Goal: Task Accomplishment & Management: Manage account settings

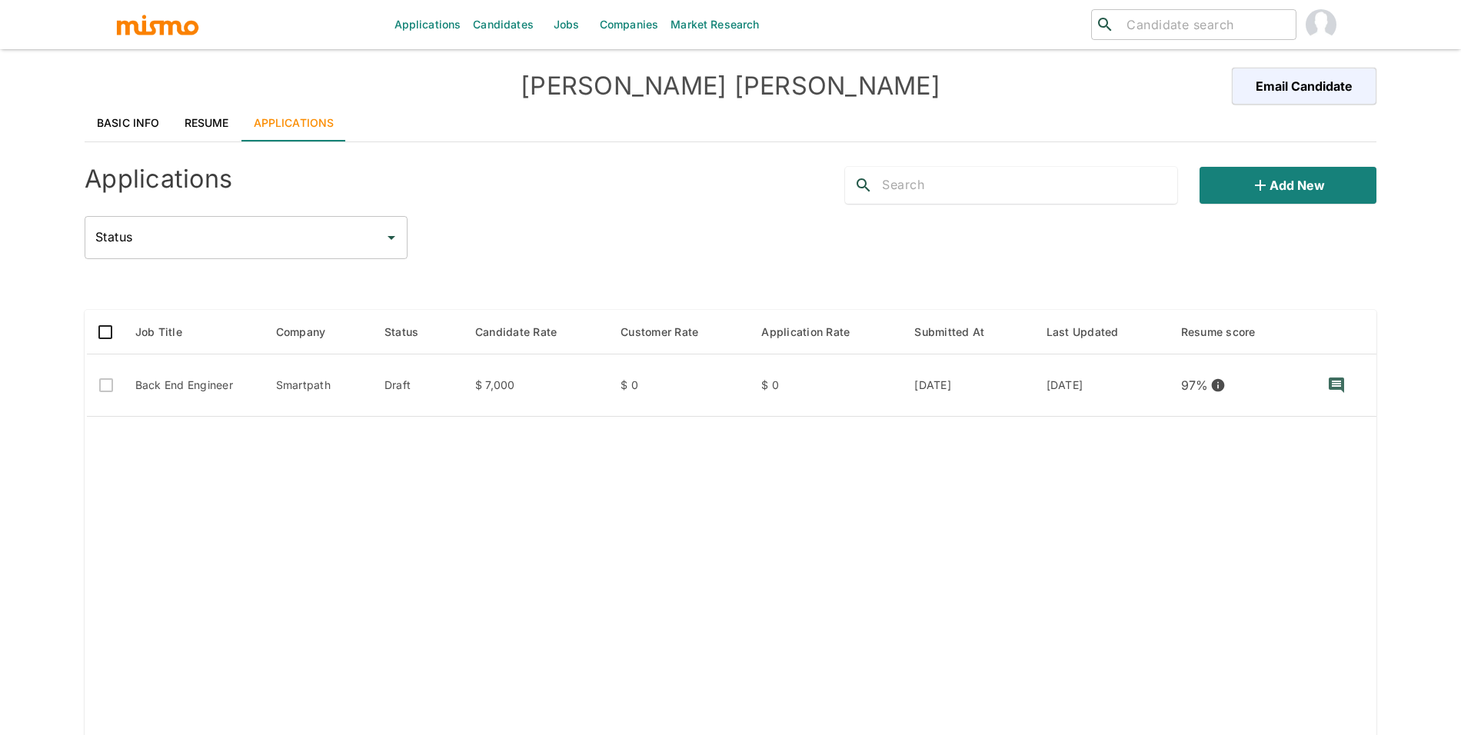
click at [224, 125] on link "Resume" at bounding box center [206, 123] width 69 height 37
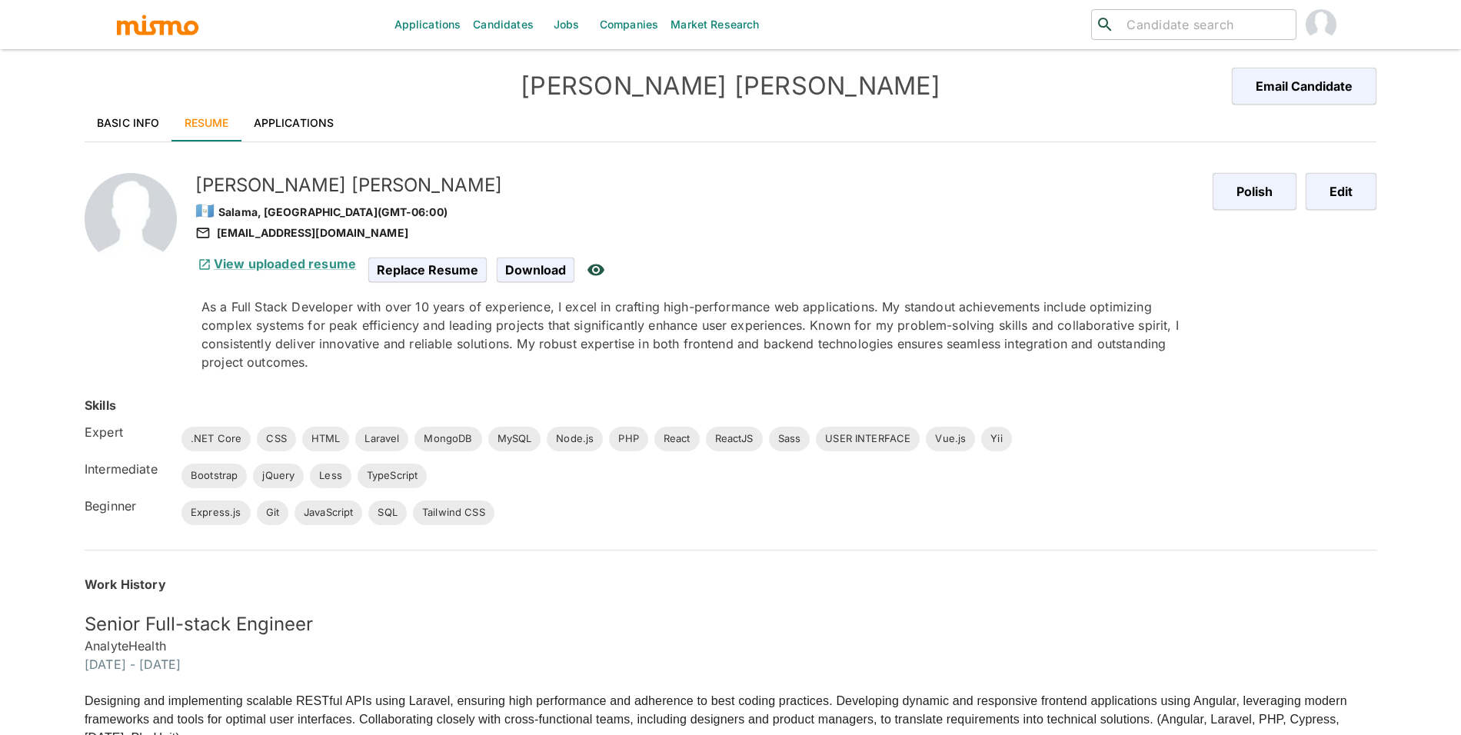
click at [126, 132] on link "Basic Info" at bounding box center [129, 123] width 88 height 37
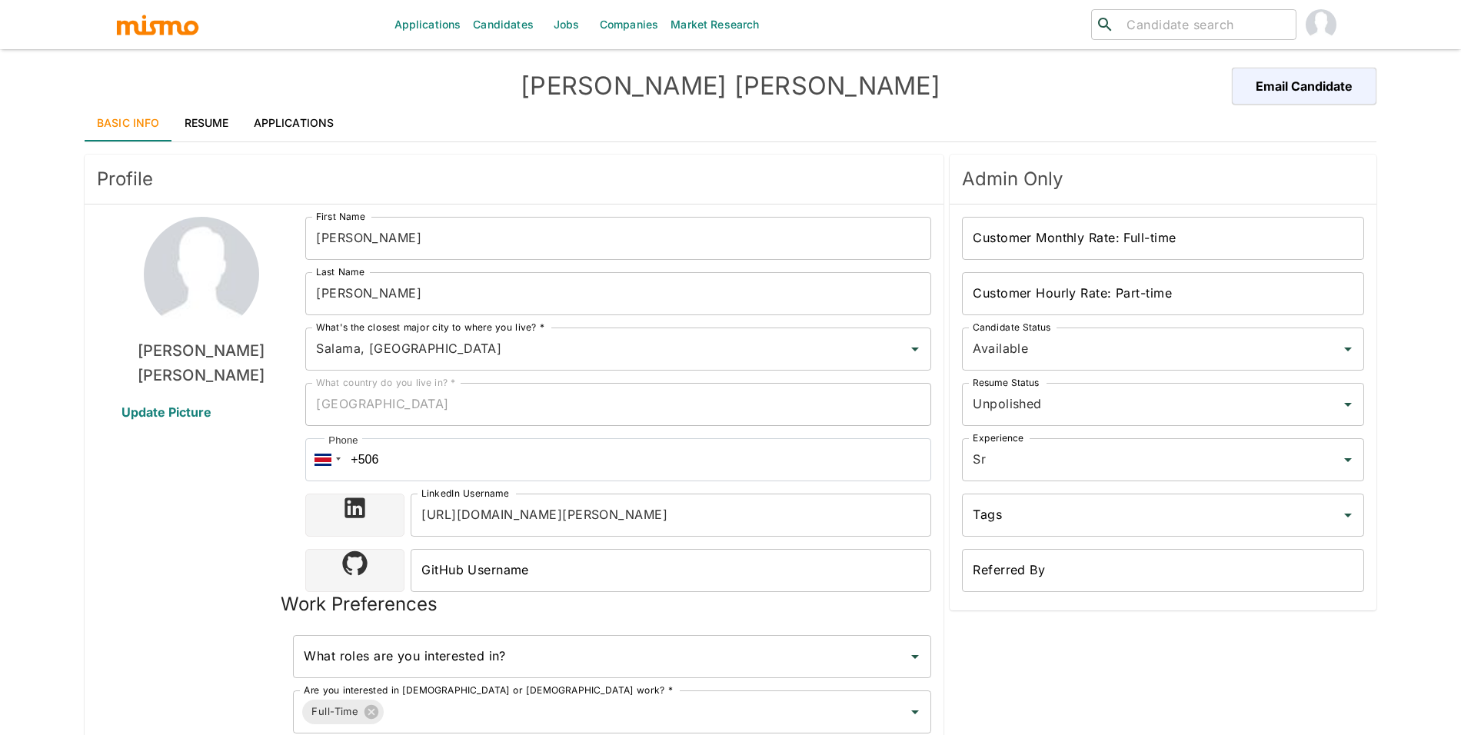
click at [165, 405] on span "Update Picture" at bounding box center [166, 412] width 127 height 37
click at [0, 0] on input "Update Picture" at bounding box center [0, 0] width 0 height 0
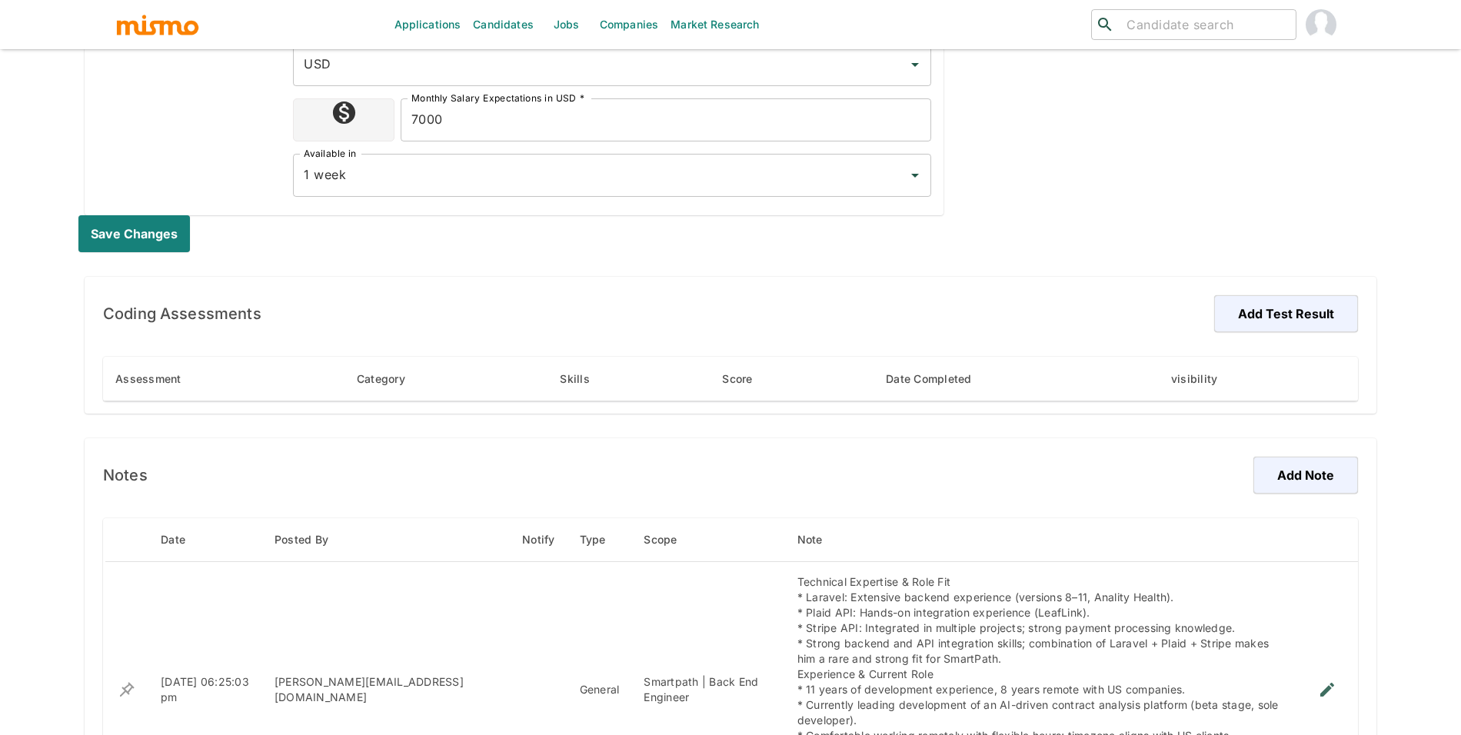
scroll to position [704, 0]
click at [162, 218] on button "Save changes" at bounding box center [137, 232] width 118 height 37
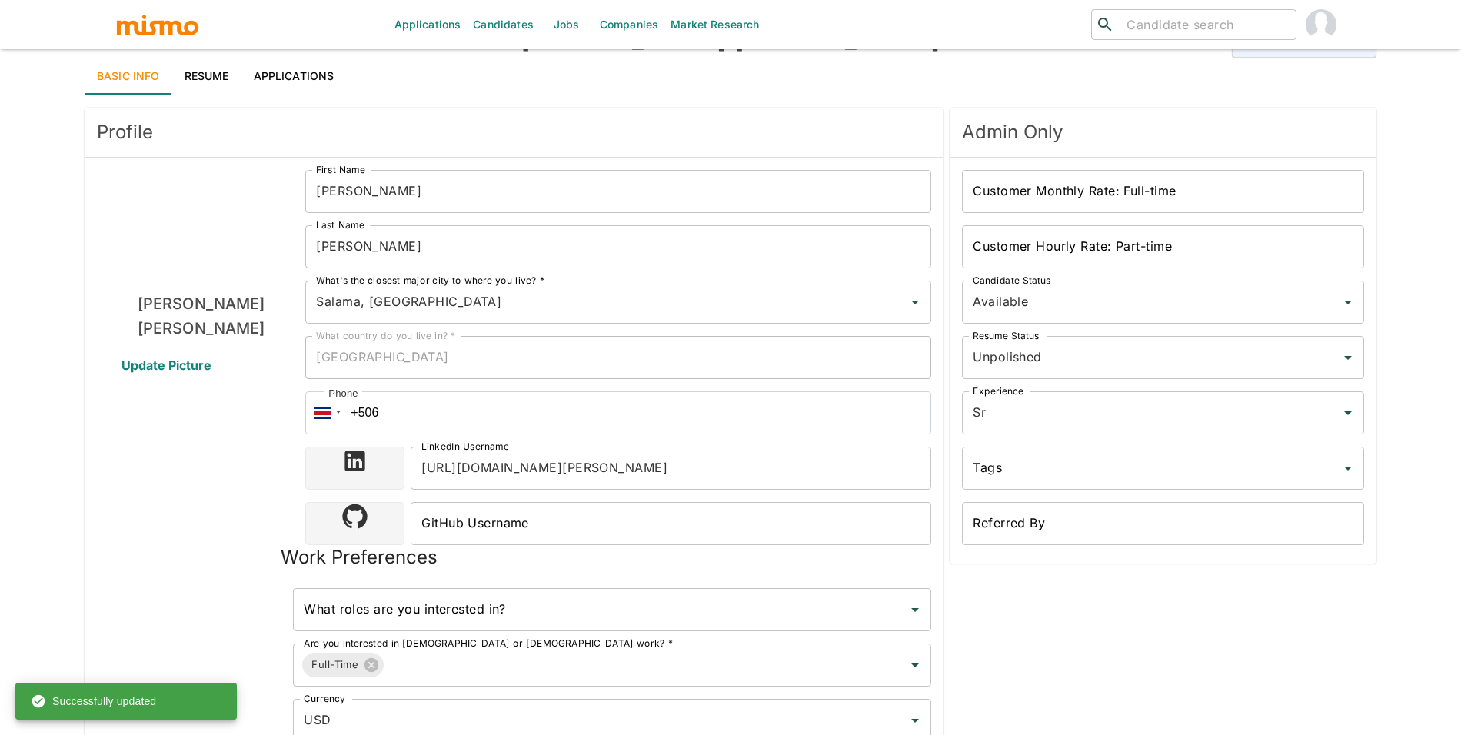
scroll to position [0, 0]
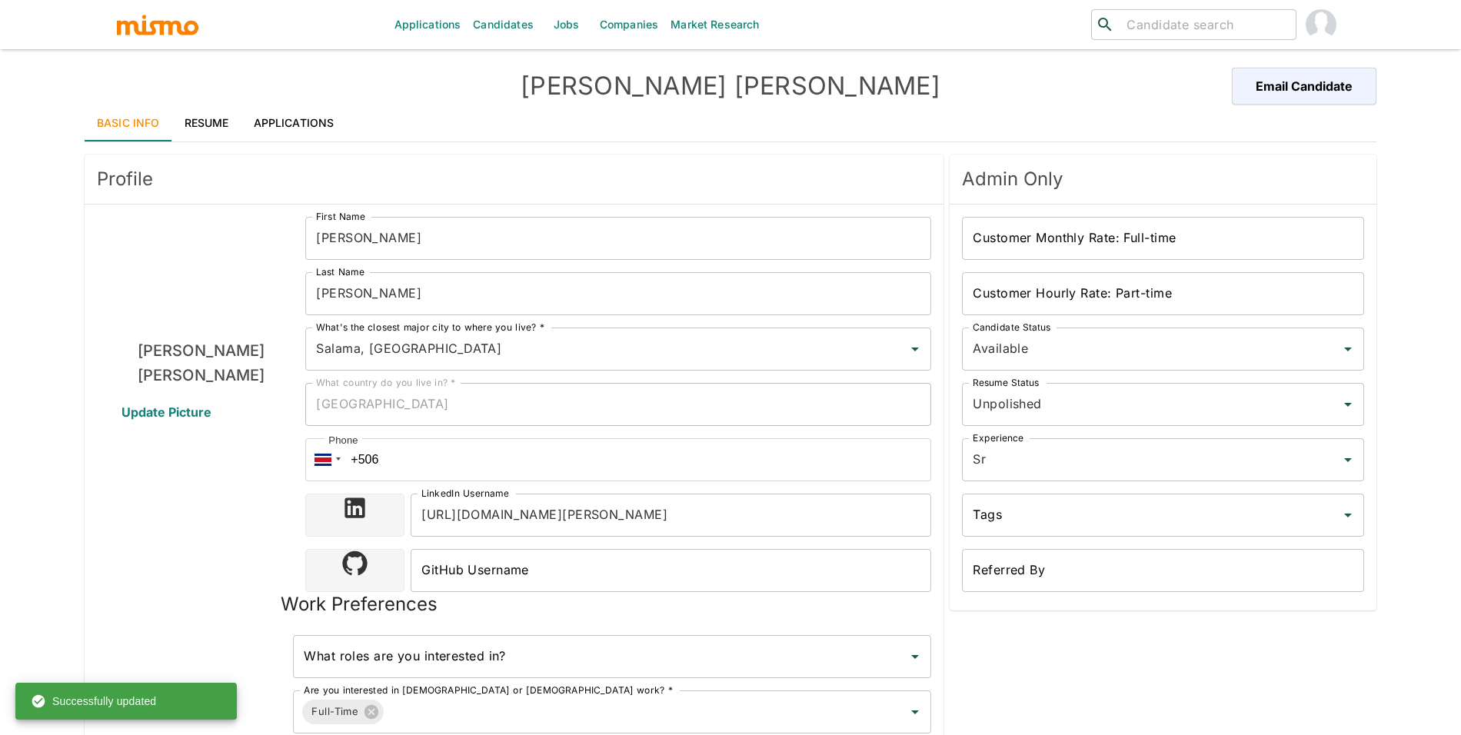
click at [179, 121] on link "Resume" at bounding box center [206, 123] width 69 height 37
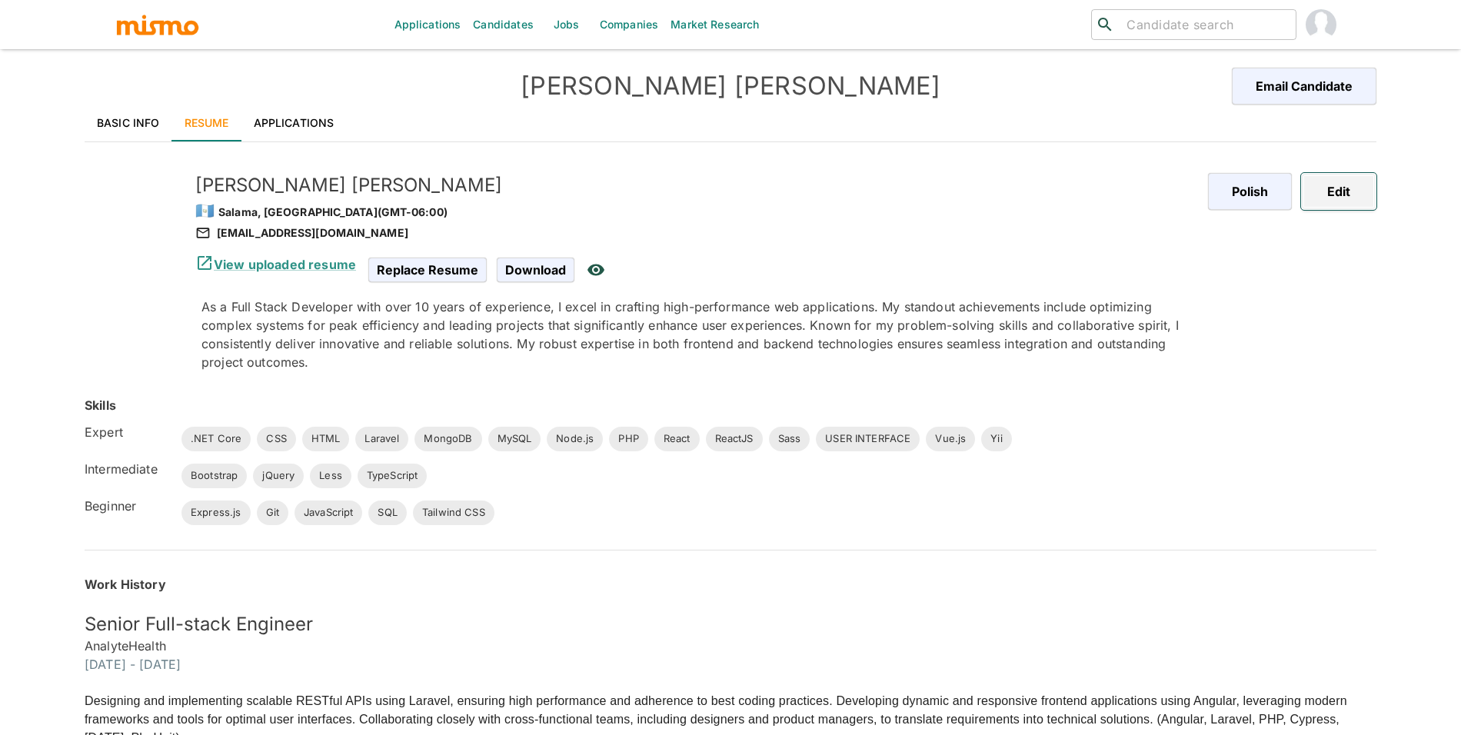
click at [1350, 192] on button "Edit" at bounding box center [1338, 191] width 75 height 37
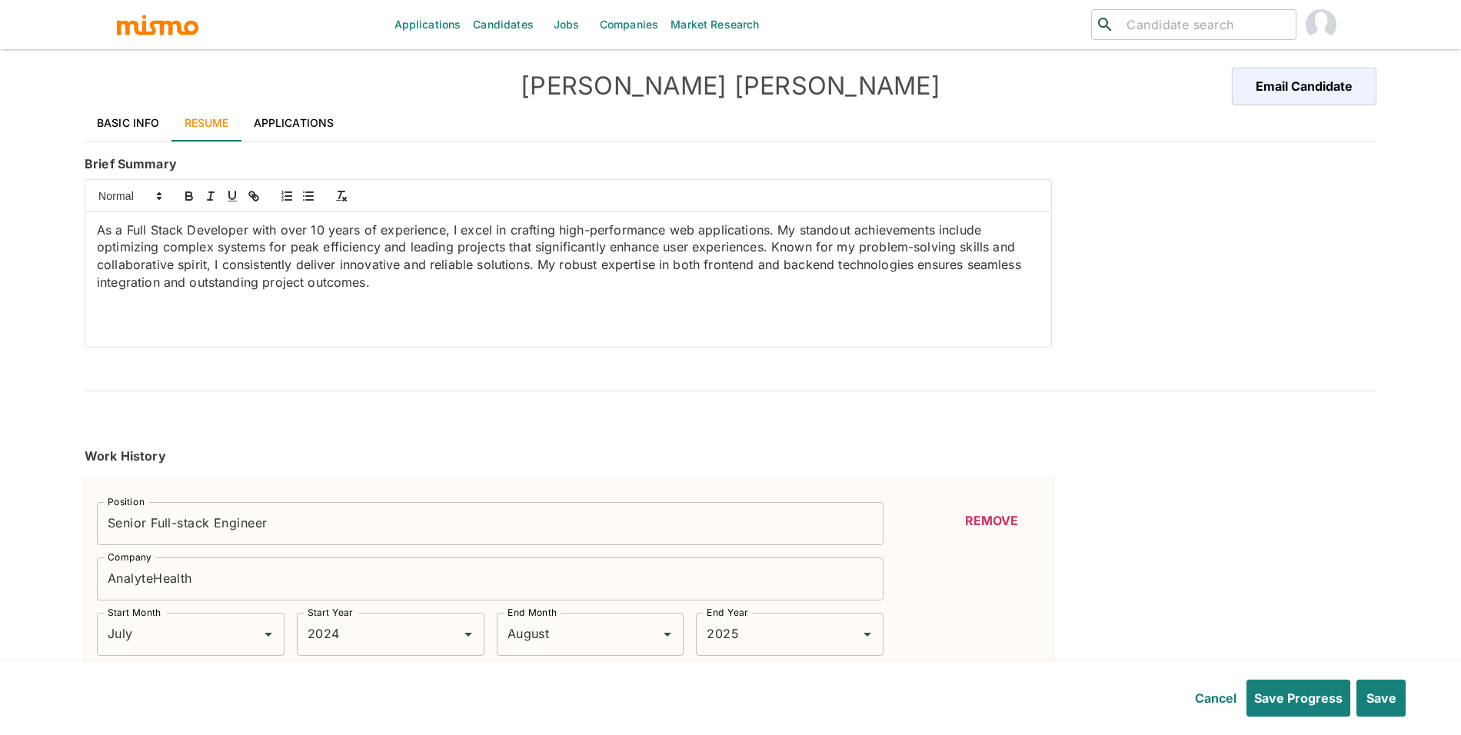
type input "July"
type input "2024"
type input "August"
type input "2025"
type input "January"
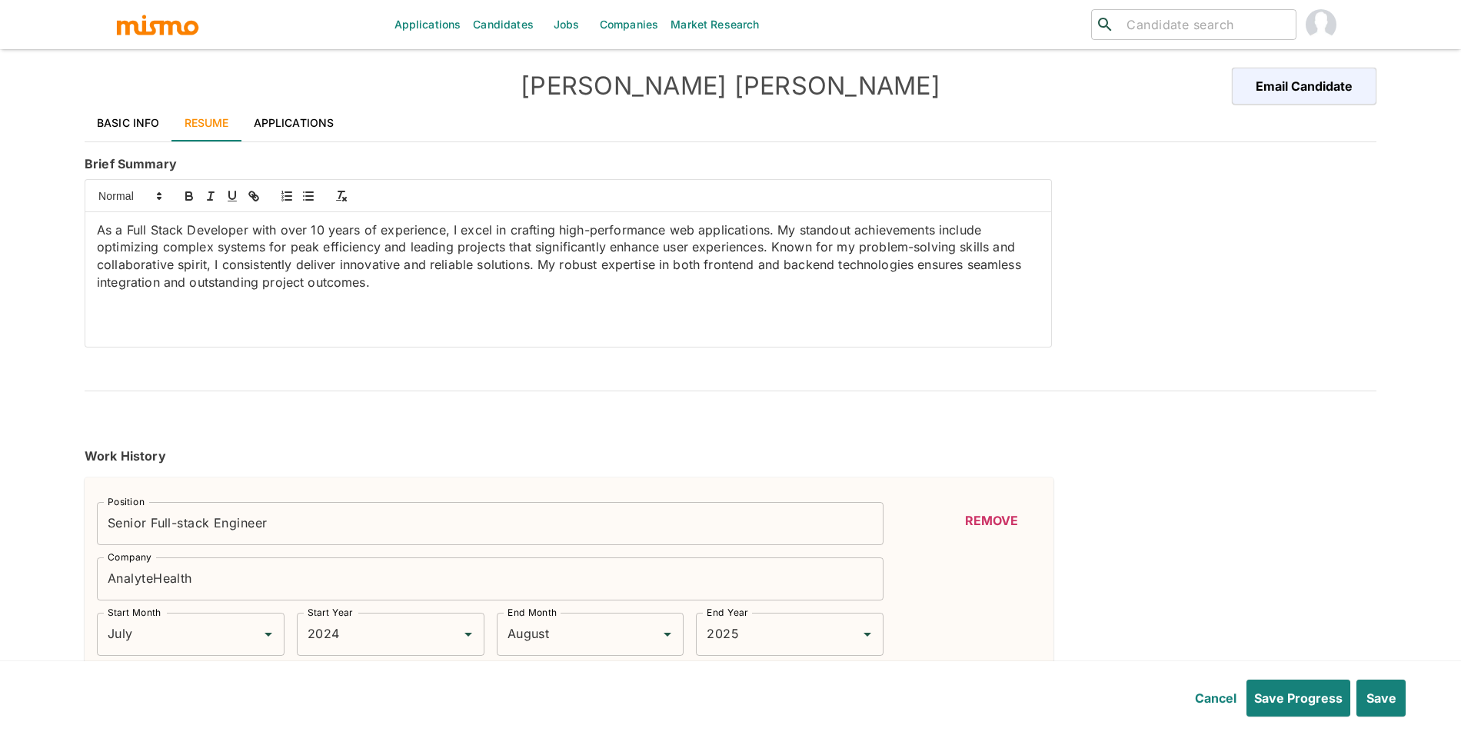
type input "2023"
type input "May"
type input "2024"
type input "October"
type input "2021"
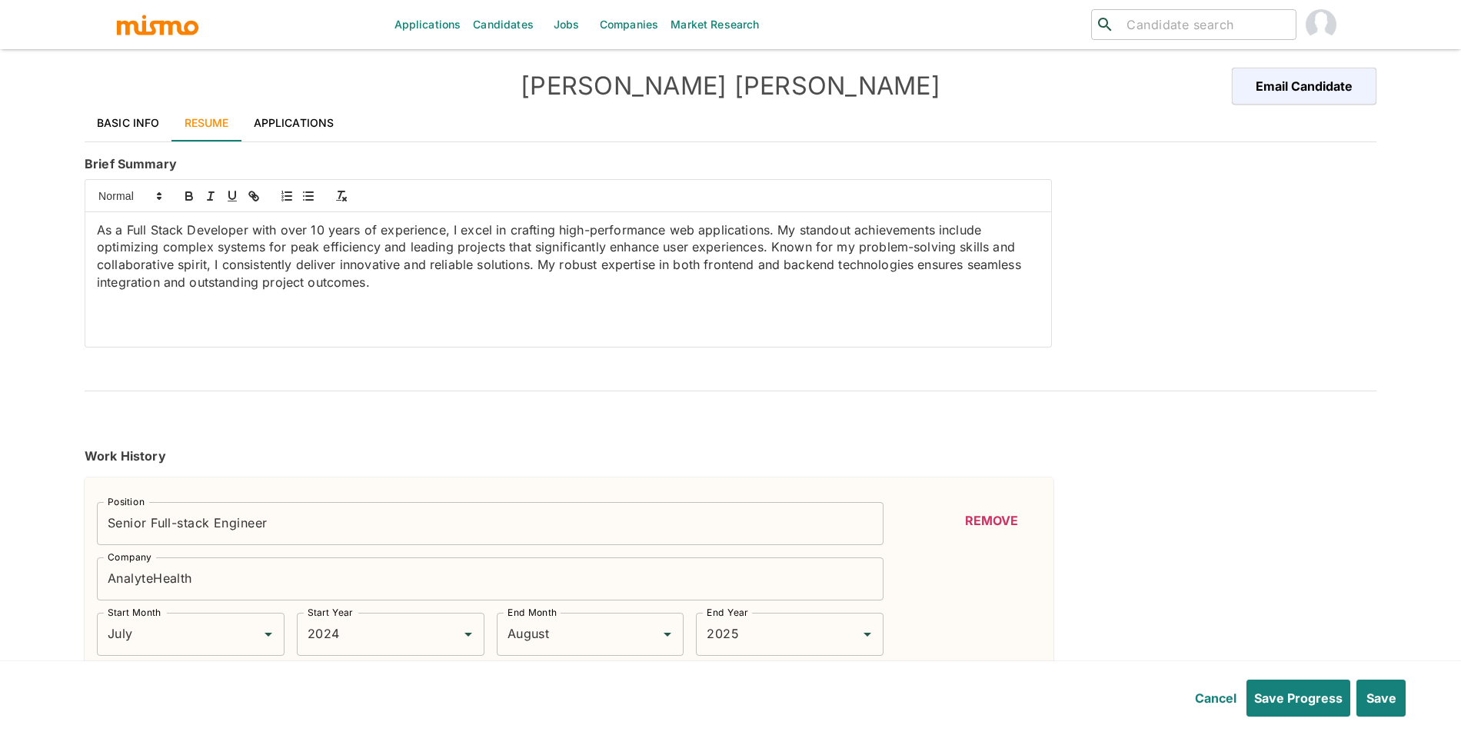
type input "October"
type input "2022"
type input "September"
type input "2017"
type input "October"
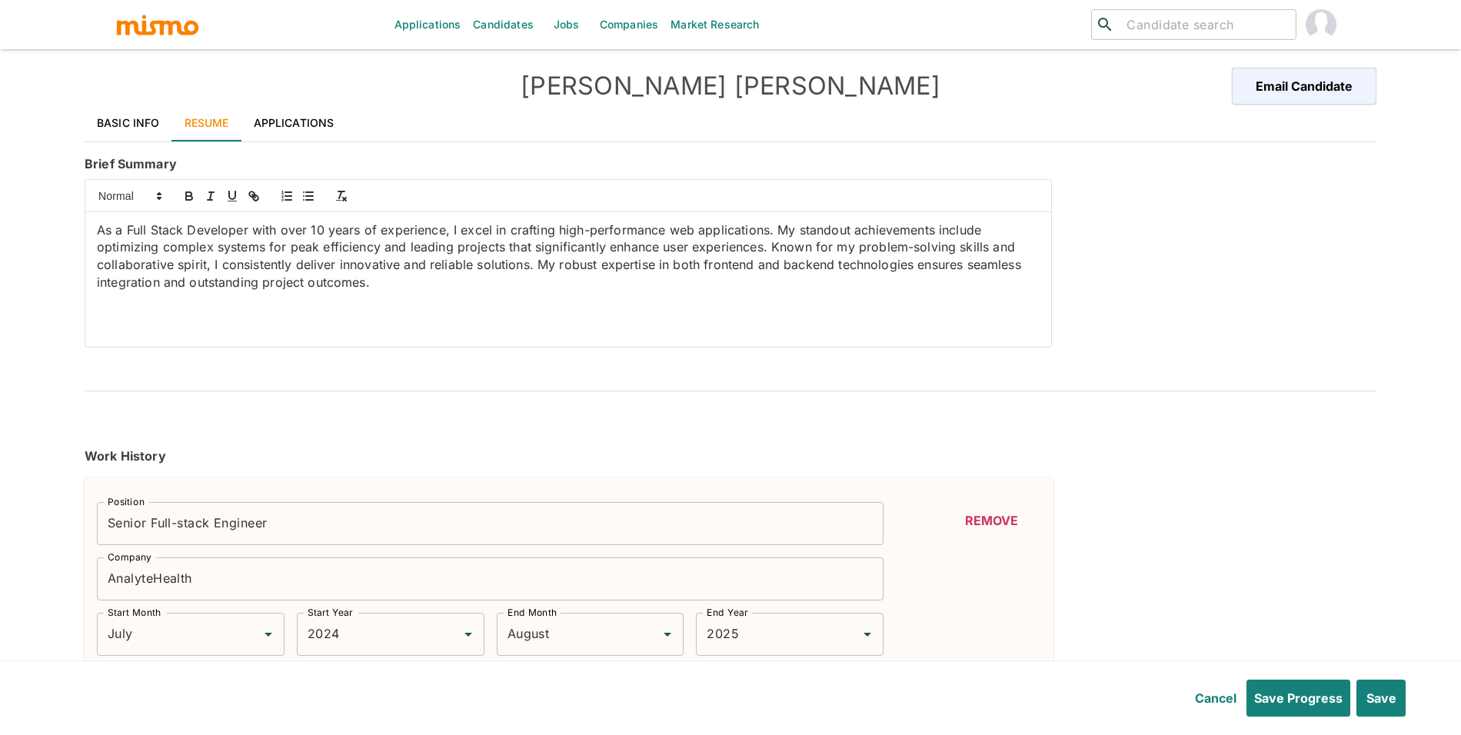
type input "2021"
type input "December"
type input "2016"
type input "August"
type input "2019"
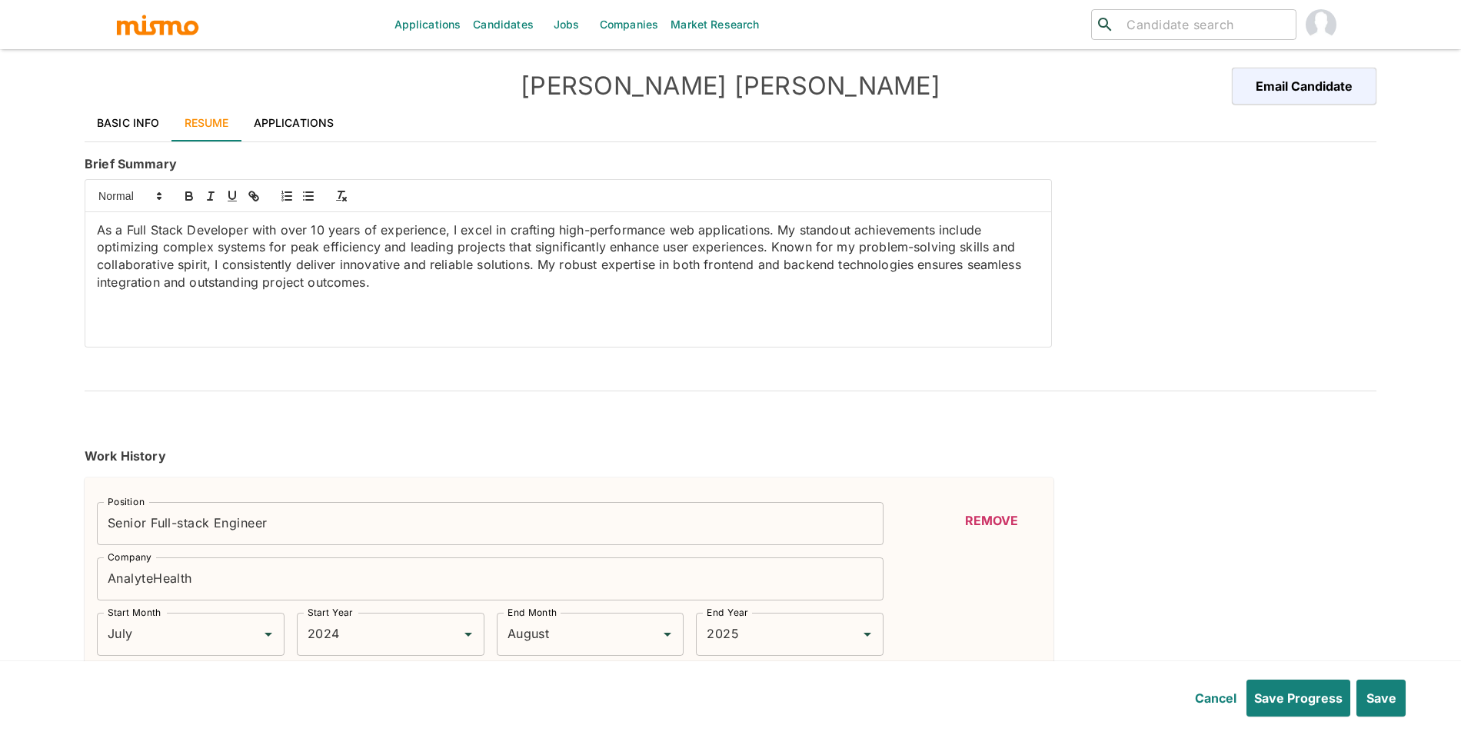
type input "June"
type input "2014"
type input "May"
type input "2017"
type input "PHP"
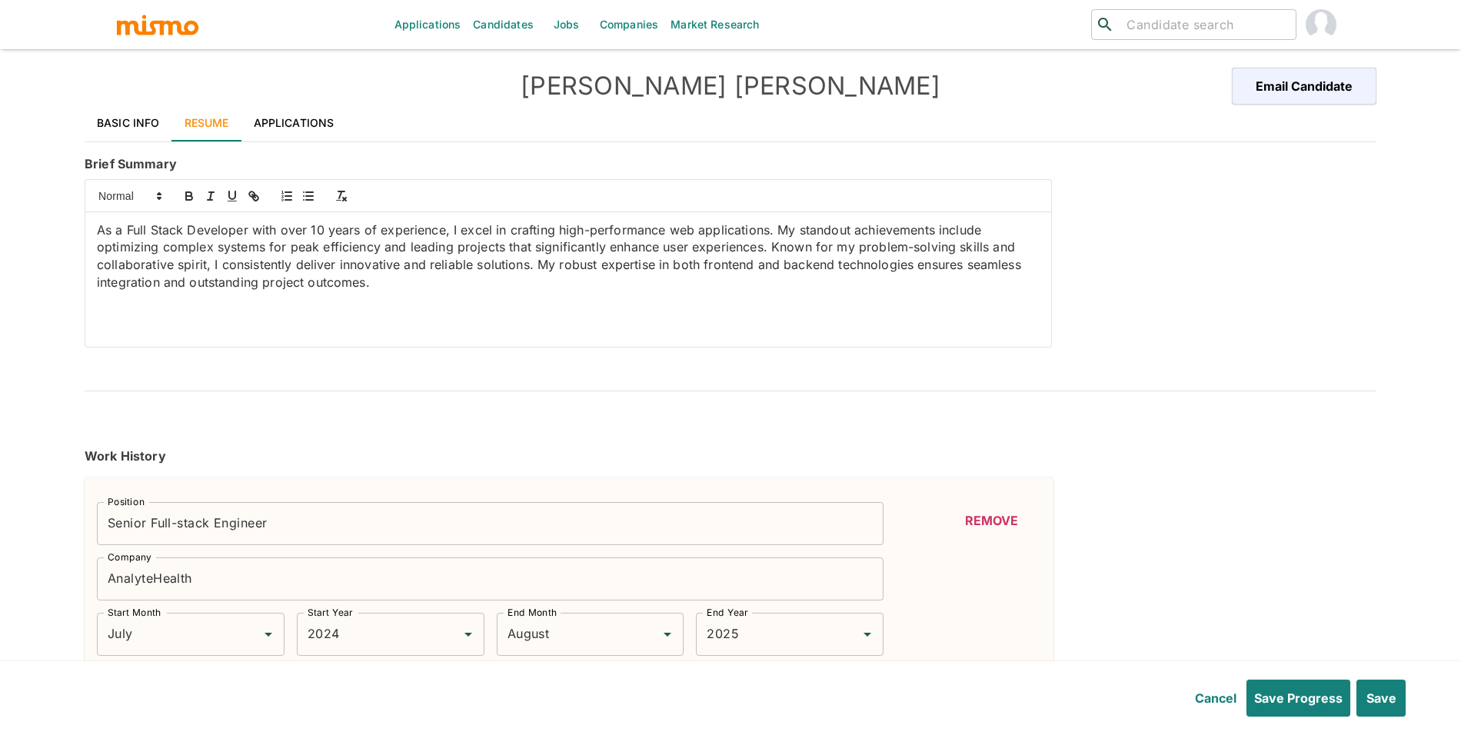
type input "Expert"
type input "10+"
type input "CSS"
type input "Expert"
type input "8"
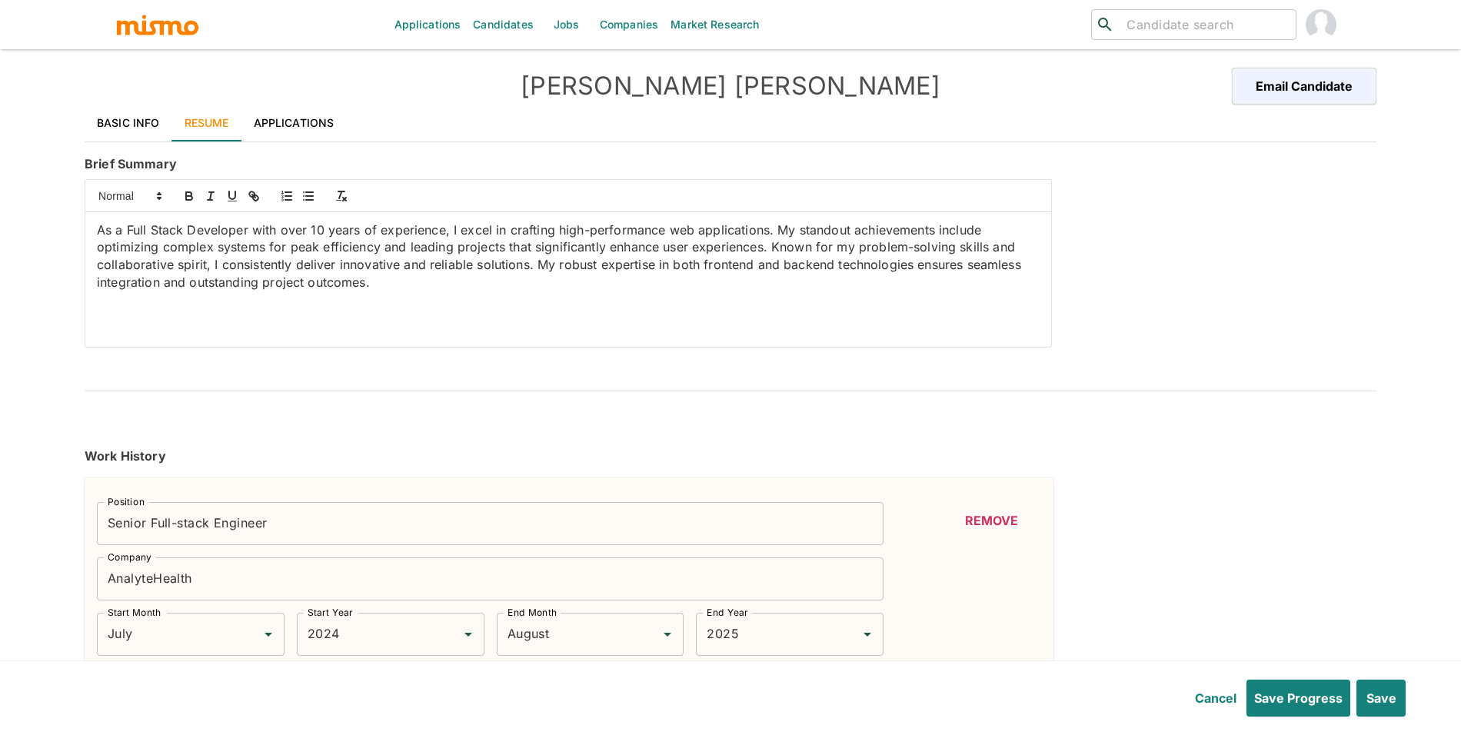
type input "MySQL"
type input "Expert"
type input "7"
type input "HTML"
type input "Expert"
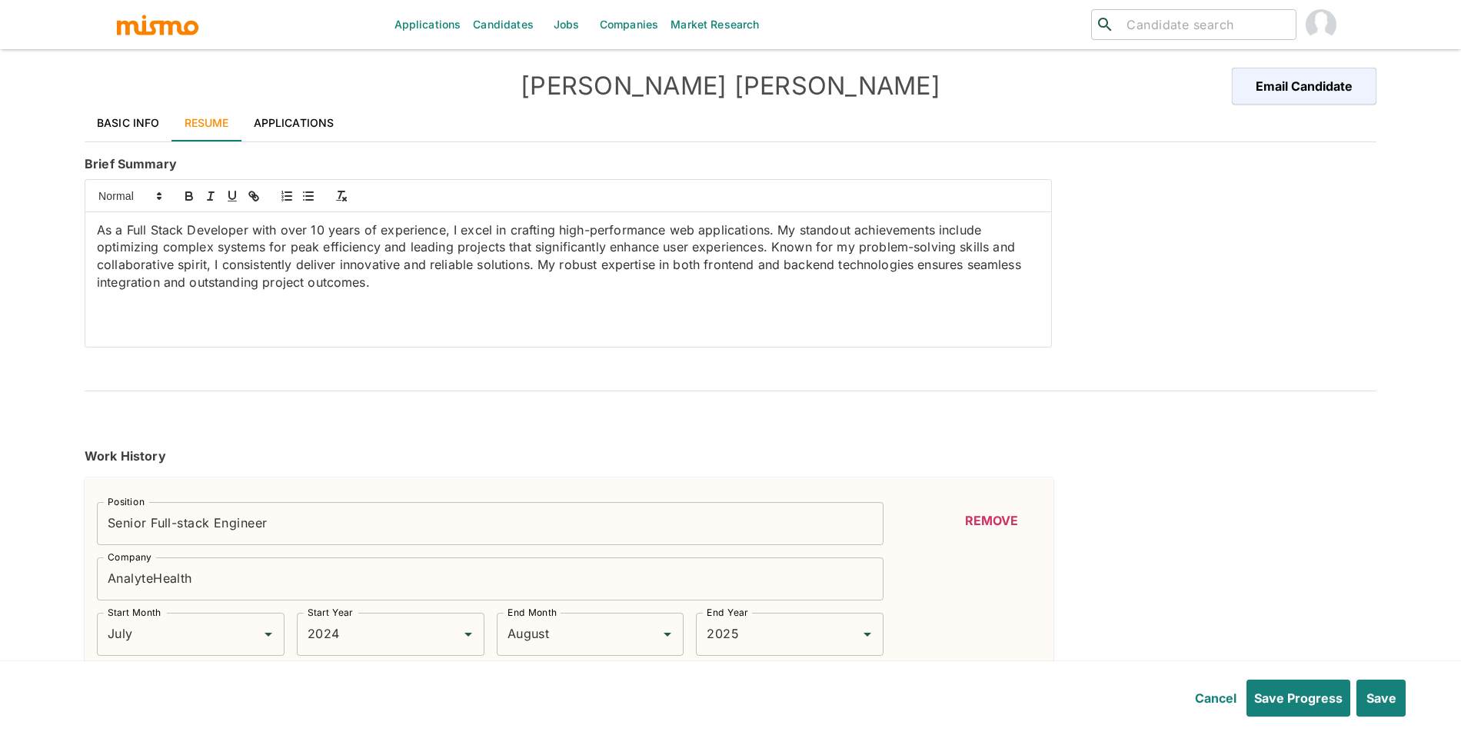
type input "7"
type input "Vue.js"
type input "Expert"
type input "7"
type input "ReactJS"
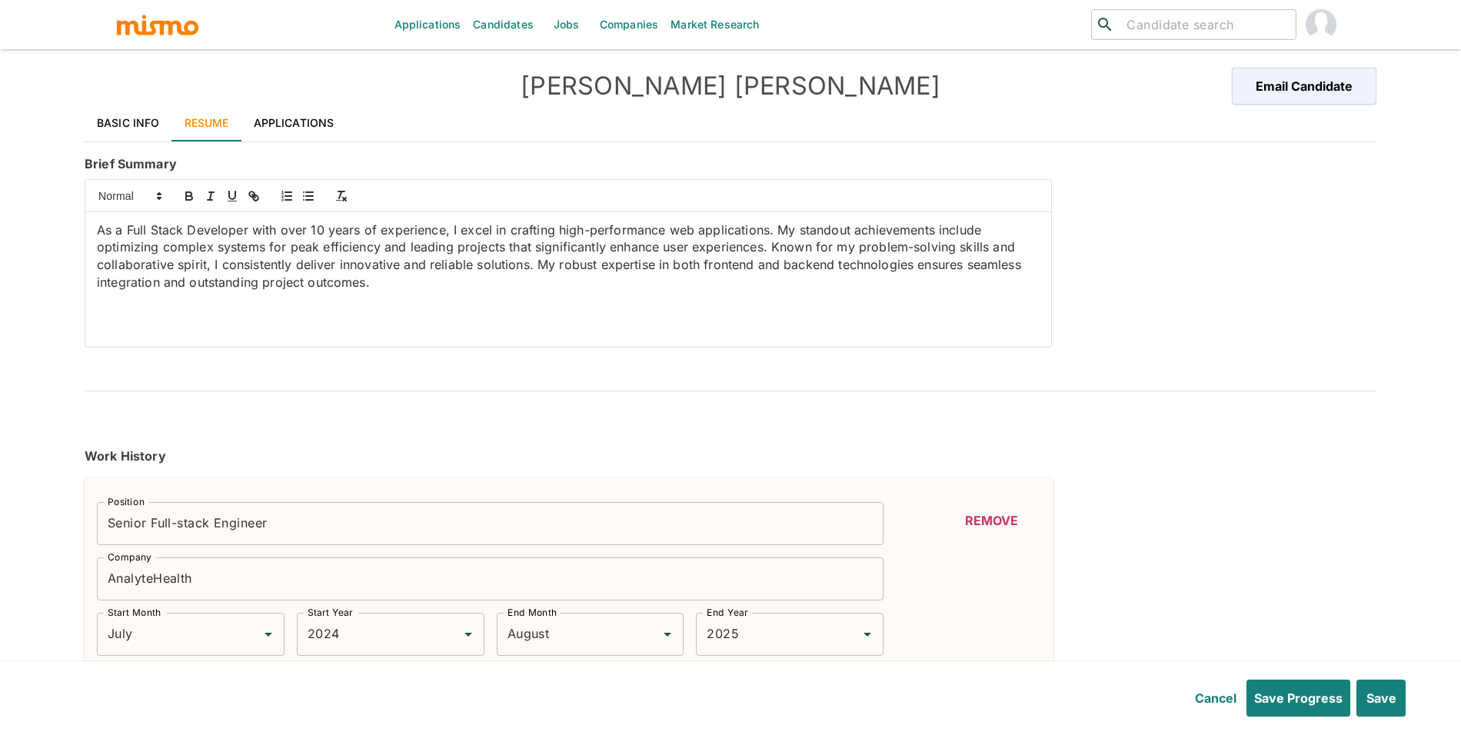
type input "Expert"
type input "6"
type input "React"
type input "Expert"
type input "6"
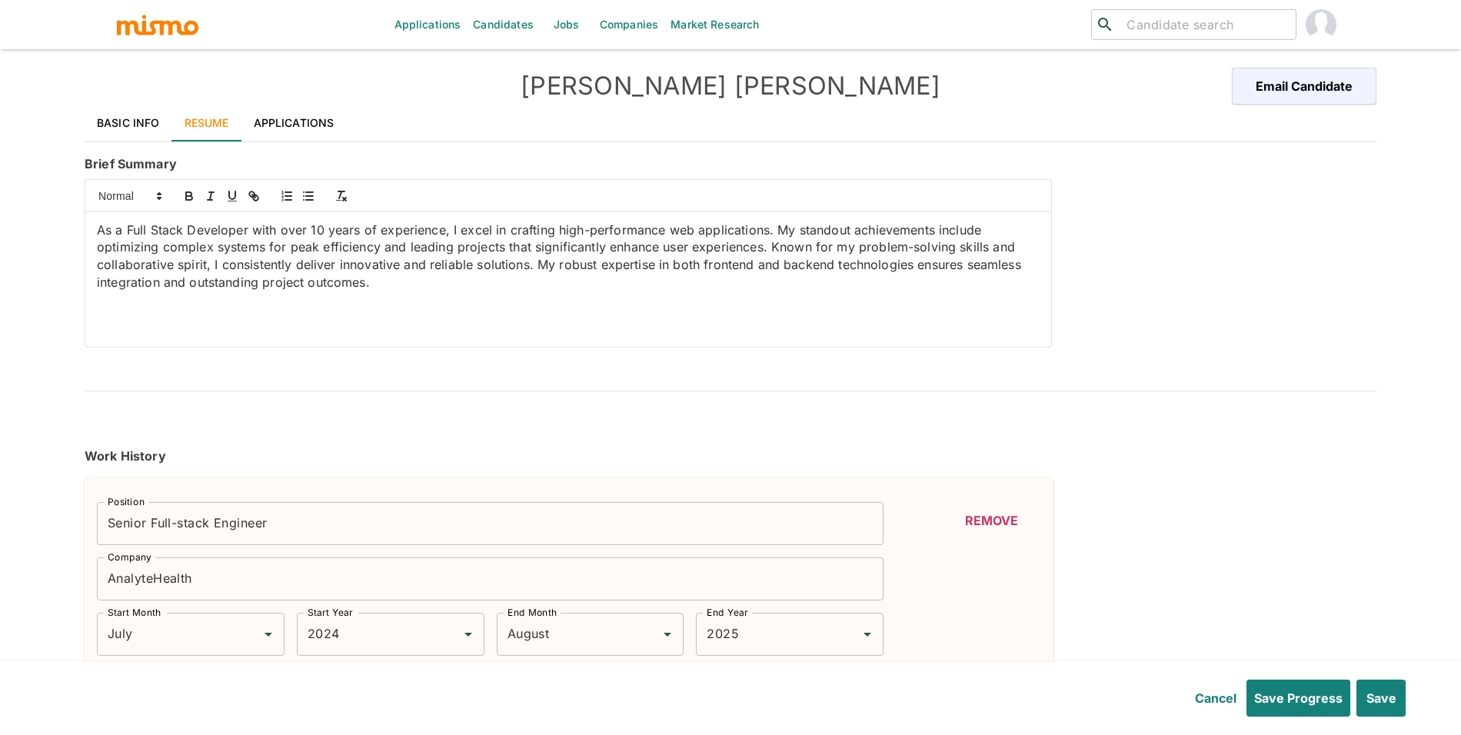
type input "Sass"
type input "Expert"
type input "6"
type input "USER INTERFACE"
type input "Expert"
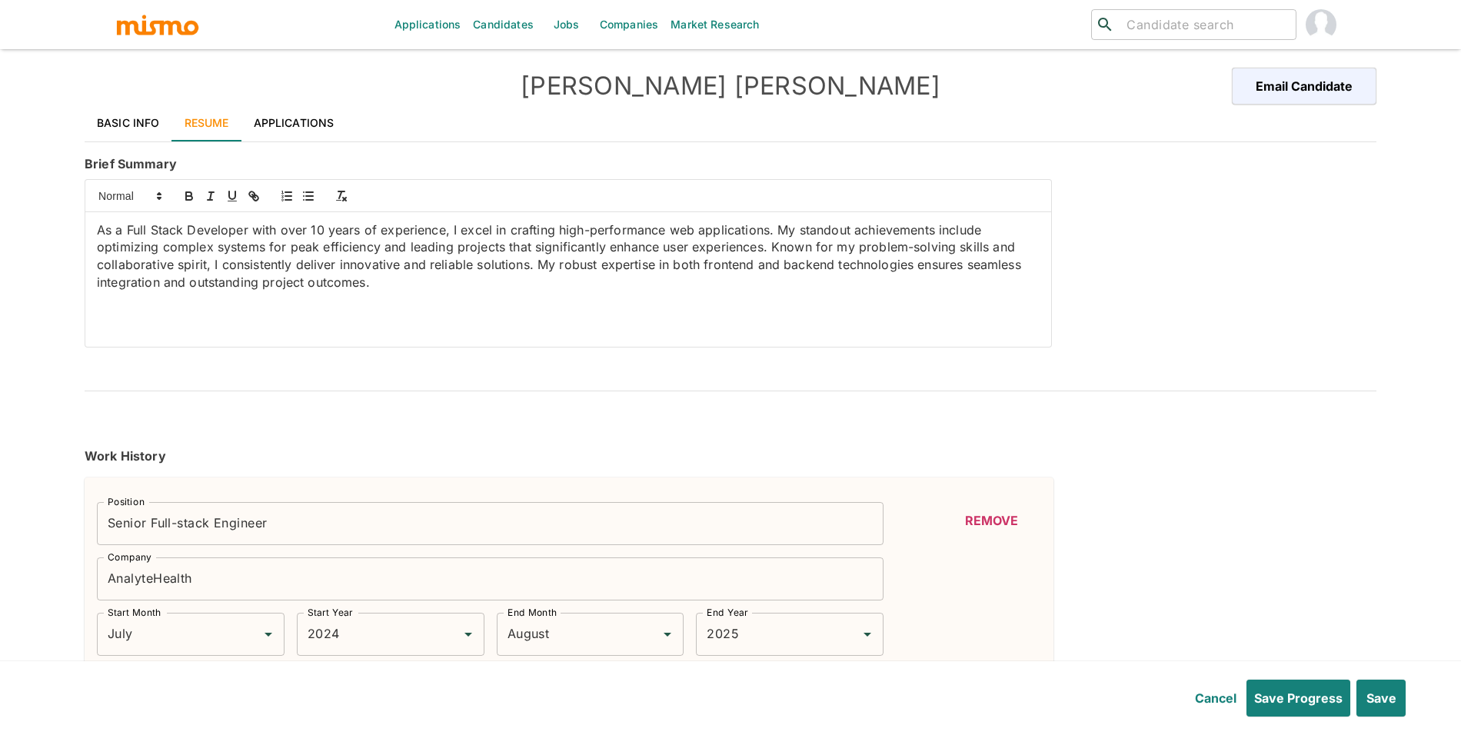
type input "5"
type input "Laravel"
type input "Expert"
type input "5"
type input "Node.js"
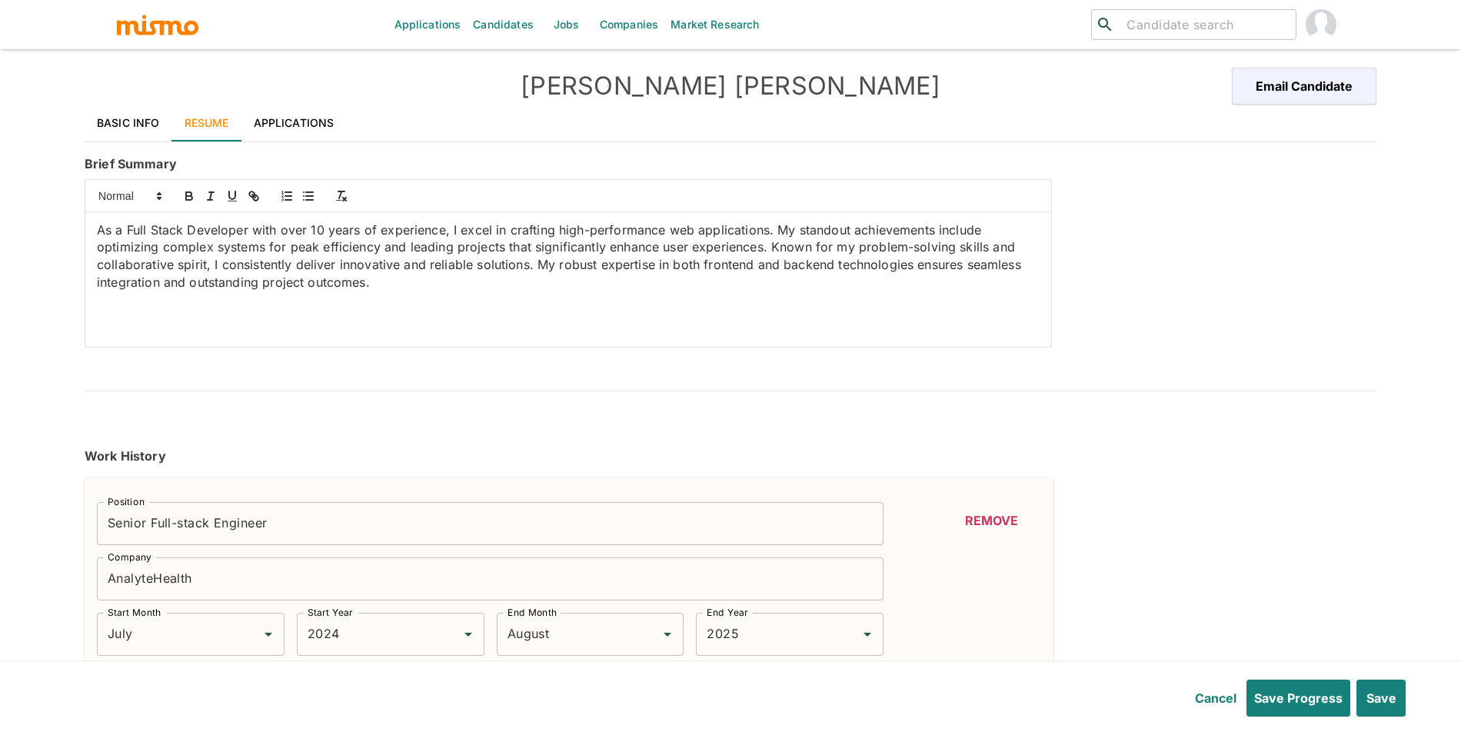
type input "Expert"
type input "5"
type input "MongoDB"
type input "Expert"
type input "4"
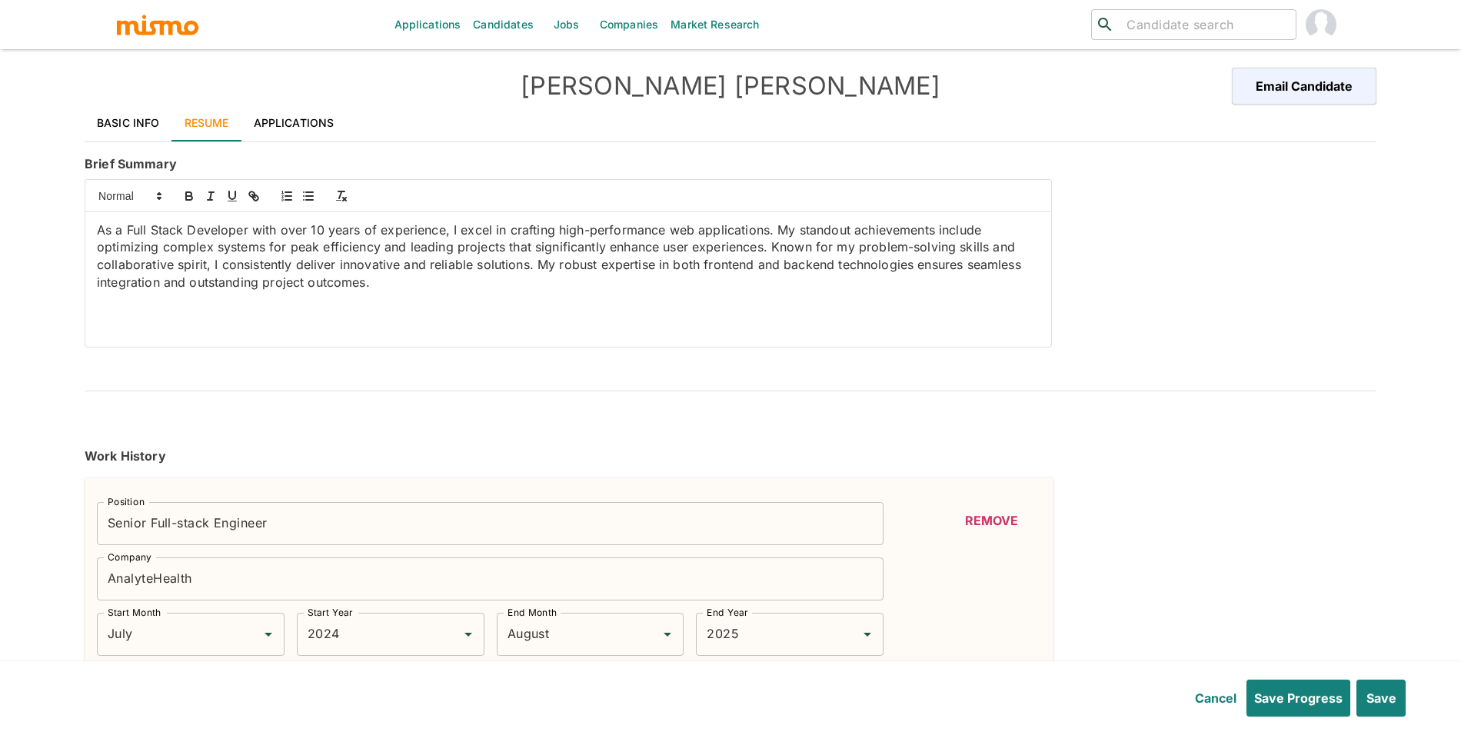
type input ".NET Core"
type input "Expert"
type input "4"
type input "Yii"
type input "Expert"
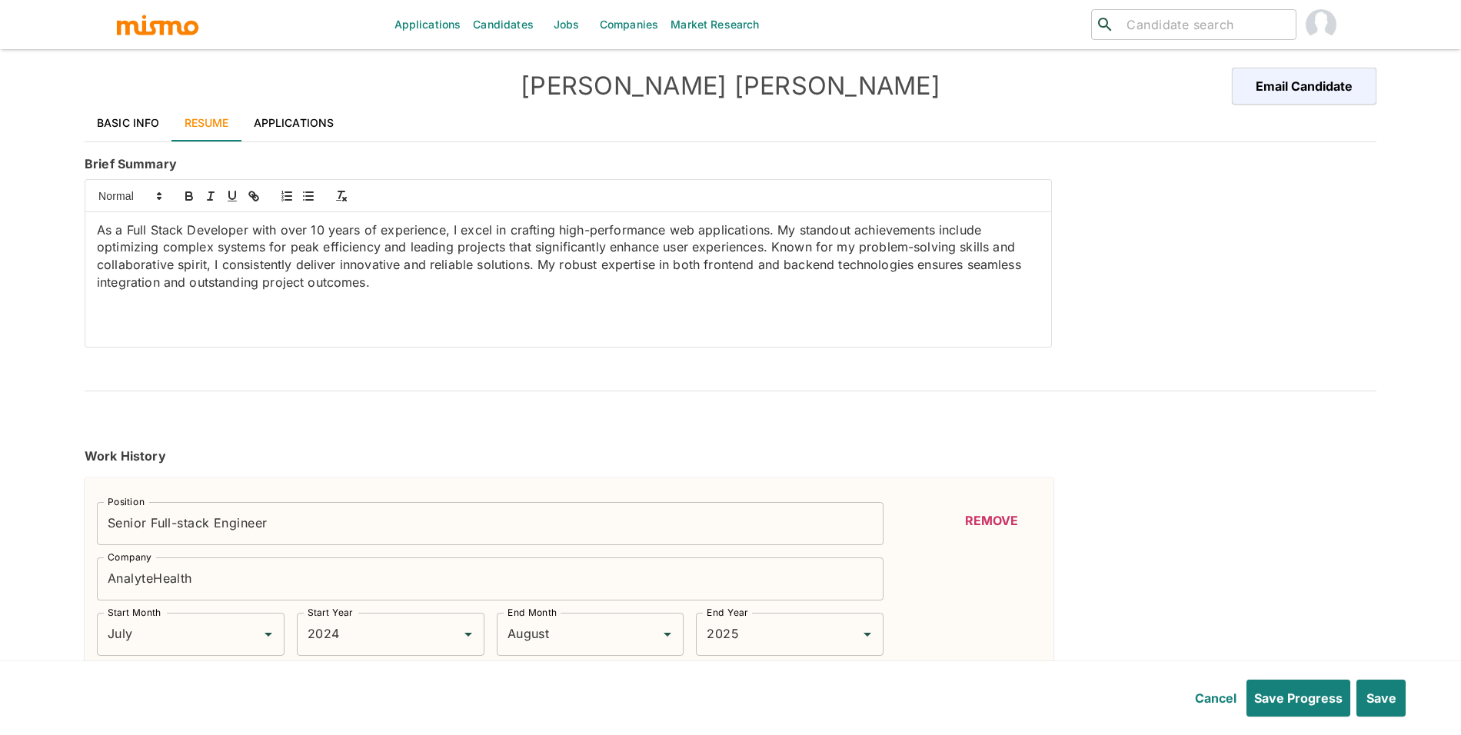
type input "4"
type input "TypeScript"
type input "Intermediate"
type input "2"
type input "Less"
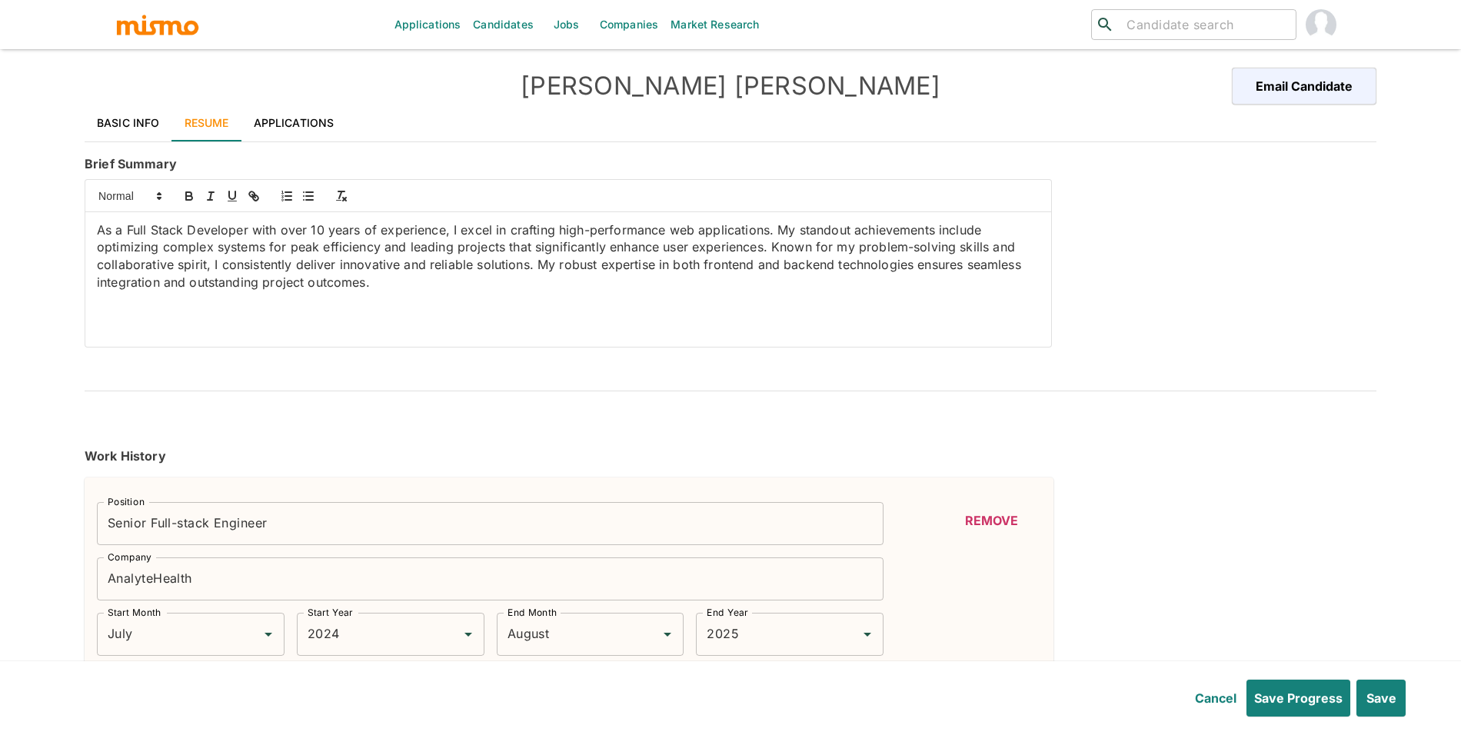
type input "Intermediate"
type input "2"
type input "Bootstrap"
type input "Intermediate"
type input "2"
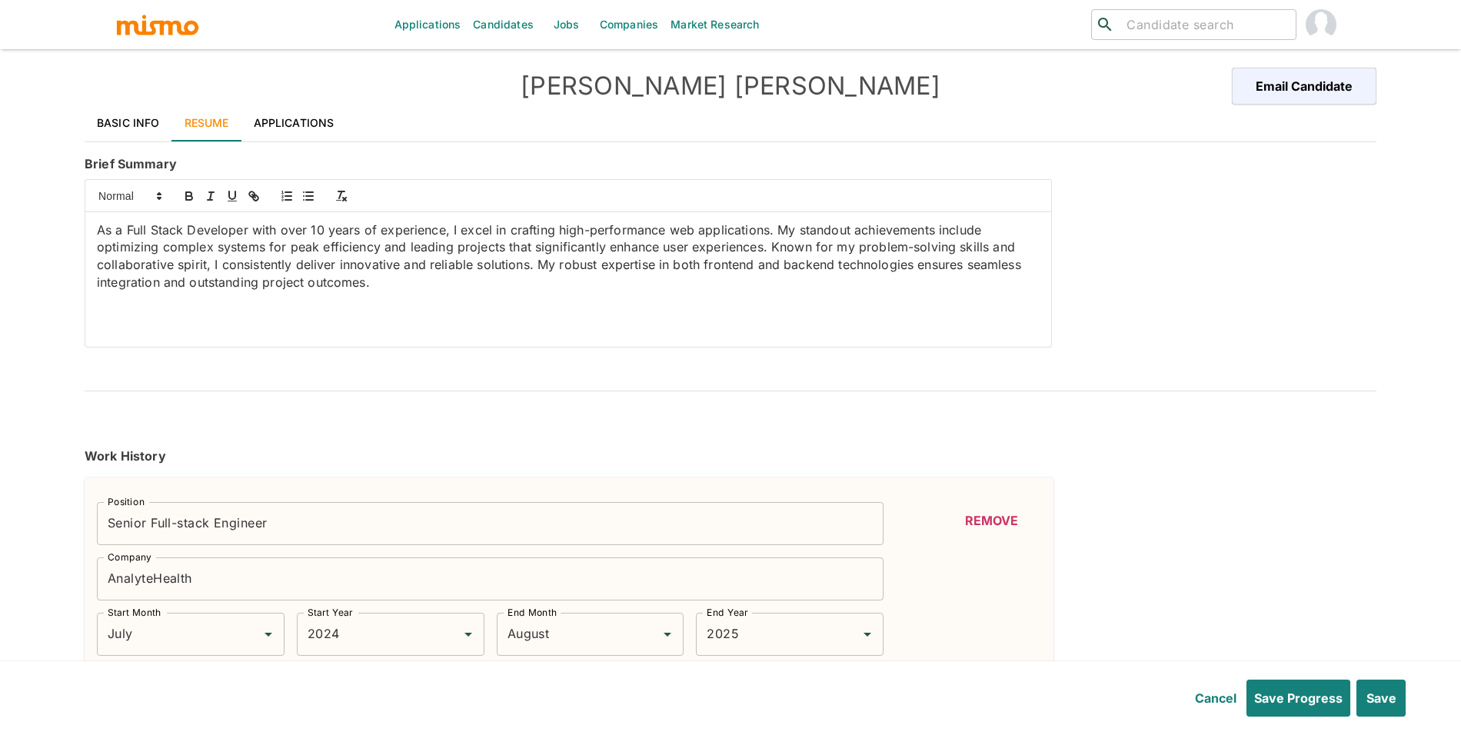
type input "jQuery"
type input "Intermediate"
type input "2"
type input "Tailwind CSS"
type input "Beginner"
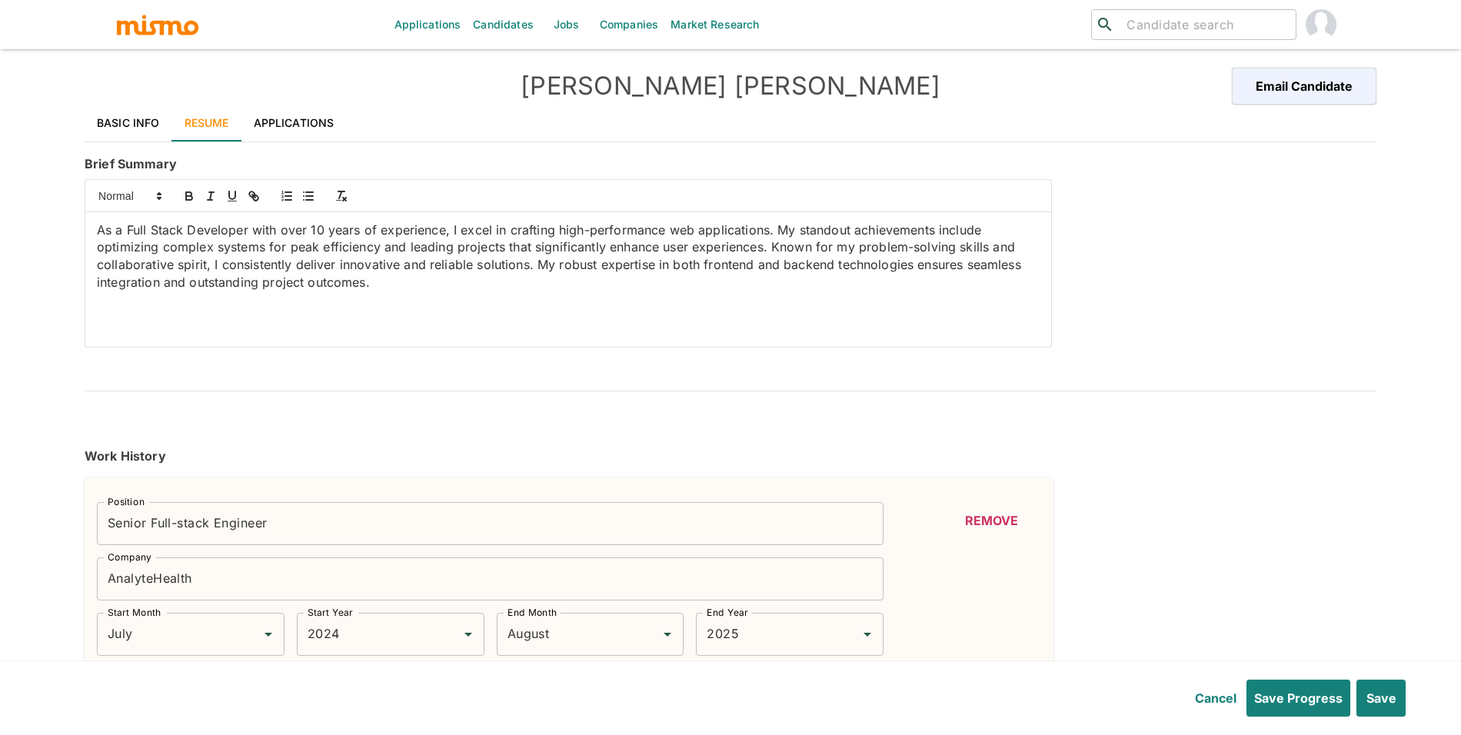
type input "1"
type input "JavaScript"
type input "Beginner"
type input "1"
type input "Git"
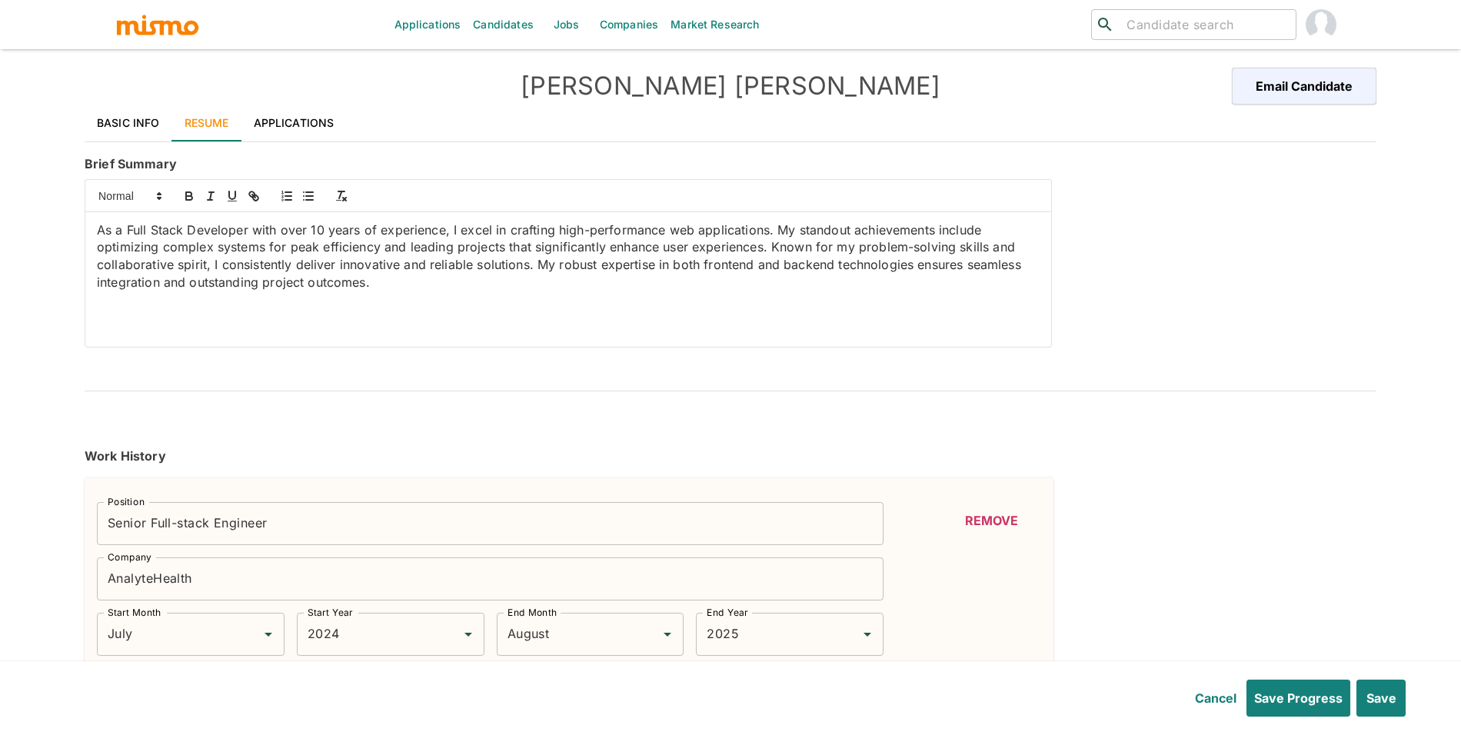
type input "Beginner"
type input "1"
type input "SQL"
type input "Beginner"
type input "1"
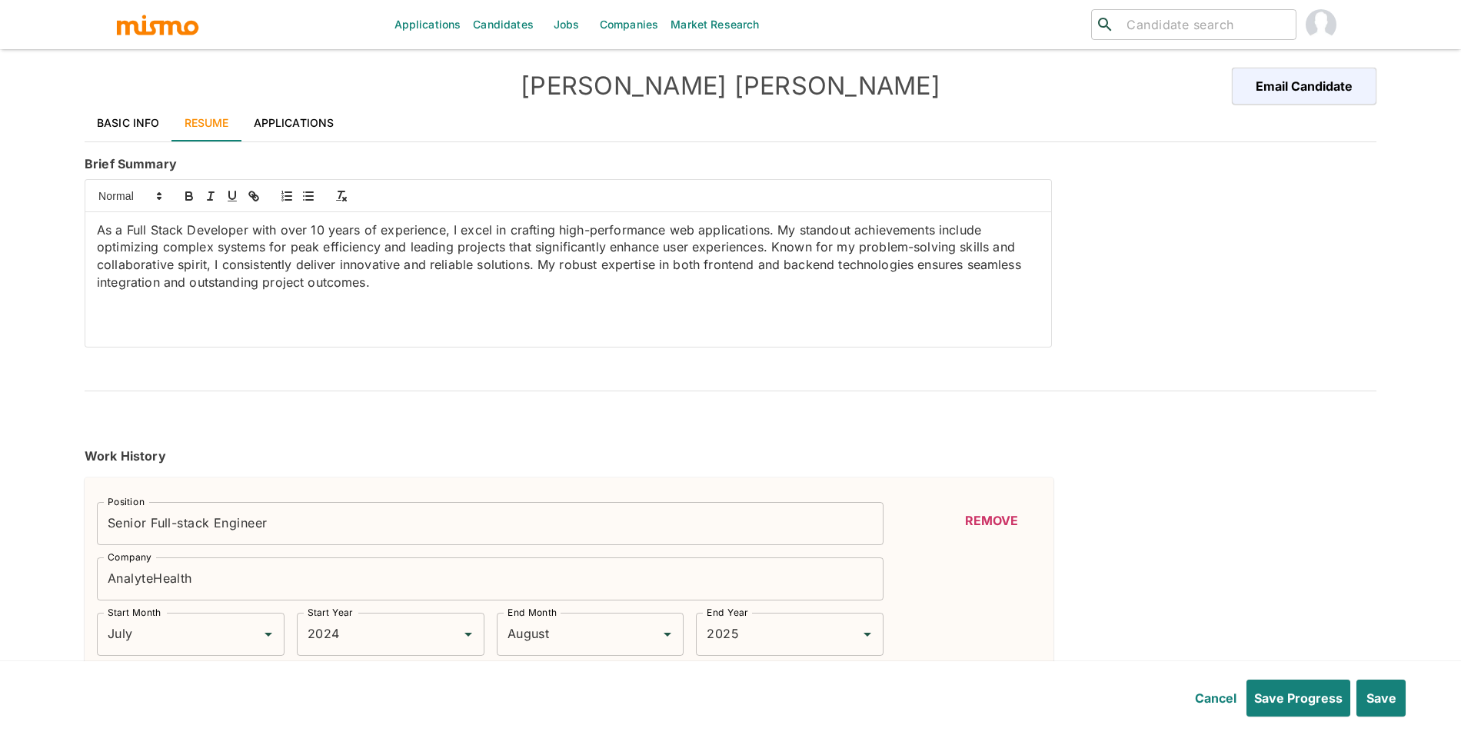
type input "Express.js"
type input "Beginner"
type input "1"
type input "January"
type input "2019"
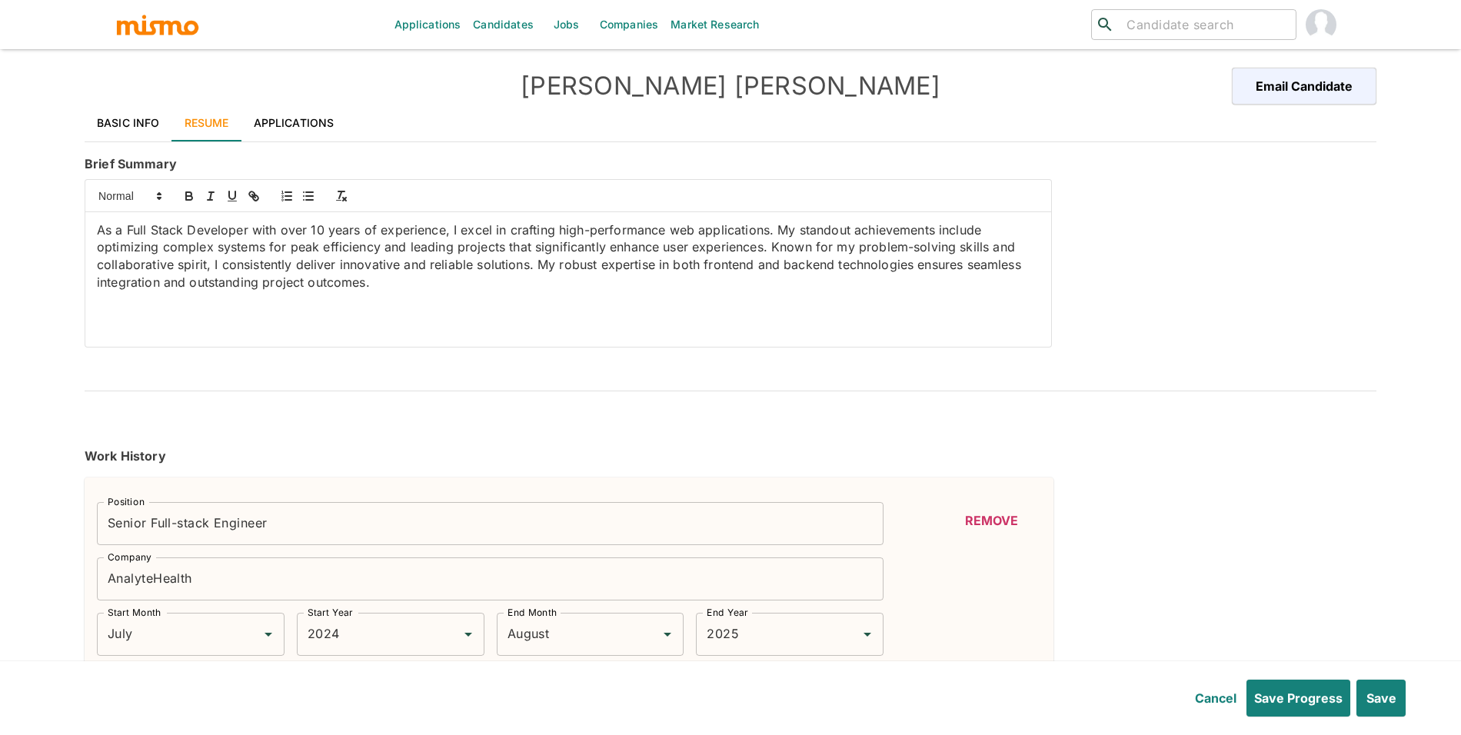
type input "January"
type input "2020"
type input "January"
type input "2011"
type input "January"
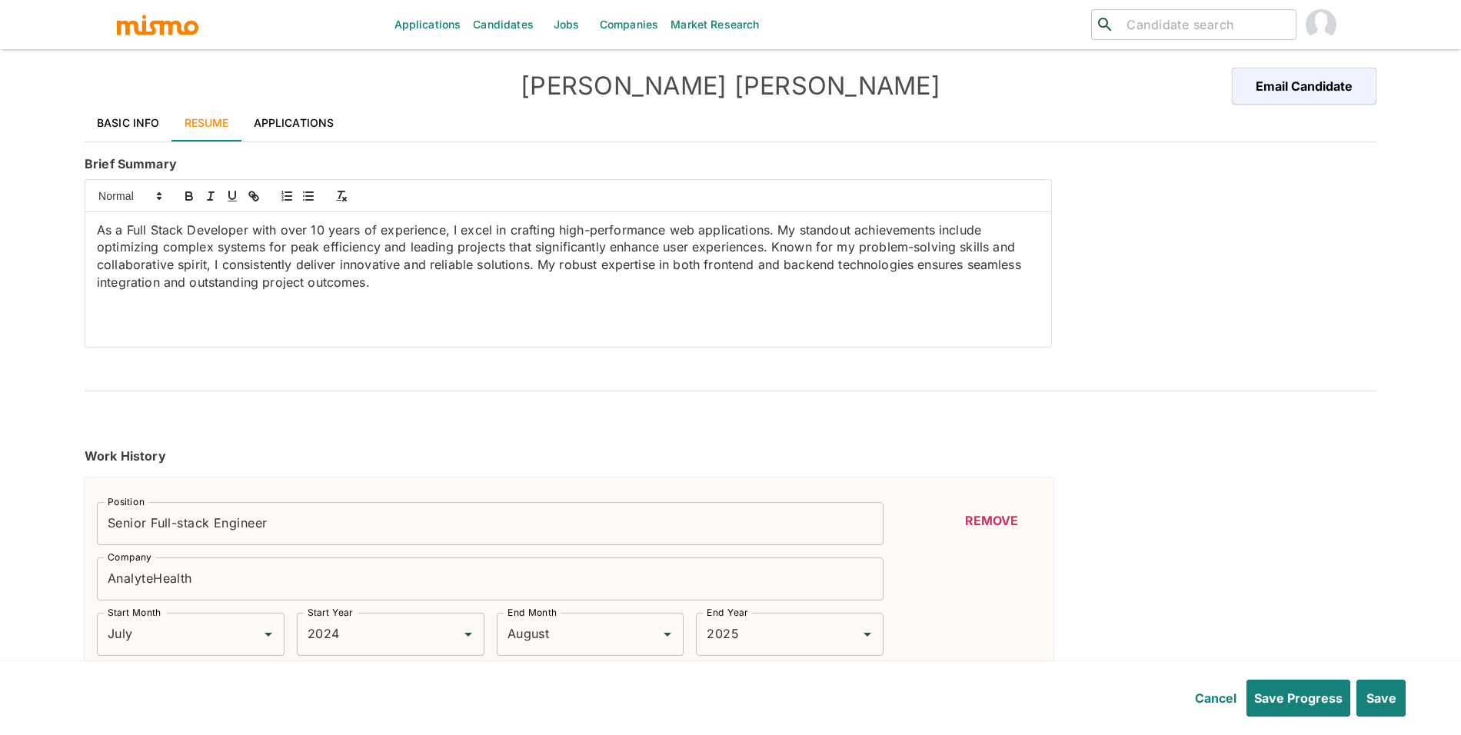
type input "2018"
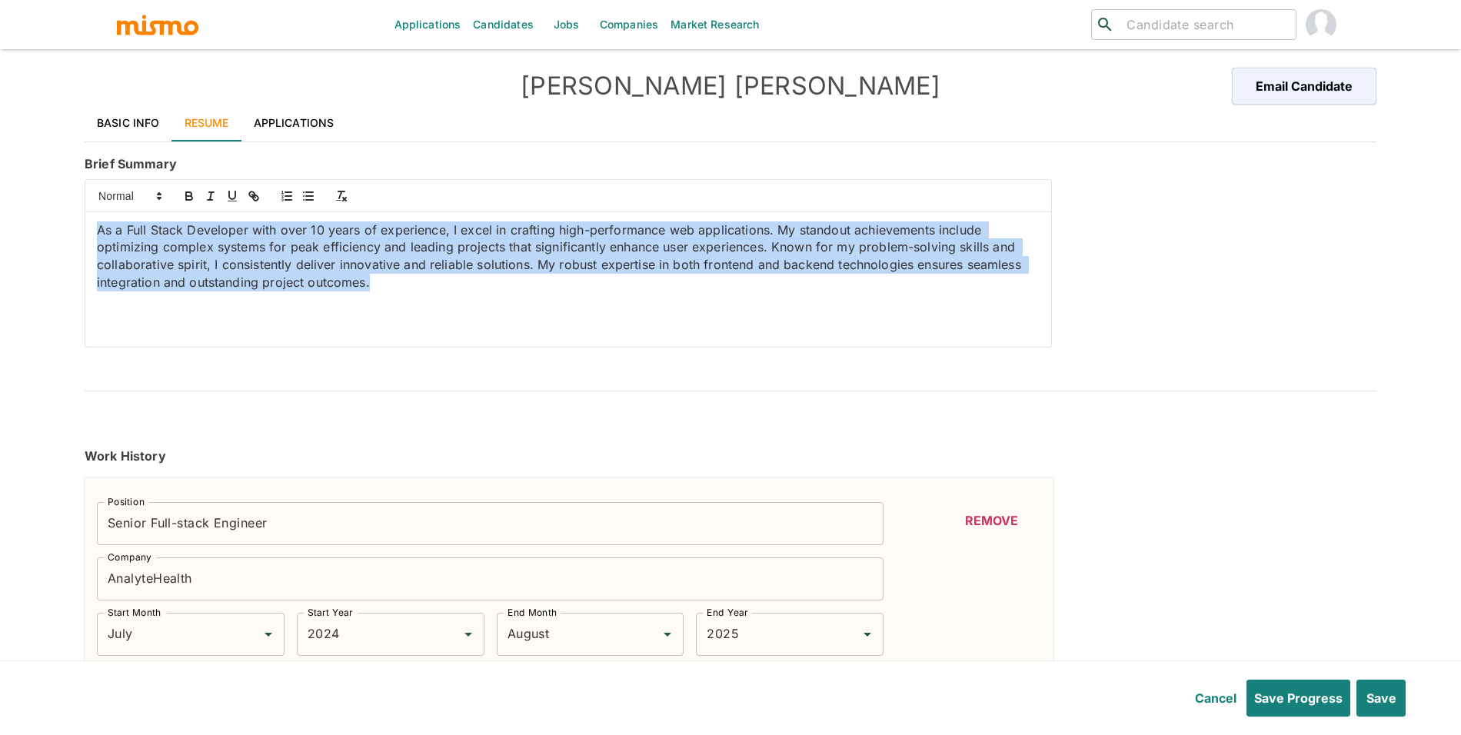
drag, startPoint x: 411, startPoint y: 291, endPoint x: 94, endPoint y: 216, distance: 326.1
click at [94, 216] on div "As a Full Stack Developer with over 10 years of experience, I excel in crafting…" at bounding box center [567, 279] width 965 height 135
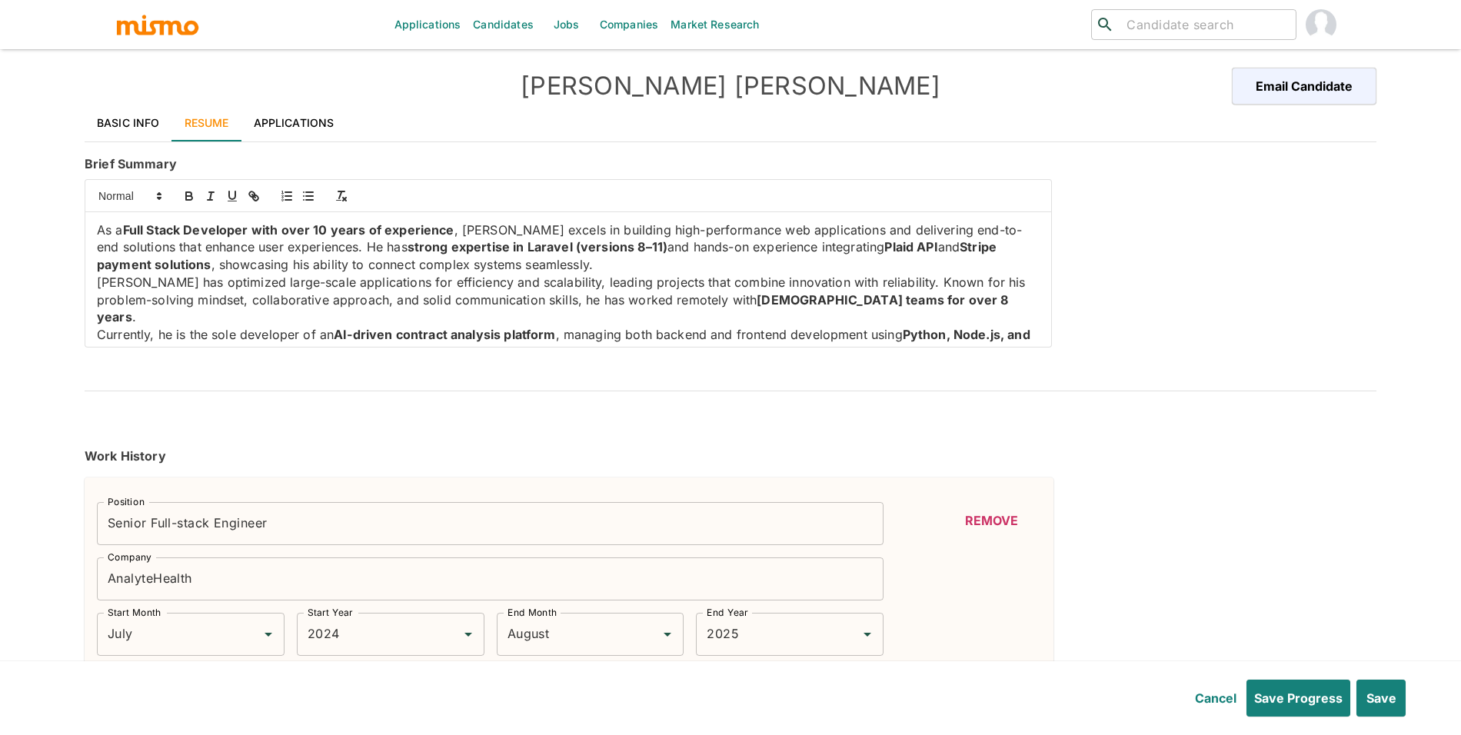
scroll to position [13, 0]
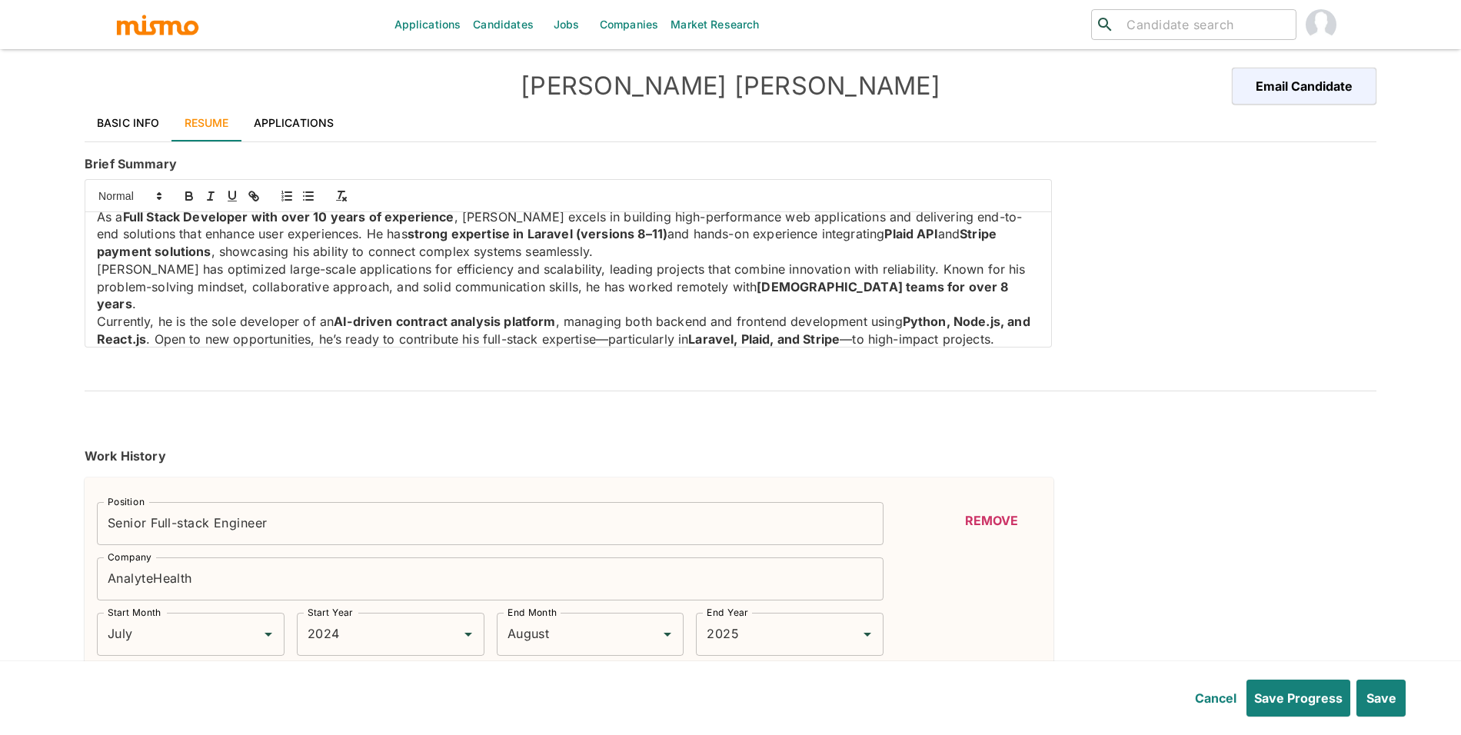
drag, startPoint x: 119, startPoint y: 221, endPoint x: 486, endPoint y: 253, distance: 368.1
click at [486, 253] on p "As a Full Stack Developer with over 10 years of experience , Victor excels in b…" at bounding box center [568, 234] width 942 height 52
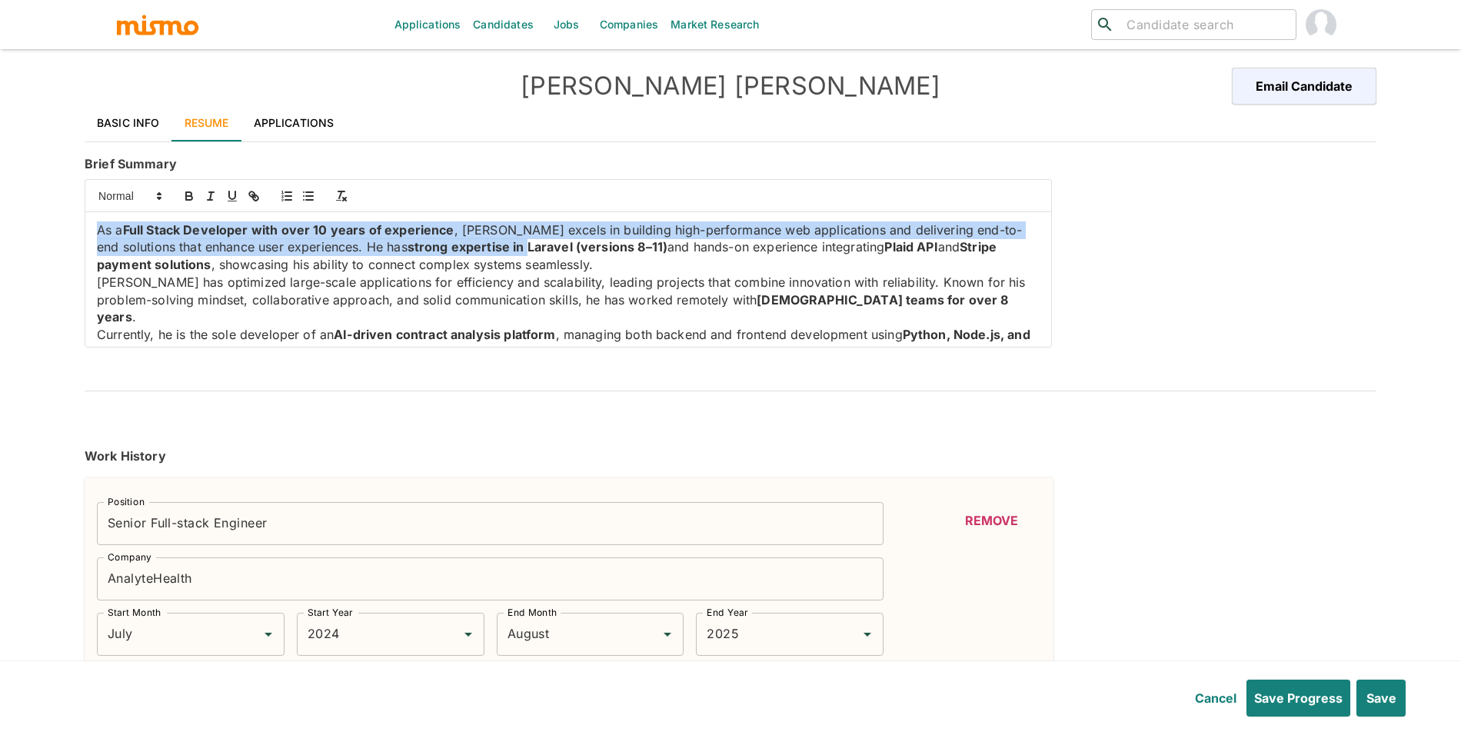
drag, startPoint x: 507, startPoint y: 234, endPoint x: 104, endPoint y: 220, distance: 403.8
click at [104, 220] on div "As a Full Stack Developer with over 10 years of experience , Victor excels in b…" at bounding box center [567, 279] width 965 height 135
click at [190, 204] on button "button" at bounding box center [189, 196] width 22 height 18
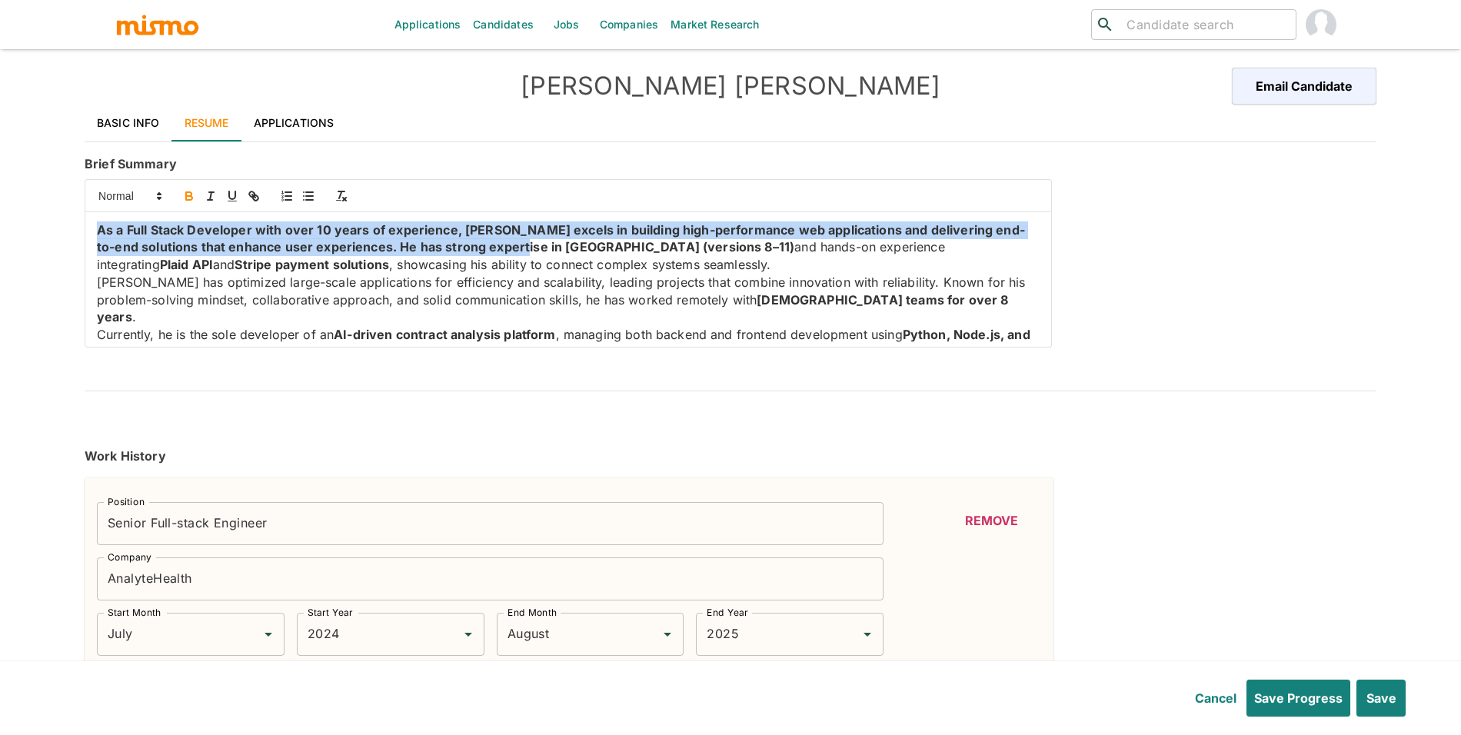
click at [190, 204] on button "button" at bounding box center [189, 196] width 22 height 18
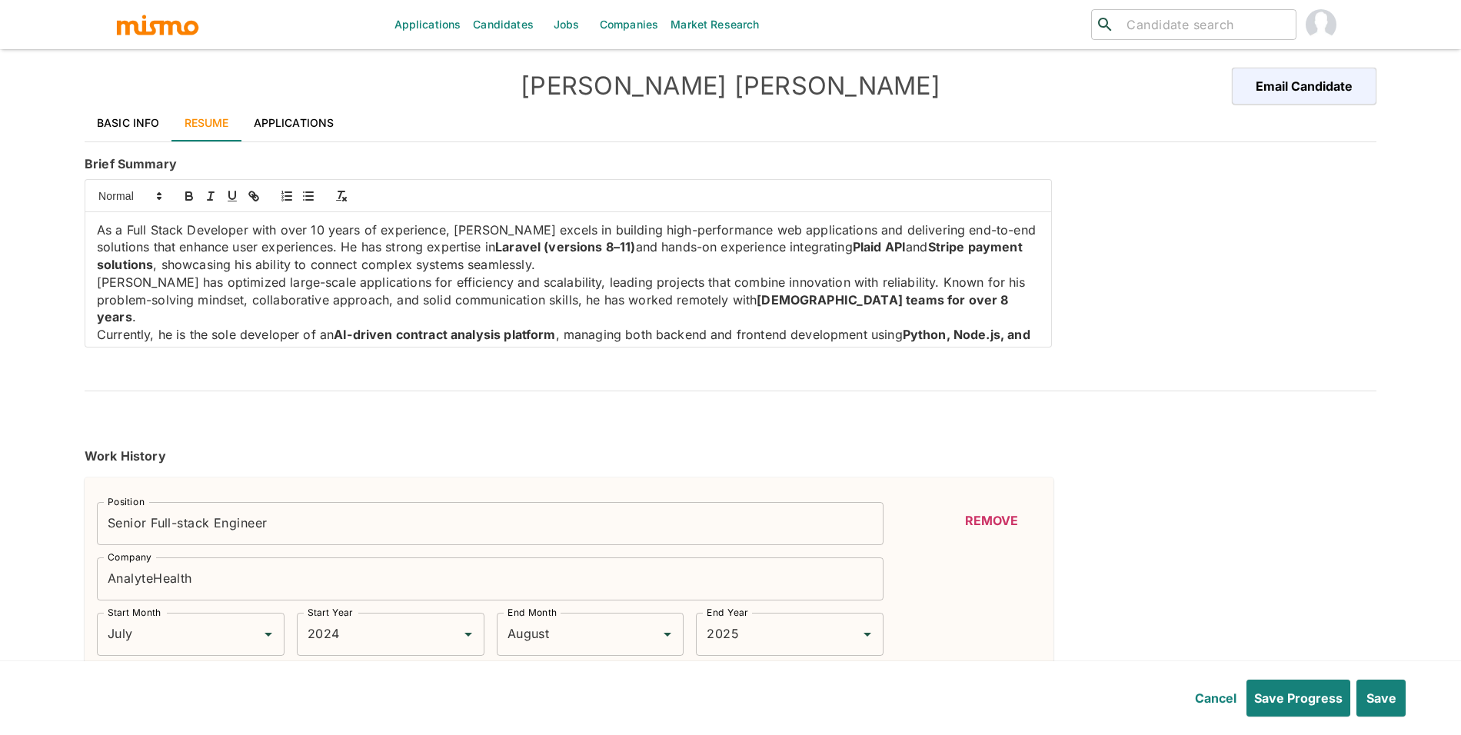
click at [307, 326] on p "Currently, he is the sole developer of an AI-driven contract analysis platform …" at bounding box center [568, 343] width 942 height 35
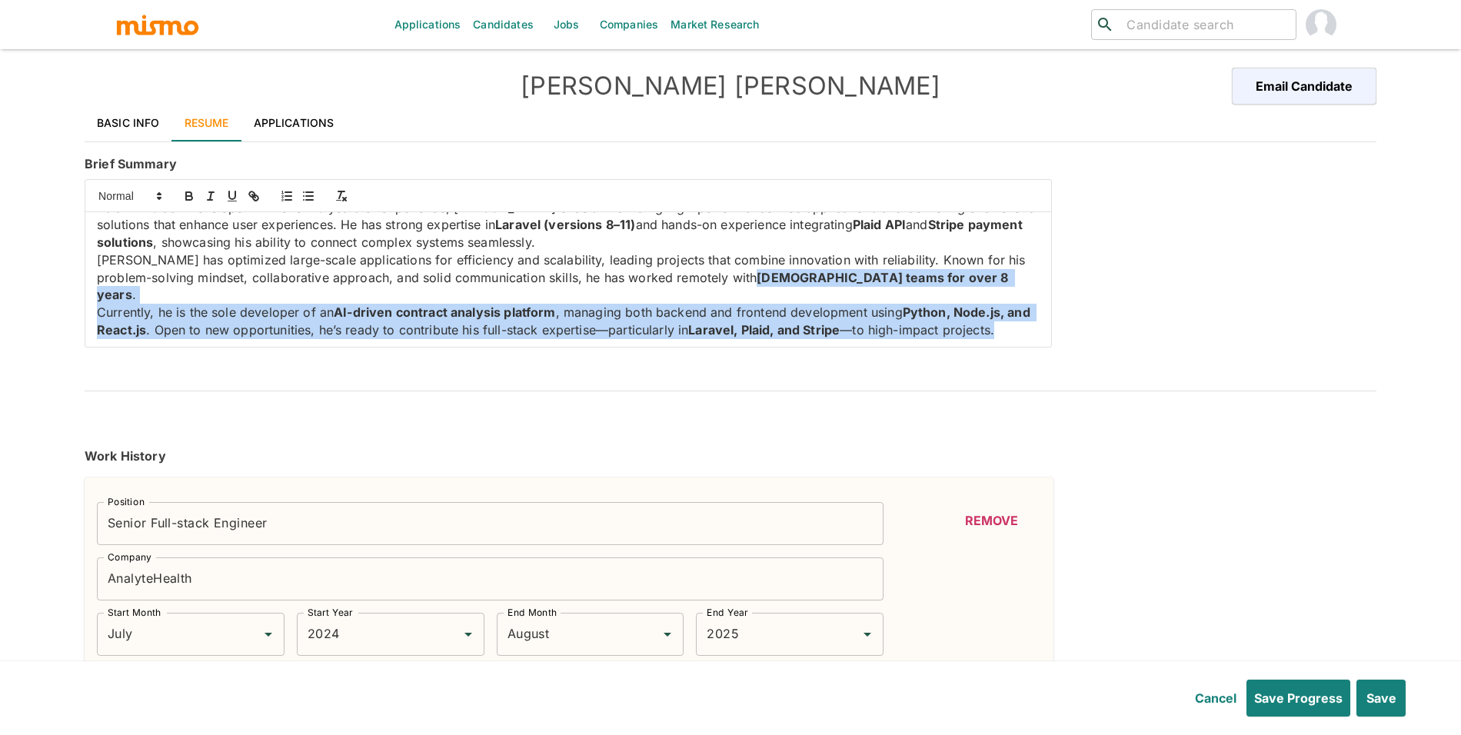
scroll to position [23, 0]
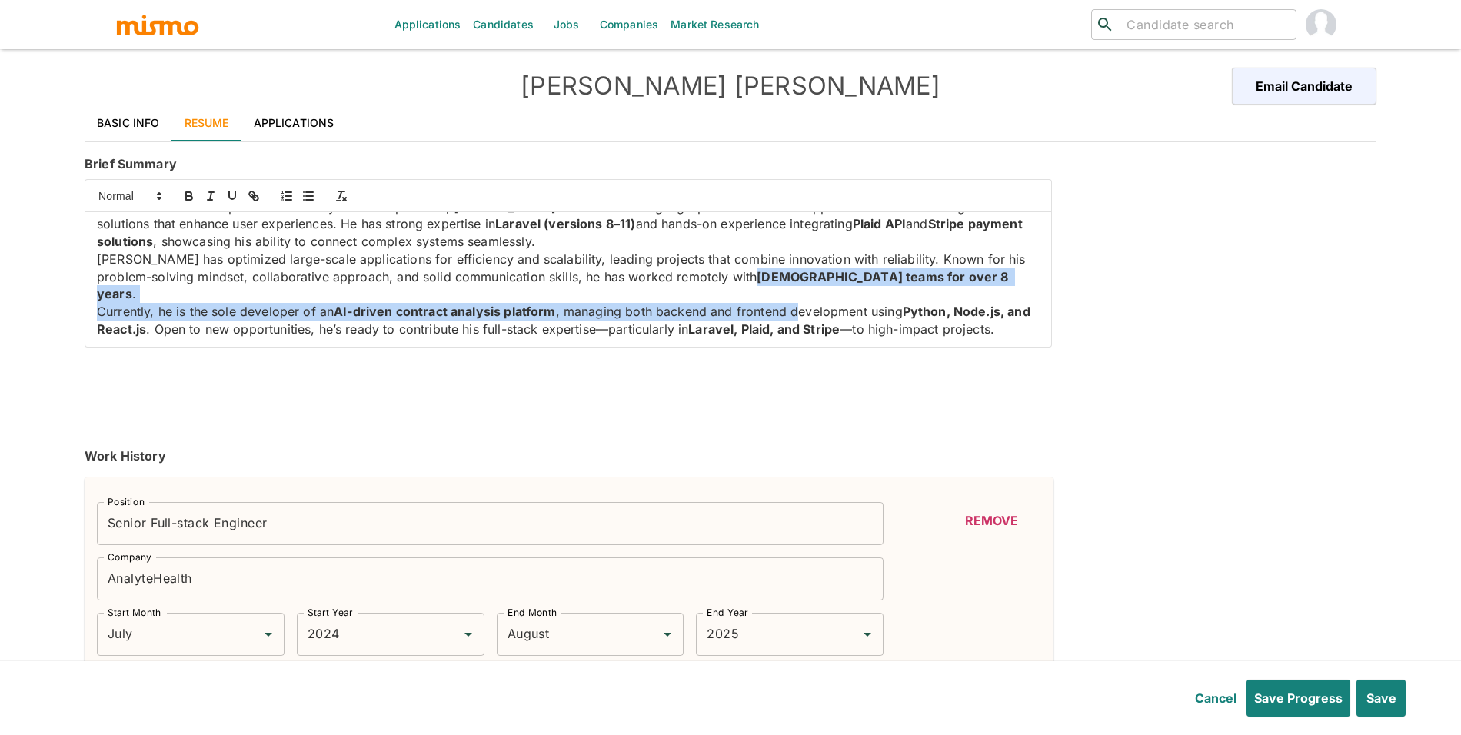
drag, startPoint x: 704, startPoint y: 297, endPoint x: 799, endPoint y: 297, distance: 95.3
click at [799, 297] on div "As a Full Stack Developer with over 10 years of experience, Victor excels in bu…" at bounding box center [567, 279] width 965 height 135
click at [182, 192] on icon "button" at bounding box center [189, 196] width 14 height 14
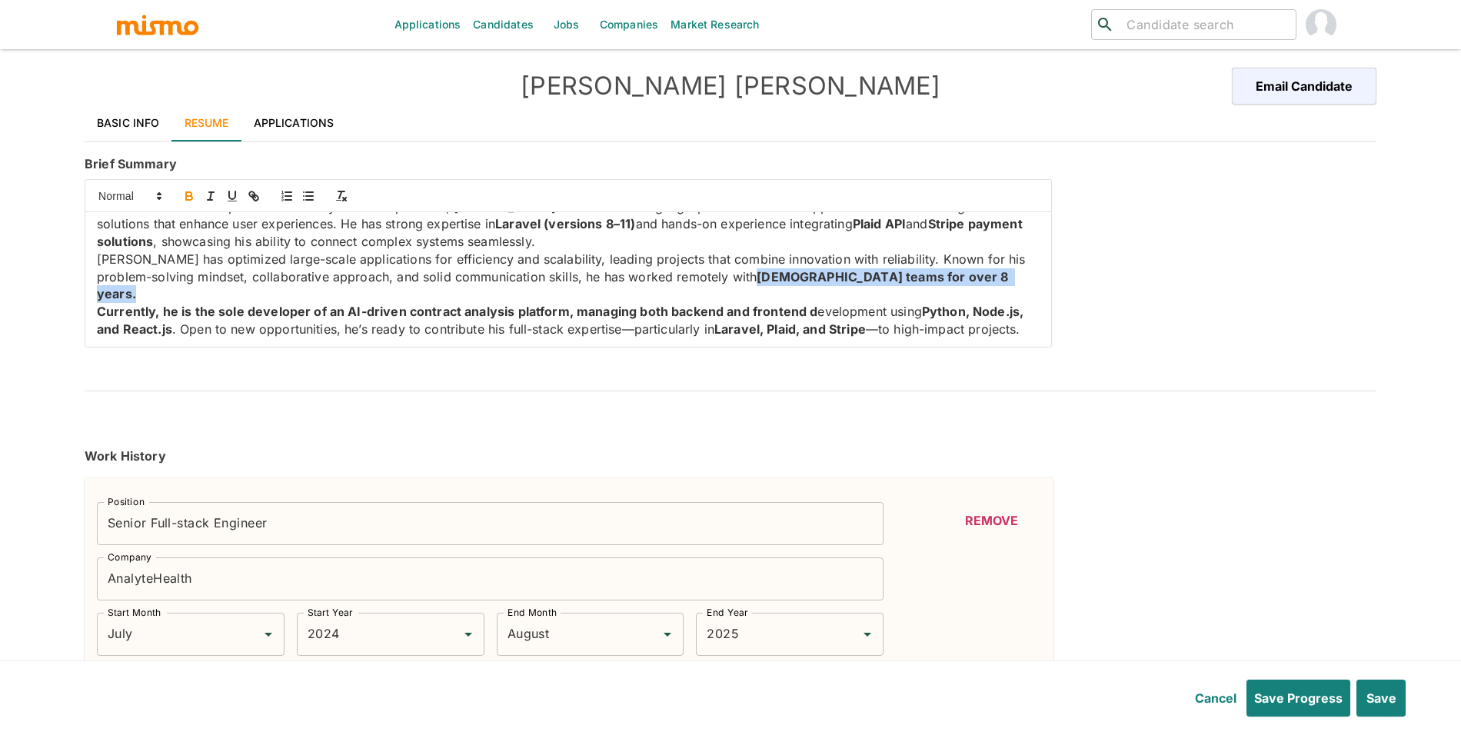
click at [182, 192] on icon "button" at bounding box center [189, 196] width 14 height 14
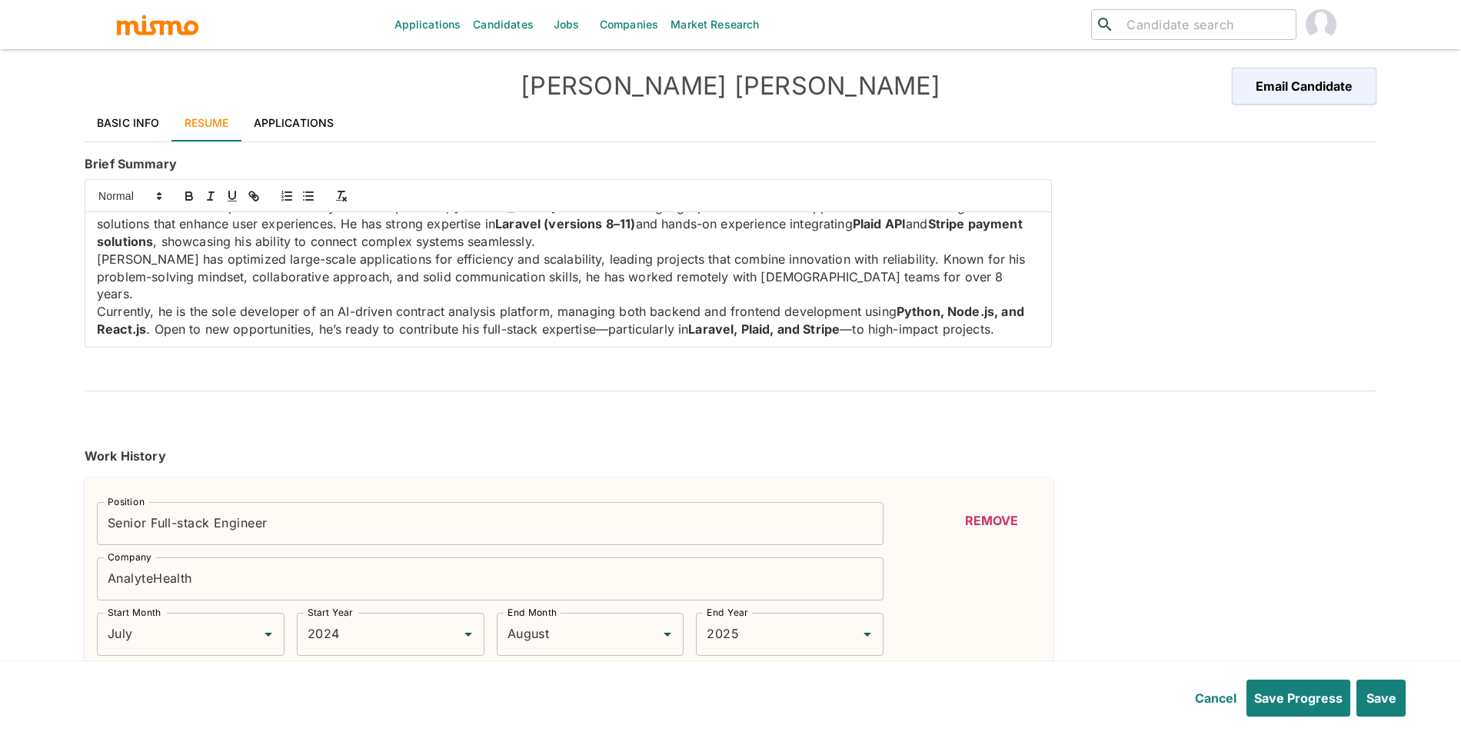
click at [378, 303] on p "Currently, he is the sole developer of an AI-driven contract analysis platform,…" at bounding box center [568, 320] width 942 height 35
drag, startPoint x: 394, startPoint y: 296, endPoint x: 337, endPoint y: 294, distance: 57.7
click at [337, 303] on p "Currently, he is the sole developer of an AI-driven contract analysis platform,…" at bounding box center [568, 320] width 942 height 35
click at [529, 303] on p "Currently, he is the sole developer of an AI-driven contract analysis platform,…" at bounding box center [568, 320] width 942 height 35
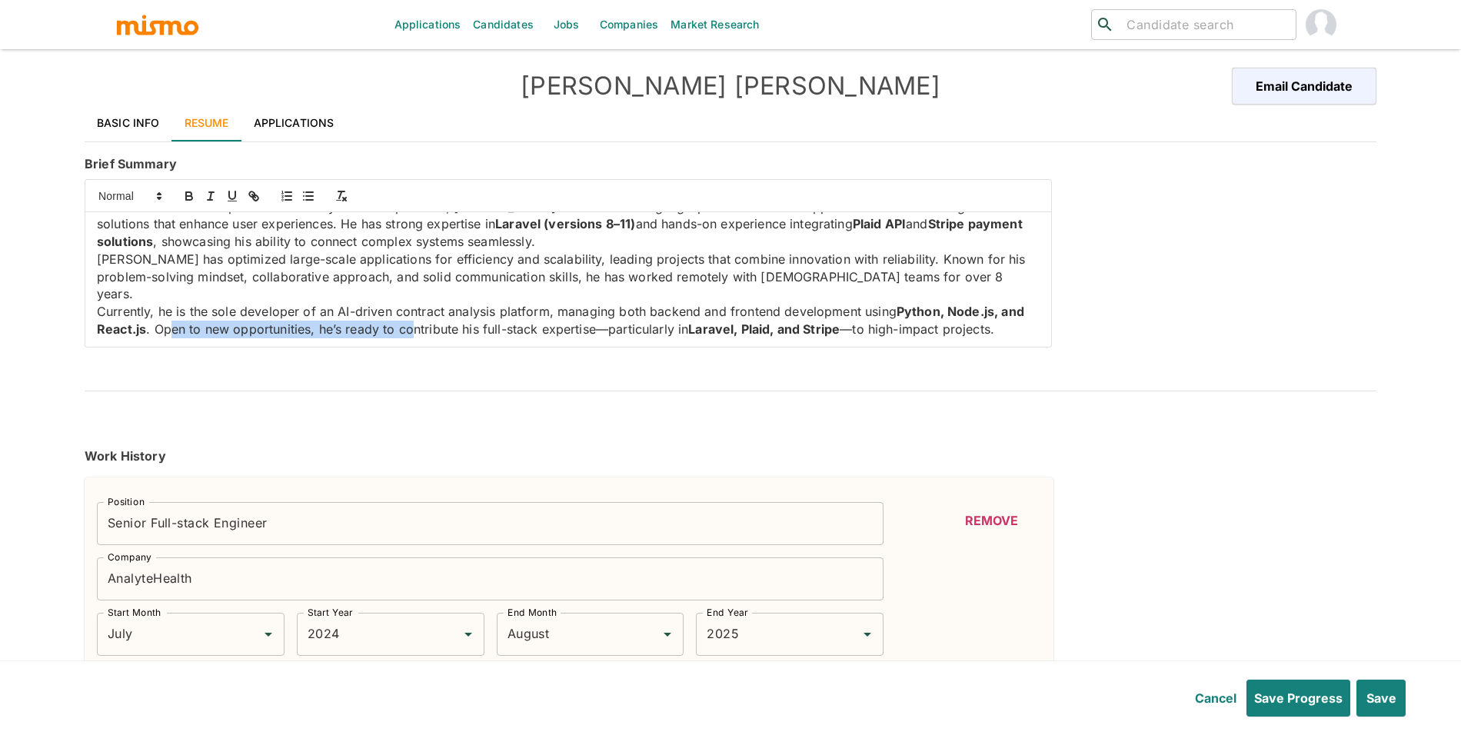
drag, startPoint x: 198, startPoint y: 314, endPoint x: 440, endPoint y: 317, distance: 241.4
click at [440, 317] on p "Currently, he is the sole developer of an AI-driven contract analysis platform,…" at bounding box center [568, 320] width 942 height 35
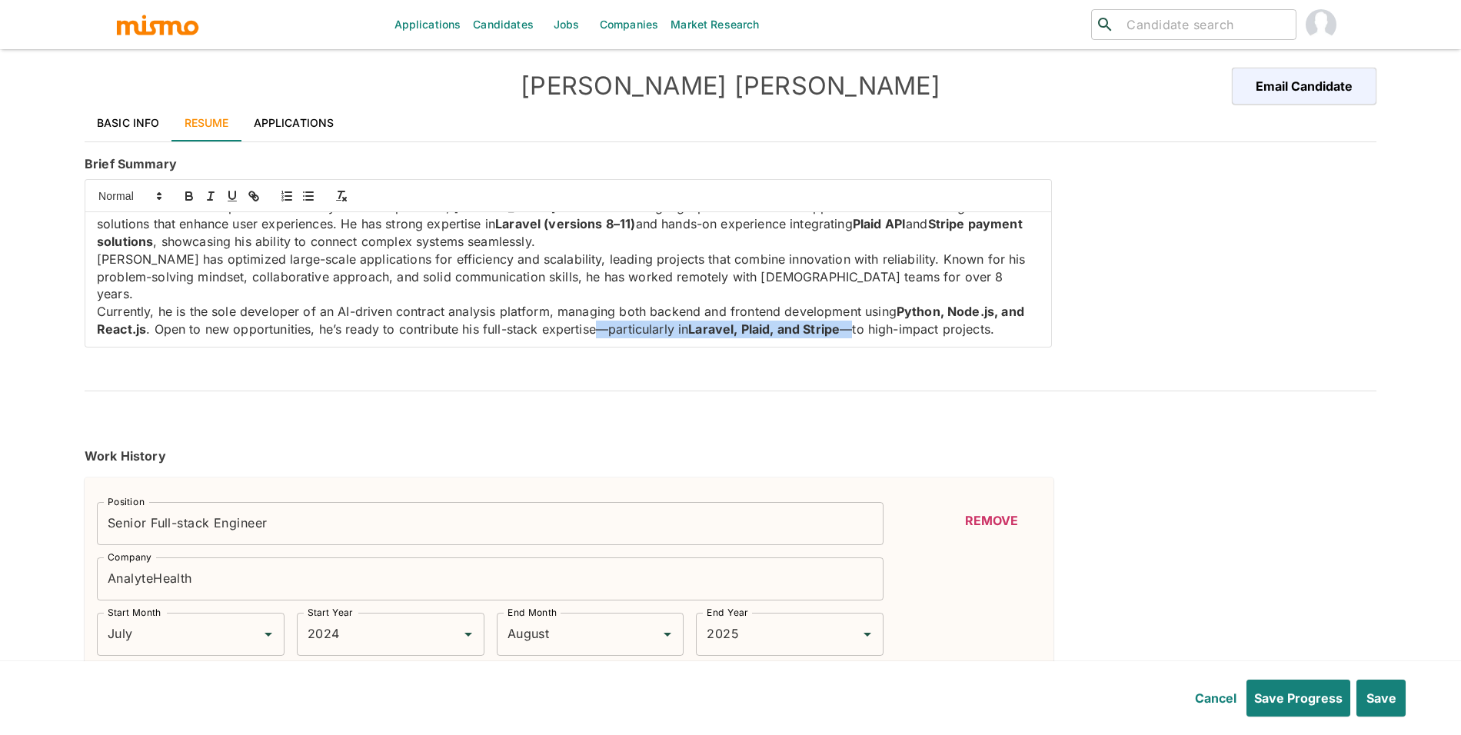
drag, startPoint x: 620, startPoint y: 314, endPoint x: 880, endPoint y: 313, distance: 260.6
click at [880, 313] on p "Currently, he is the sole developer of an AI-driven contract analysis platform,…" at bounding box center [568, 320] width 942 height 35
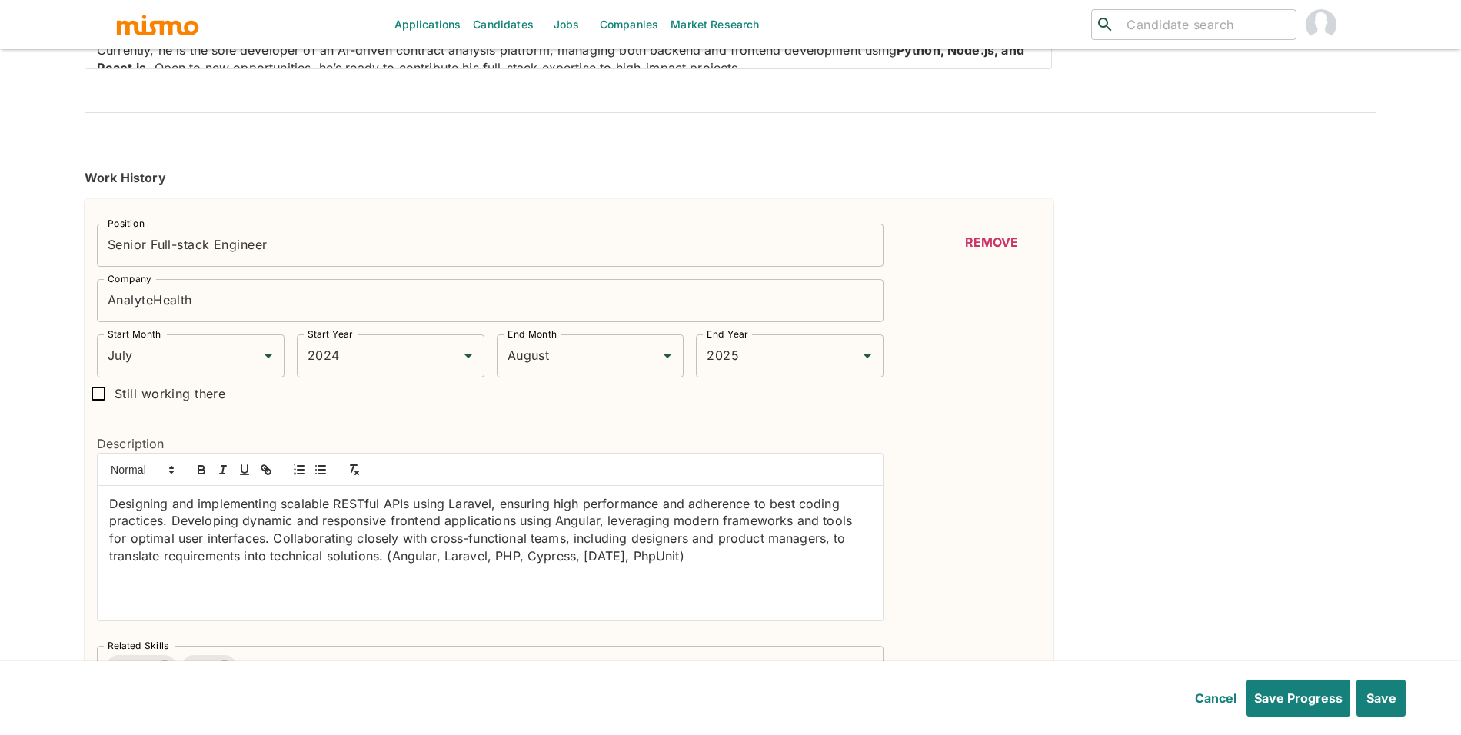
scroll to position [311, 0]
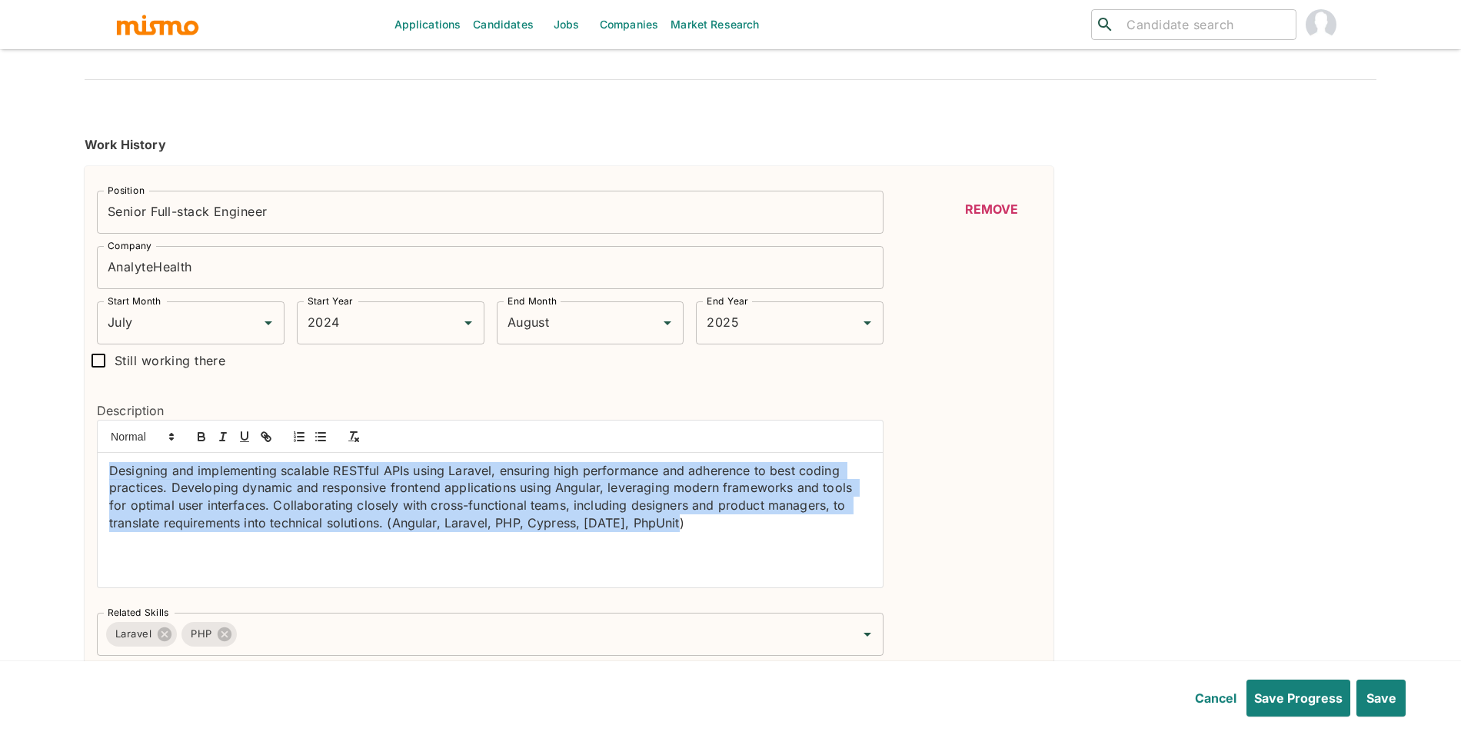
drag, startPoint x: 709, startPoint y: 539, endPoint x: 0, endPoint y: 444, distance: 715.0
click at [0, 444] on div "Applications Candidates Jobs Companies Market Research ​ ​ Victor Cruz Email Ca…" at bounding box center [730, 75] width 1461 height 772
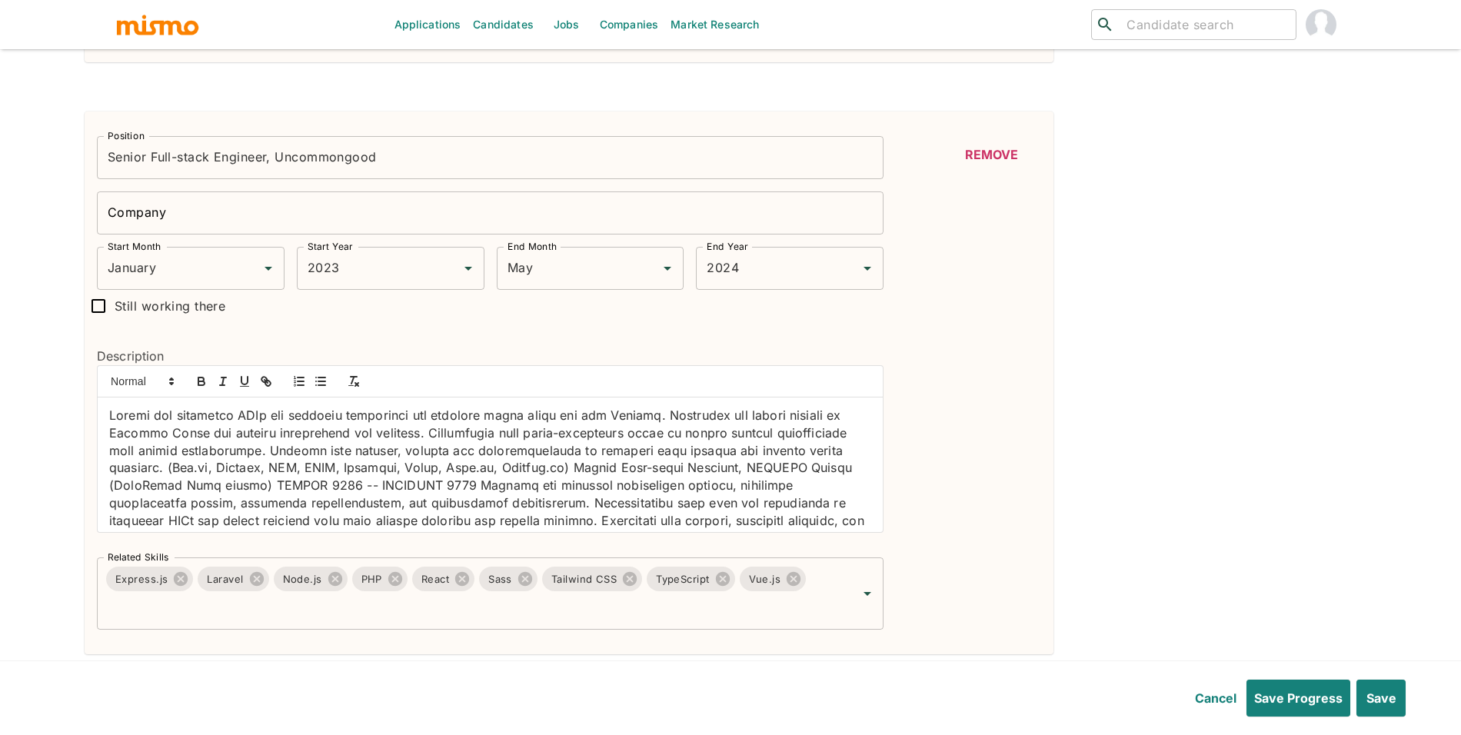
scroll to position [945, 0]
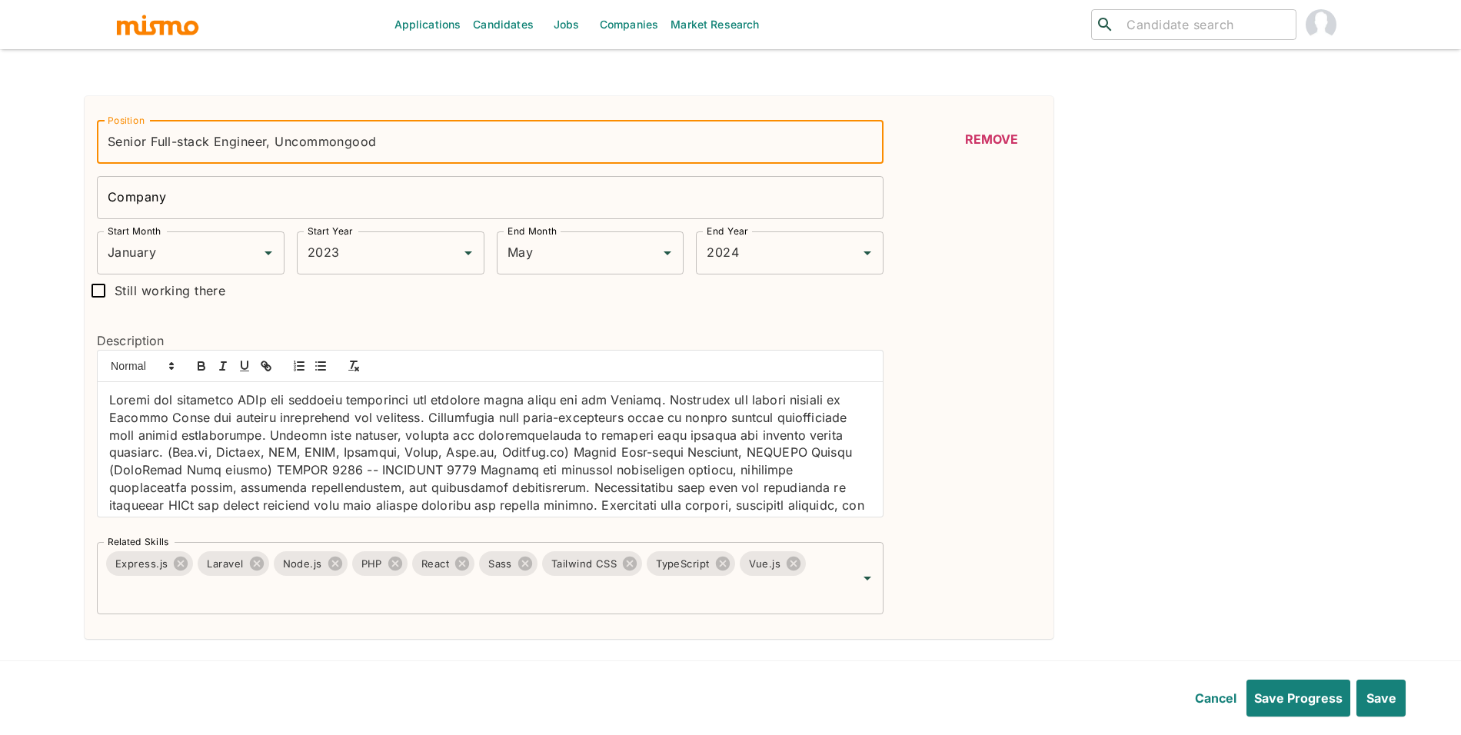
drag, startPoint x: 276, startPoint y: 147, endPoint x: 442, endPoint y: 147, distance: 166.0
click at [442, 147] on input "Senior Full-stack Engineer, Uncommongood" at bounding box center [490, 142] width 786 height 43
drag, startPoint x: 403, startPoint y: 145, endPoint x: 280, endPoint y: 146, distance: 123.0
click at [280, 146] on input "Senior Full-stack Engineer, Uncommongood" at bounding box center [490, 142] width 786 height 43
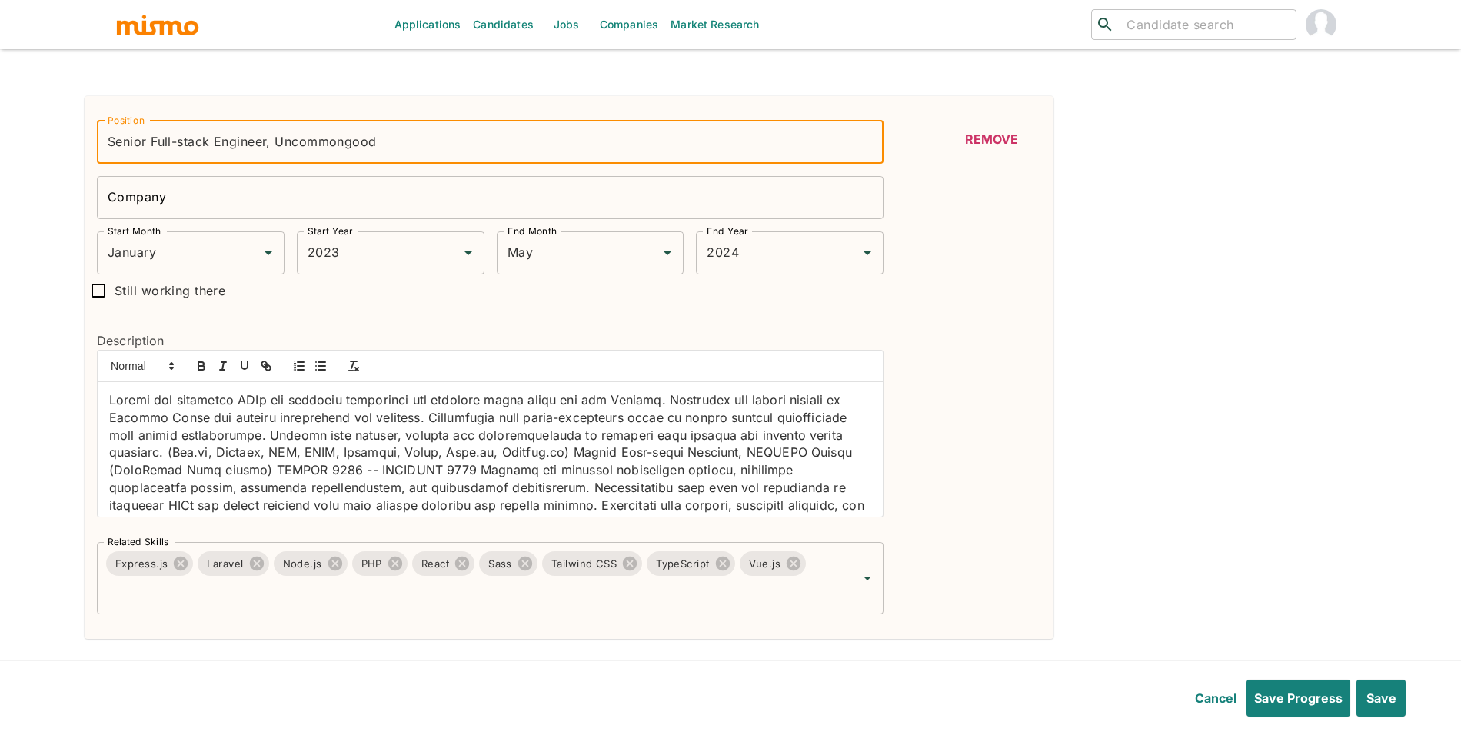
click at [283, 195] on input "Company" at bounding box center [490, 197] width 786 height 43
paste input "Uncommongood"
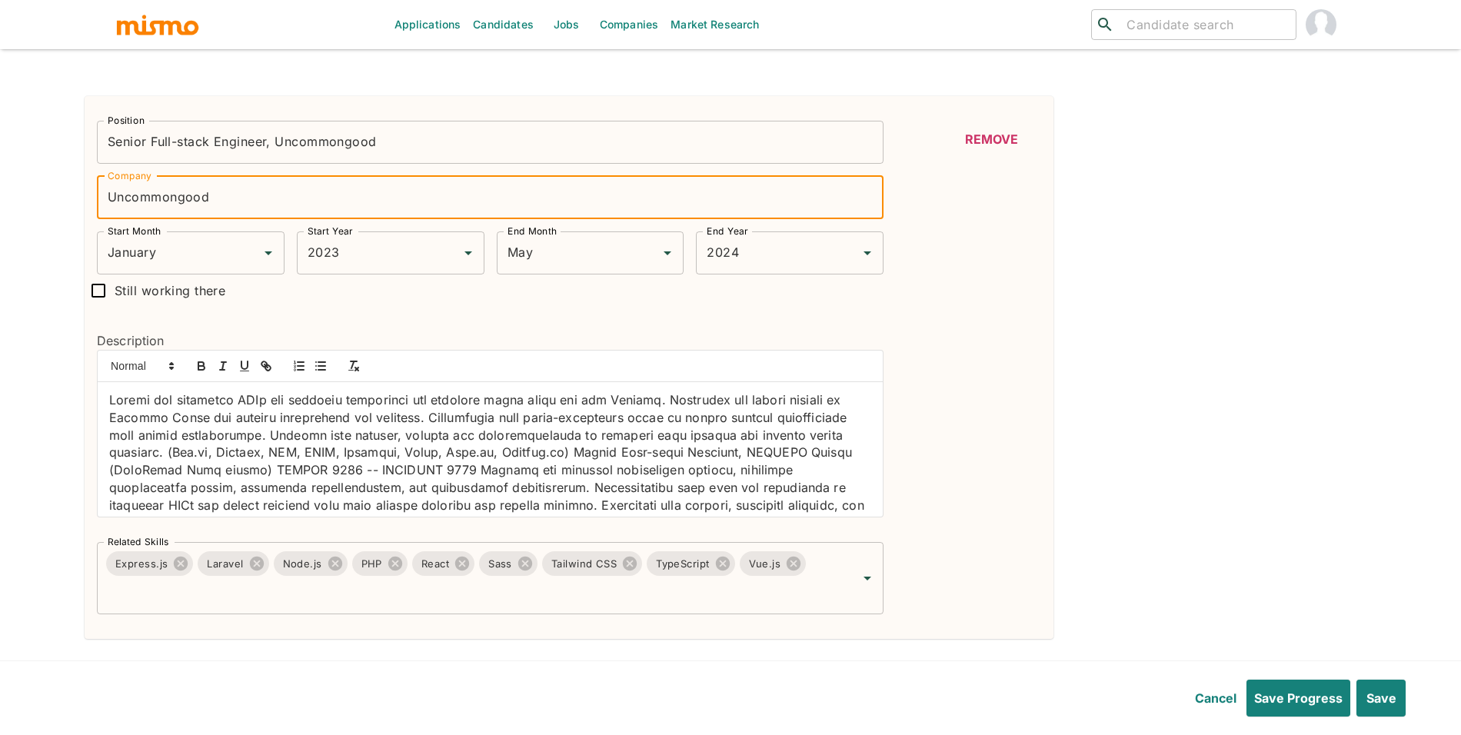
type input "Uncommongood"
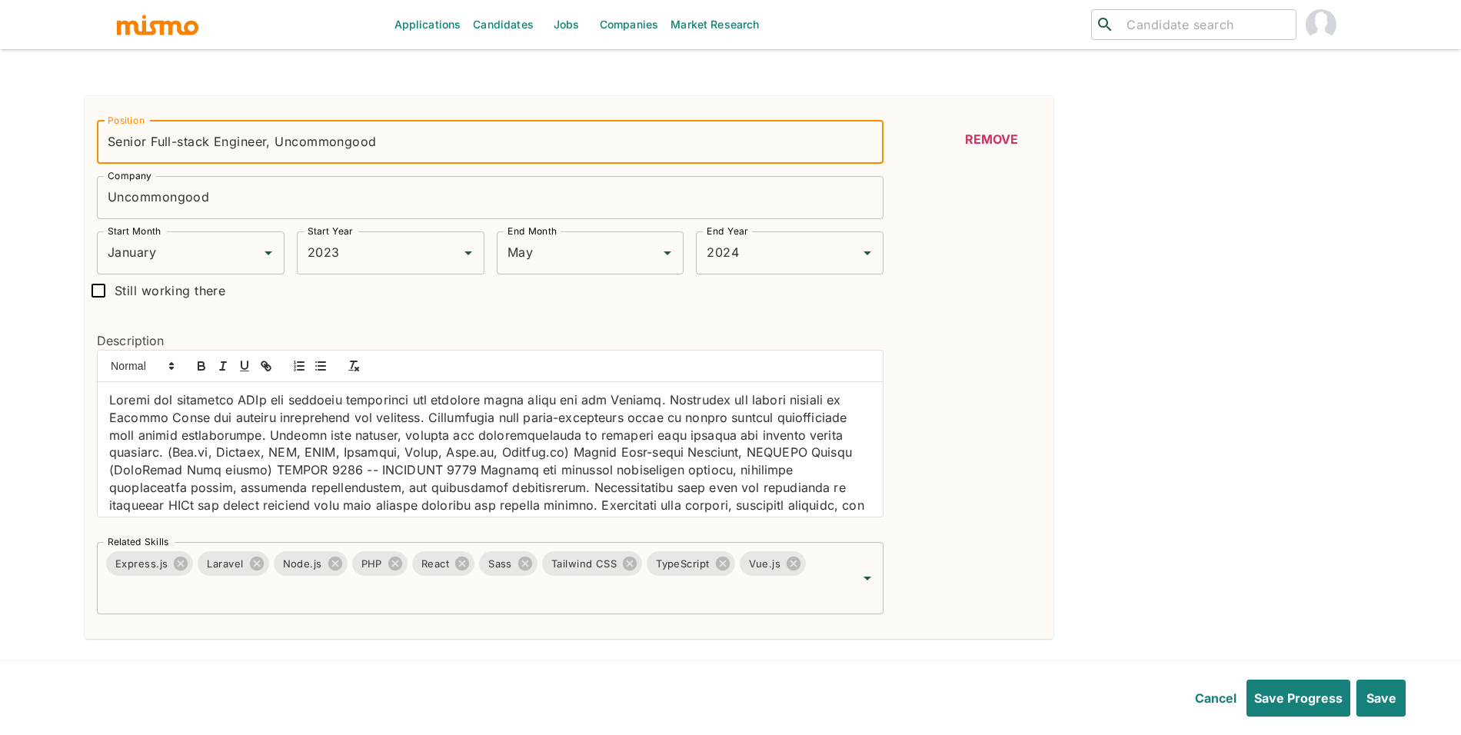
drag, startPoint x: 404, startPoint y: 150, endPoint x: 289, endPoint y: 144, distance: 115.5
click at [289, 144] on input "Senior Full-stack Engineer, Uncommongood" at bounding box center [490, 142] width 786 height 43
drag, startPoint x: 304, startPoint y: 148, endPoint x: 636, endPoint y: 146, distance: 332.1
click at [636, 146] on input "Senior Full-stack Engineer, Uncommongood" at bounding box center [490, 142] width 786 height 43
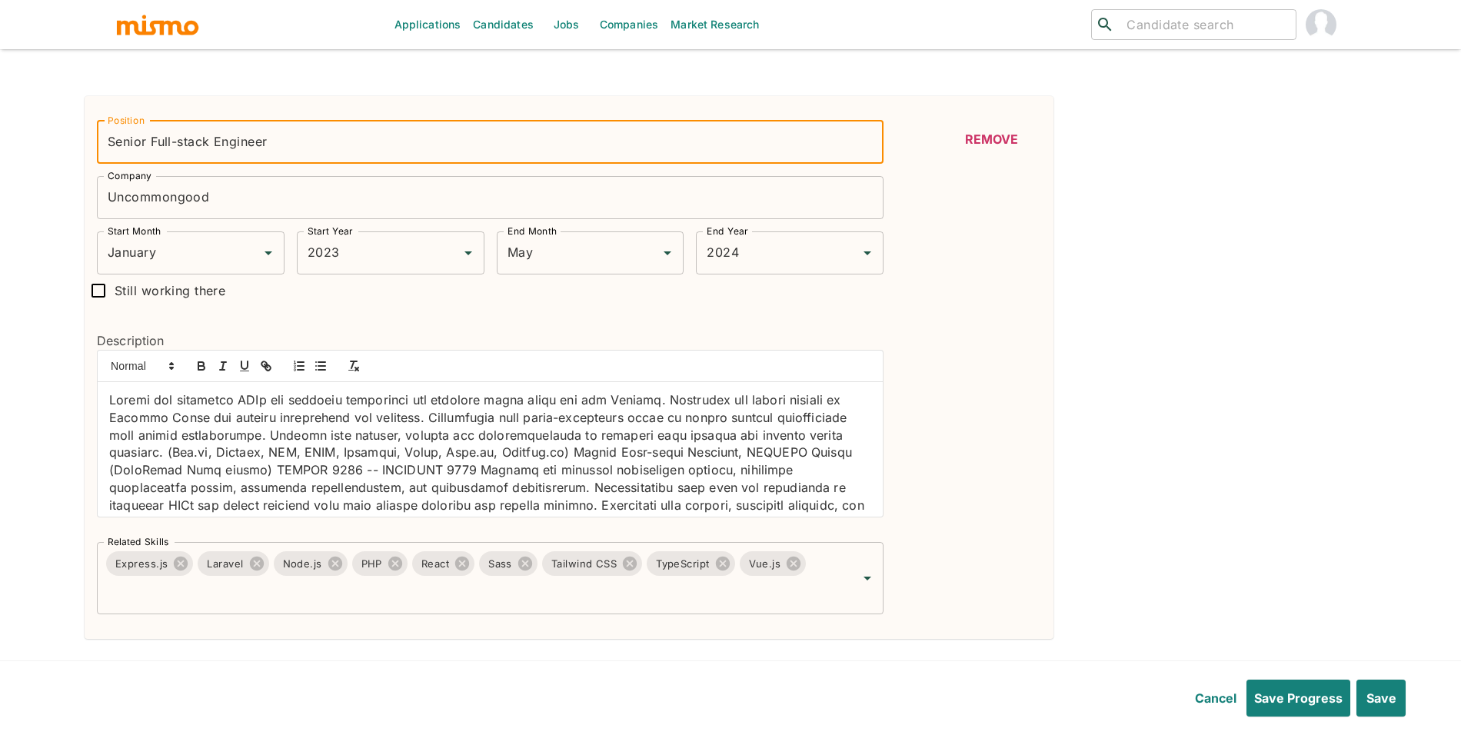
type input "Senior Full-stack Engineer"
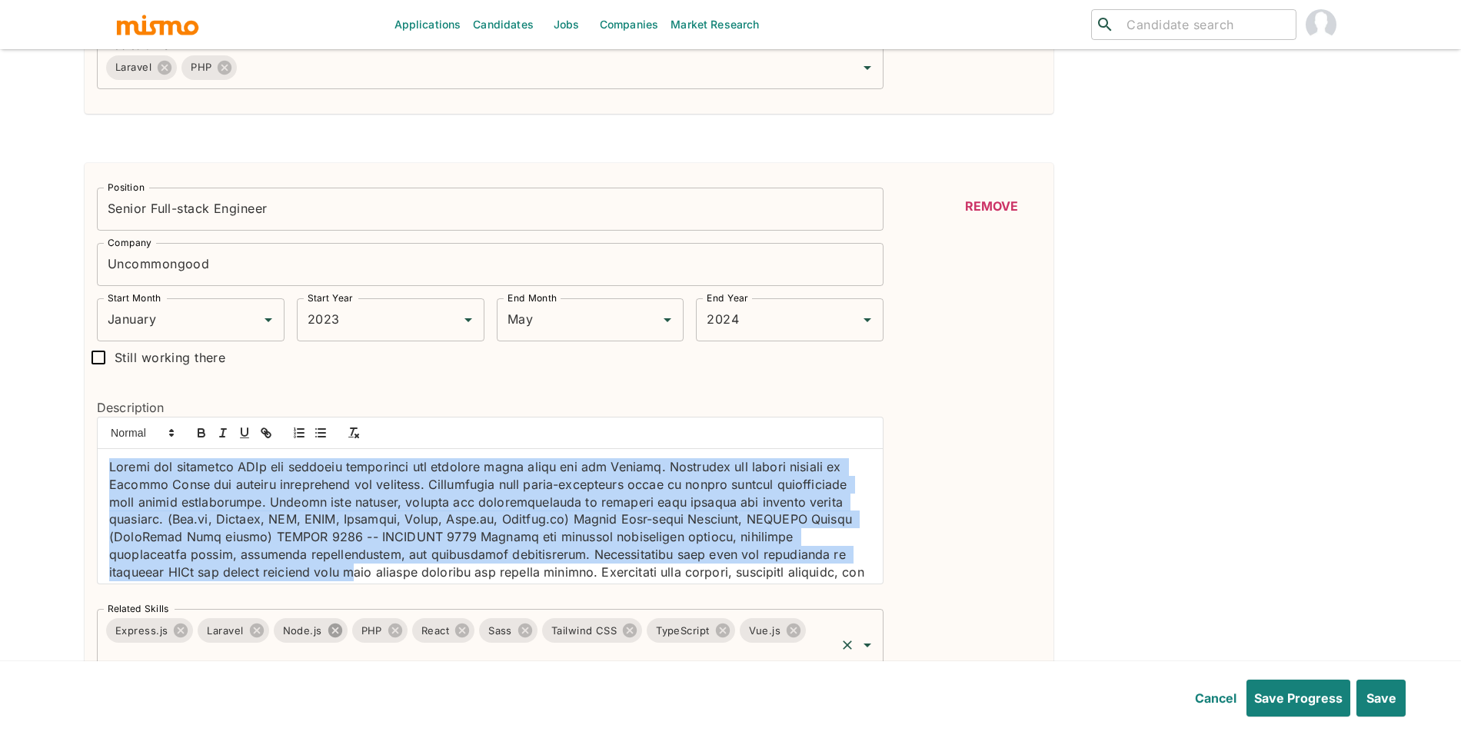
scroll to position [58, 0]
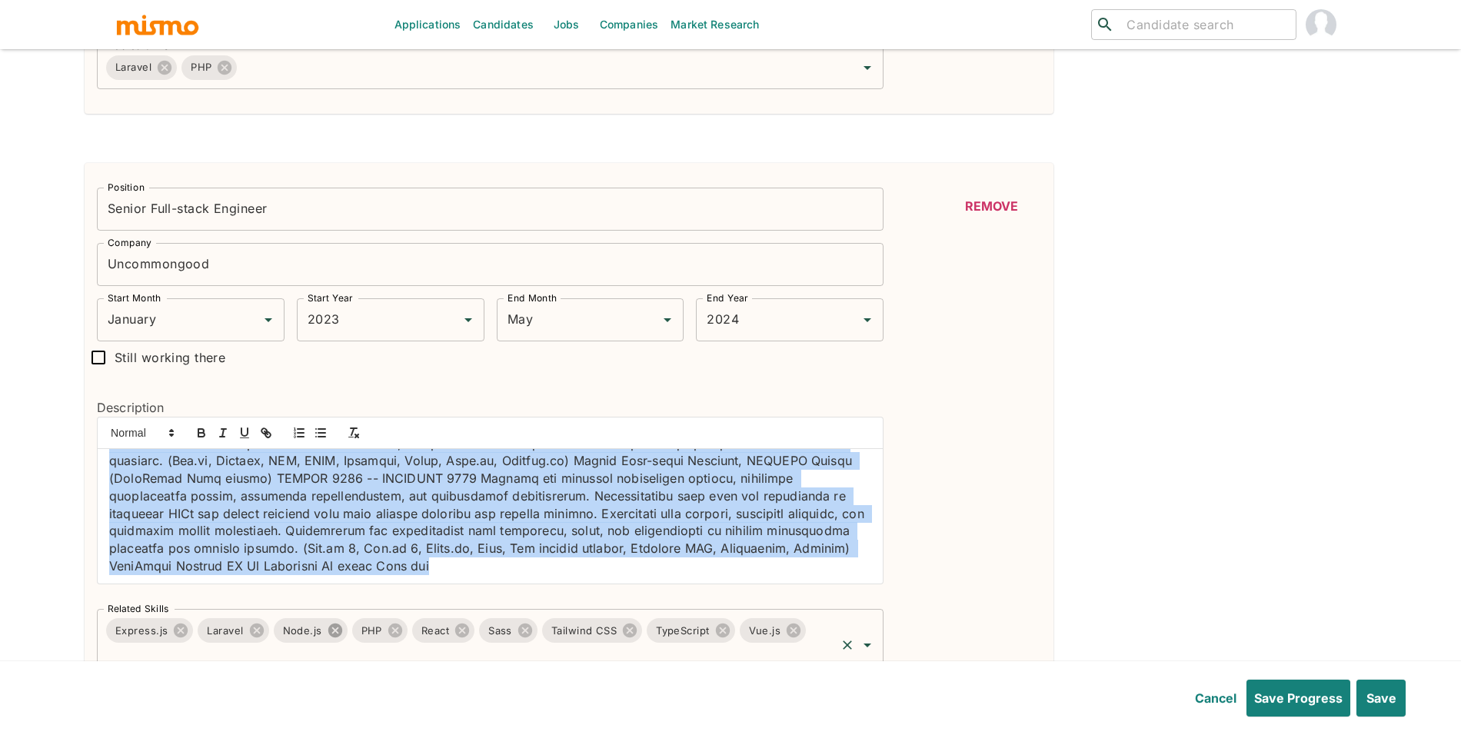
drag, startPoint x: 104, startPoint y: 464, endPoint x: 334, endPoint y: 626, distance: 281.3
click at [334, 626] on div "Position Senior Full-stack Engineer Position Company Uncommongood Company Start…" at bounding box center [484, 428] width 799 height 507
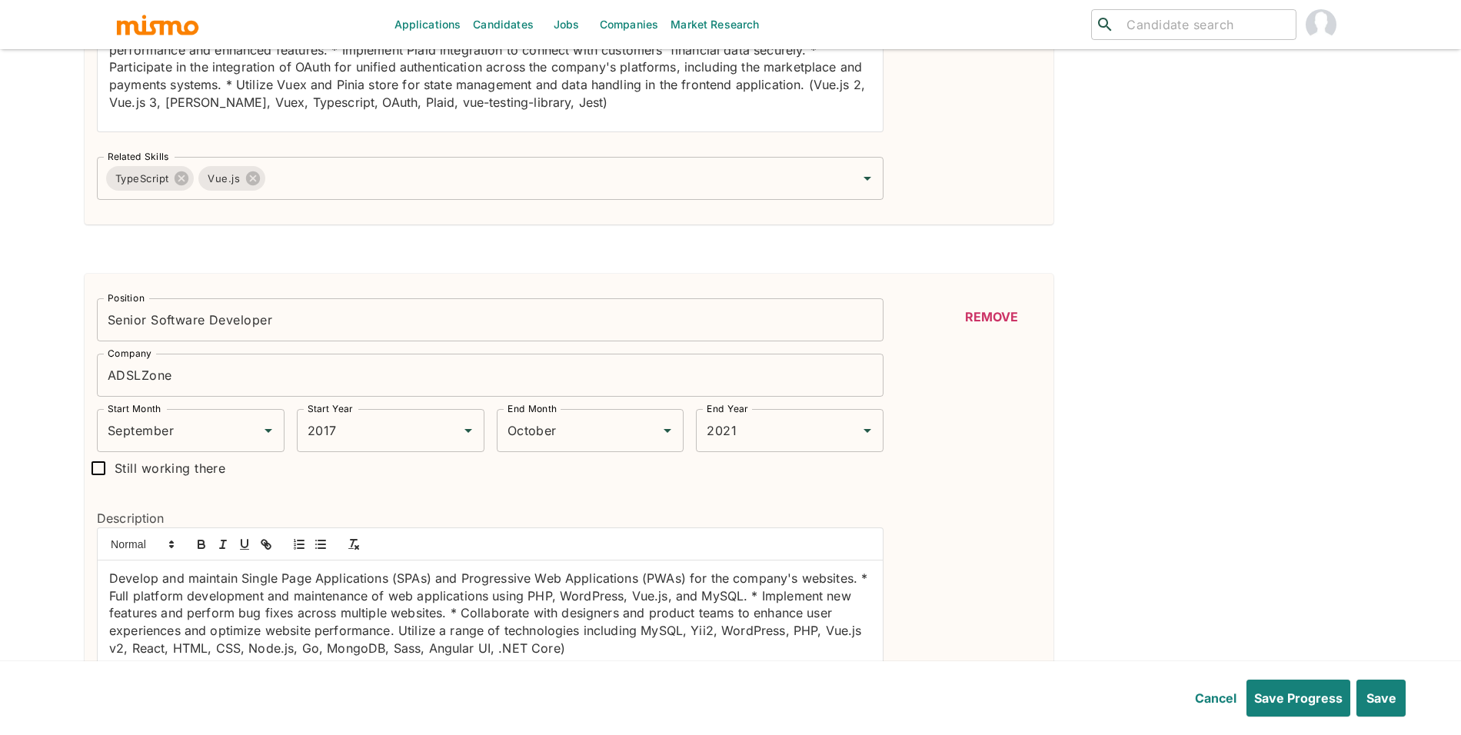
scroll to position [2012, 0]
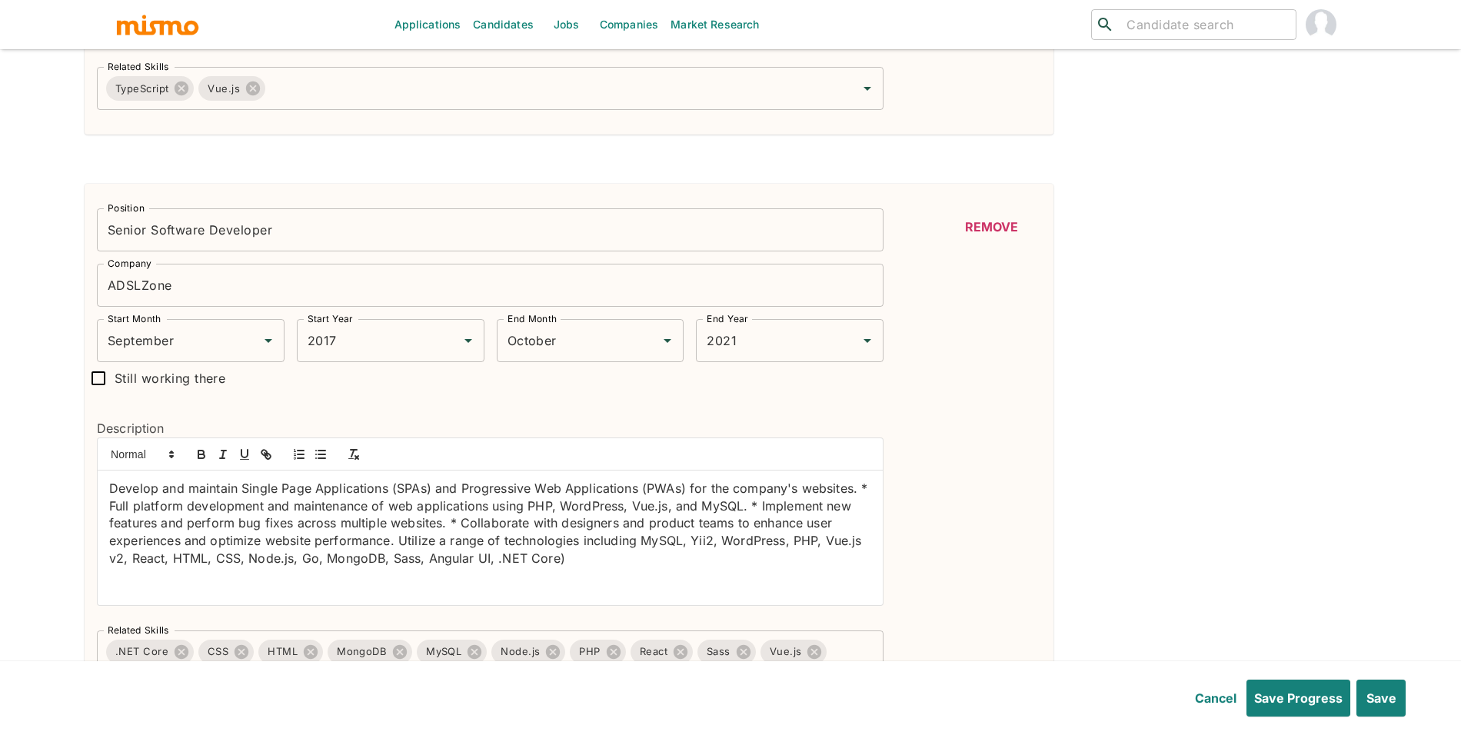
click at [441, 234] on input "Senior Software Developer" at bounding box center [490, 229] width 786 height 43
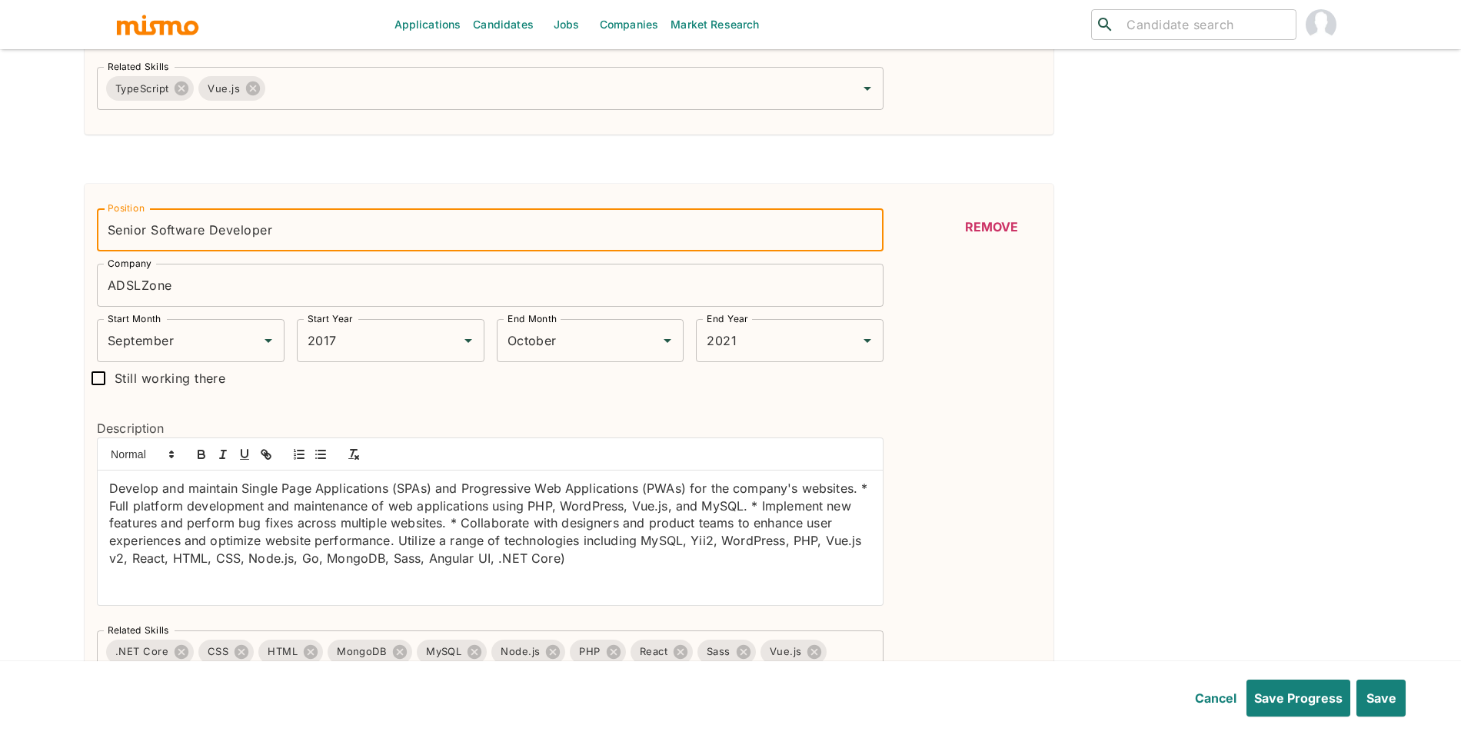
click at [441, 234] on input "Senior Software Developer" at bounding box center [490, 229] width 786 height 43
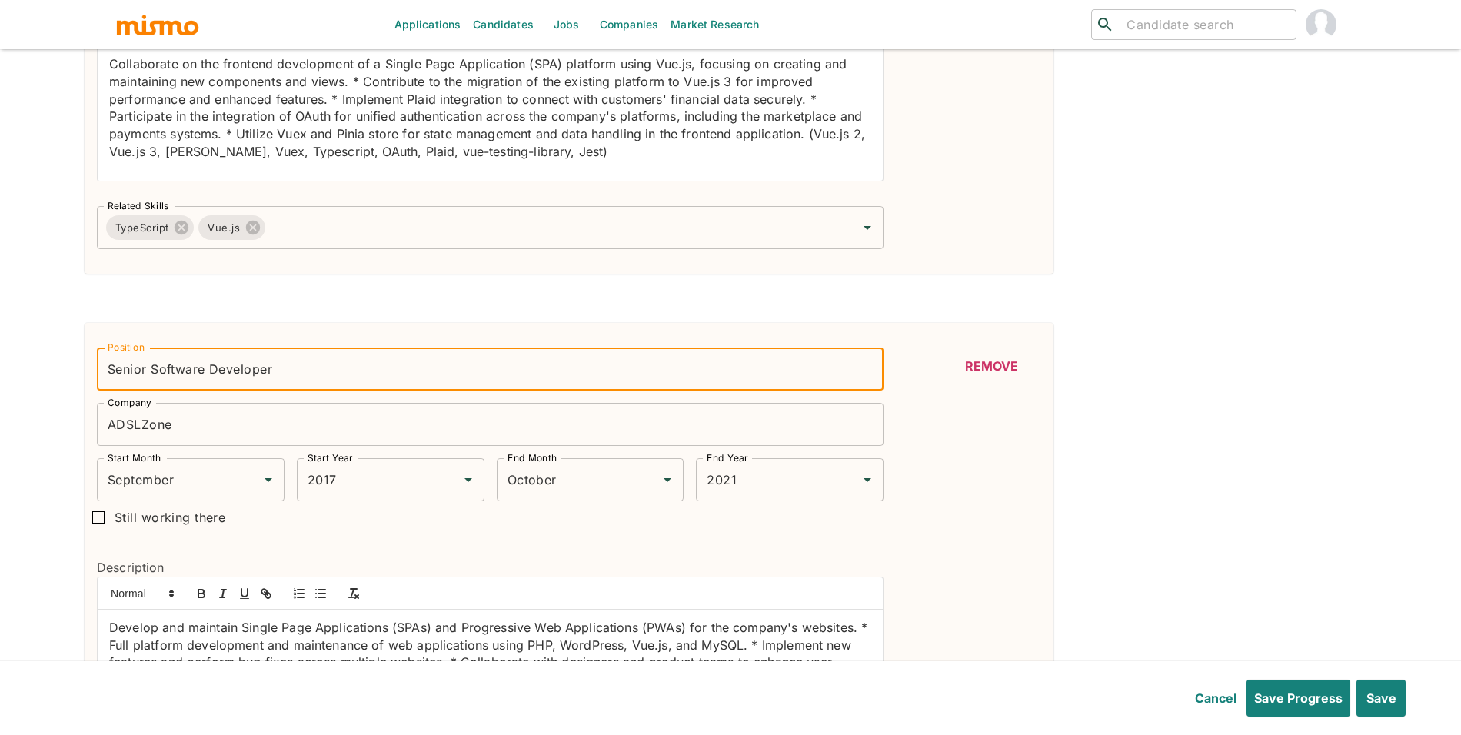
scroll to position [1889, 0]
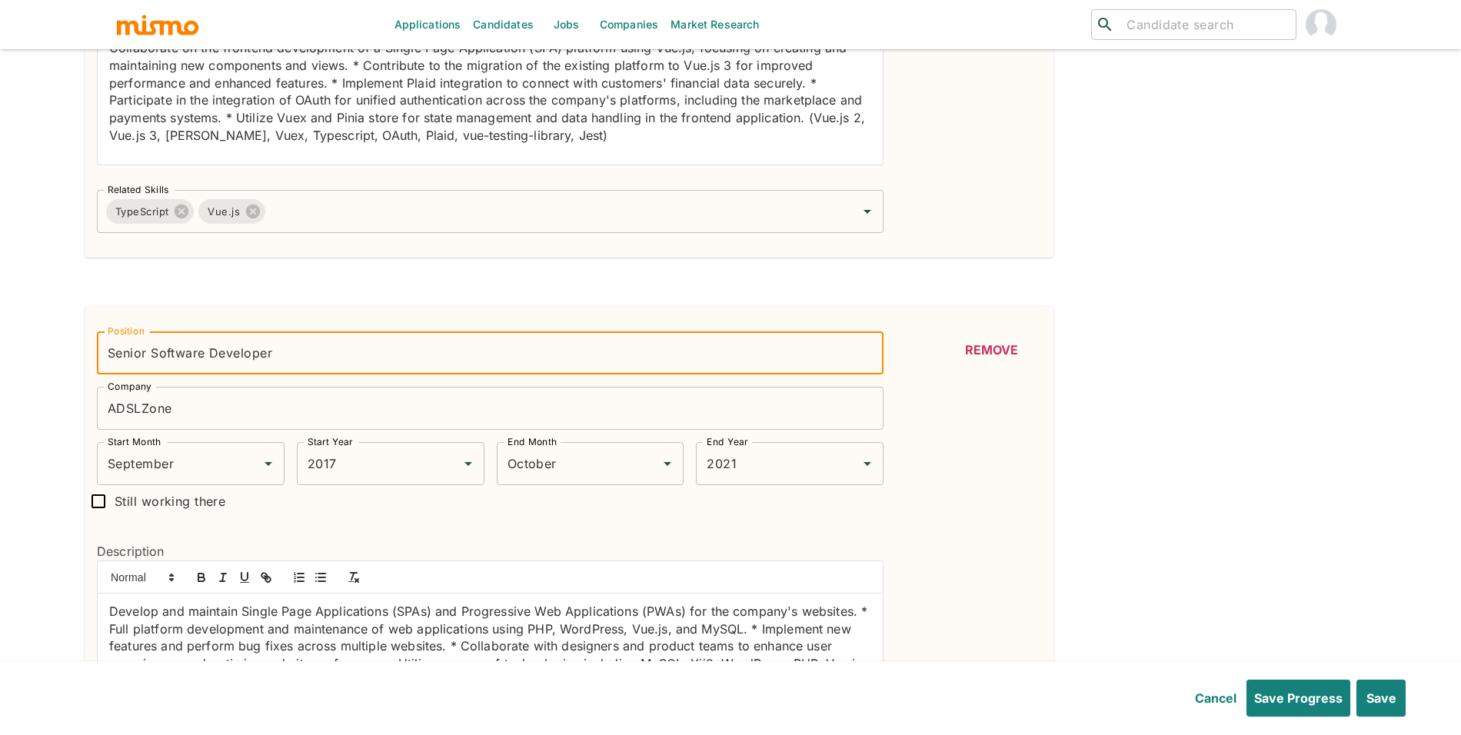
paste input "Full-stack Engineer, SIDEARM Sports (FullStack Labs client)"
type input "Senior Full-stack Engineer, SIDEARM Sports (FullStack Labs client)"
click at [292, 394] on input "ADSLZone" at bounding box center [490, 408] width 786 height 43
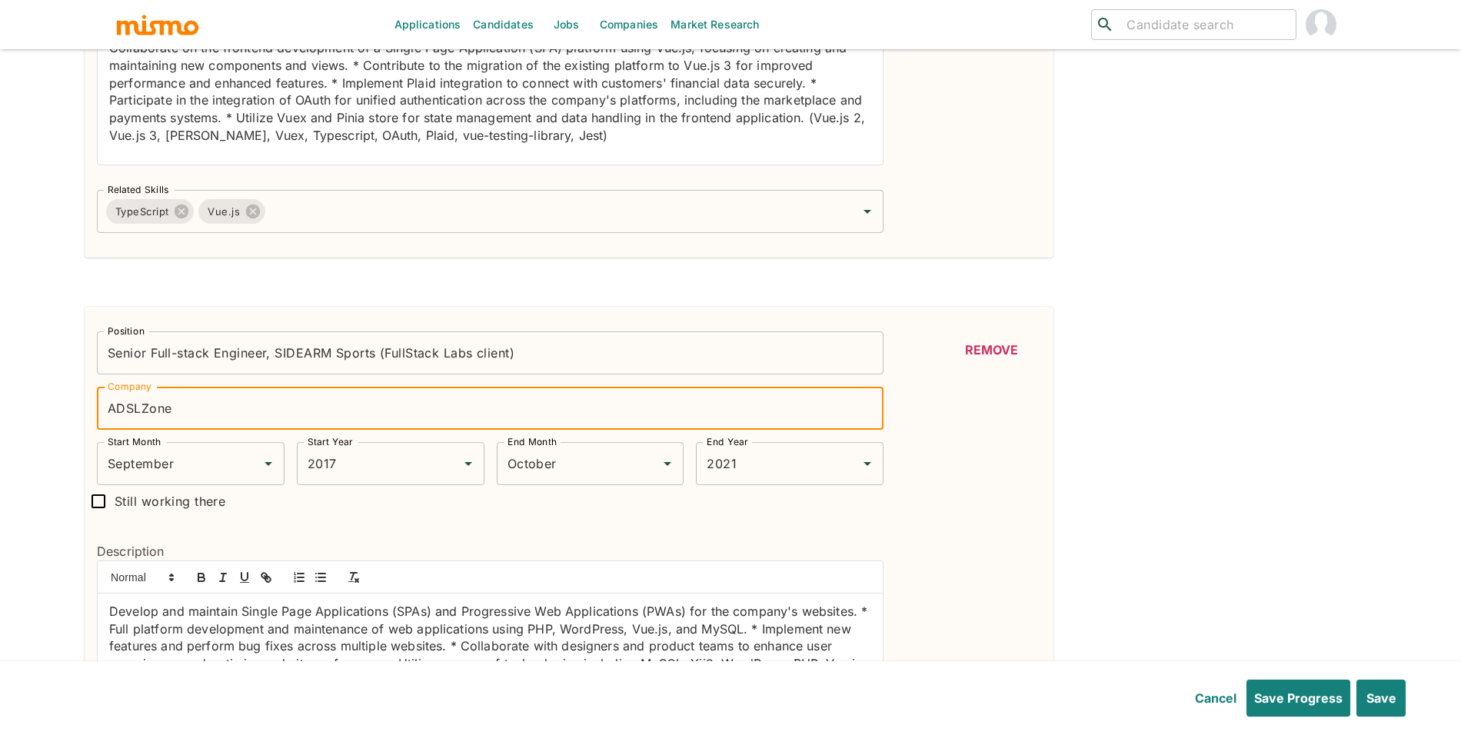
paste input "SIDEARM Sports (FullStack Labs client)"
type input "SIDEARM Sports (FullStack Labs client)"
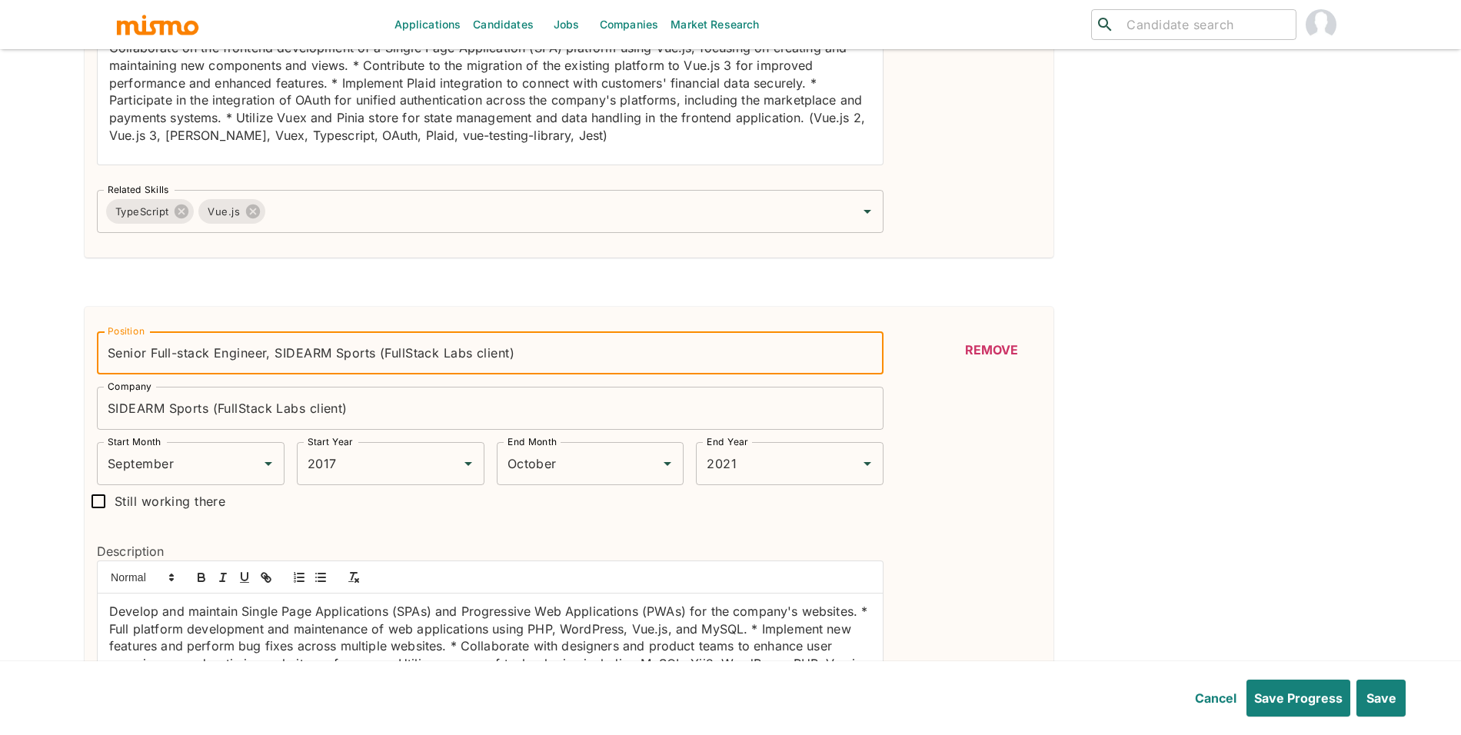
drag, startPoint x: 541, startPoint y: 360, endPoint x: 335, endPoint y: 354, distance: 206.1
click at [335, 354] on input "Senior Full-stack Engineer, SIDEARM Sports (FullStack Labs client)" at bounding box center [490, 352] width 786 height 43
drag, startPoint x: 271, startPoint y: 355, endPoint x: 730, endPoint y: 364, distance: 459.0
click at [728, 364] on input "Senior Full-stack Engineer, SIDEARM Sports (FullStack Labs client)" at bounding box center [490, 352] width 786 height 43
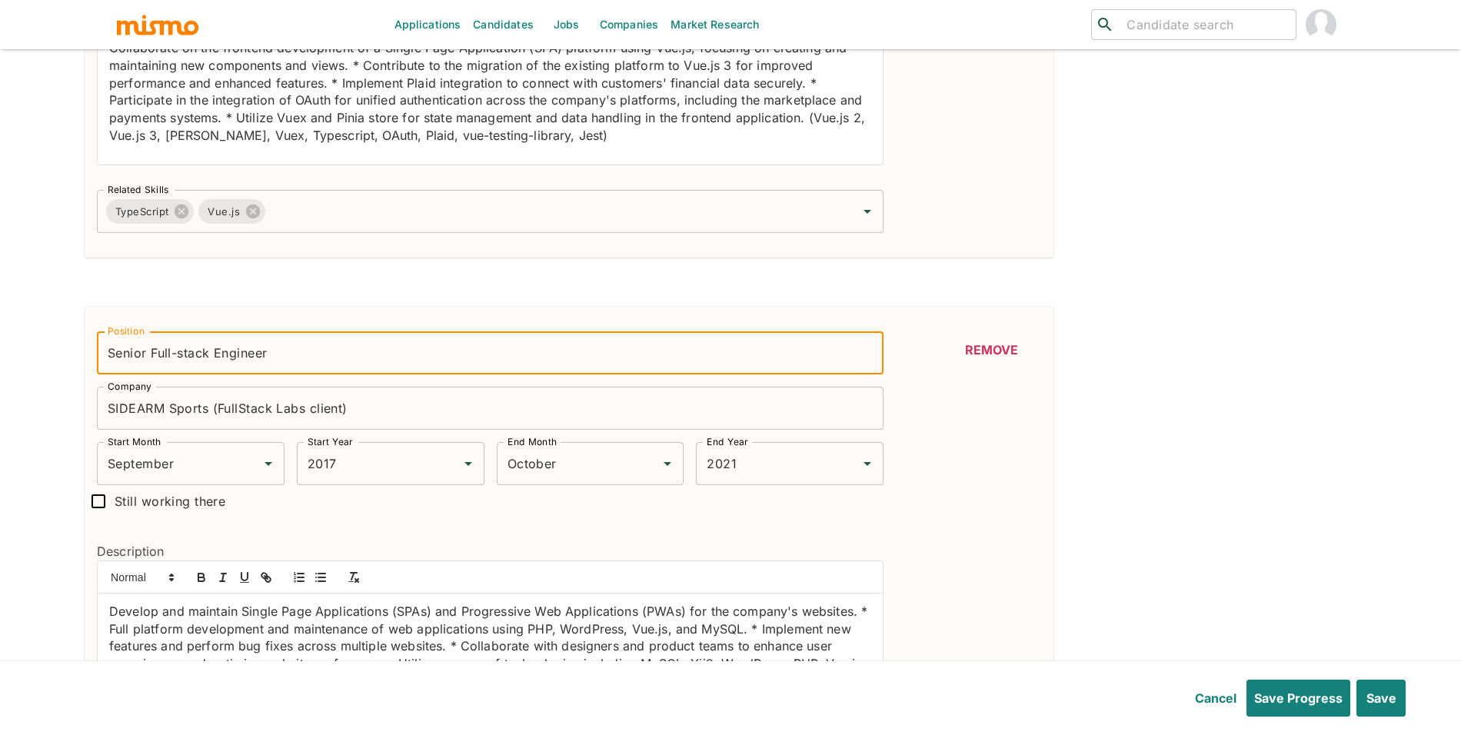
type input "Senior Full-stack Engineer"
click at [222, 484] on div "September Start Month" at bounding box center [191, 463] width 188 height 43
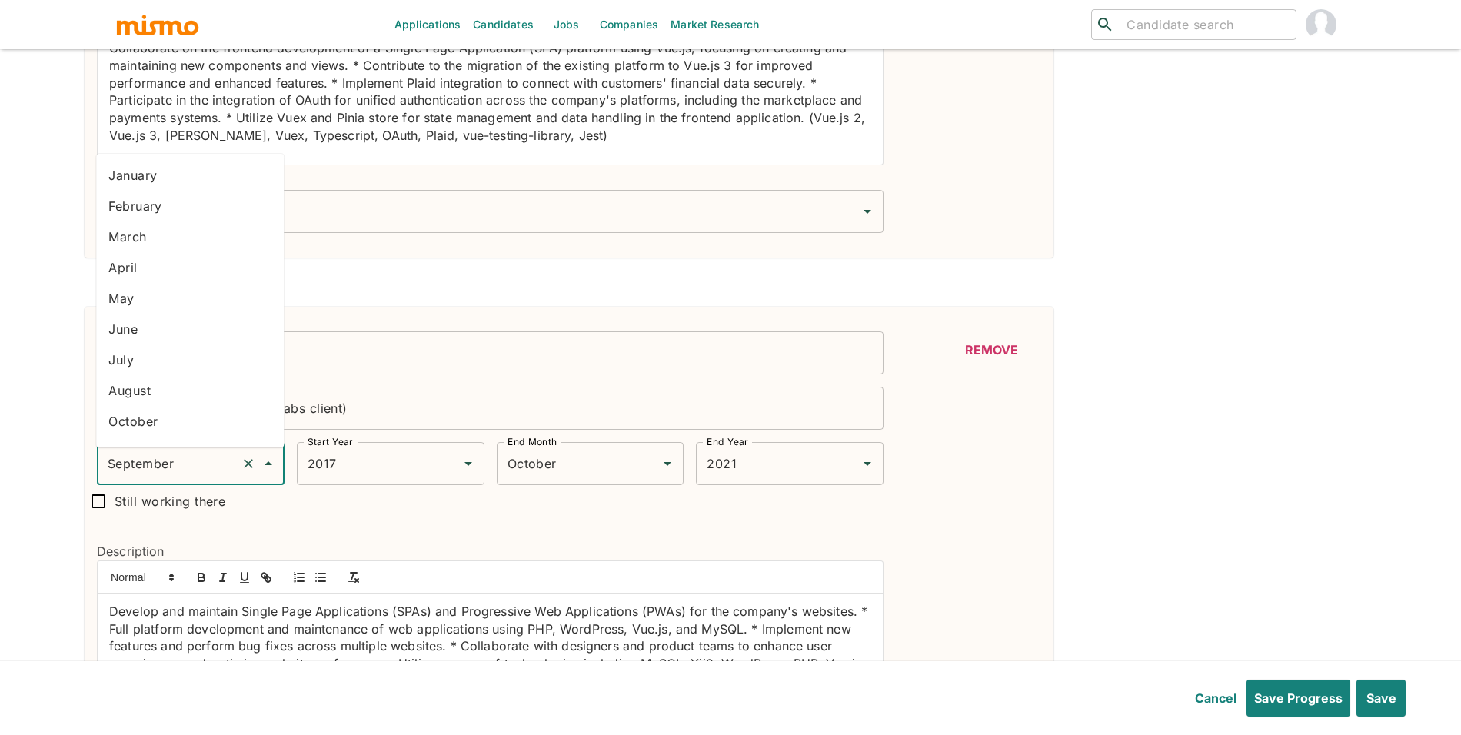
click at [194, 393] on li "August" at bounding box center [190, 390] width 188 height 31
type input "August"
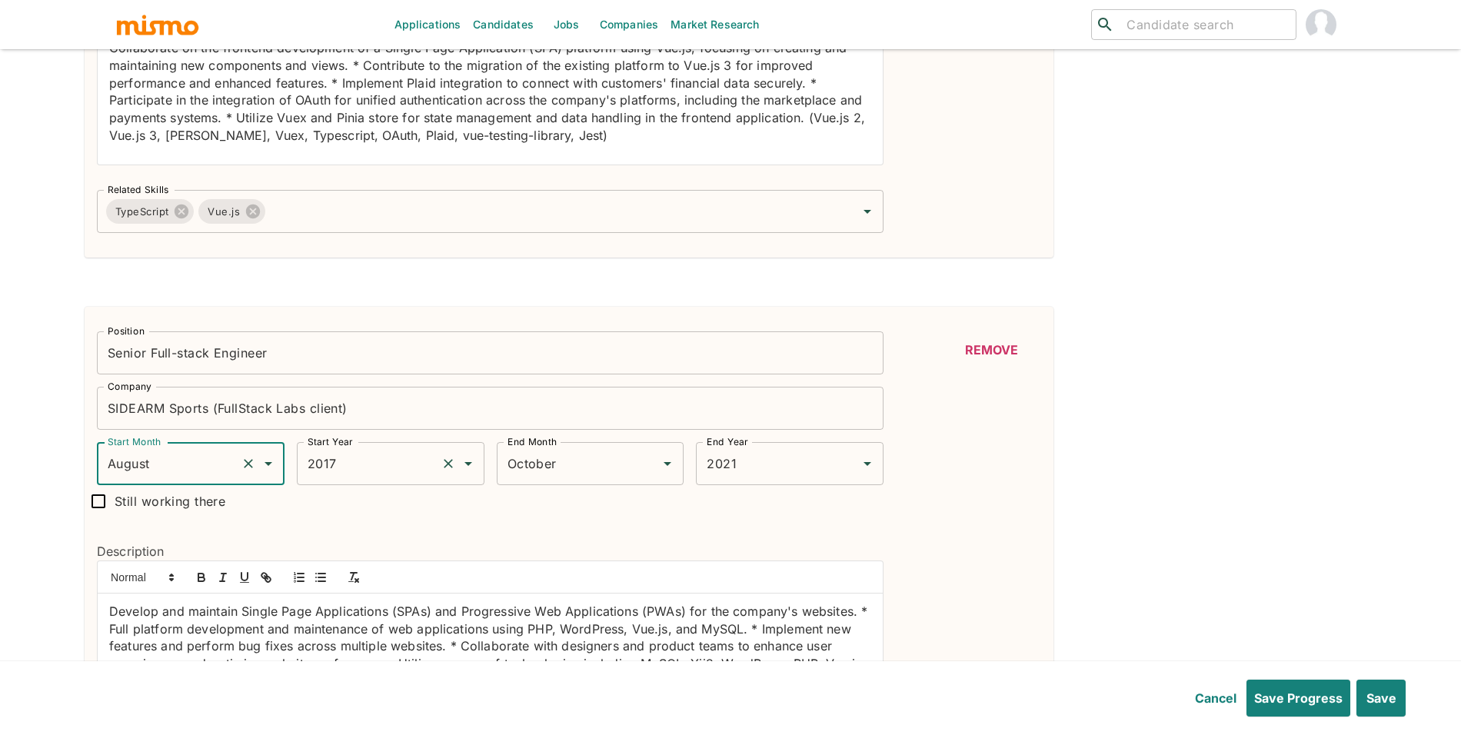
click at [410, 465] on input "2017" at bounding box center [369, 463] width 131 height 29
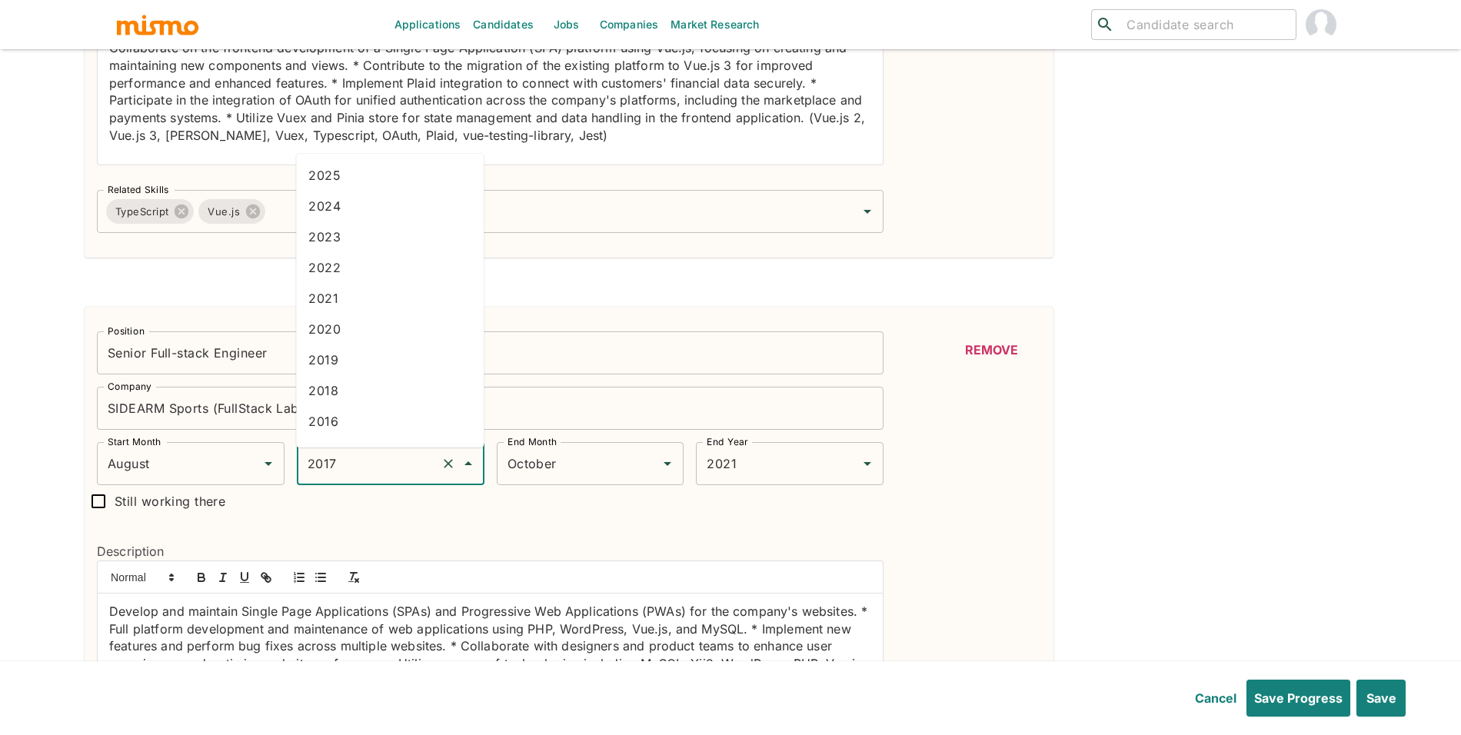
click at [377, 280] on li "2022" at bounding box center [390, 267] width 188 height 31
type input "2022"
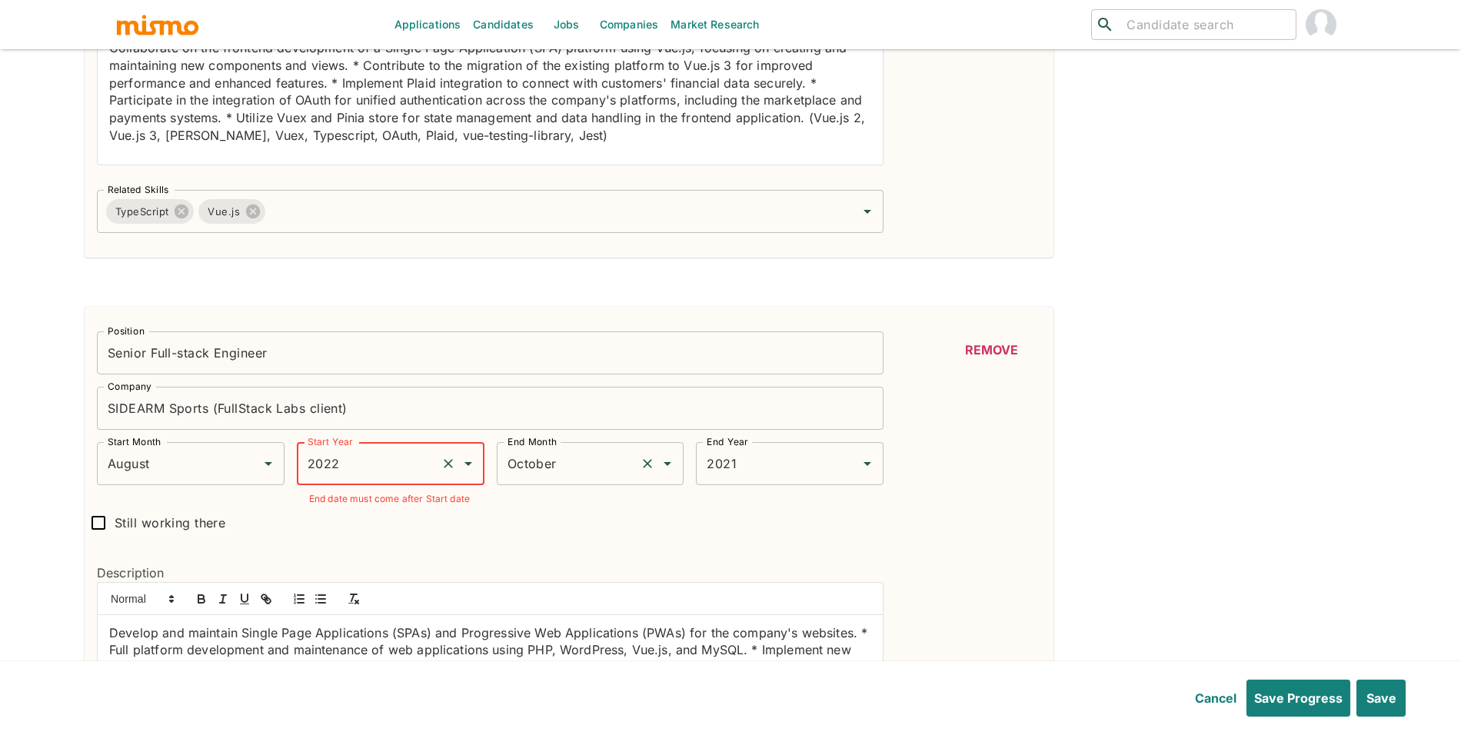
click at [532, 454] on input "October" at bounding box center [569, 463] width 131 height 29
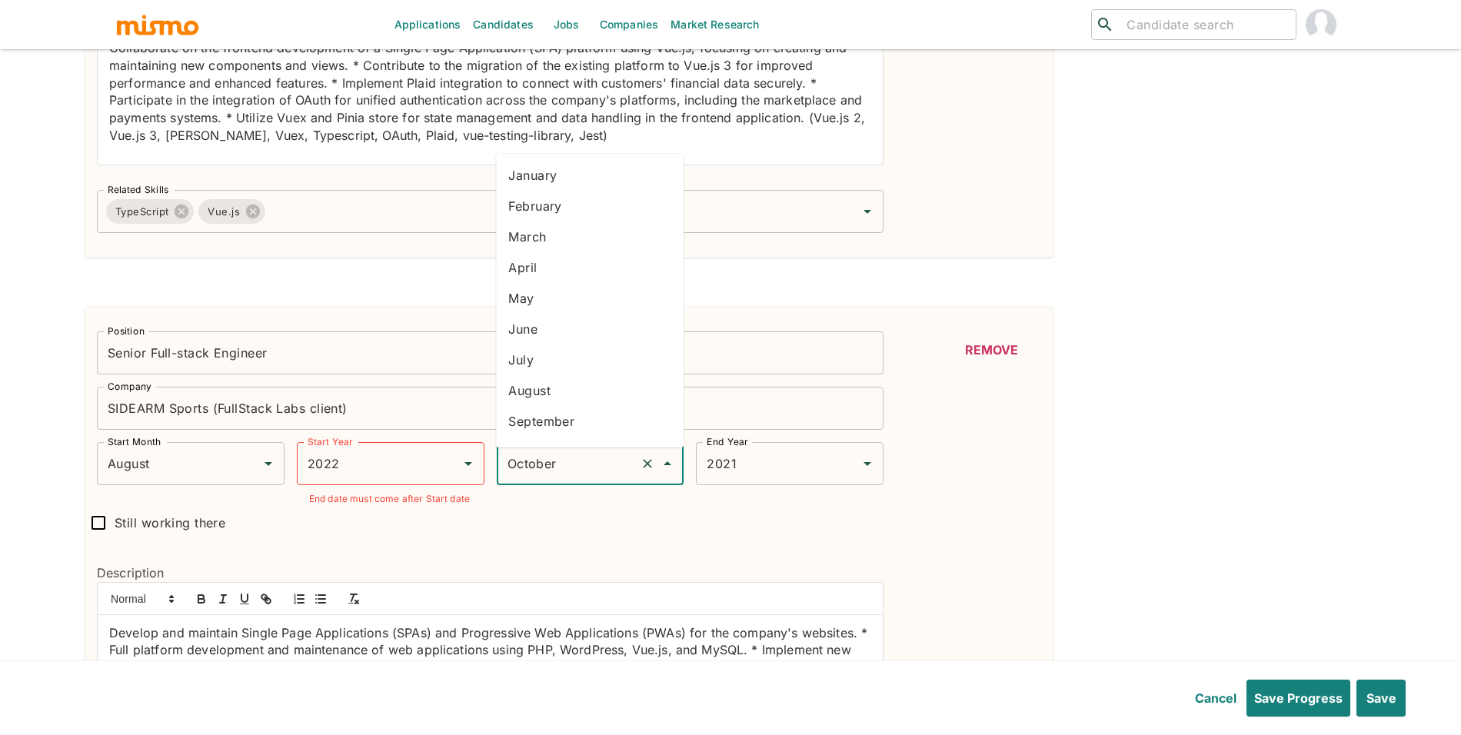
click at [550, 214] on li "February" at bounding box center [590, 206] width 188 height 31
type input "February"
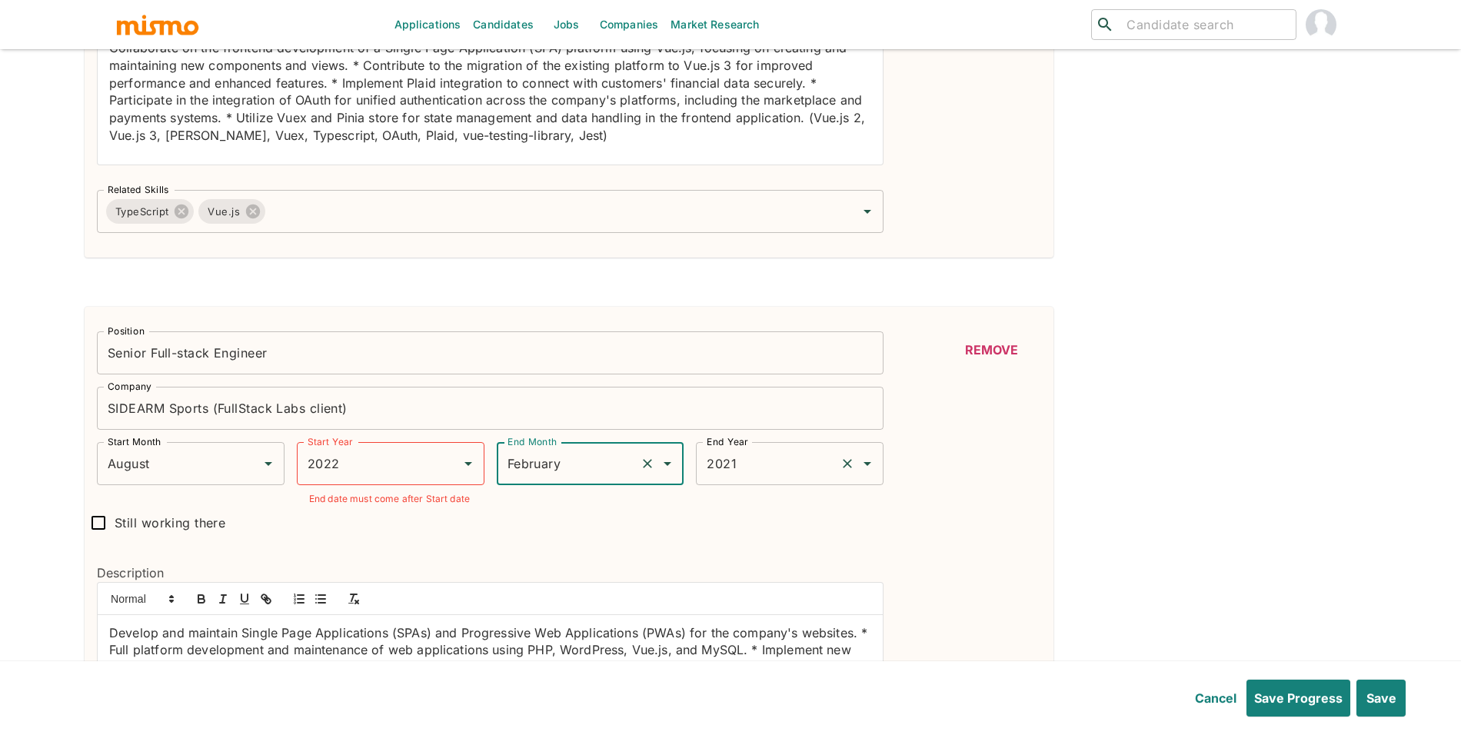
click at [729, 478] on input "2021" at bounding box center [768, 463] width 131 height 29
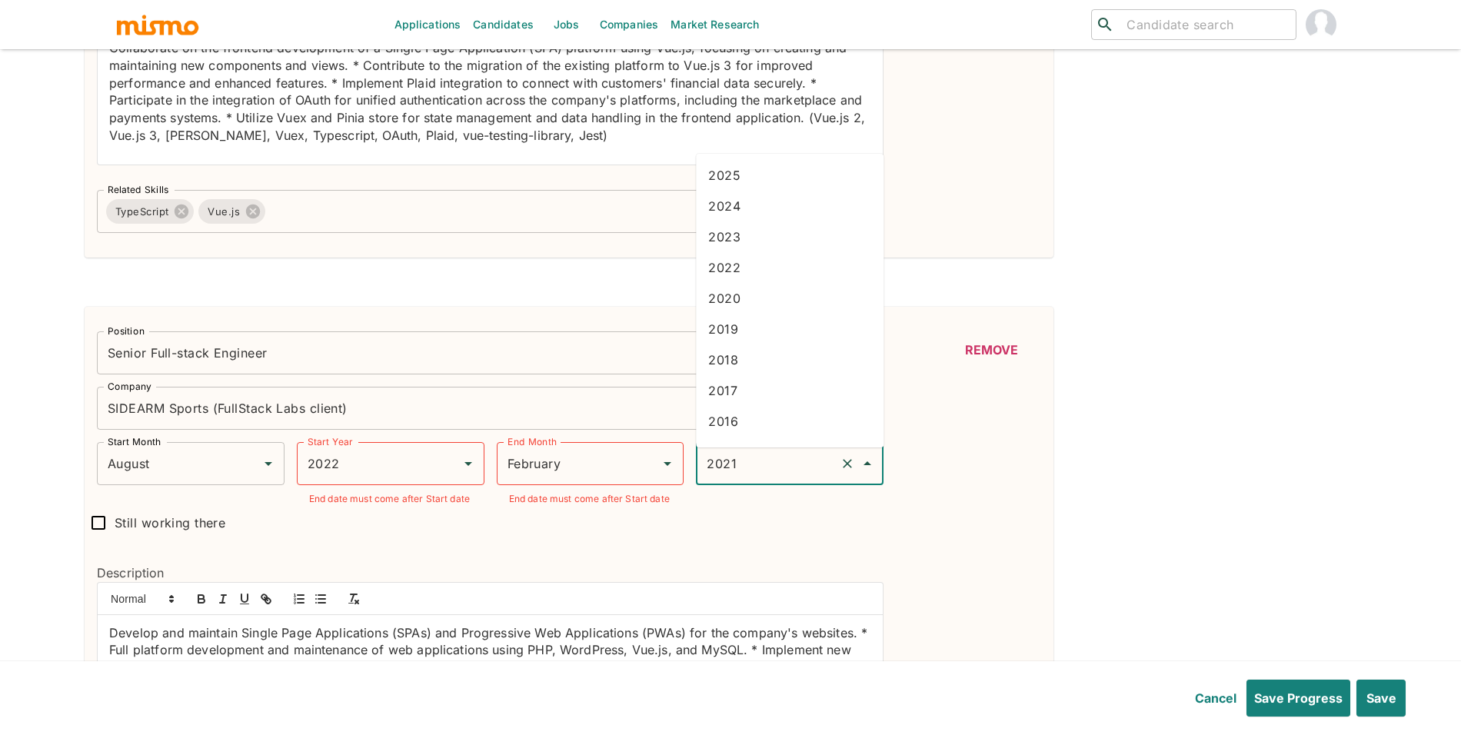
click at [741, 244] on li "2023" at bounding box center [790, 236] width 188 height 31
type input "2023"
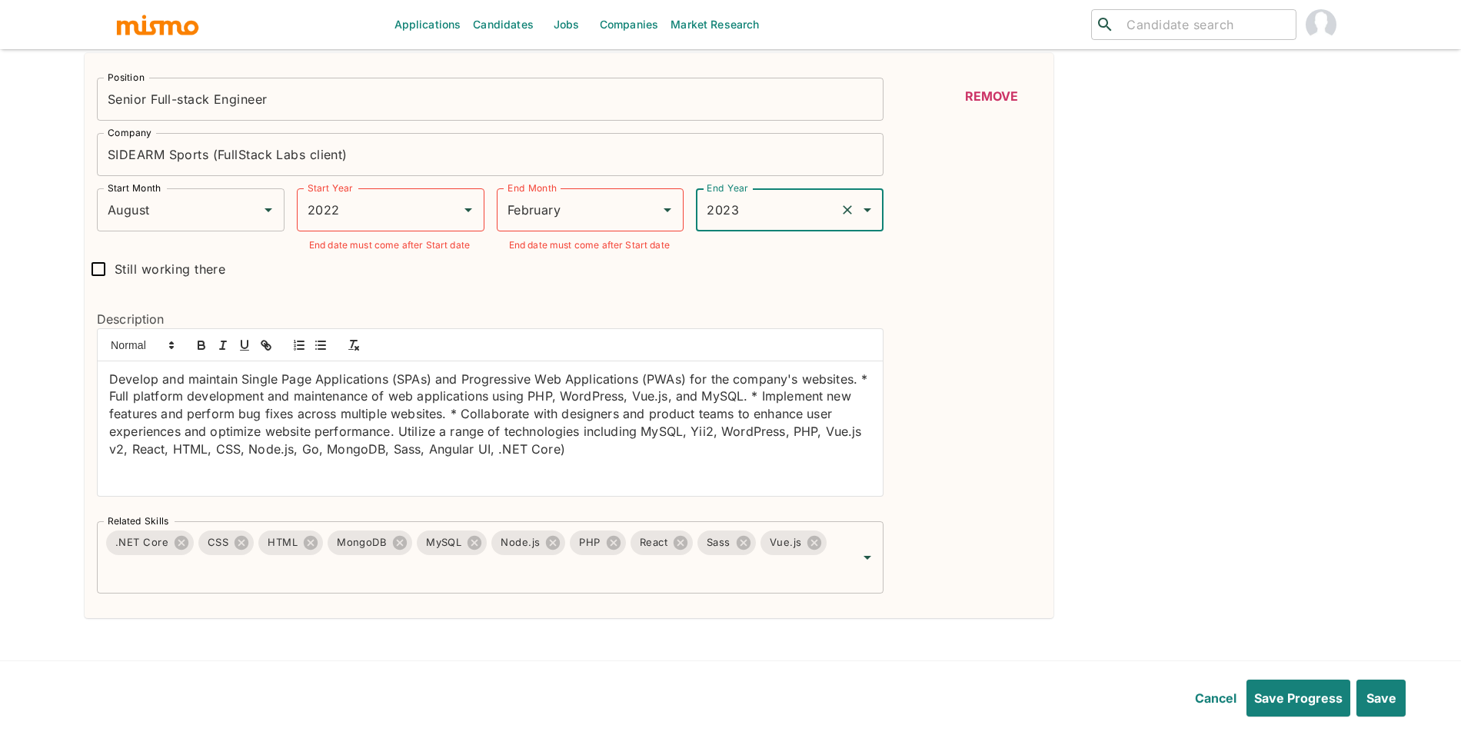
scroll to position [2225, 0]
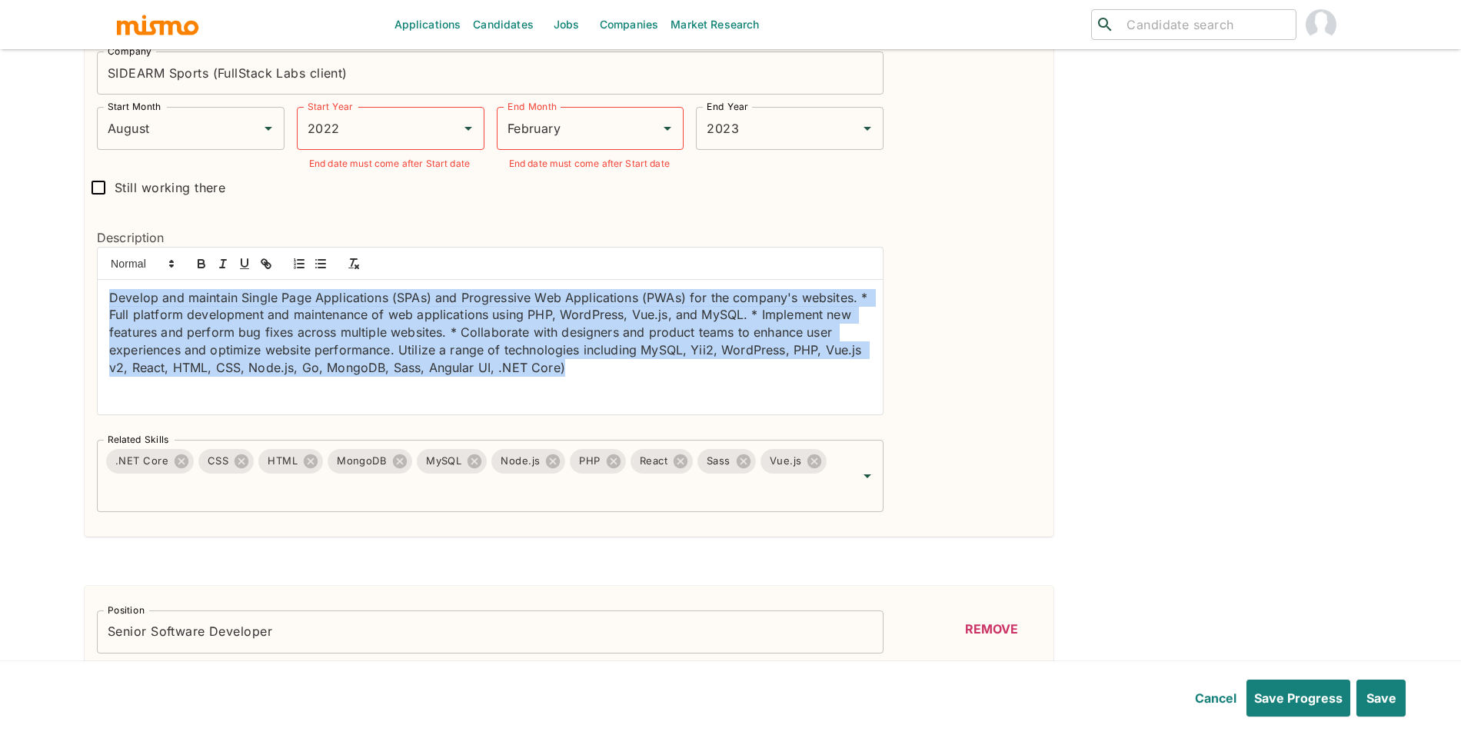
drag, startPoint x: 561, startPoint y: 372, endPoint x: 82, endPoint y: 264, distance: 491.0
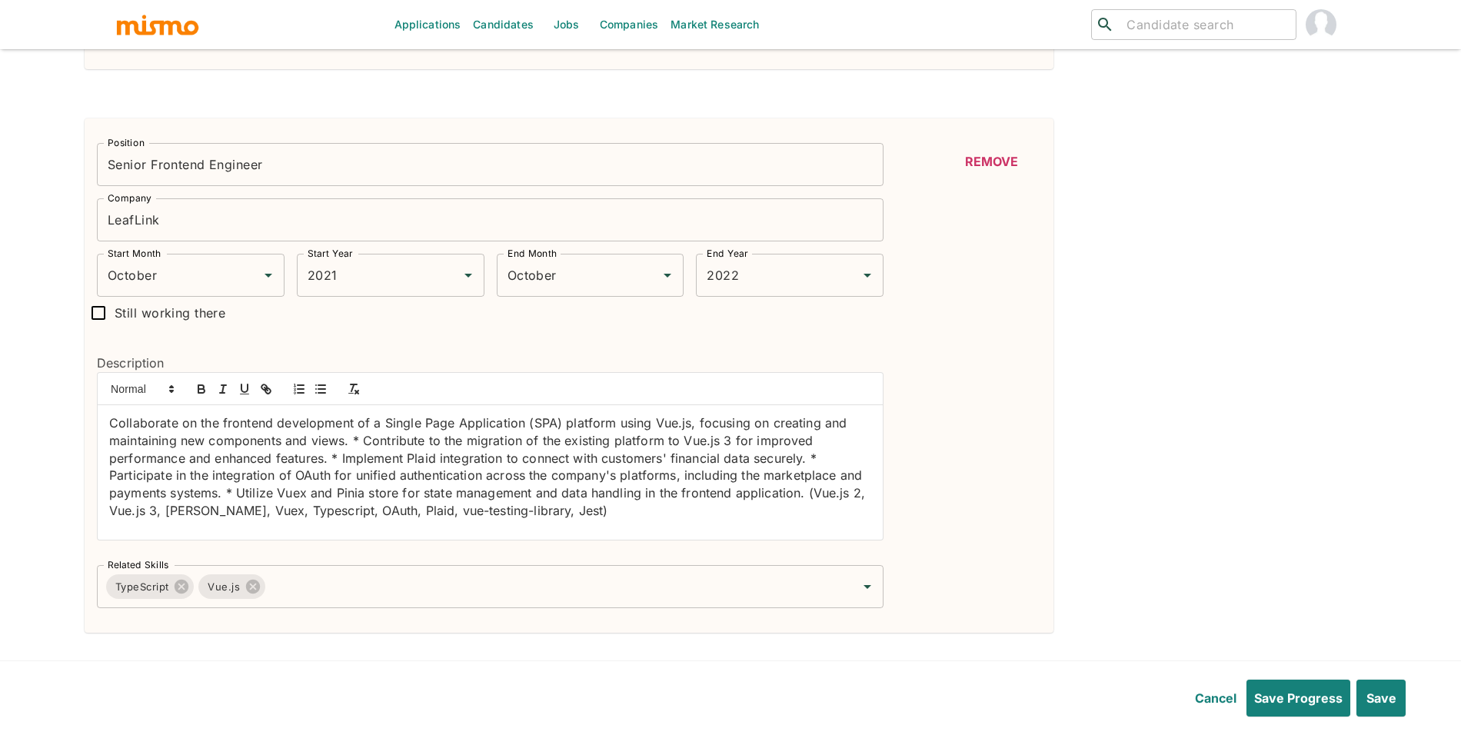
scroll to position [1507, 0]
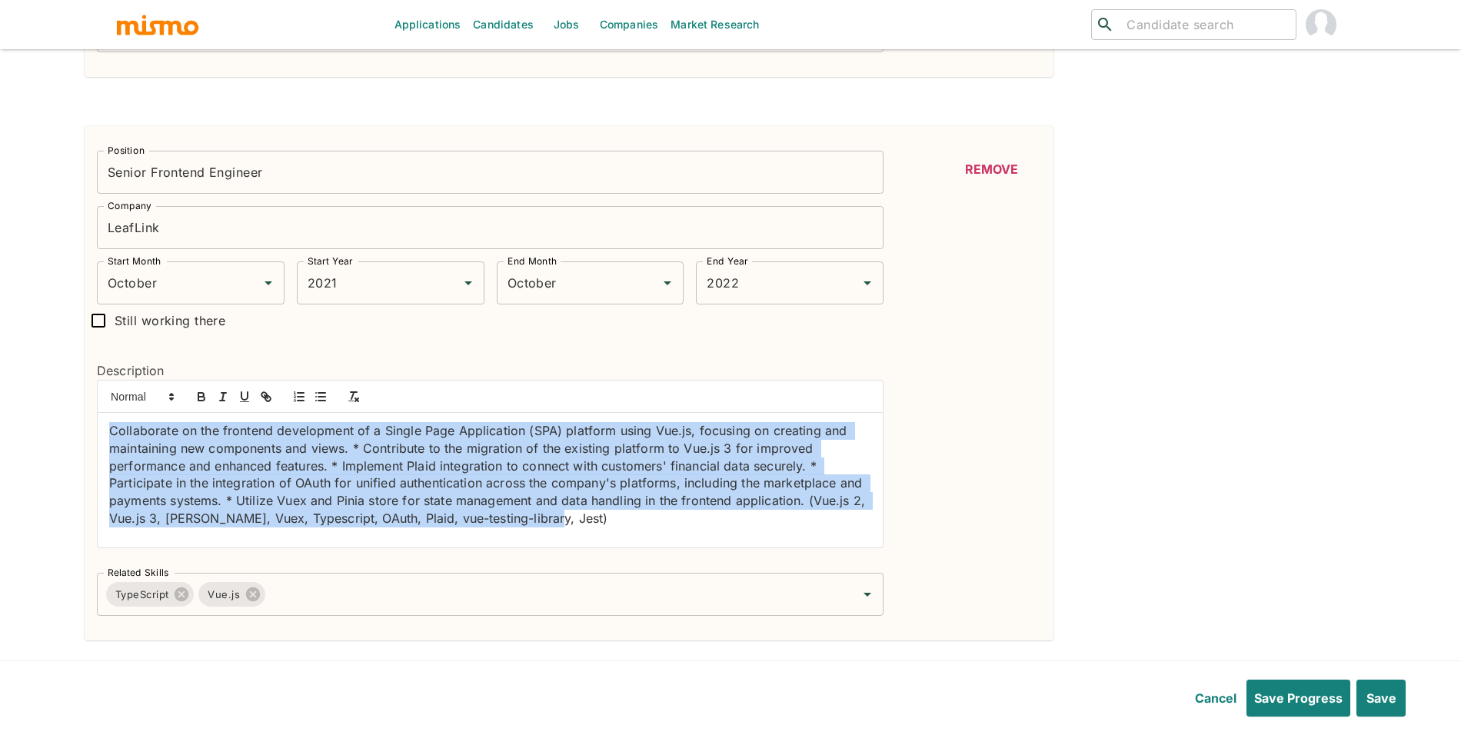
drag, startPoint x: 554, startPoint y: 526, endPoint x: 57, endPoint y: 405, distance: 511.8
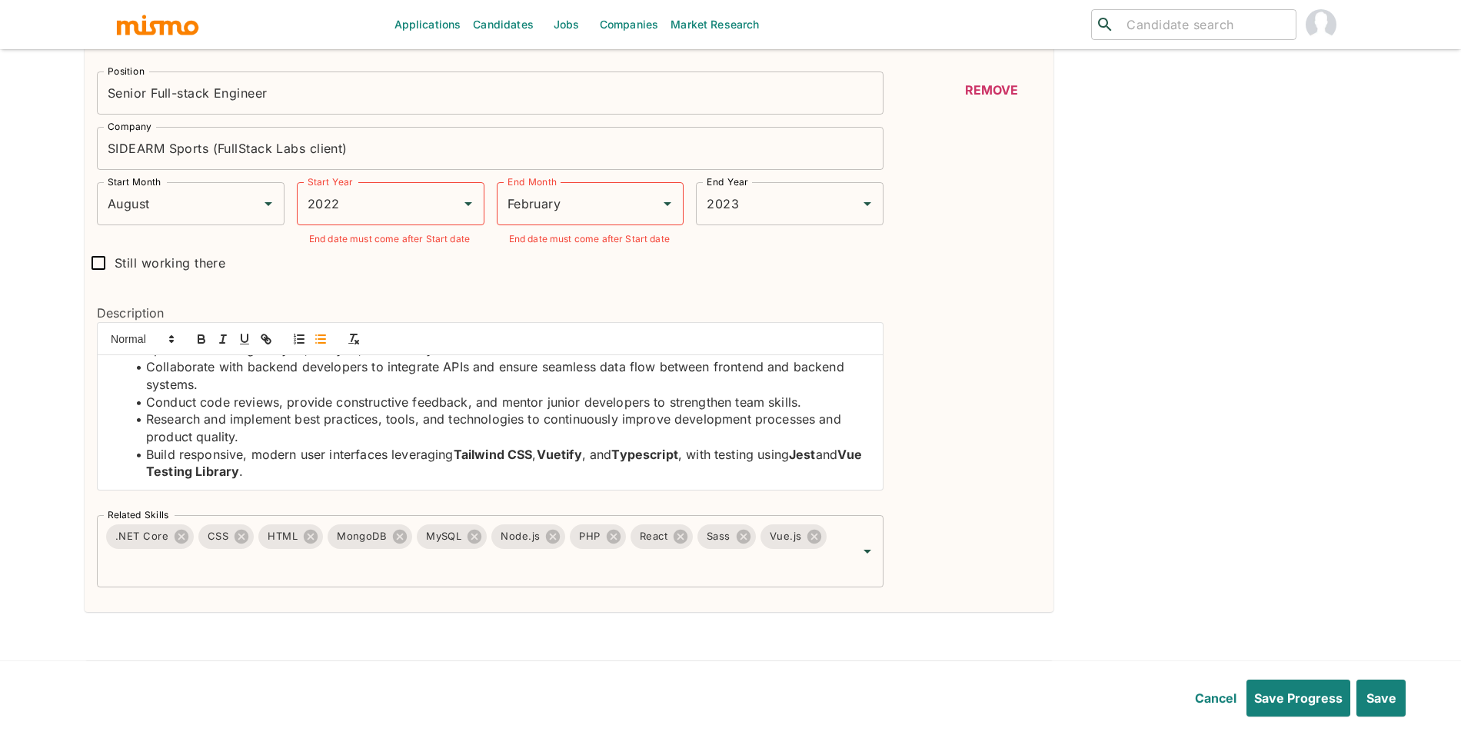
scroll to position [1993, 0]
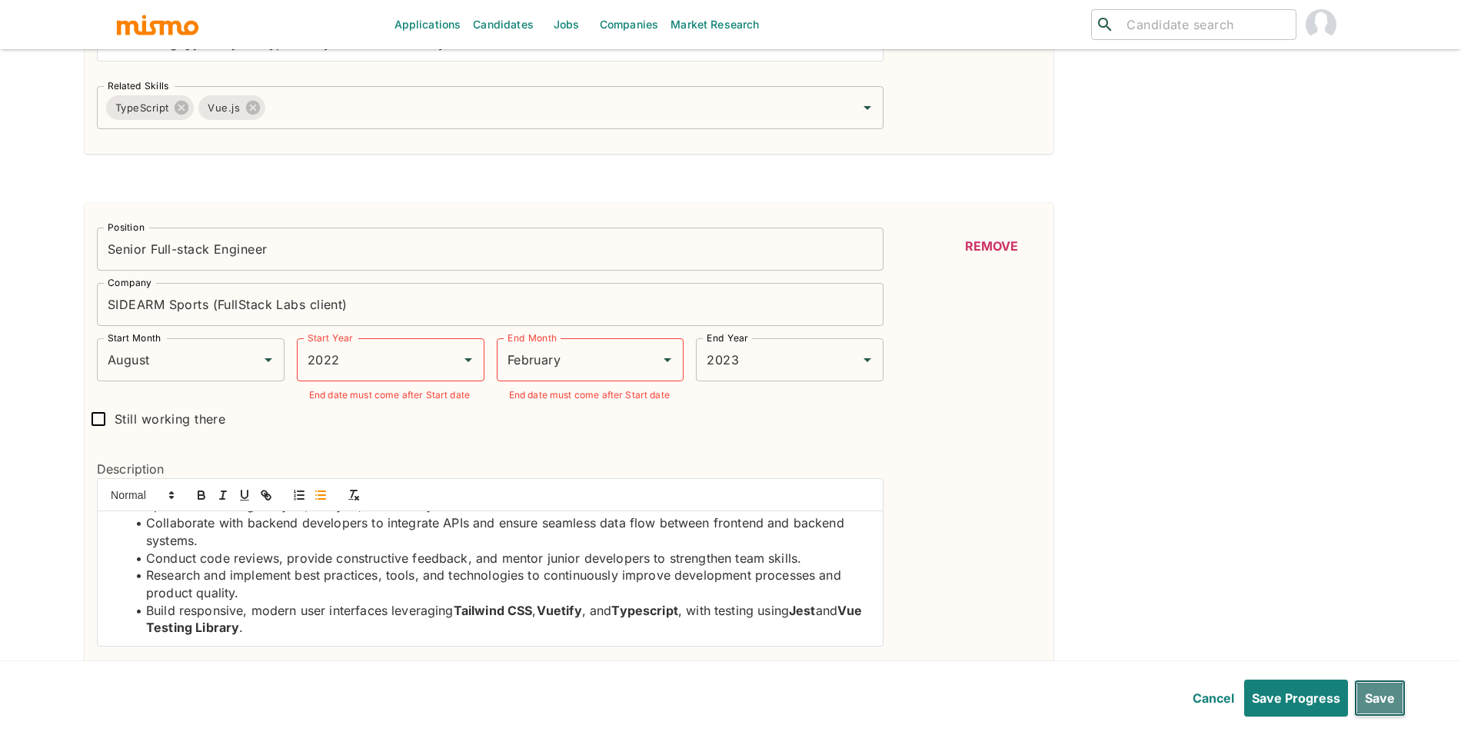
click at [1388, 688] on button "Save" at bounding box center [1380, 698] width 52 height 37
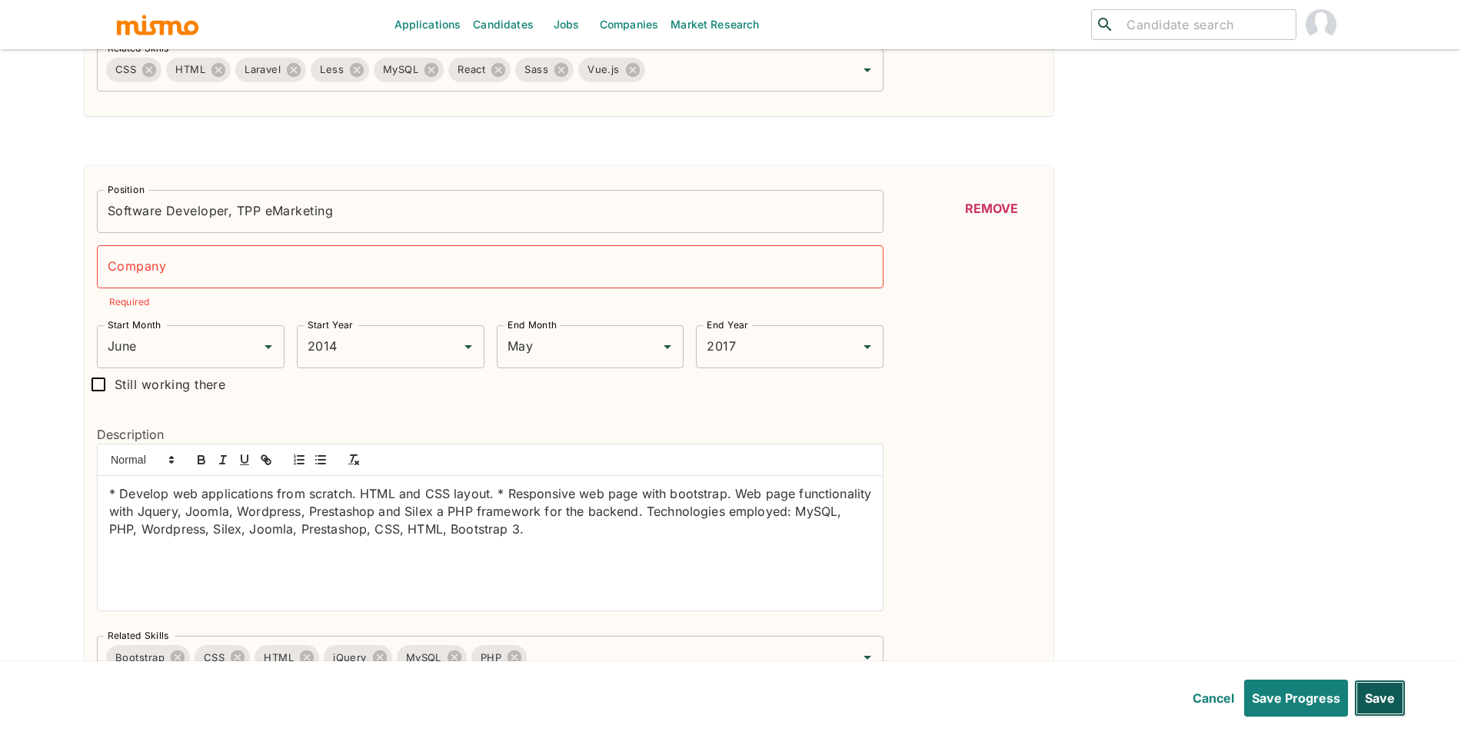
scroll to position [3196, 0]
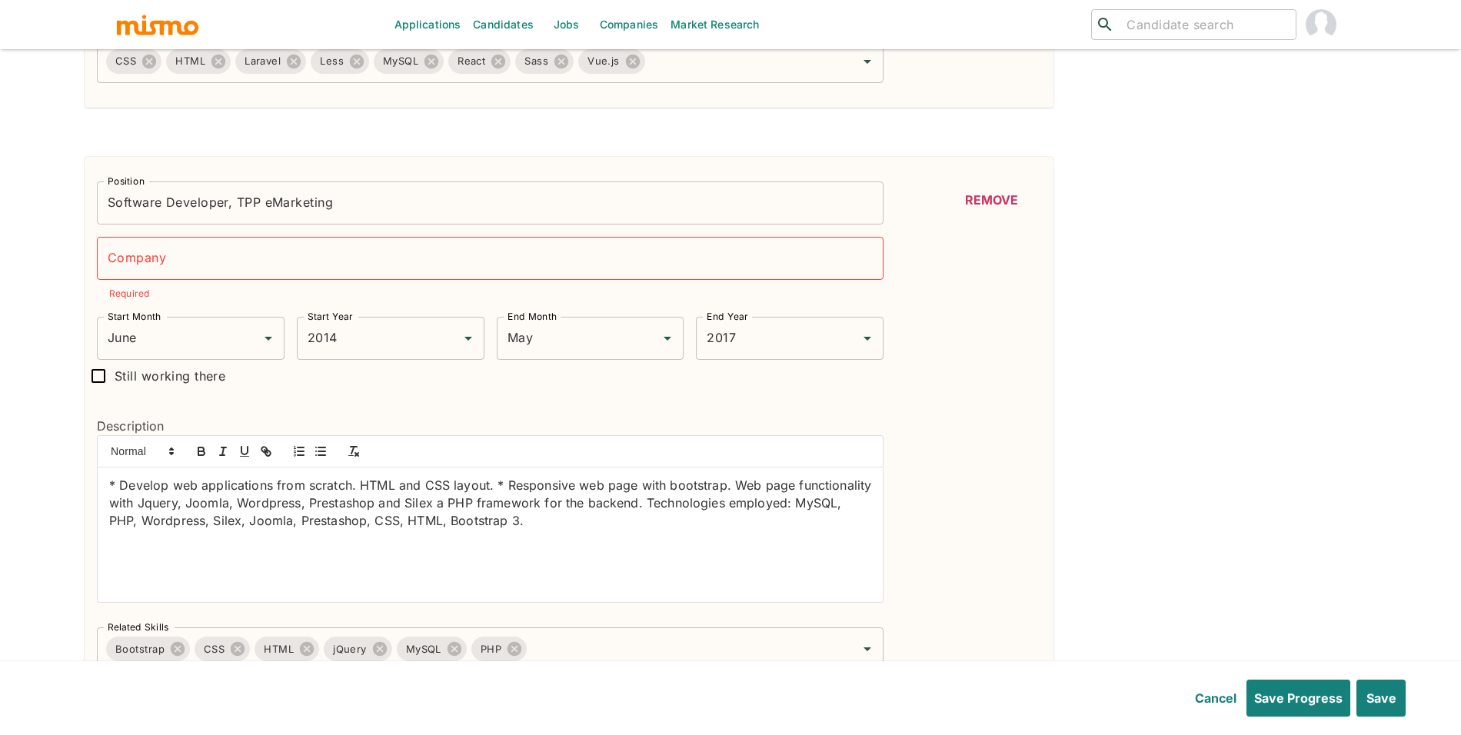
click at [242, 218] on input "Software Developer, TPP eMarketing" at bounding box center [490, 202] width 786 height 43
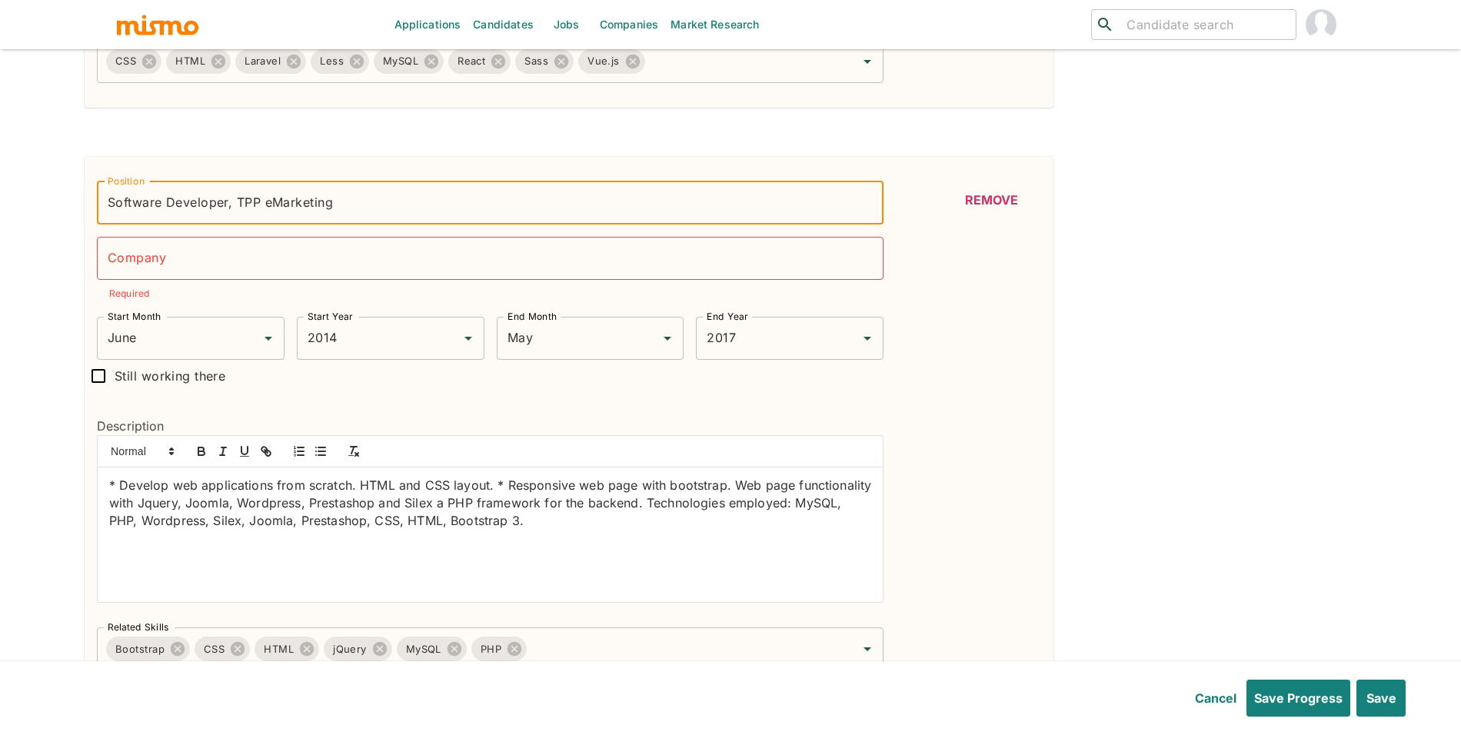
drag, startPoint x: 236, startPoint y: 211, endPoint x: 391, endPoint y: 219, distance: 154.7
click at [391, 219] on input "Software Developer, TPP eMarketing" at bounding box center [490, 202] width 786 height 43
click at [331, 259] on input "Company" at bounding box center [490, 258] width 786 height 43
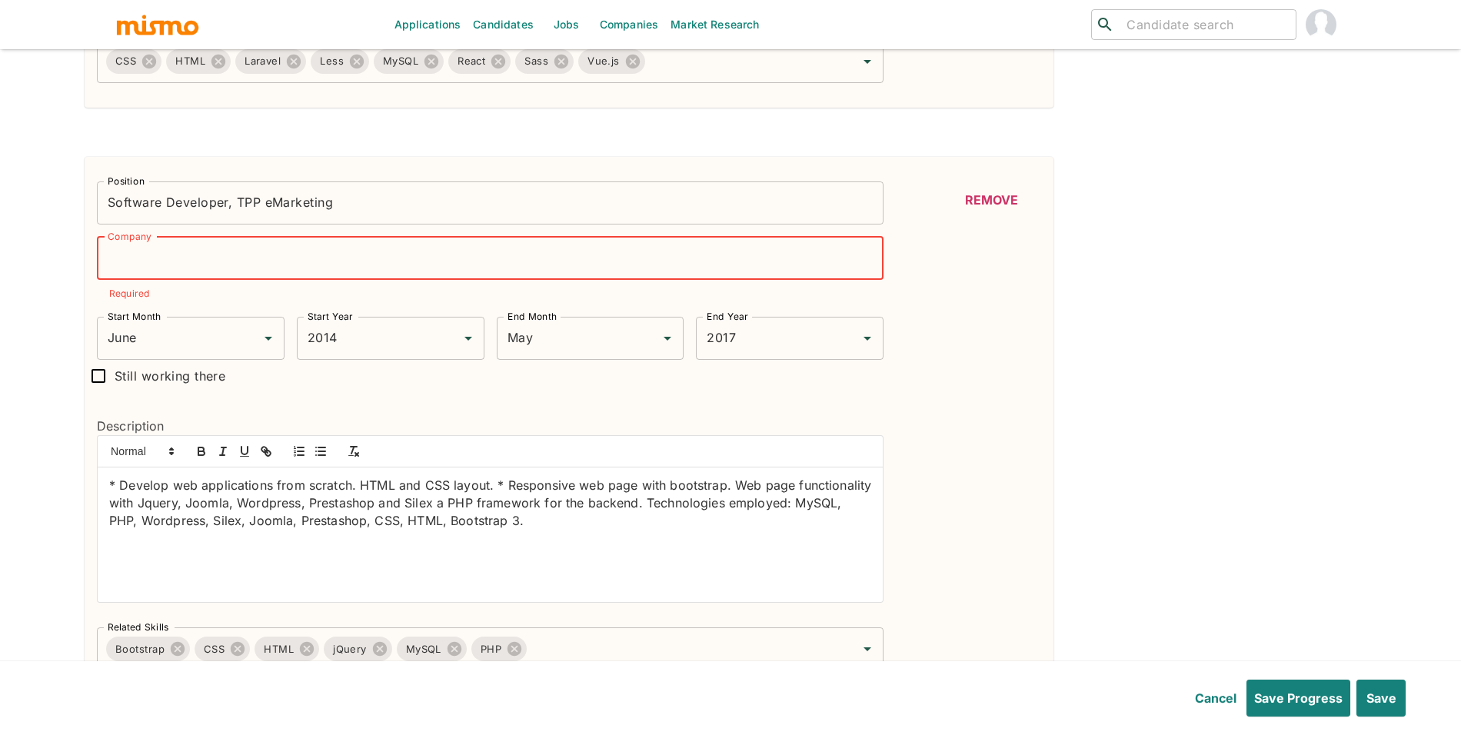
paste input "TPP eMarketing"
type input "TPP eMarketing"
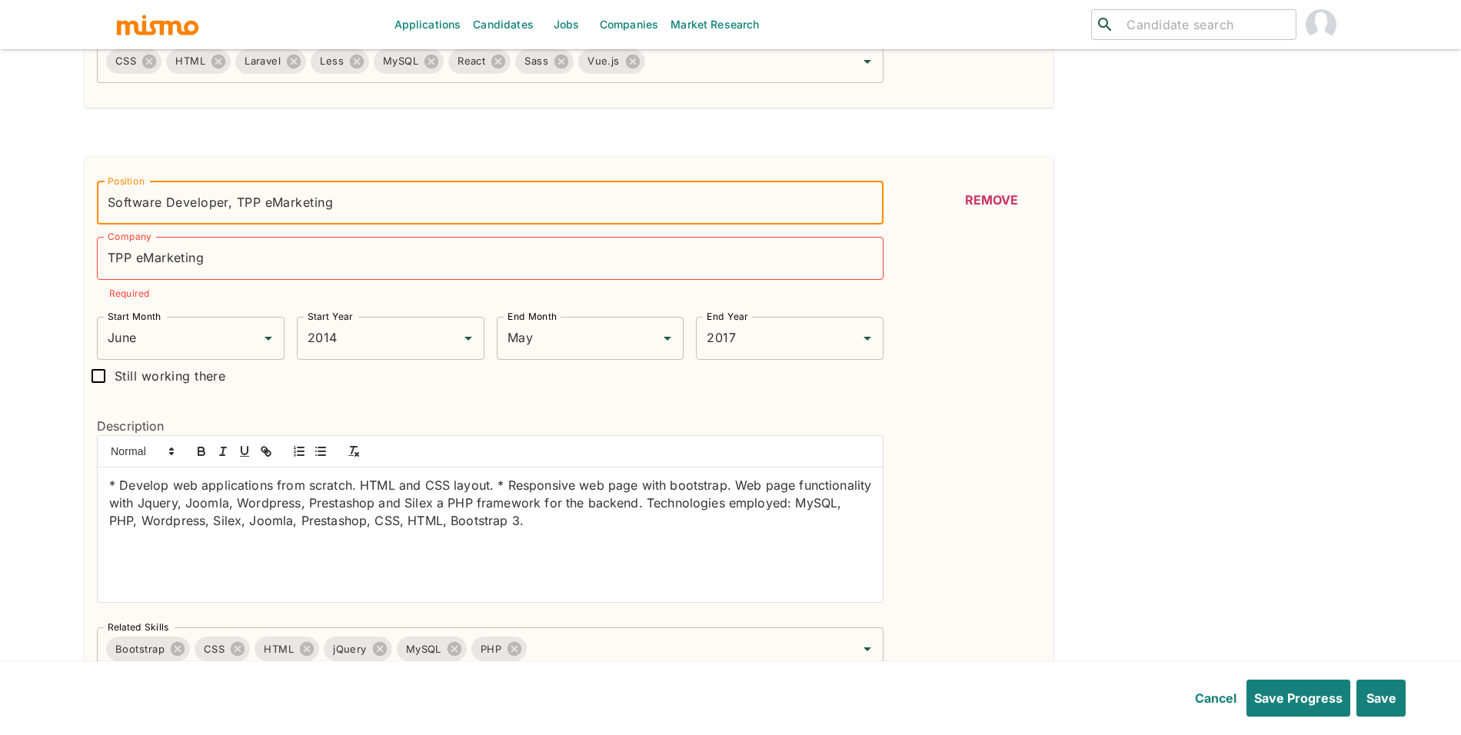
drag, startPoint x: 341, startPoint y: 211, endPoint x: 251, endPoint y: 209, distance: 89.2
click at [251, 209] on input "Software Developer, TPP eMarketing" at bounding box center [490, 202] width 786 height 43
click at [244, 209] on input "Software Developer, TPP eMarketing" at bounding box center [490, 202] width 786 height 43
drag, startPoint x: 236, startPoint y: 209, endPoint x: 502, endPoint y: 211, distance: 266.0
click at [497, 204] on input "Software Developer, TPP eMarketing" at bounding box center [490, 202] width 786 height 43
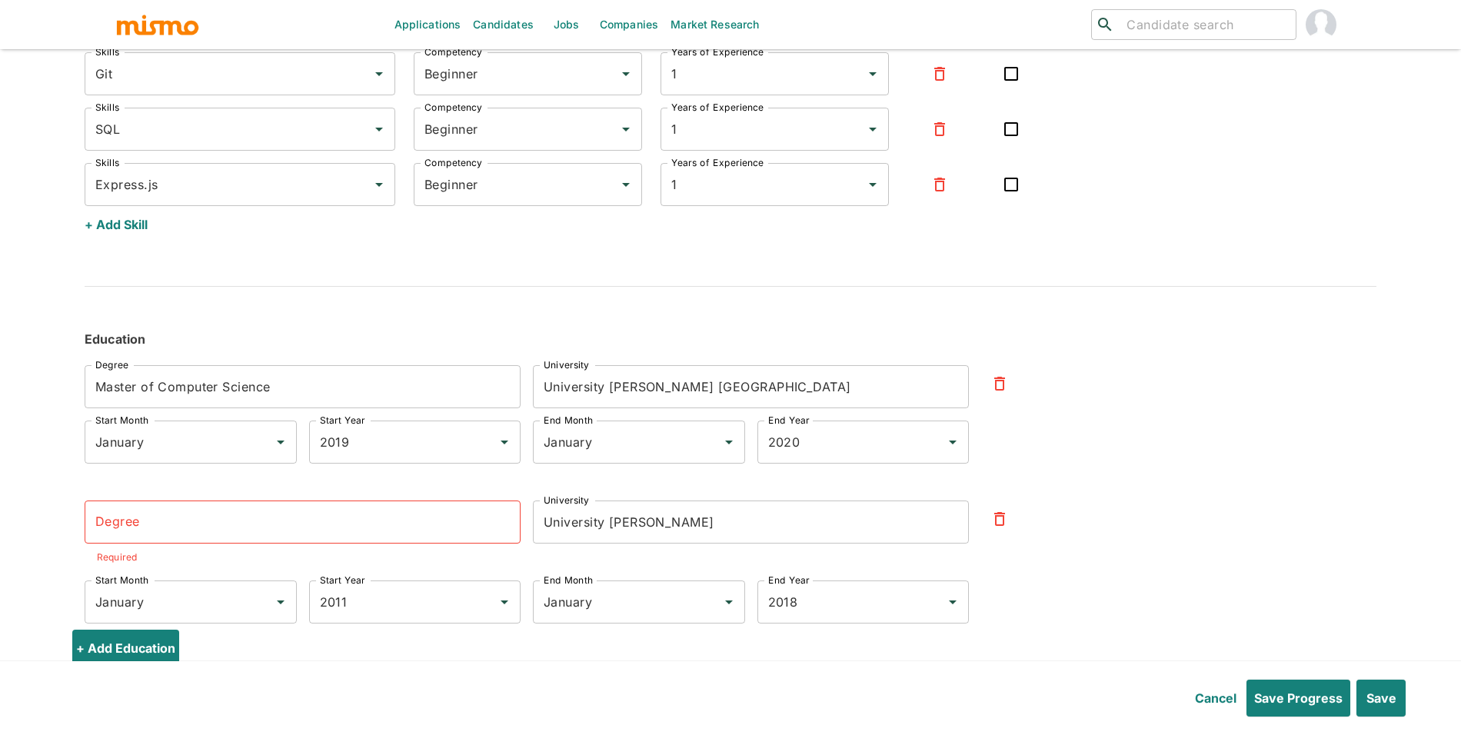
scroll to position [5175, 0]
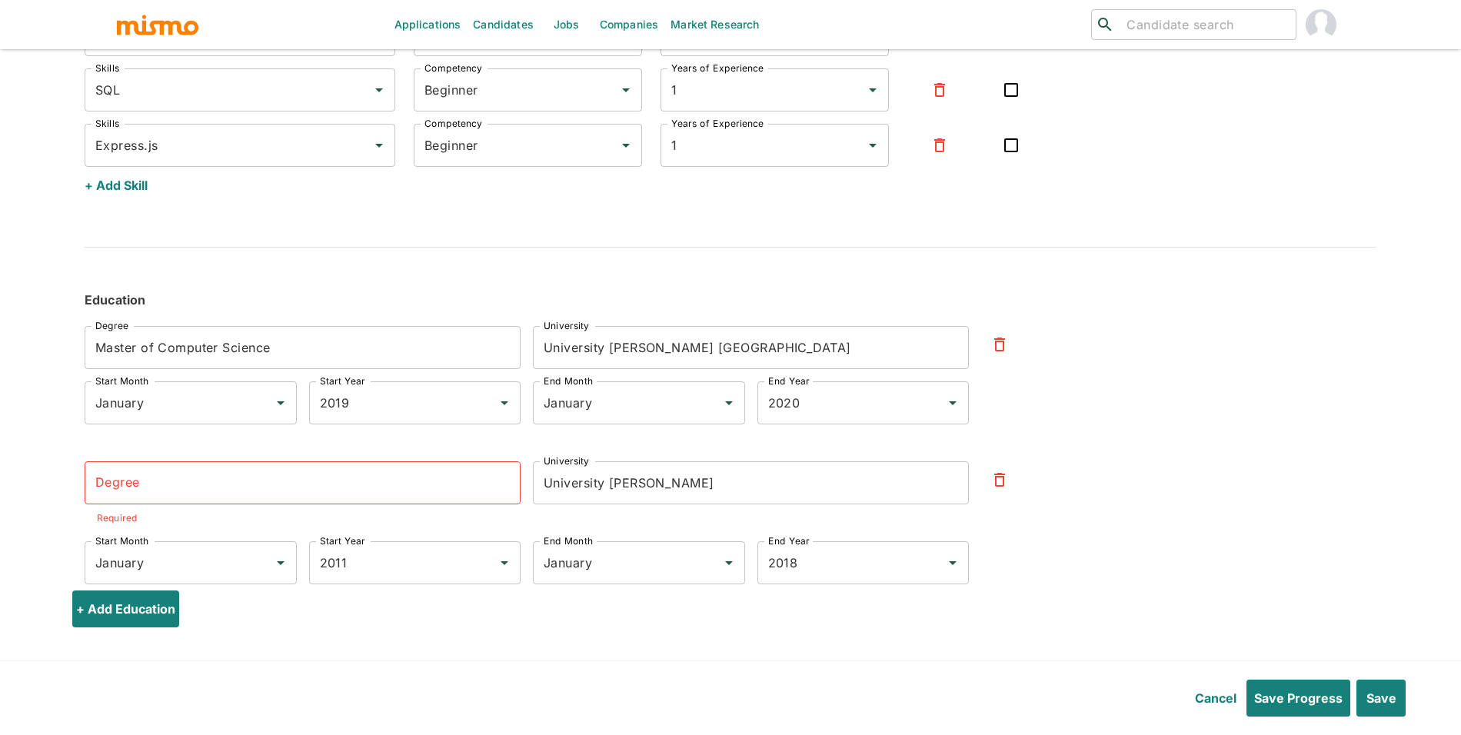
type input "Software Developer"
click at [387, 483] on input "Degree" at bounding box center [303, 482] width 436 height 43
paste input "System Computer Engineer"
click at [420, 491] on input "System Computer Engineer" at bounding box center [303, 482] width 436 height 43
type input "System Computer Engineer"
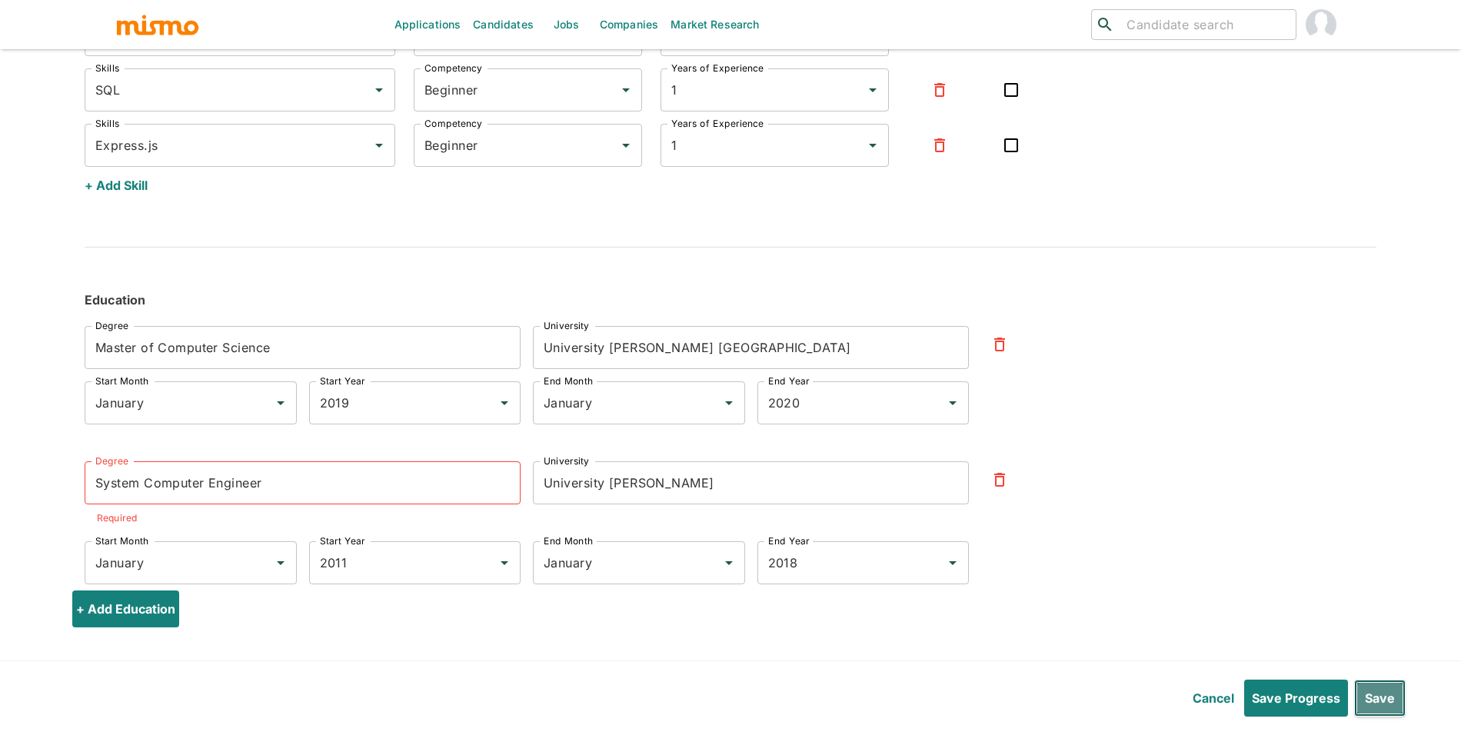
drag, startPoint x: 1376, startPoint y: 693, endPoint x: 1358, endPoint y: 693, distance: 17.7
click at [1375, 693] on button "Save" at bounding box center [1380, 698] width 52 height 37
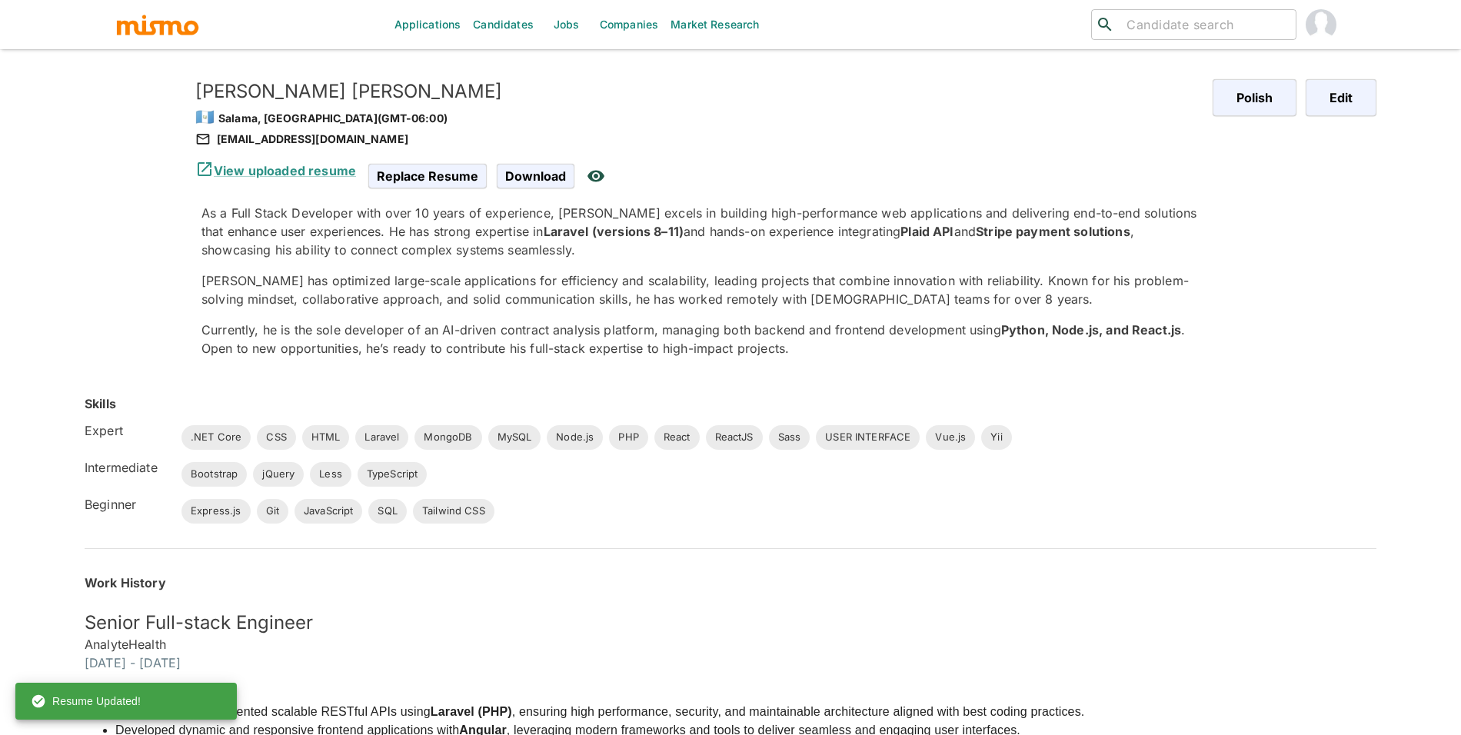
scroll to position [0, 0]
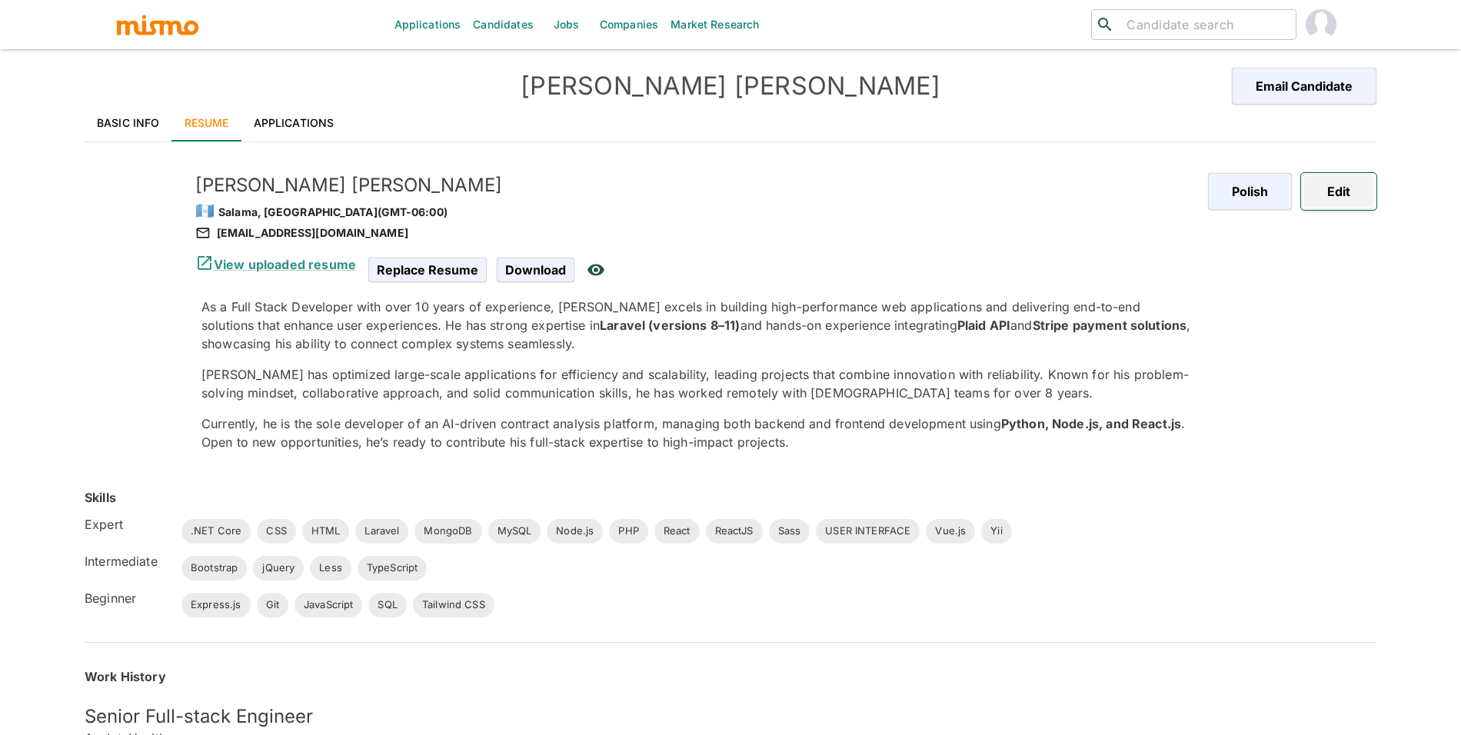
click at [1362, 194] on button "Edit" at bounding box center [1338, 191] width 75 height 37
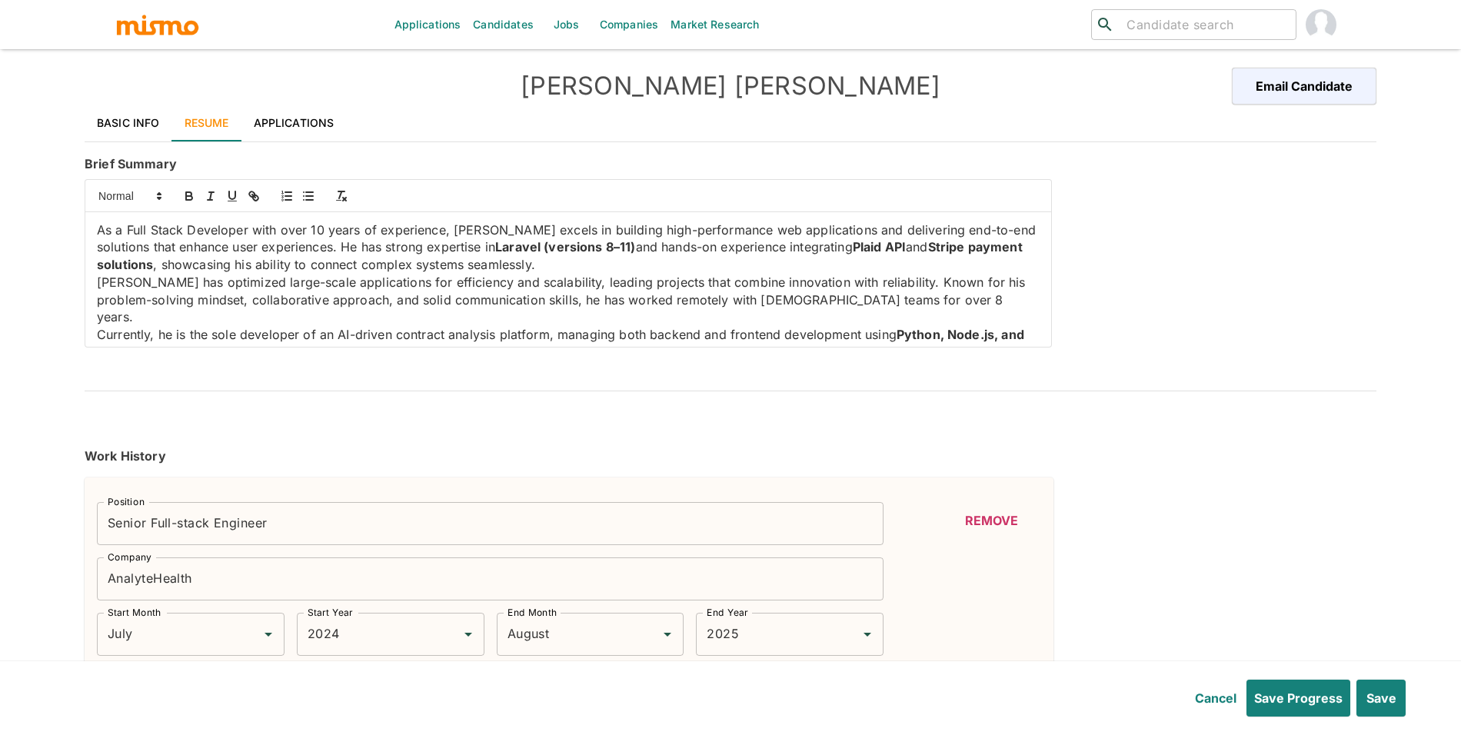
type input "July"
type input "2024"
type input "August"
type input "2025"
type input "January"
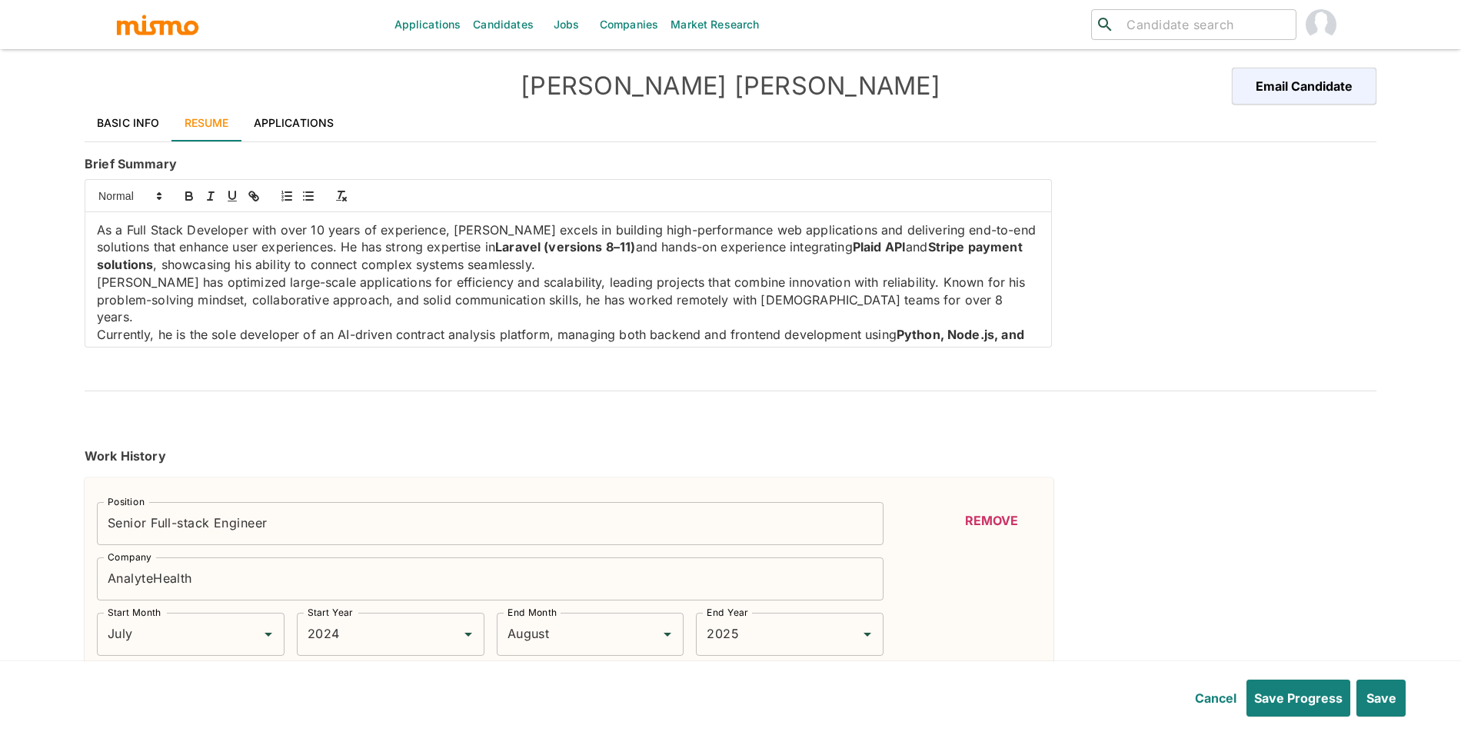
type input "2023"
type input "May"
type input "2024"
type input "August"
type input "2022"
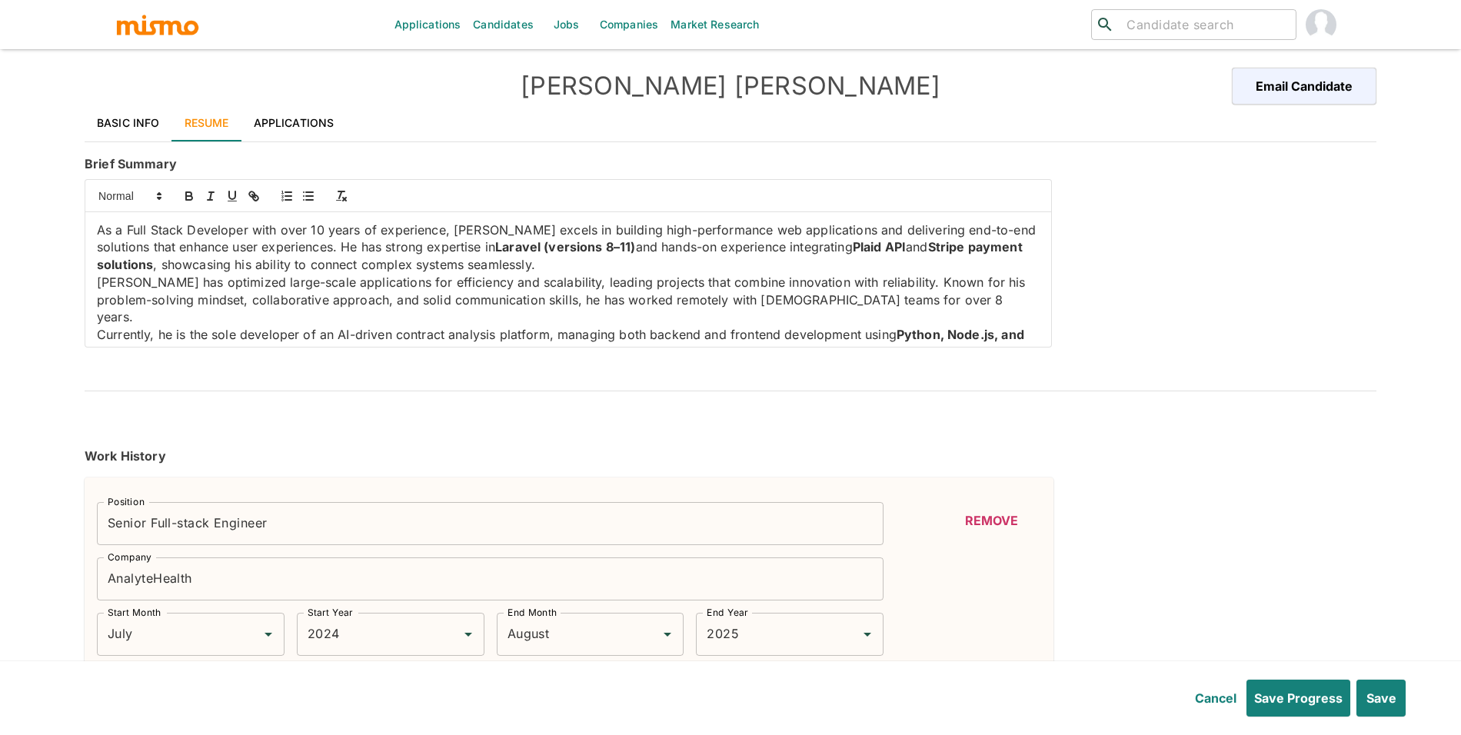
type input "February"
type input "2023"
type input "October"
type input "2021"
type input "October"
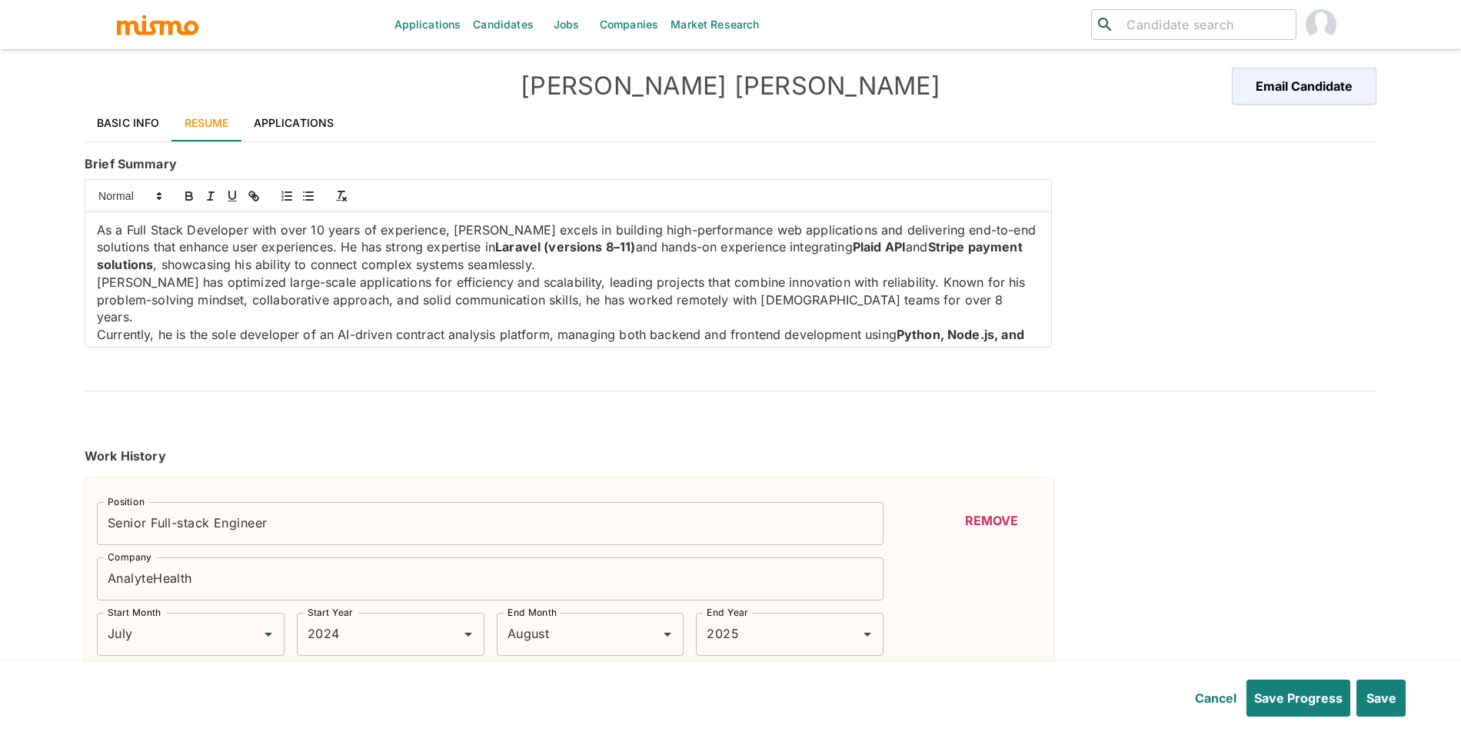
type input "2022"
type input "December"
type input "2016"
type input "August"
type input "2019"
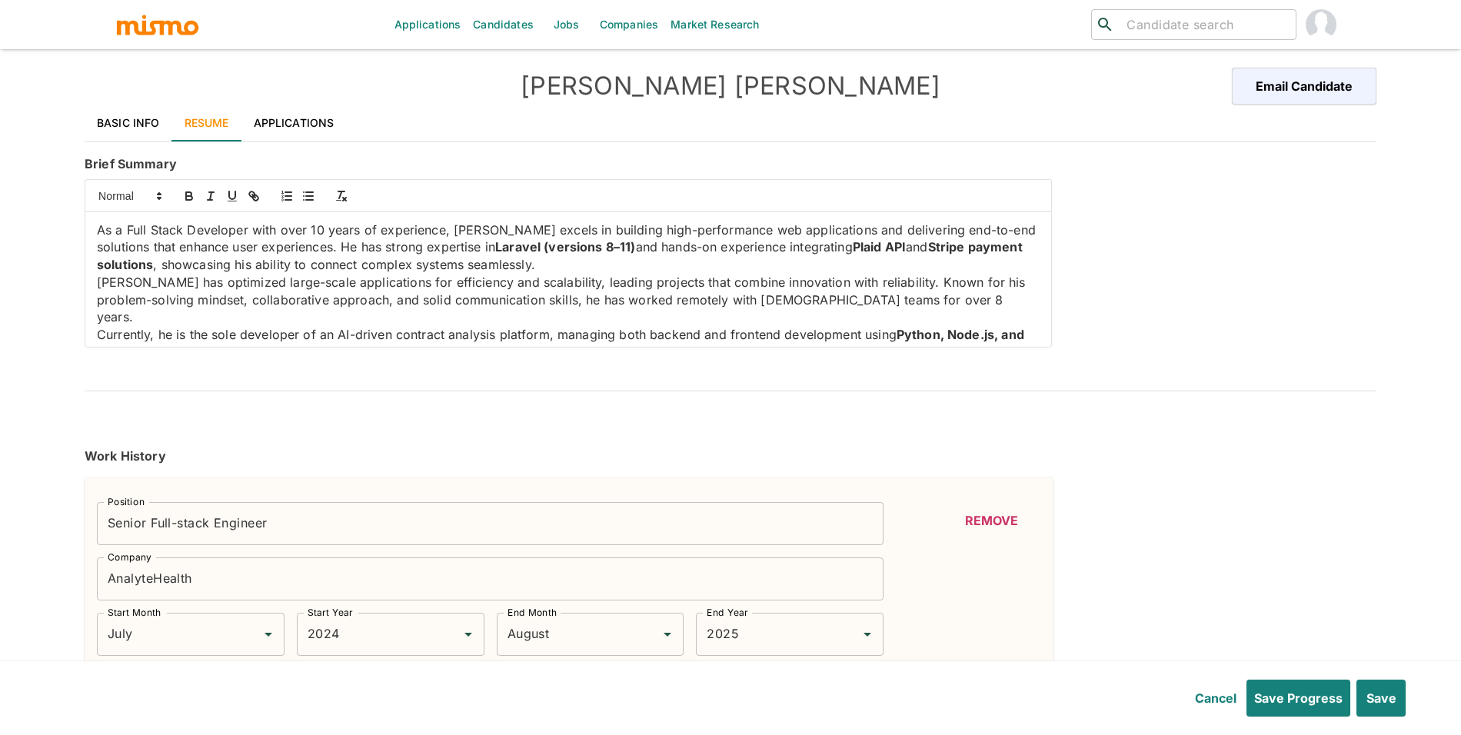
type input "June"
type input "2014"
type input "May"
type input "2017"
type input "PHP"
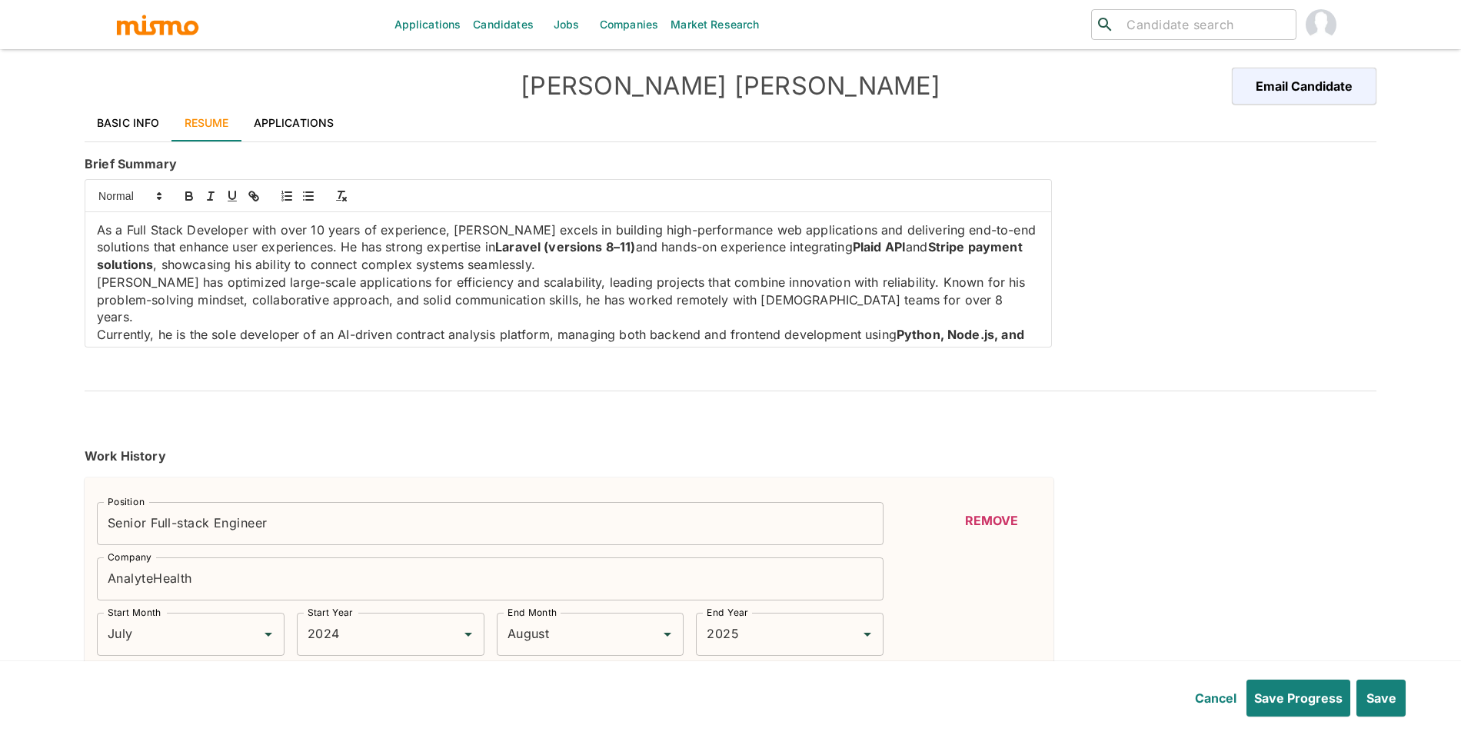
type input "Expert"
type input "10+"
type input "CSS"
type input "Expert"
type input "8"
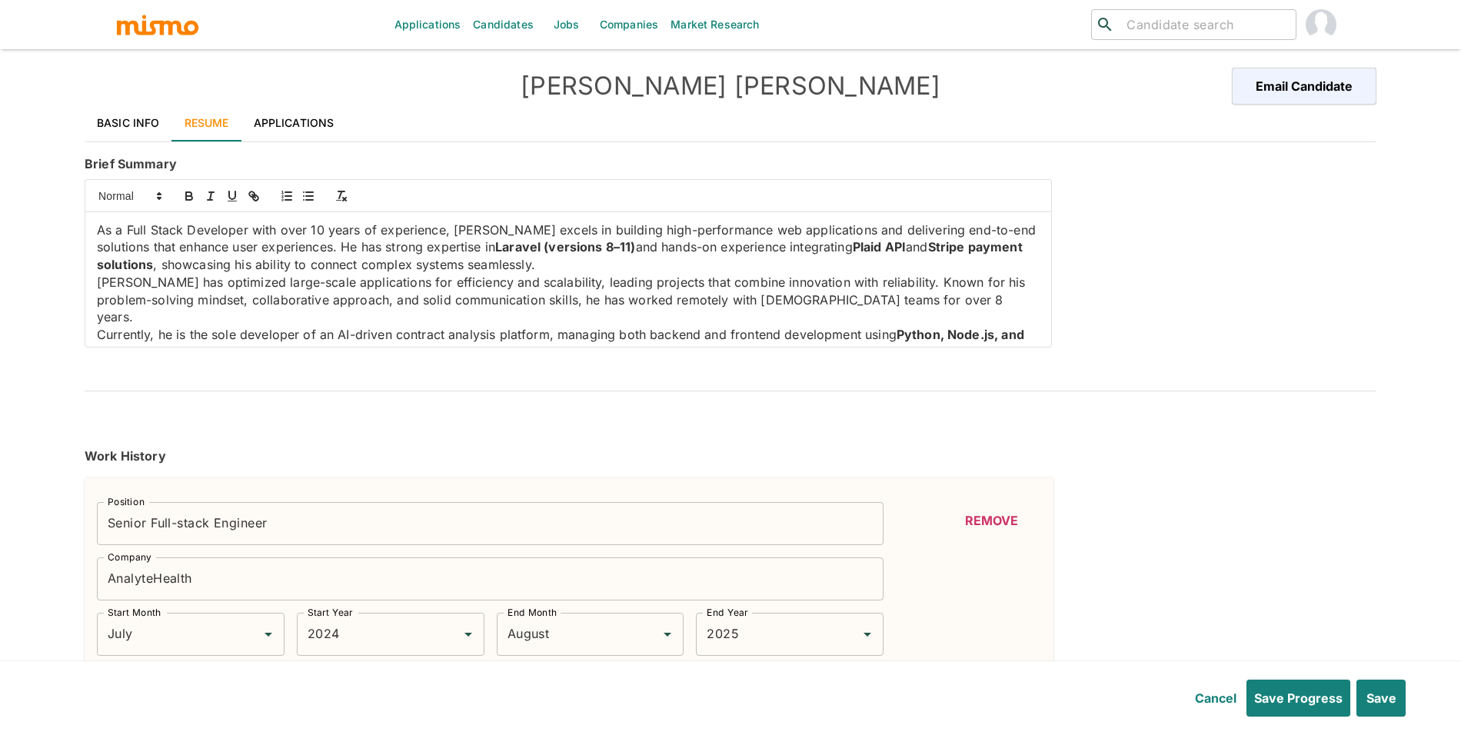
type input "MySQL"
type input "Expert"
type input "7"
type input "HTML"
type input "Expert"
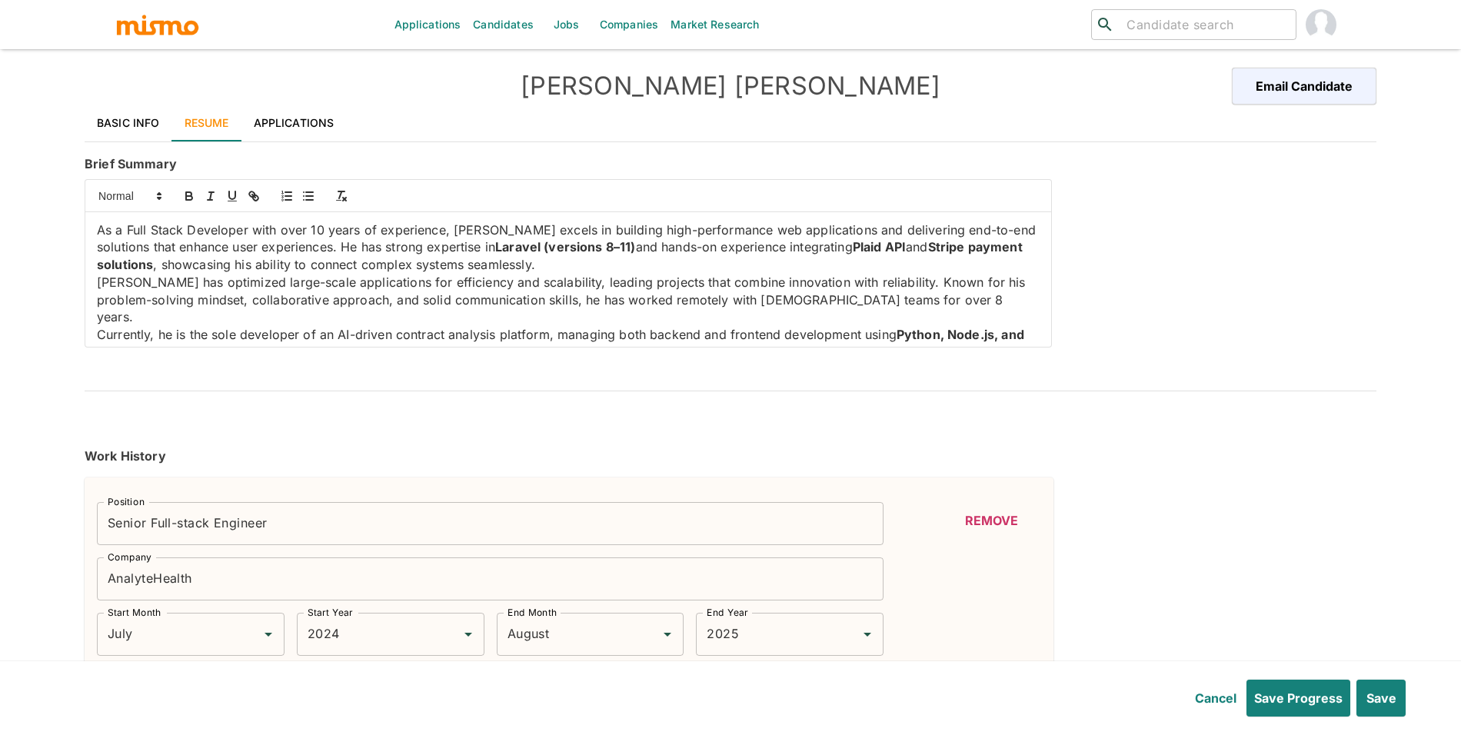
type input "7"
type input "Vue.js"
type input "Expert"
type input "7"
type input "ReactJS"
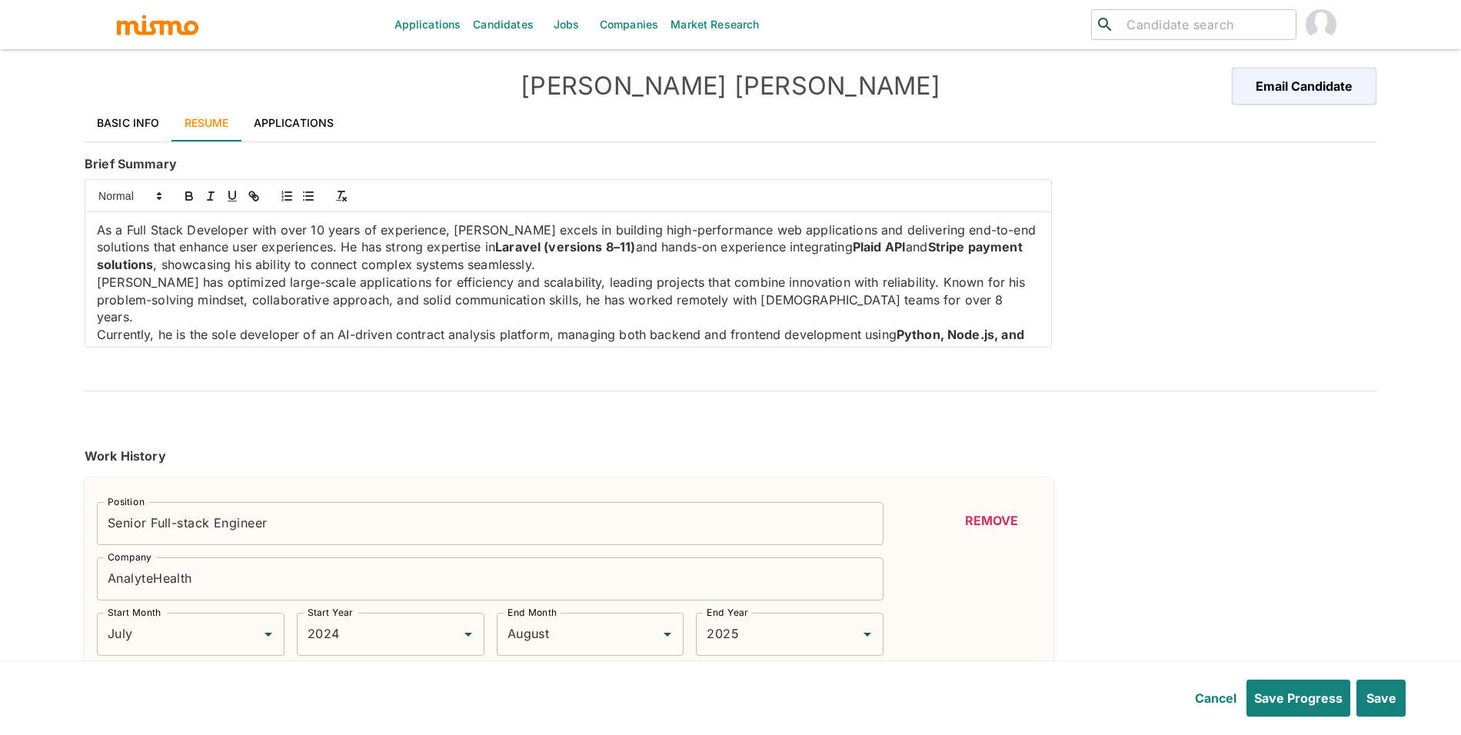
type input "Expert"
type input "6"
type input "React"
type input "Expert"
type input "6"
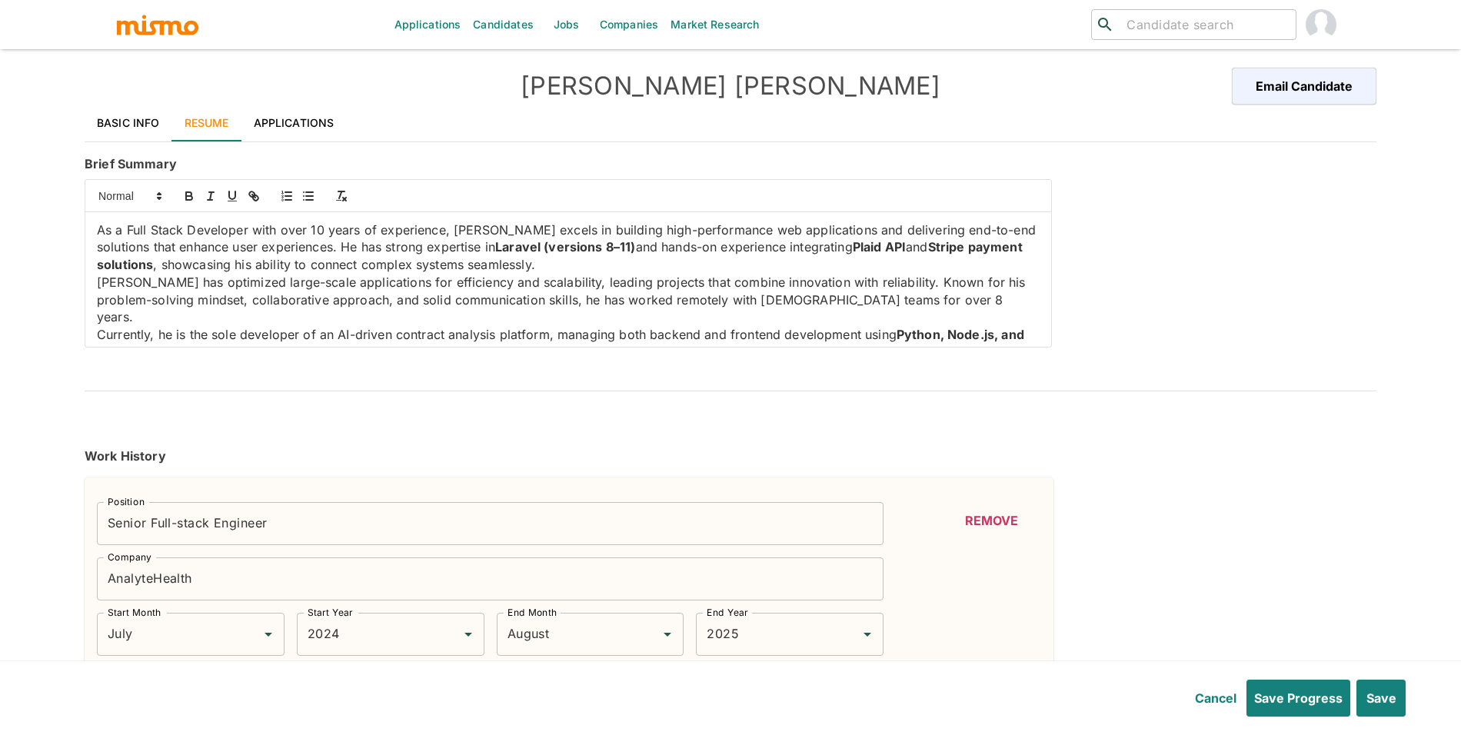
type input "Sass"
type input "Expert"
type input "6"
type input "USER INTERFACE"
type input "Expert"
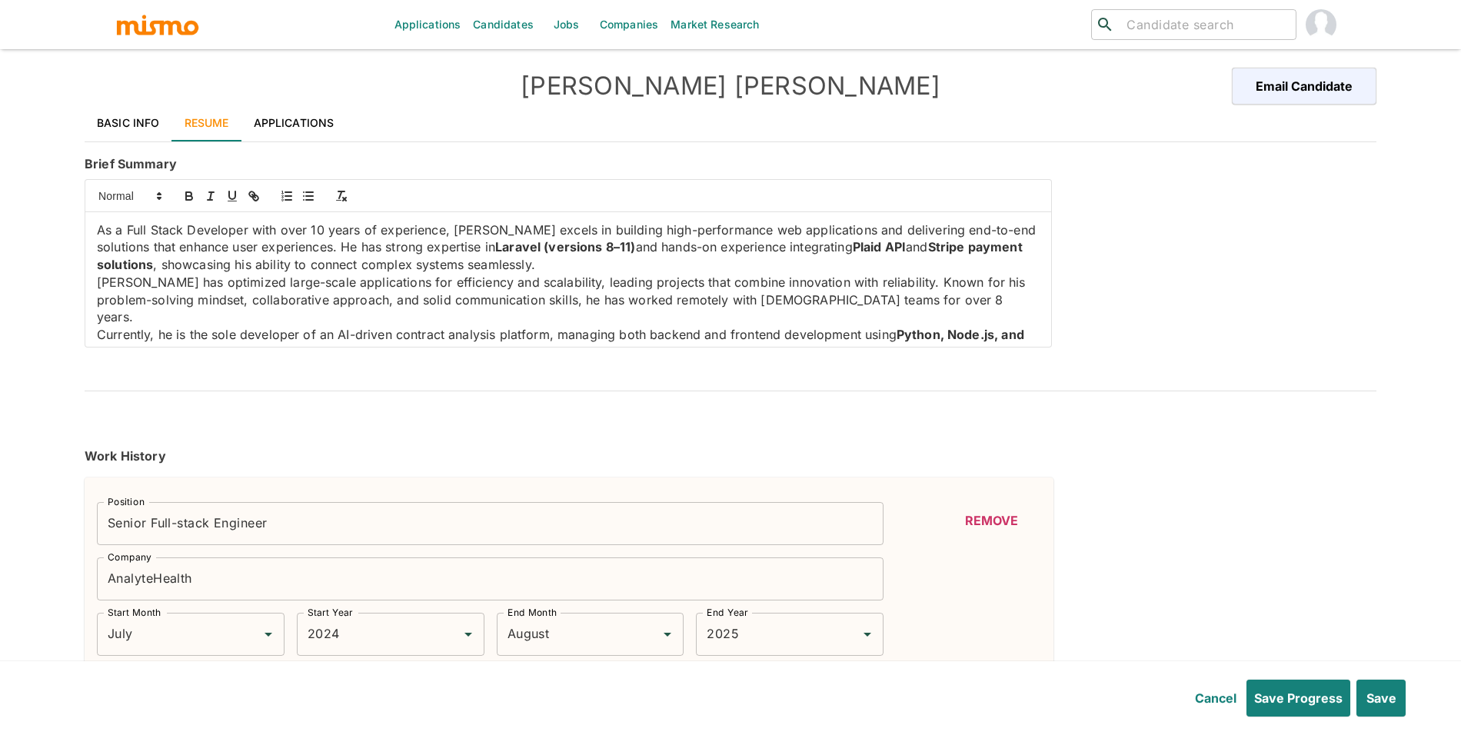
type input "5"
type input "Laravel"
type input "Expert"
type input "5"
type input "Node.js"
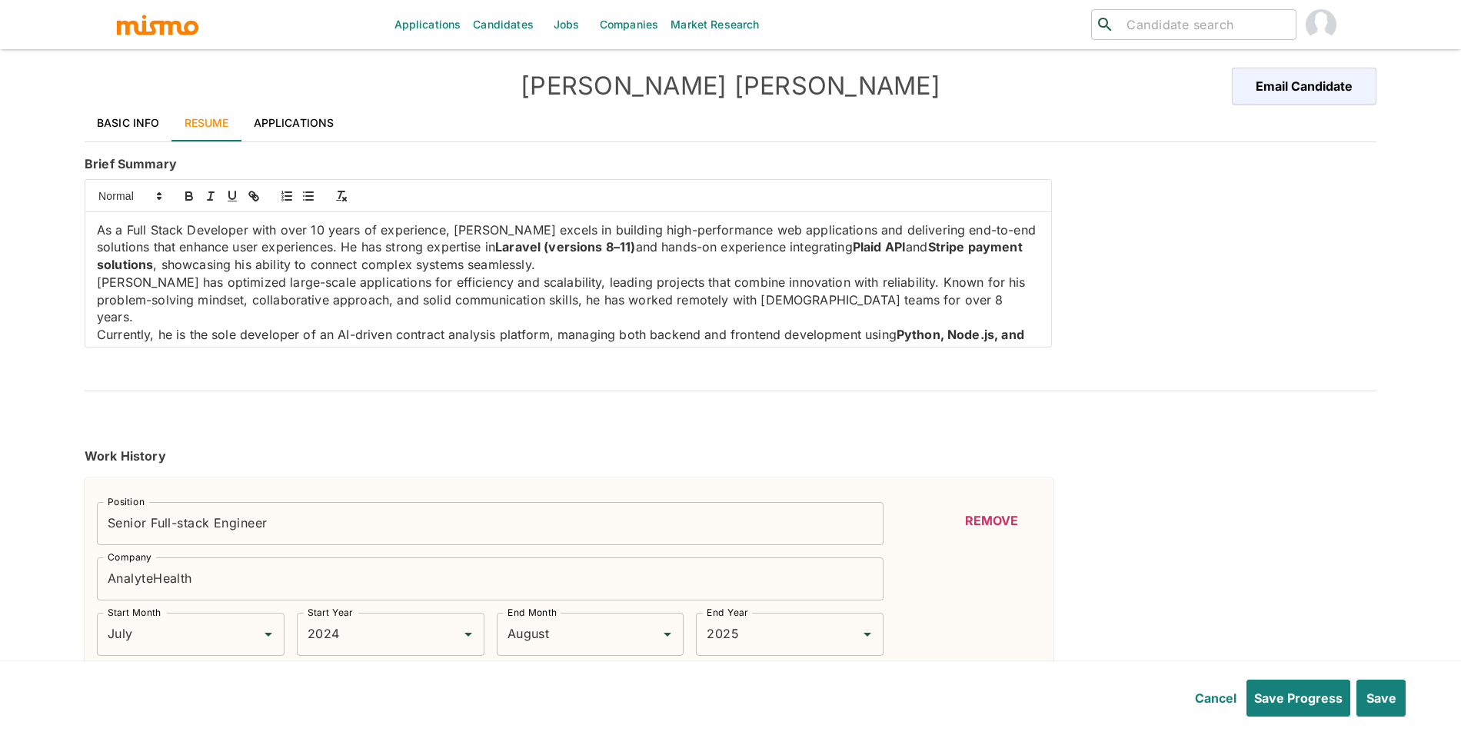
type input "Expert"
type input "5"
type input "MongoDB"
type input "Expert"
type input "4"
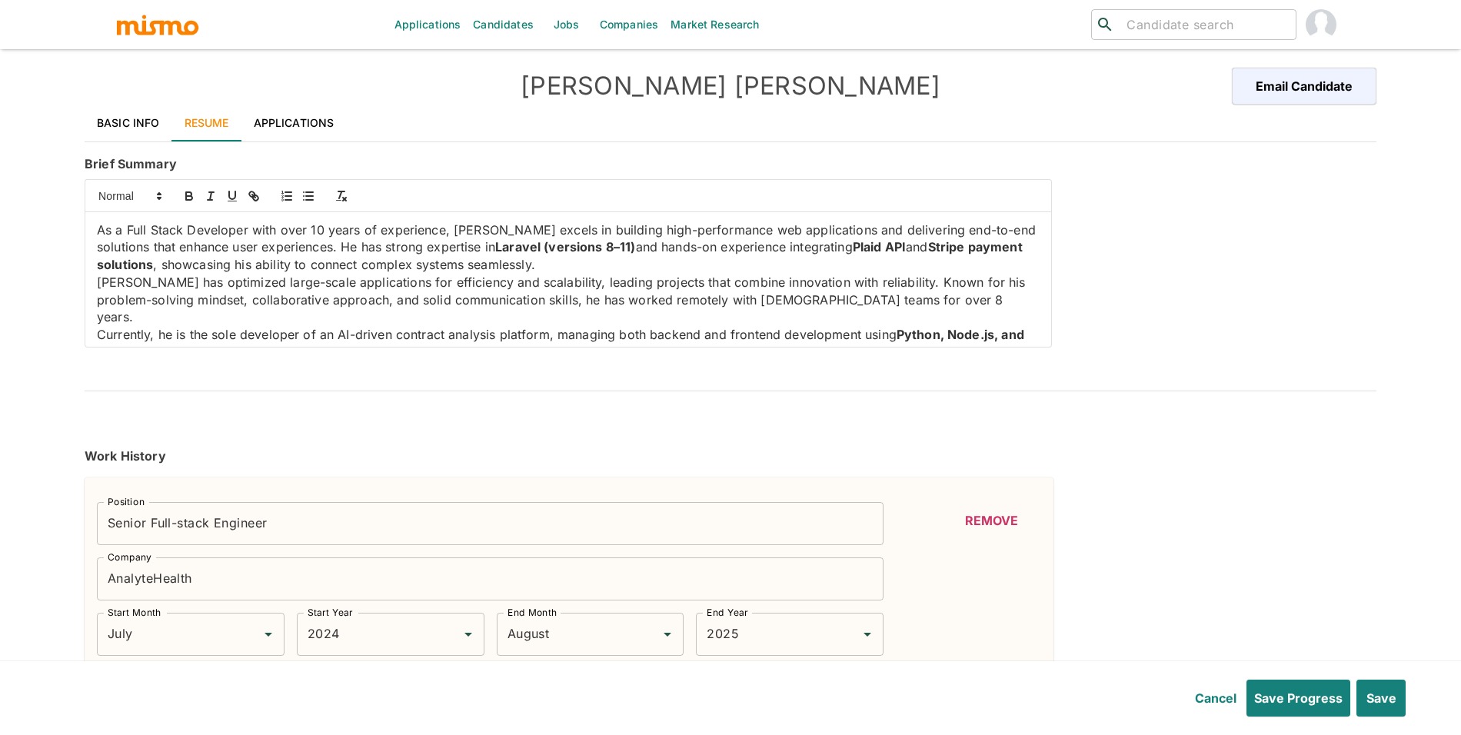
type input ".NET Core"
type input "Expert"
type input "4"
type input "Yii"
type input "Expert"
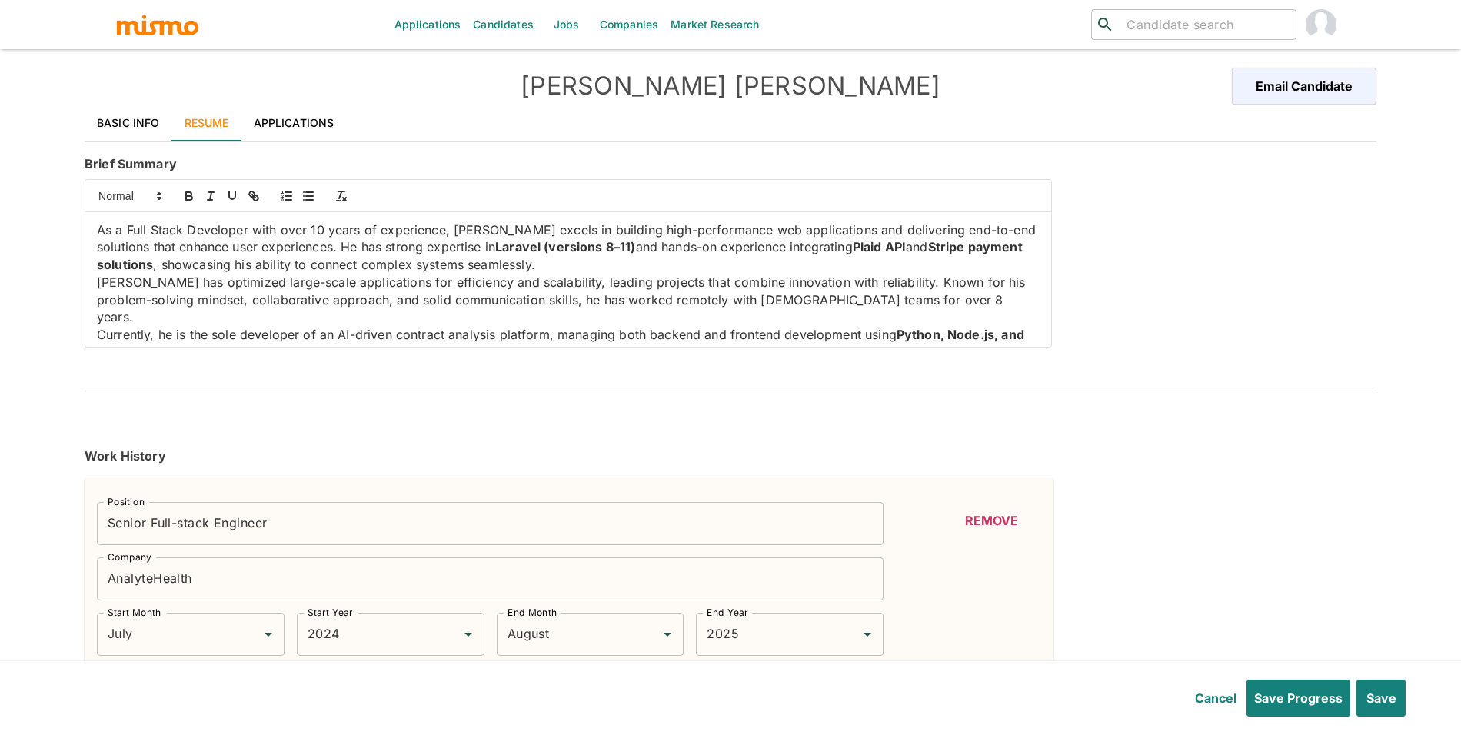
type input "4"
type input "TypeScript"
type input "Intermediate"
type input "2"
type input "Less"
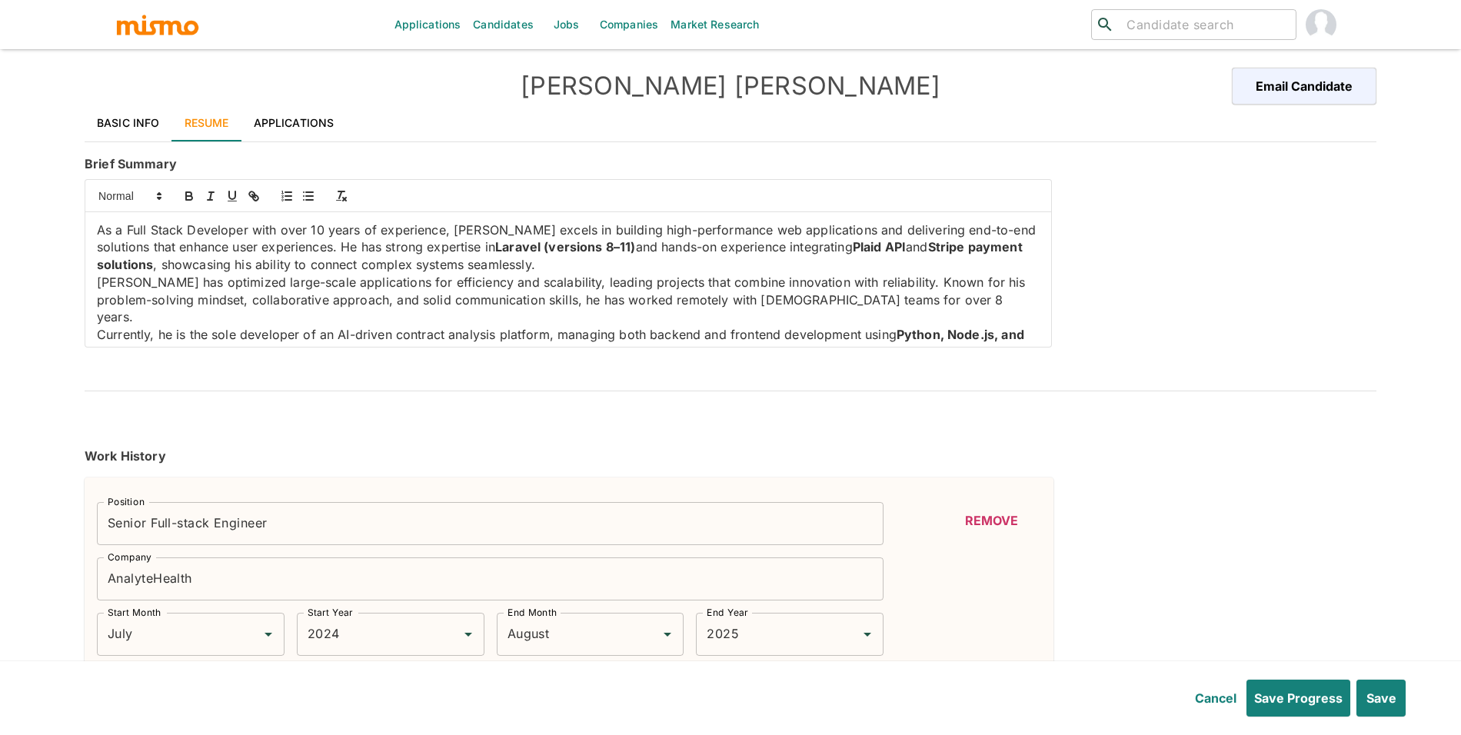
type input "Intermediate"
type input "2"
type input "Bootstrap"
type input "Intermediate"
type input "2"
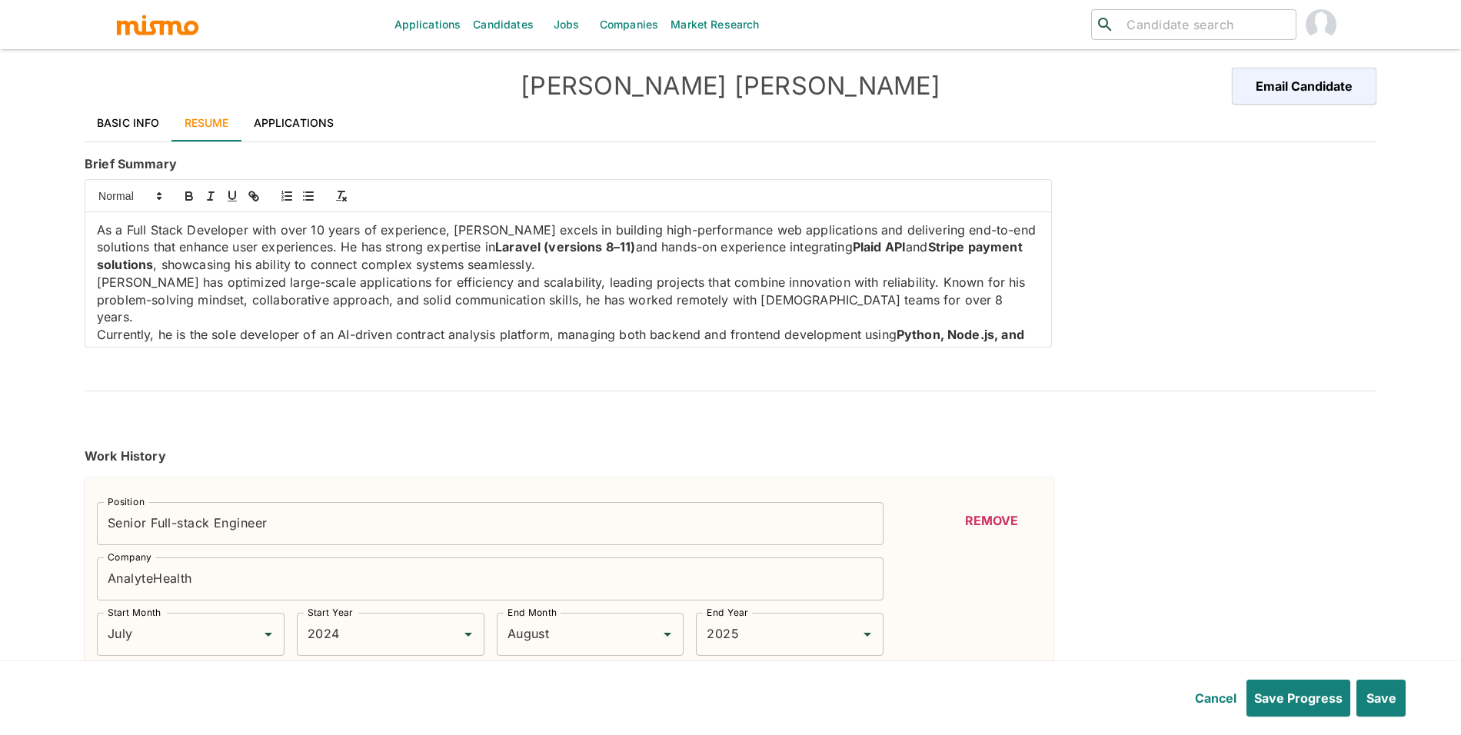
type input "jQuery"
type input "Intermediate"
type input "2"
type input "Tailwind CSS"
type input "Beginner"
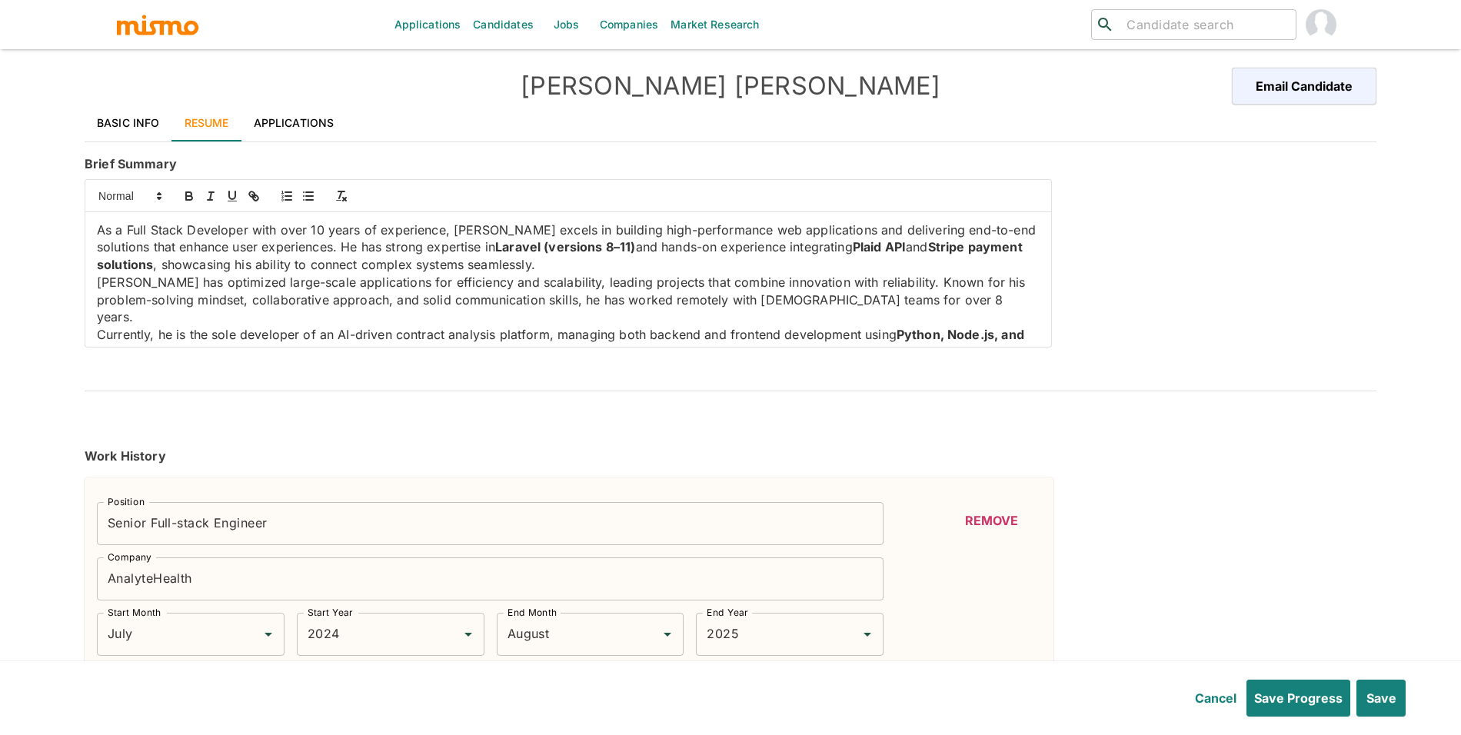
type input "1"
type input "JavaScript"
type input "Beginner"
type input "1"
type input "Git"
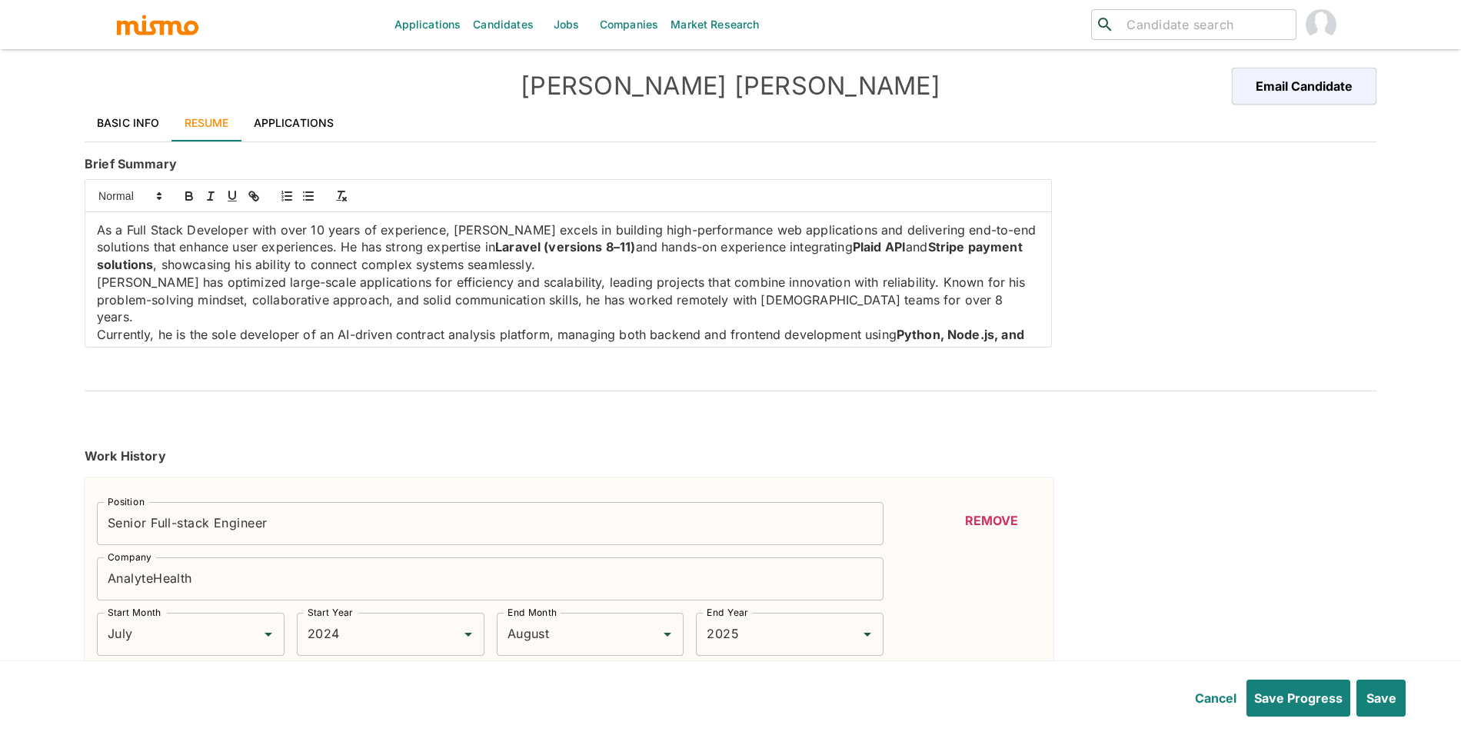
type input "Beginner"
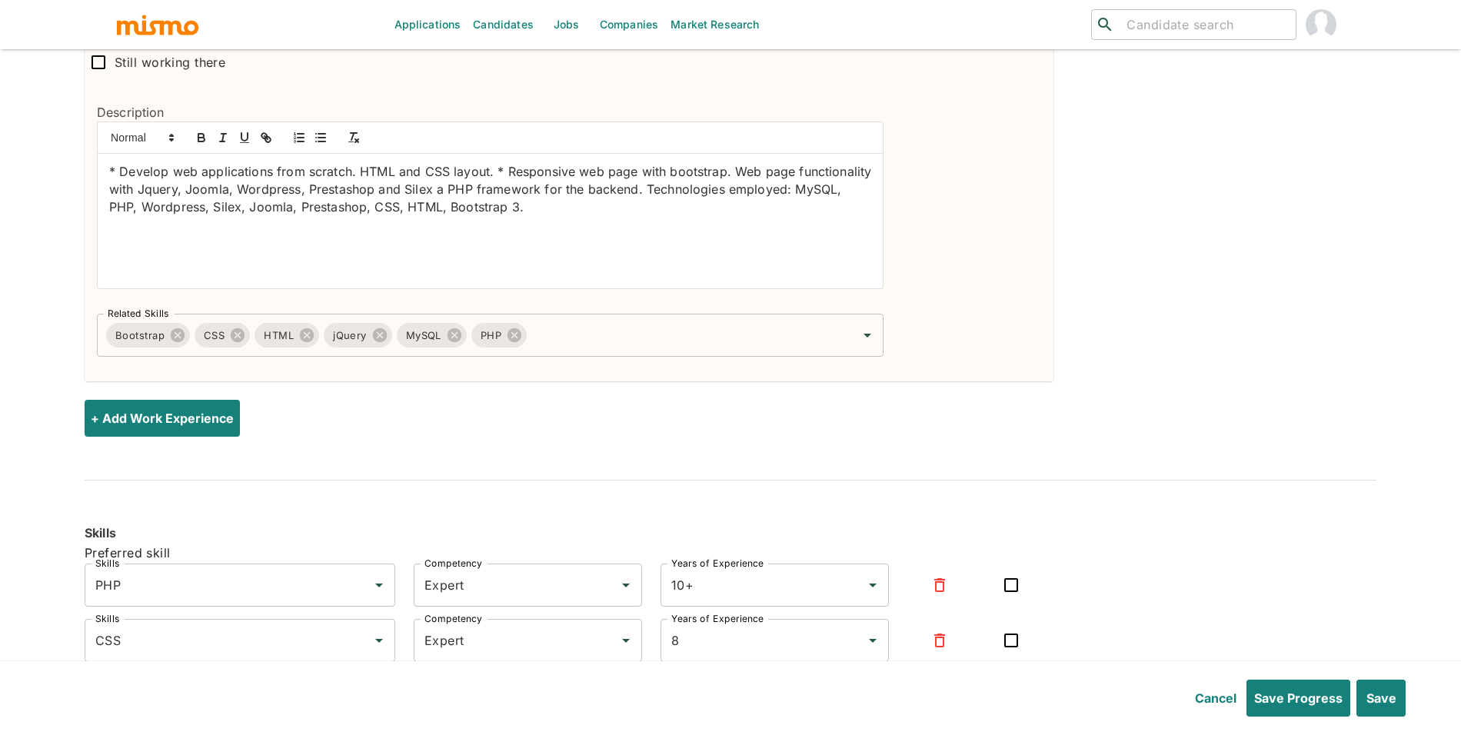
scroll to position [3509, 0]
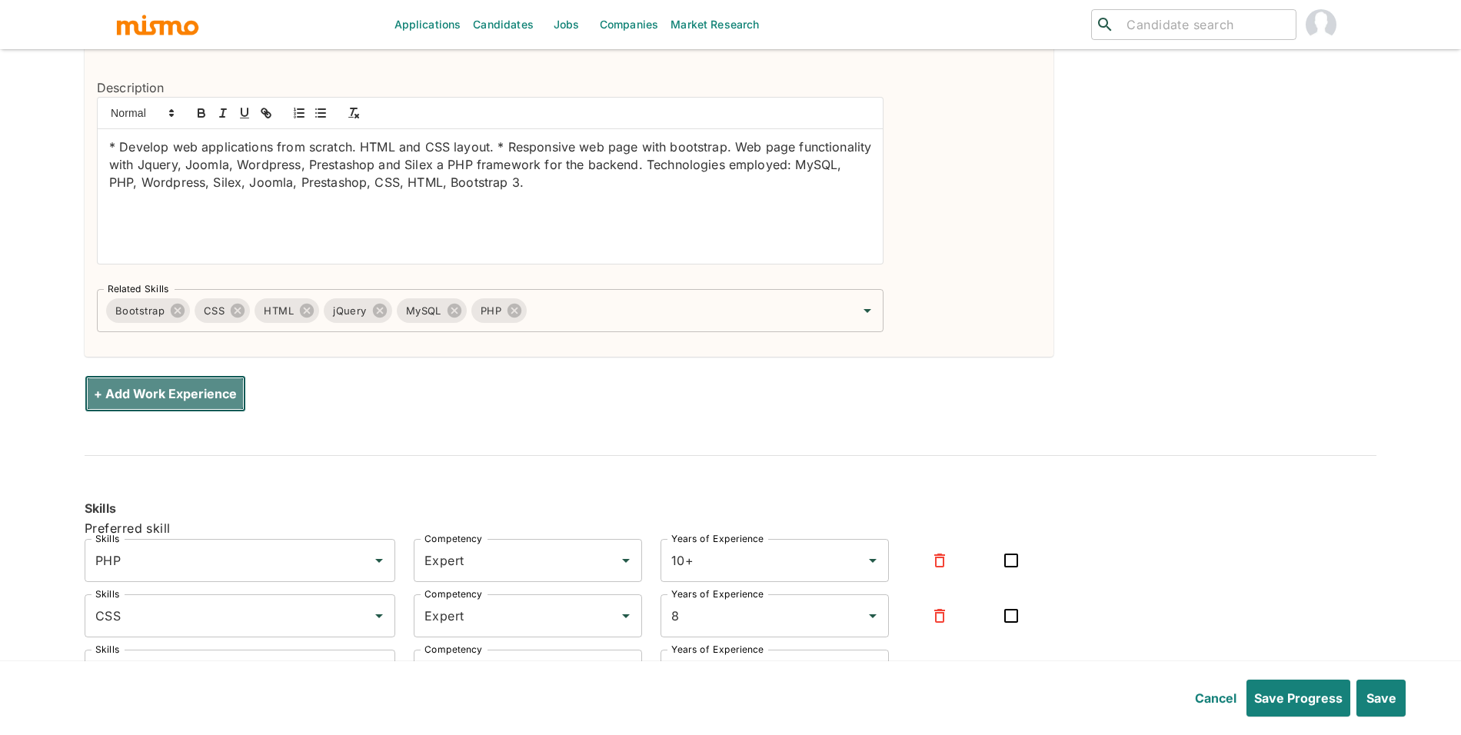
click at [202, 391] on button "+ Add Work Experience" at bounding box center [165, 393] width 161 height 37
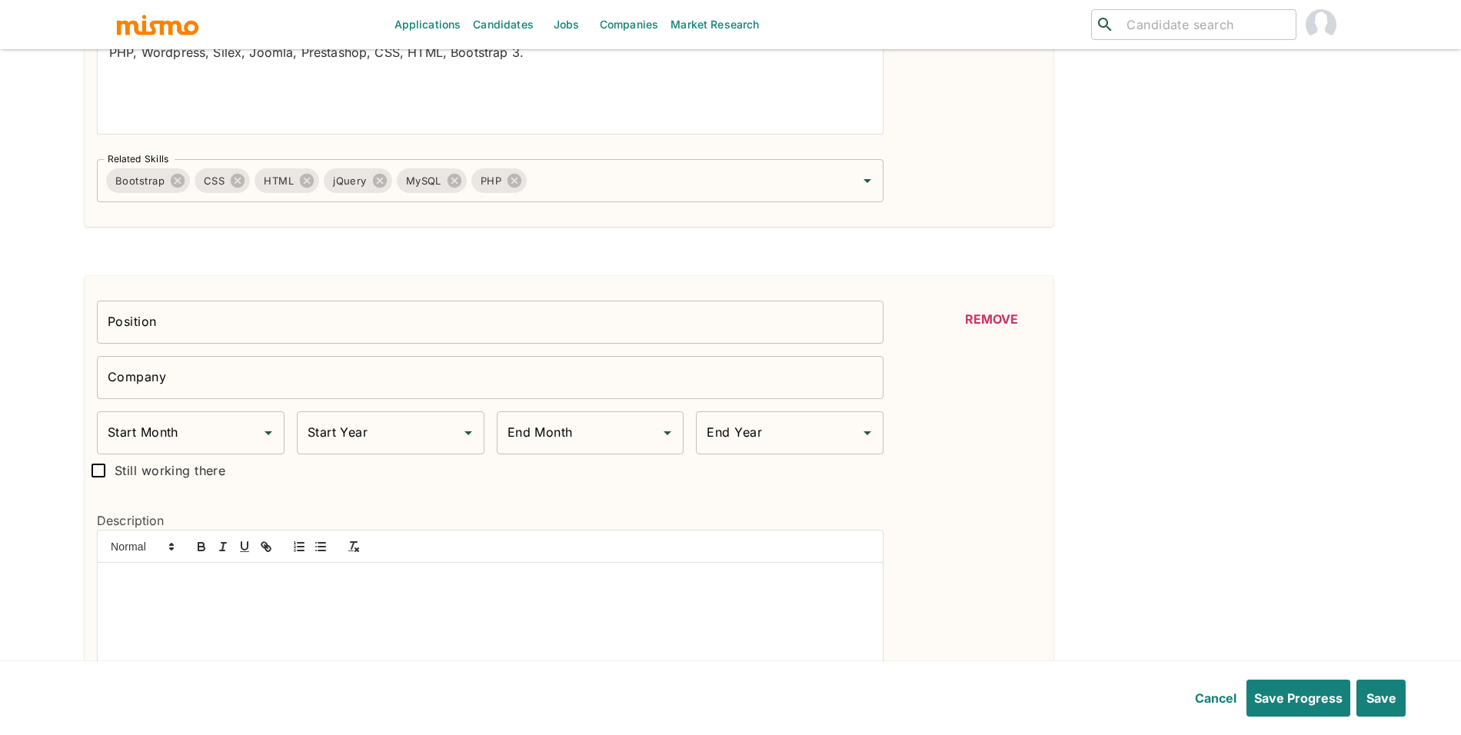
scroll to position [3648, 0]
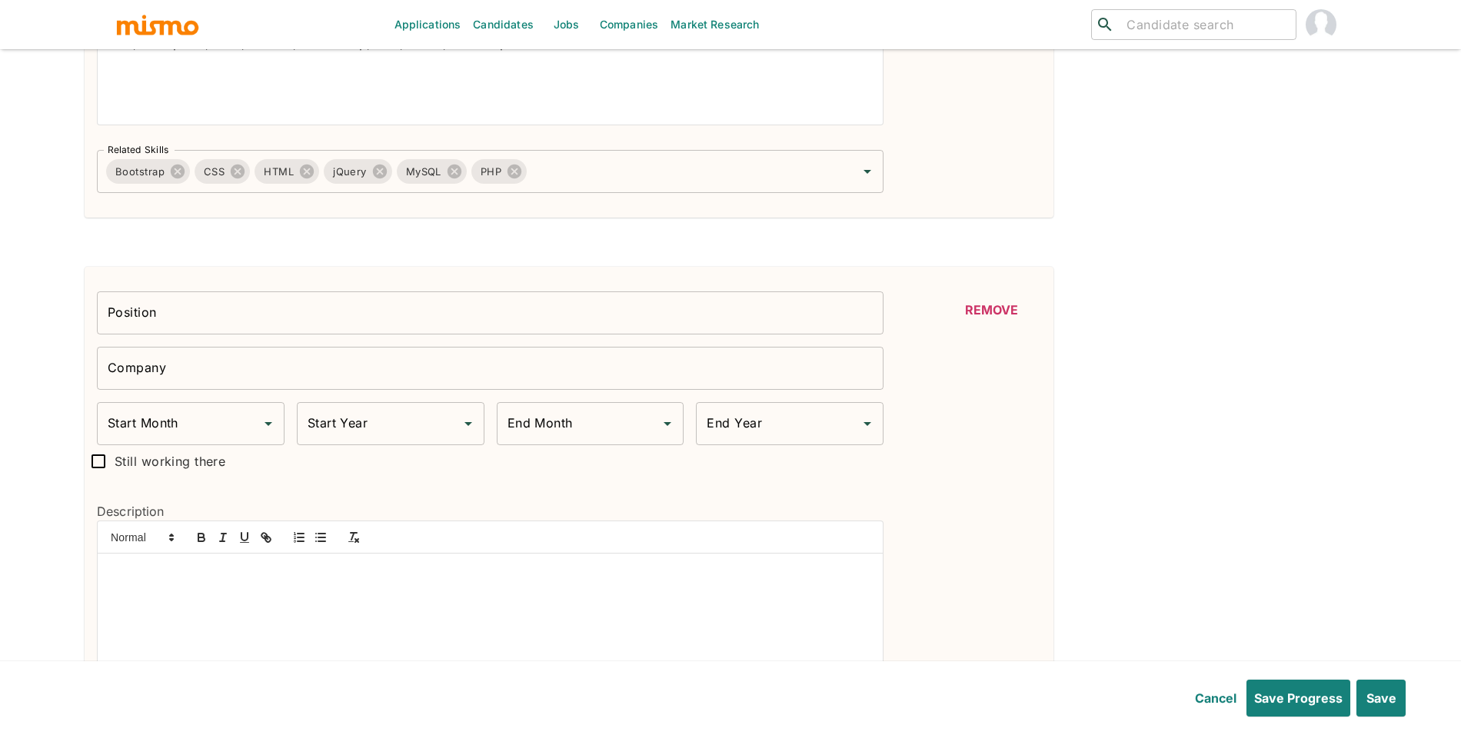
click at [577, 333] on input "Position" at bounding box center [490, 312] width 786 height 43
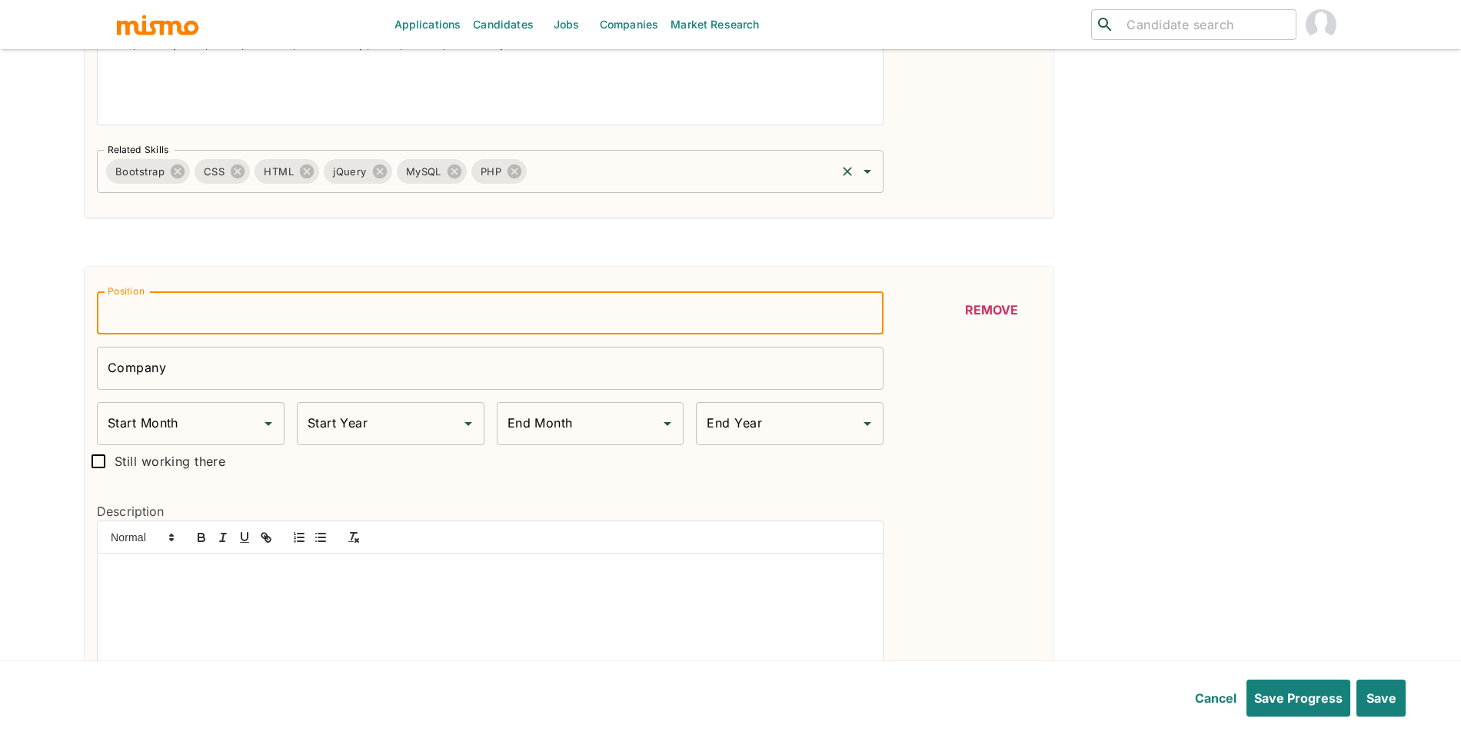
paste input "Senior Software Developer"
click at [314, 390] on input "Company" at bounding box center [490, 368] width 786 height 43
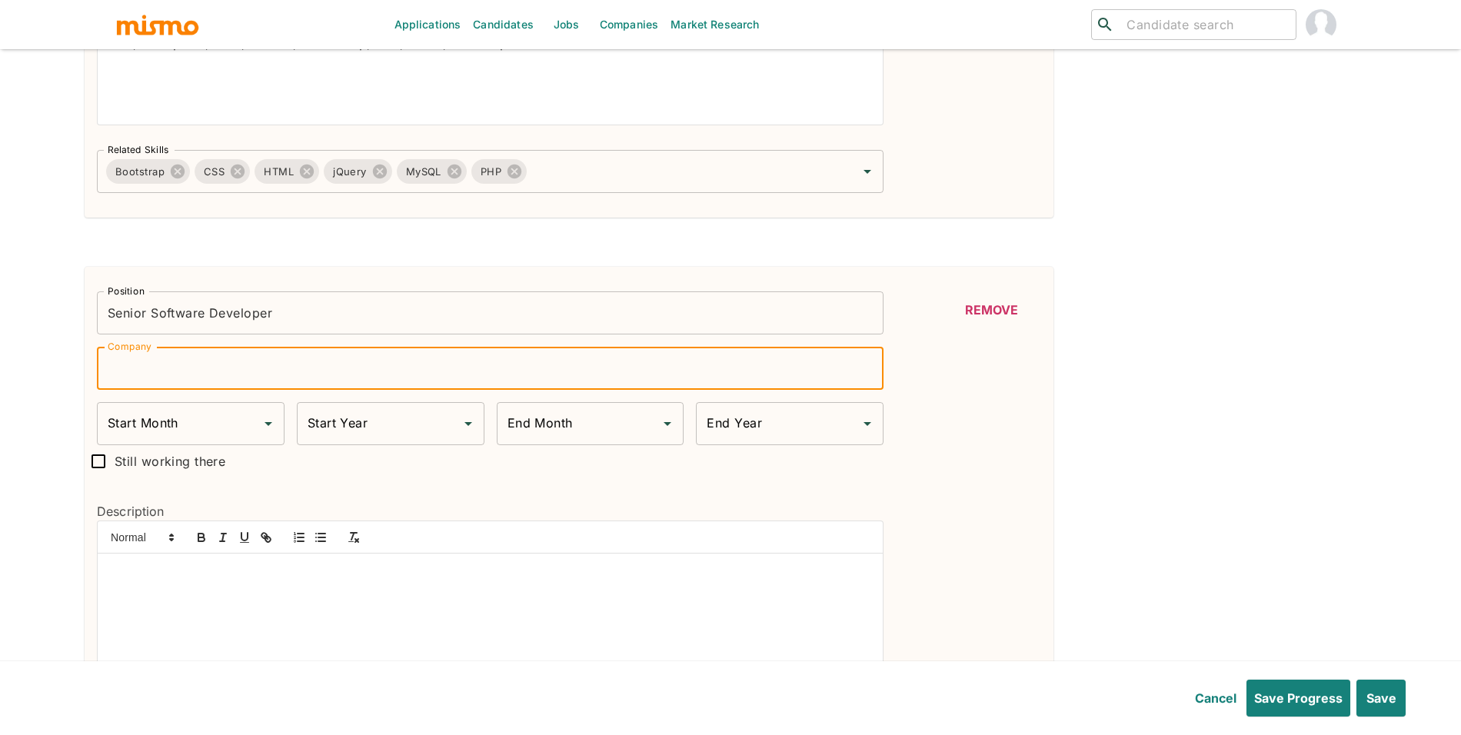
paste input "ADSLZone"
click at [155, 434] on div "Start Month Start Month" at bounding box center [191, 423] width 188 height 43
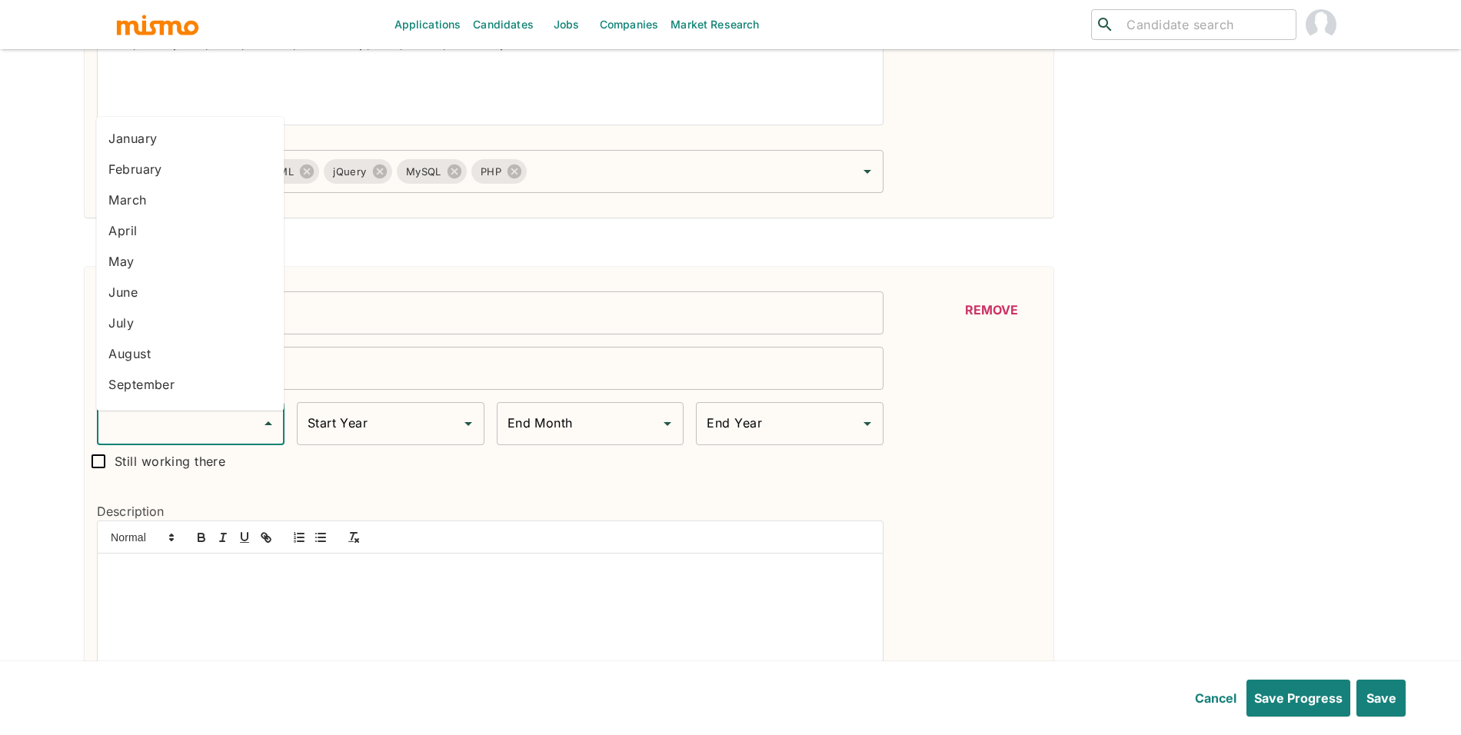
click at [151, 392] on li "September" at bounding box center [190, 384] width 188 height 31
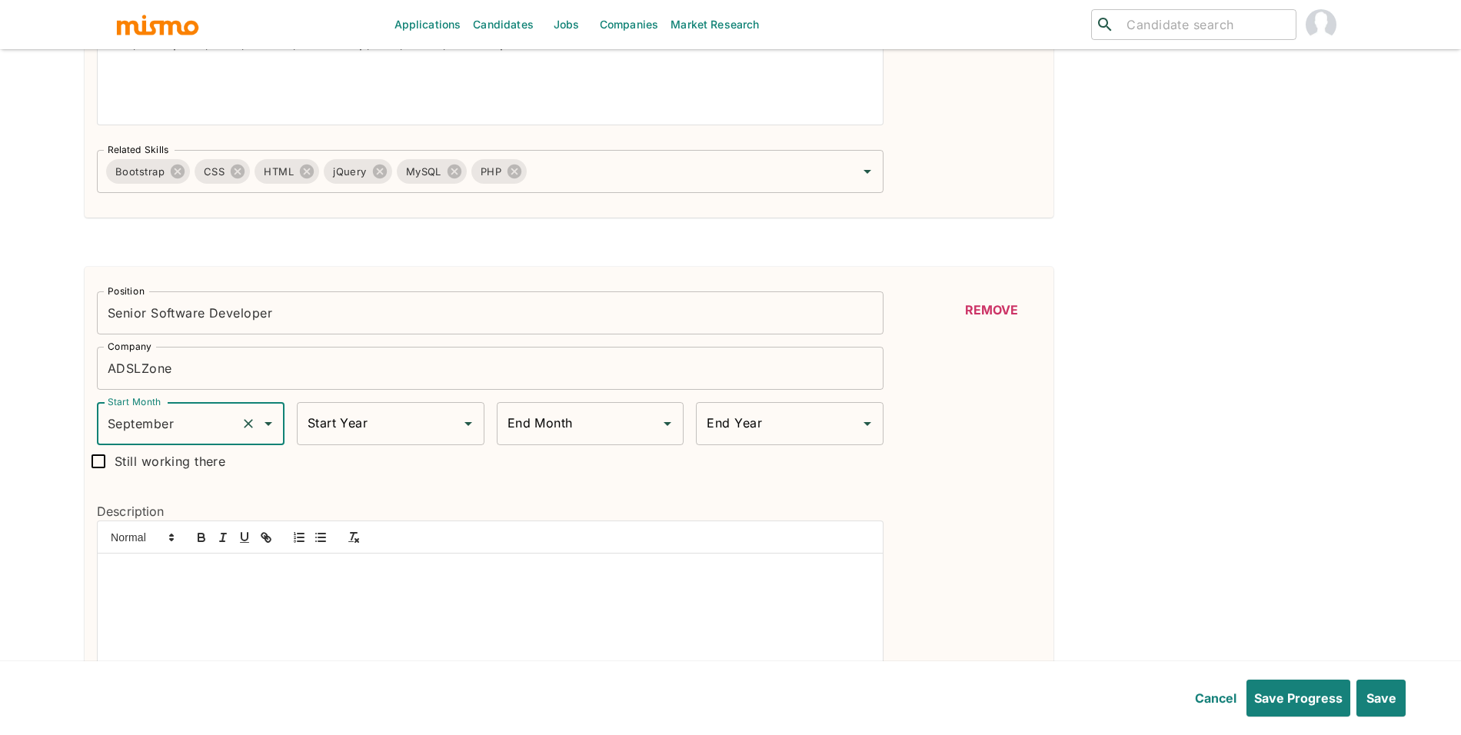
click at [315, 417] on div "Start Year Start Year" at bounding box center [391, 423] width 188 height 43
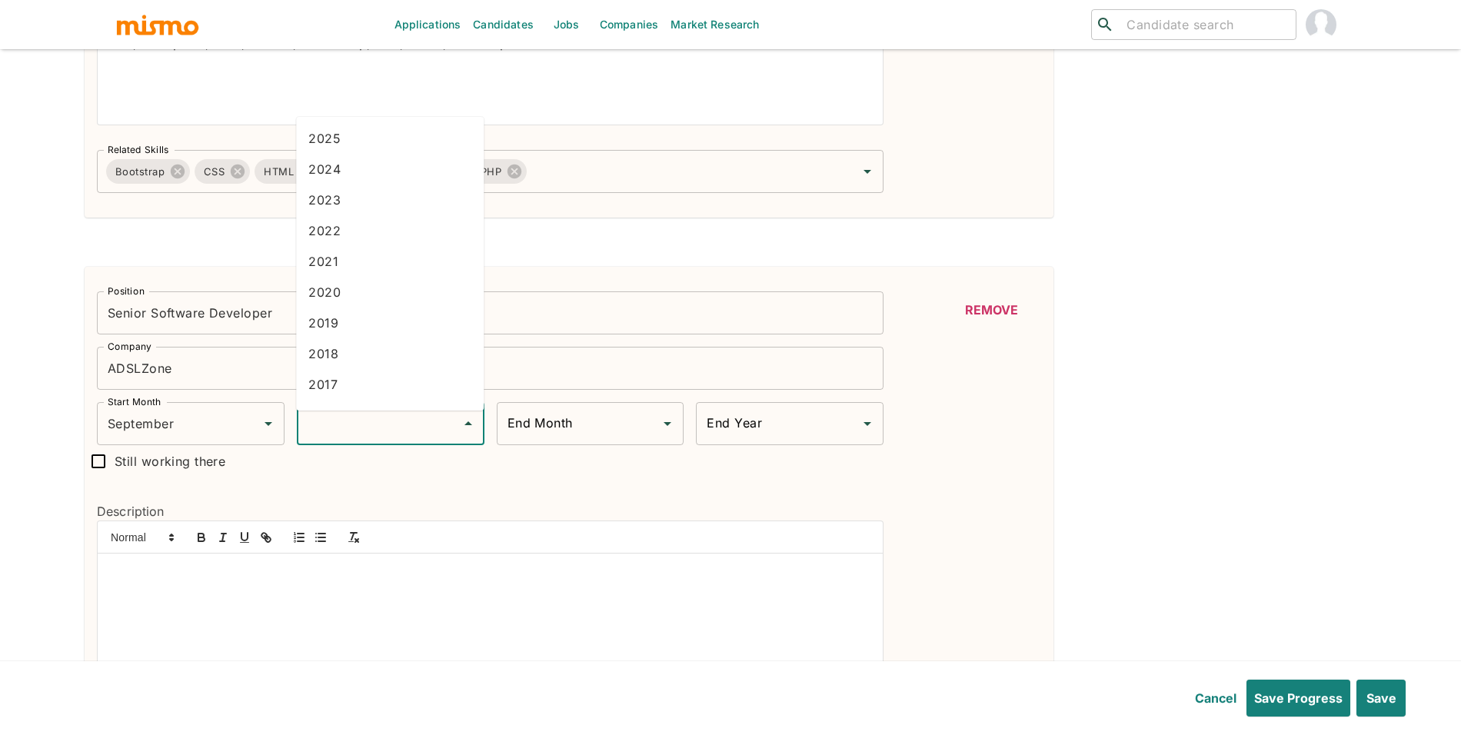
click at [374, 369] on li "2017" at bounding box center [390, 384] width 188 height 31
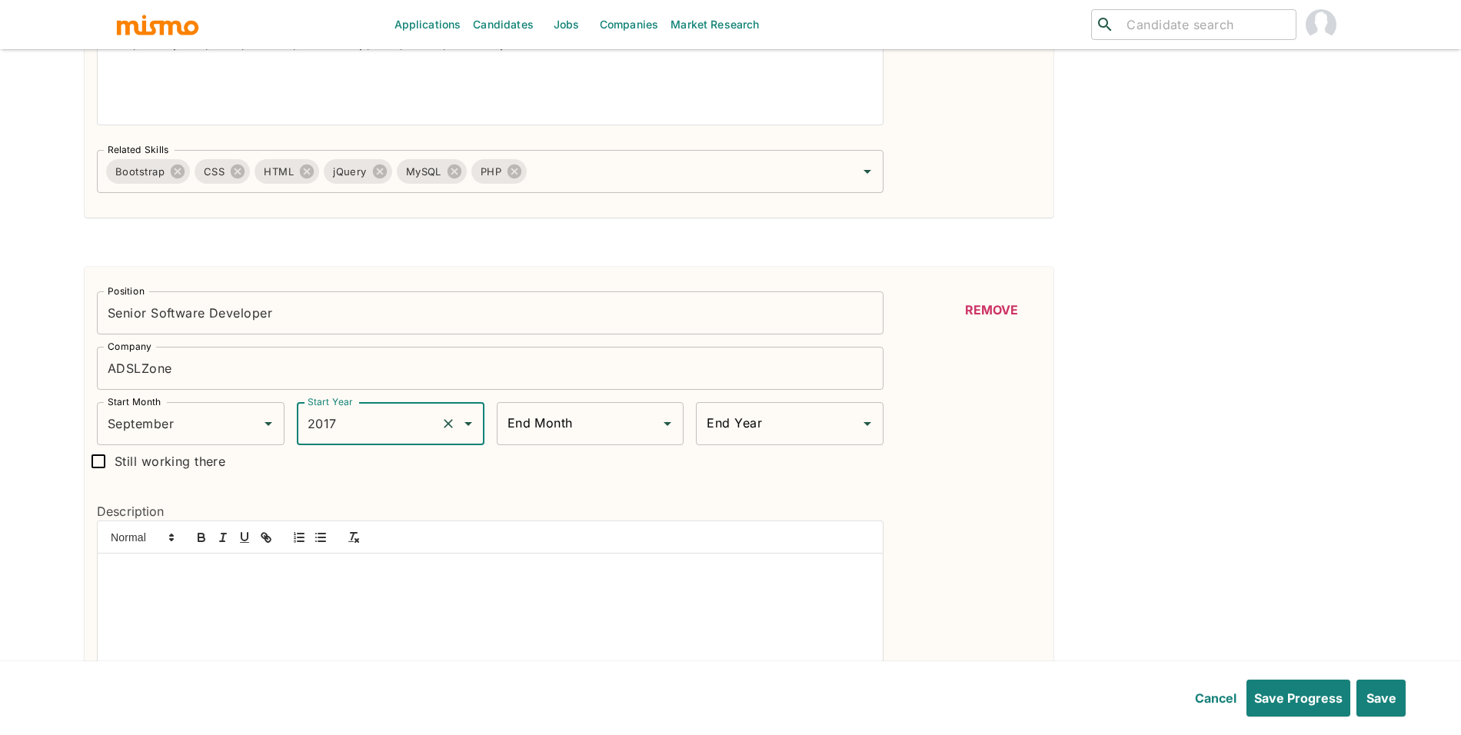
click at [650, 420] on input "End Month" at bounding box center [579, 423] width 151 height 29
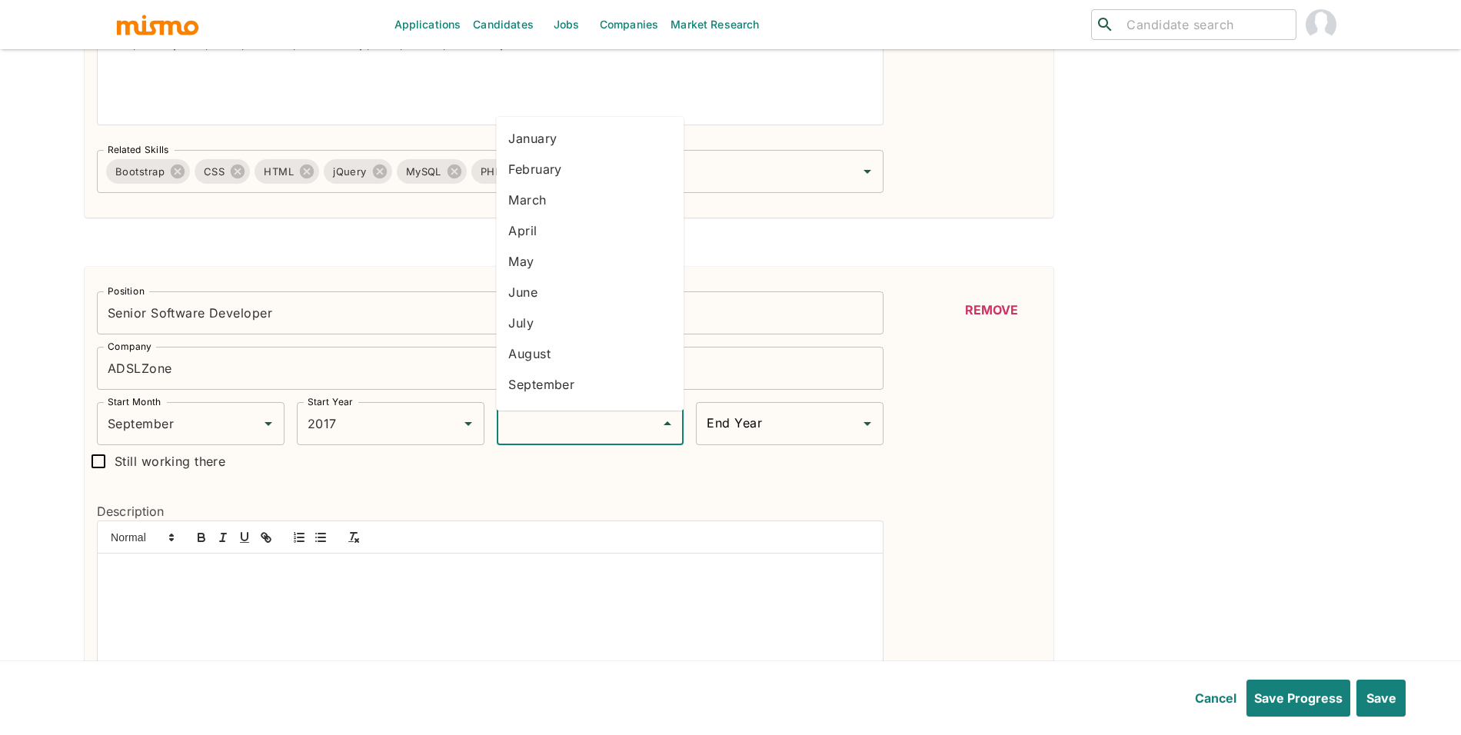
scroll to position [87, 0]
click at [639, 354] on li "November" at bounding box center [590, 359] width 188 height 31
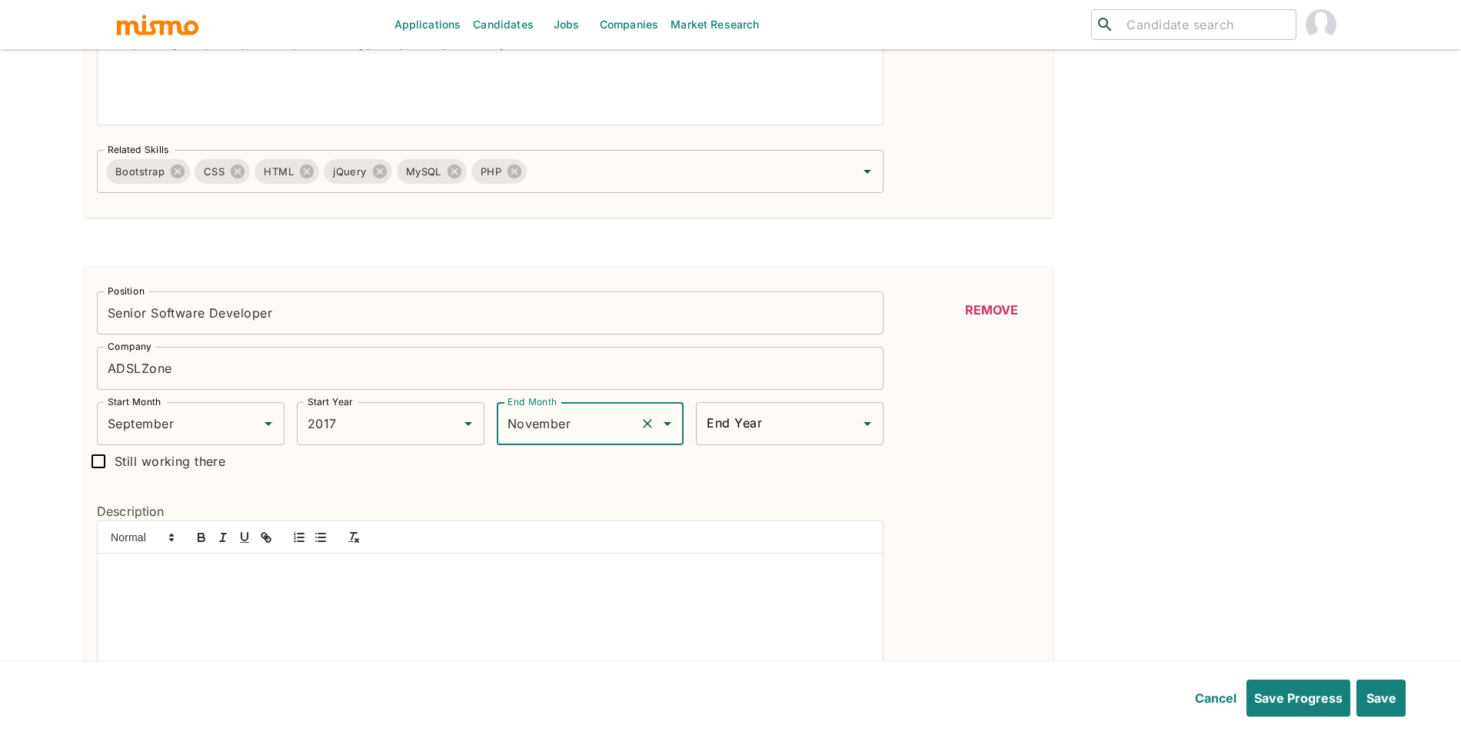
click at [590, 433] on input "November" at bounding box center [569, 423] width 131 height 29
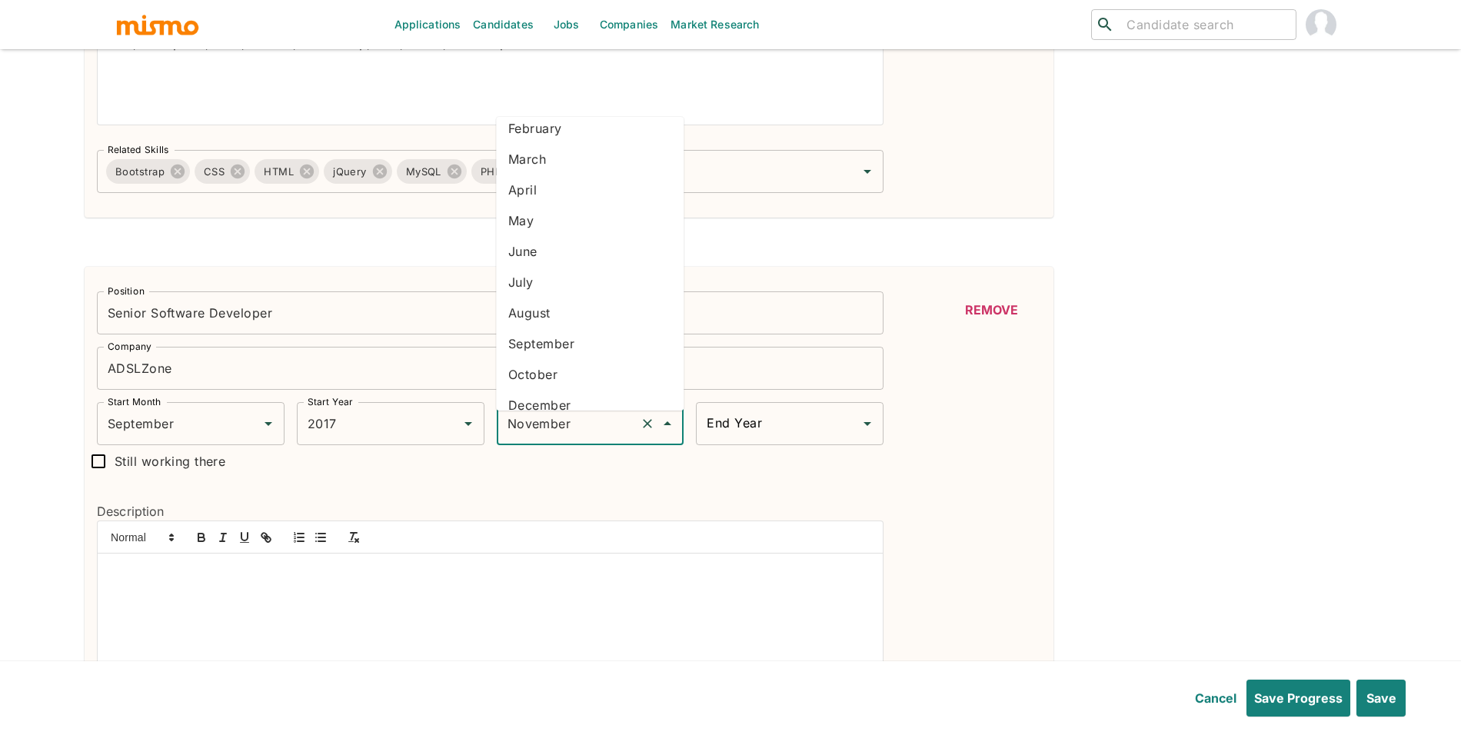
scroll to position [56, 0]
click at [592, 361] on li "October" at bounding box center [590, 359] width 188 height 31
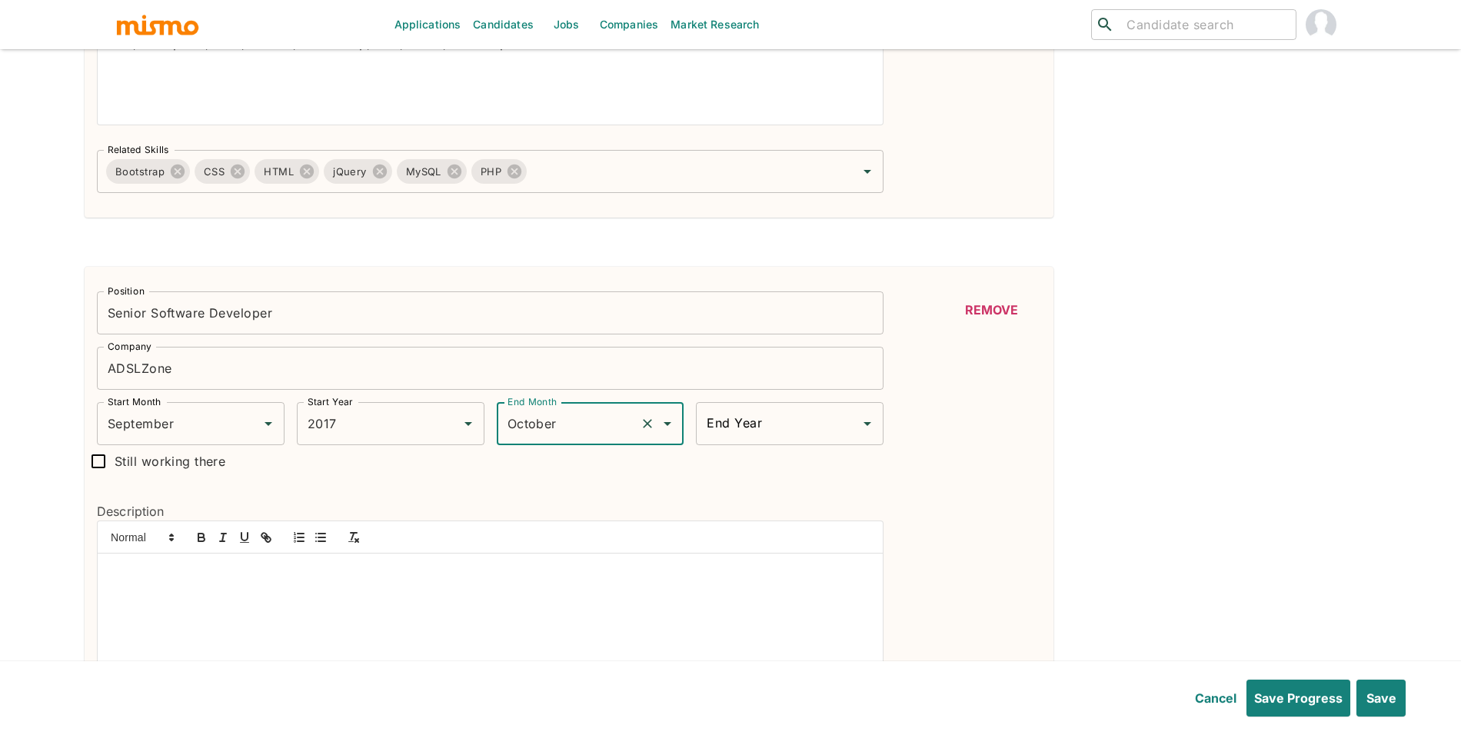
click at [718, 418] on div "End Year End Year" at bounding box center [790, 423] width 188 height 43
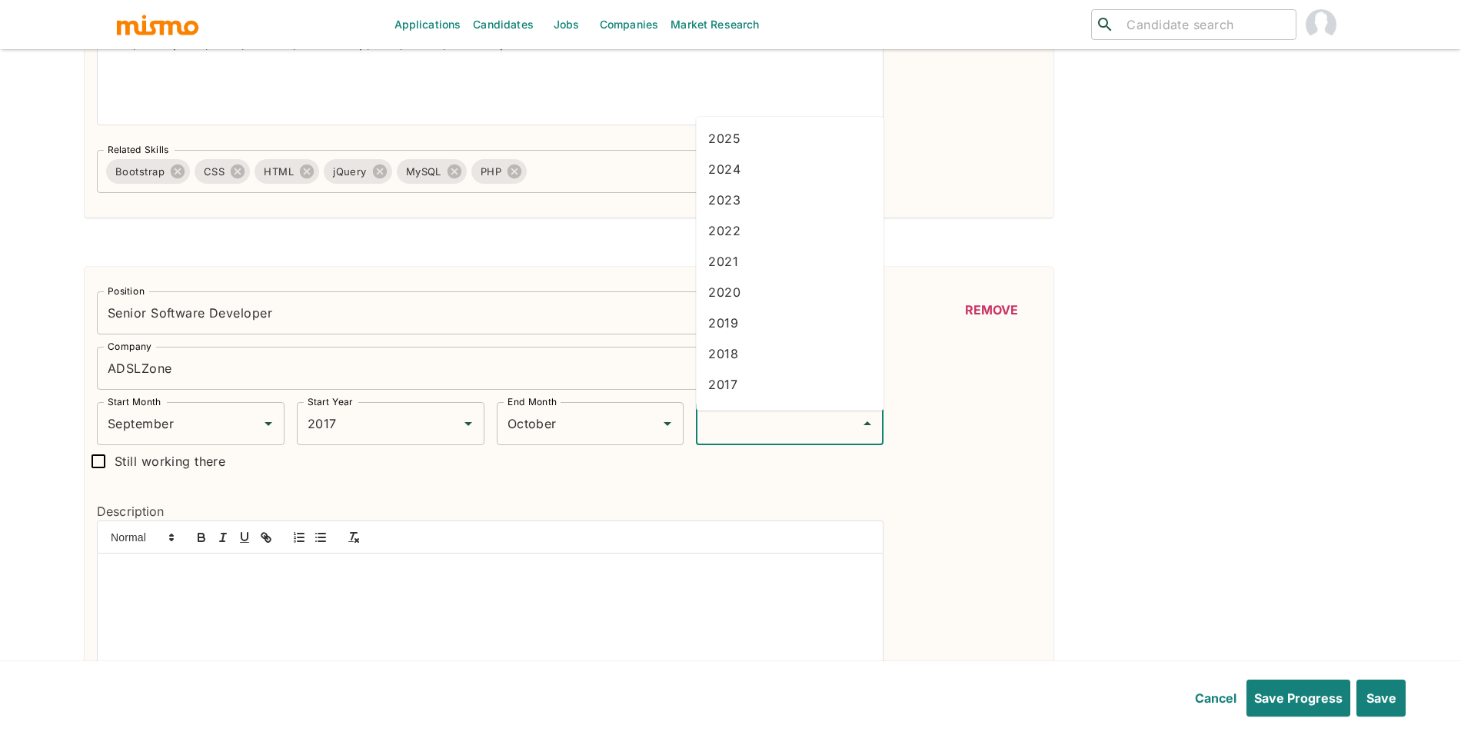
click at [736, 265] on li "2021" at bounding box center [790, 261] width 188 height 31
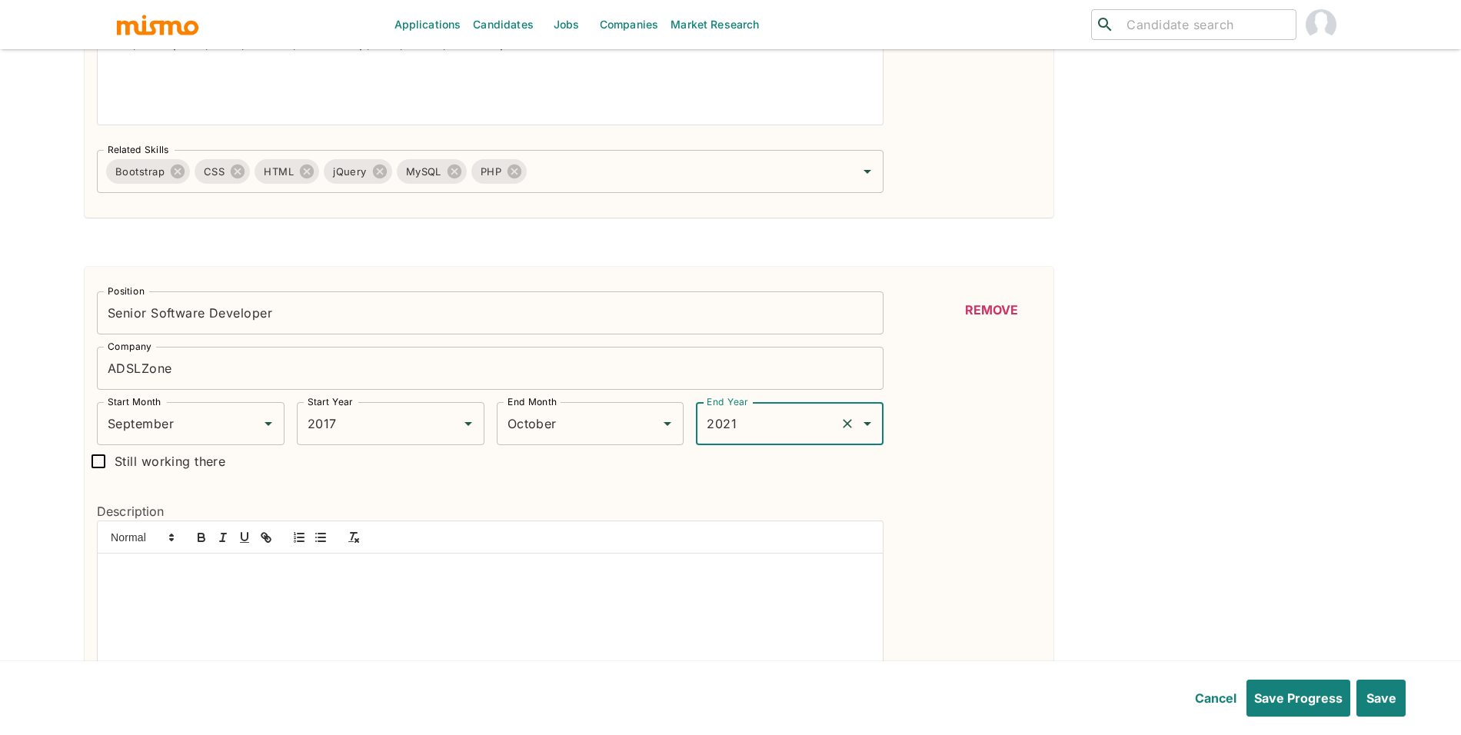
click at [414, 613] on div at bounding box center [490, 620] width 785 height 135
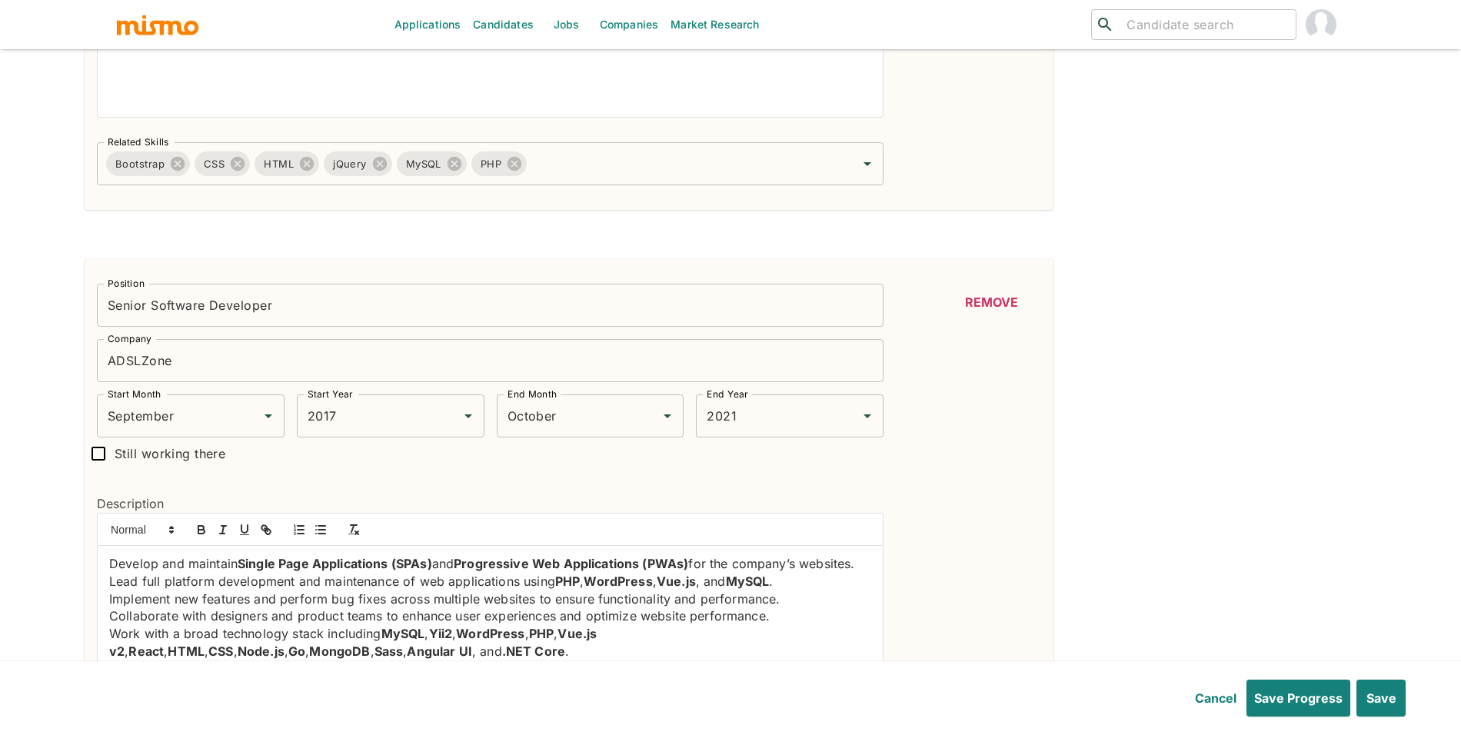
scroll to position [3948, 0]
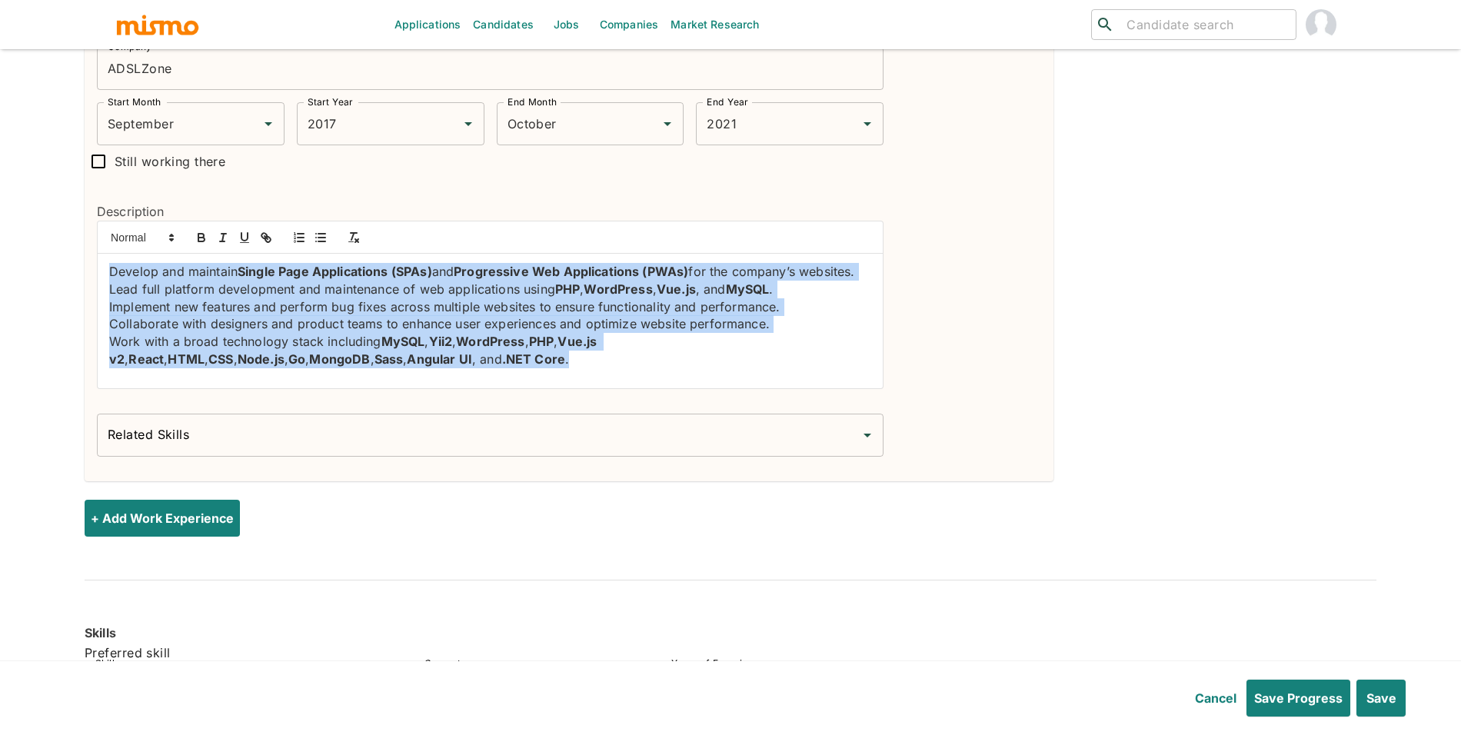
drag, startPoint x: 434, startPoint y: 367, endPoint x: 89, endPoint y: 262, distance: 360.1
click at [89, 262] on div "Description Develop and maintain Single Page Applications (SPAs) and Progressiv…" at bounding box center [484, 290] width 799 height 224
click at [321, 234] on line "button" at bounding box center [321, 234] width 7 height 0
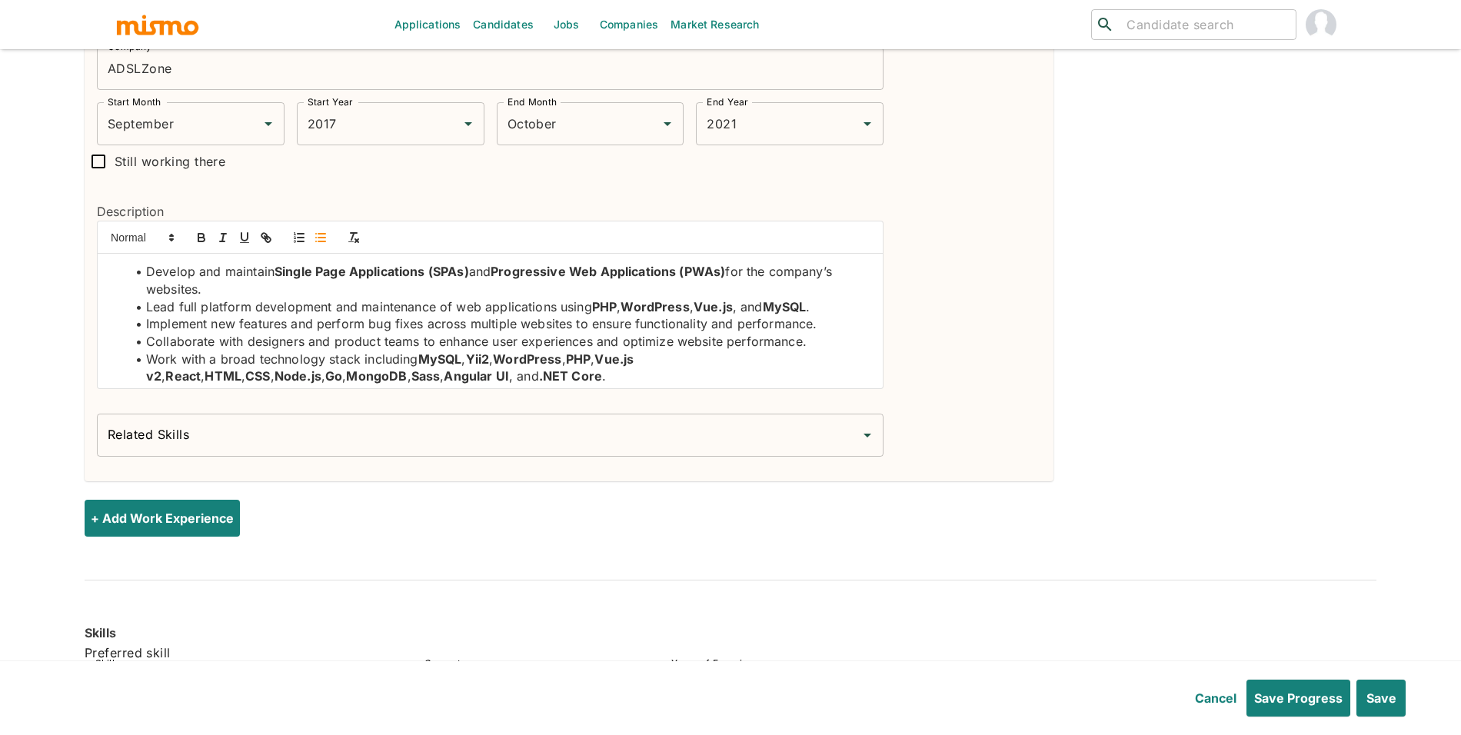
click at [1361, 670] on header "Cancel Save Progress Save" at bounding box center [730, 698] width 1461 height 74
click at [1395, 692] on button "Save" at bounding box center [1380, 698] width 52 height 37
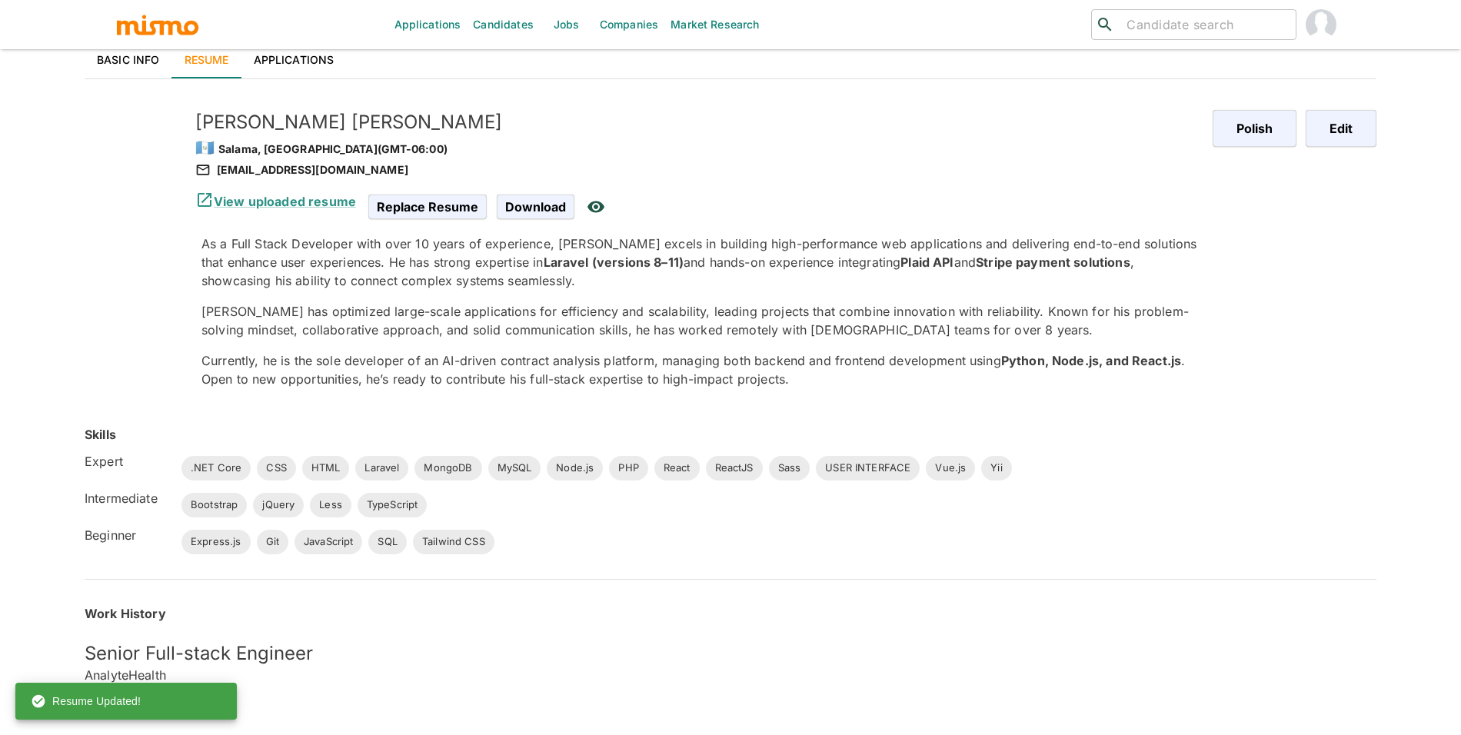
scroll to position [0, 0]
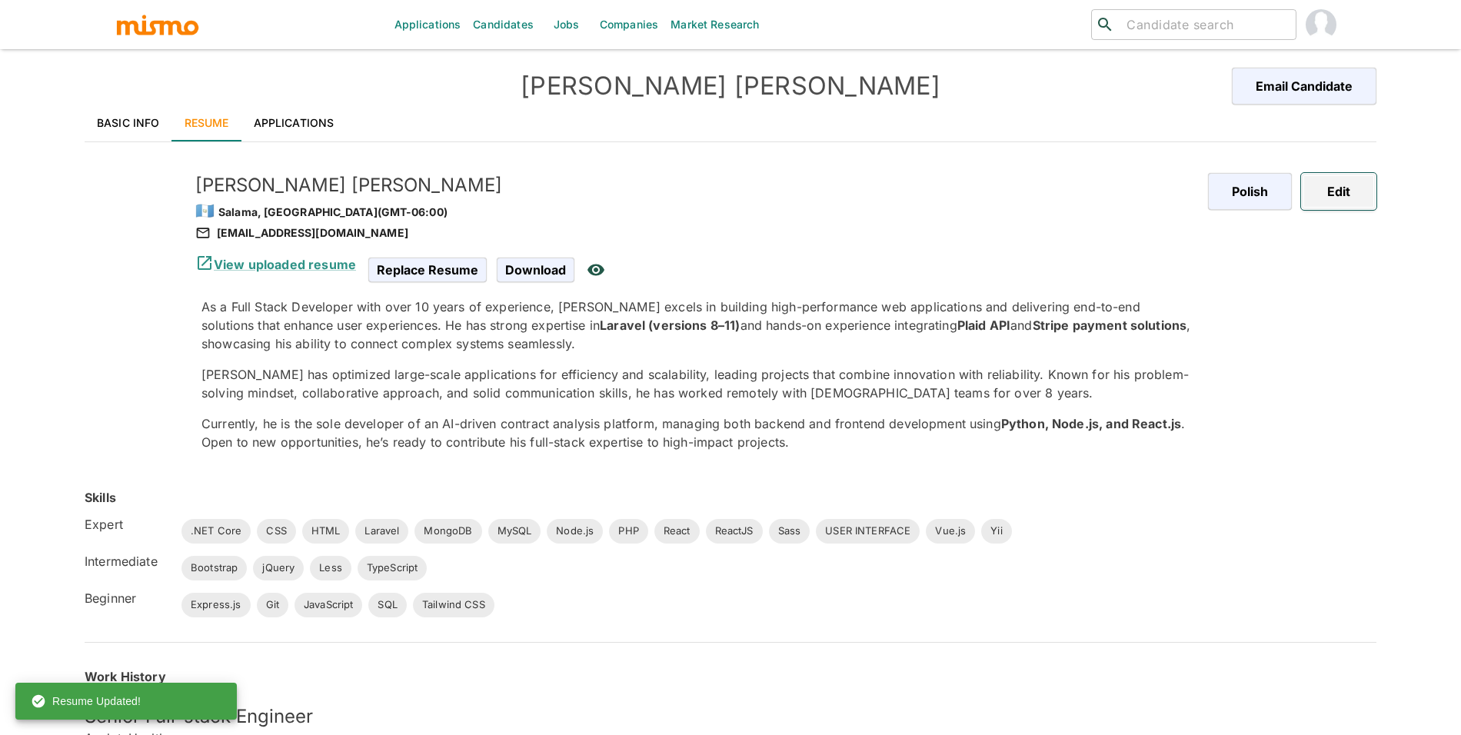
click at [1358, 197] on button "Edit" at bounding box center [1338, 191] width 75 height 37
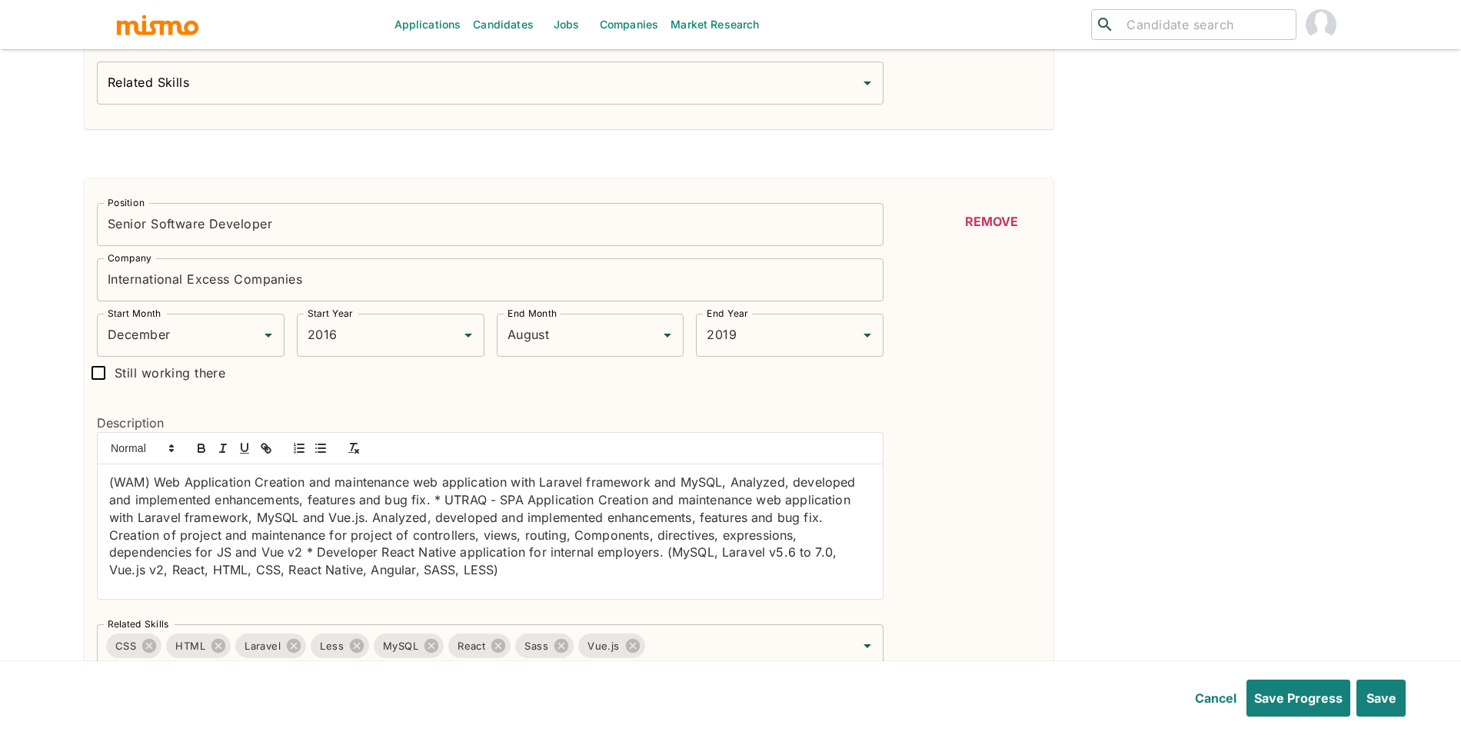
scroll to position [3192, 0]
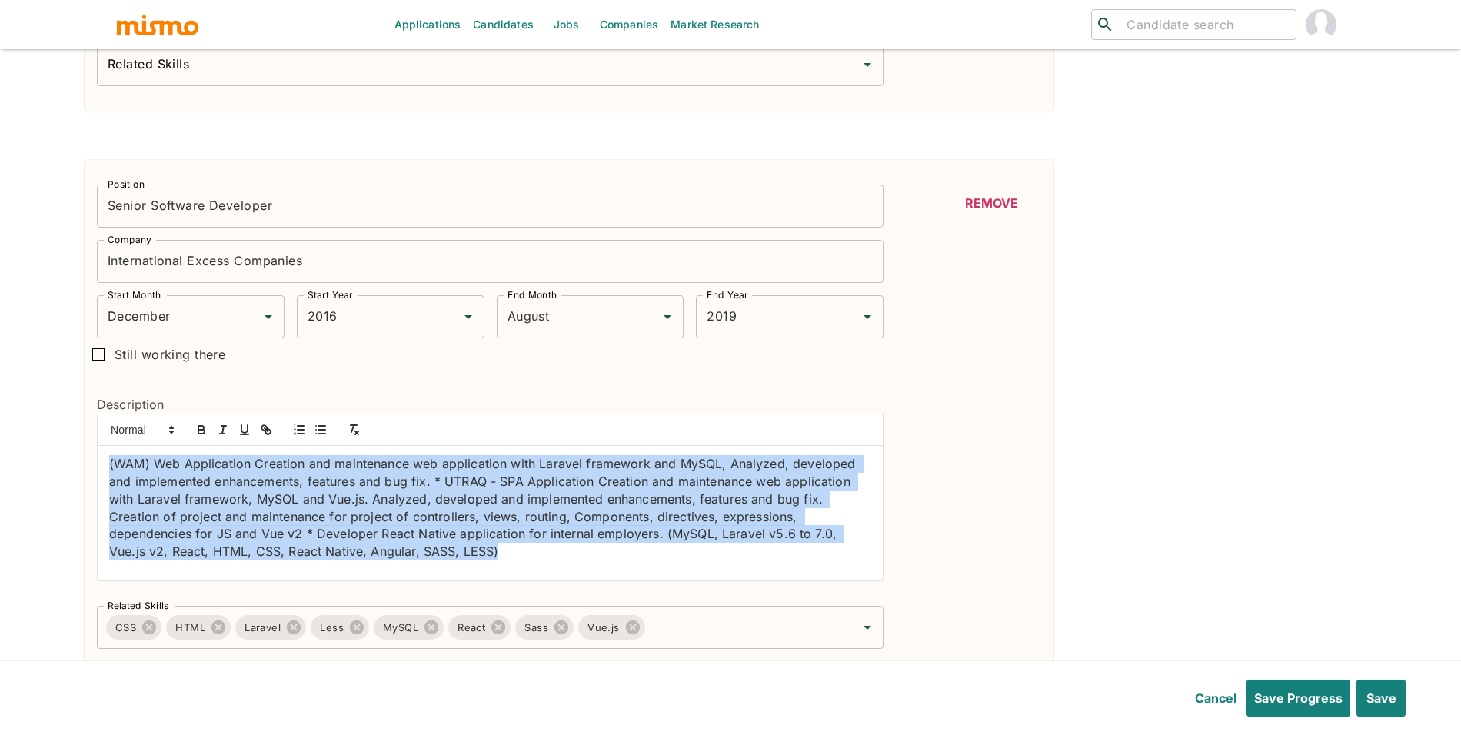
drag, startPoint x: 488, startPoint y: 564, endPoint x: 87, endPoint y: 465, distance: 413.3
click at [87, 465] on div "Description (WAM) Web Application Creation and maintenance web application with…" at bounding box center [484, 483] width 799 height 224
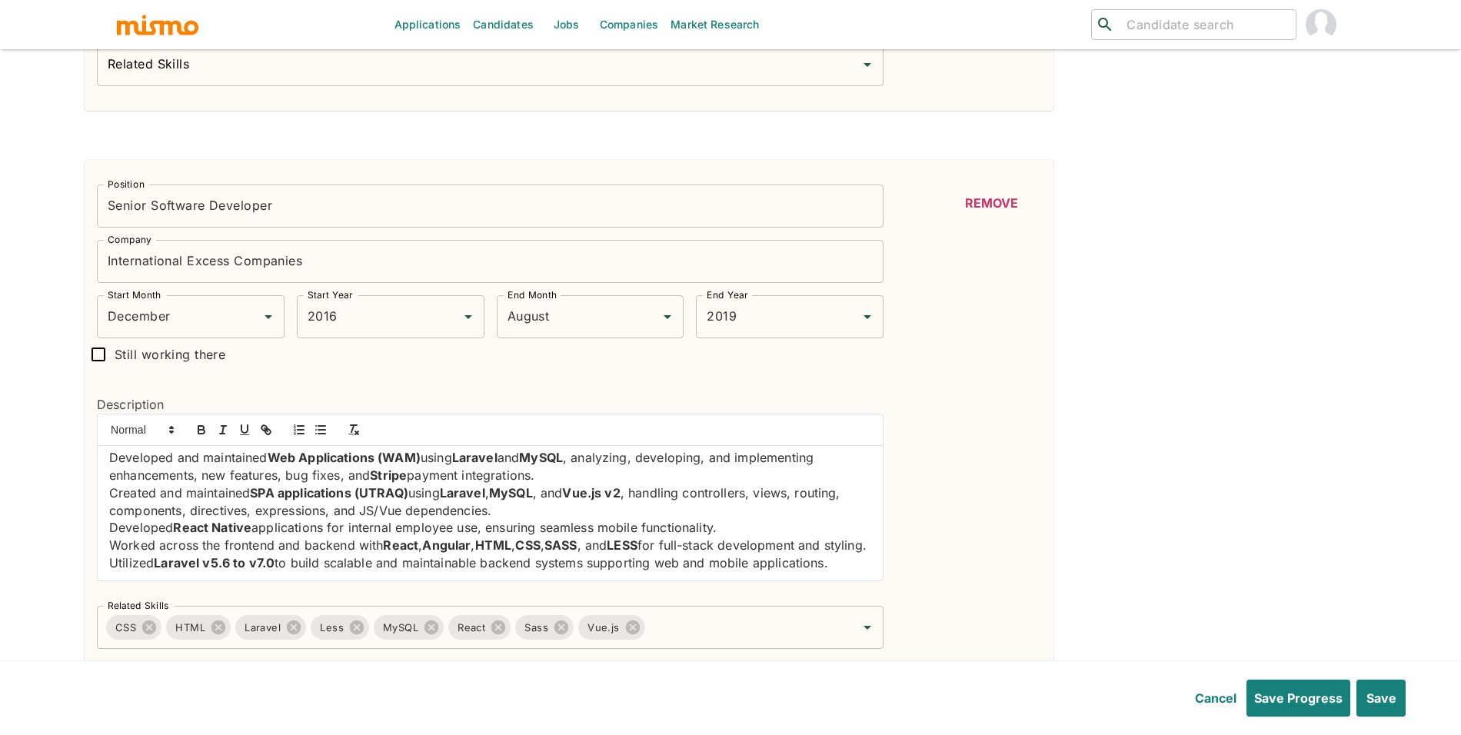
scroll to position [0, 0]
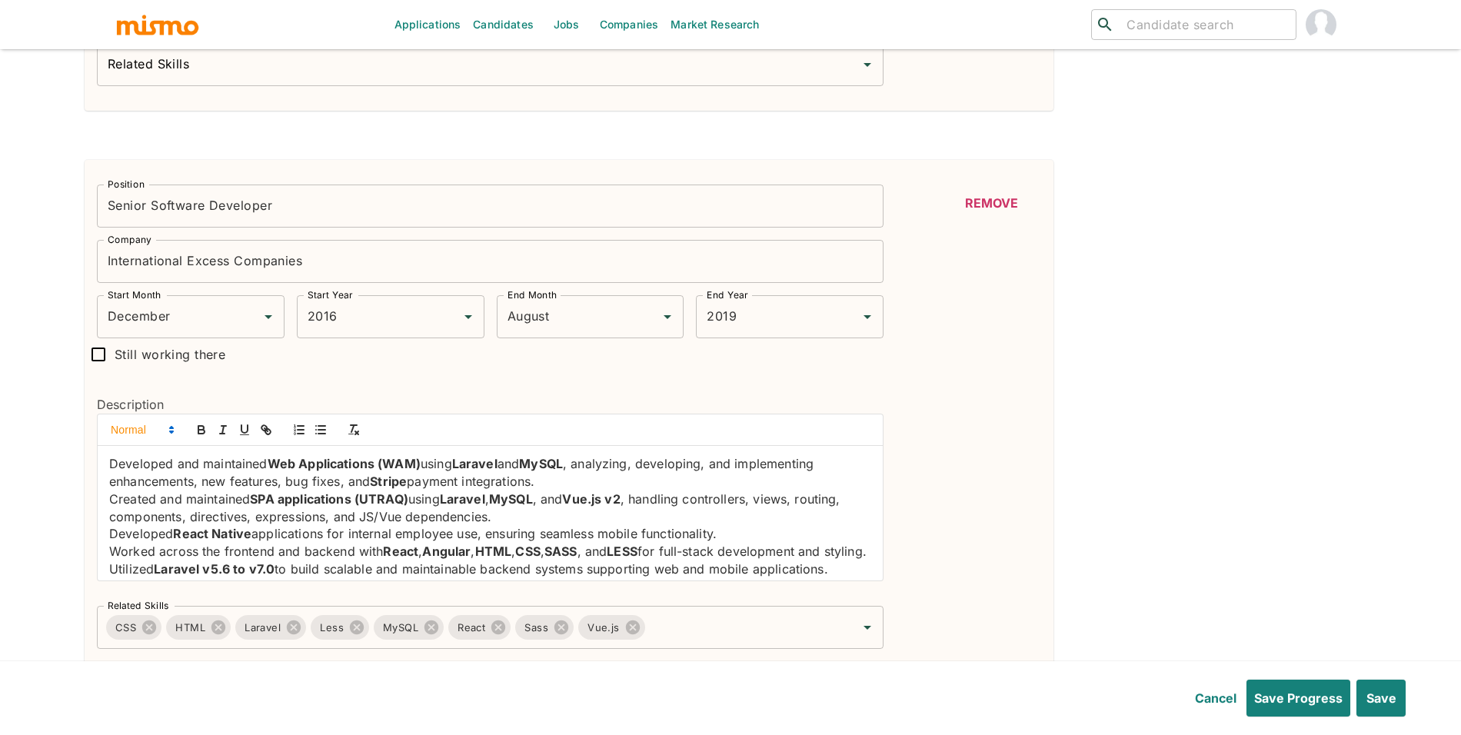
drag, startPoint x: 850, startPoint y: 577, endPoint x: 135, endPoint y: 440, distance: 727.9
click at [317, 437] on icon "button" at bounding box center [321, 430] width 14 height 14
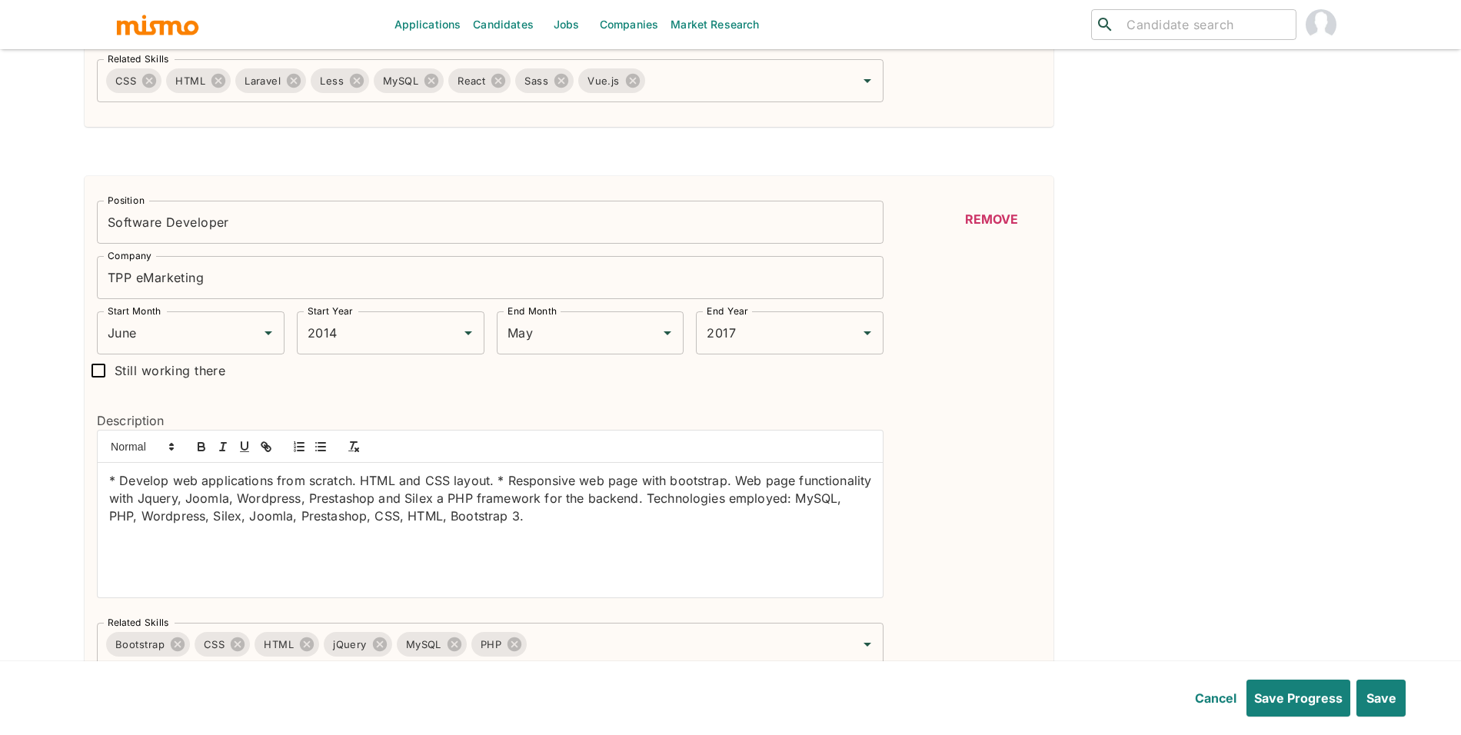
scroll to position [3829, 0]
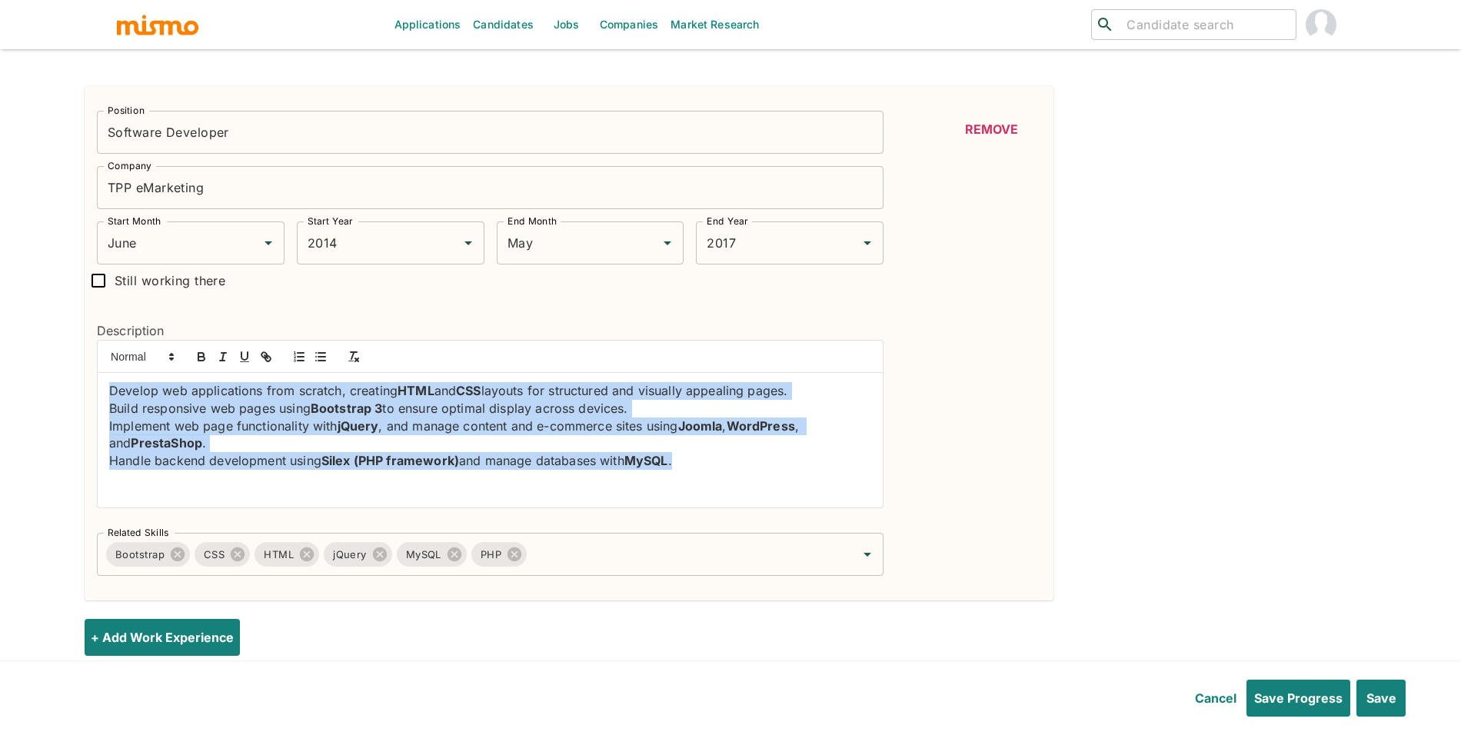
drag, startPoint x: 434, startPoint y: 469, endPoint x: 0, endPoint y: 390, distance: 440.7
drag, startPoint x: 732, startPoint y: 473, endPoint x: 149, endPoint y: 361, distance: 593.4
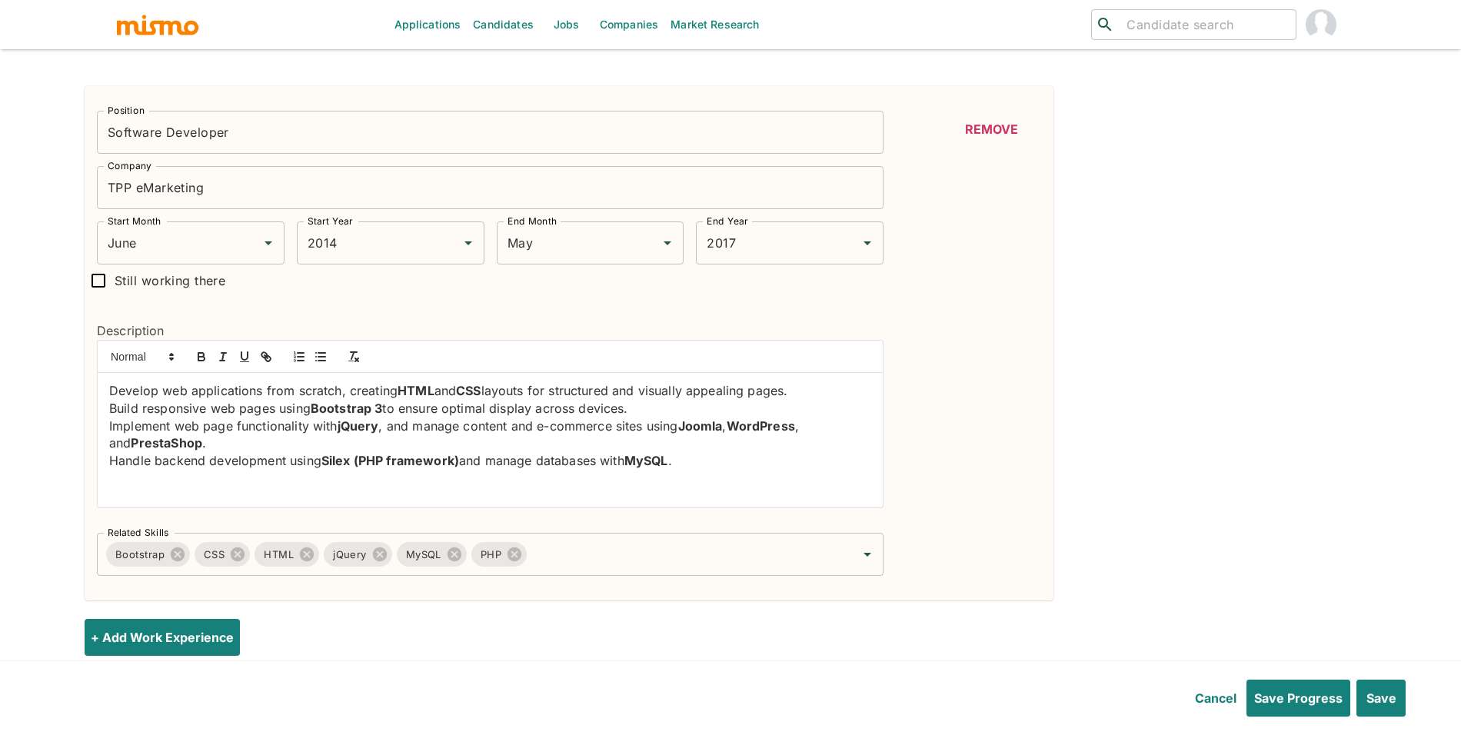
click at [335, 364] on div at bounding box center [490, 357] width 785 height 32
click at [324, 364] on icon "button" at bounding box center [321, 357] width 14 height 14
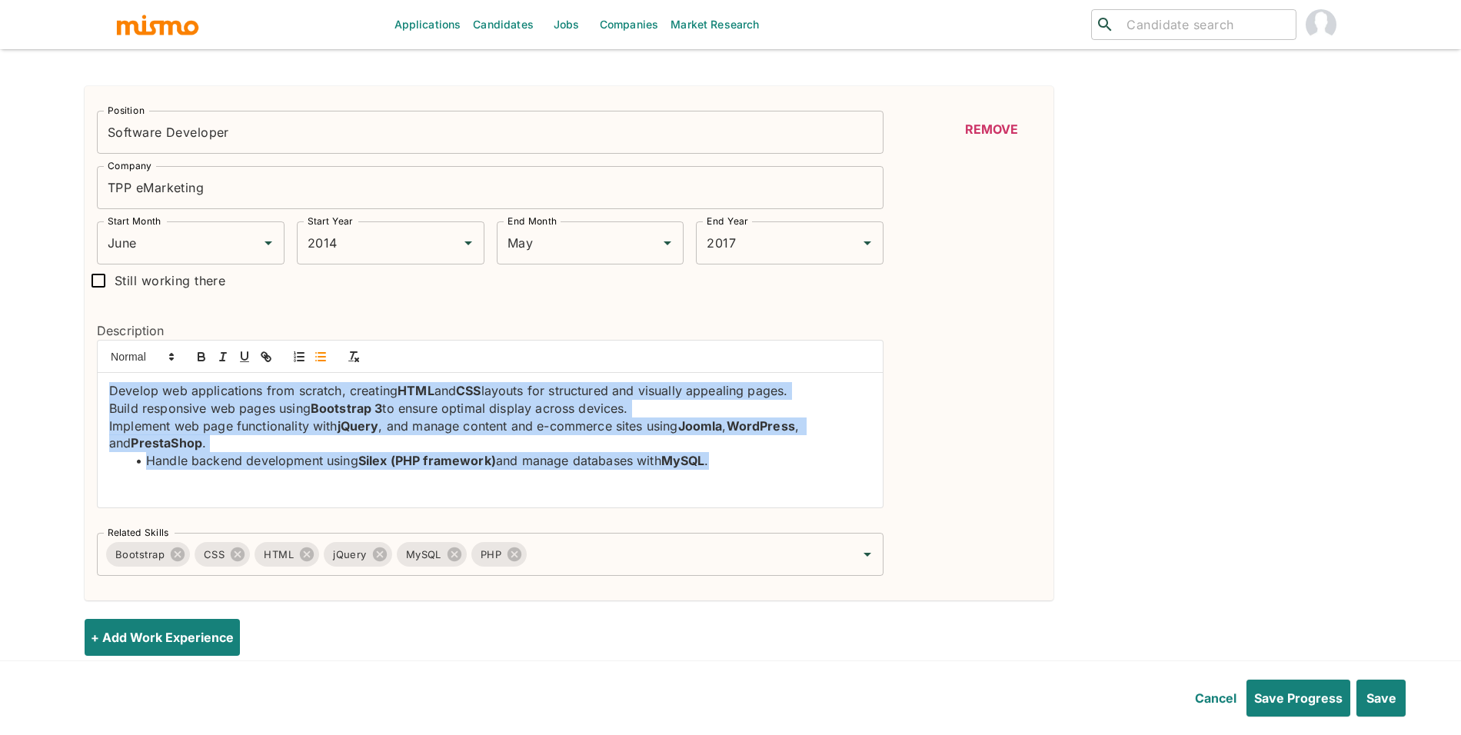
drag, startPoint x: 337, startPoint y: 430, endPoint x: 88, endPoint y: 370, distance: 256.4
click at [88, 370] on div "Description Develop web applications from scratch, creating HTML and CSS layout…" at bounding box center [484, 409] width 799 height 224
click at [326, 364] on icon "button" at bounding box center [321, 357] width 14 height 14
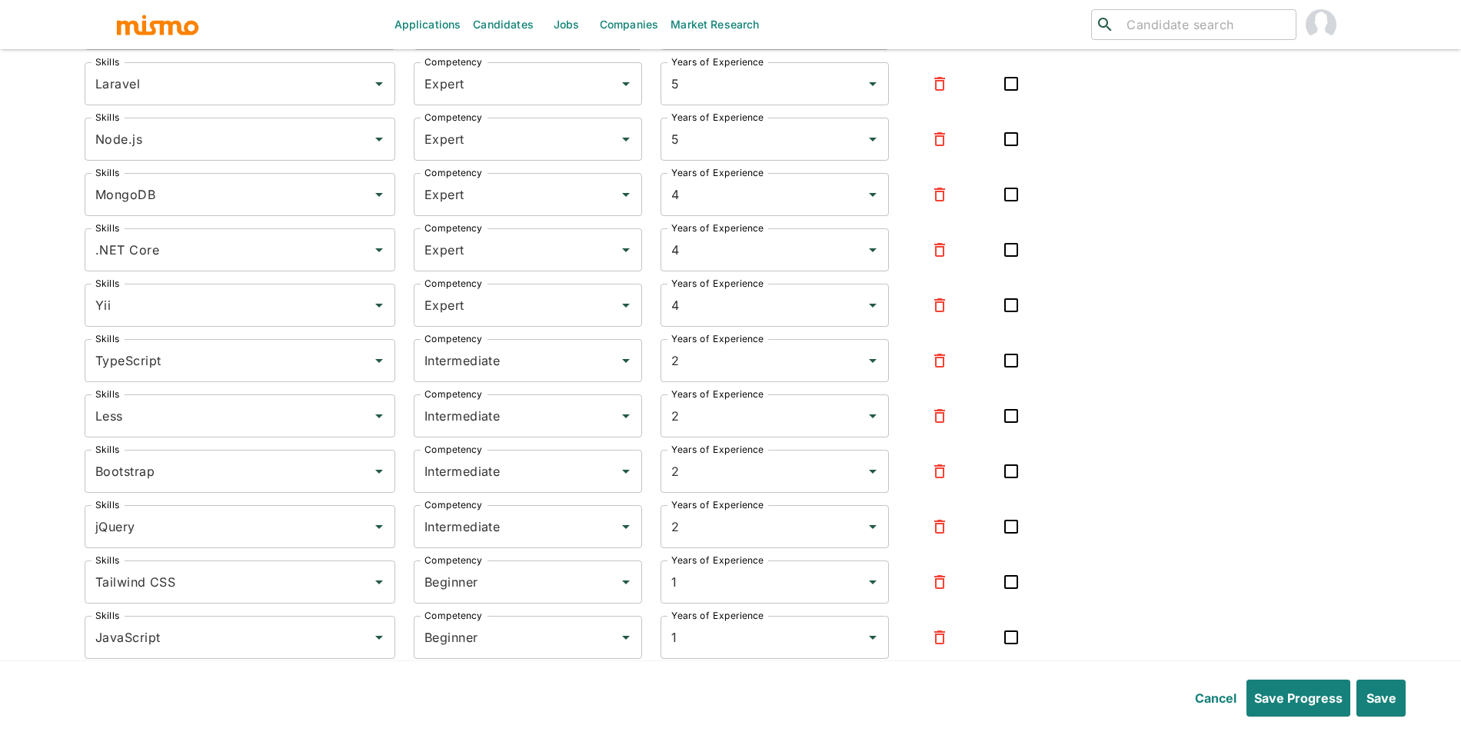
scroll to position [5690, 0]
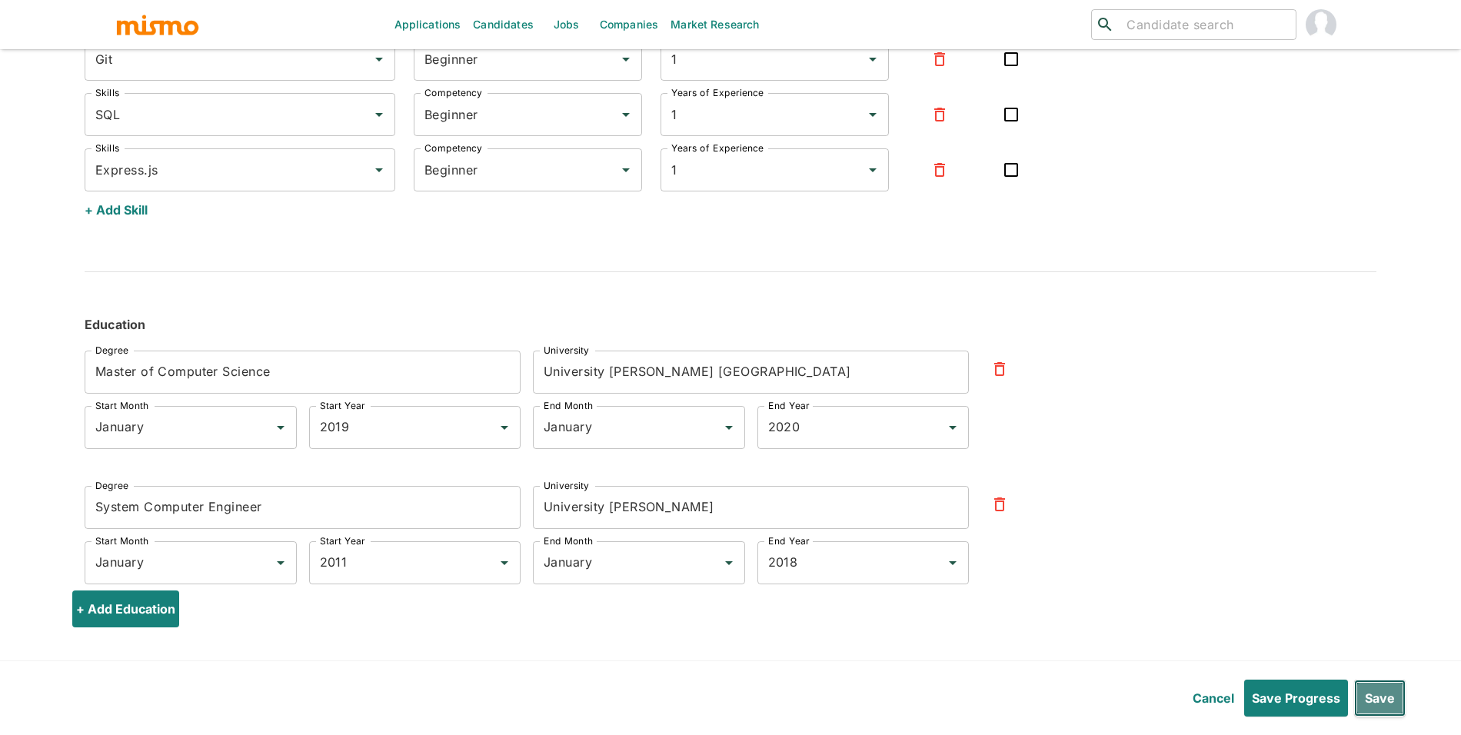
click at [1388, 708] on button "Save" at bounding box center [1380, 698] width 52 height 37
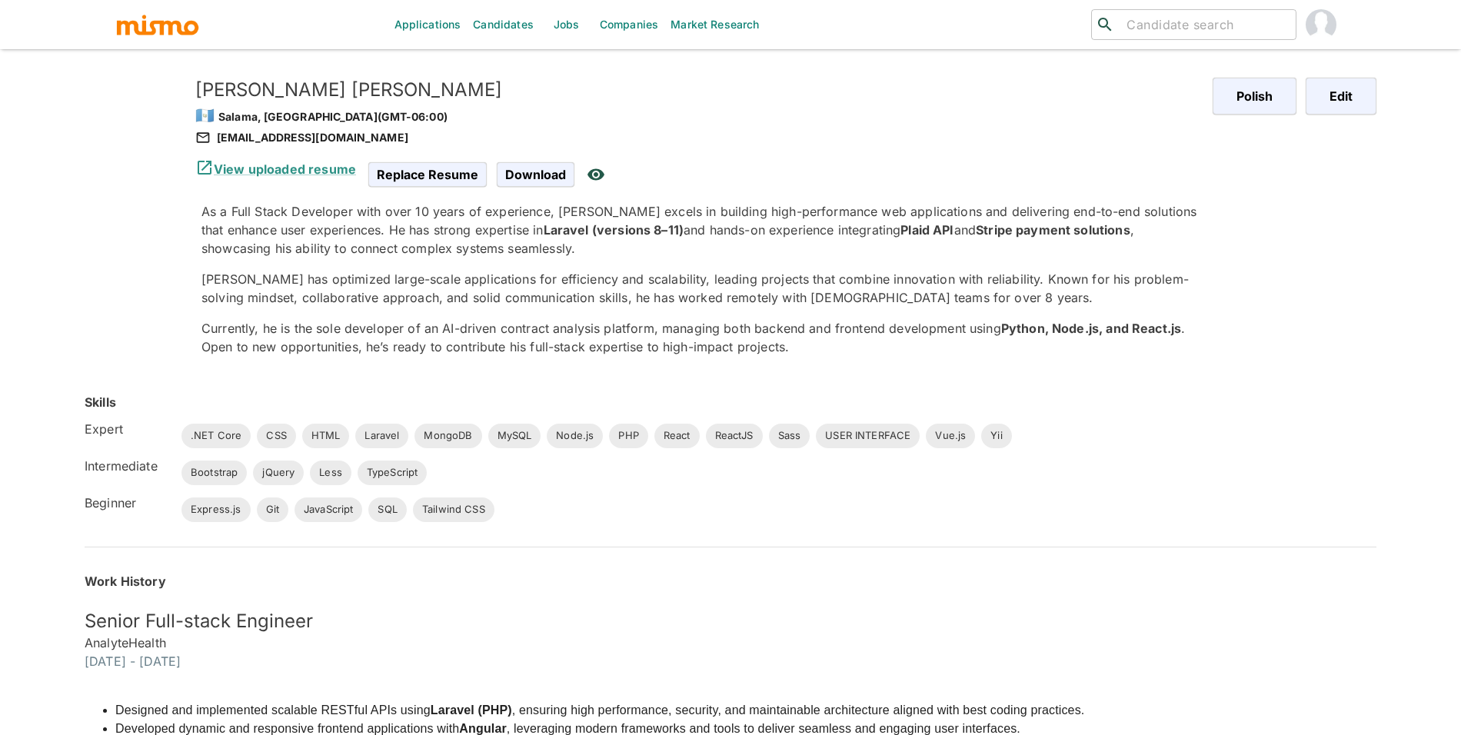
scroll to position [0, 0]
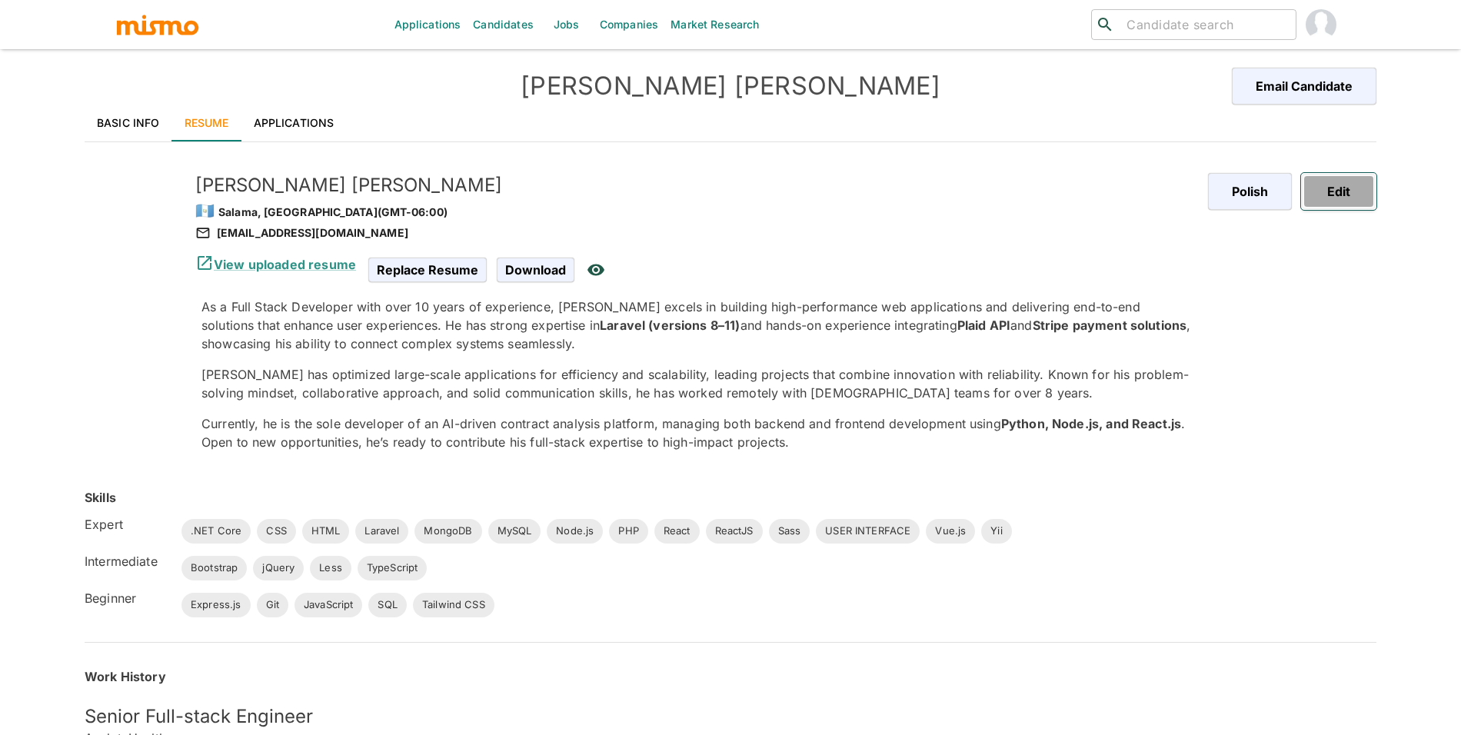
click at [1336, 187] on button "Edit" at bounding box center [1338, 191] width 75 height 37
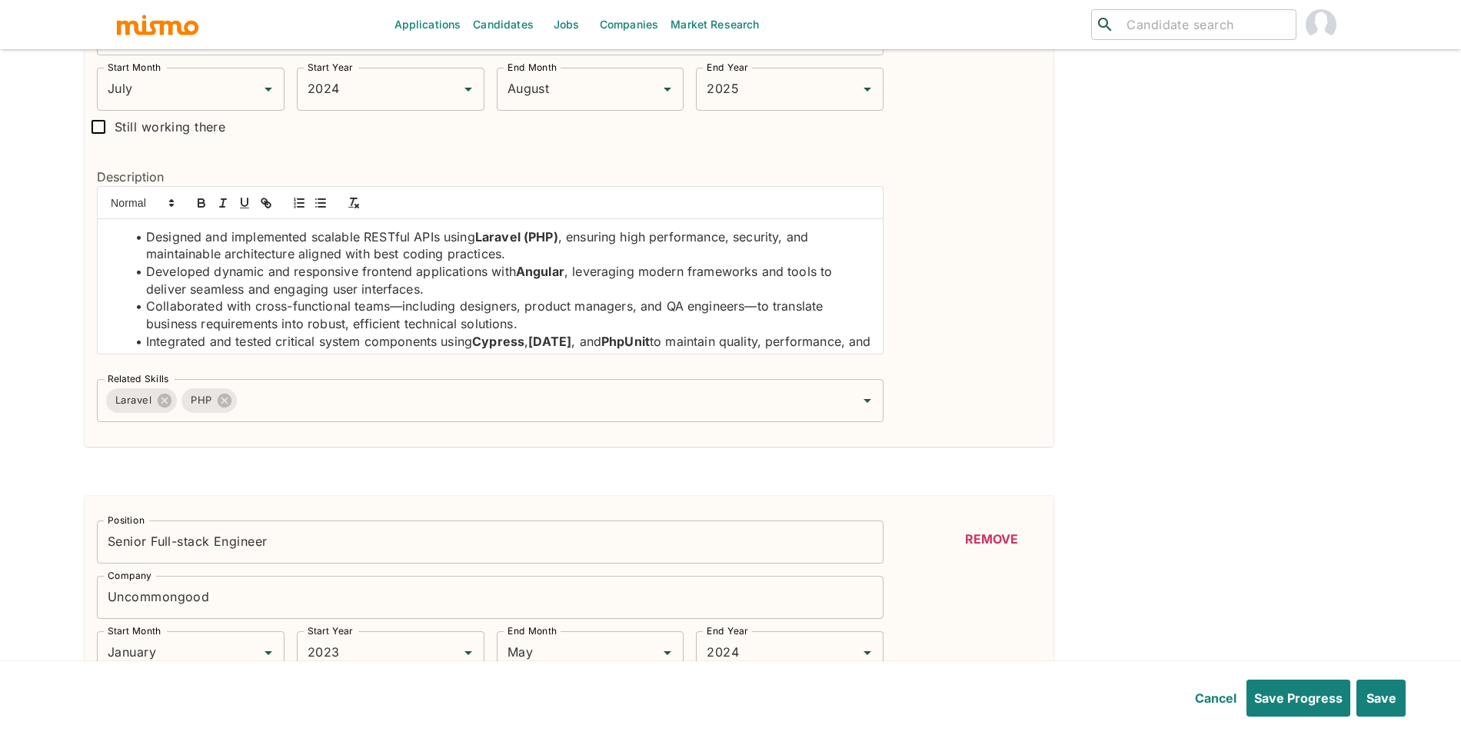
scroll to position [563, 0]
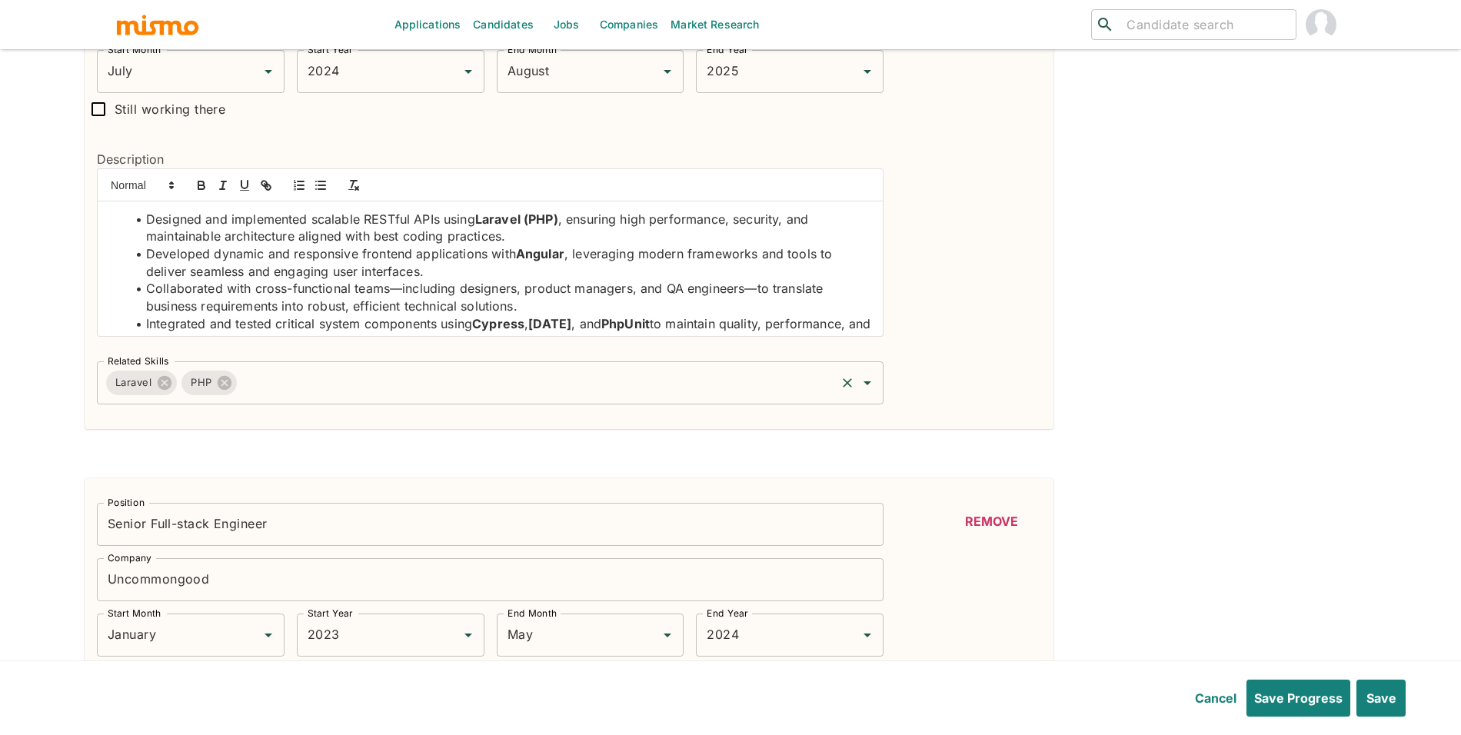
click at [428, 384] on input "Related Skills" at bounding box center [536, 382] width 594 height 29
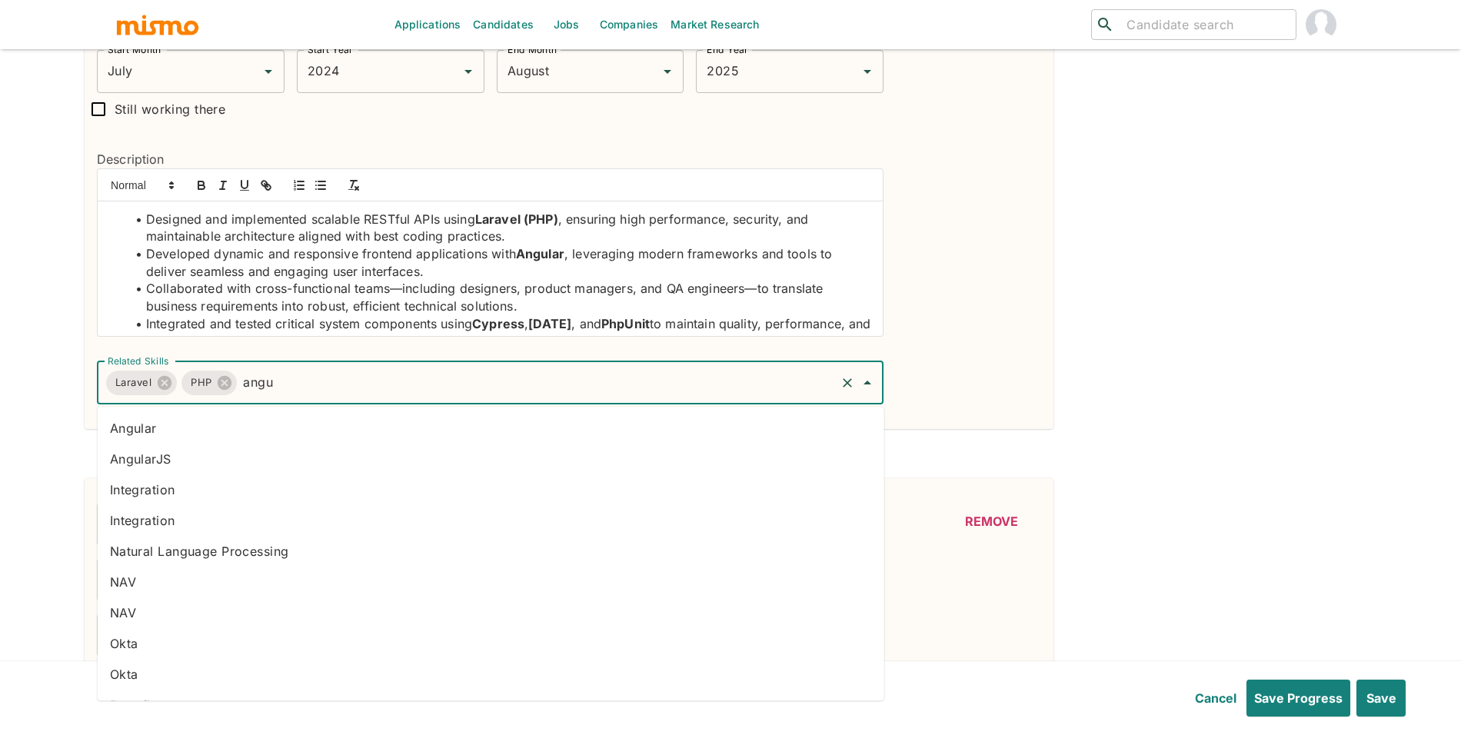
click at [404, 419] on li "Angular" at bounding box center [491, 428] width 786 height 31
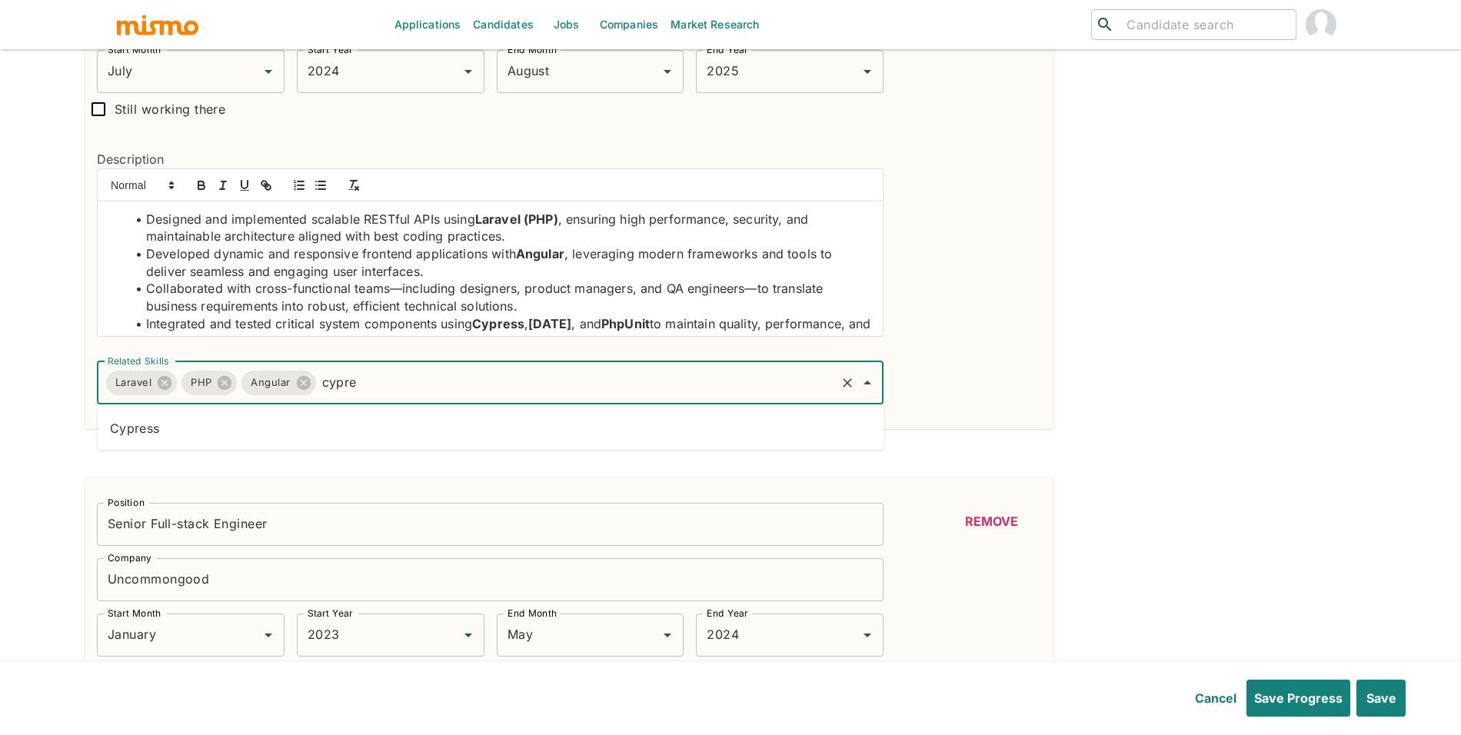
click at [613, 411] on ul "Cypress" at bounding box center [491, 428] width 786 height 43
click at [626, 410] on ul "Cypress" at bounding box center [491, 428] width 786 height 43
click at [671, 429] on li "Cypress" at bounding box center [491, 428] width 786 height 31
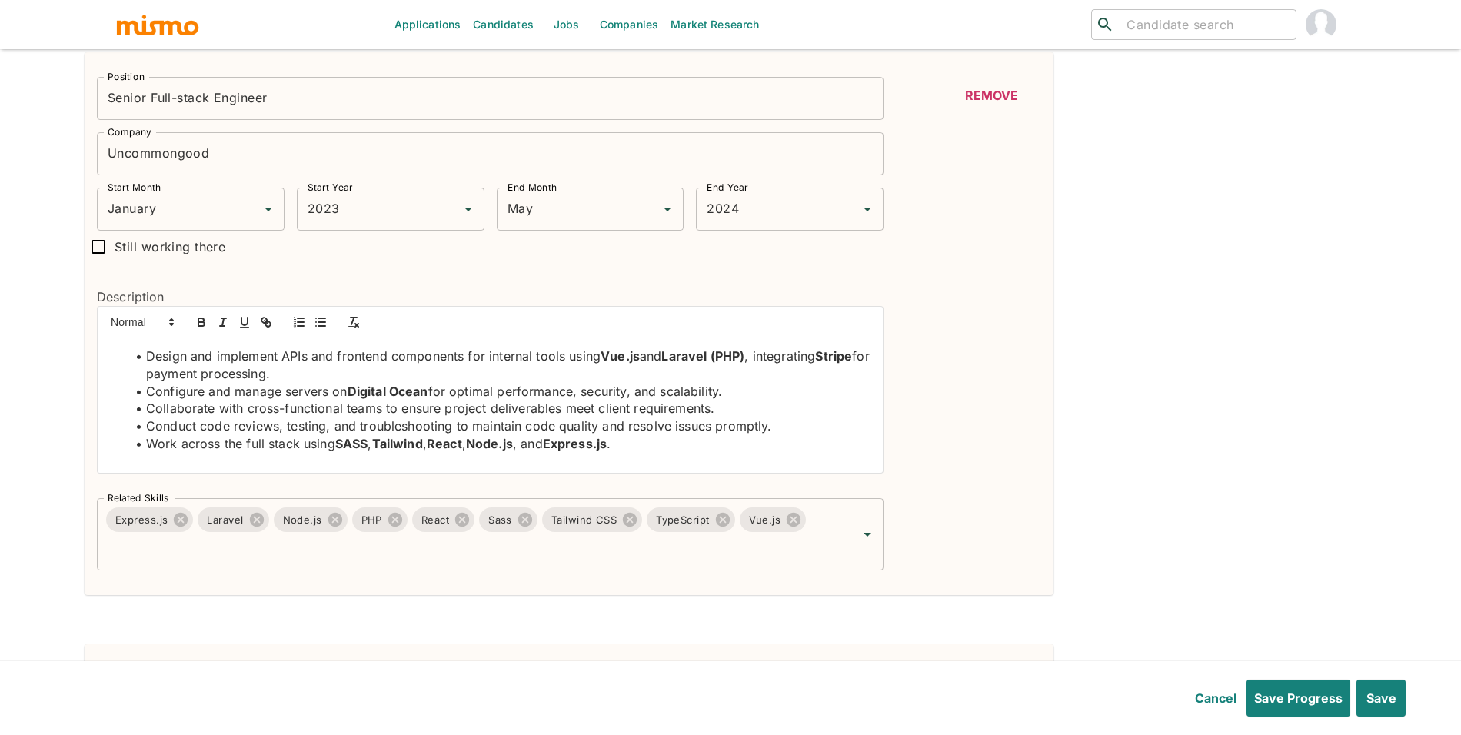
scroll to position [998, 0]
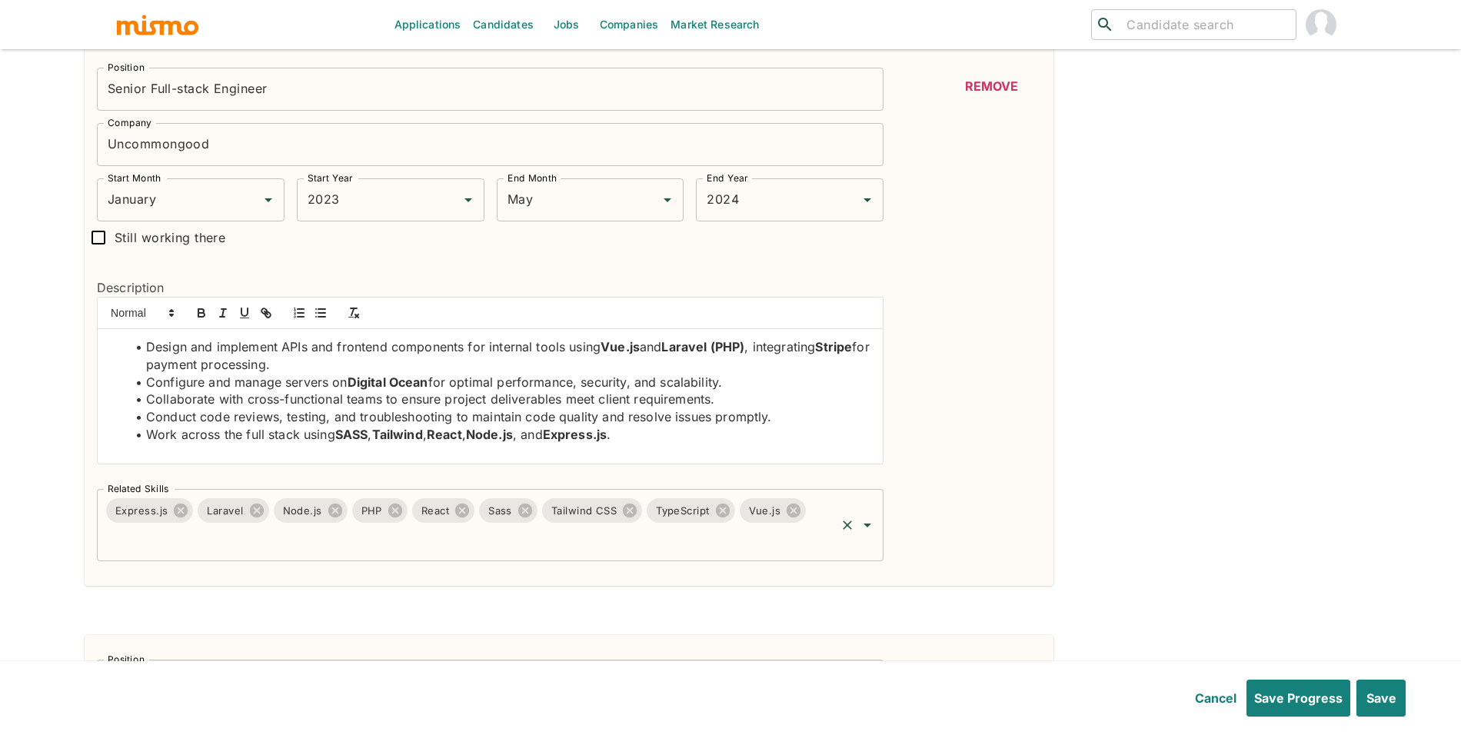
click at [659, 554] on input "Related Skills" at bounding box center [469, 539] width 730 height 29
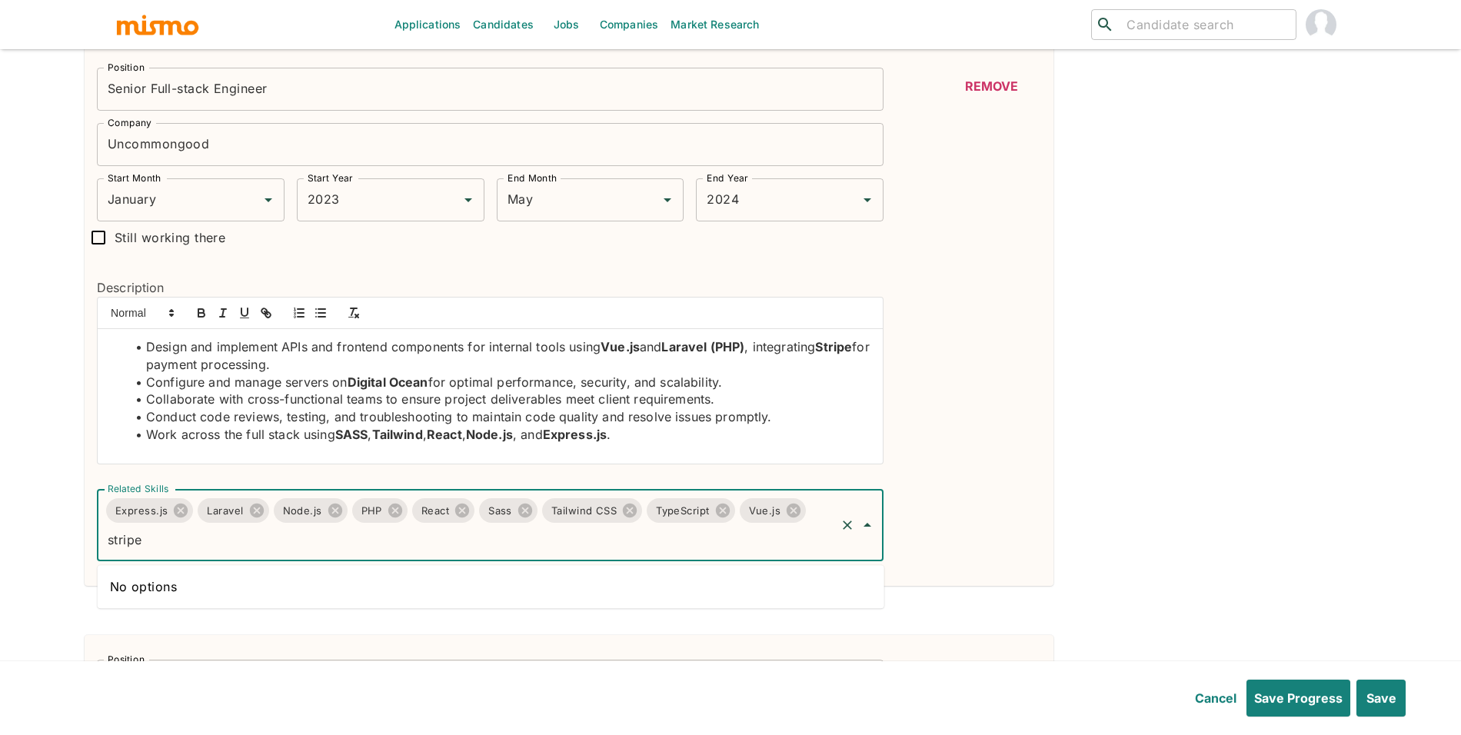
click at [655, 546] on input "stripe" at bounding box center [469, 539] width 730 height 29
click at [1375, 682] on button "Save" at bounding box center [1380, 698] width 52 height 37
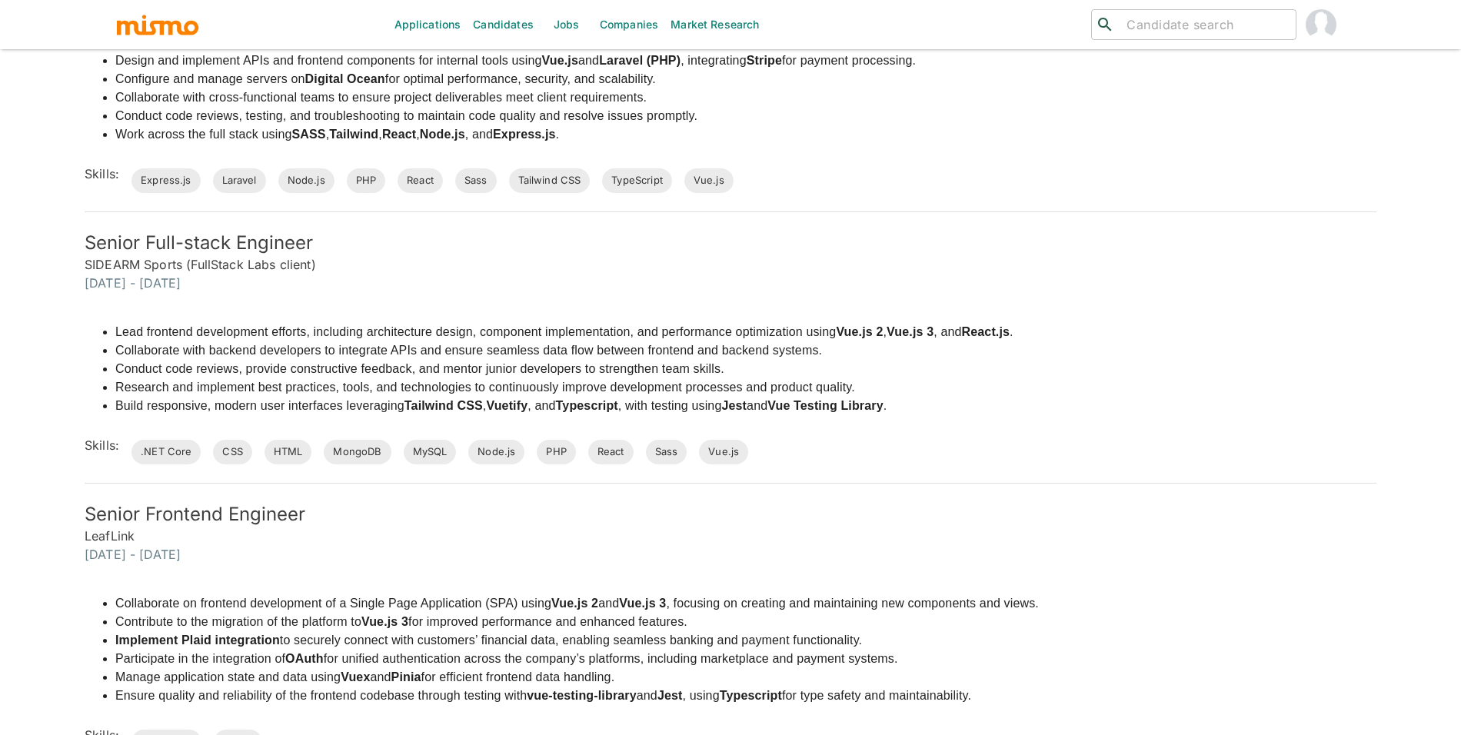
scroll to position [979, 0]
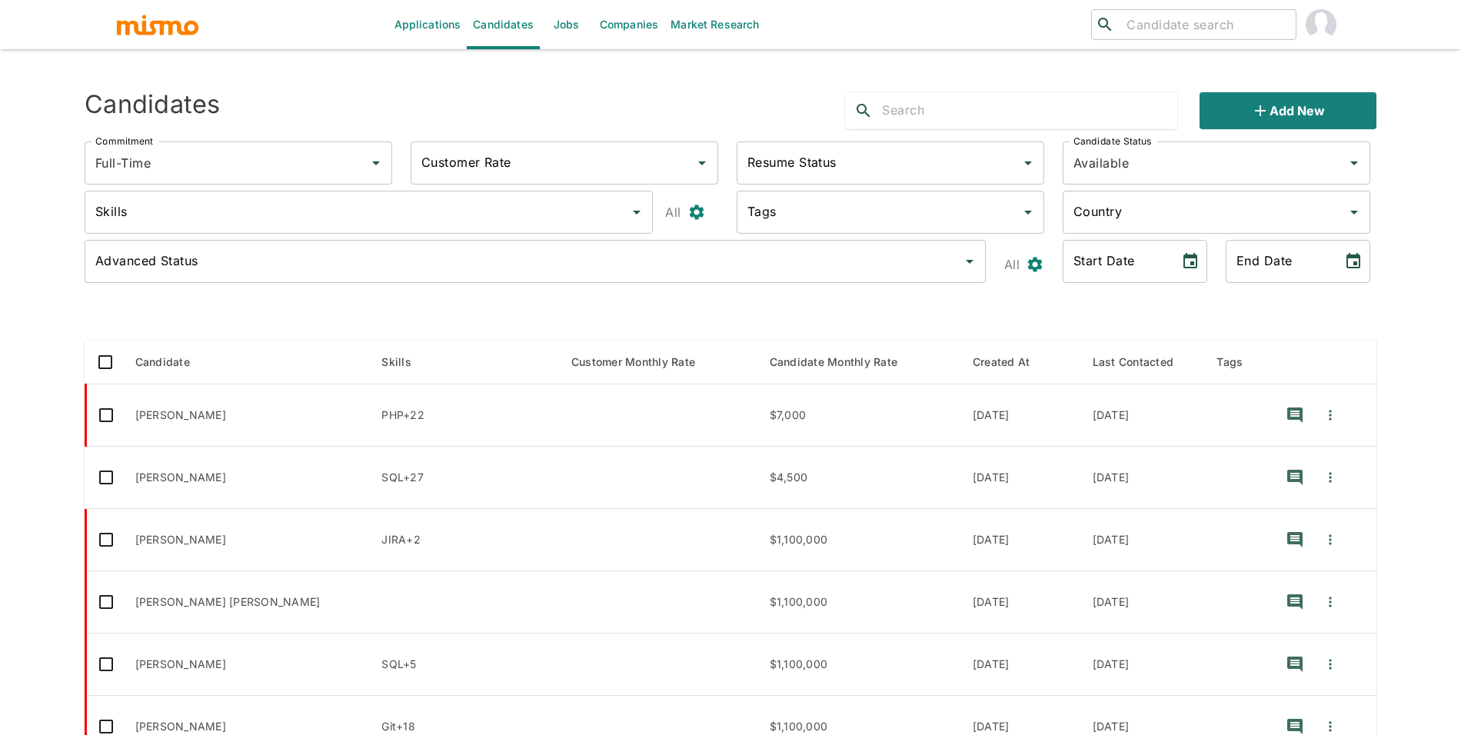
click at [619, 28] on link "Companies" at bounding box center [628, 24] width 71 height 49
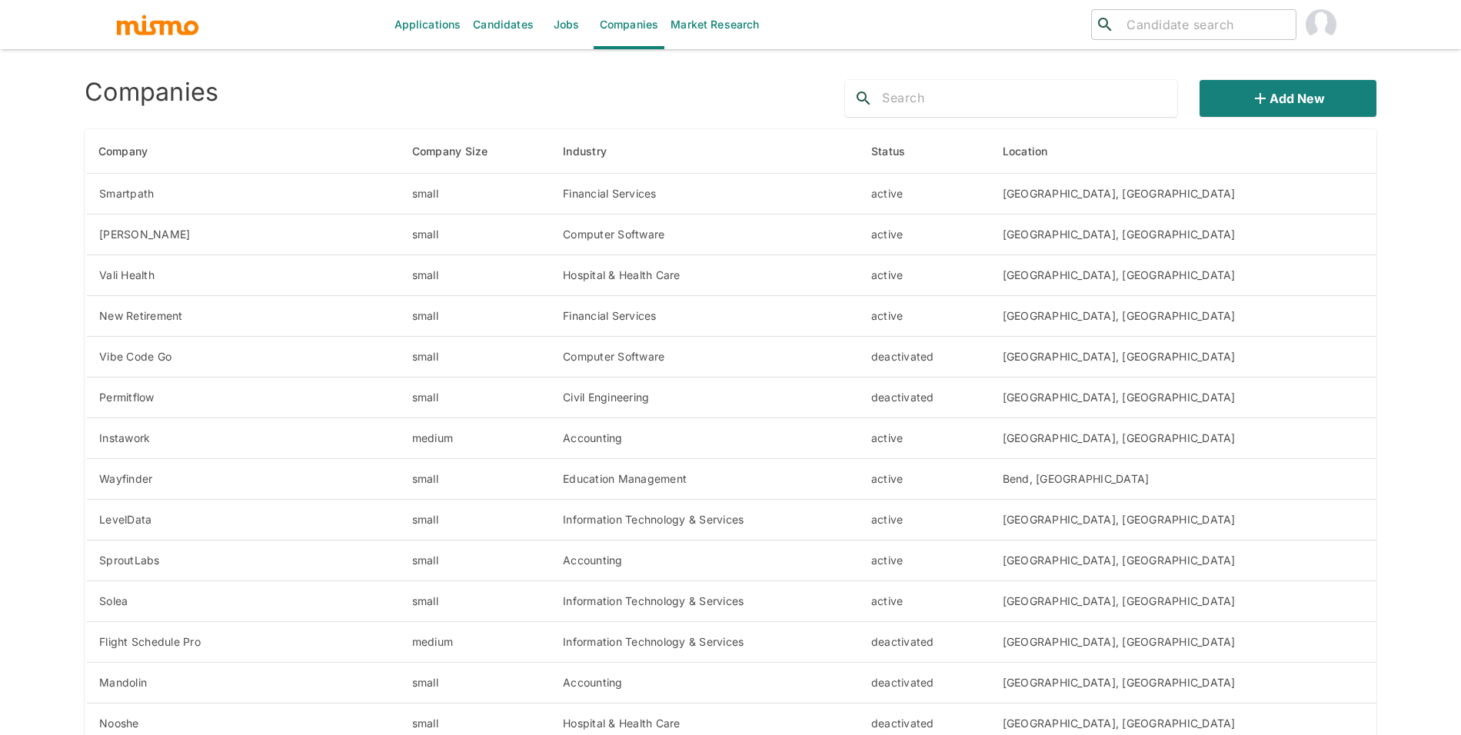
click at [1353, 39] on div "Applications Candidates Jobs Companies Market Research ​ ​" at bounding box center [730, 24] width 1461 height 49
click at [1348, 33] on div "Applications Candidates Jobs Companies Market Research ​ ​" at bounding box center [730, 24] width 1461 height 49
click at [1338, 28] on button "account of current user" at bounding box center [1320, 24] width 49 height 49
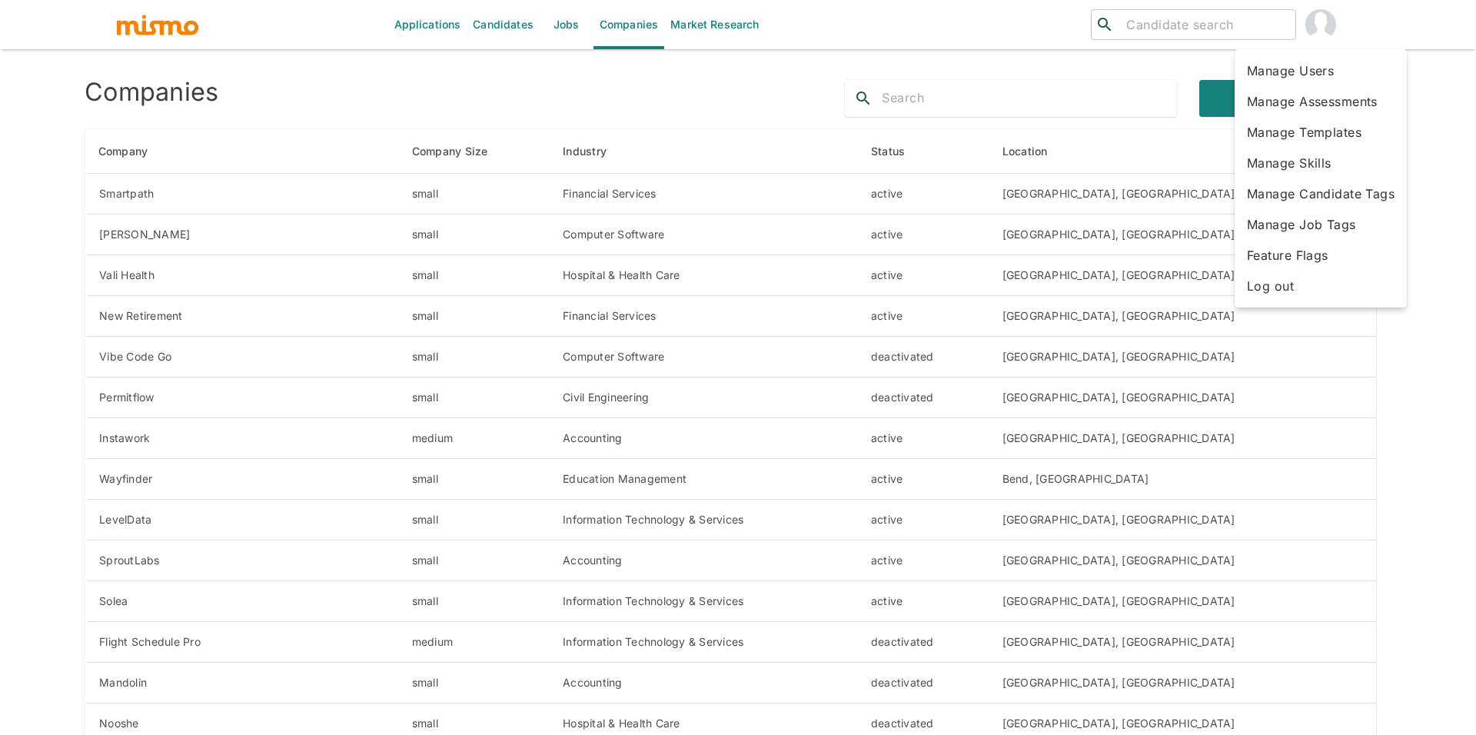
click at [1295, 160] on li "Manage Skills" at bounding box center [1321, 163] width 172 height 31
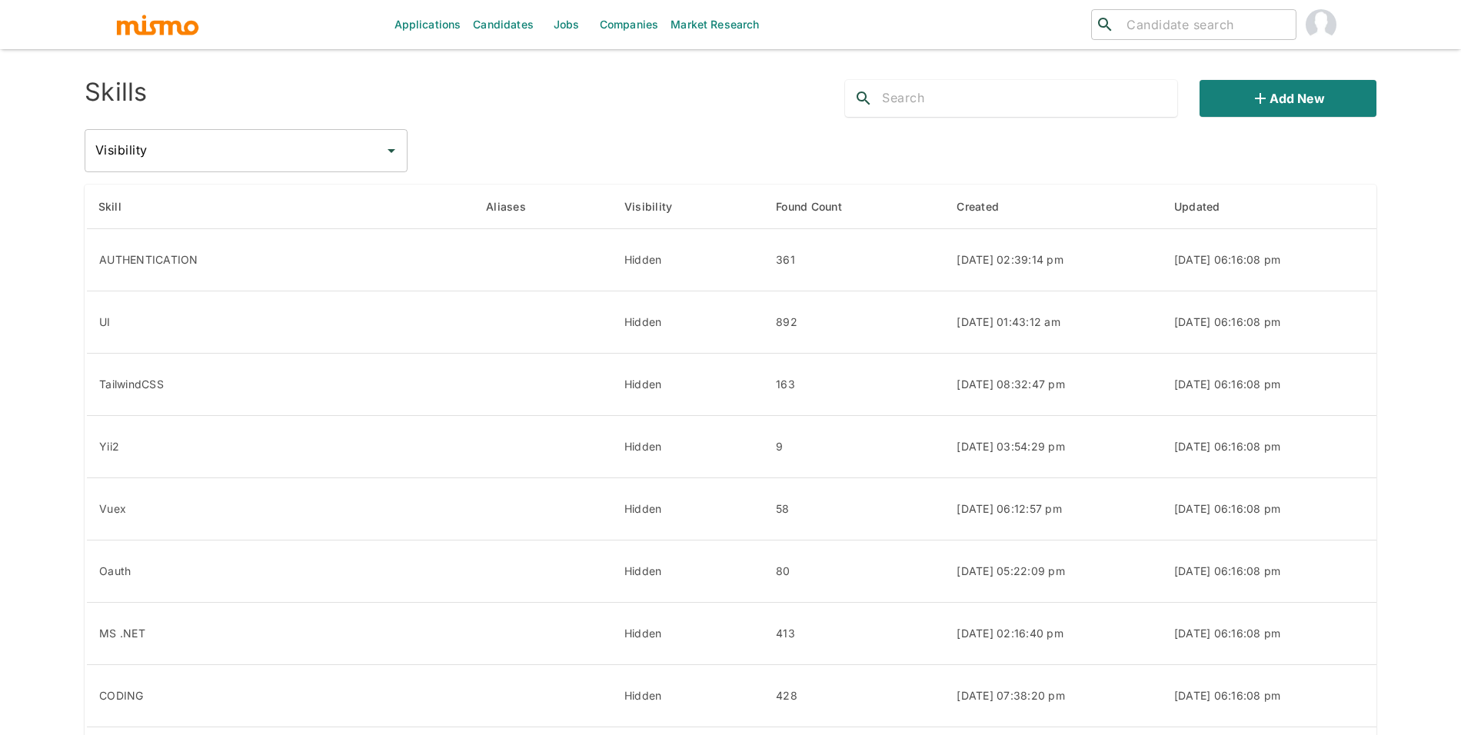
click at [935, 119] on div "Skills Add new Visibility Visibility" at bounding box center [730, 120] width 1291 height 105
click at [971, 108] on input "text" at bounding box center [1029, 98] width 295 height 25
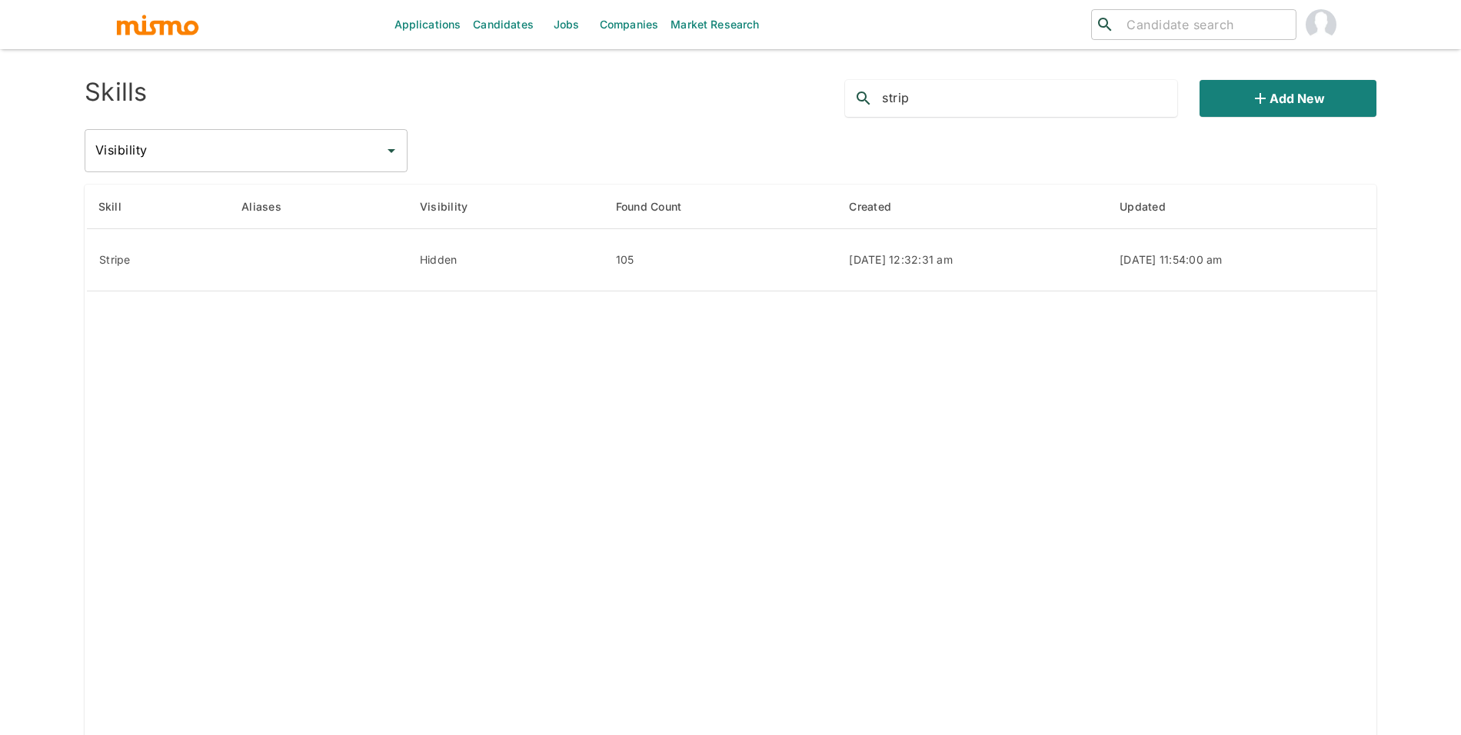
click at [985, 97] on input "strip" at bounding box center [1029, 98] width 295 height 25
type input "plaid"
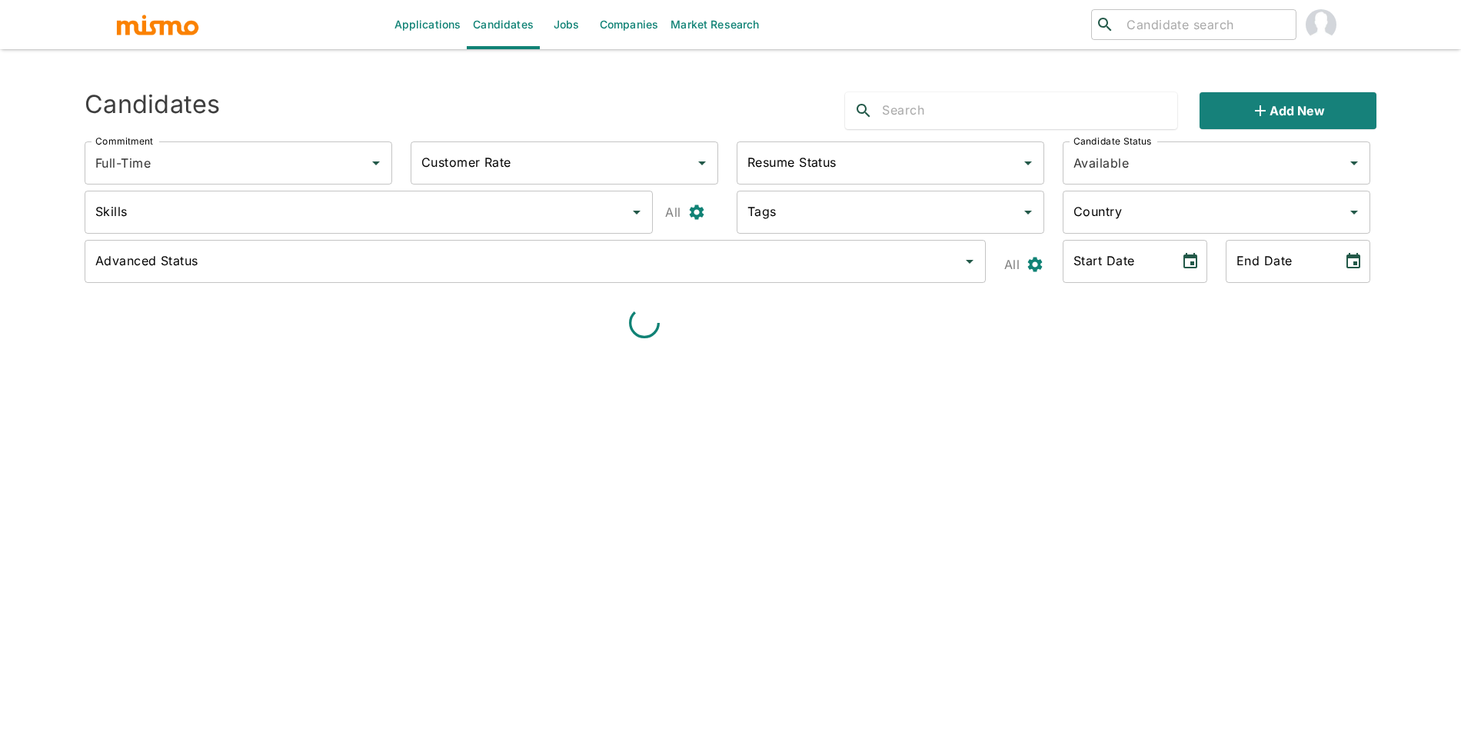
type input "Full-Time"
type input "Available"
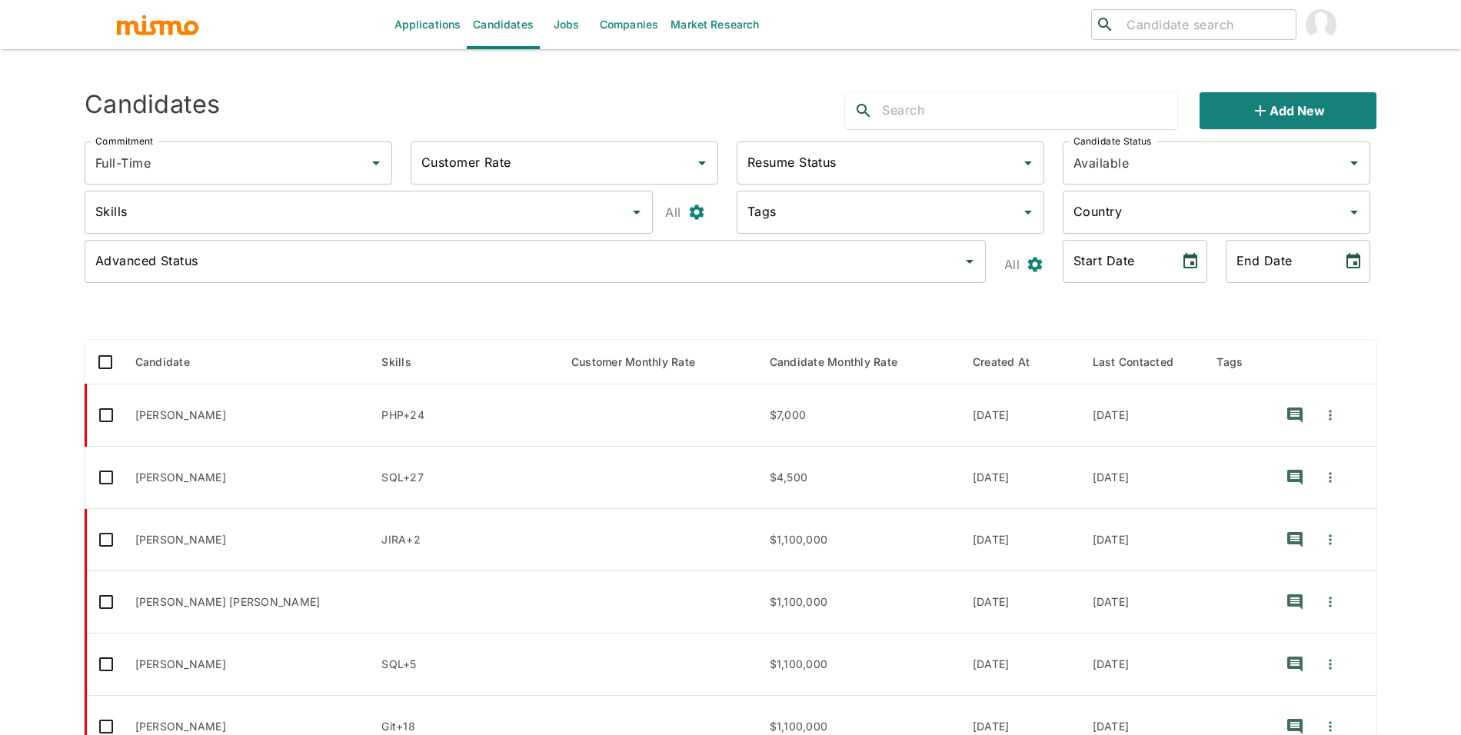
click at [1317, 37] on img "account of current user" at bounding box center [1320, 24] width 31 height 31
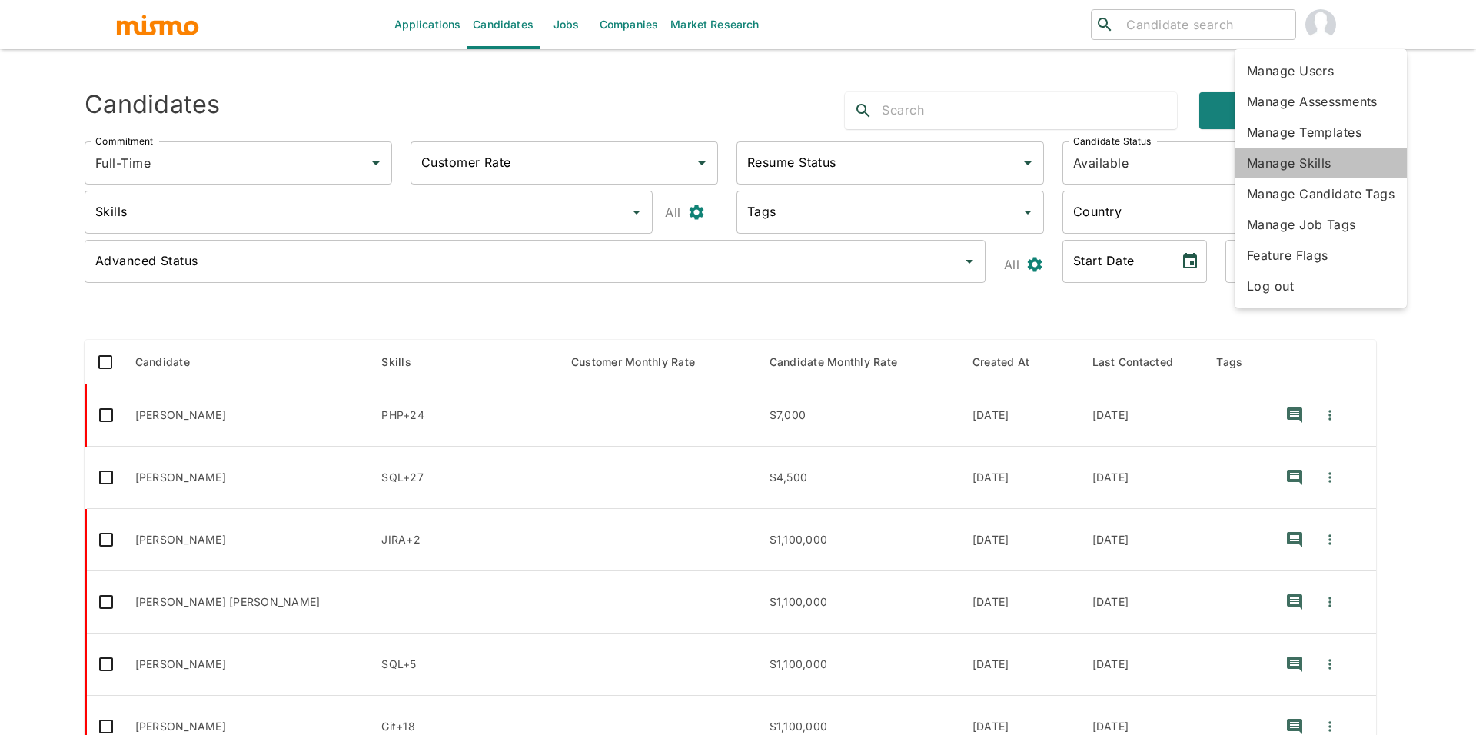
click at [1297, 173] on li "Manage Skills" at bounding box center [1321, 163] width 172 height 31
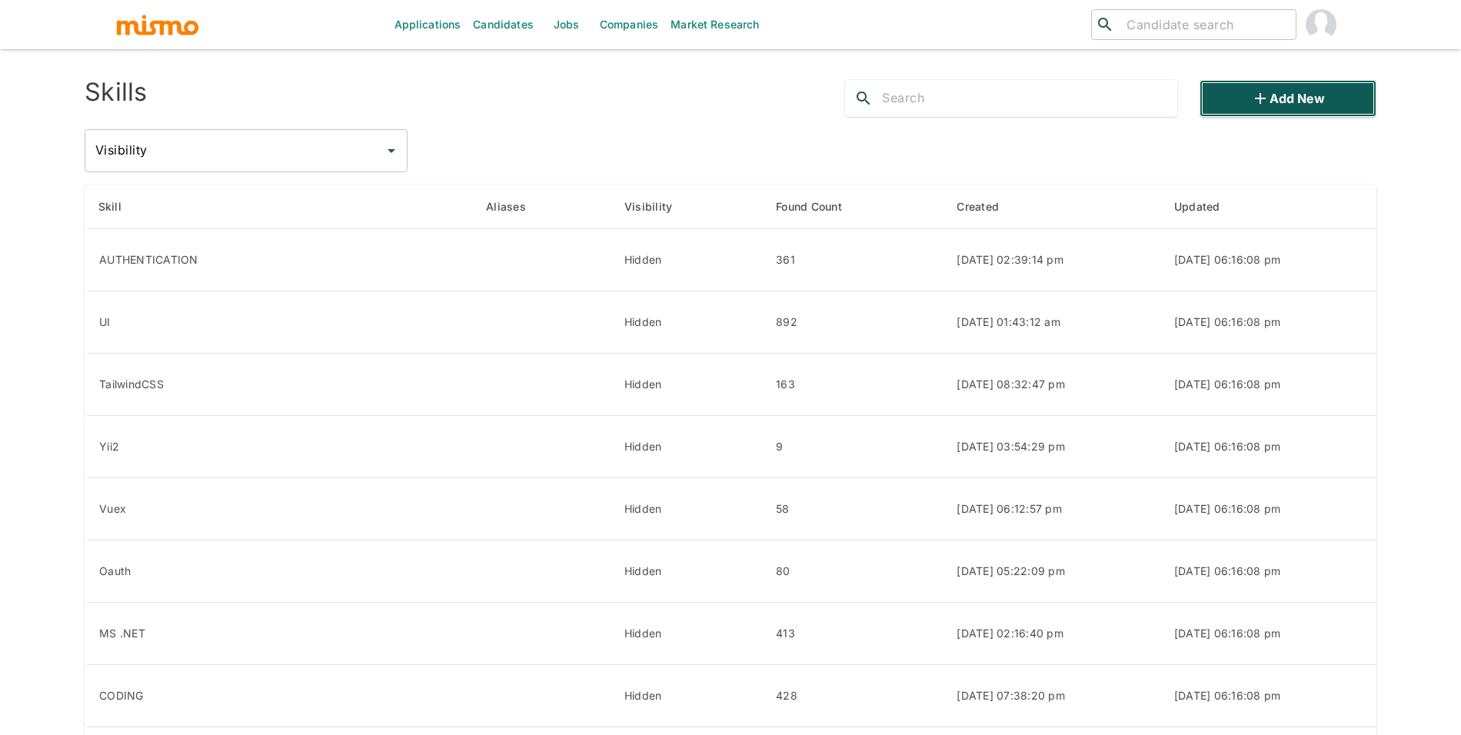
click at [1286, 102] on button "Add new" at bounding box center [1287, 98] width 177 height 37
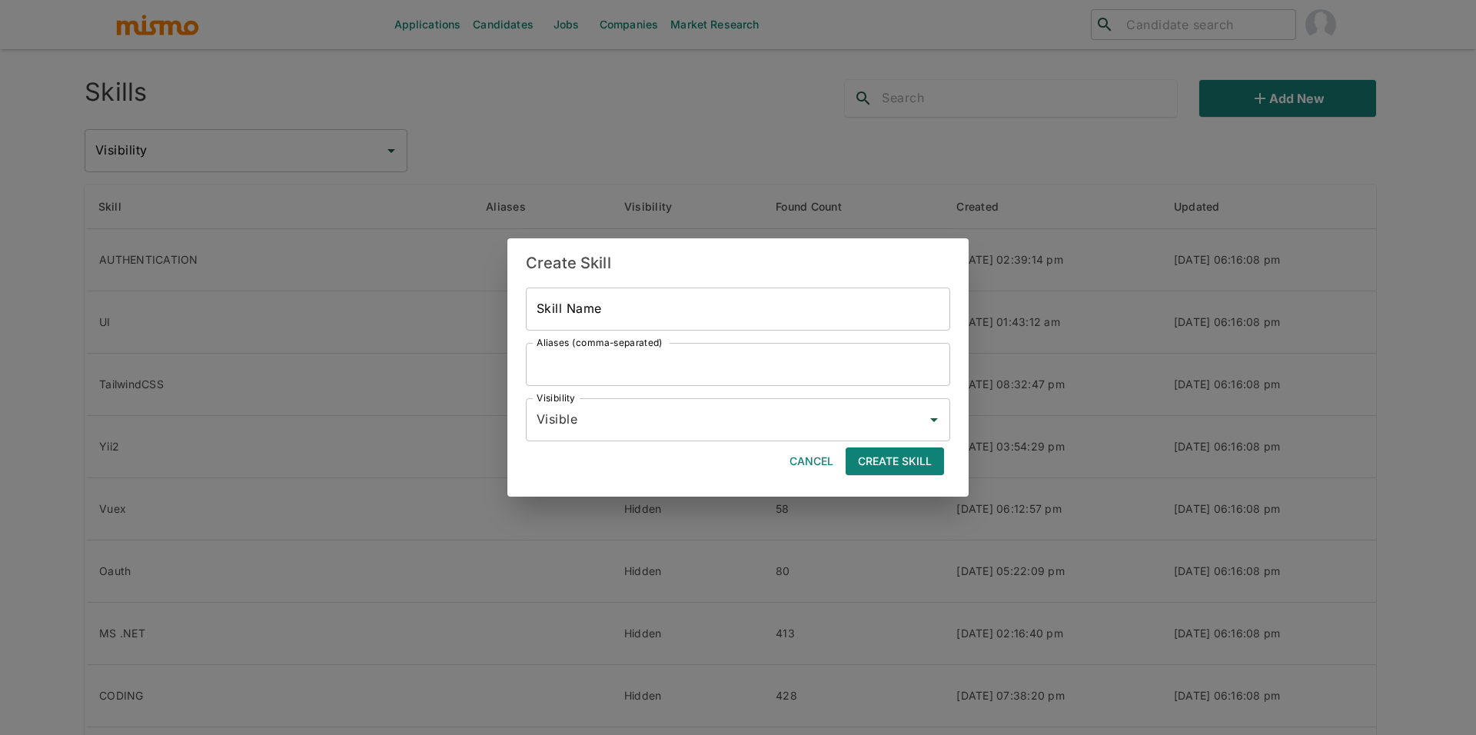
click at [667, 322] on input "Skill Name" at bounding box center [738, 308] width 424 height 43
click at [676, 293] on input "Stripe" at bounding box center [738, 308] width 424 height 43
paste input "Develop web applications from scratch, creating HTML and CSS layouts for struct…"
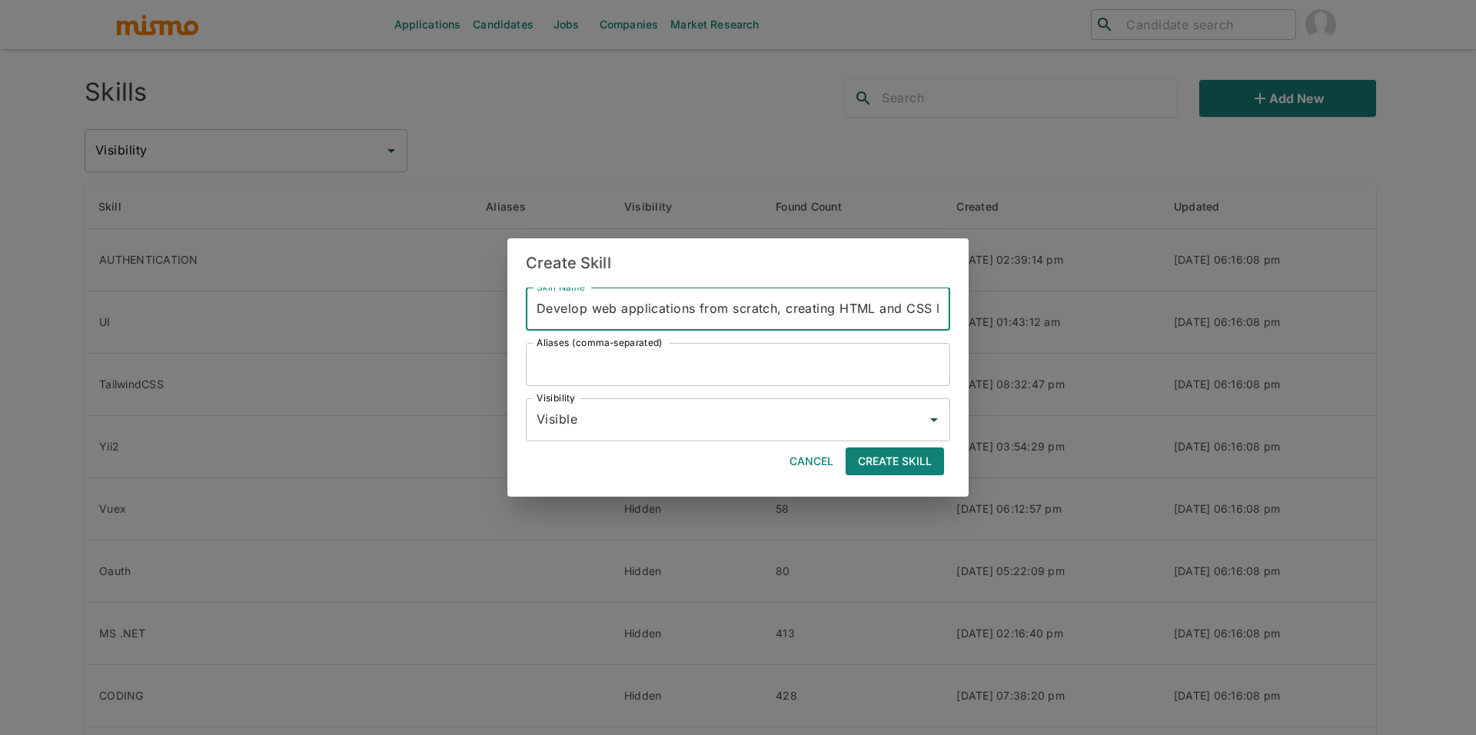
scroll to position [0, 2285]
click at [683, 318] on input "Develop web applications from scratch, creating HTML and CSS layouts for struct…" at bounding box center [738, 308] width 424 height 43
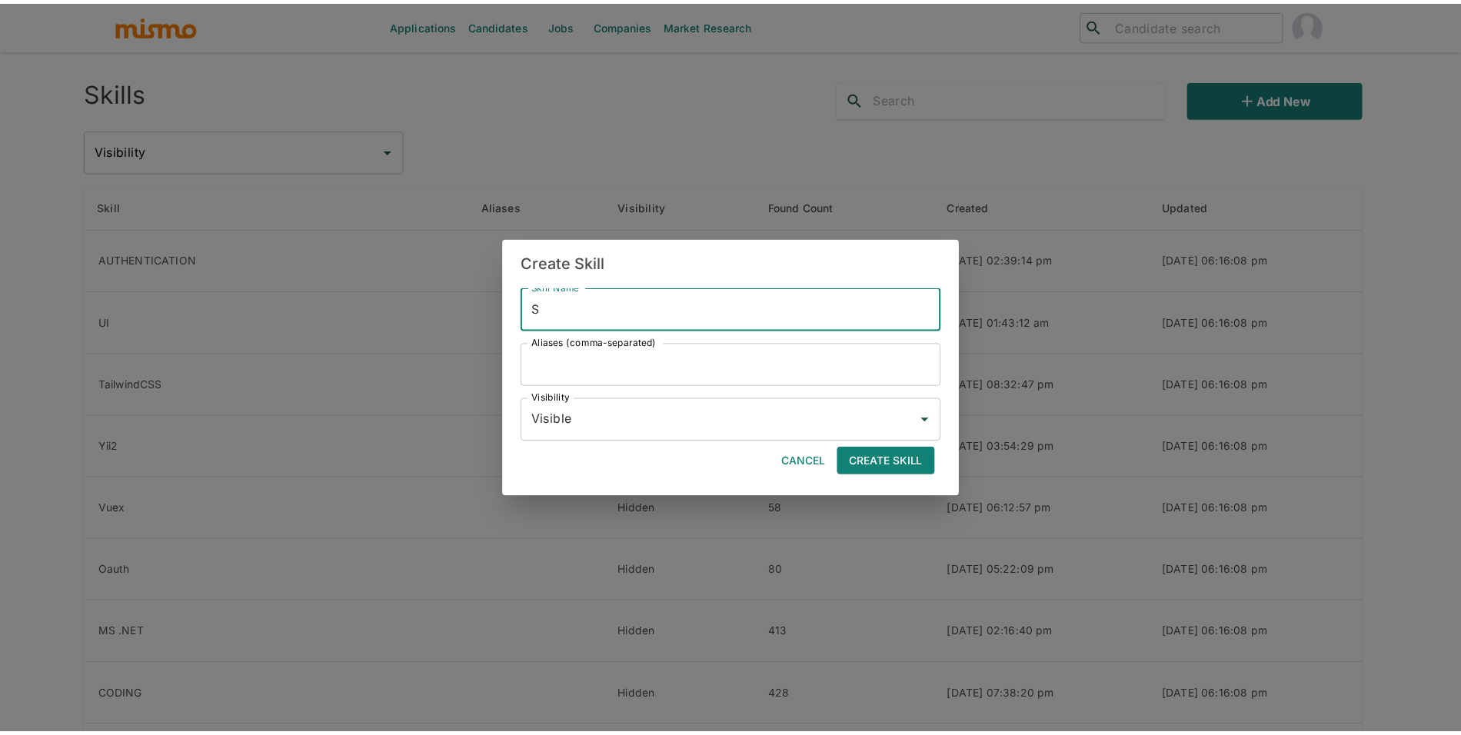
scroll to position [0, 0]
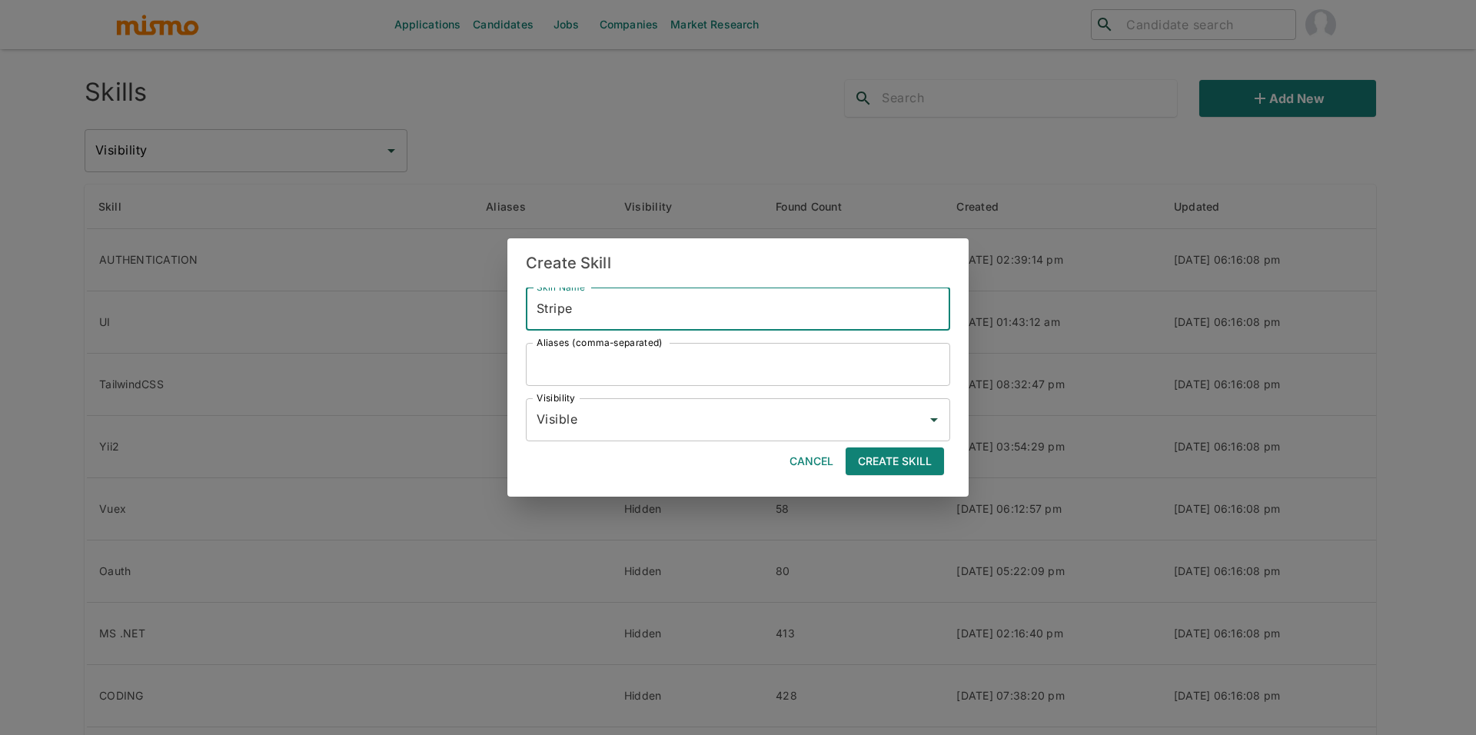
click at [674, 314] on input "Stripe" at bounding box center [738, 308] width 424 height 43
type input "Stripe"
click at [657, 363] on input "Aliases (comma-separated)" at bounding box center [746, 364] width 407 height 43
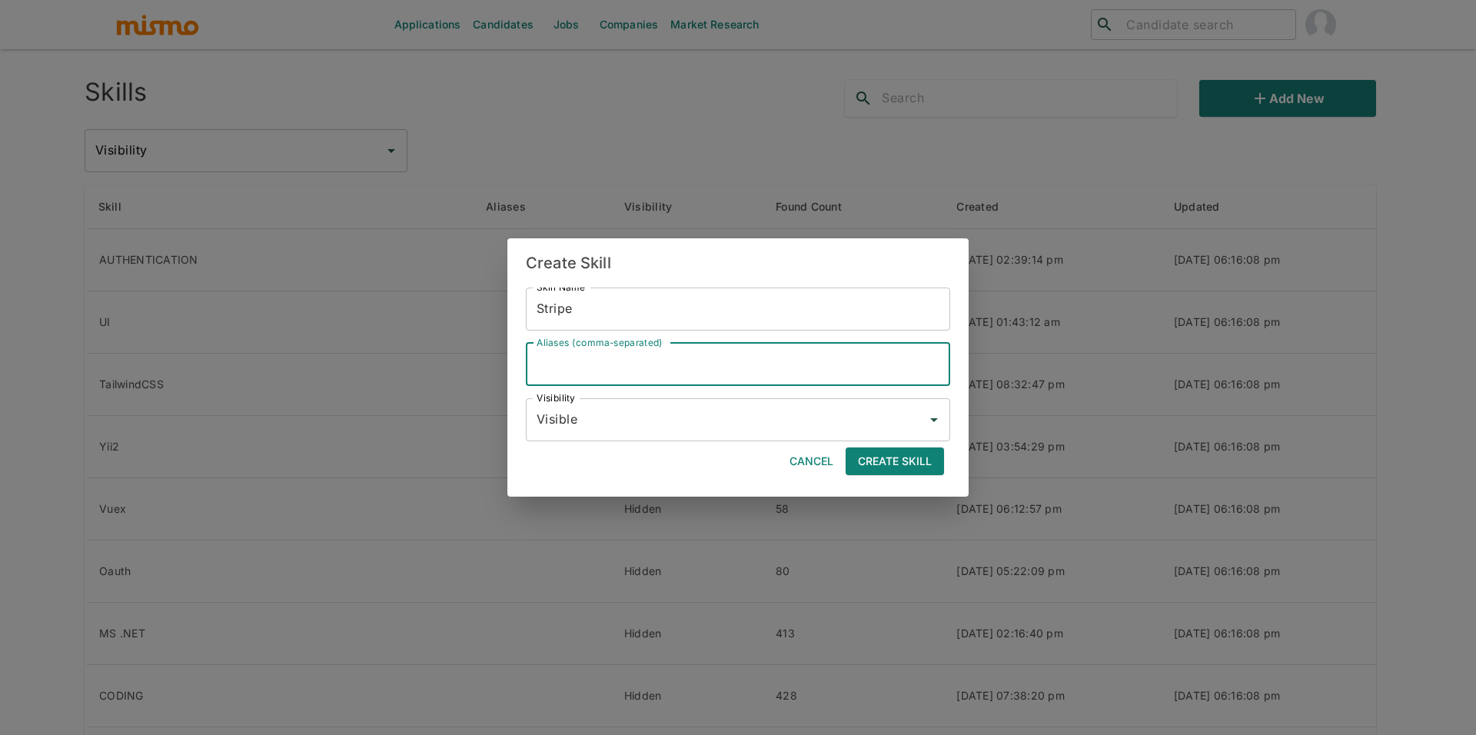
paste input "Stripe"
type input "Stripe"
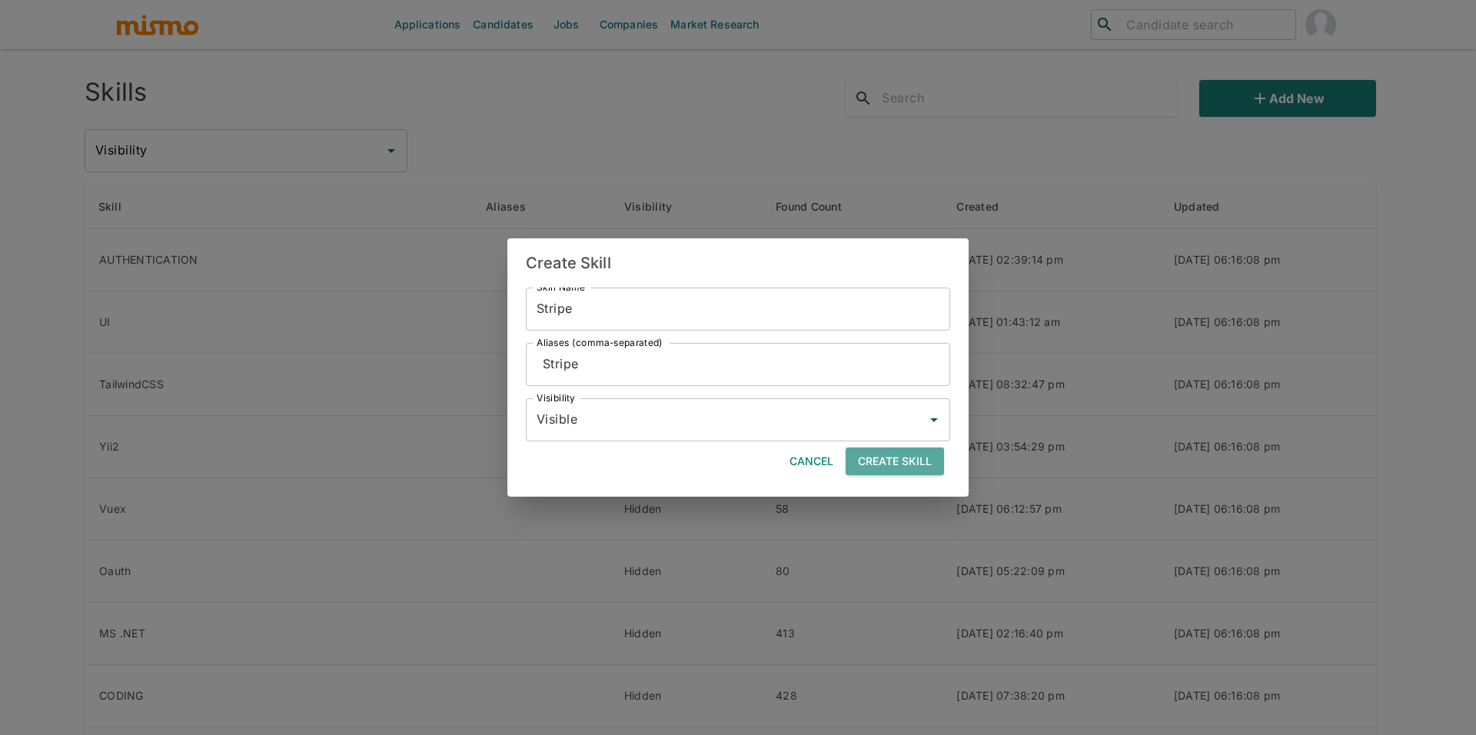
click at [900, 463] on button "Create Skill" at bounding box center [895, 461] width 98 height 28
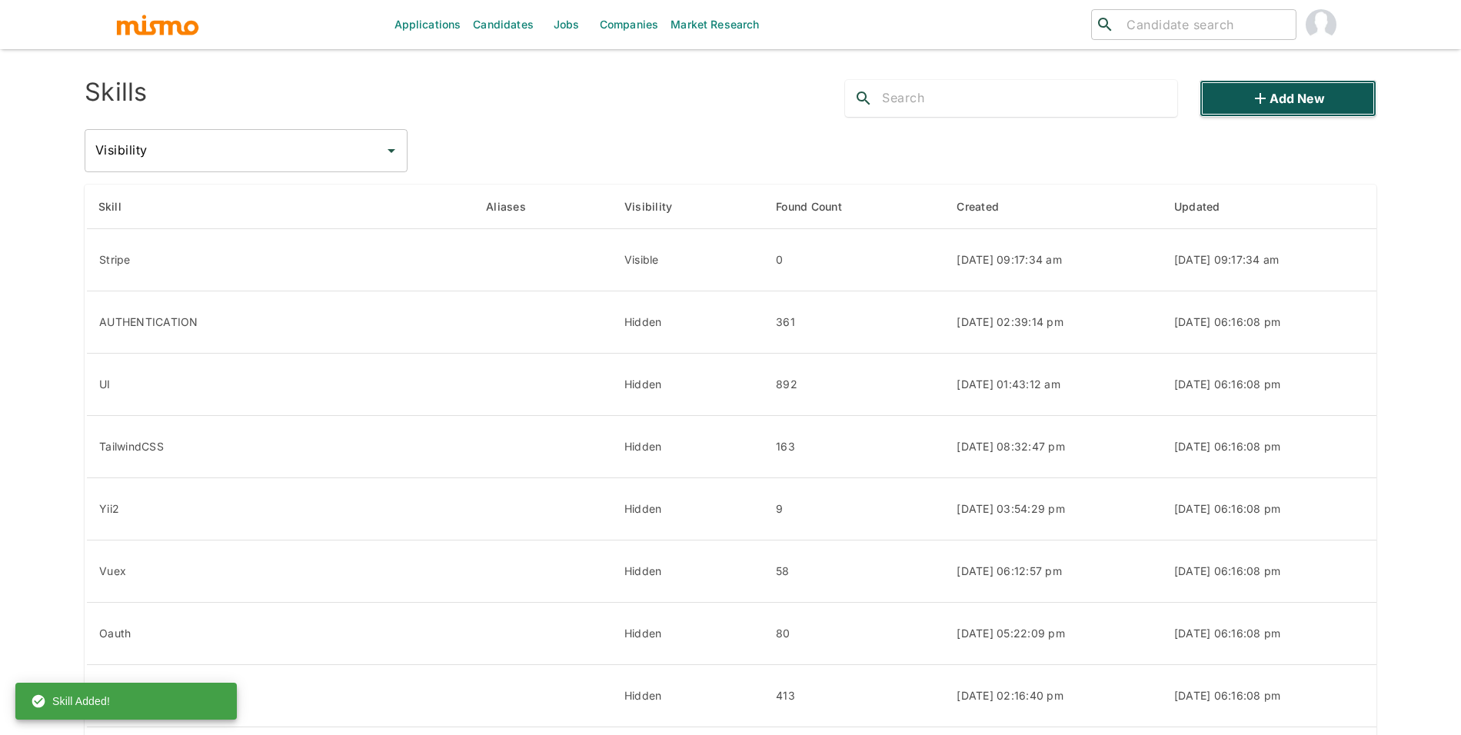
click at [1253, 108] on button "Add new" at bounding box center [1287, 98] width 177 height 37
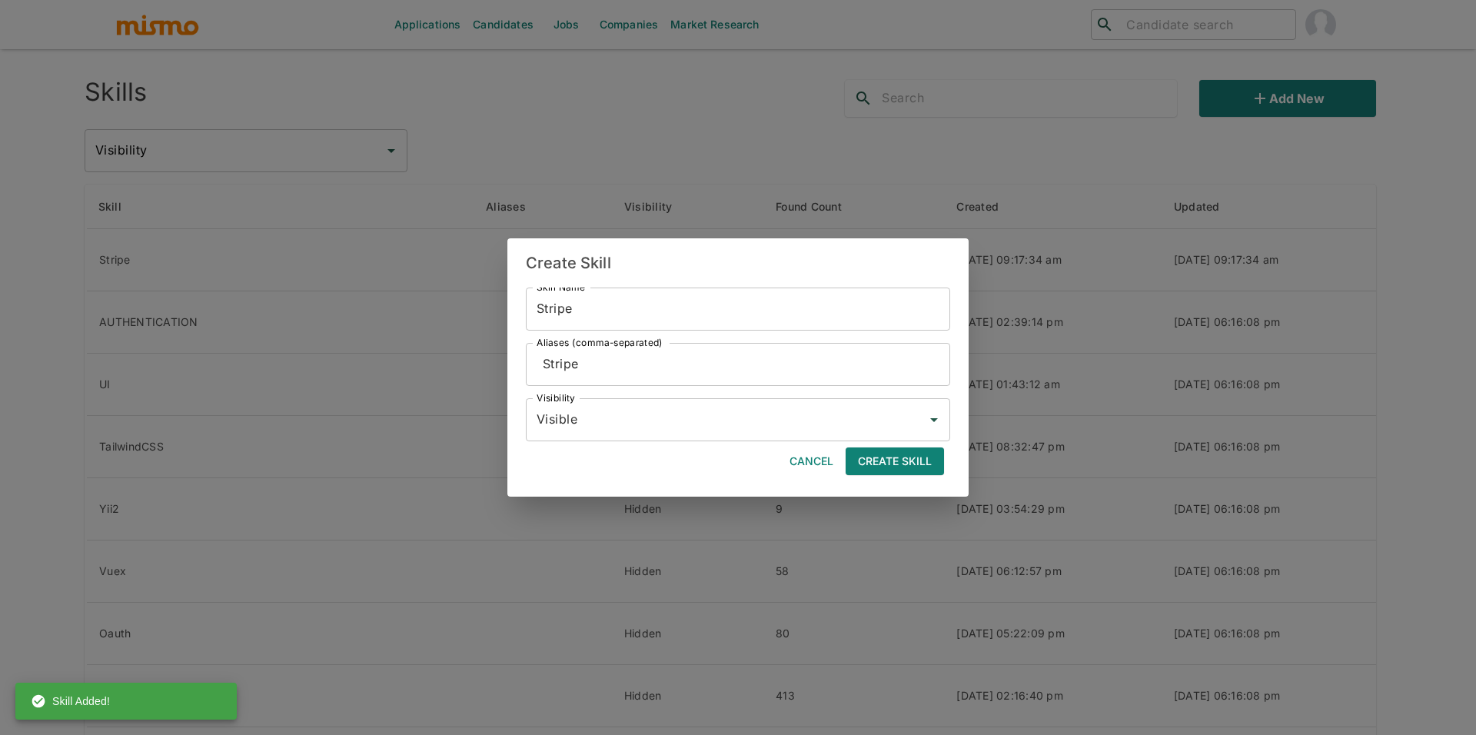
click at [636, 313] on input "Stripe" at bounding box center [738, 308] width 424 height 43
click at [573, 316] on input "Plaid" at bounding box center [738, 308] width 424 height 43
type input "Plaid"
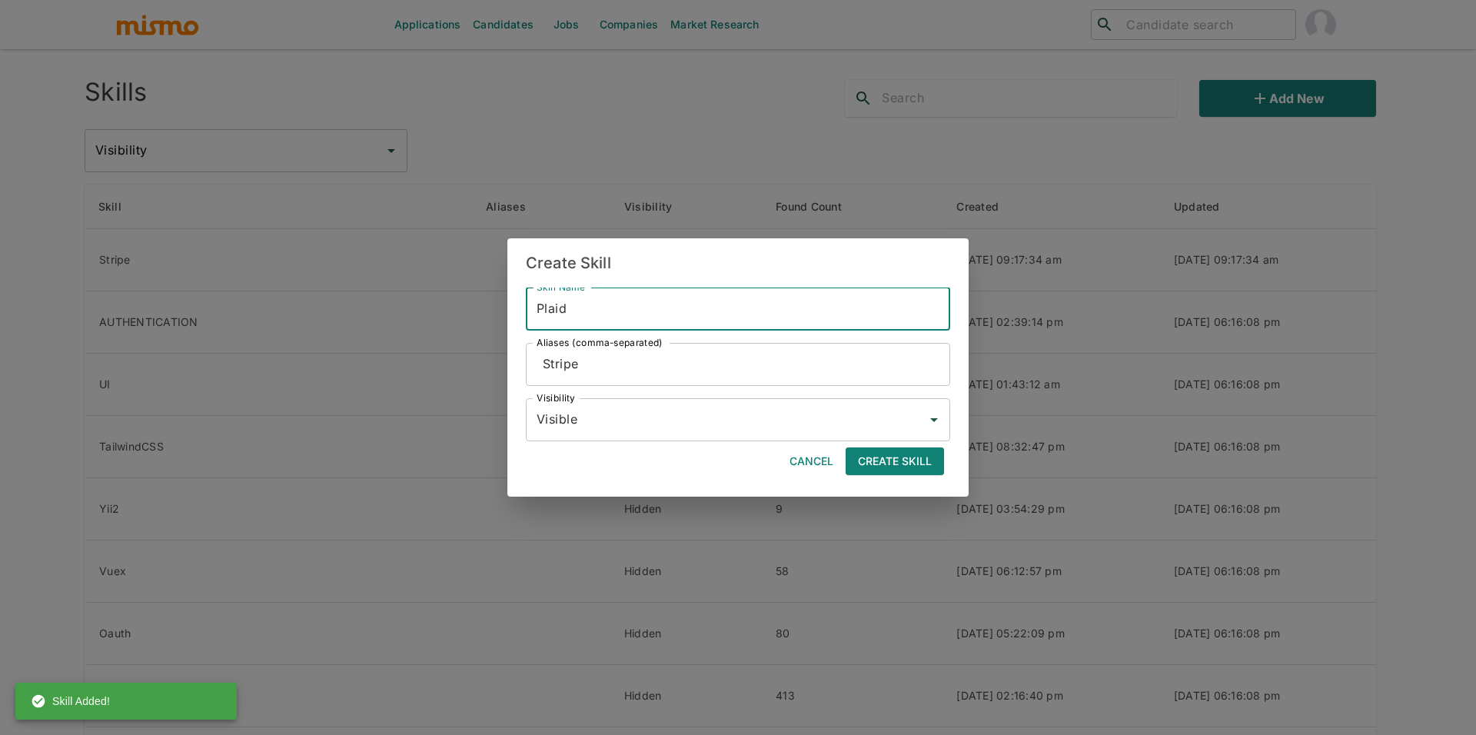
click at [580, 360] on input "Stripe" at bounding box center [746, 364] width 407 height 43
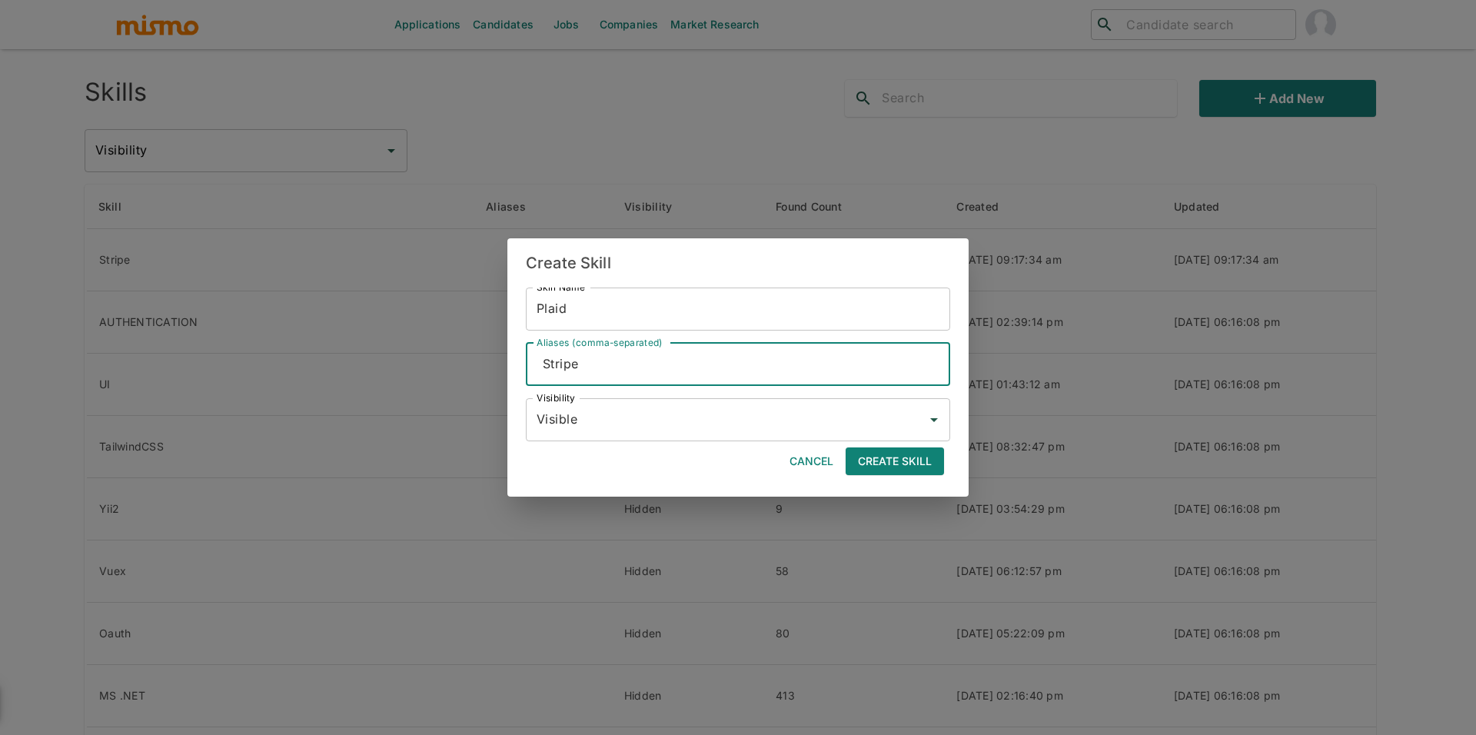
click at [580, 360] on input "Stripe" at bounding box center [746, 364] width 407 height 43
paste input "Plaid"
type input "Plaid"
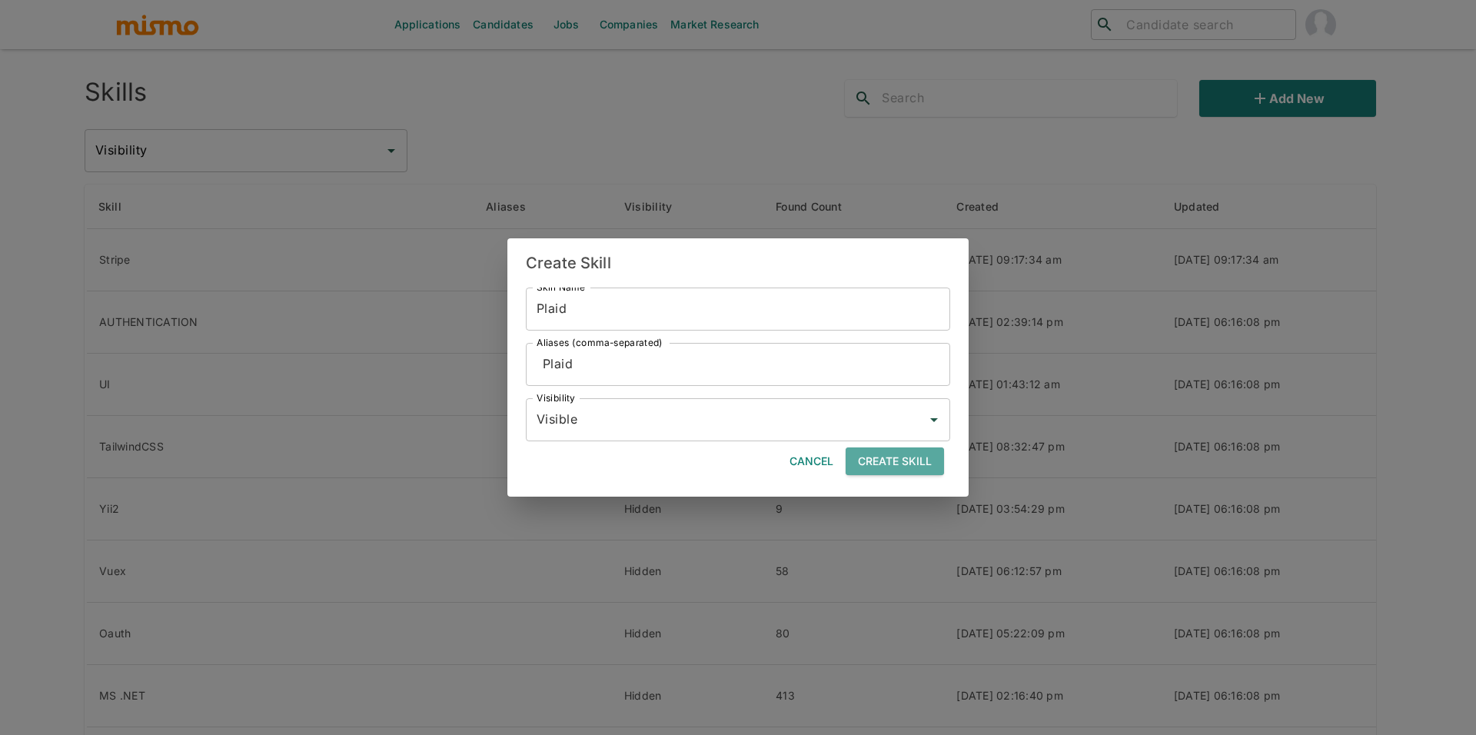
click at [886, 464] on button "Create Skill" at bounding box center [895, 461] width 98 height 28
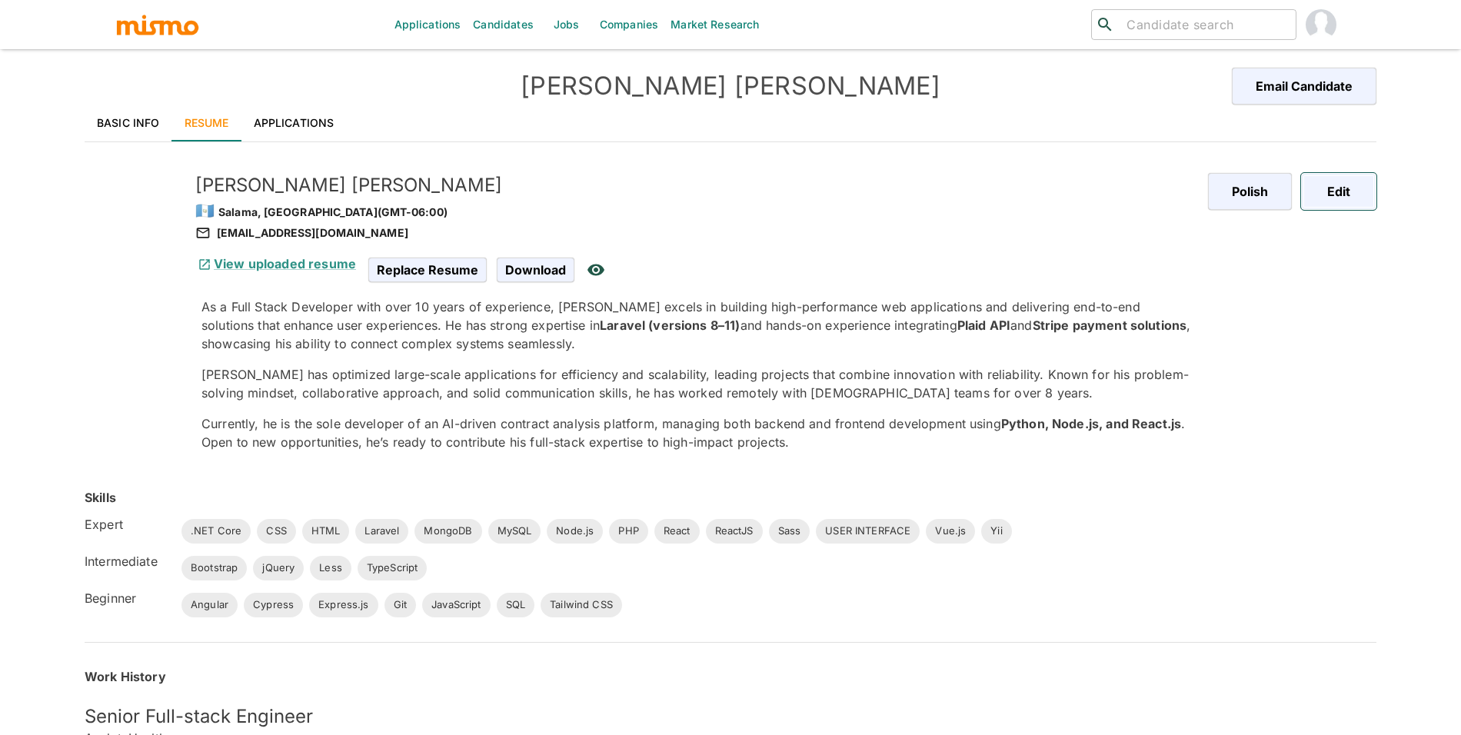
click at [1349, 189] on button "Edit" at bounding box center [1338, 191] width 75 height 37
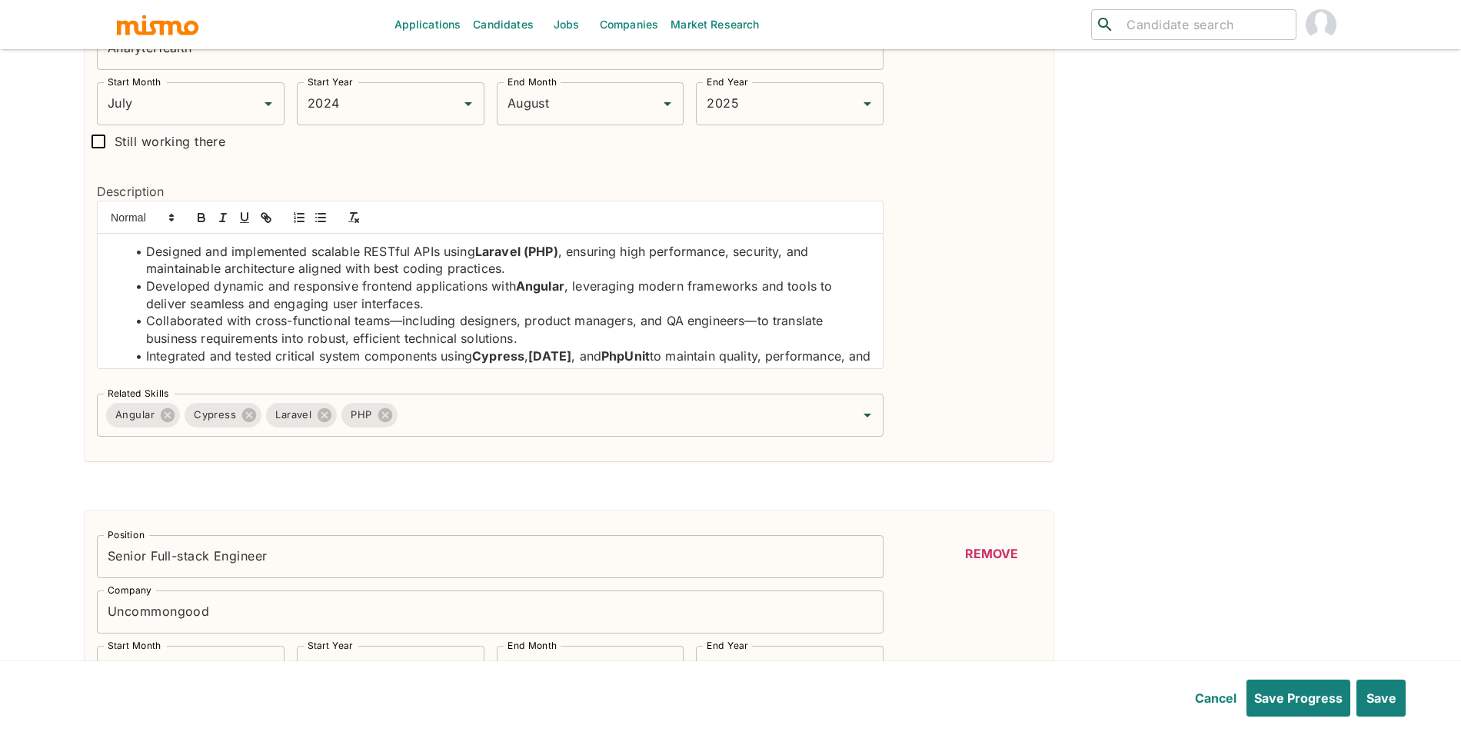
scroll to position [558, 0]
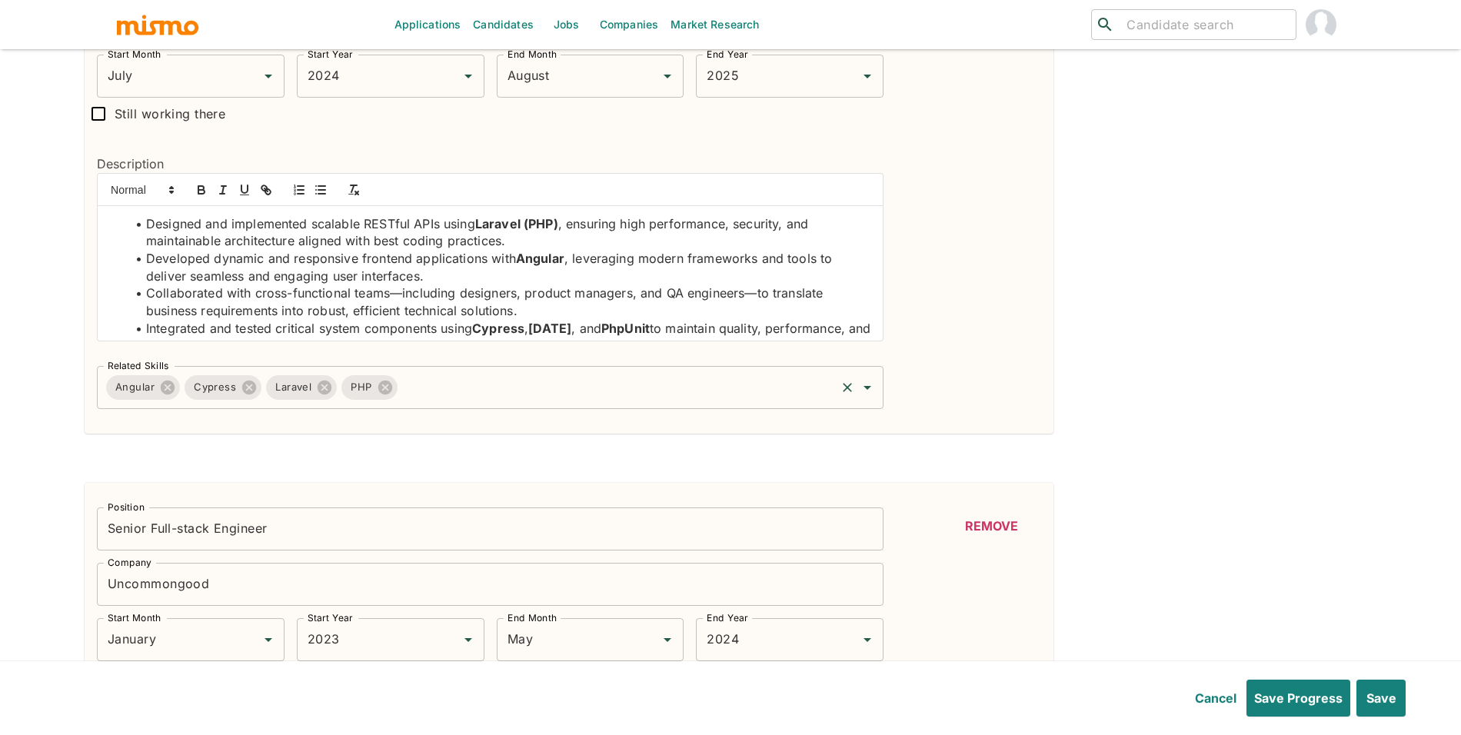
click at [608, 376] on input "Related Skills" at bounding box center [617, 387] width 434 height 29
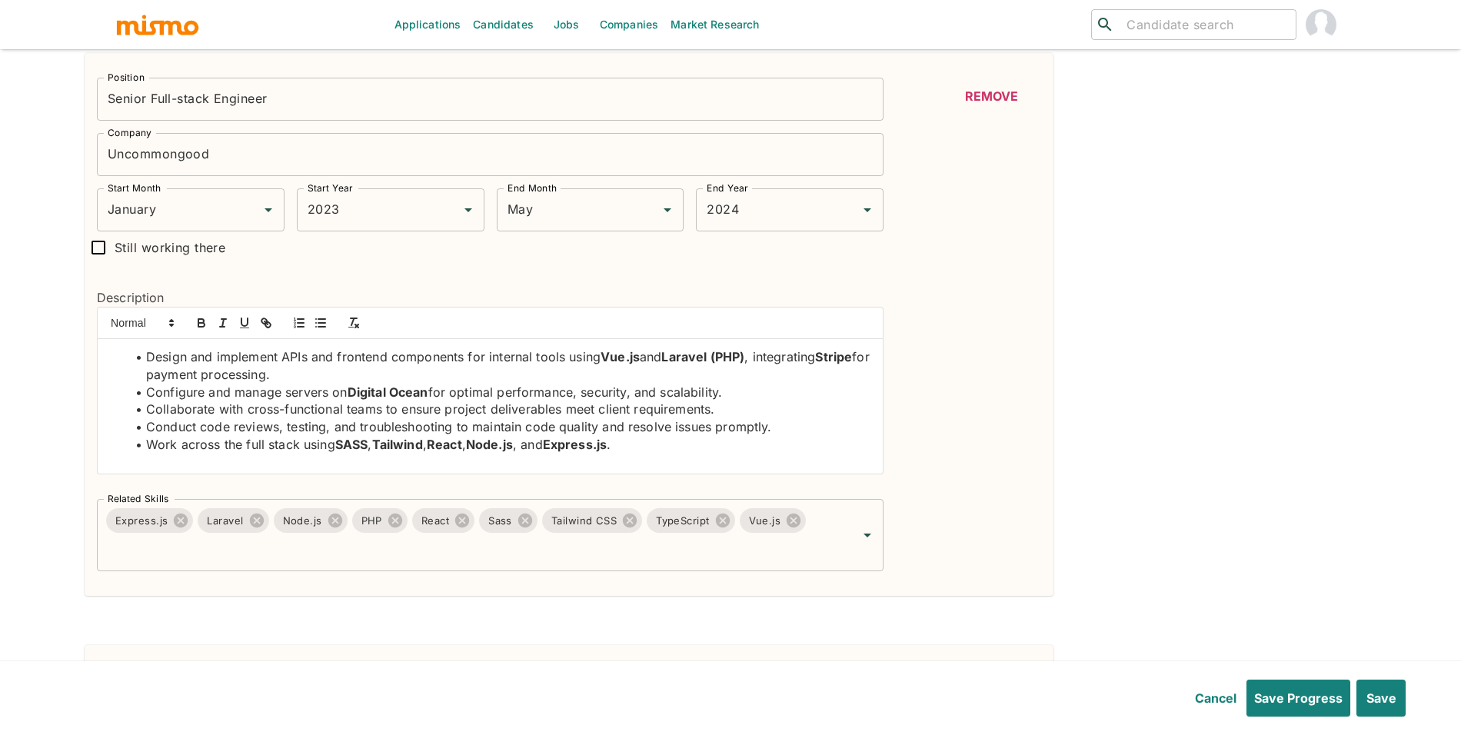
scroll to position [1015, 0]
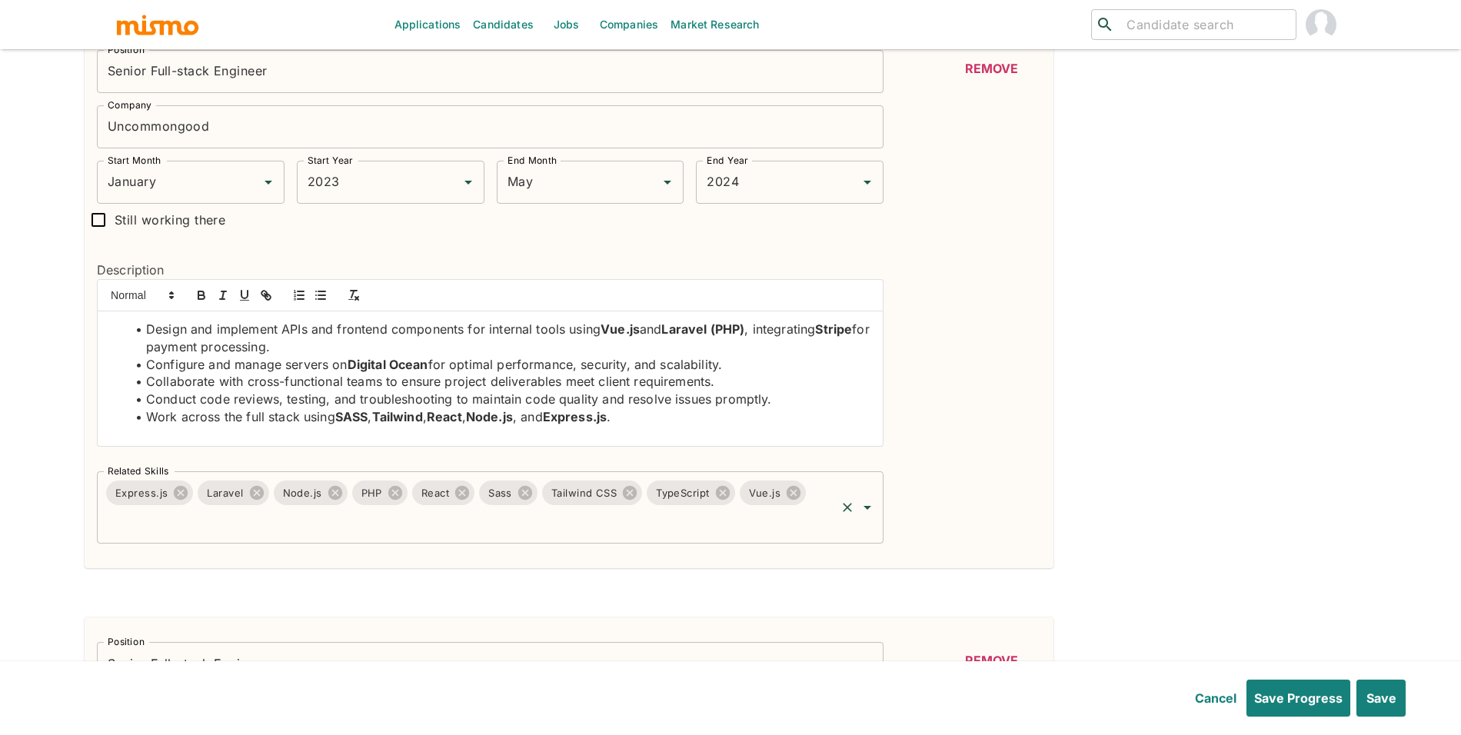
click at [537, 531] on input "Related Skills" at bounding box center [469, 521] width 730 height 29
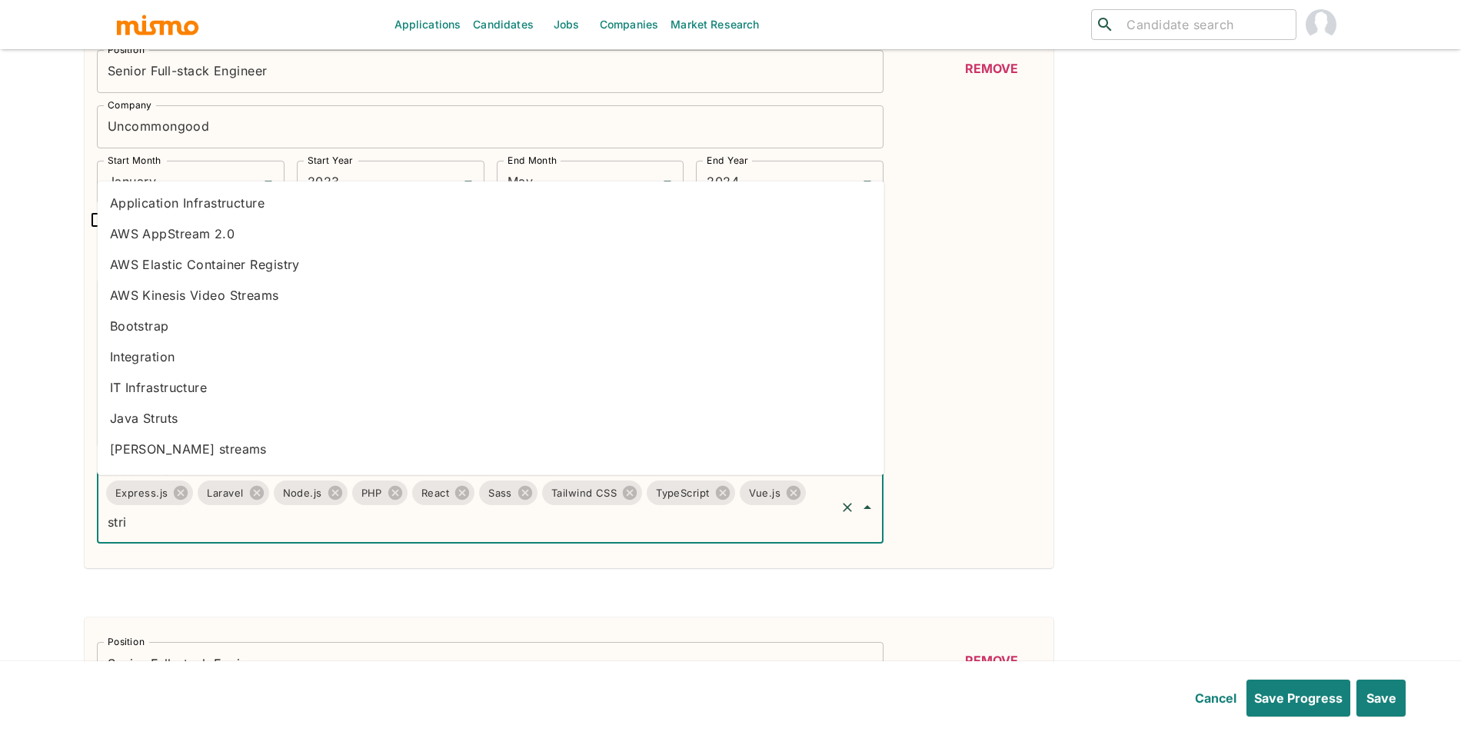
type input "strip"
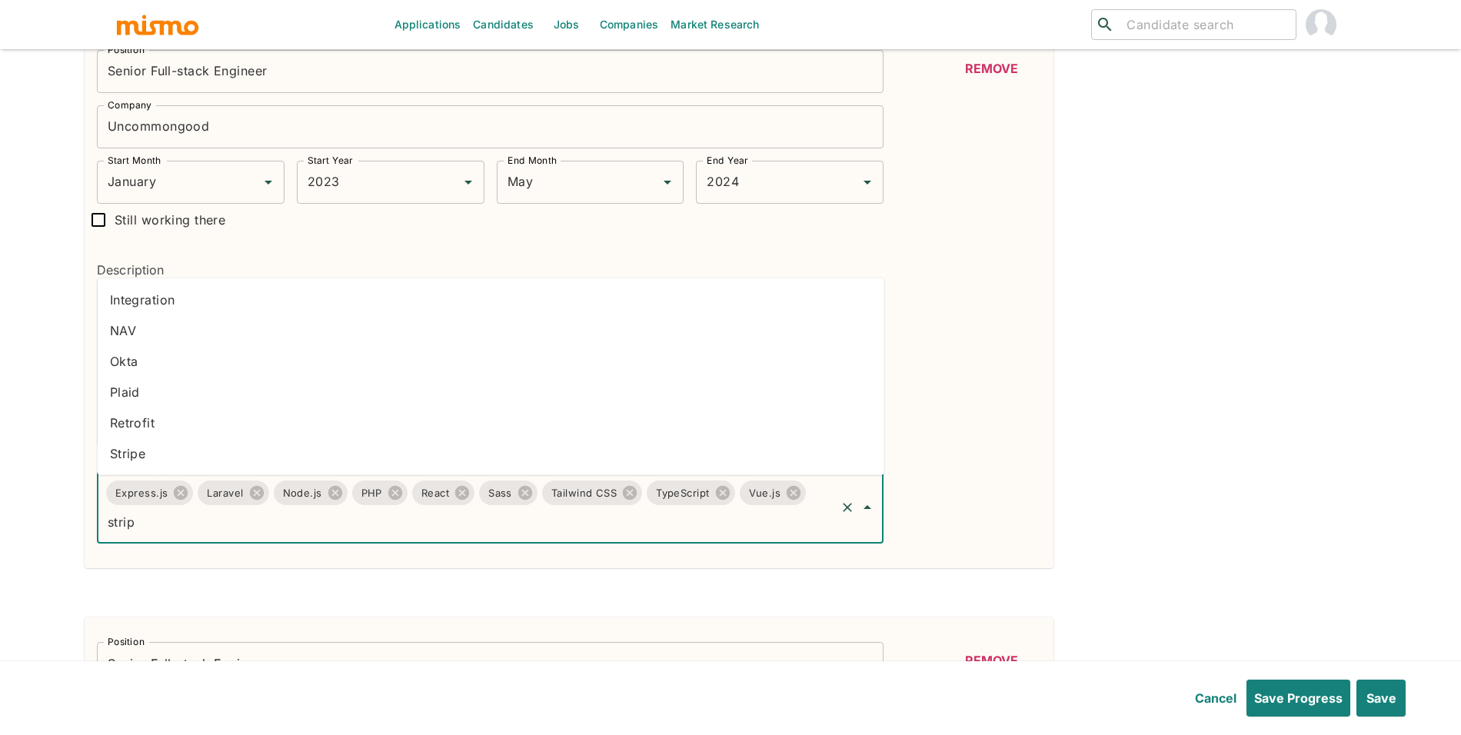
click at [188, 456] on li "Stripe" at bounding box center [491, 453] width 786 height 31
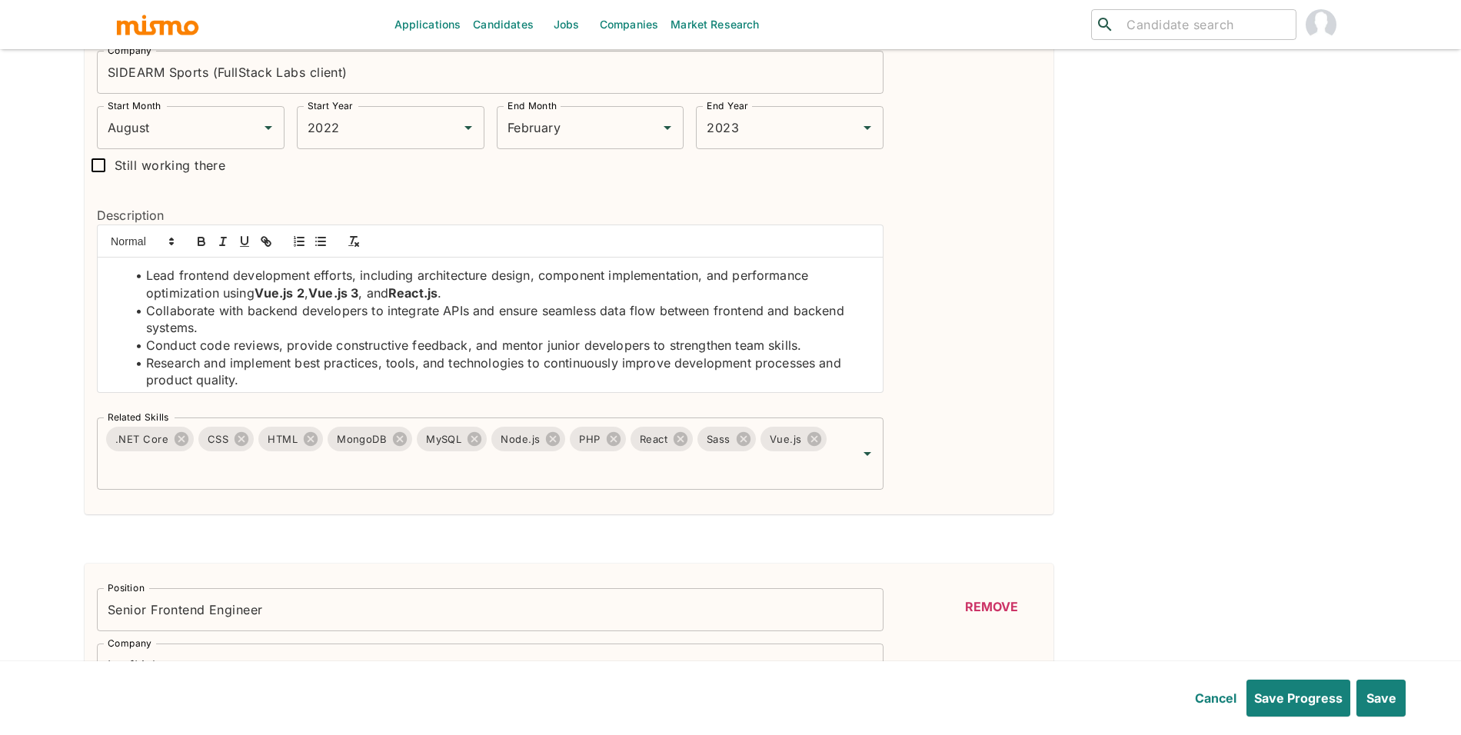
scroll to position [41, 0]
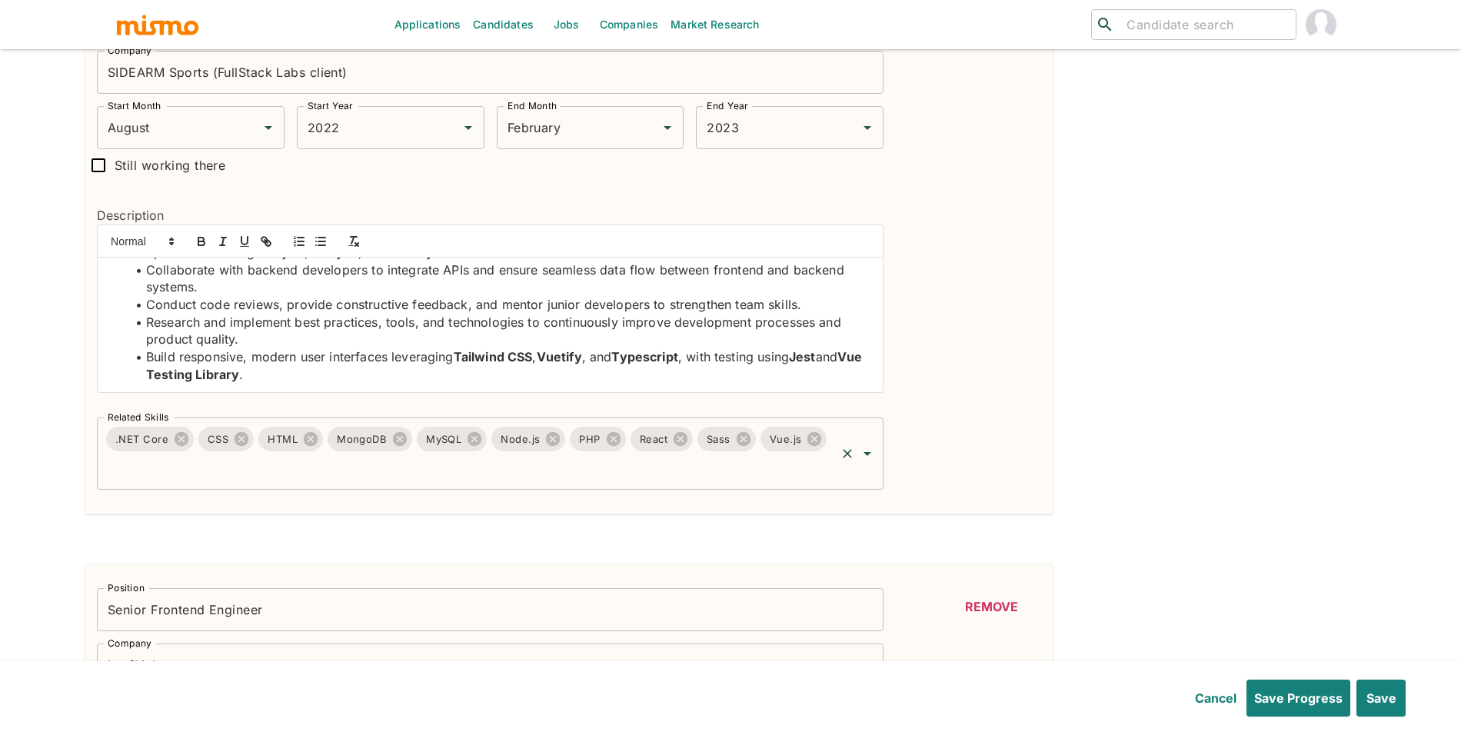
click at [610, 483] on input "Related Skills" at bounding box center [469, 468] width 730 height 29
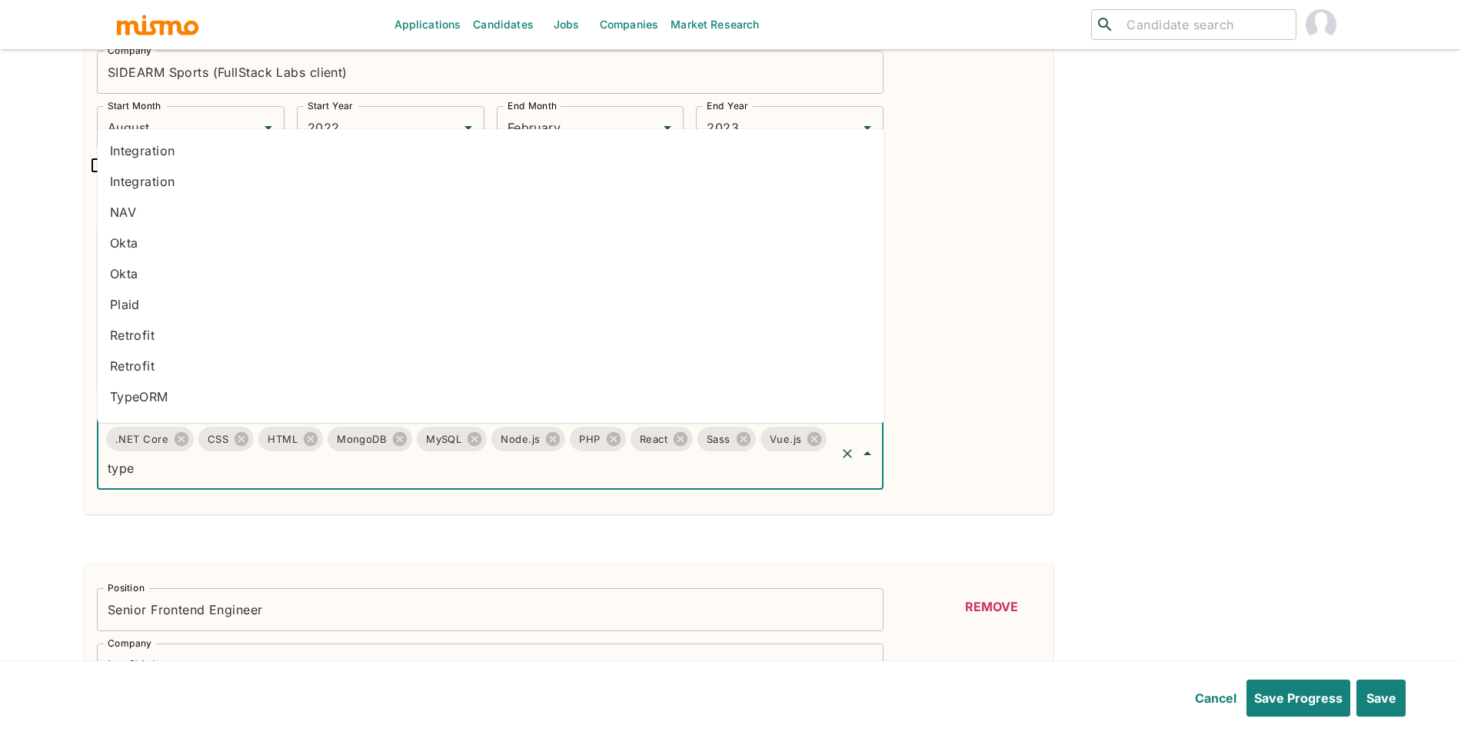
type input "types"
click at [282, 414] on li "TypeScript" at bounding box center [491, 401] width 786 height 31
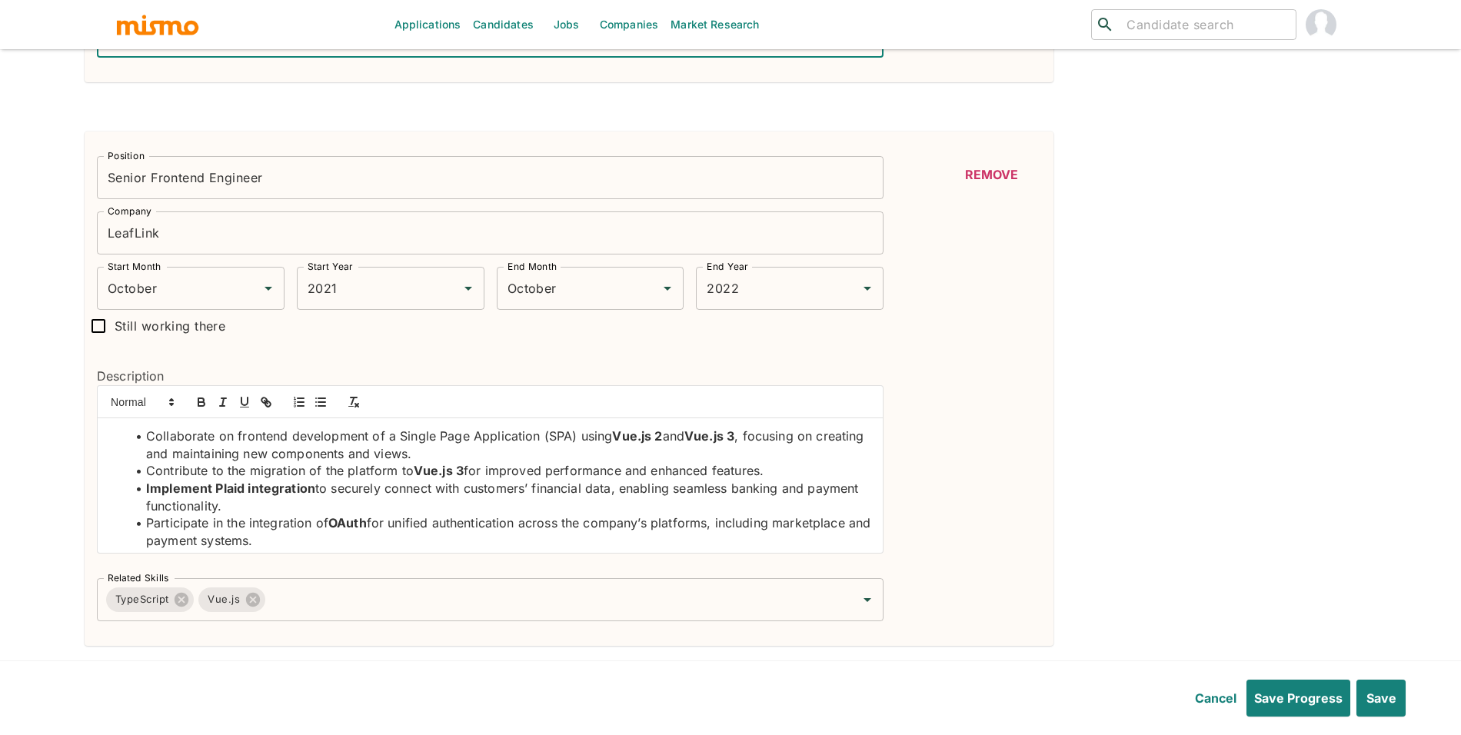
scroll to position [2139, 0]
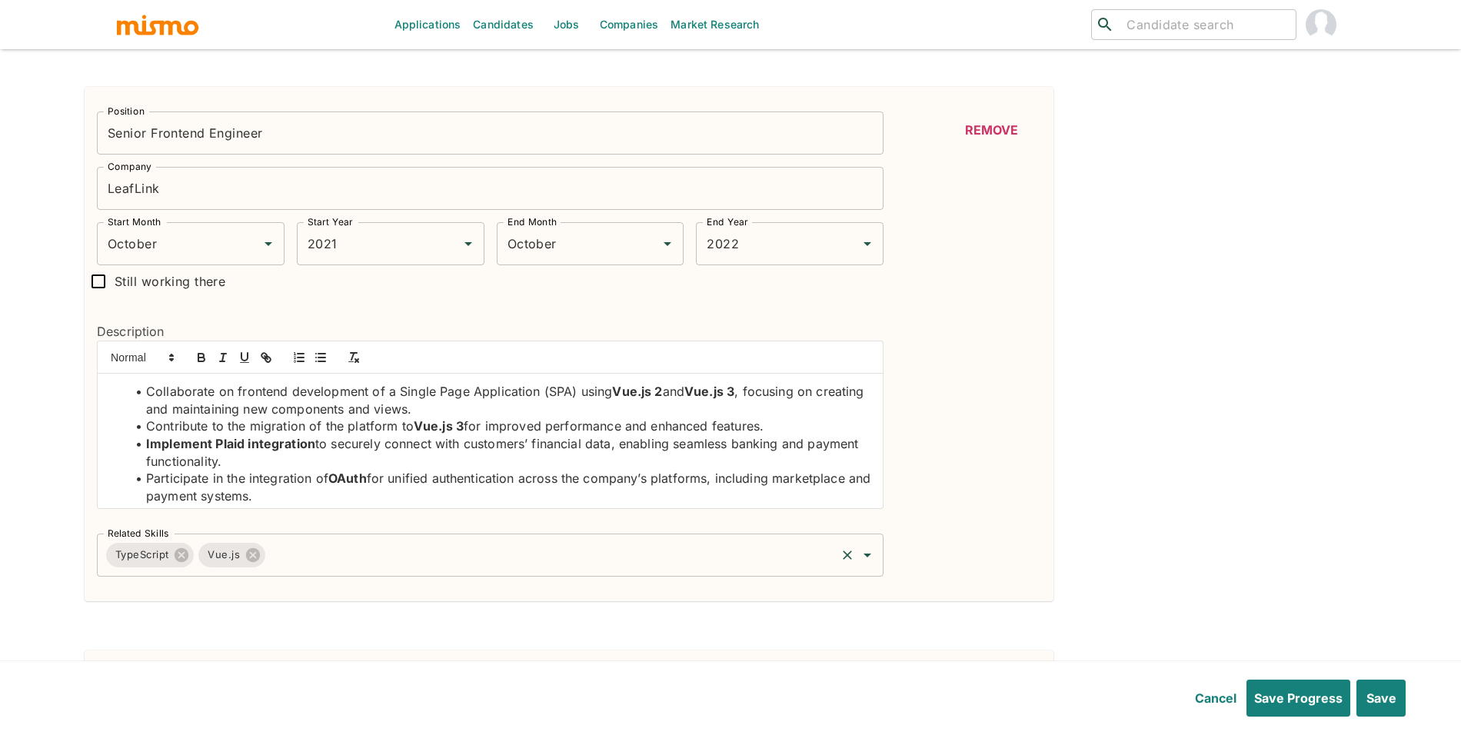
click at [470, 545] on input "Related Skills" at bounding box center [551, 554] width 566 height 29
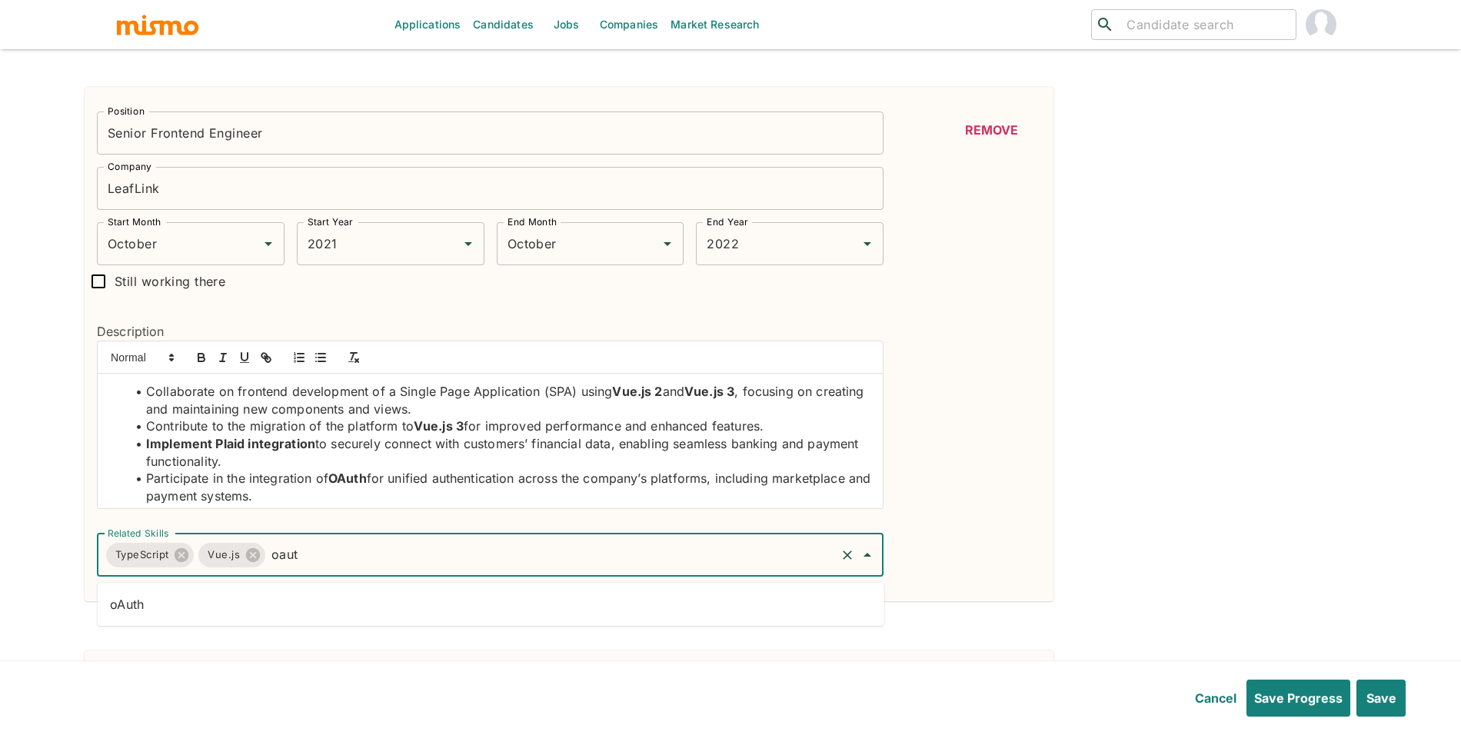
type input "oauth"
click at [491, 606] on li "oAuth" at bounding box center [491, 604] width 786 height 31
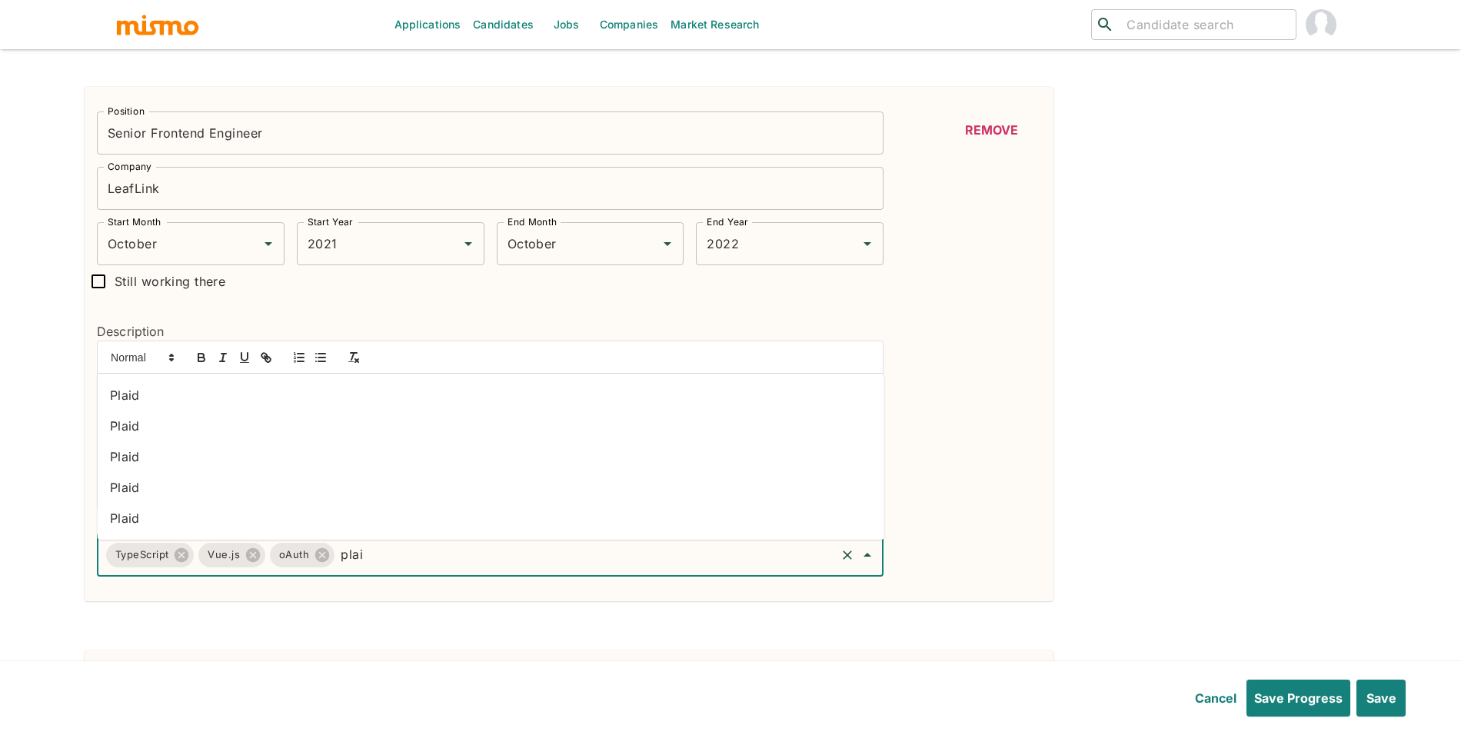
type input "plaid"
click at [259, 397] on li "Plaid" at bounding box center [491, 395] width 786 height 31
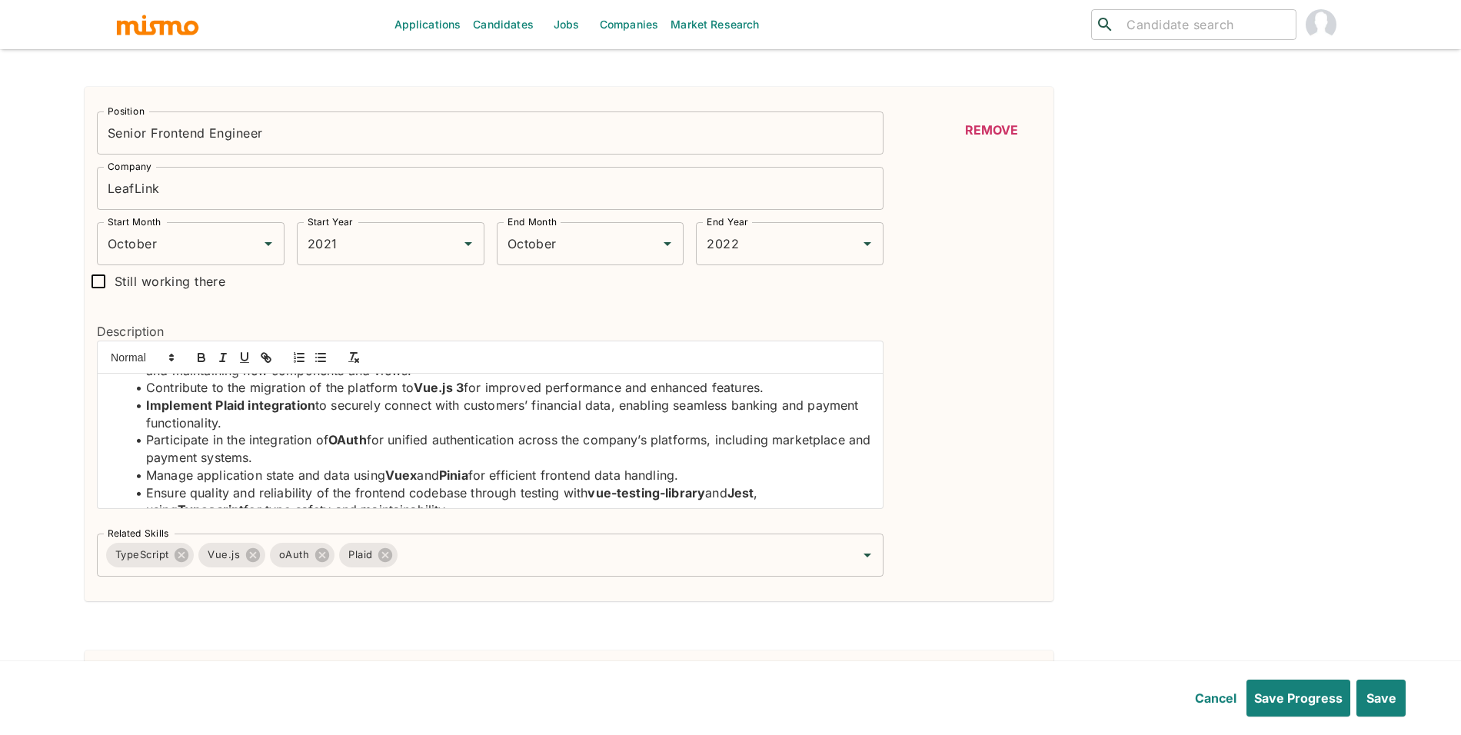
scroll to position [58, 0]
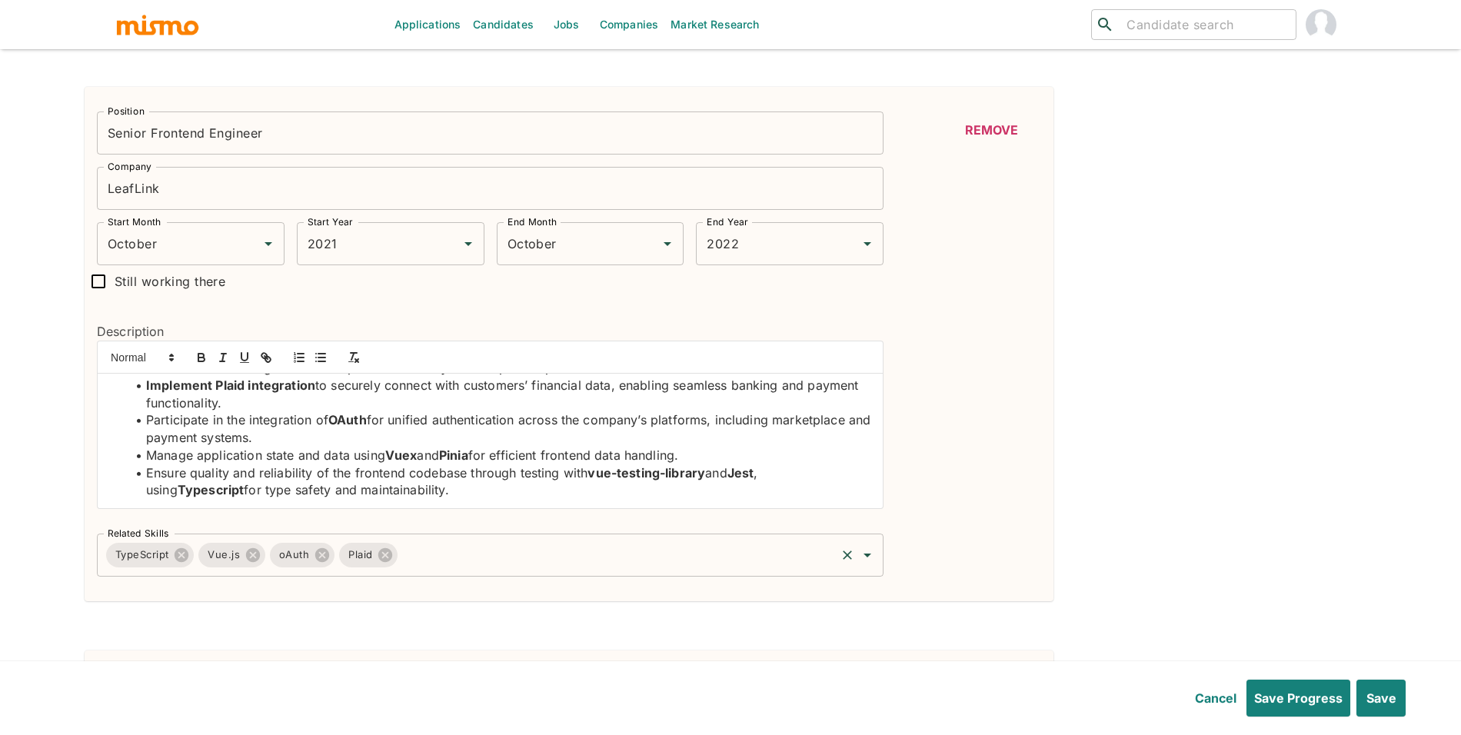
click at [605, 563] on input "Related Skills" at bounding box center [617, 554] width 434 height 29
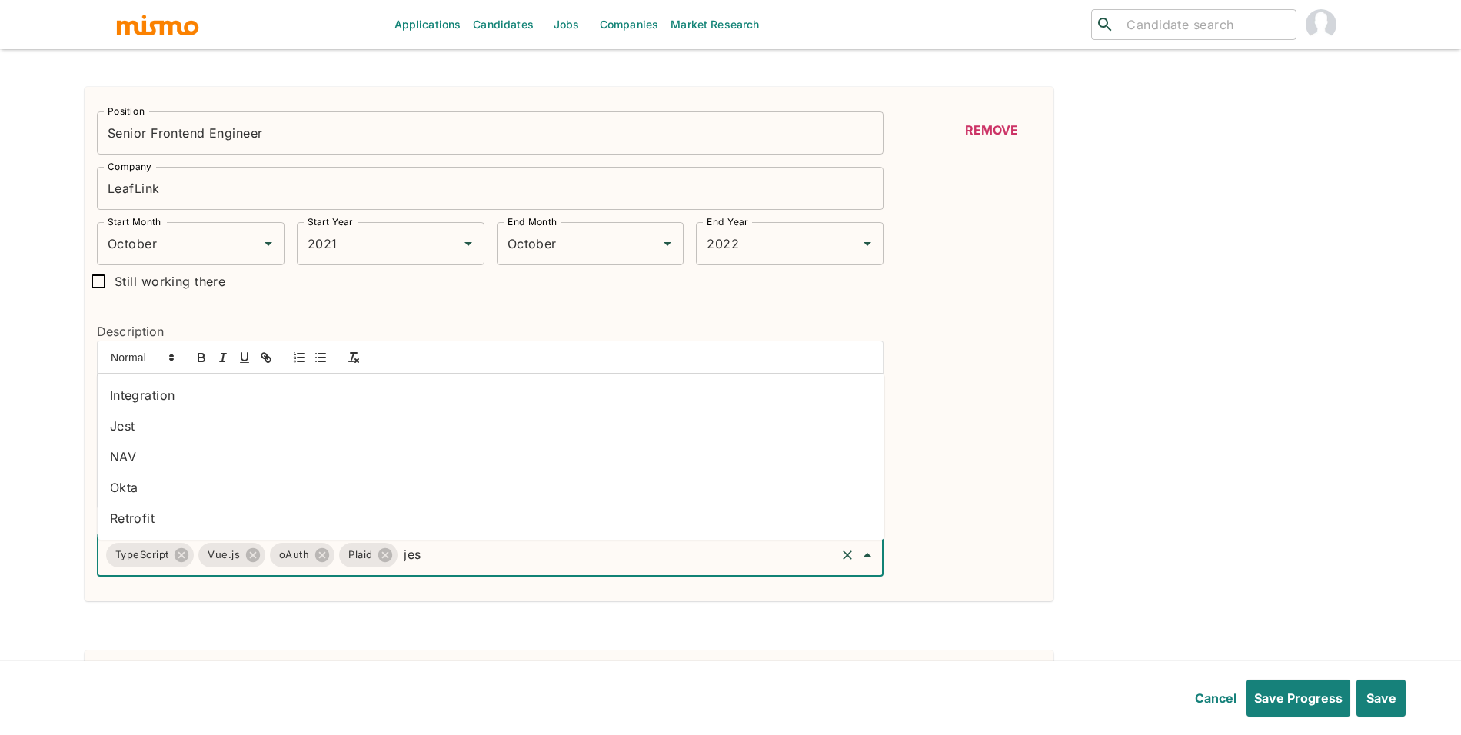
type input "jest"
click at [188, 415] on li "Jest" at bounding box center [491, 425] width 786 height 31
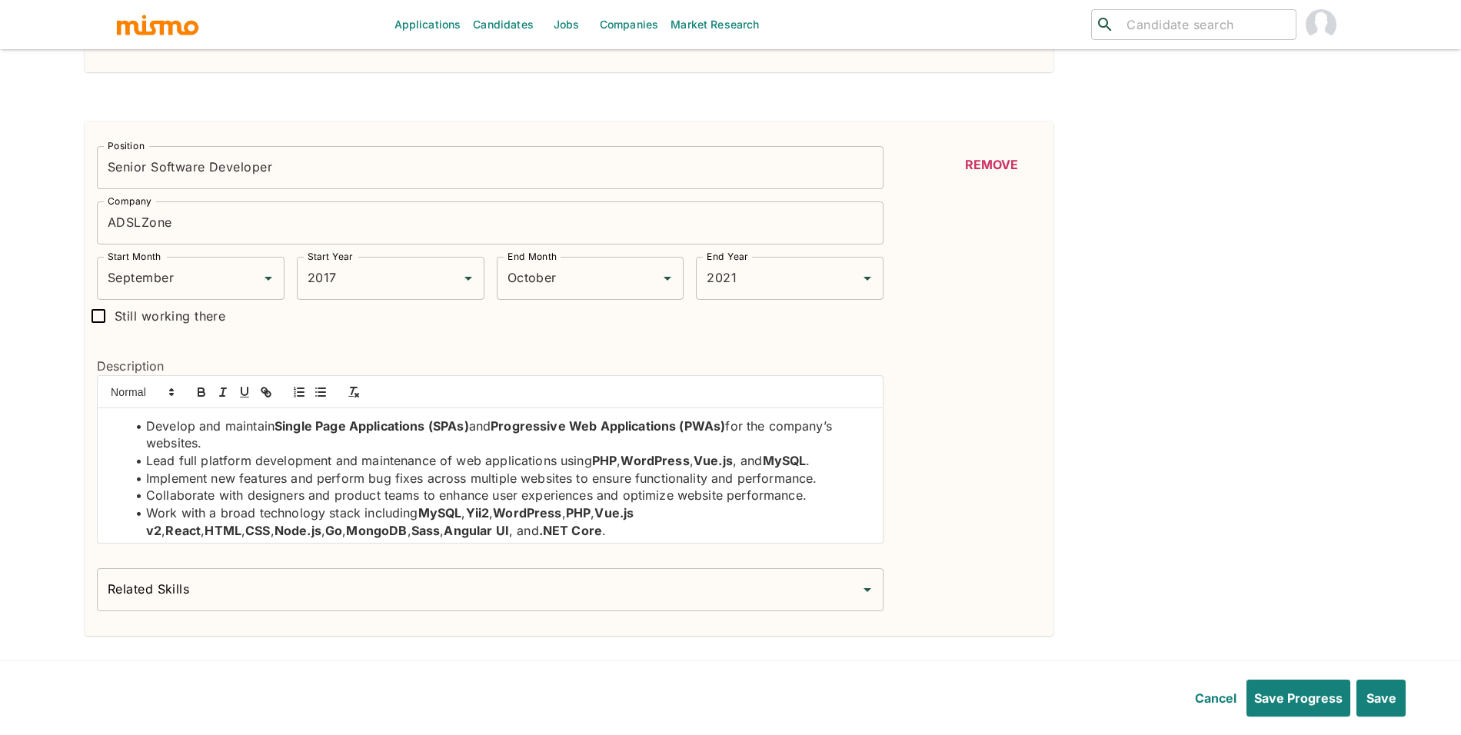
scroll to position [2686, 0]
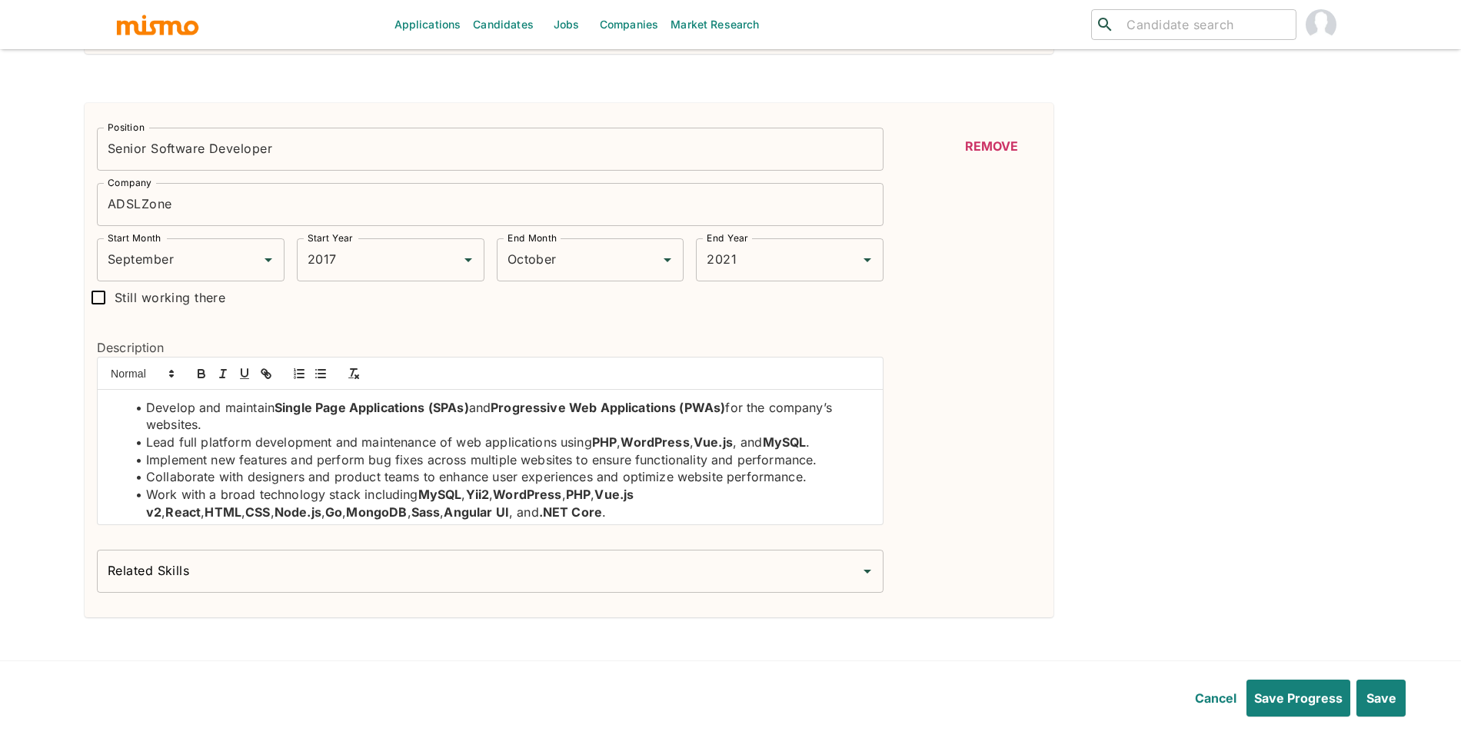
click at [564, 569] on input "Related Skills" at bounding box center [478, 571] width 749 height 29
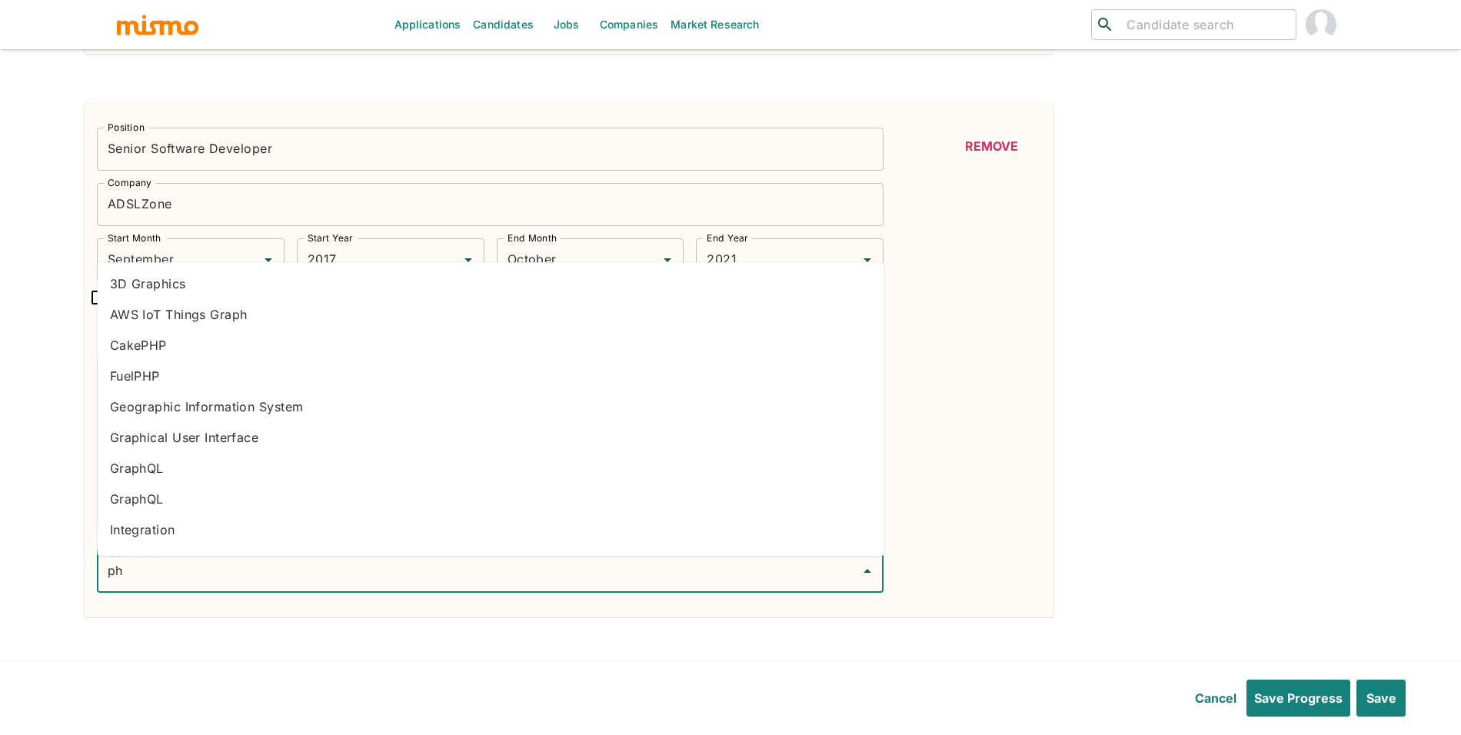
type input "php"
click at [206, 445] on li "PHP" at bounding box center [491, 442] width 786 height 31
type input "wordp"
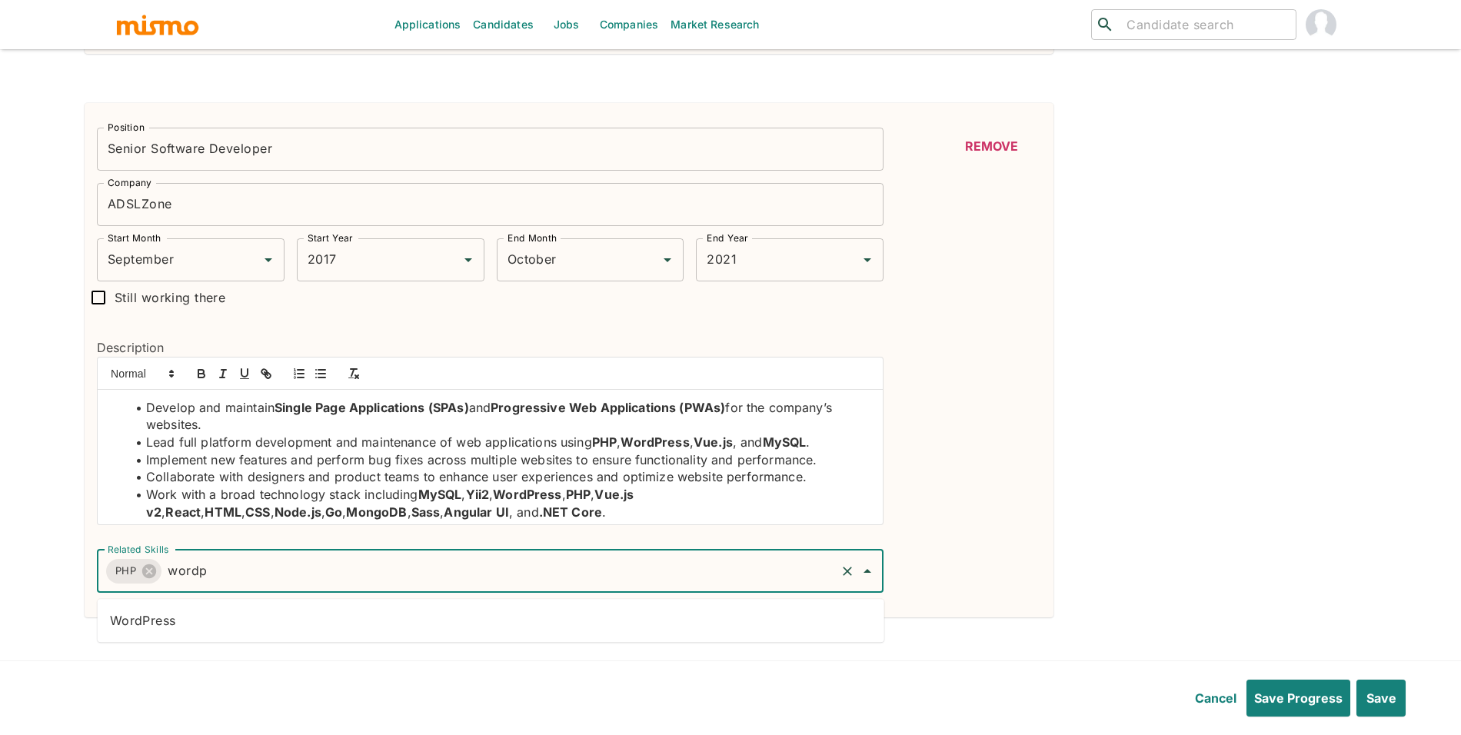
click at [289, 631] on li "WordPress" at bounding box center [491, 620] width 786 height 31
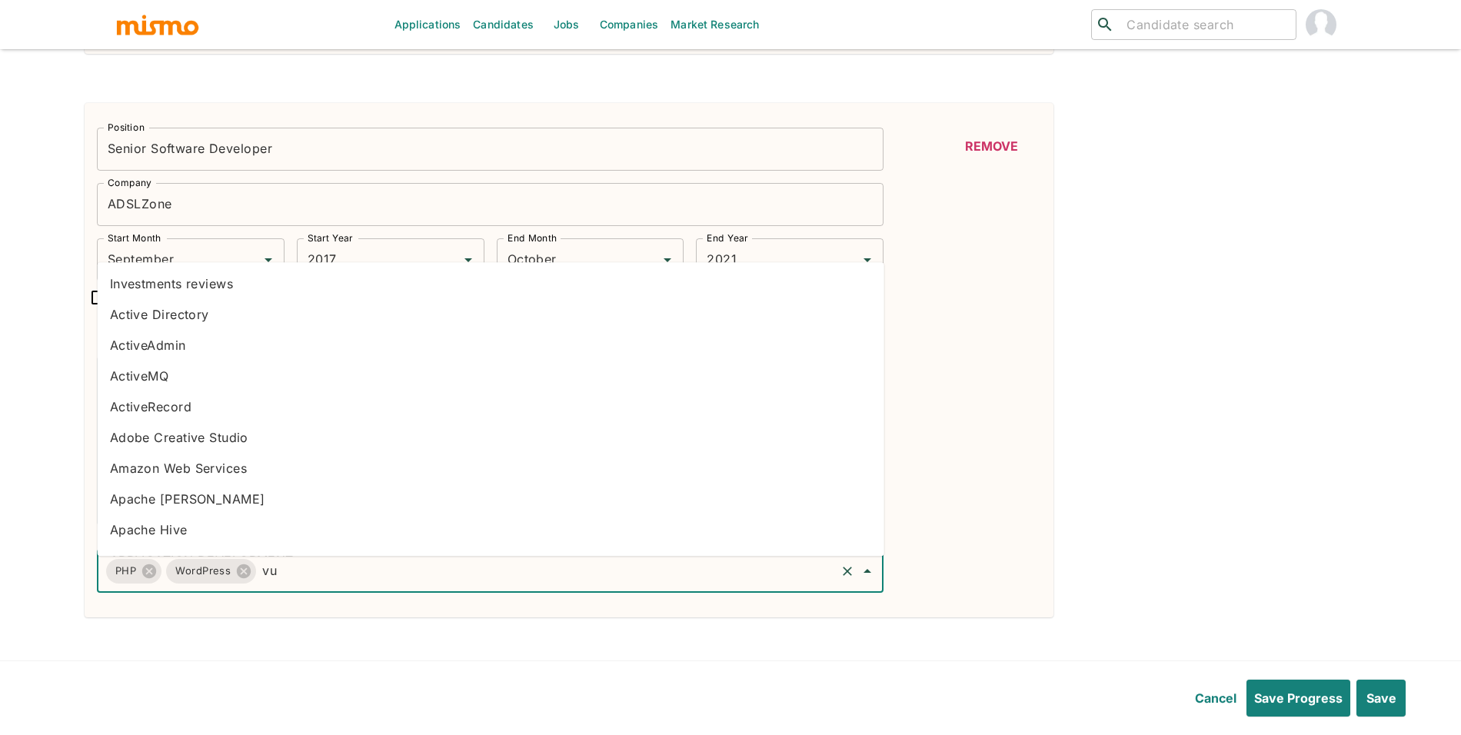
type input "vue"
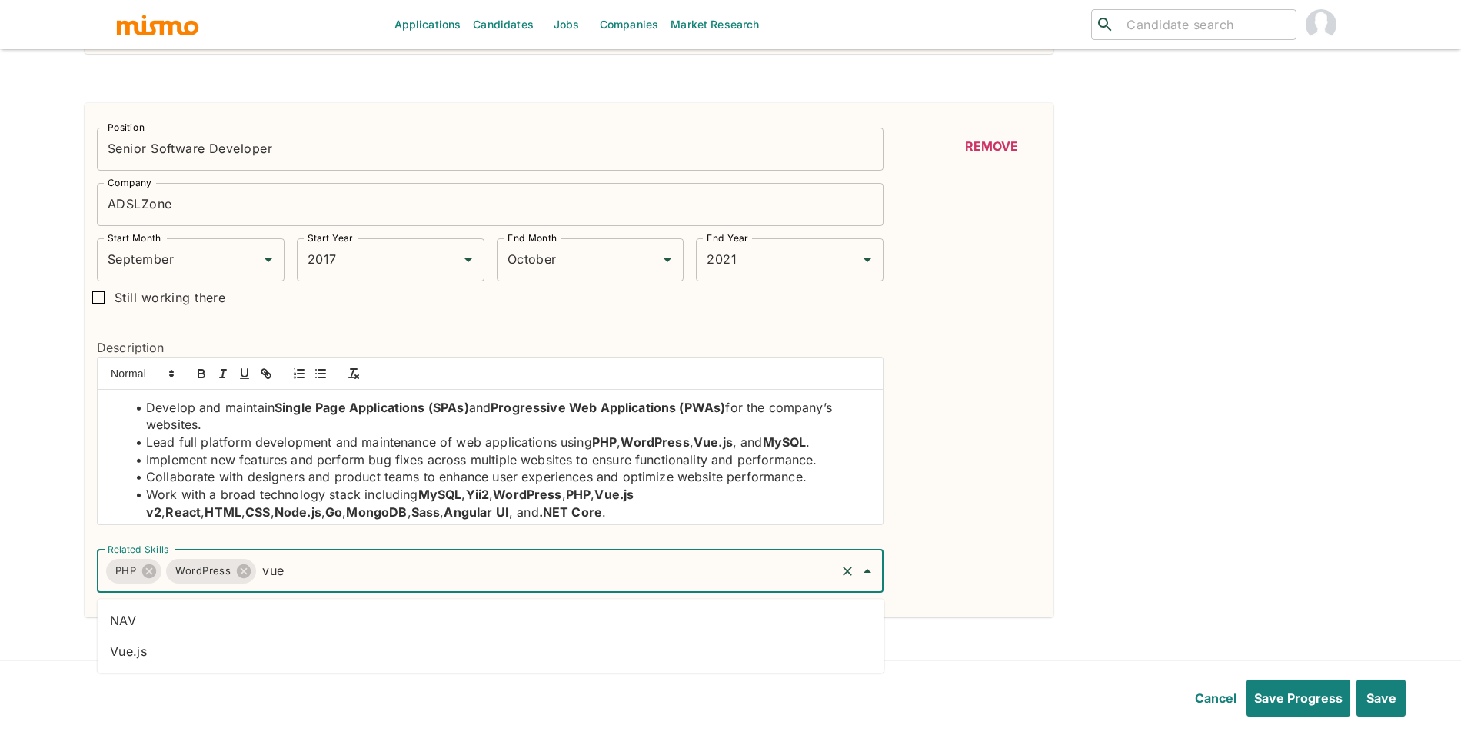
click at [272, 653] on li "Vue.js" at bounding box center [491, 651] width 786 height 31
type input "mysql"
click at [480, 612] on li "MySQL" at bounding box center [491, 620] width 786 height 31
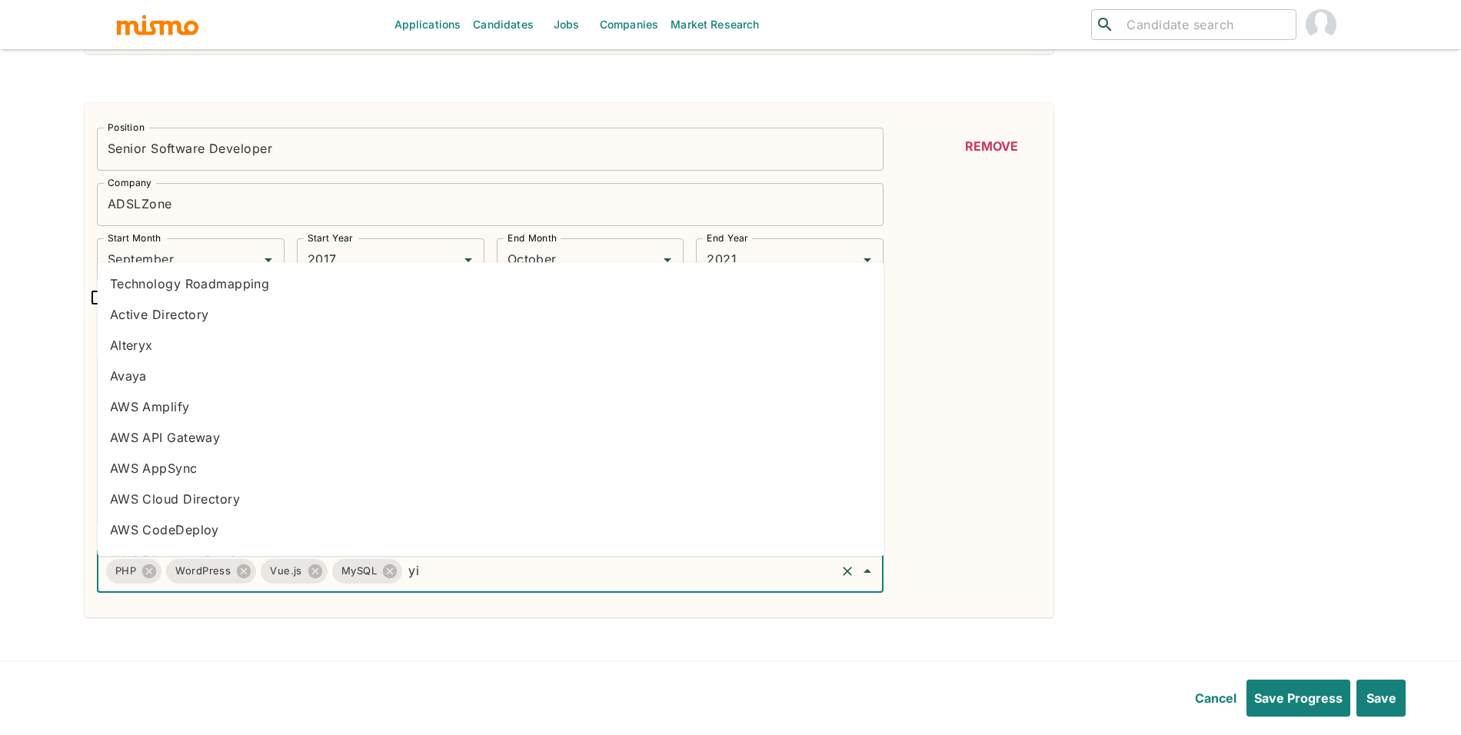
type input "yii"
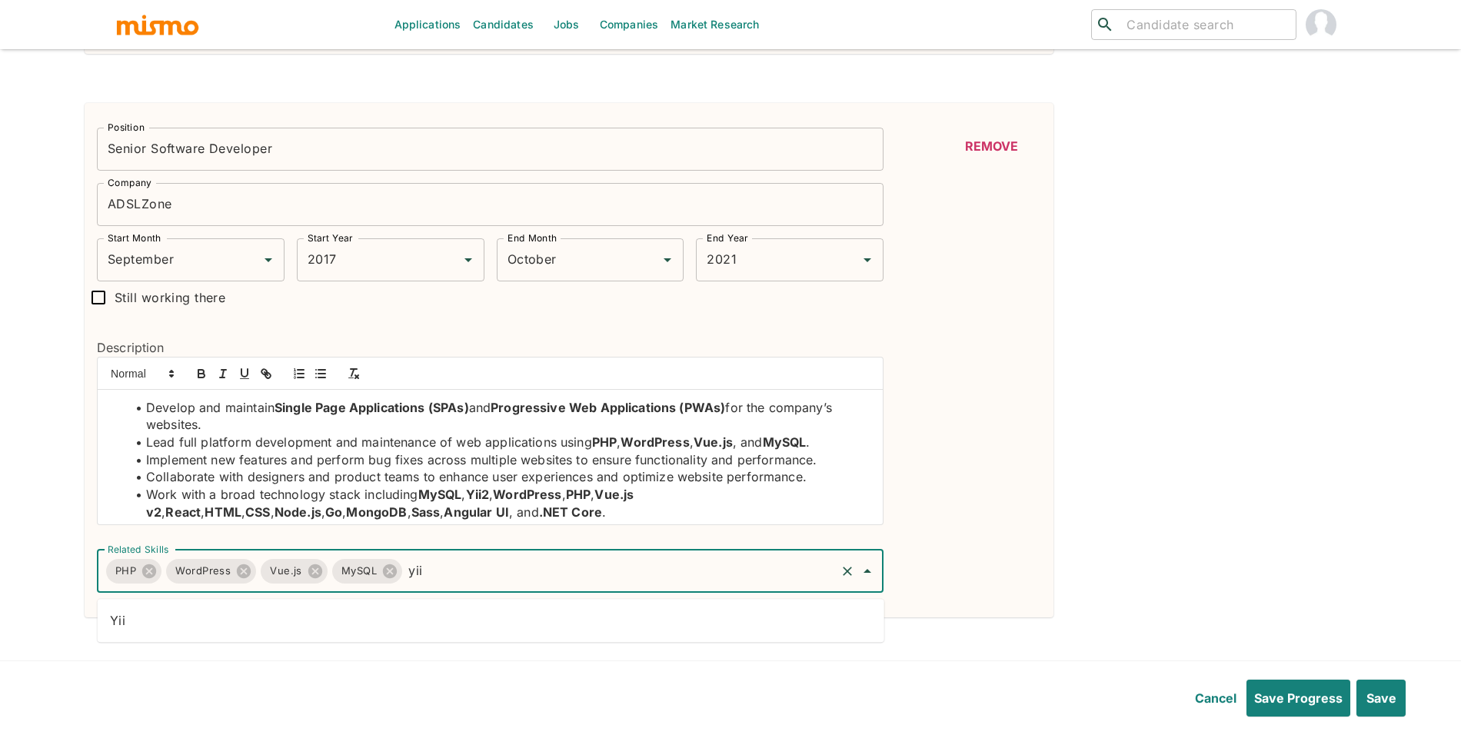
click at [630, 610] on li "Yii" at bounding box center [491, 620] width 786 height 31
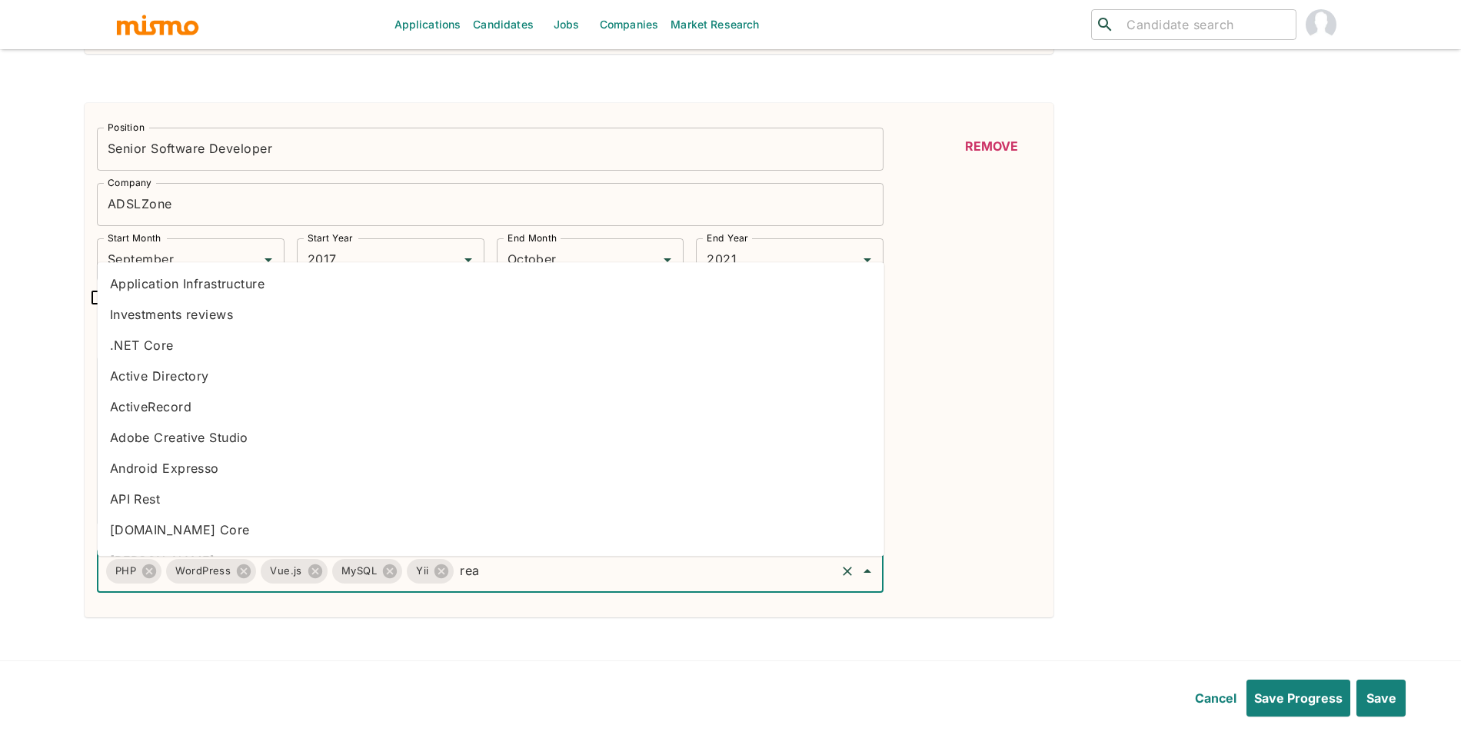
type input "reac"
click at [248, 305] on li "React" at bounding box center [491, 314] width 786 height 31
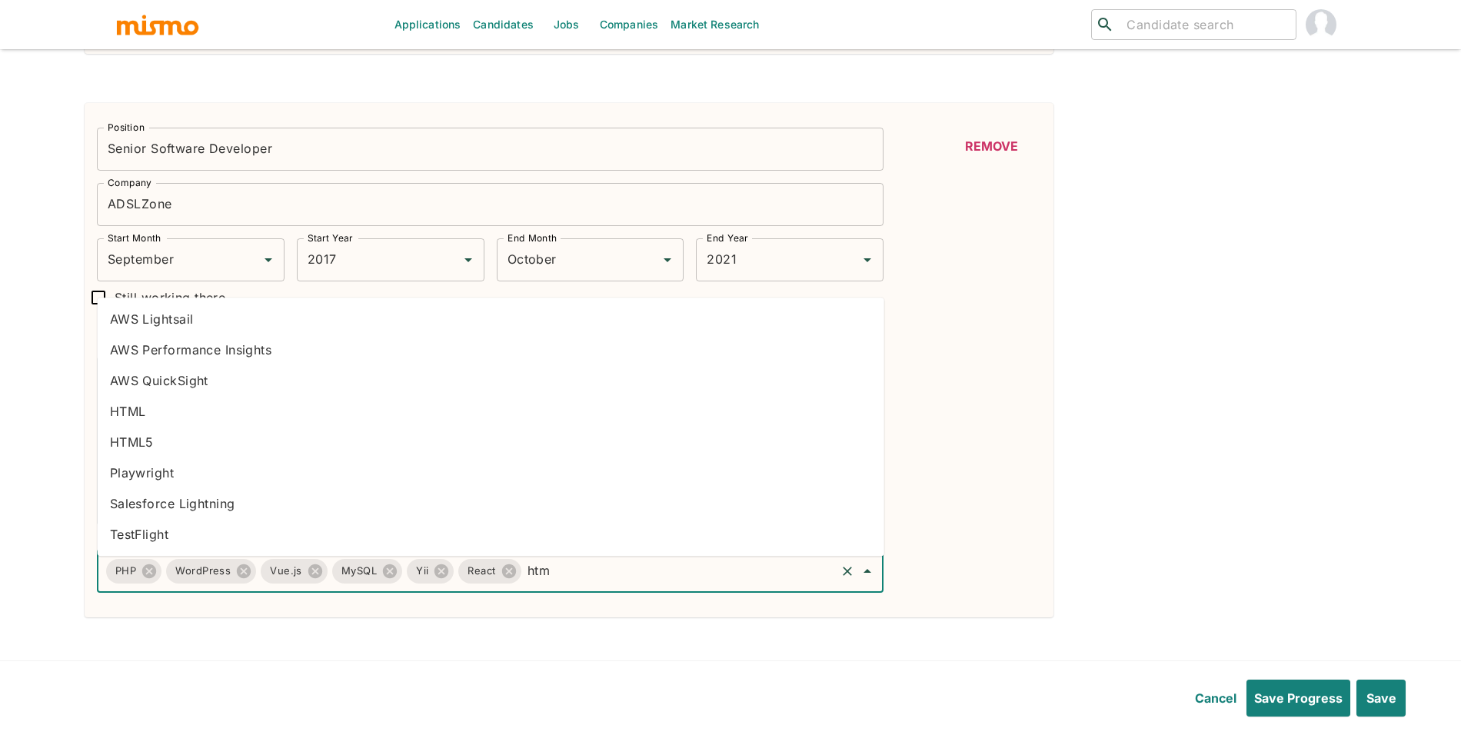
type input "html"
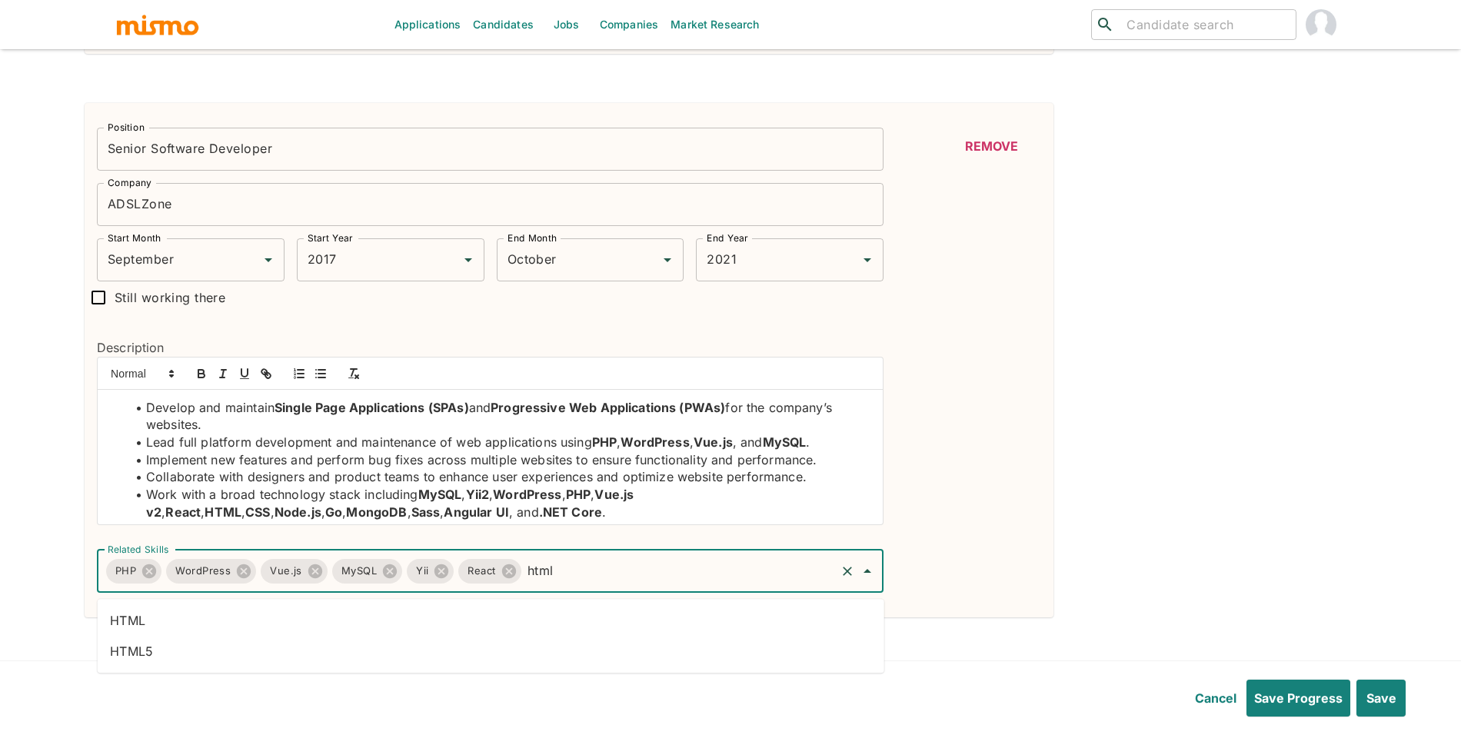
click at [726, 608] on li "HTML" at bounding box center [491, 620] width 786 height 31
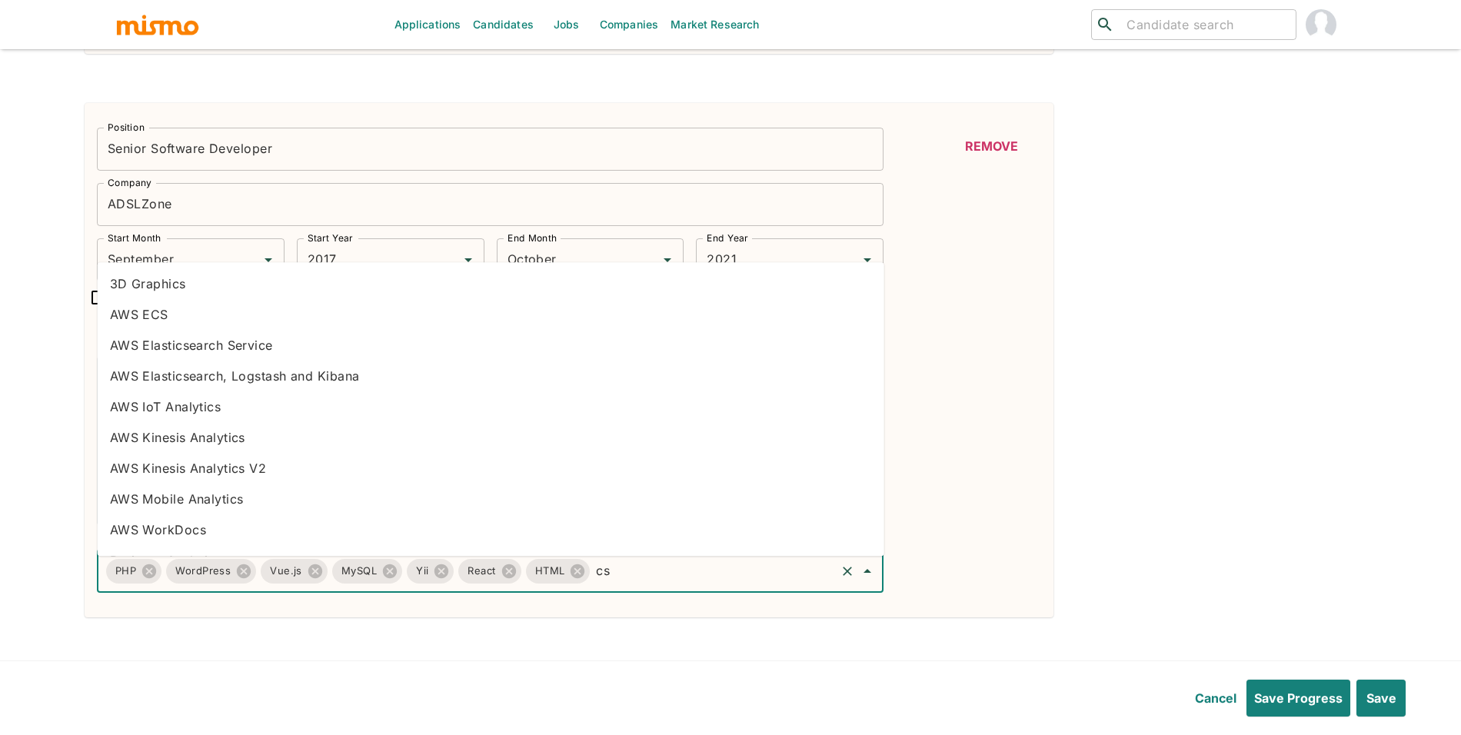
type input "css"
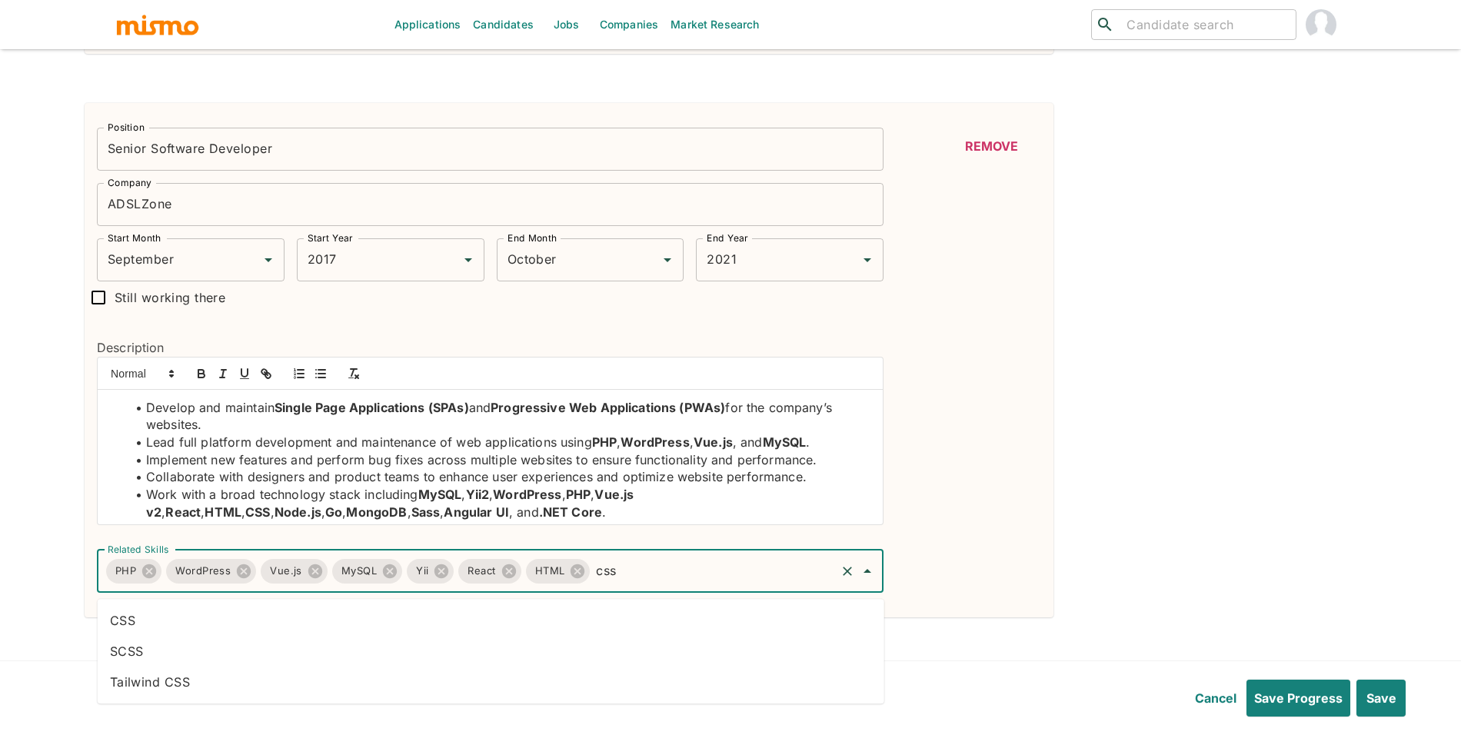
click at [261, 614] on li "CSS" at bounding box center [491, 620] width 786 height 31
type input "node"
click at [450, 700] on li "Node.js" at bounding box center [491, 712] width 786 height 31
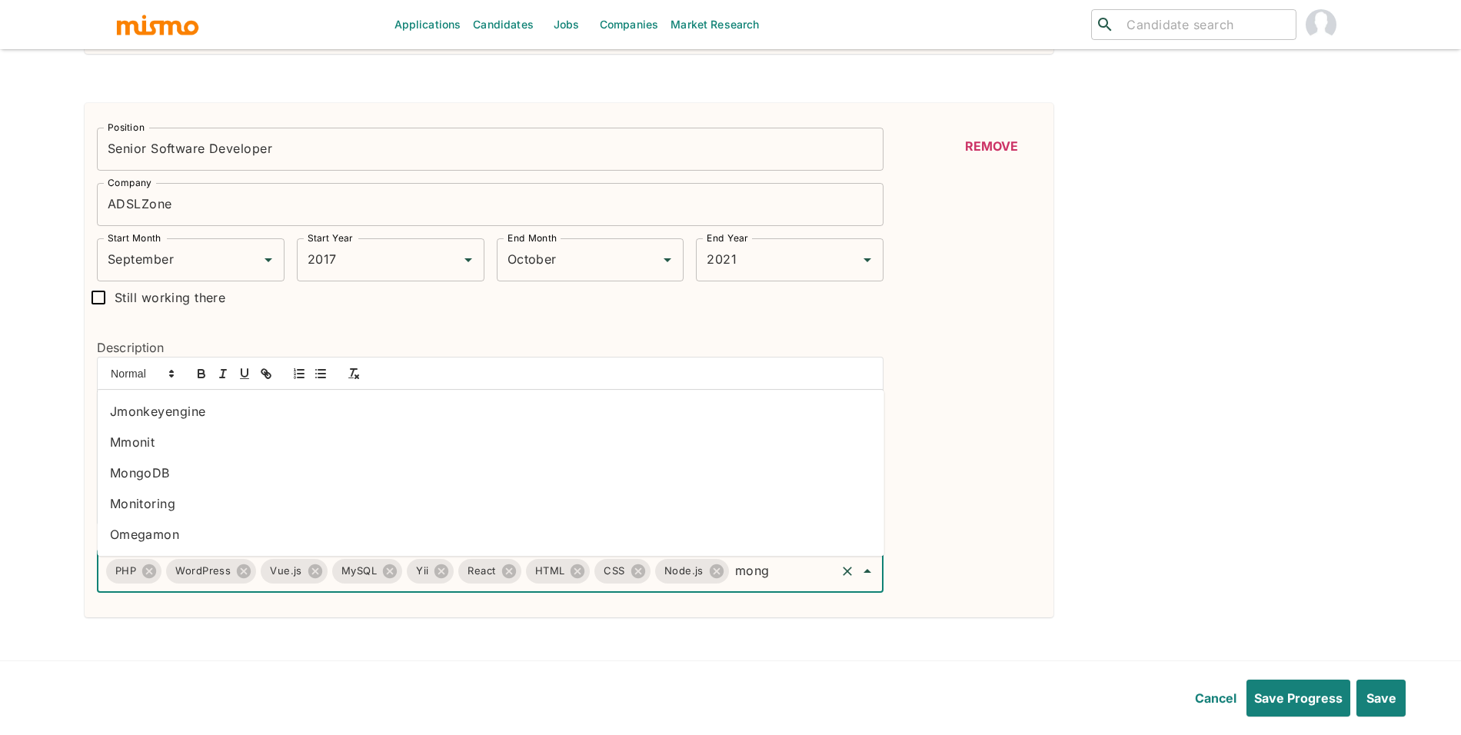
type input "mongo"
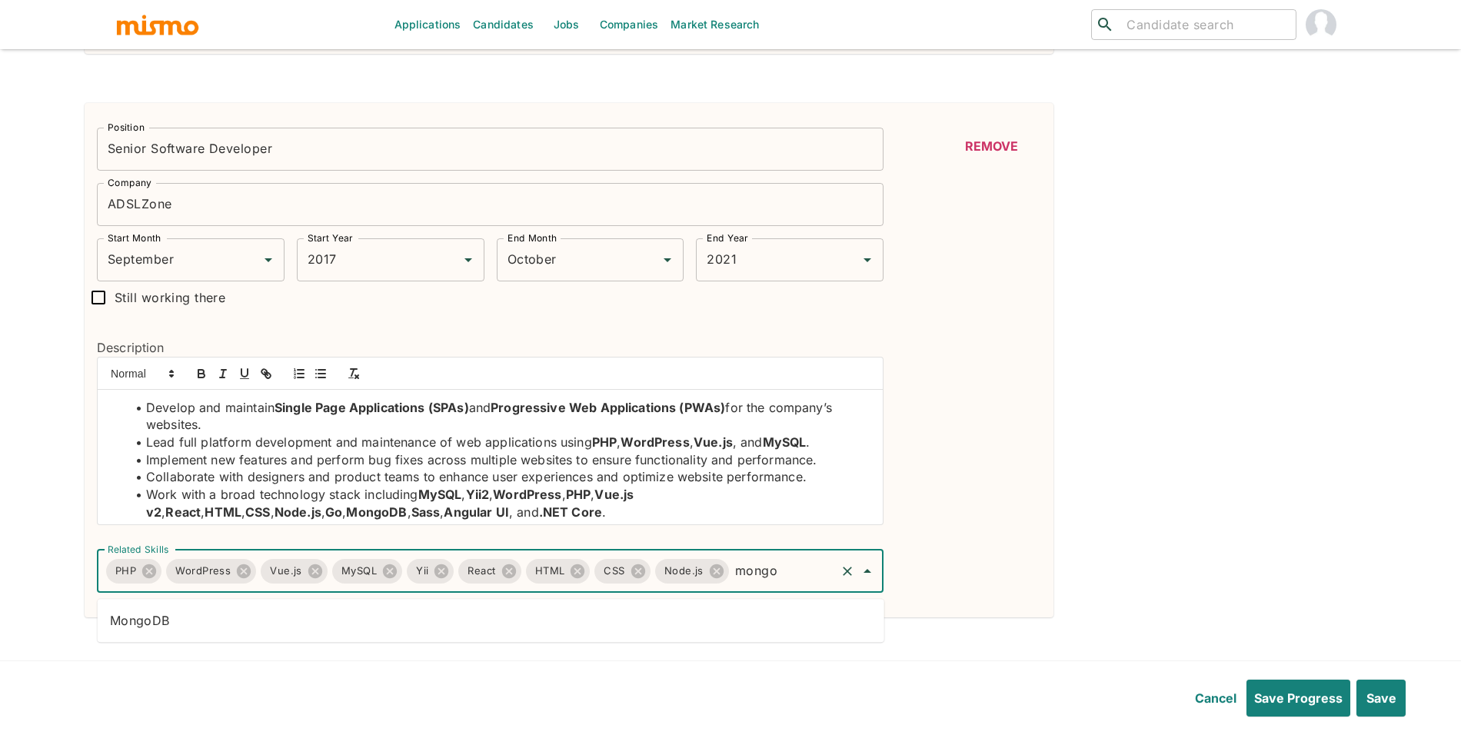
click at [350, 622] on li "MongoDB" at bounding box center [491, 620] width 786 height 31
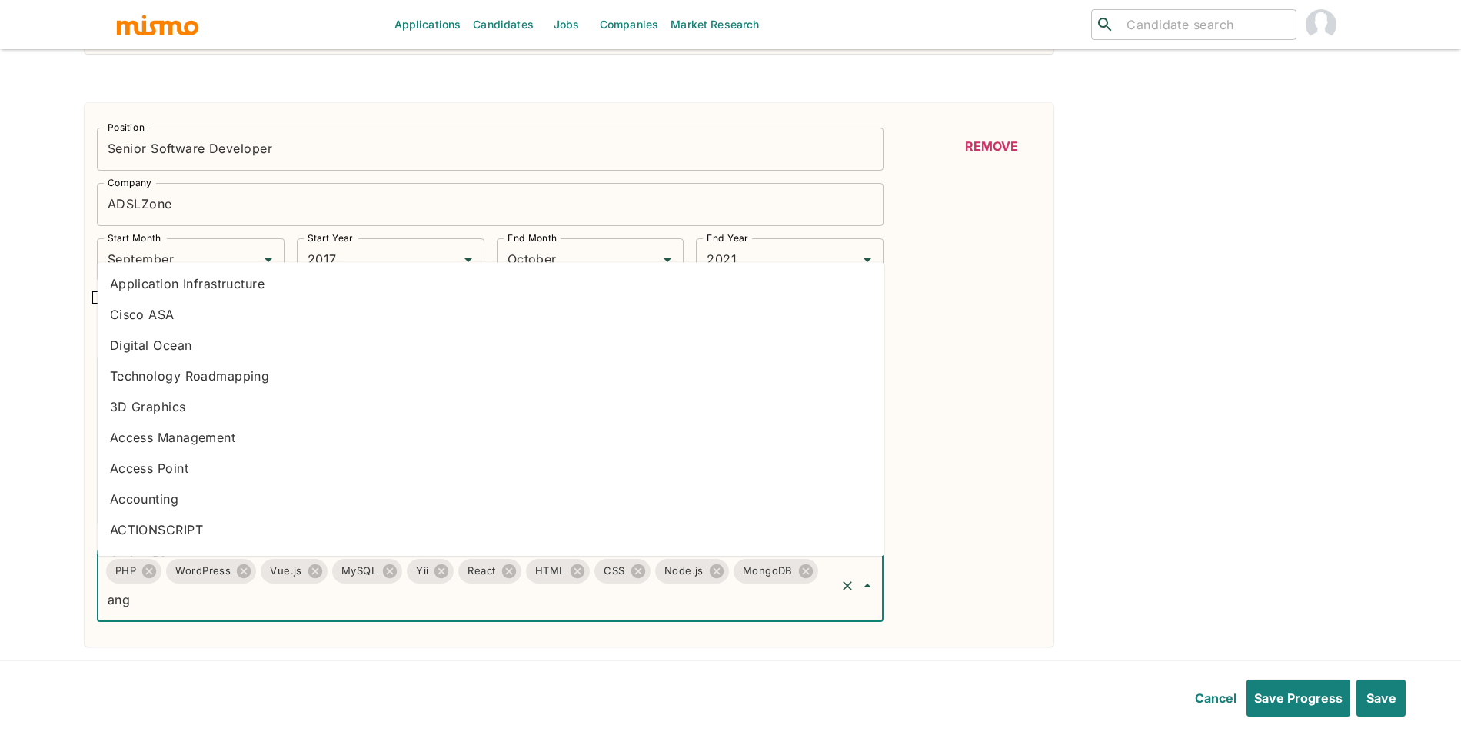
type input "angu"
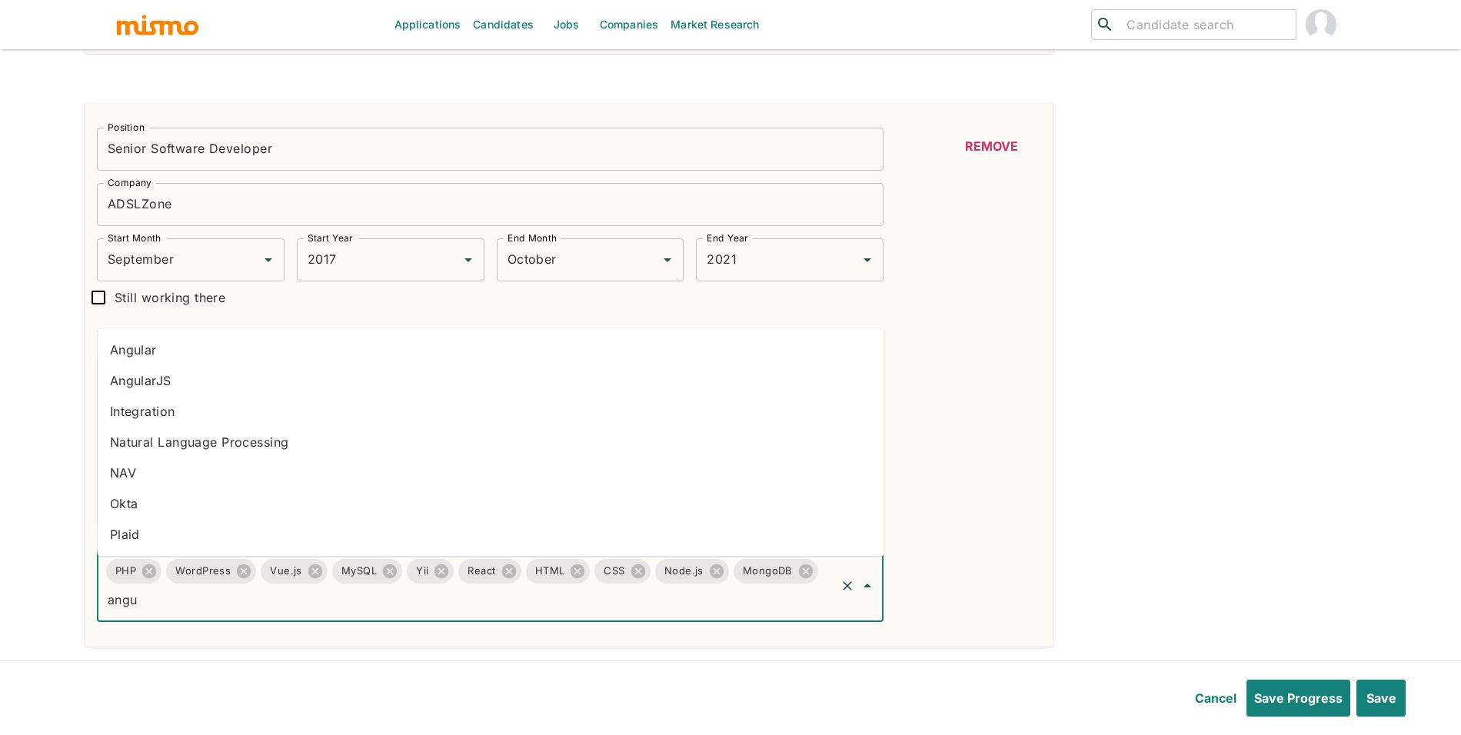
click at [160, 347] on li "Angular" at bounding box center [491, 349] width 786 height 31
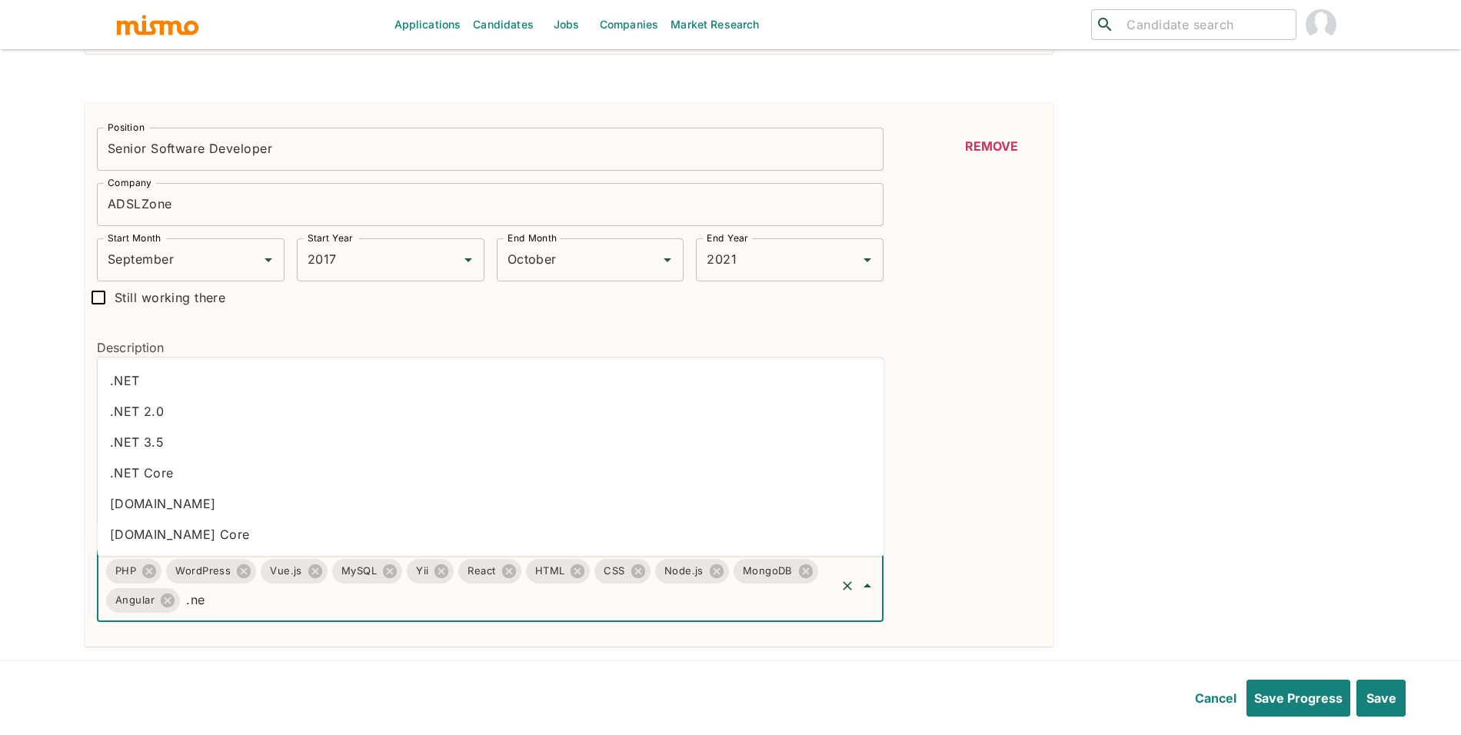
type input ".net"
click at [462, 384] on li ".NET" at bounding box center [491, 380] width 786 height 31
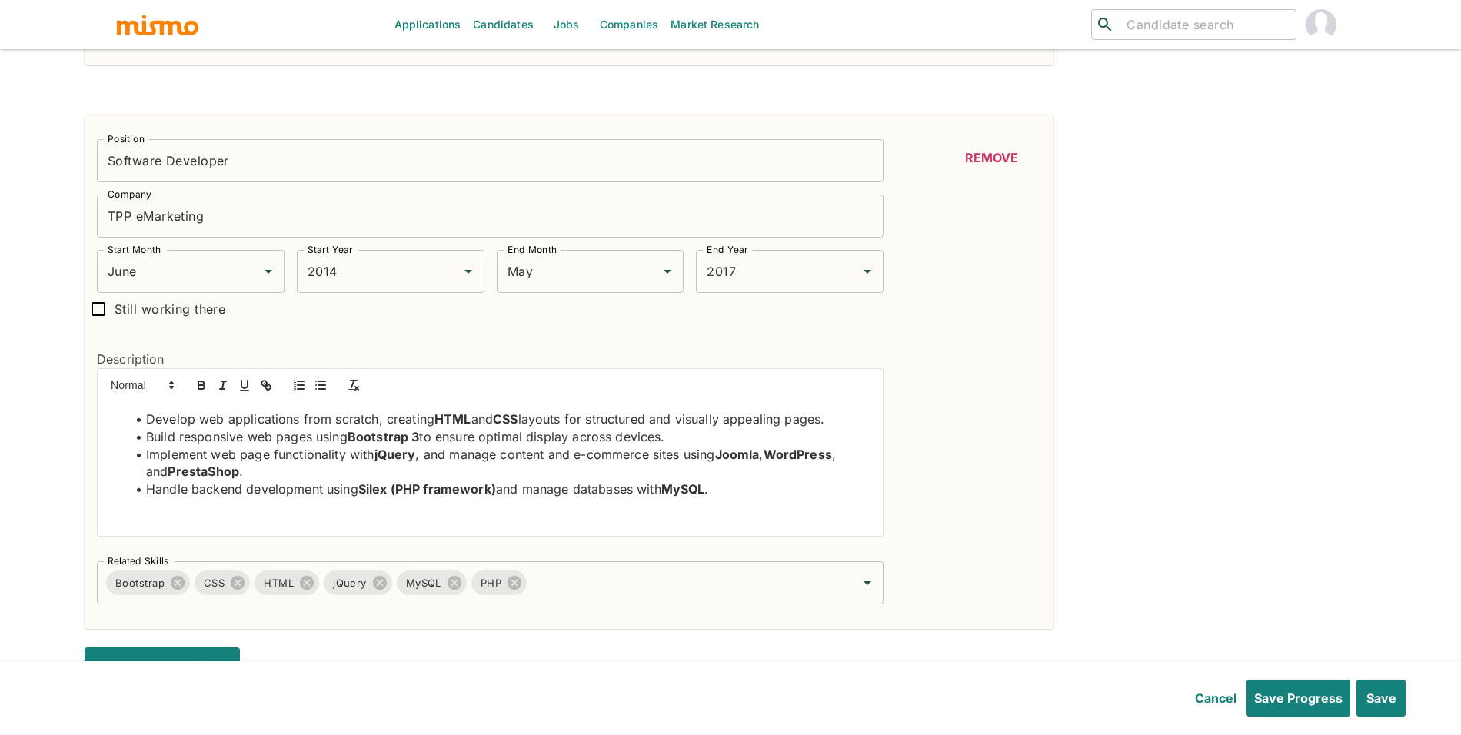
scroll to position [3894, 0]
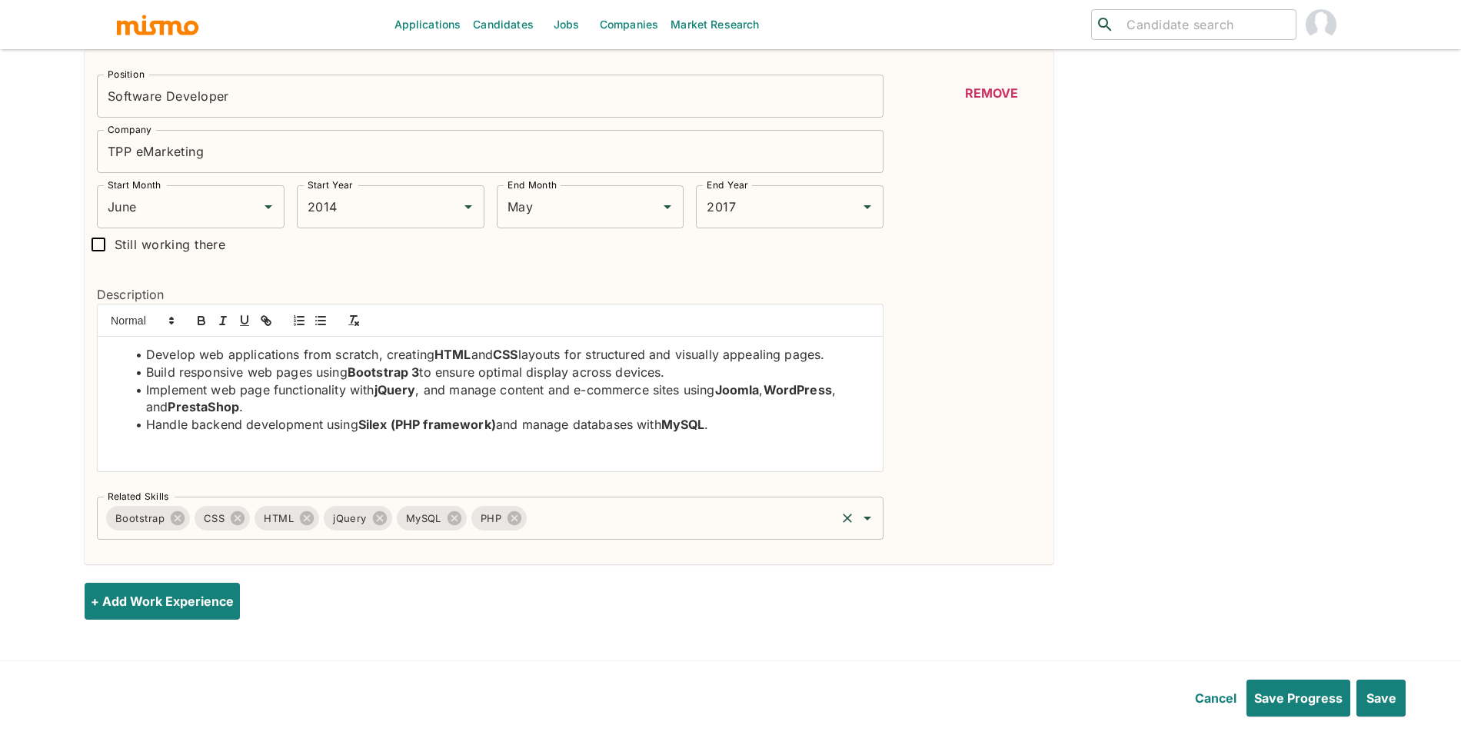
click at [746, 525] on input "Related Skills" at bounding box center [681, 518] width 304 height 29
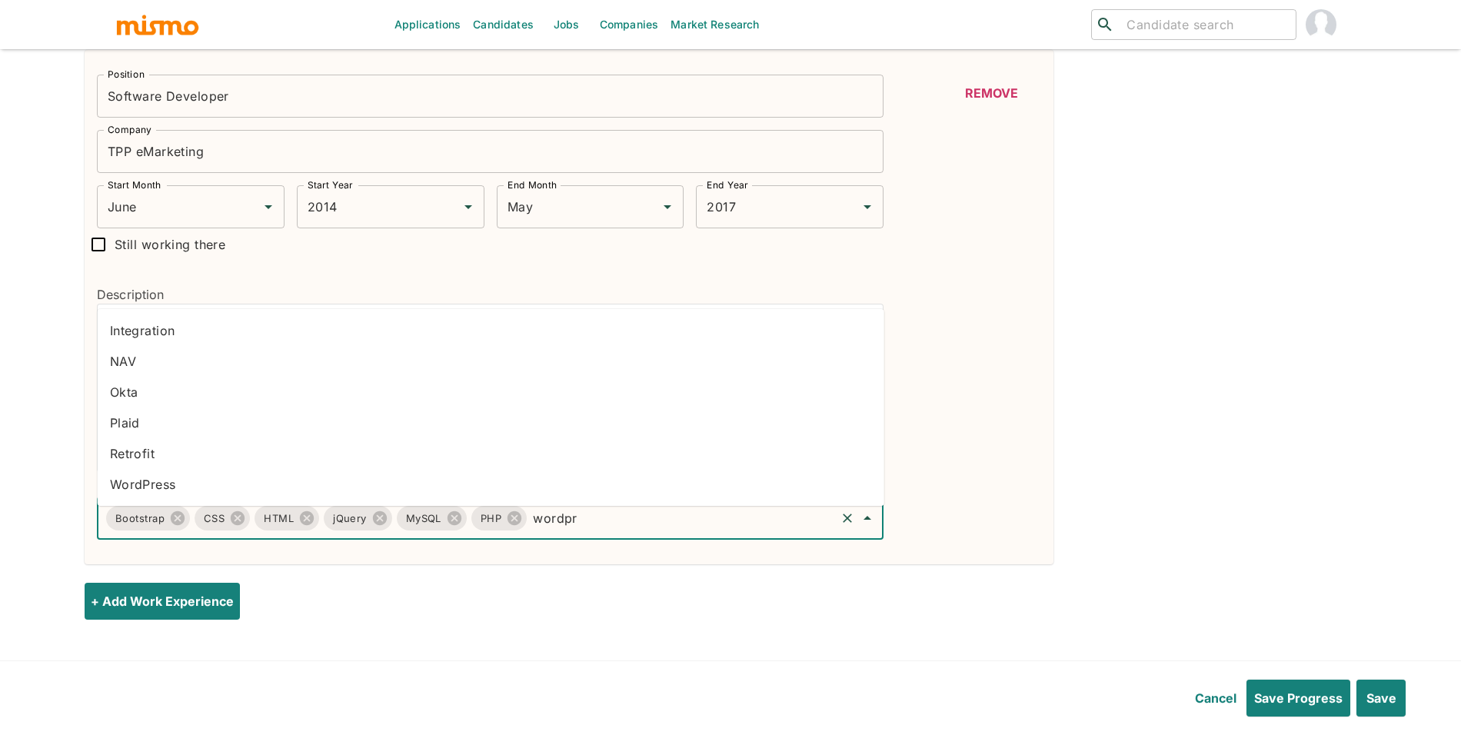
type input "wordpre"
click at [188, 475] on li "WordPress" at bounding box center [491, 484] width 786 height 31
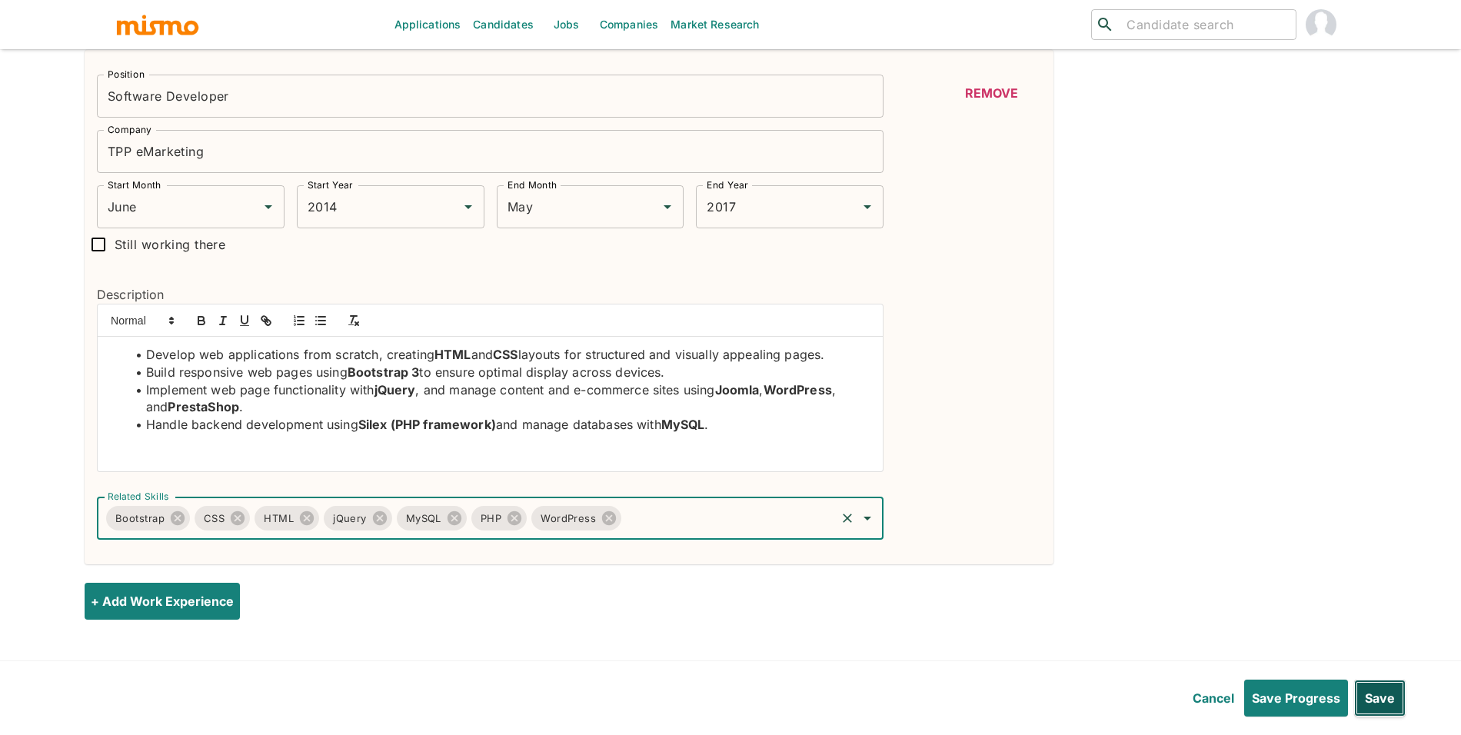
click at [1372, 703] on button "Save" at bounding box center [1380, 698] width 52 height 37
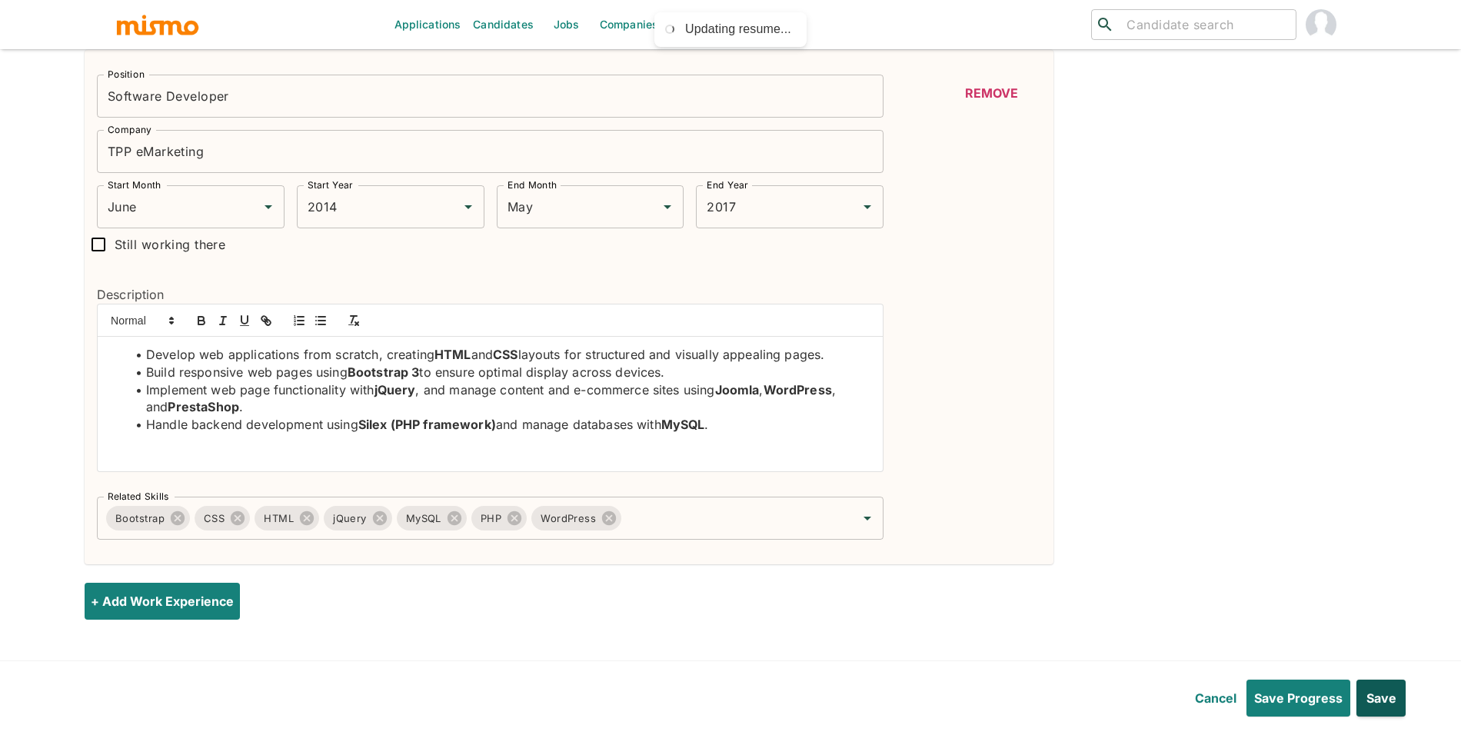
scroll to position [2030, 0]
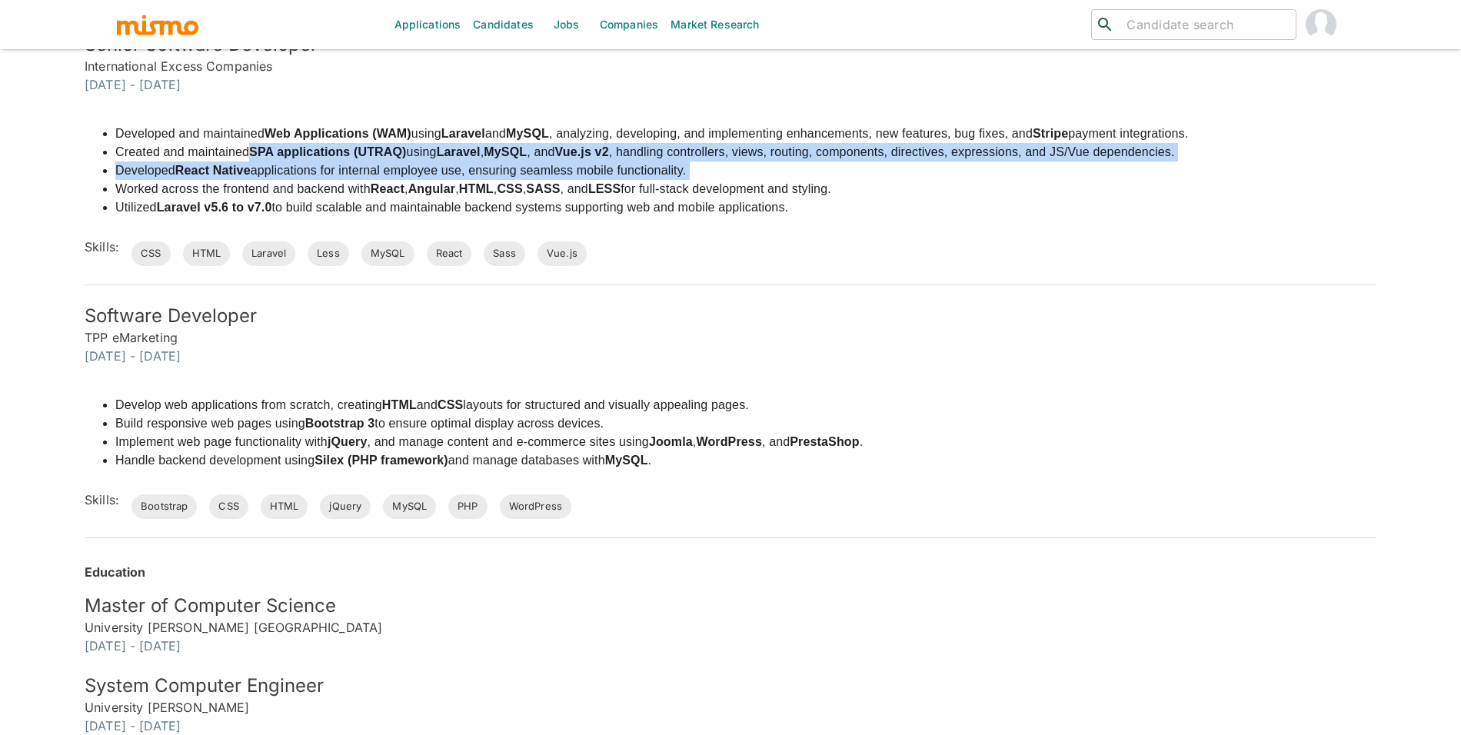
drag, startPoint x: 252, startPoint y: 148, endPoint x: 472, endPoint y: 180, distance: 222.2
click at [472, 180] on ul "Developed and maintained Web Applications (WAM) using Laravel and MySQL , analy…" at bounding box center [636, 171] width 1103 height 92
click at [472, 180] on li "Worked across the frontend and backend with React , Angular , HTML , CSS , SASS…" at bounding box center [651, 189] width 1072 height 18
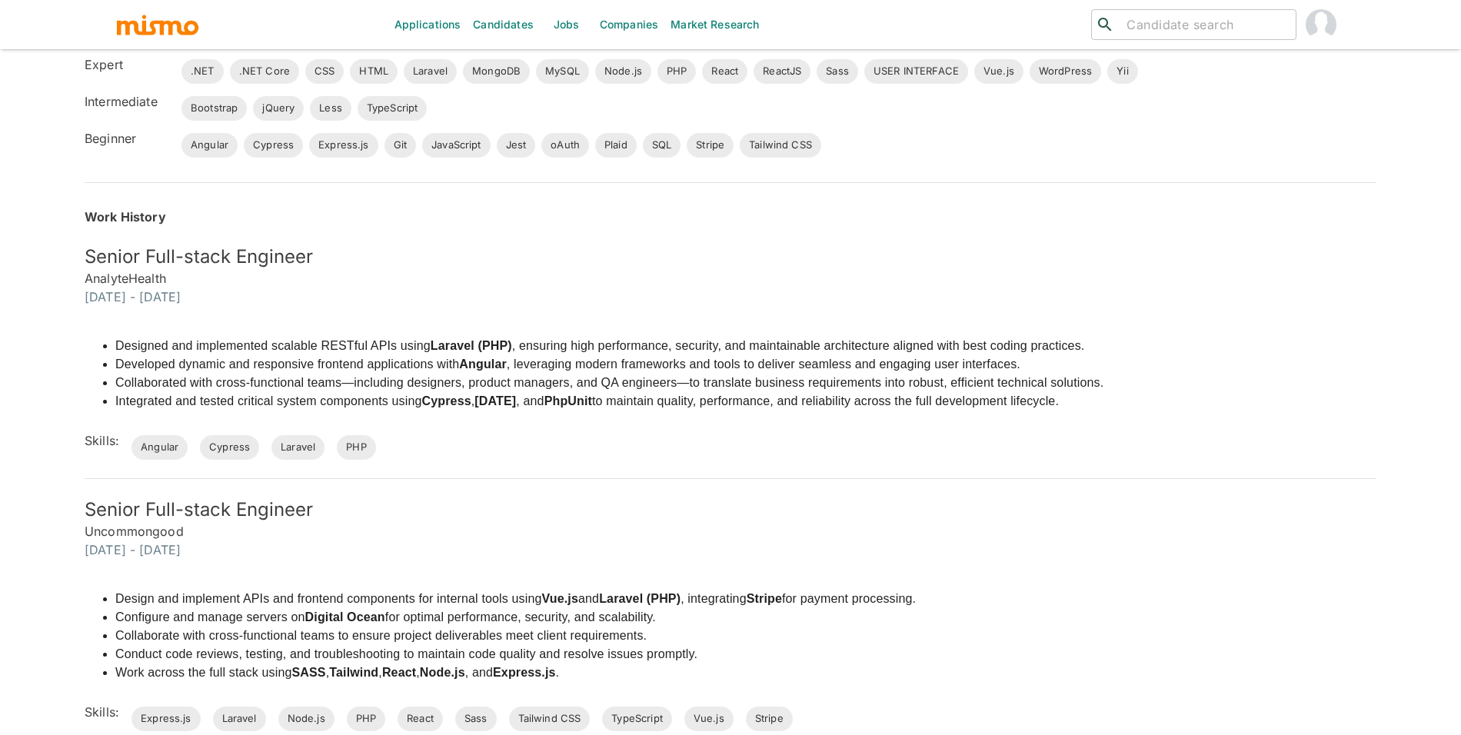
scroll to position [0, 0]
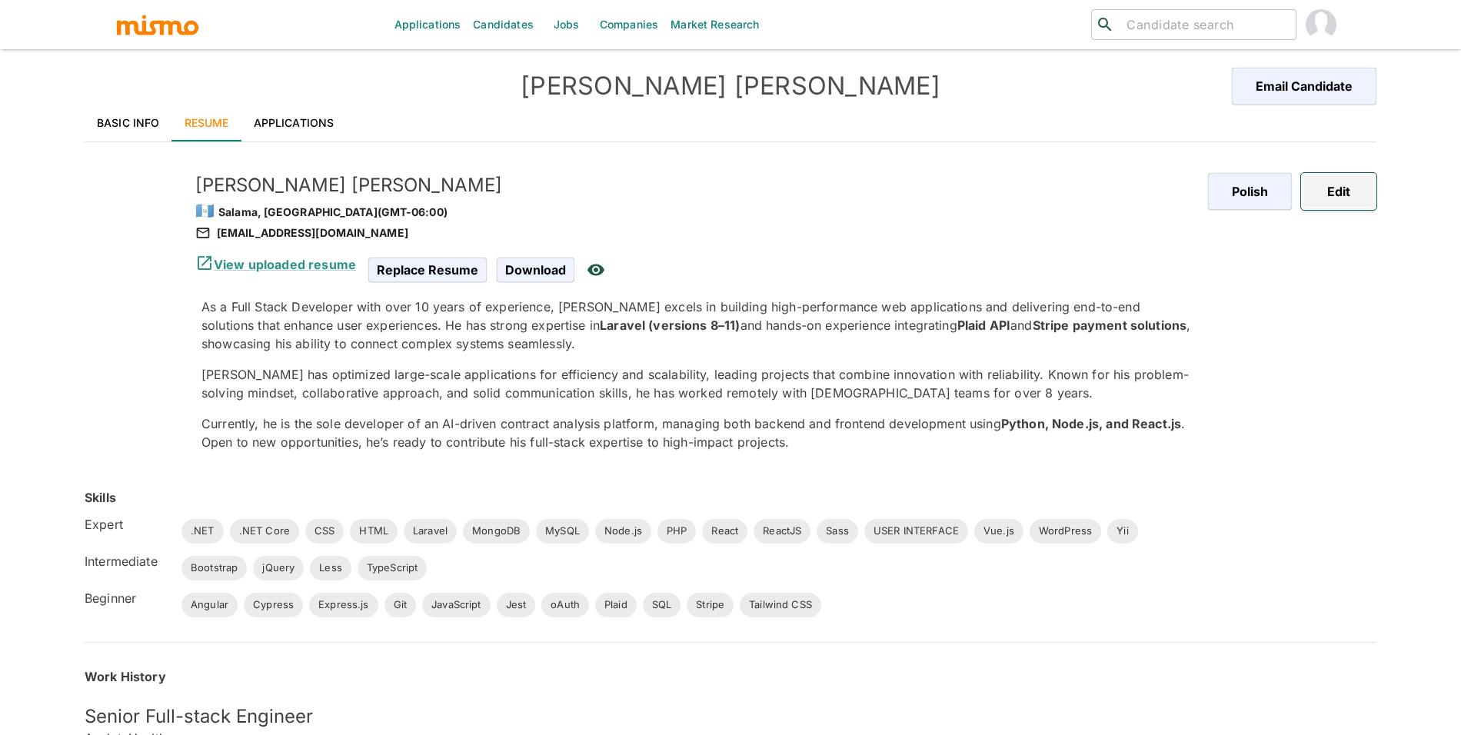
click at [1354, 197] on button "Edit" at bounding box center [1338, 191] width 75 height 37
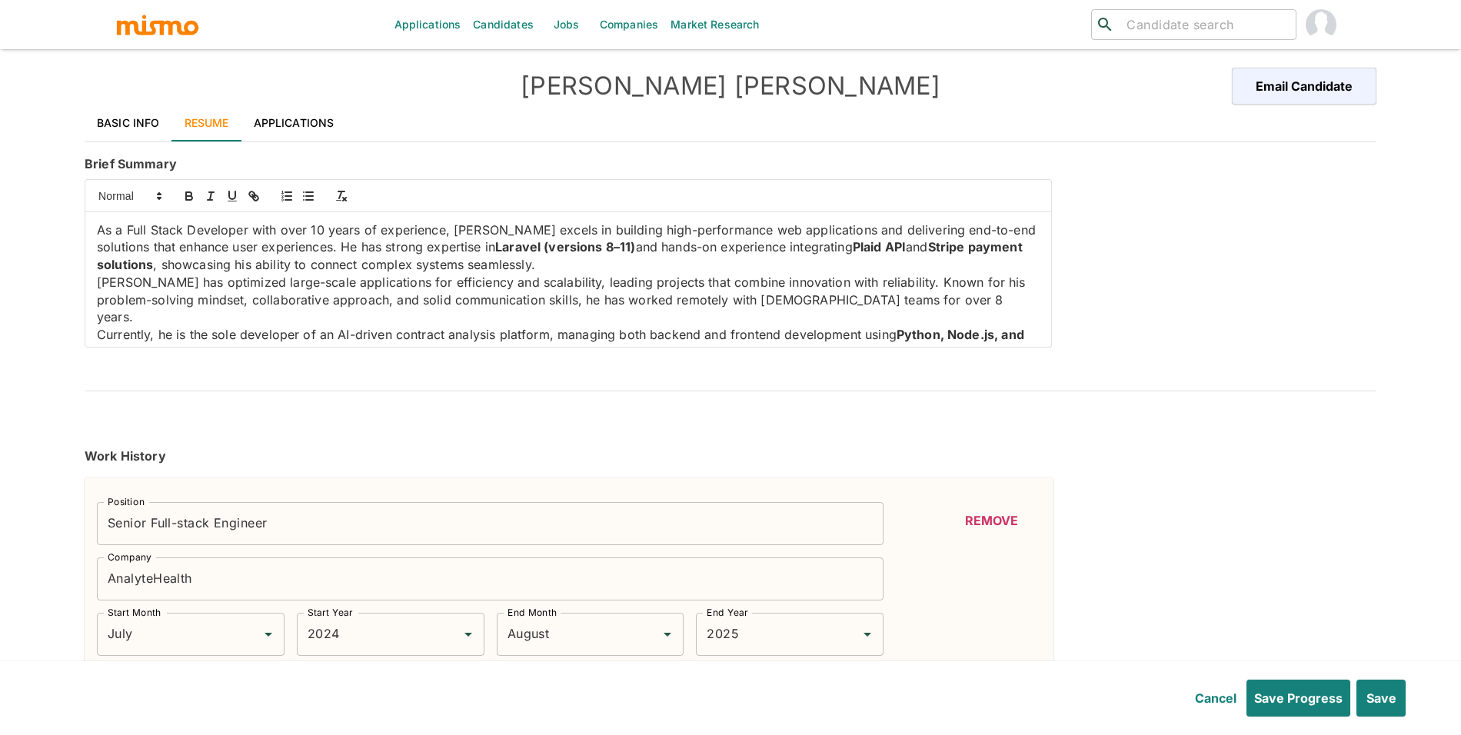
type input "July"
type input "2024"
type input "August"
type input "2025"
type input "January"
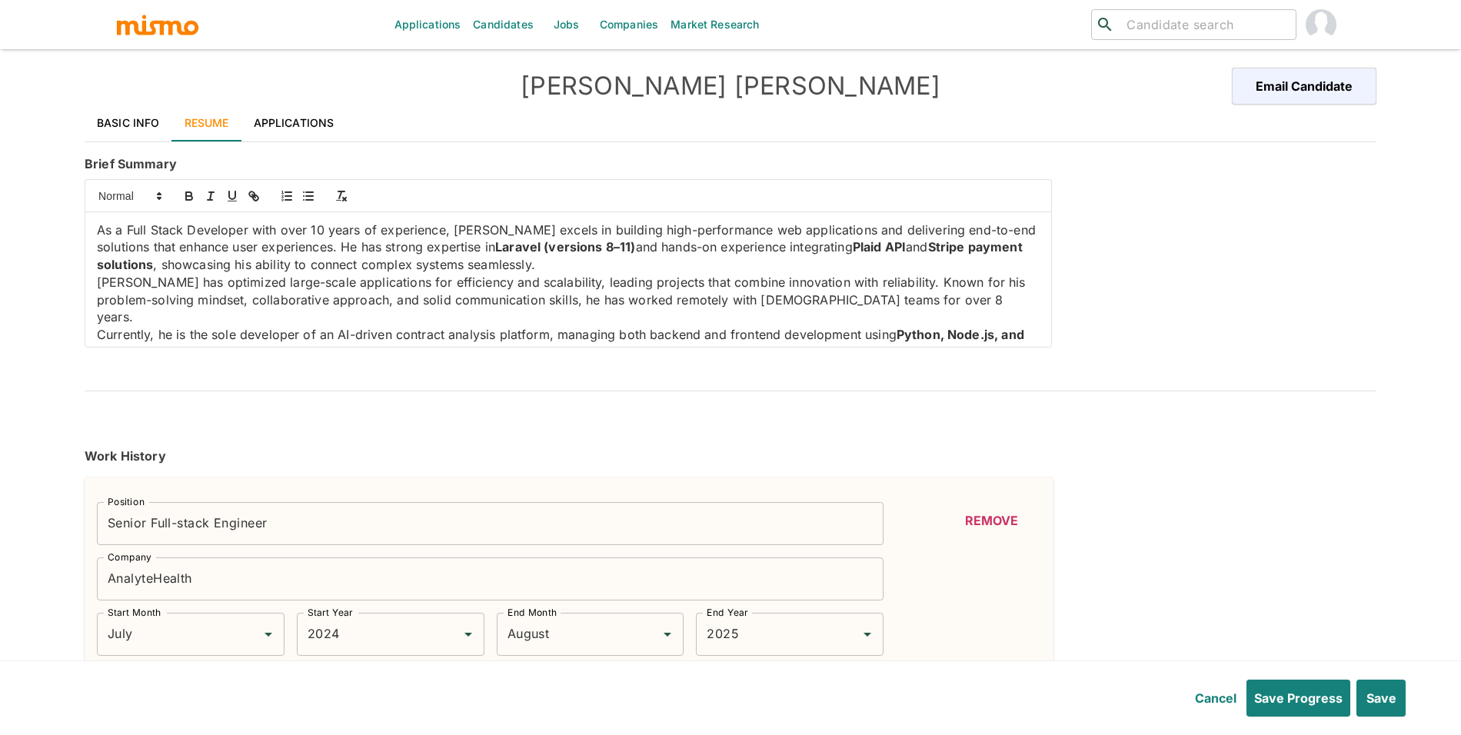
type input "2023"
type input "May"
type input "2024"
type input "August"
type input "2022"
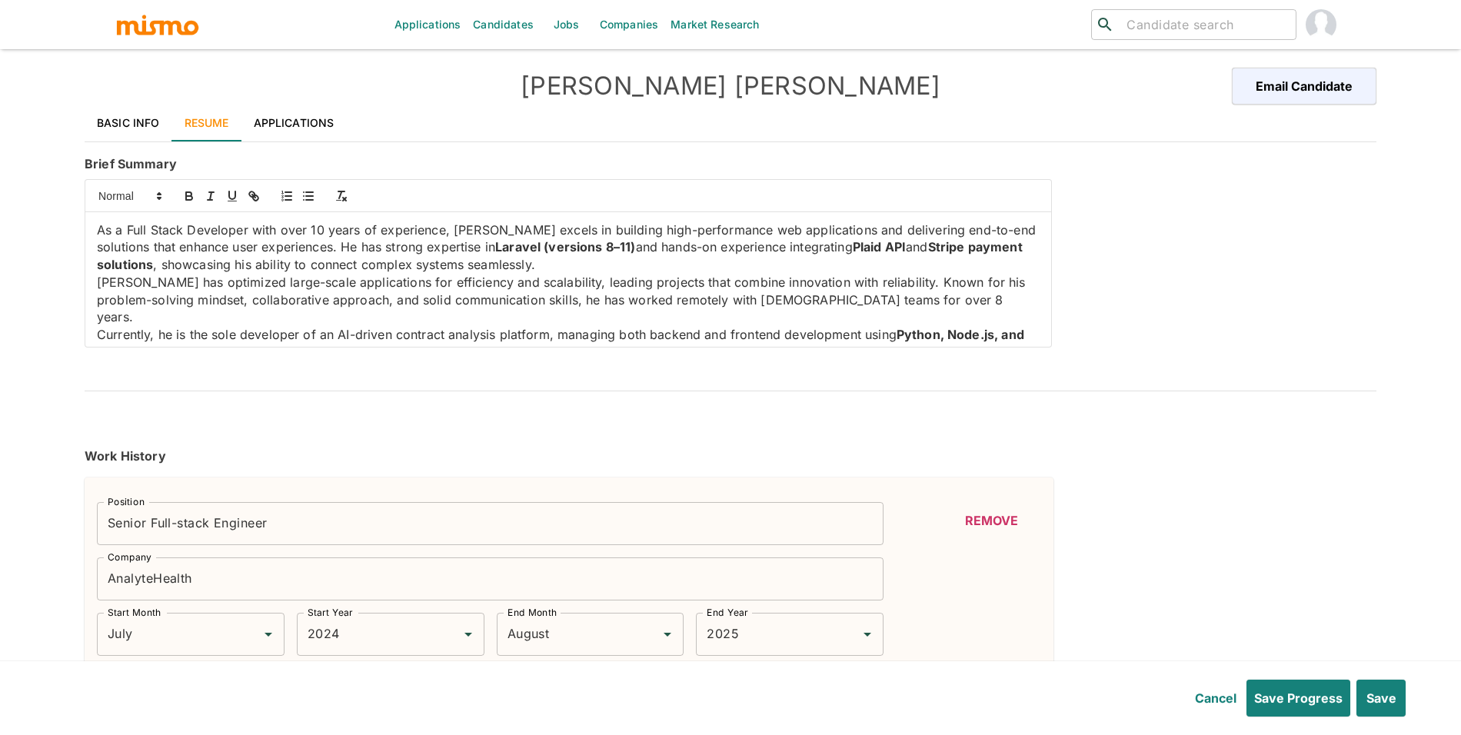
type input "February"
type input "2023"
type input "October"
type input "2021"
type input "October"
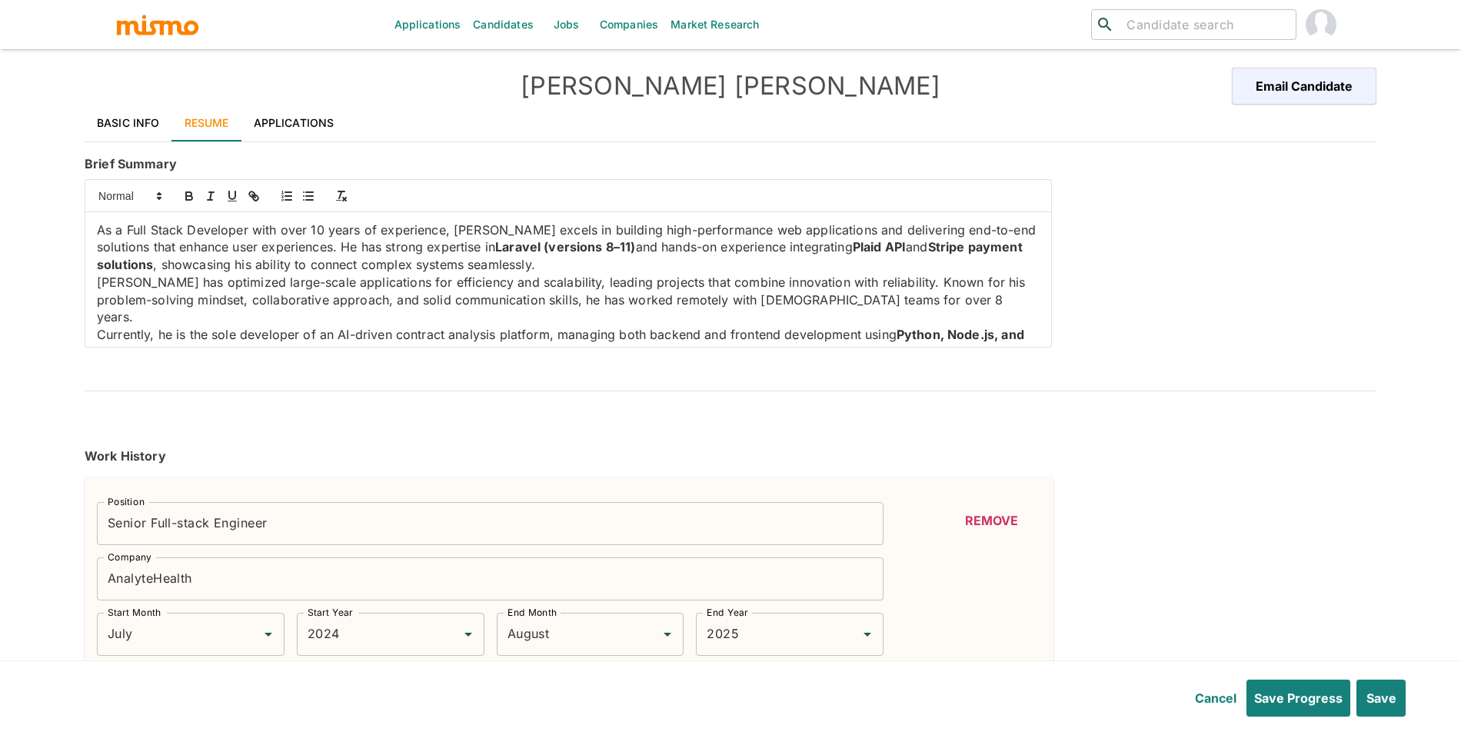
type input "2022"
type input "September"
type input "2017"
type input "October"
type input "2021"
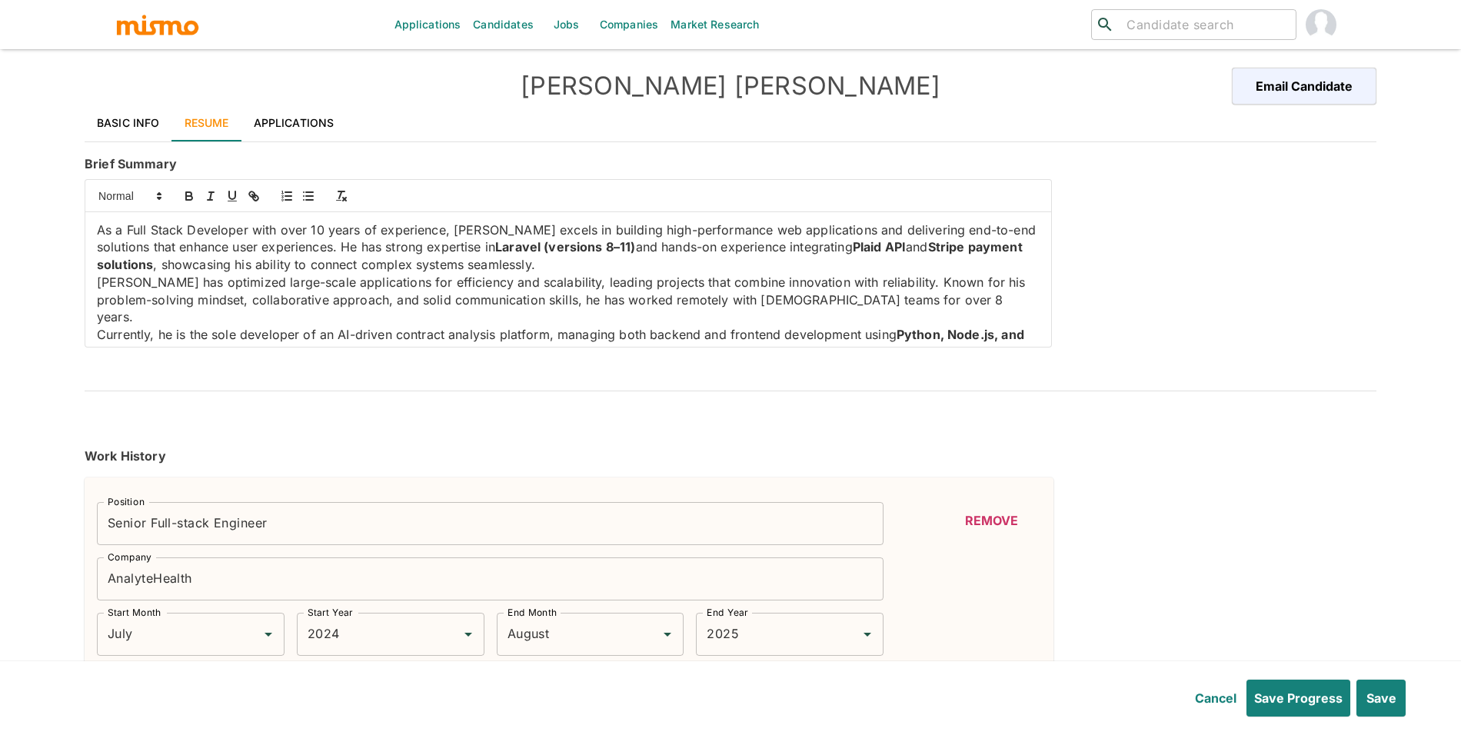
type input "December"
type input "2016"
type input "August"
type input "2019"
type input "June"
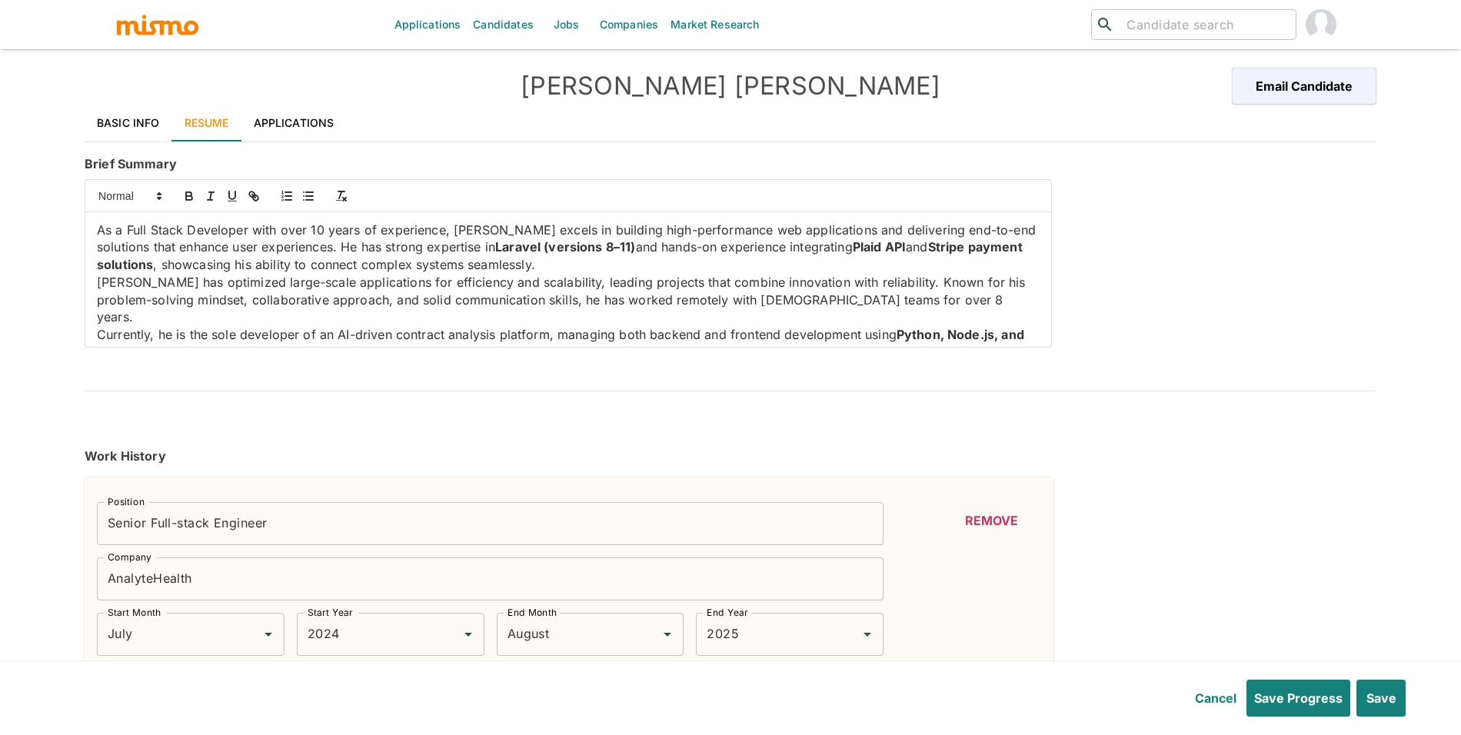
type input "2014"
type input "May"
type input "2017"
type input "PHP"
type input "Expert"
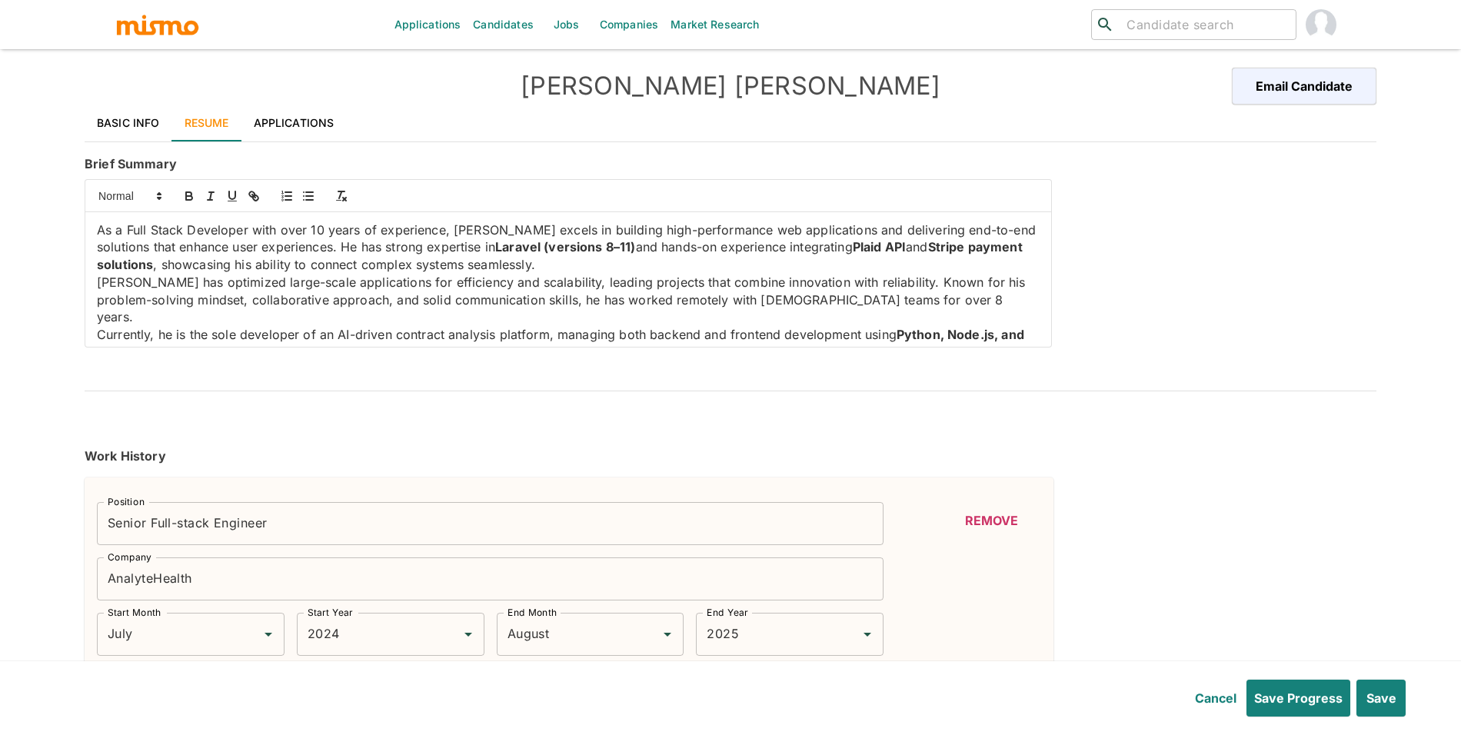
type input "10+"
type input "CSS"
type input "Expert"
type input "8"
type input "MySQL"
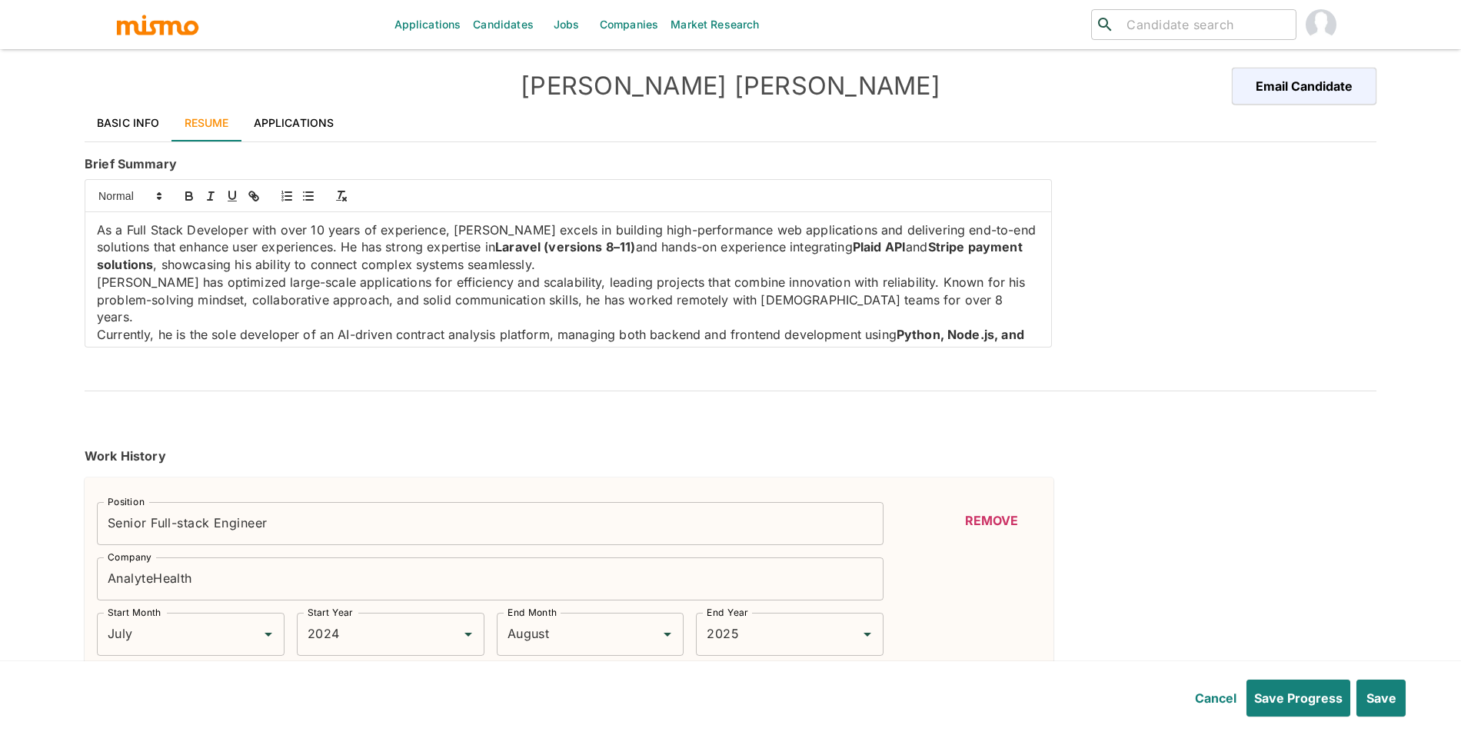
type input "Expert"
type input "7"
type input "HTML"
type input "Expert"
type input "7"
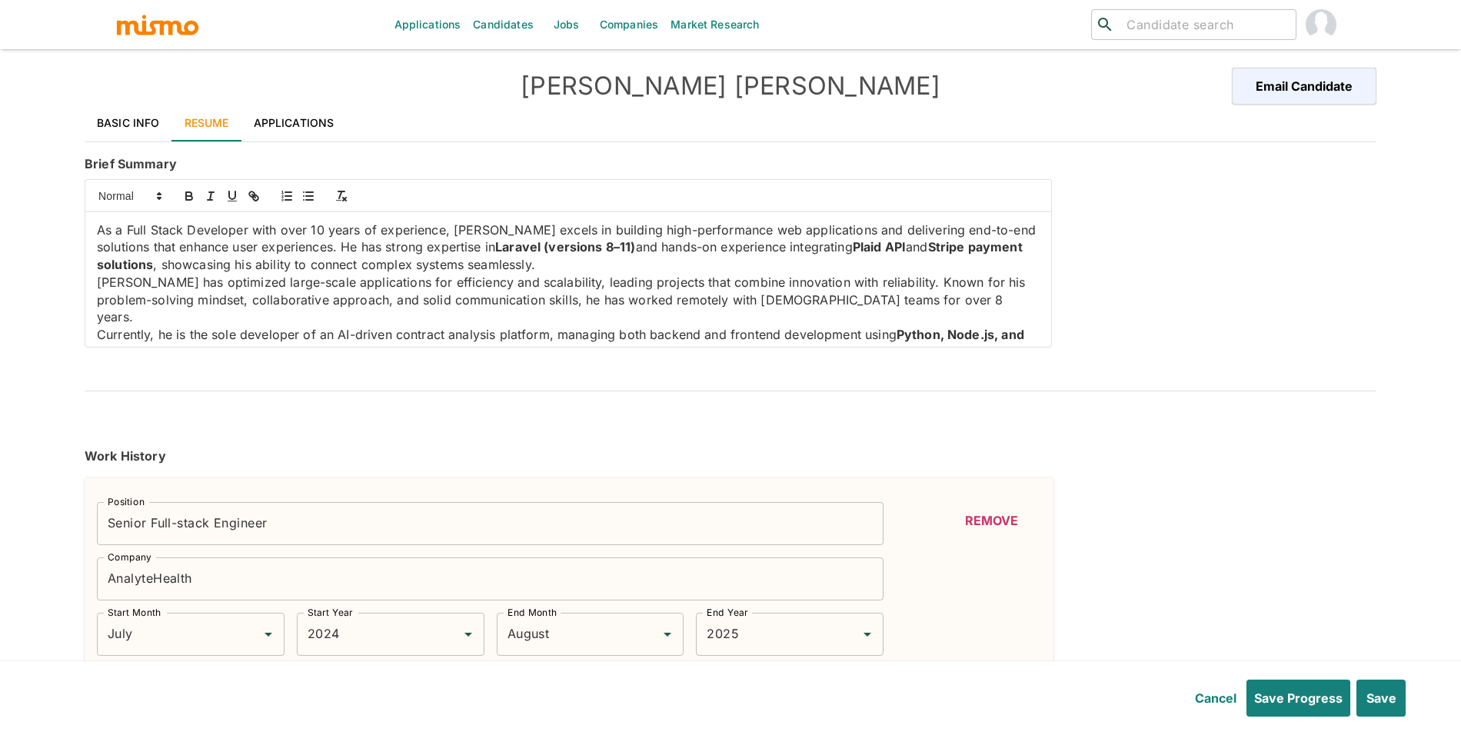
type input "Vue.js"
type input "Expert"
type input "7"
type input "ReactJS"
type input "Expert"
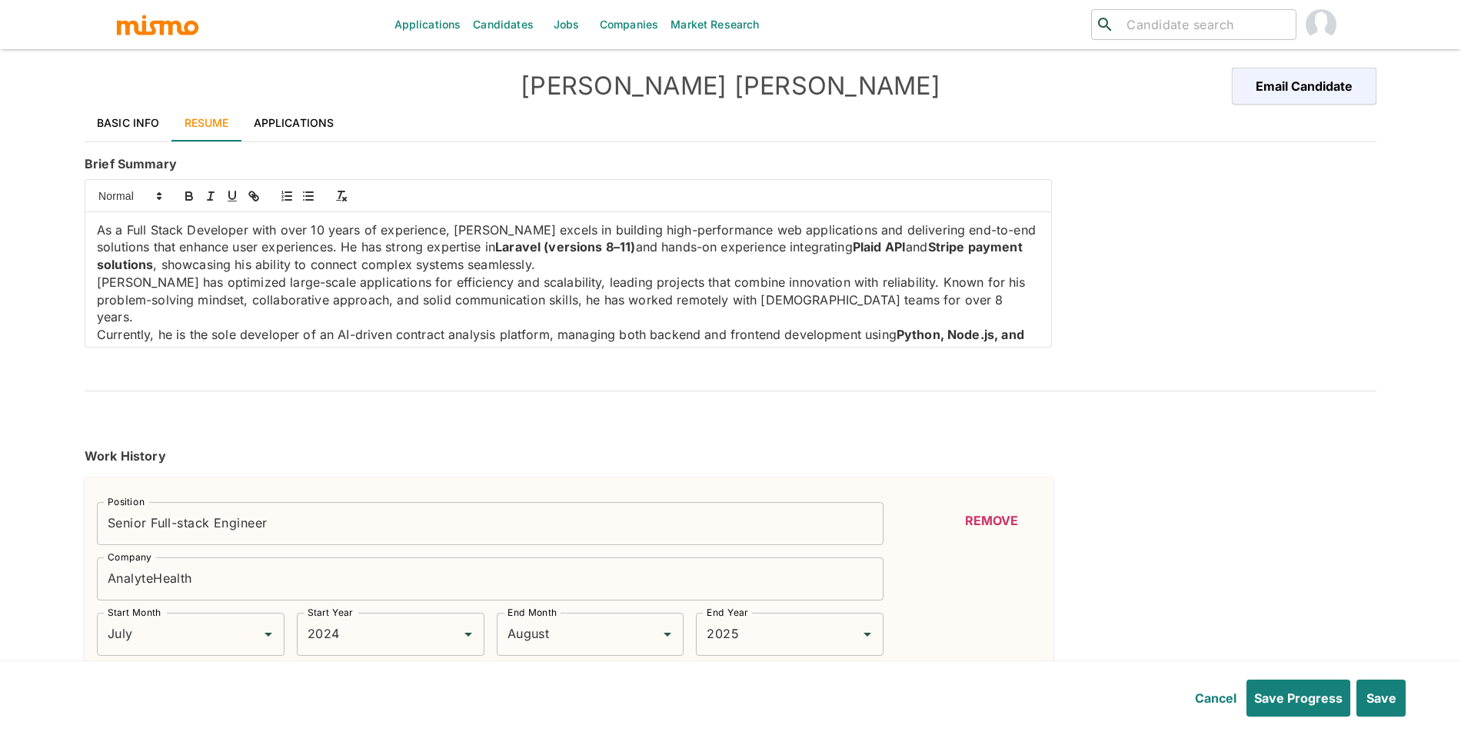
type input "6"
type input "React"
type input "Expert"
type input "6"
type input "Sass"
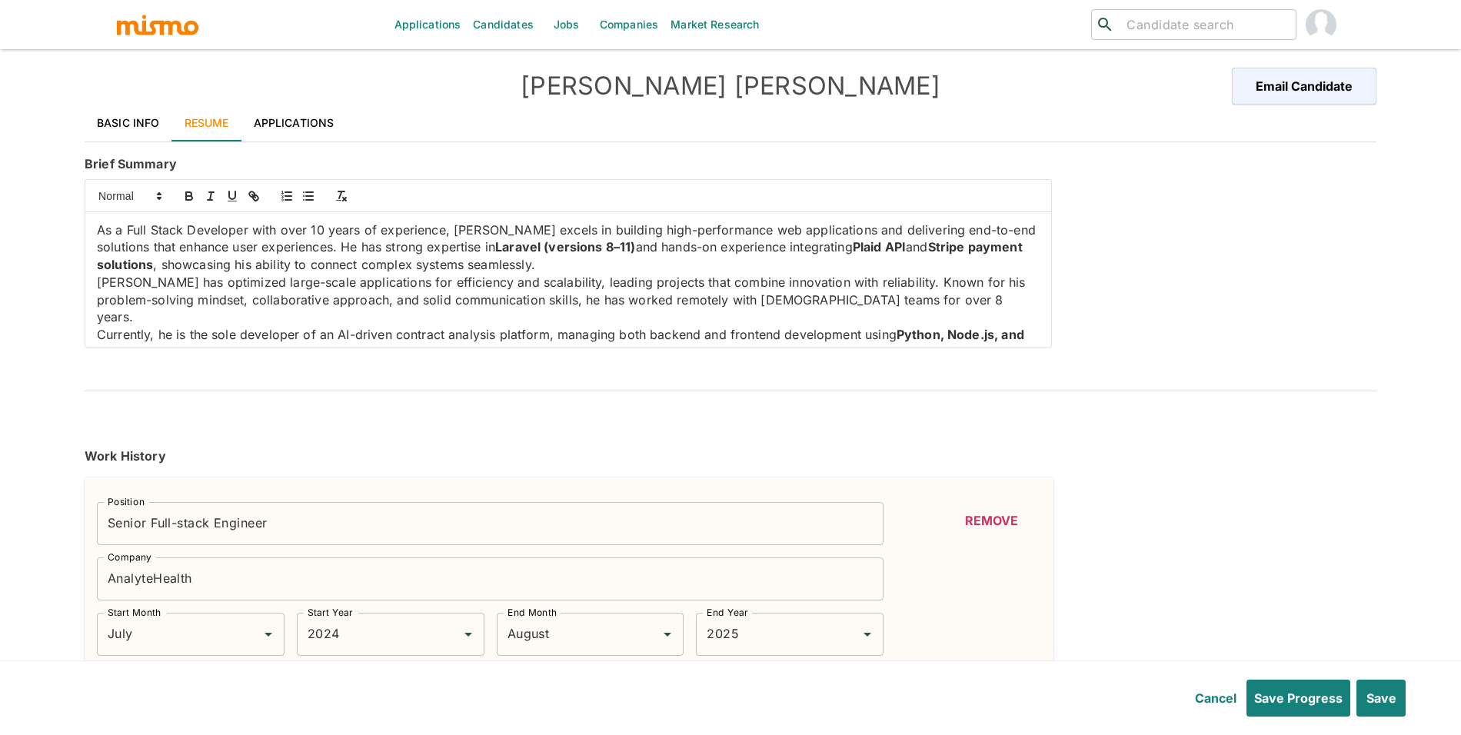
type input "Expert"
type input "6"
type input "USER INTERFACE"
type input "Expert"
type input "5"
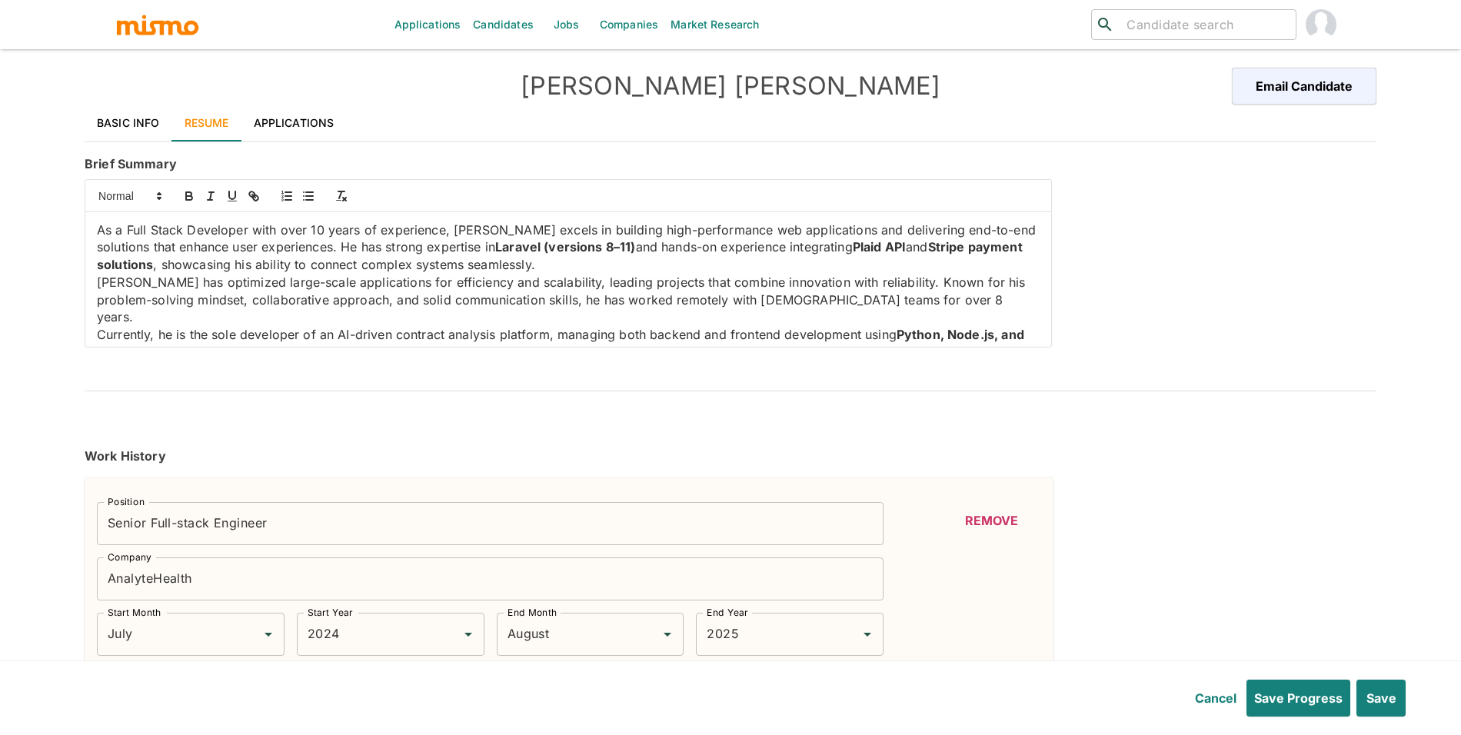
type input "Laravel"
type input "Expert"
type input "5"
type input "Node.js"
type input "Expert"
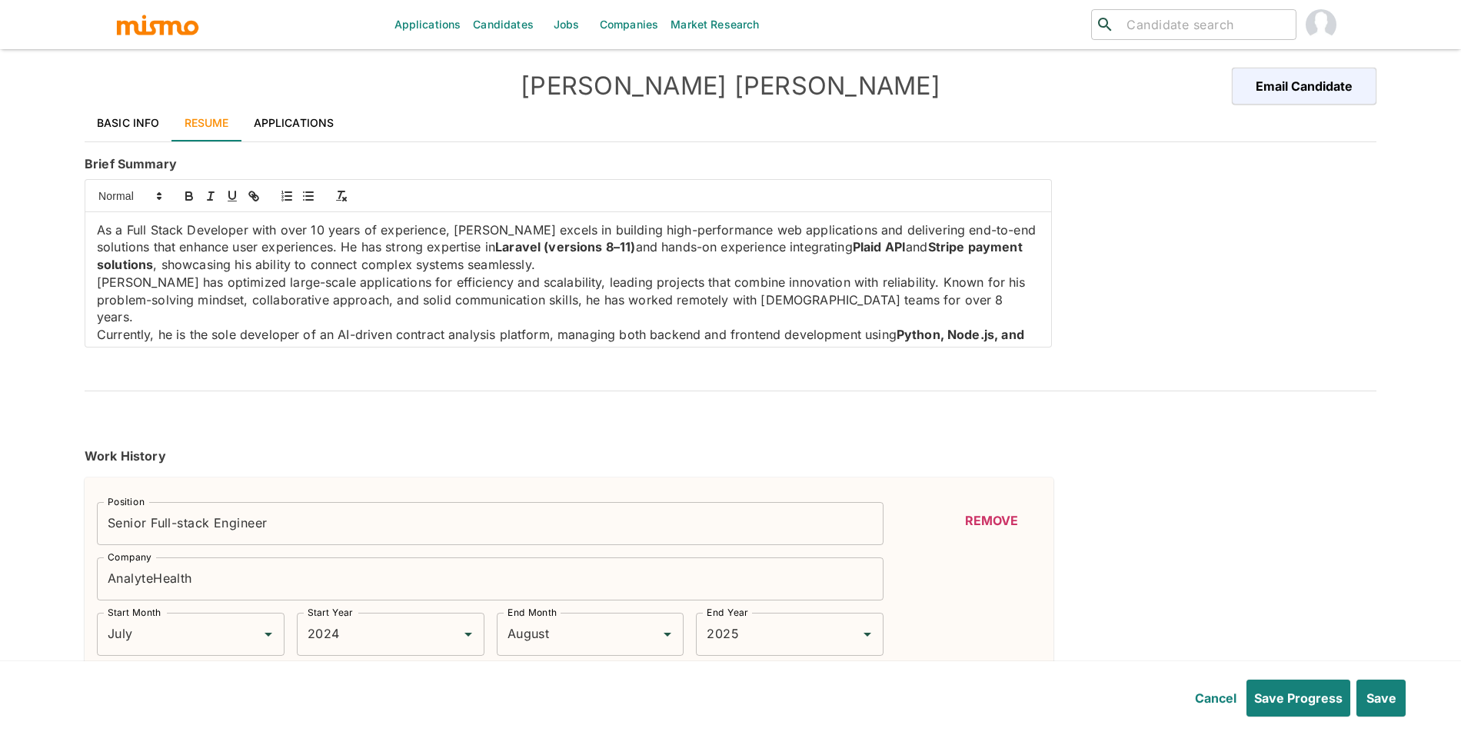
type input "5"
type input ".NET Core"
type input "Expert"
type input "4"
type input "Yii"
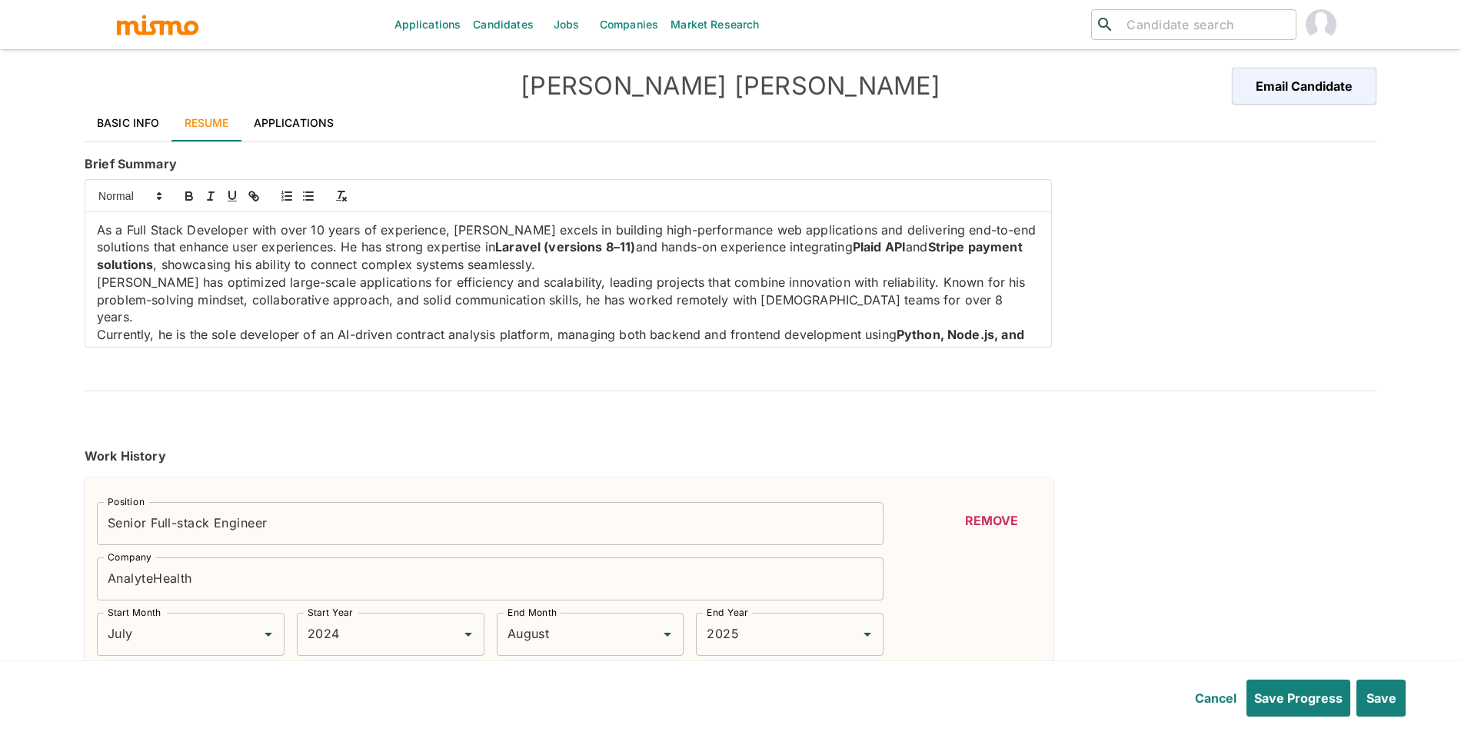
type input "Expert"
type input "4"
type input "MongoDB"
type input "Expert"
type input "4"
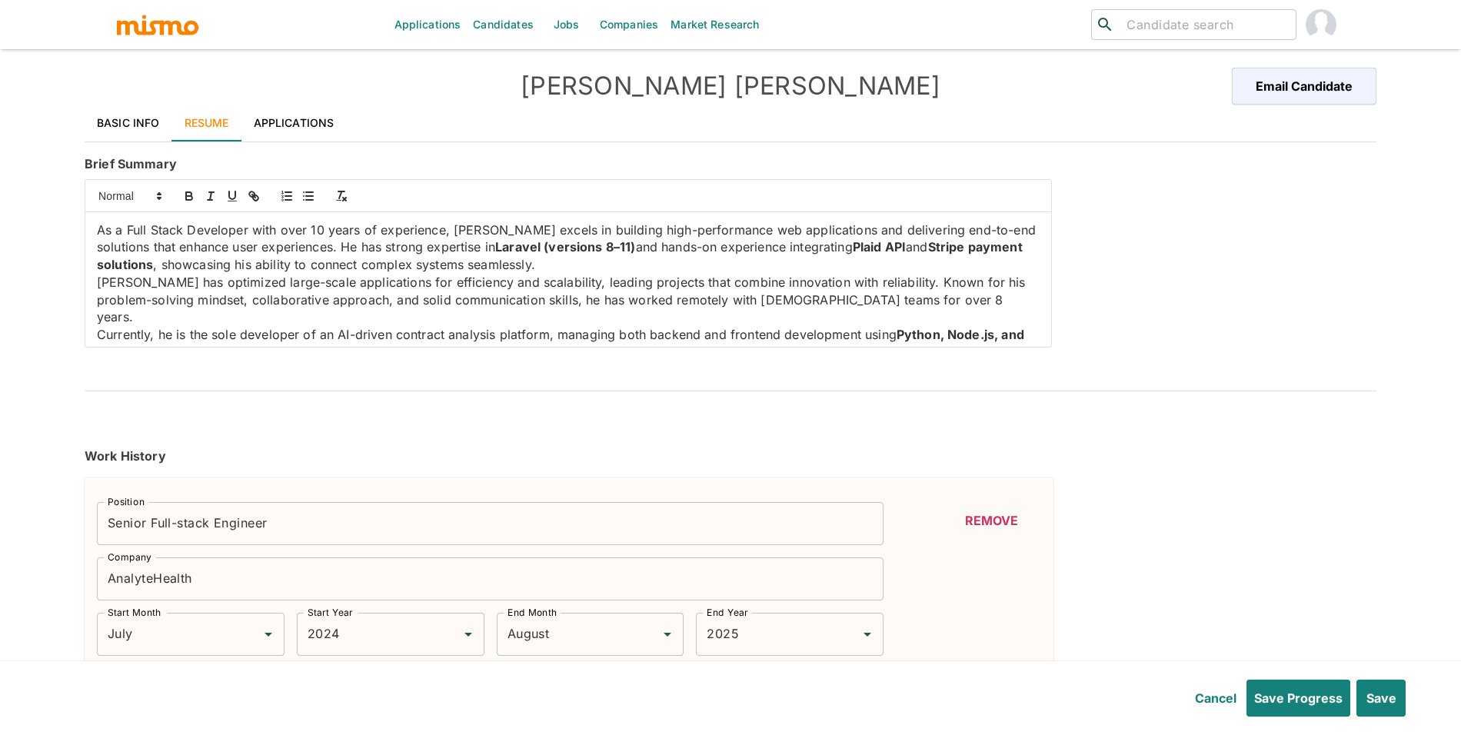
type input "TypeScript"
type input "Intermediate"
type input "2"
type input "Less"
type input "Intermediate"
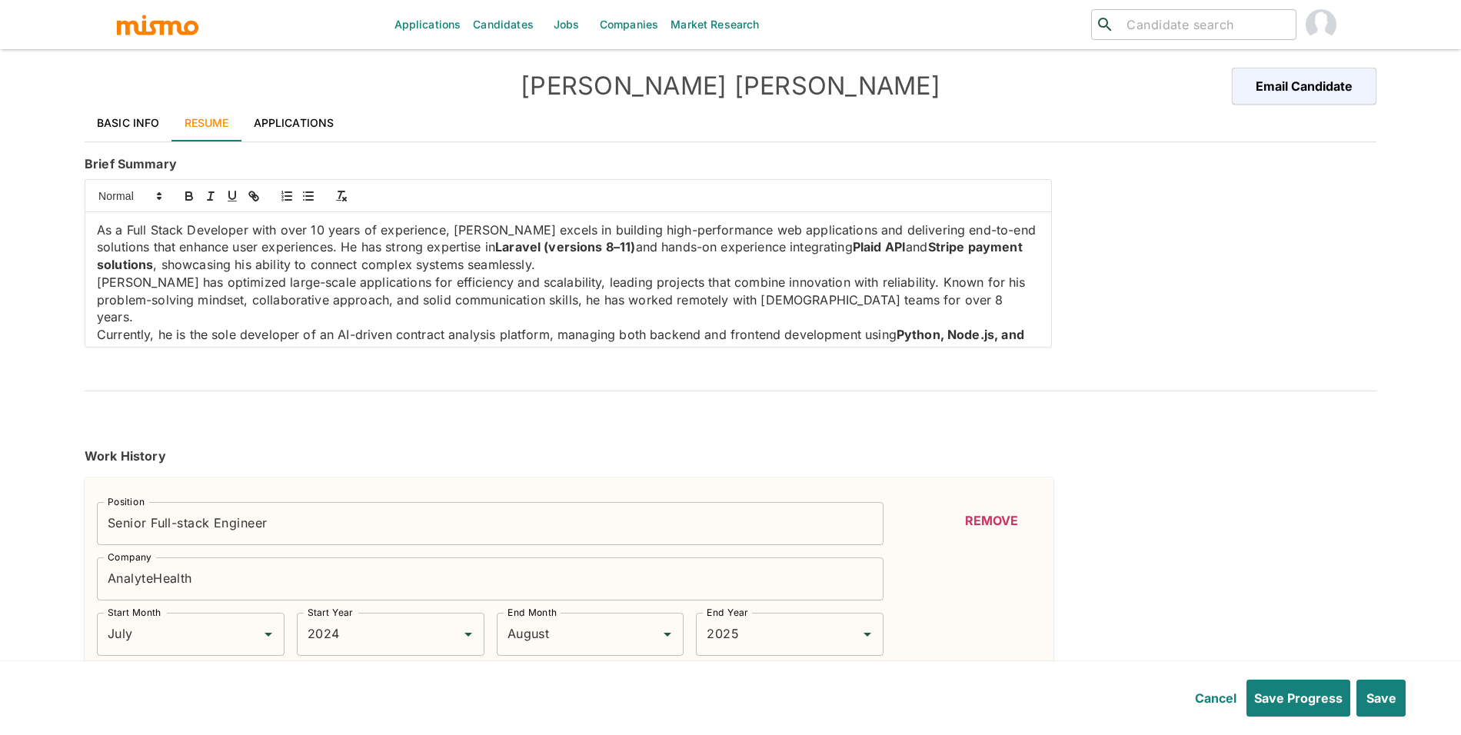
type input "2"
type input "Bootstrap"
type input "Intermediate"
type input "2"
type input "jQuery"
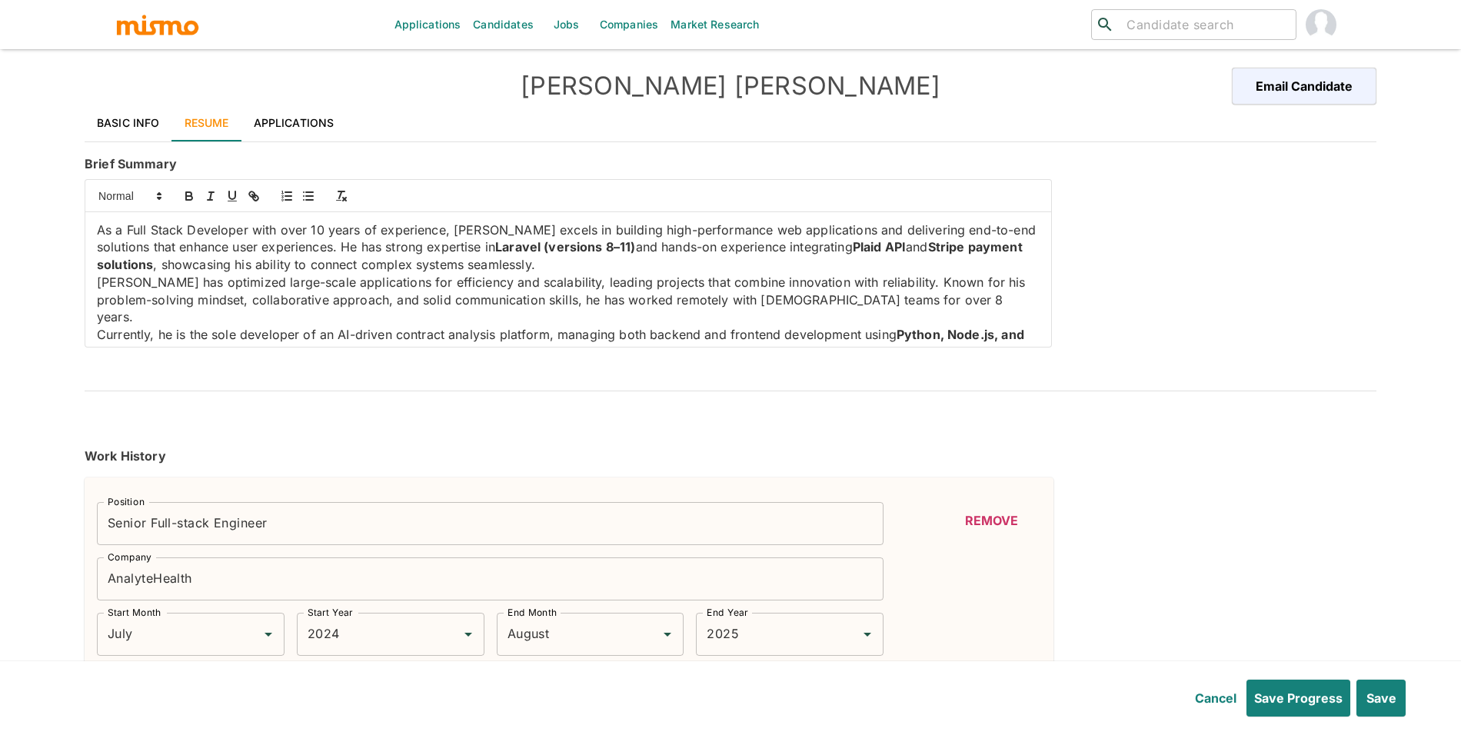
type input "Intermediate"
type input "2"
type input "Tailwind CSS"
type input "Beginner"
type input "1"
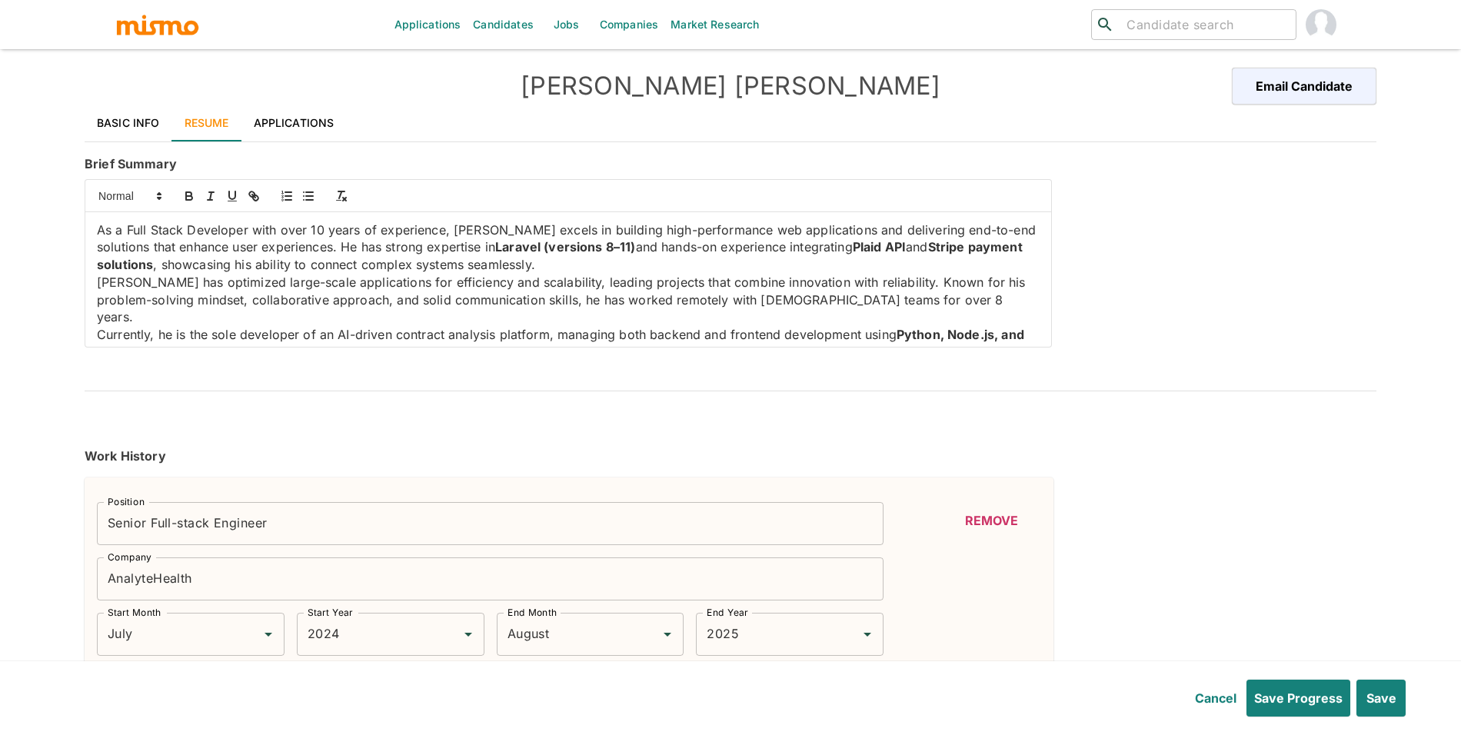
type input "JavaScript"
type input "Beginner"
type input "1"
type input "Git"
type input "Beginner"
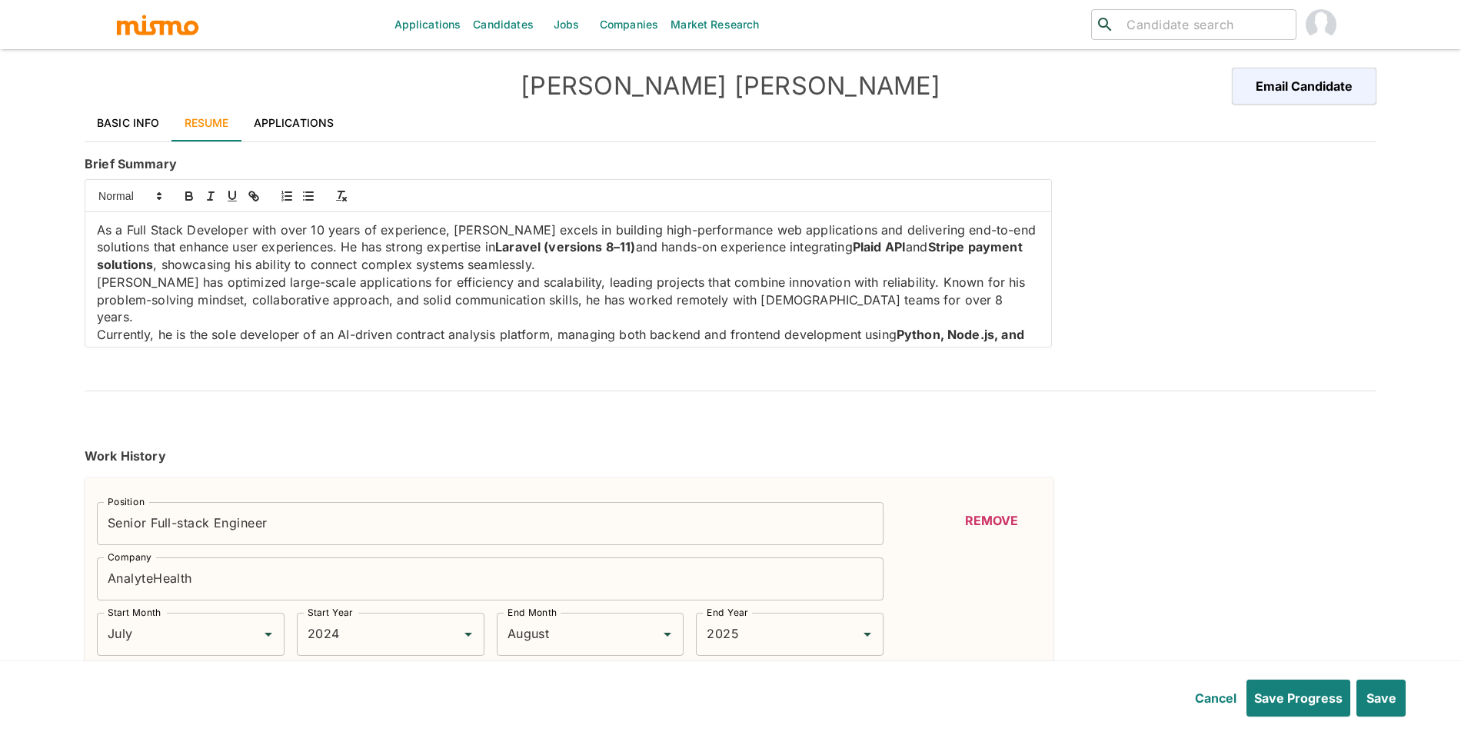
type input "1"
type input "SQL"
type input "Beginner"
type input "1"
type input "Express.js"
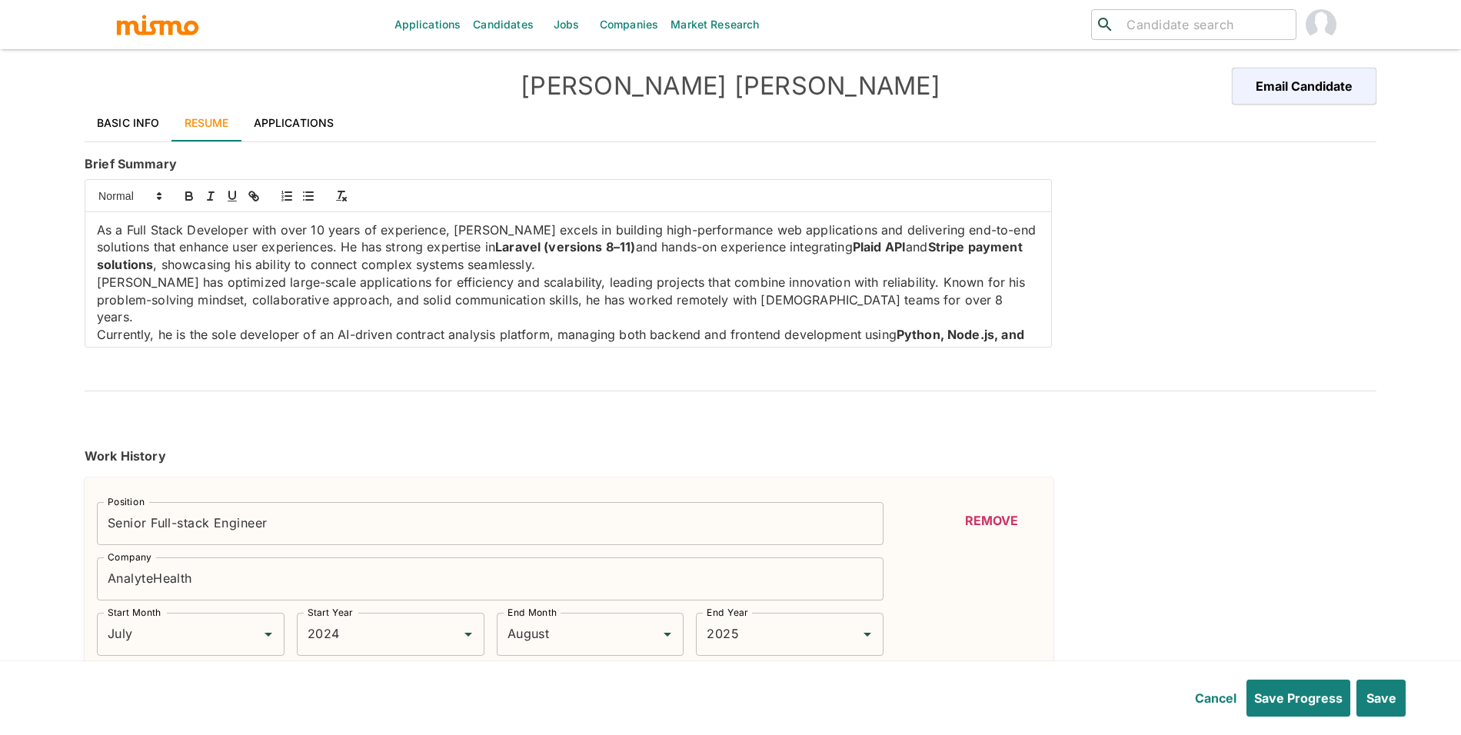
type input "Beginner"
type input "1"
type input "Angular"
type input "Beginner"
type input "1"
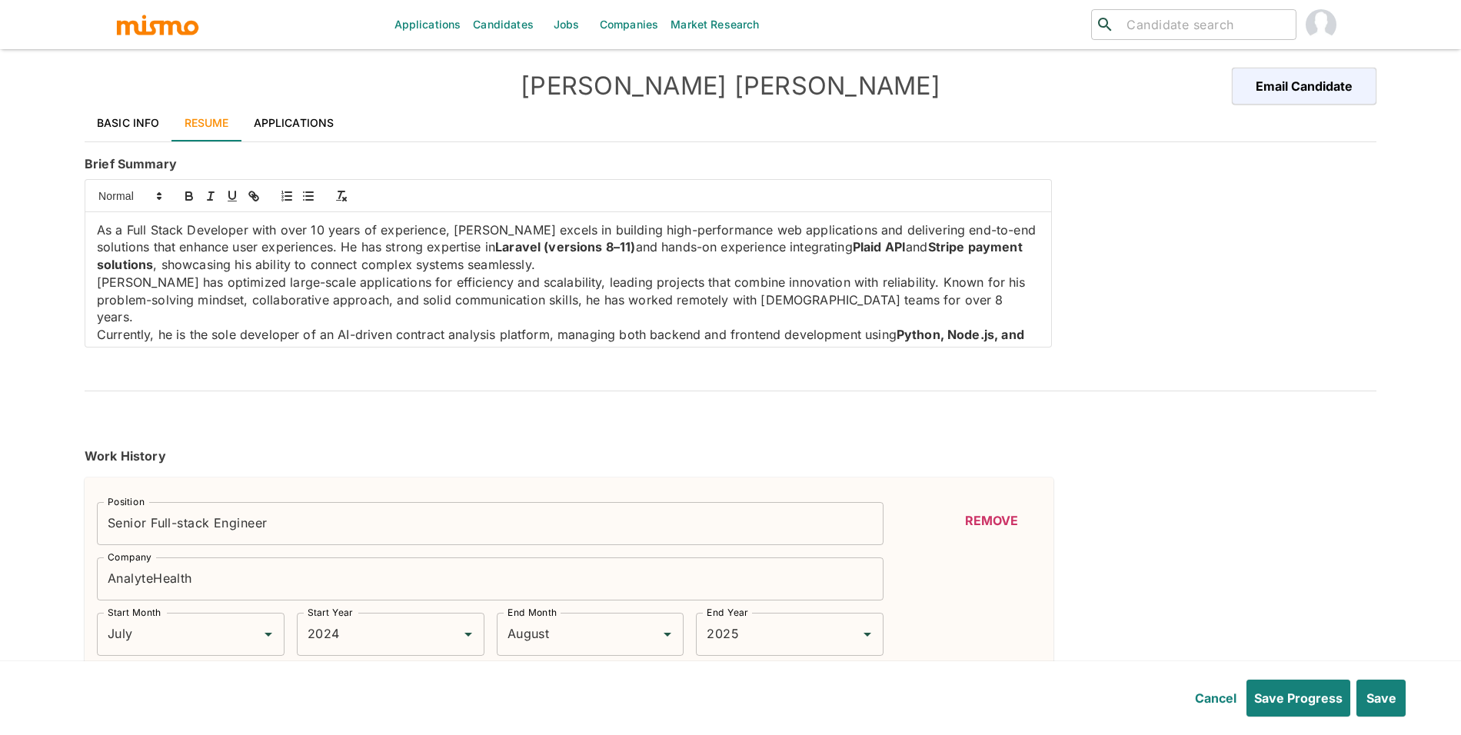
type input "Cypress"
type input "Beginner"
type input "1"
type input "Stripe"
type input "Beginner"
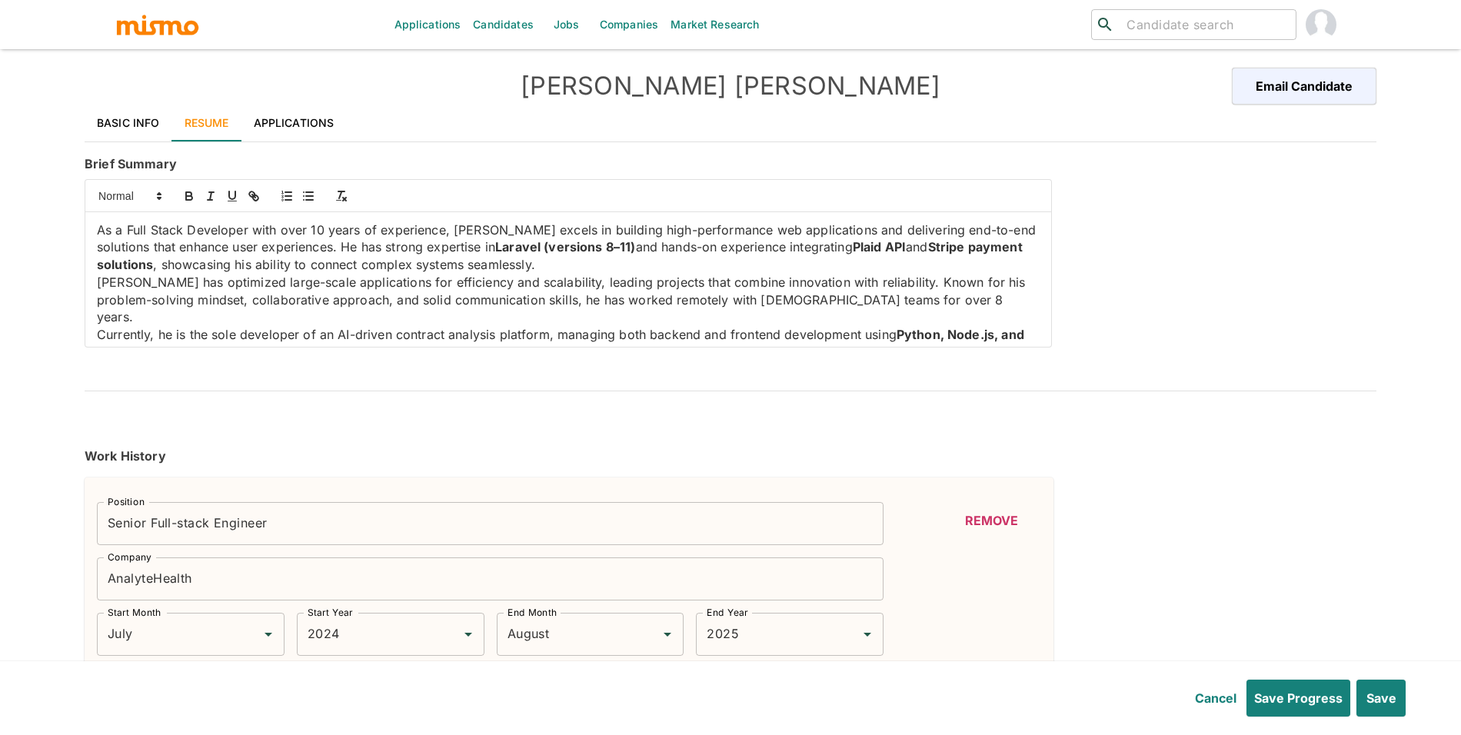
type input "1"
type input "oAuth"
type input "Beginner"
type input "1"
type input "Plaid"
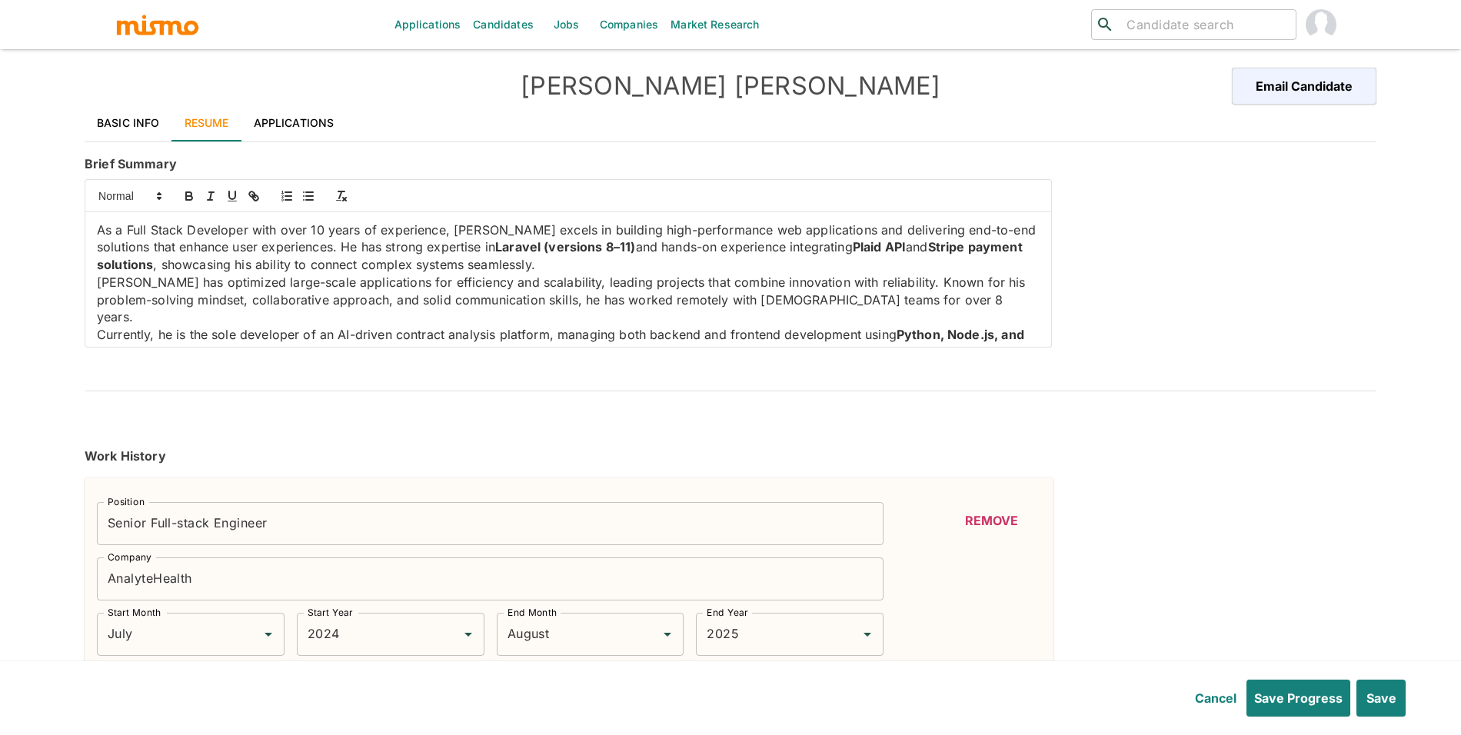
type input "Beginner"
type input "1"
type input "Jest"
type input "Beginner"
type input "1"
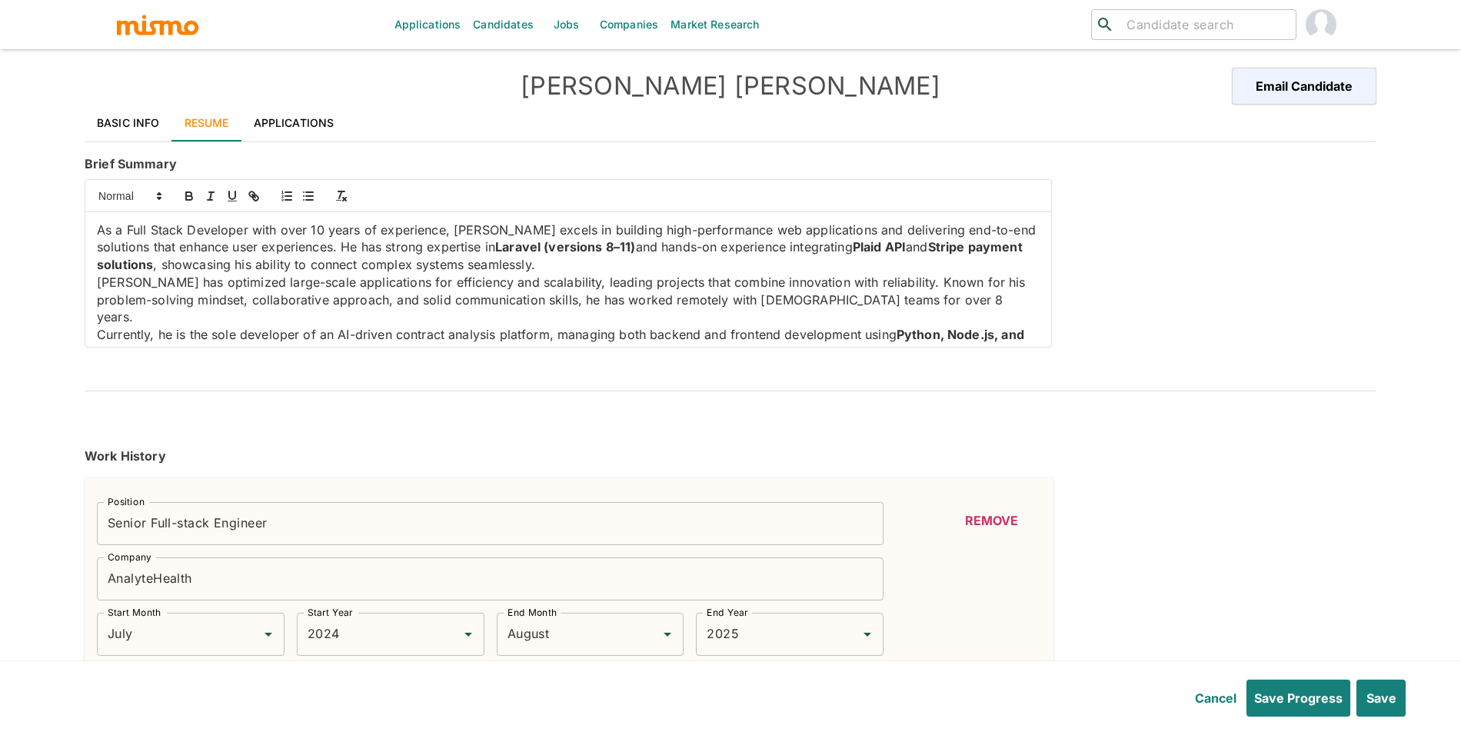
type input "WordPress"
type input "Expert"
type input "4"
type input ".NET"
type input "Expert"
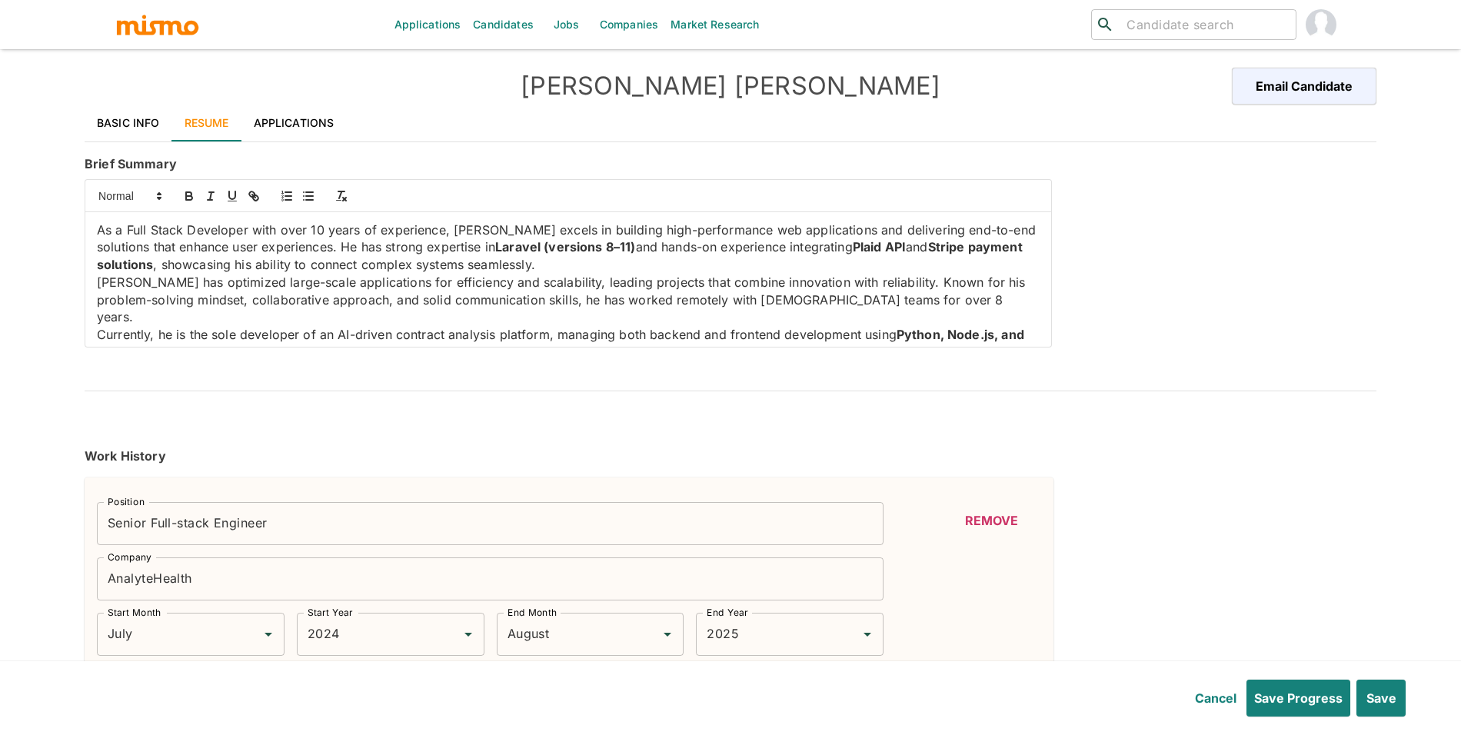
type input "4"
type input "January"
type input "2019"
type input "January"
type input "2020"
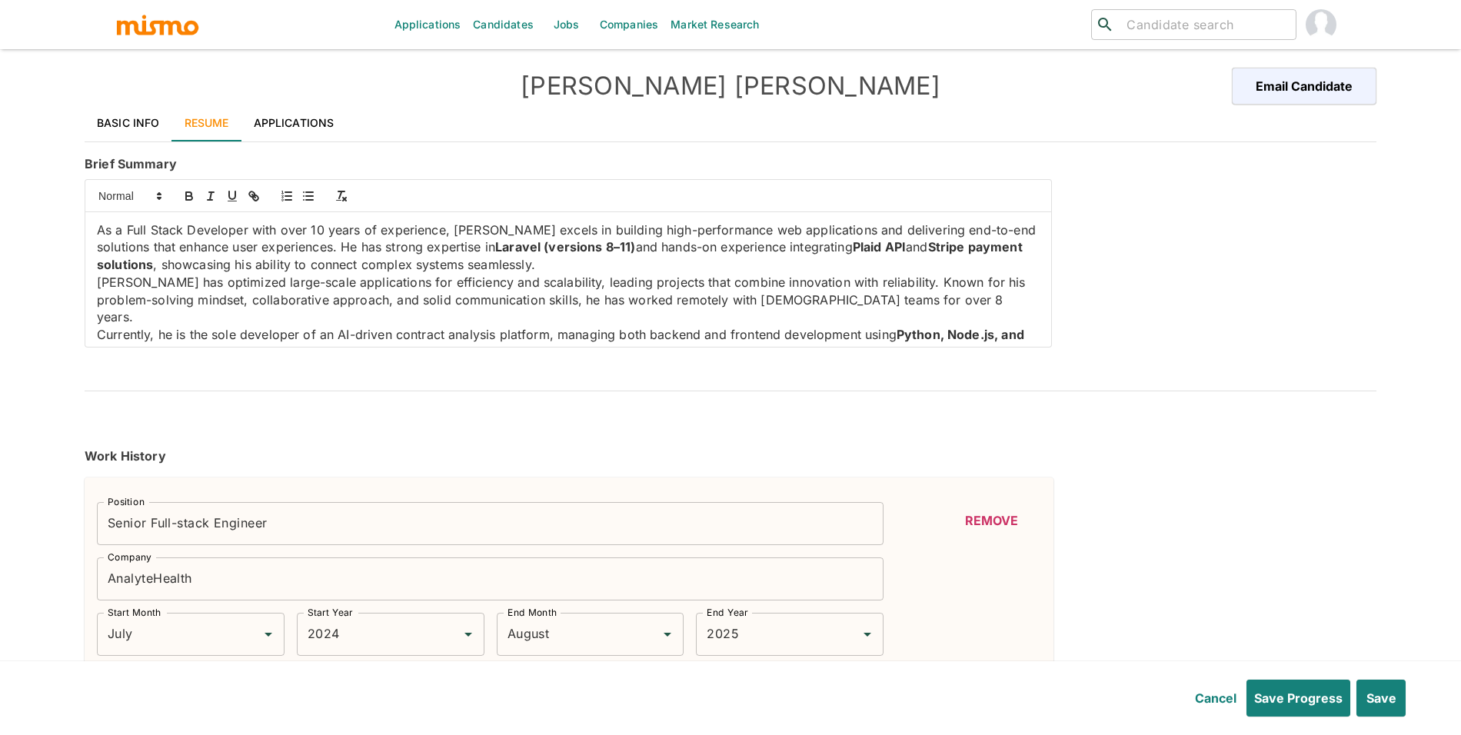
type input "January"
type input "2011"
type input "January"
type input "2018"
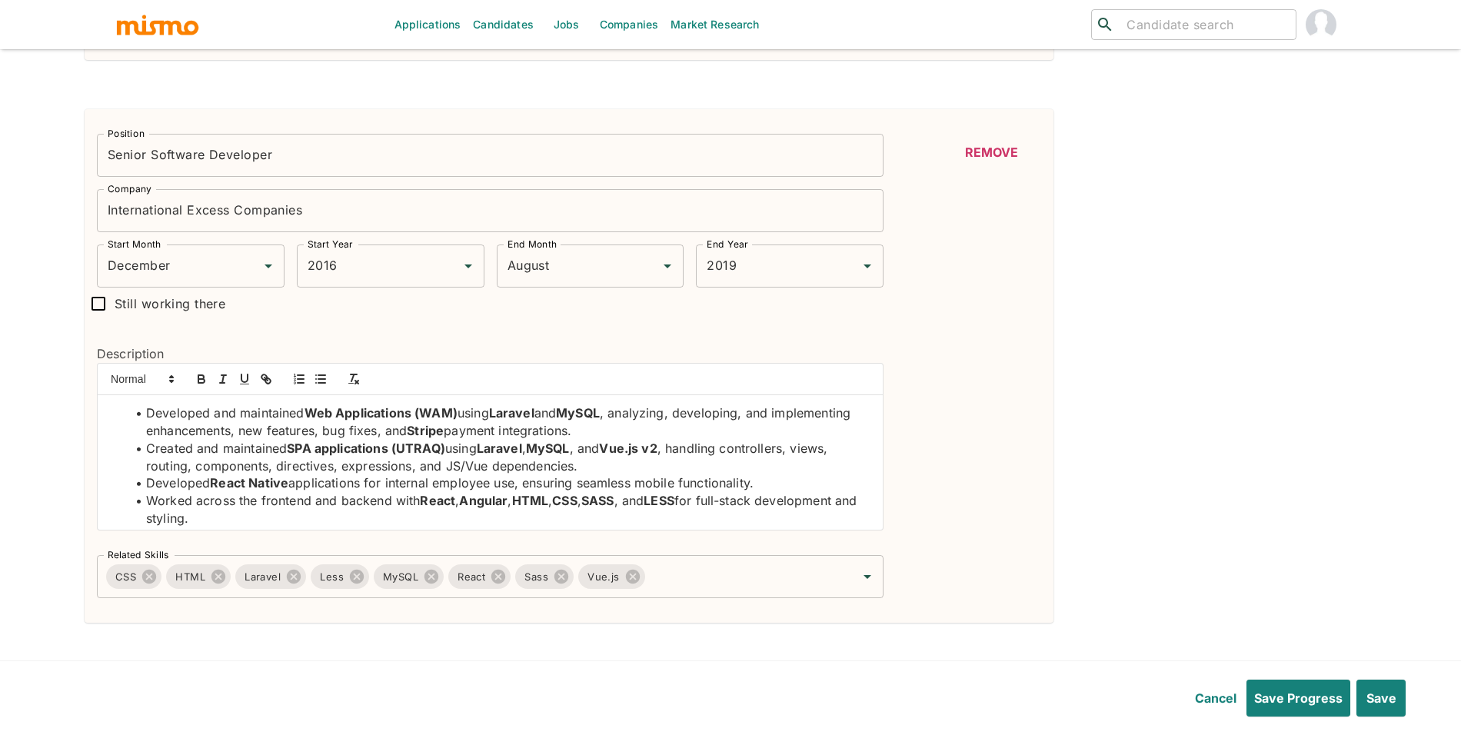
scroll to position [3282, 0]
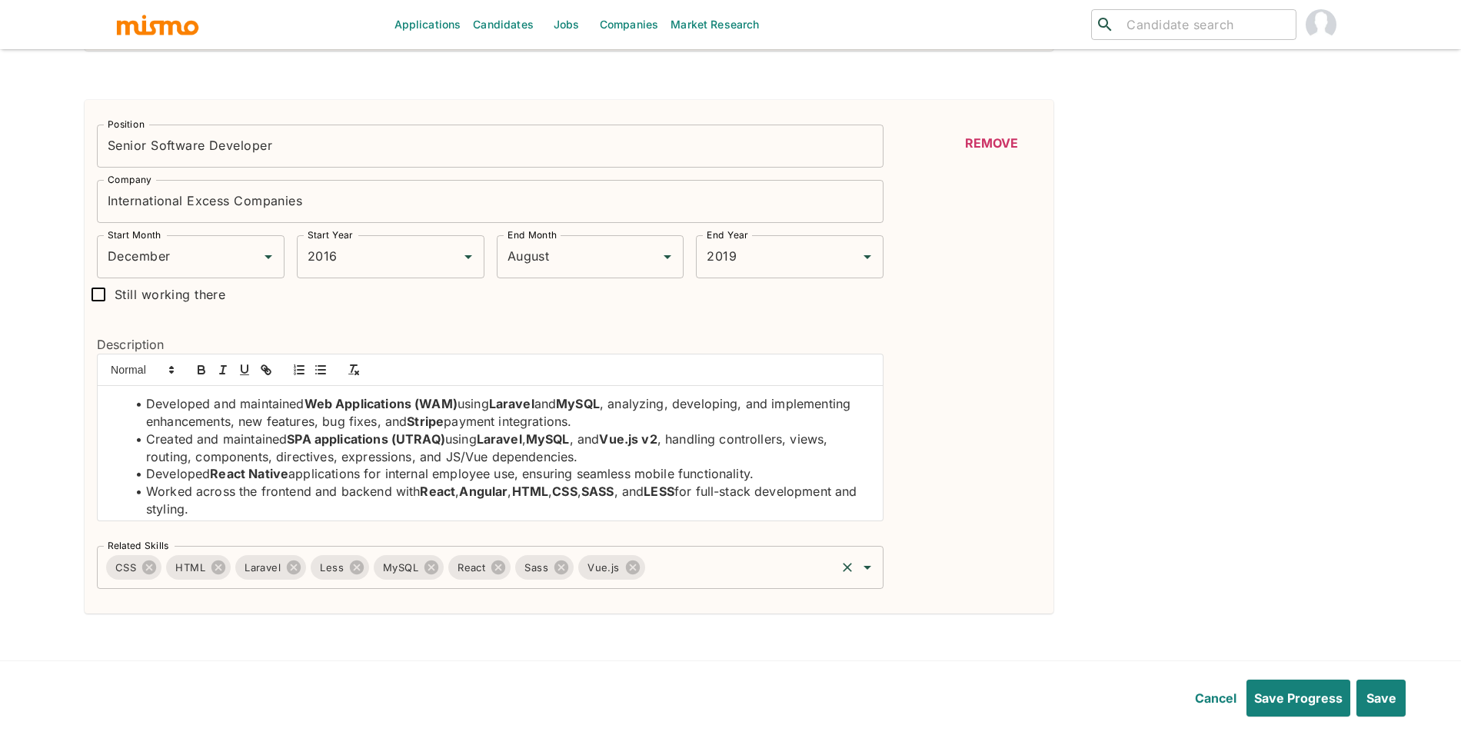
click at [723, 589] on div "Related Skills CSS HTML Laravel Less MySQL React Sass Vue.js Related Skills" at bounding box center [490, 567] width 786 height 43
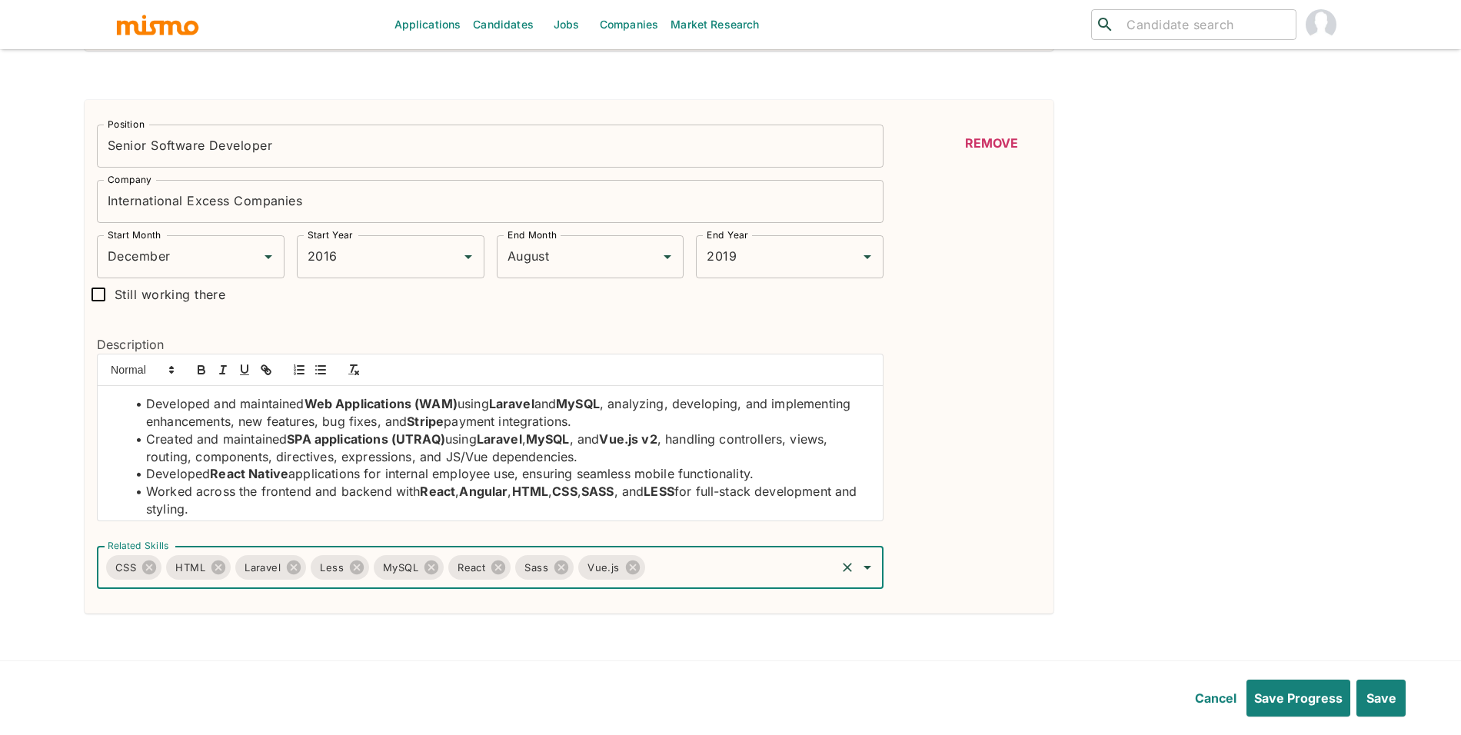
click at [735, 572] on input "Related Skills" at bounding box center [740, 567] width 187 height 29
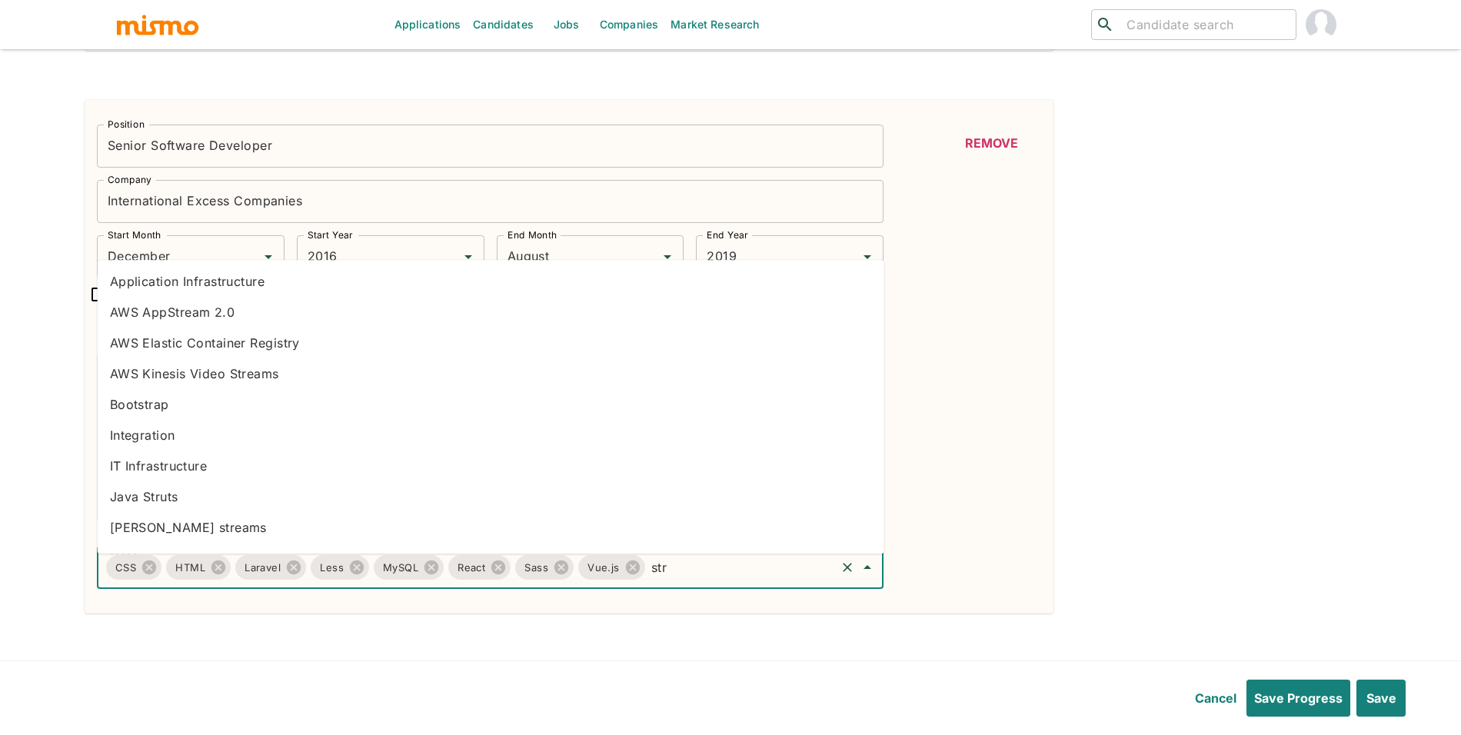
type input "stri"
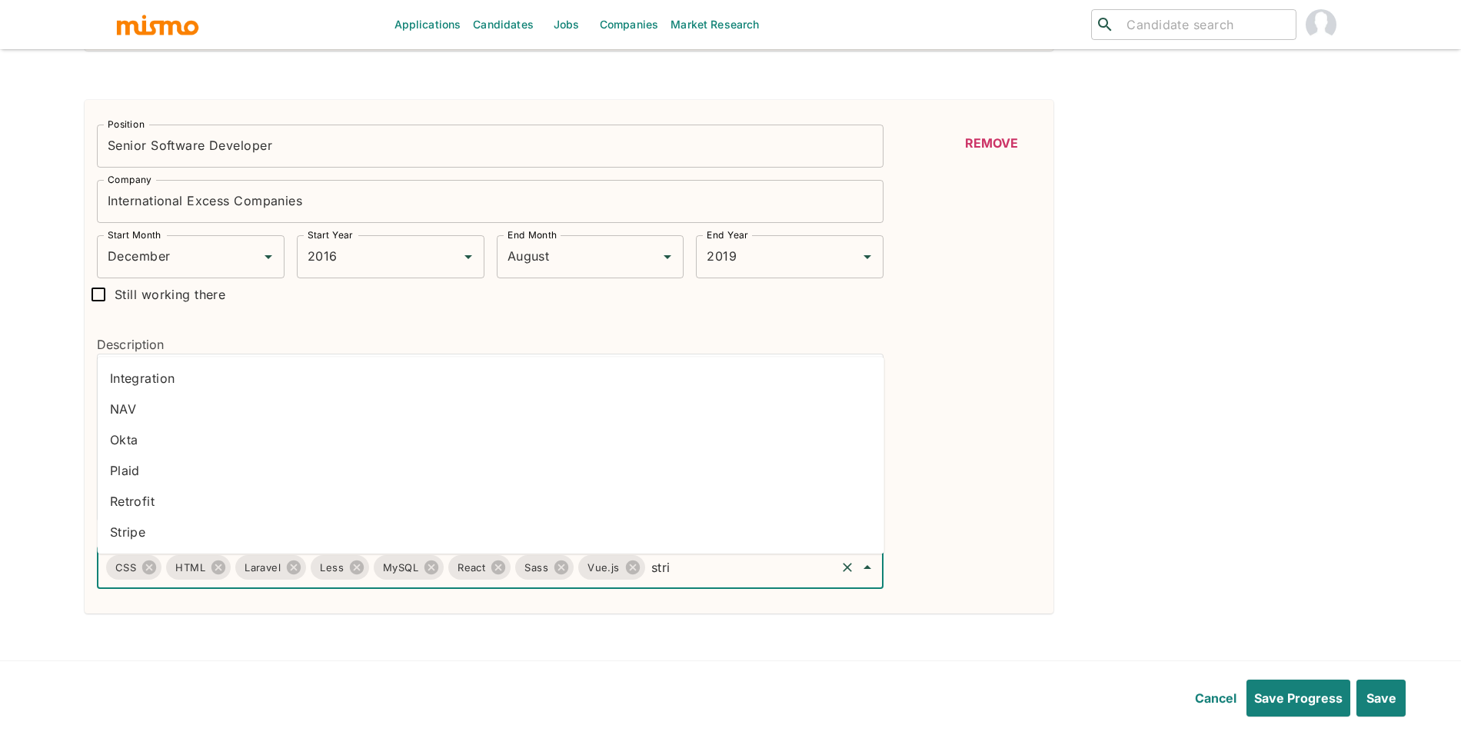
click at [344, 524] on li "Stripe" at bounding box center [491, 532] width 786 height 31
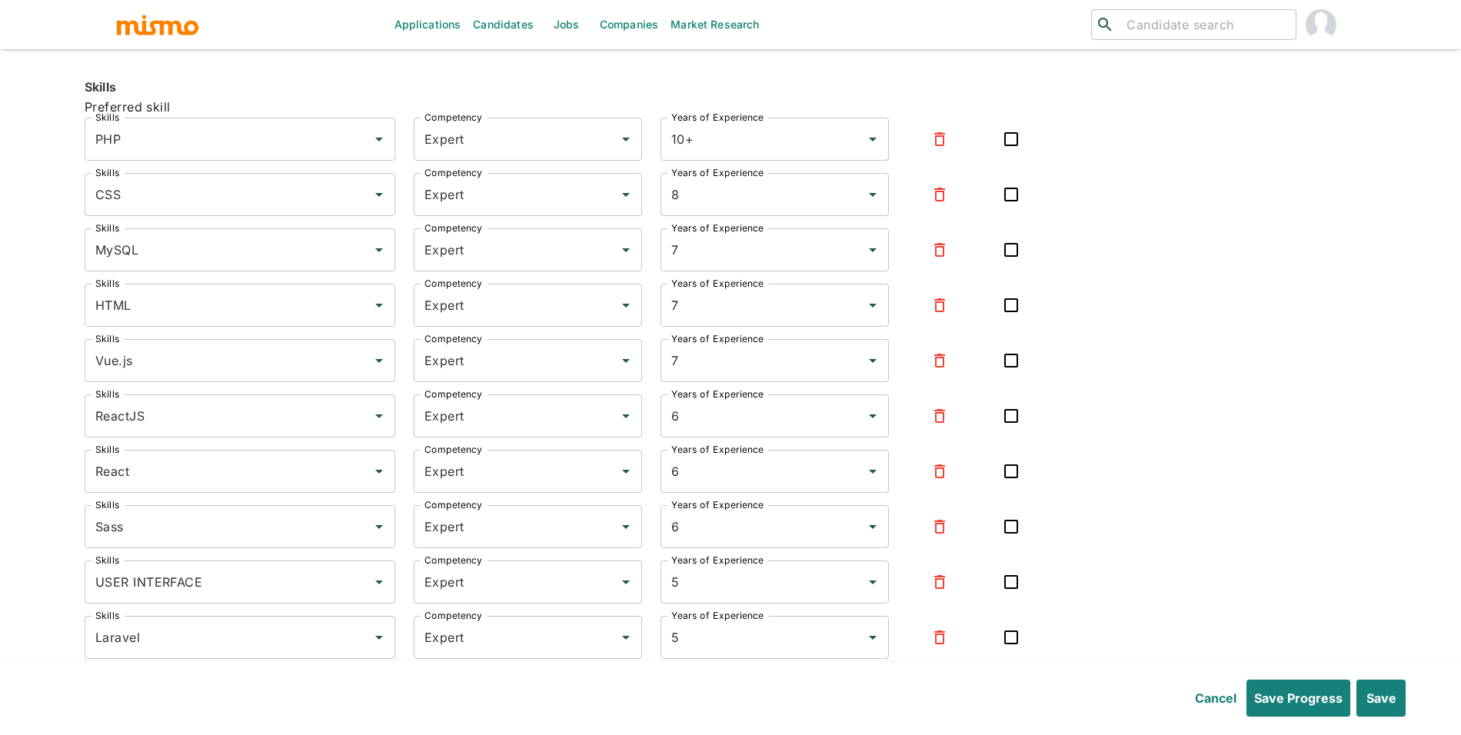
scroll to position [4600, 0]
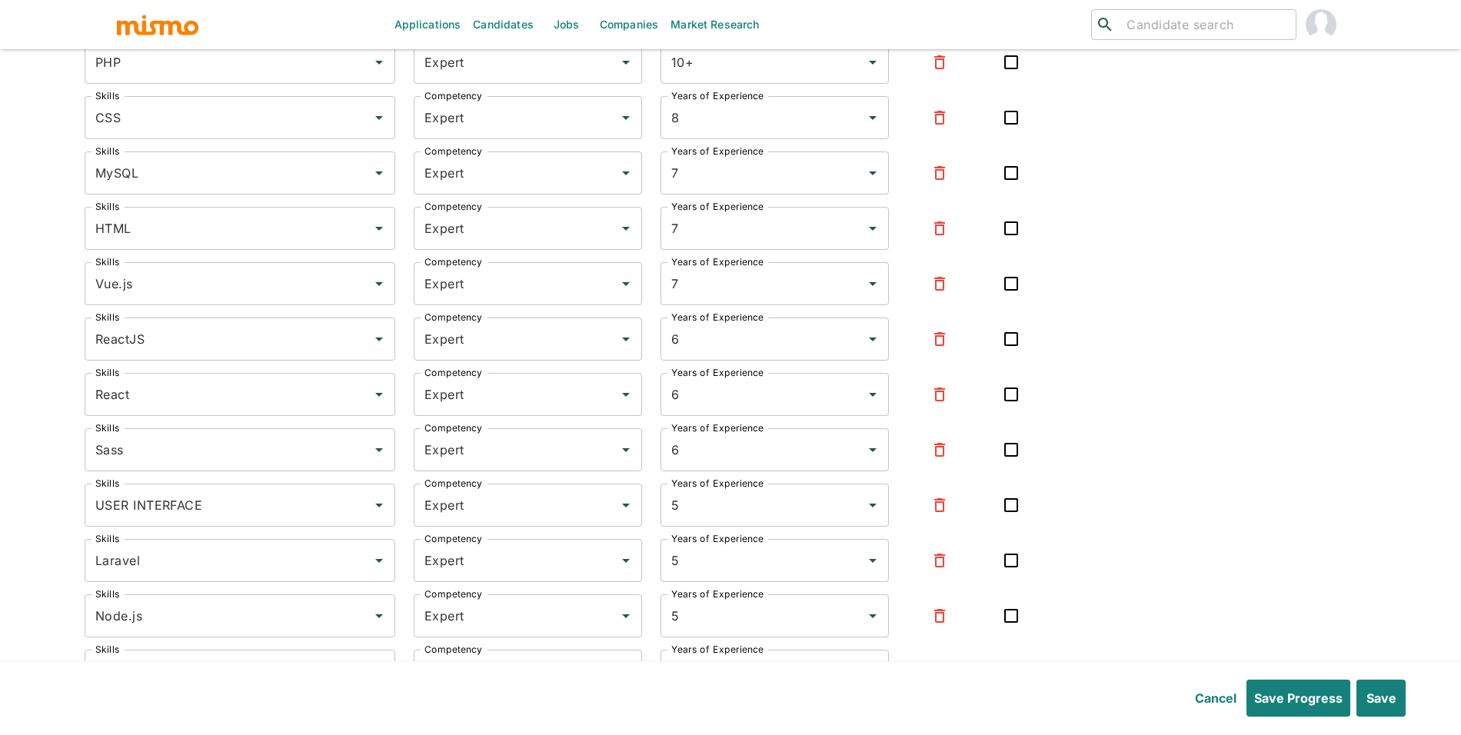
click at [944, 346] on icon "button" at bounding box center [939, 339] width 18 height 18
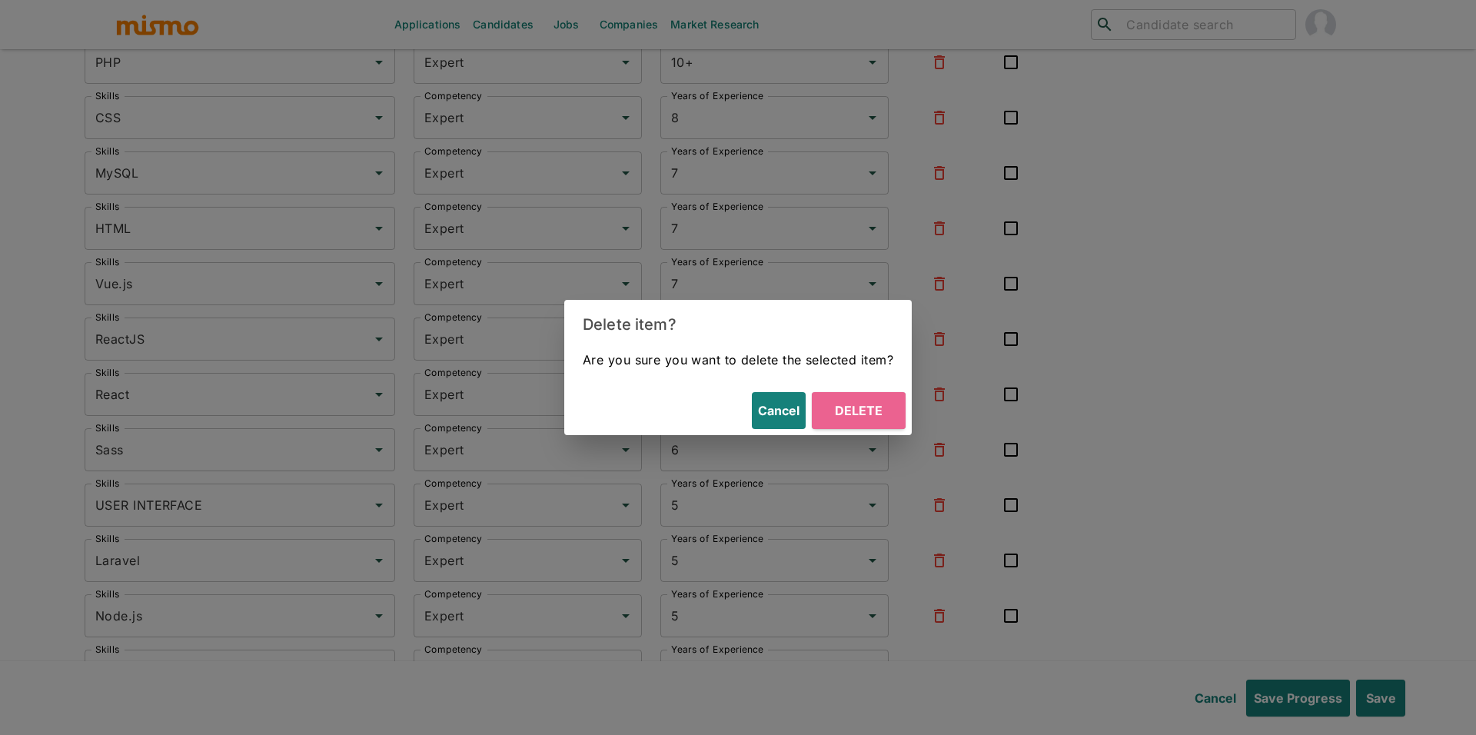
click at [895, 412] on button "Delete" at bounding box center [859, 410] width 94 height 37
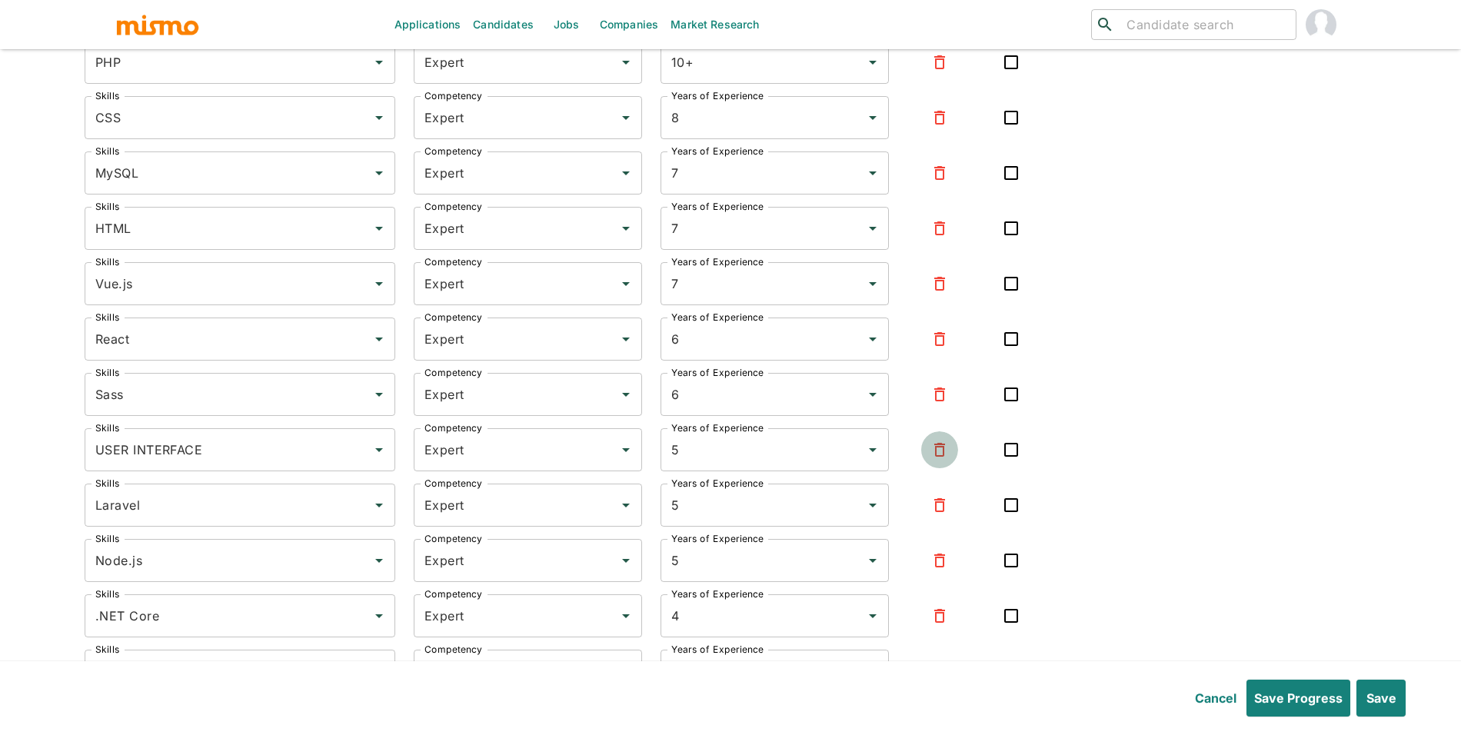
click at [951, 463] on button "button" at bounding box center [939, 449] width 37 height 37
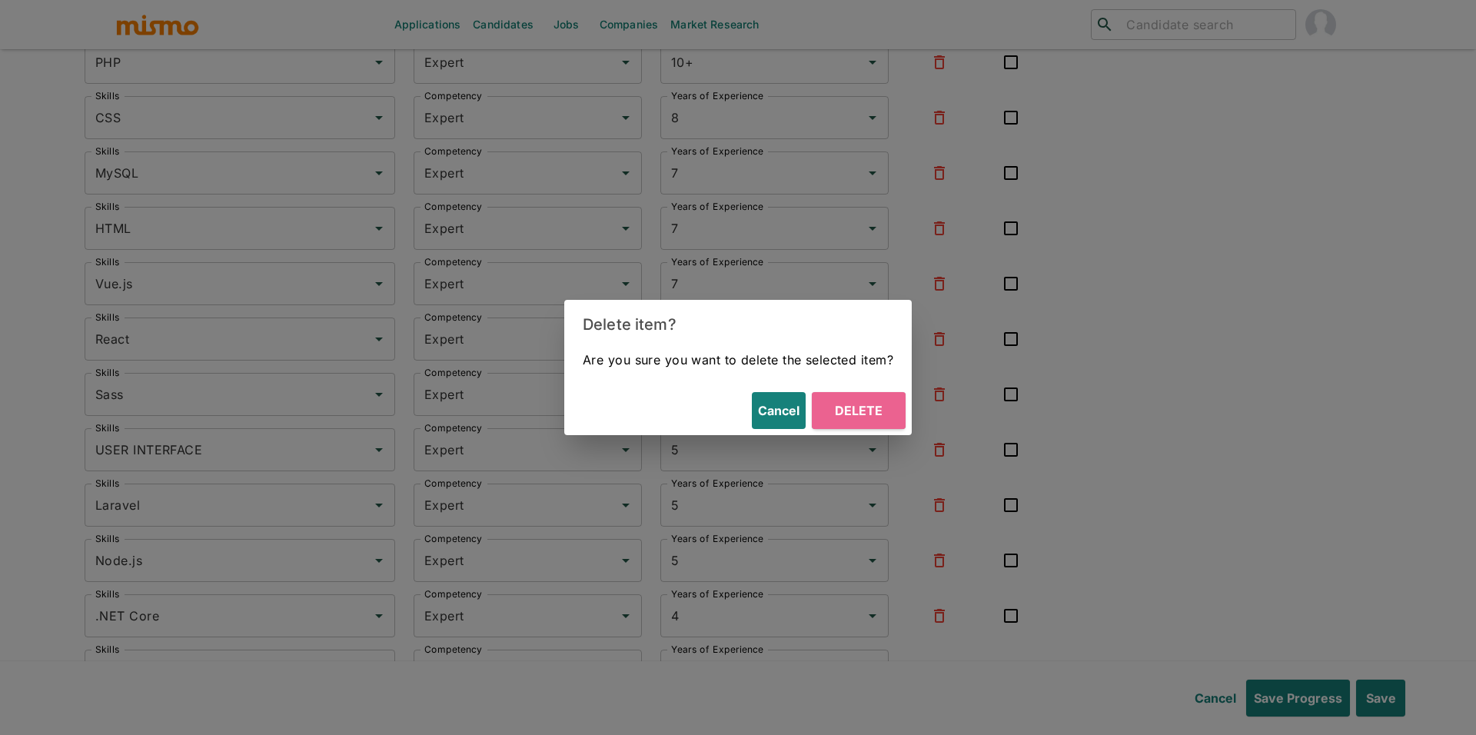
click at [875, 401] on button "Delete" at bounding box center [859, 410] width 94 height 37
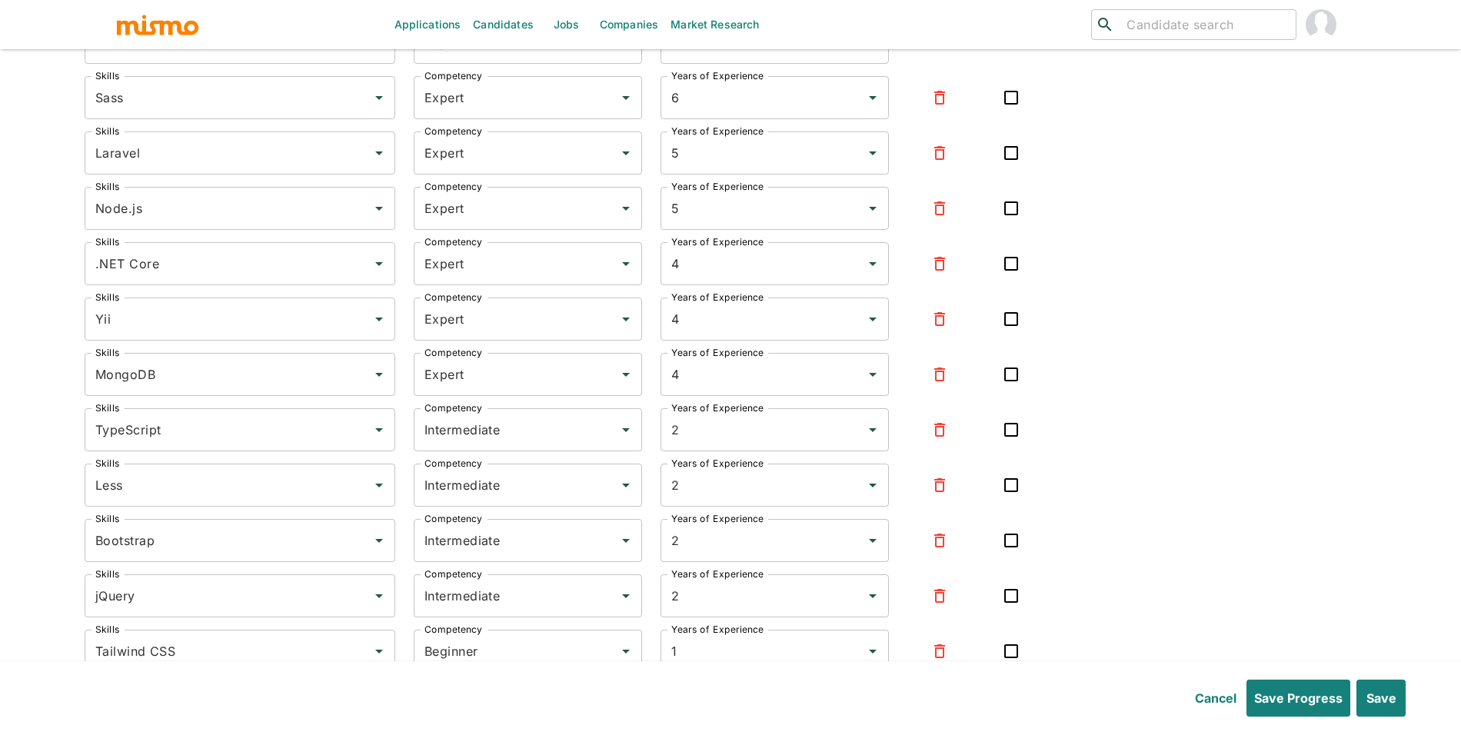
scroll to position [4944, 0]
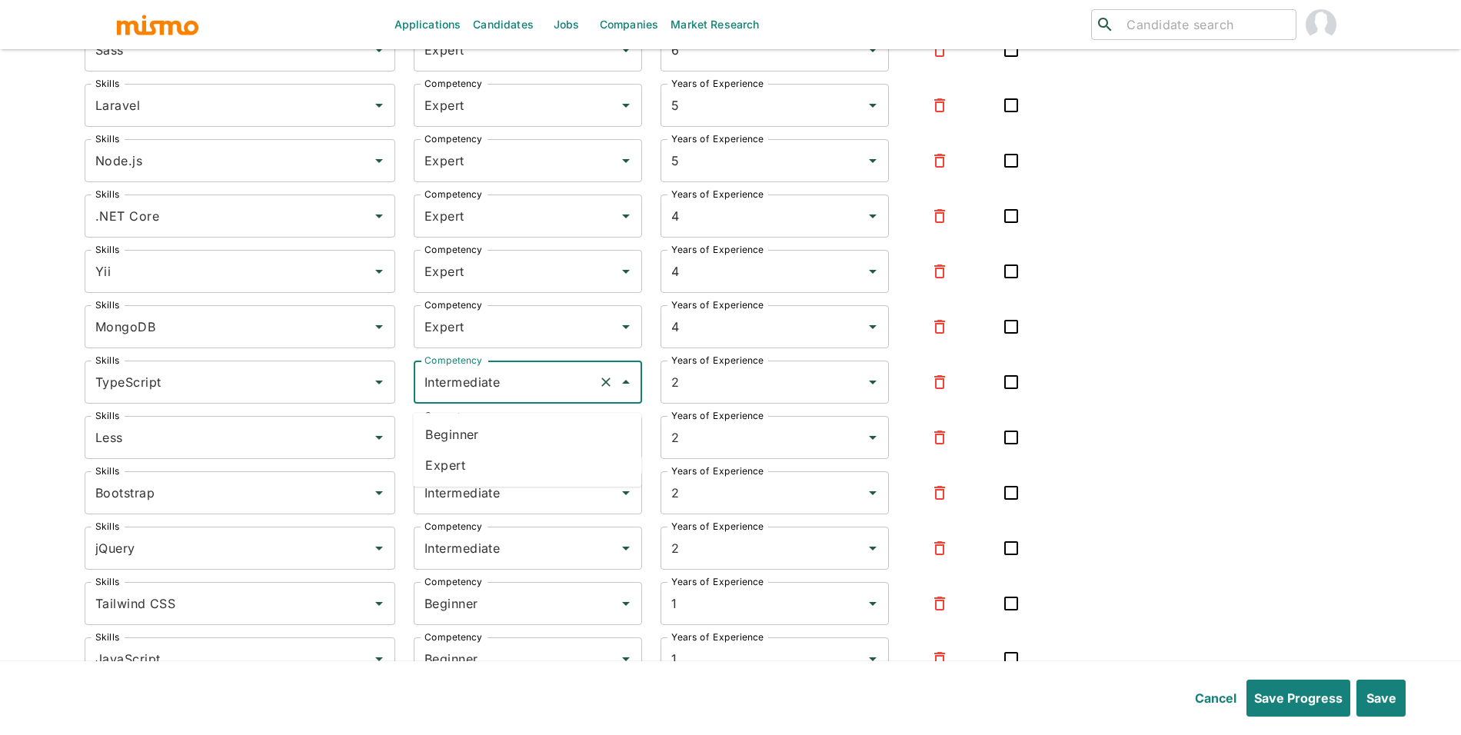
click at [490, 380] on input "Intermediate" at bounding box center [505, 381] width 171 height 29
click at [489, 478] on li "Expert" at bounding box center [527, 465] width 228 height 31
type input "Expert"
click at [503, 447] on input "Intermediate" at bounding box center [505, 437] width 171 height 29
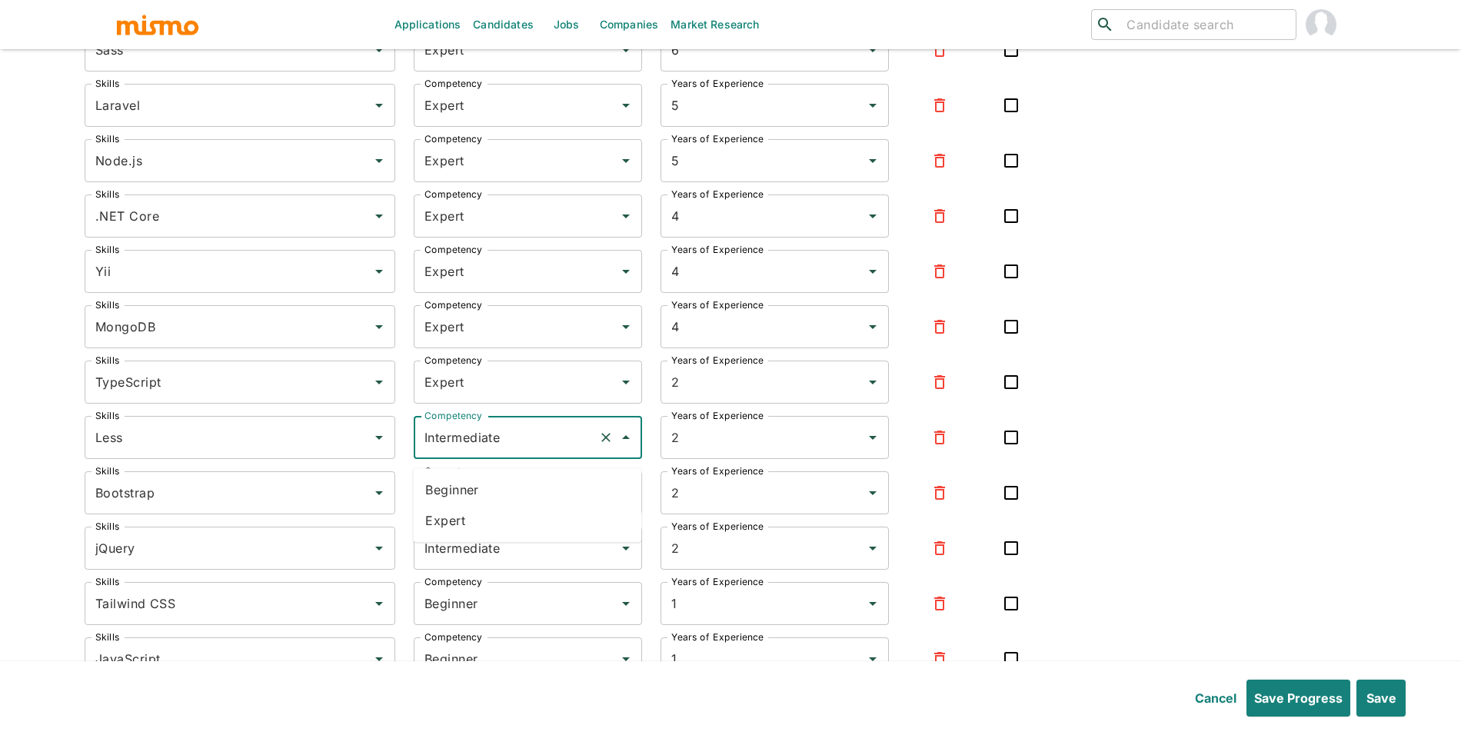
click at [494, 511] on li "Expert" at bounding box center [527, 520] width 228 height 31
type input "Expert"
click at [497, 507] on input "Intermediate" at bounding box center [505, 492] width 171 height 29
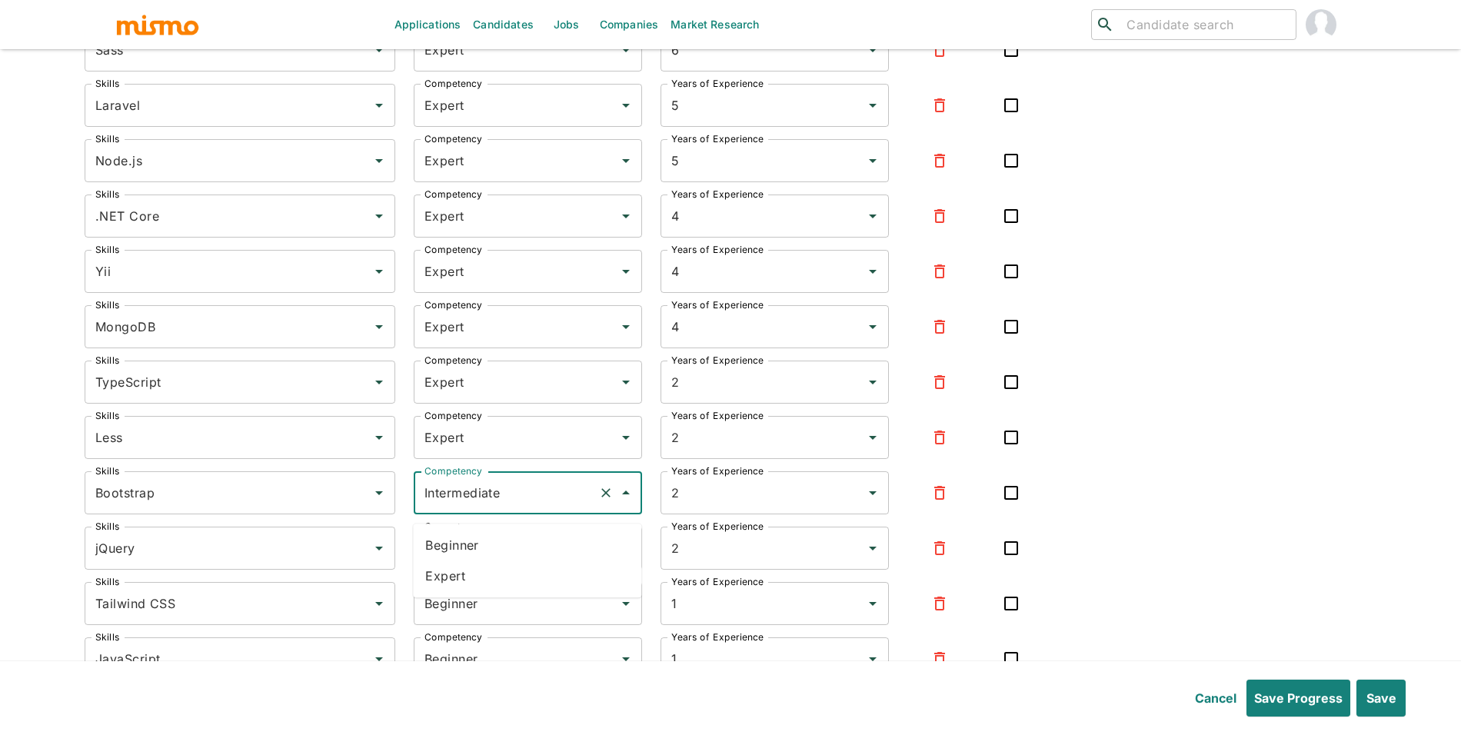
click at [476, 583] on li "Expert" at bounding box center [527, 575] width 228 height 31
type input "Expert"
click at [486, 570] on div "Intermediate Competency" at bounding box center [528, 548] width 228 height 43
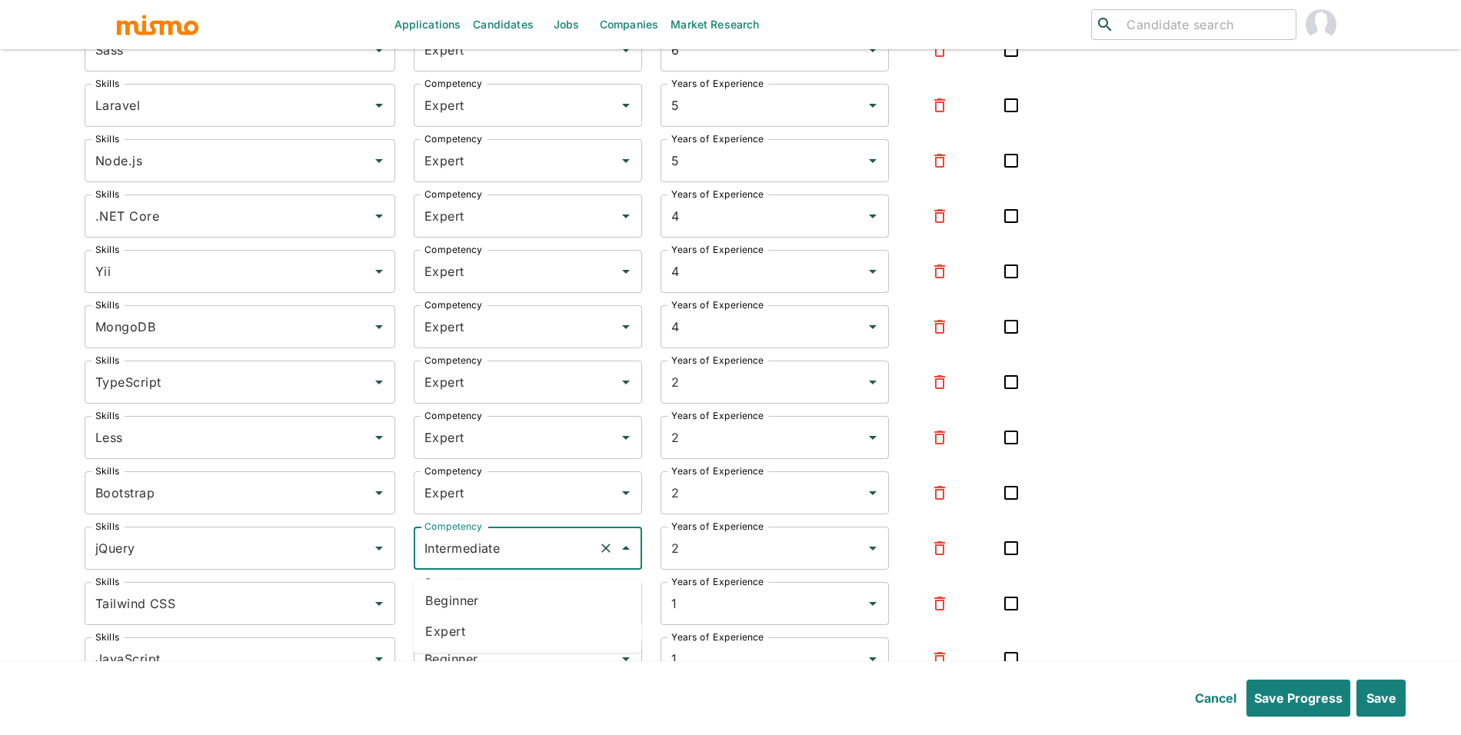
click at [475, 643] on li "Expert" at bounding box center [527, 631] width 228 height 31
type input "Expert"
click at [501, 618] on input "Beginner" at bounding box center [505, 603] width 171 height 29
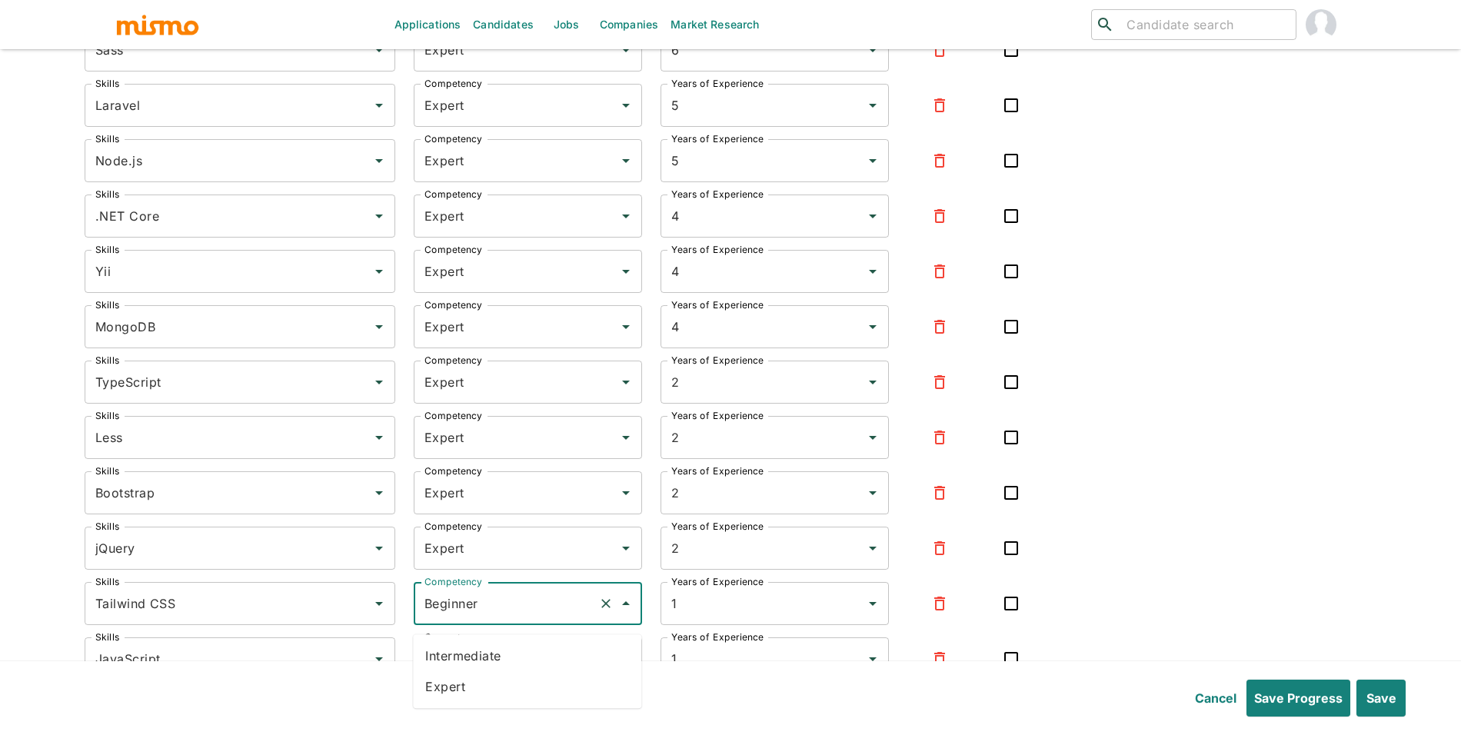
click at [479, 693] on li "Expert" at bounding box center [527, 686] width 228 height 31
type input "Expert"
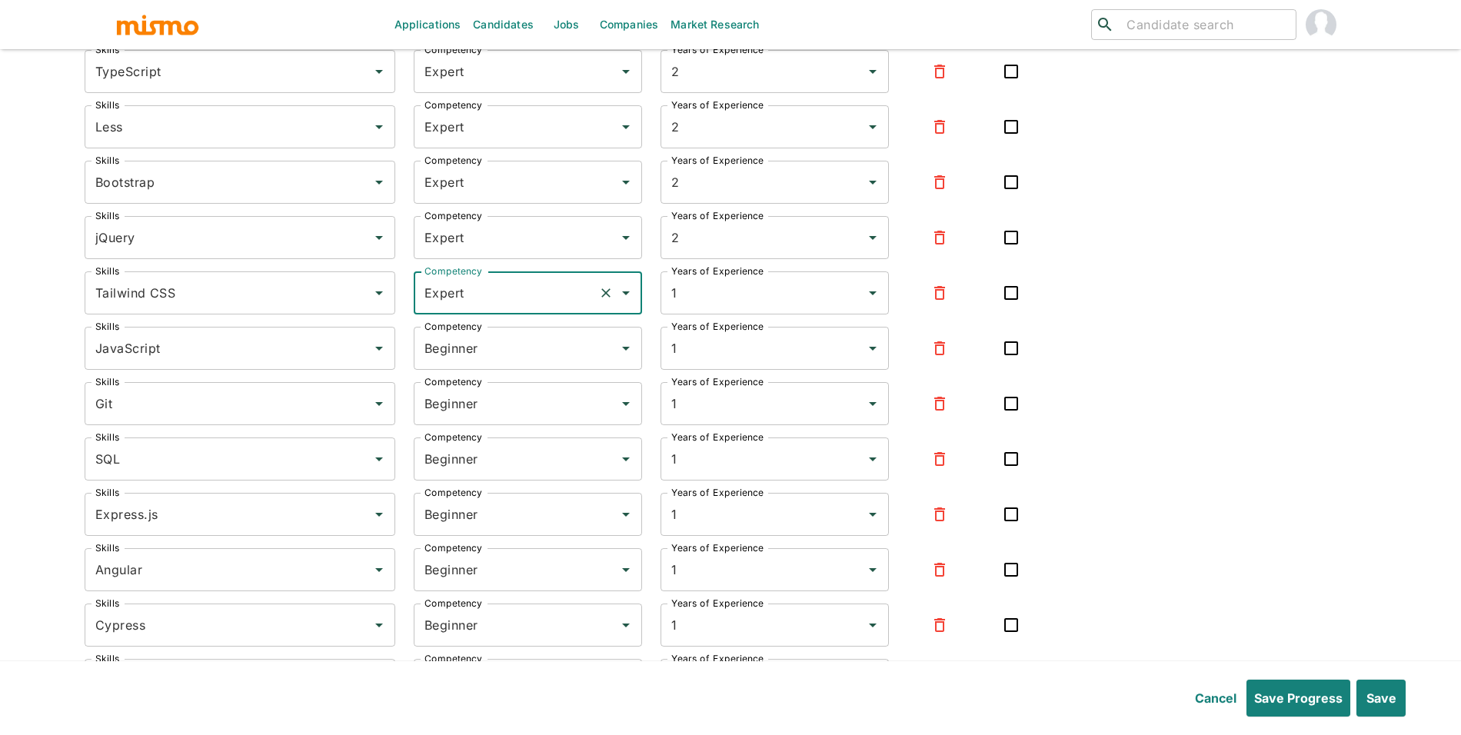
scroll to position [5302, 0]
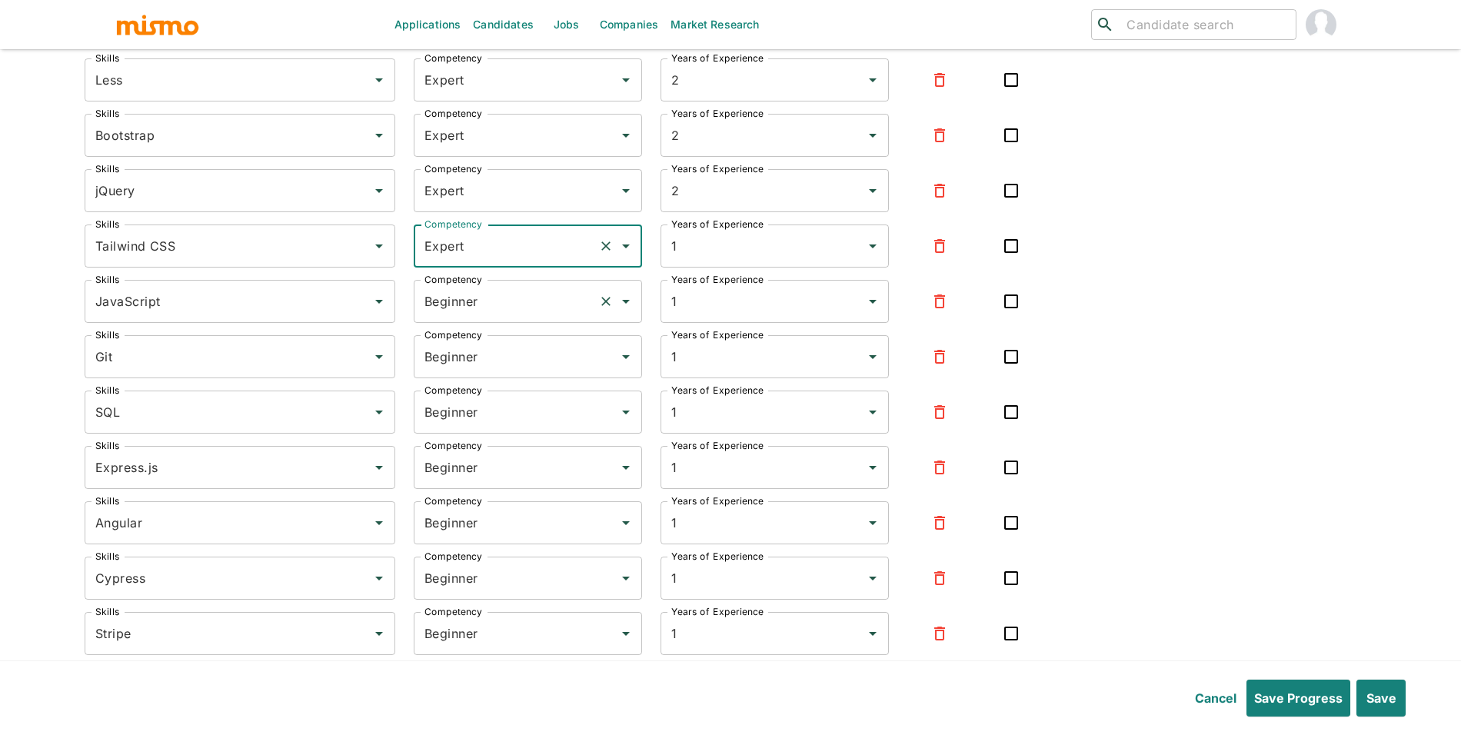
click at [477, 286] on label "Competency" at bounding box center [453, 279] width 58 height 13
click at [477, 292] on input "Beginner" at bounding box center [505, 301] width 171 height 29
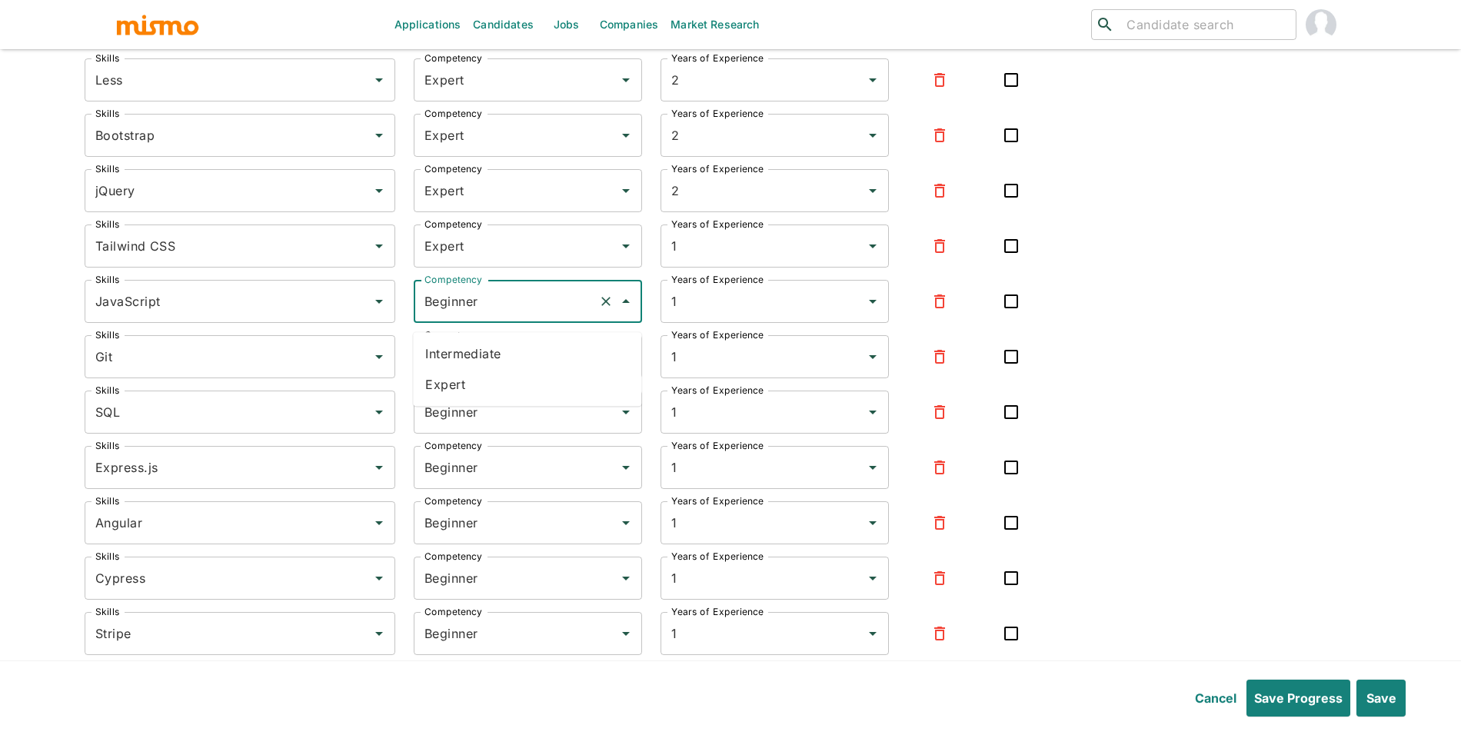
click at [470, 312] on input "Beginner" at bounding box center [505, 301] width 171 height 29
click at [469, 387] on li "Expert" at bounding box center [527, 384] width 228 height 31
type input "Expert"
click at [490, 371] on input "Beginner" at bounding box center [505, 356] width 171 height 29
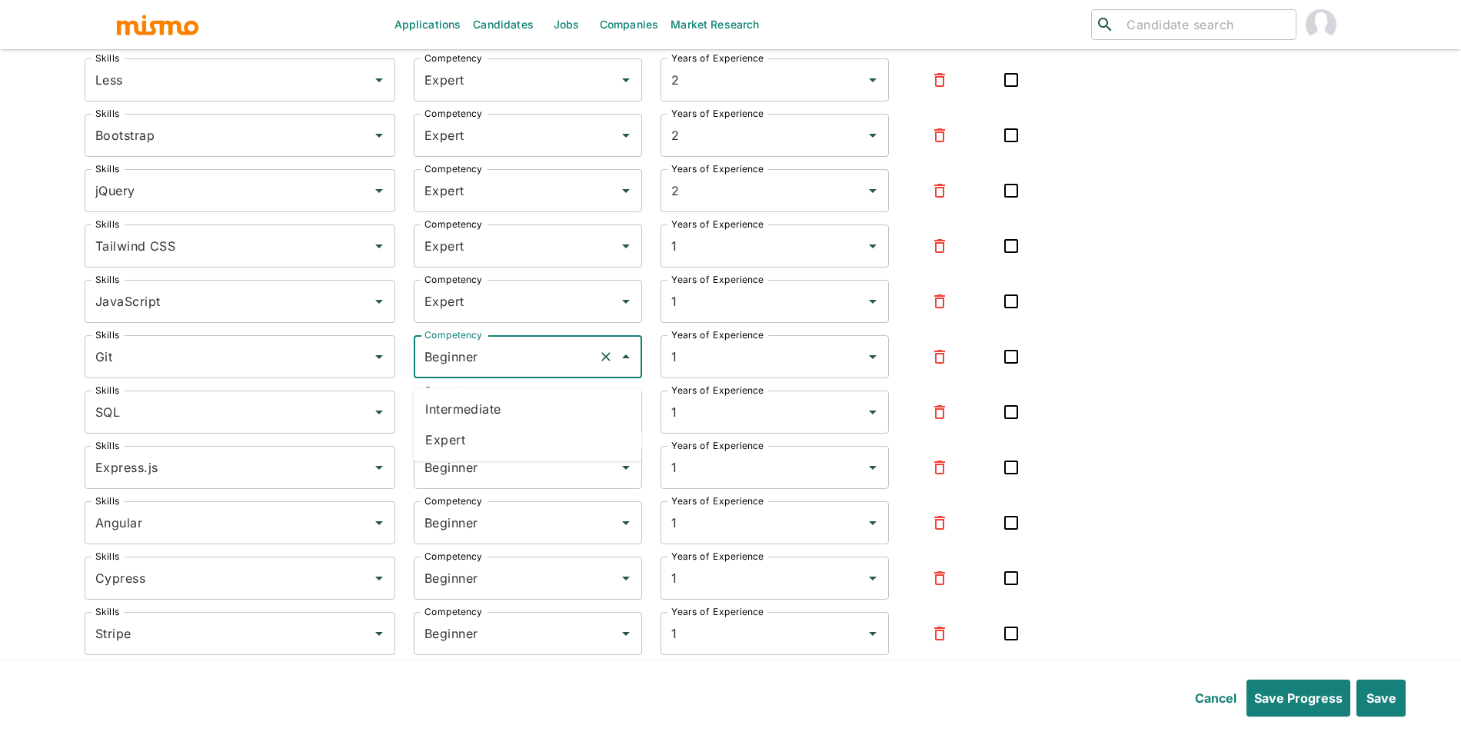
click at [486, 435] on li "Expert" at bounding box center [527, 439] width 228 height 31
type input "Expert"
click at [504, 411] on input "Beginner" at bounding box center [505, 411] width 171 height 29
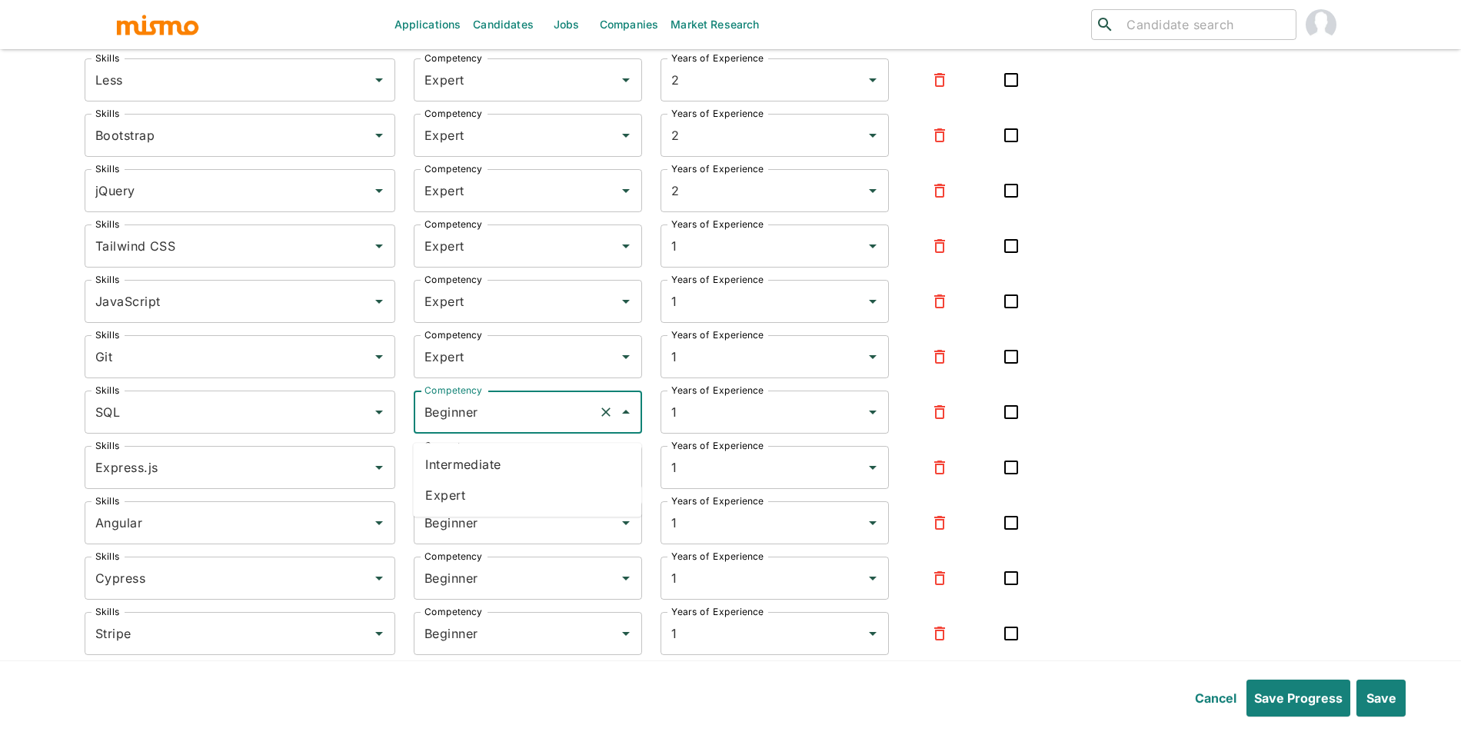
click at [489, 488] on li "Expert" at bounding box center [527, 495] width 228 height 31
type input "Expert"
click at [499, 482] on input "Beginner" at bounding box center [505, 467] width 171 height 29
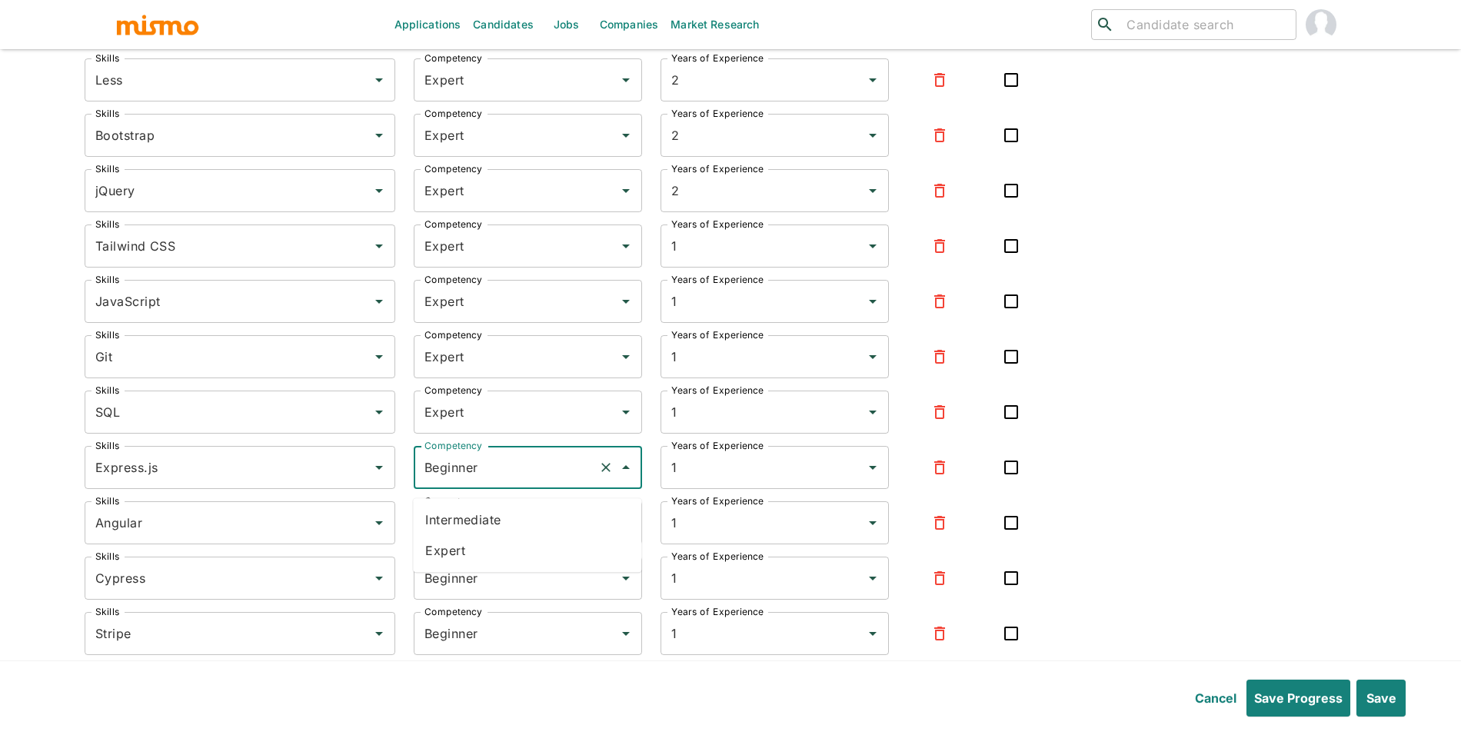
click at [500, 558] on li "Expert" at bounding box center [527, 550] width 228 height 31
type input "Expert"
click at [514, 537] on input "Beginner" at bounding box center [505, 522] width 171 height 29
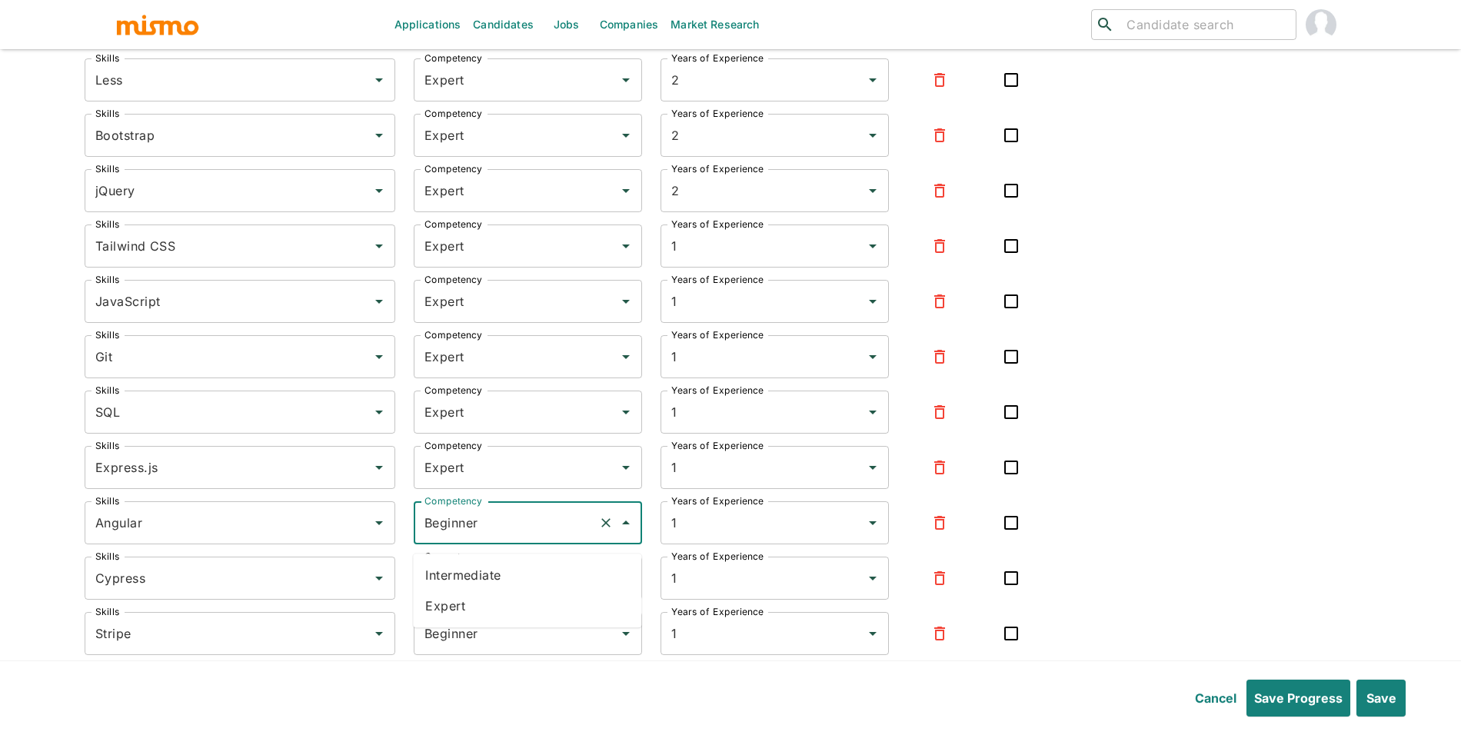
click at [494, 597] on li "Expert" at bounding box center [527, 605] width 228 height 31
type input "Expert"
click at [507, 593] on input "Beginner" at bounding box center [505, 577] width 171 height 29
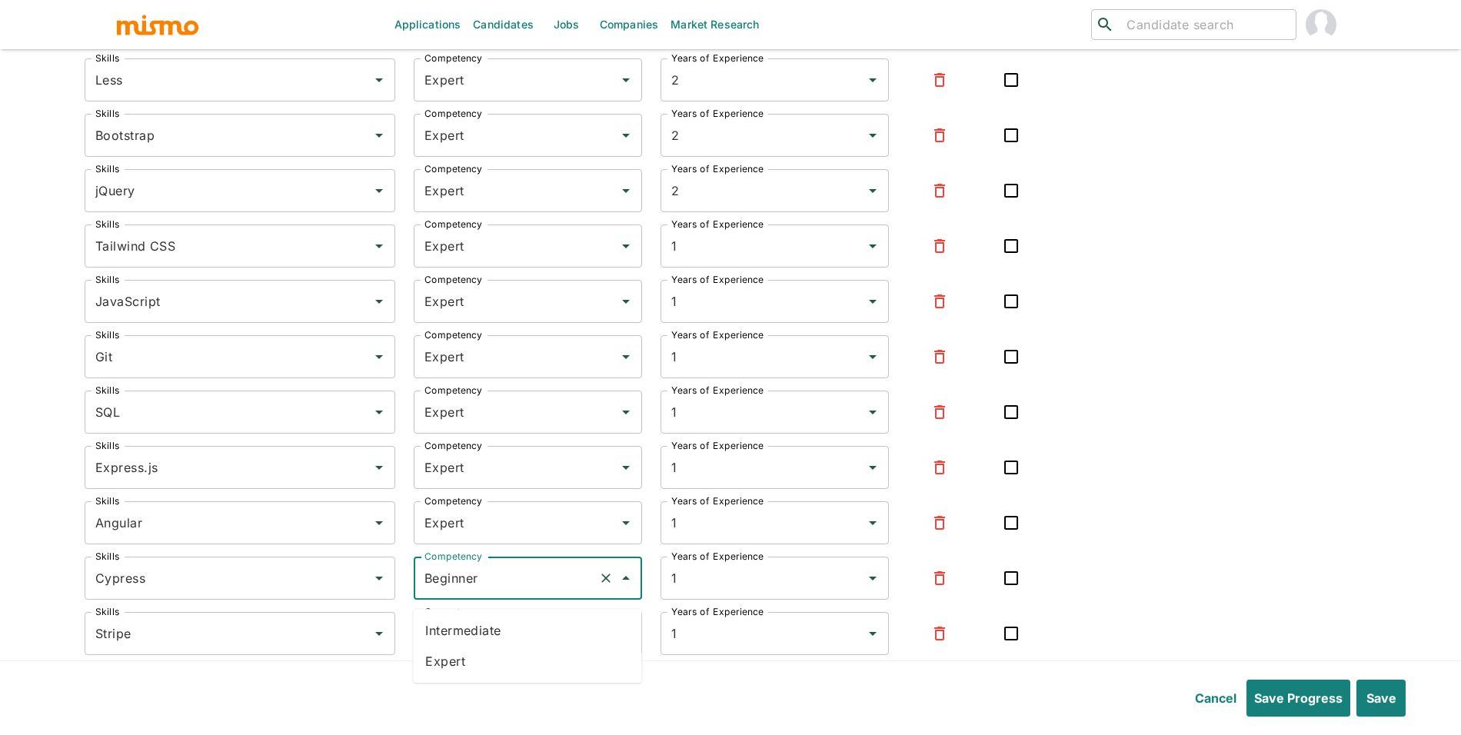
click at [503, 665] on li "Expert" at bounding box center [527, 661] width 228 height 31
type input "Expert"
click at [517, 645] on input "Beginner" at bounding box center [505, 633] width 171 height 29
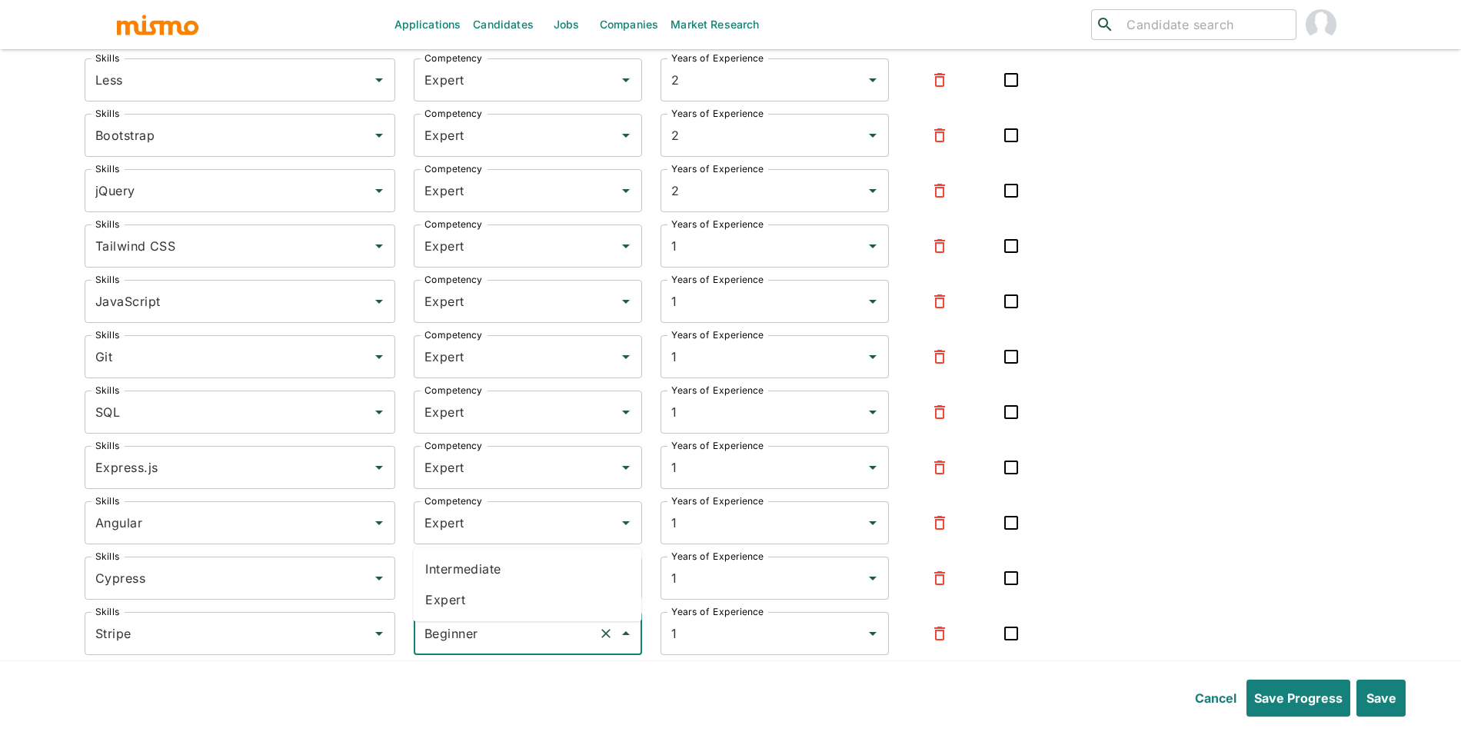
click at [510, 593] on li "Expert" at bounding box center [527, 599] width 228 height 31
type input "Expert"
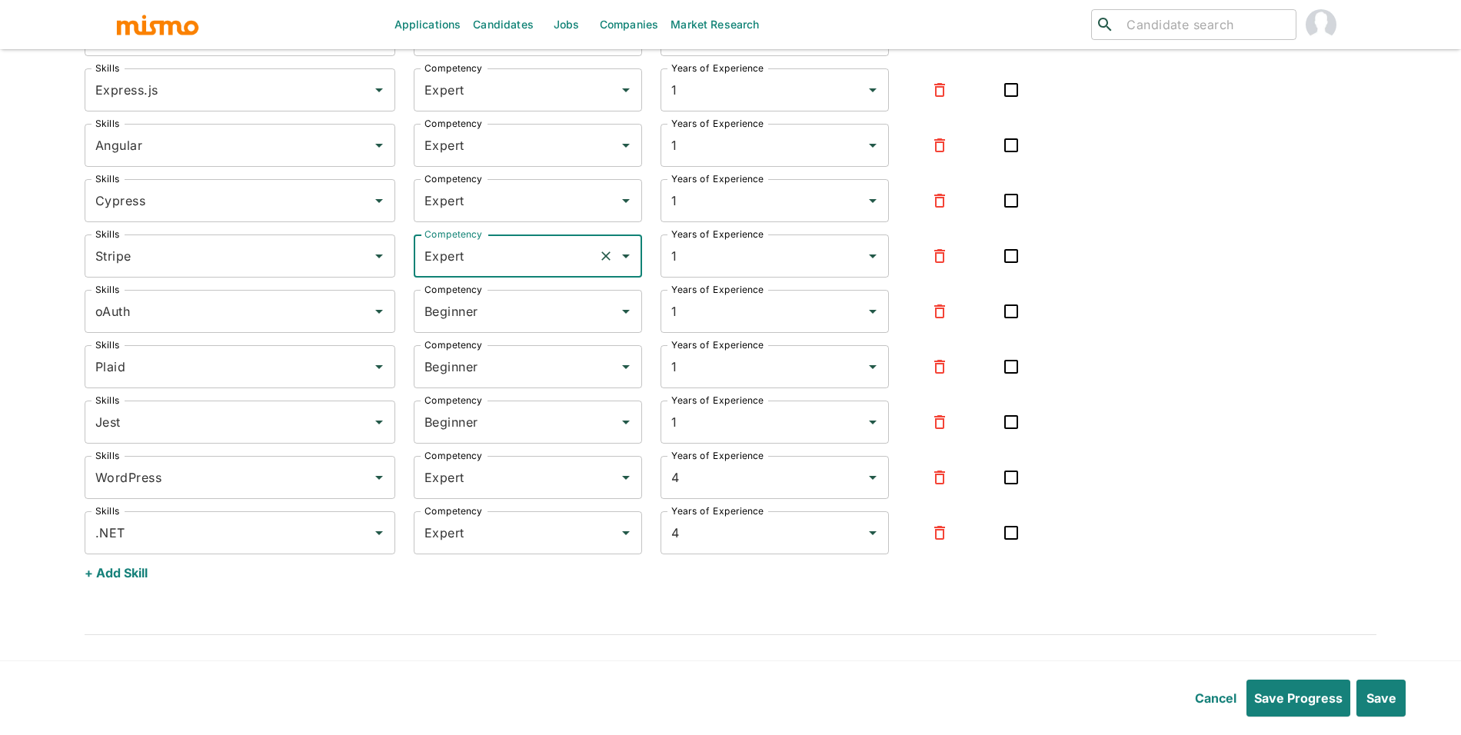
scroll to position [5755, 0]
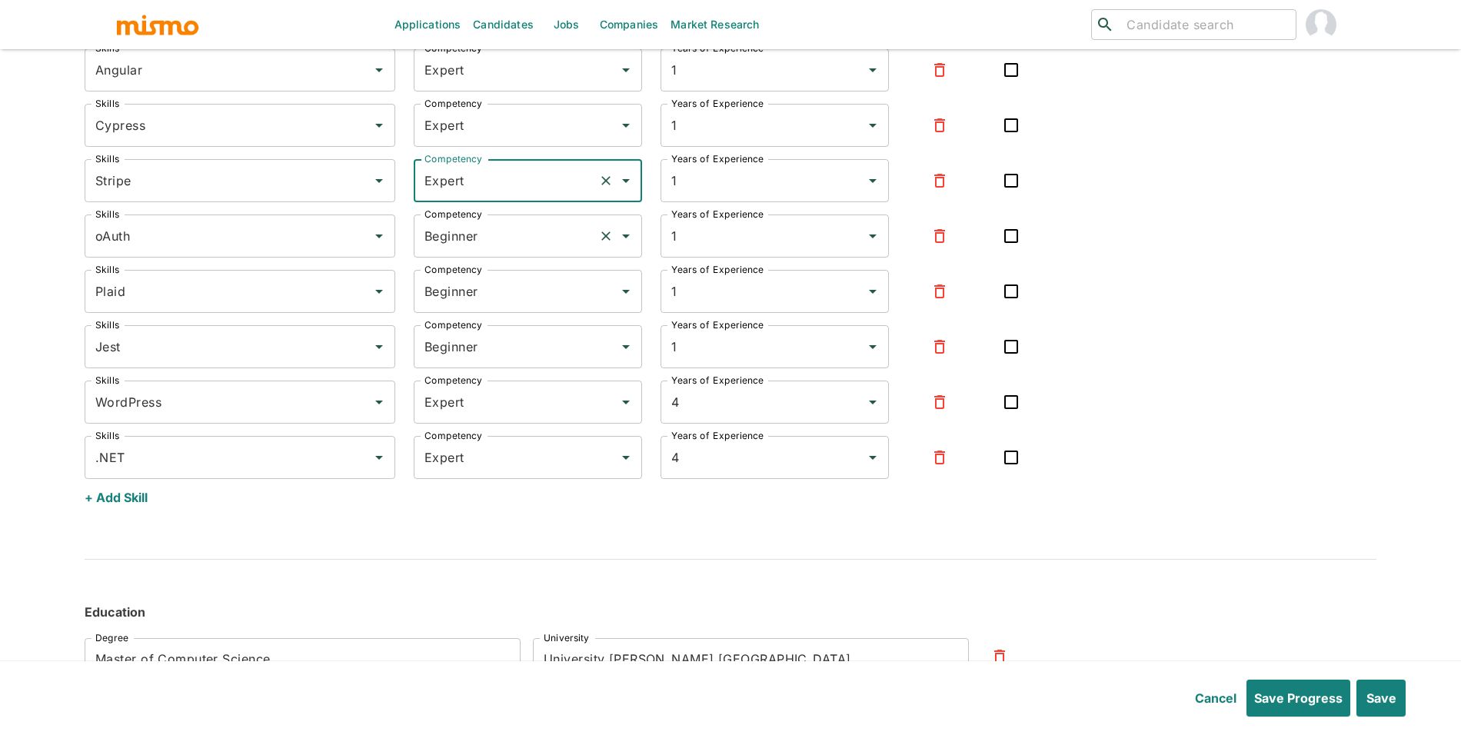
click at [468, 251] on input "Beginner" at bounding box center [505, 235] width 171 height 29
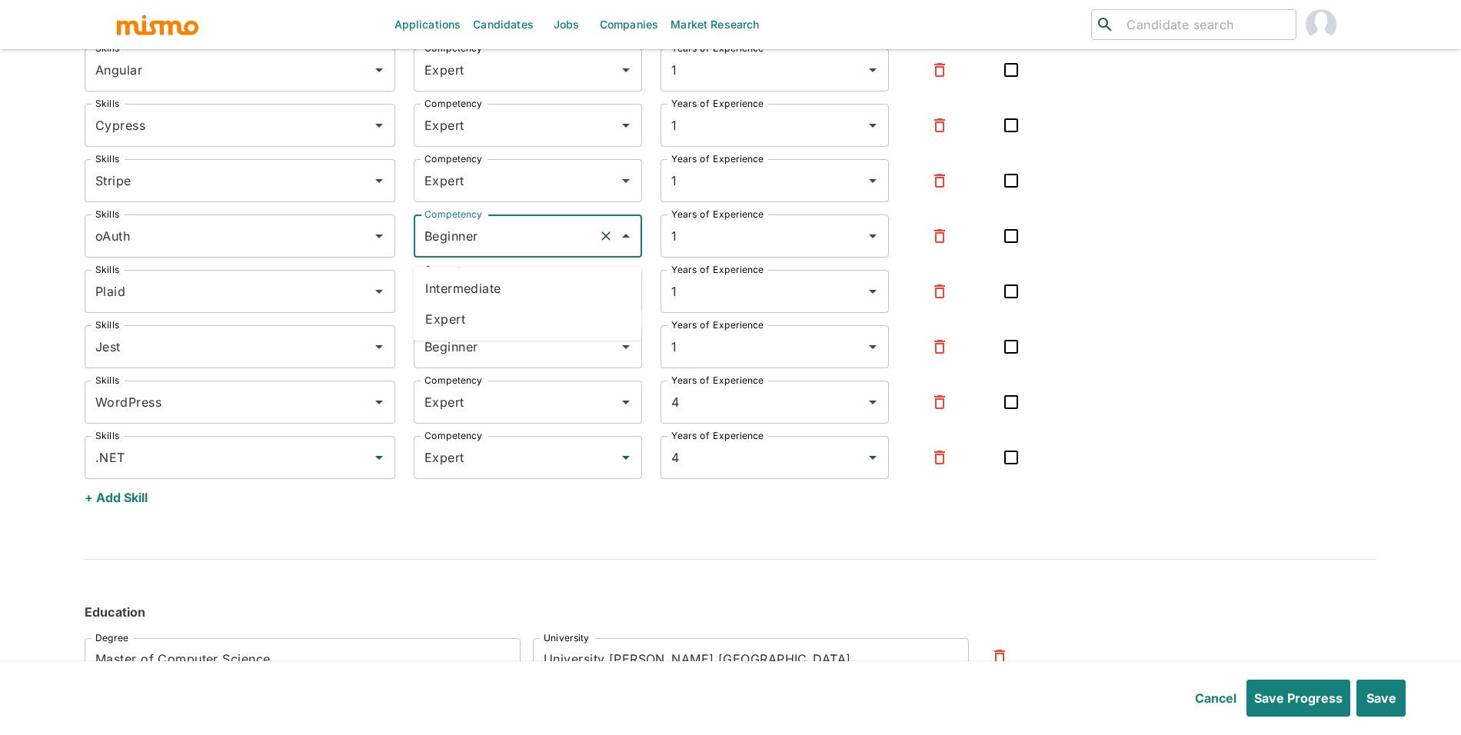
click at [460, 320] on li "Expert" at bounding box center [527, 319] width 228 height 31
type input "Expert"
click at [494, 296] on input "Beginner" at bounding box center [505, 291] width 171 height 29
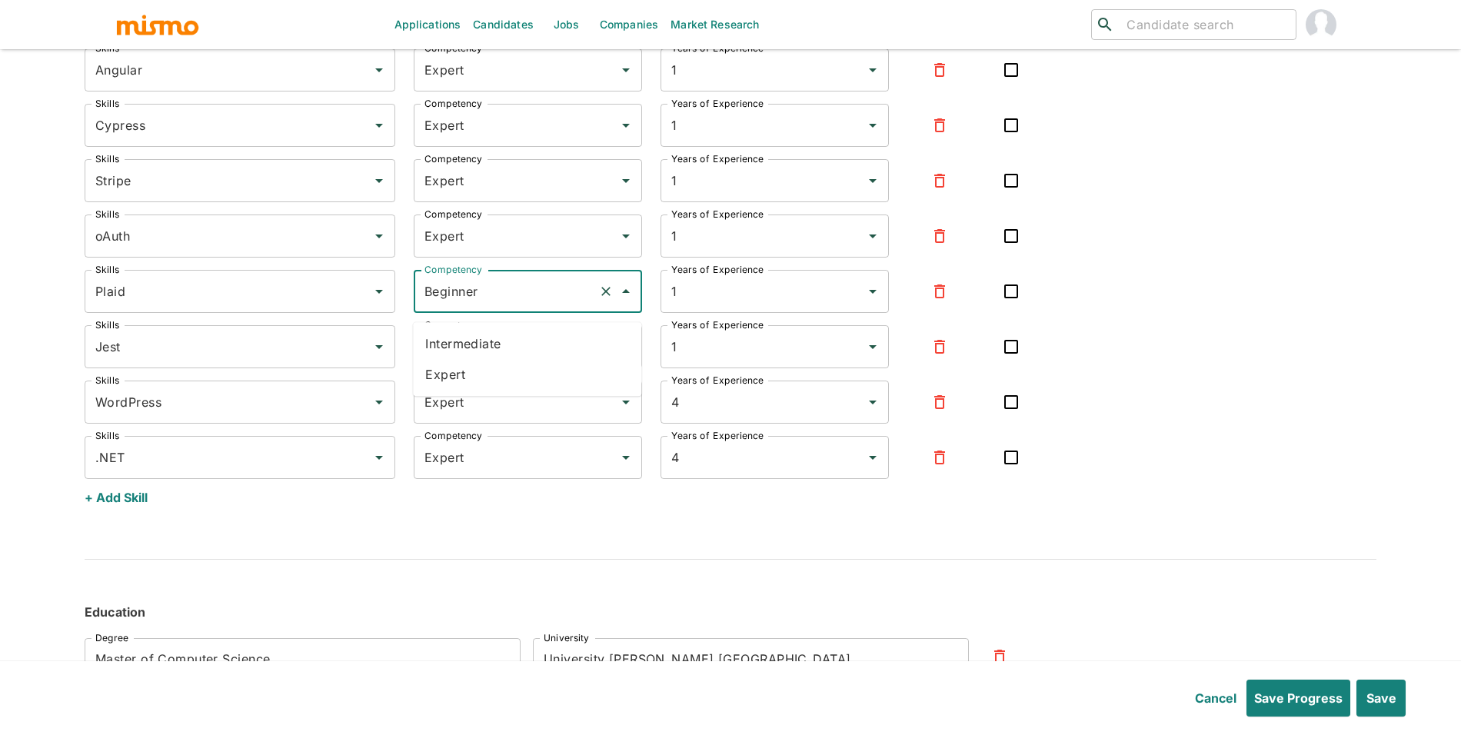
click at [487, 369] on li "Expert" at bounding box center [527, 374] width 228 height 31
type input "Expert"
click at [494, 361] on input "Beginner" at bounding box center [505, 346] width 171 height 29
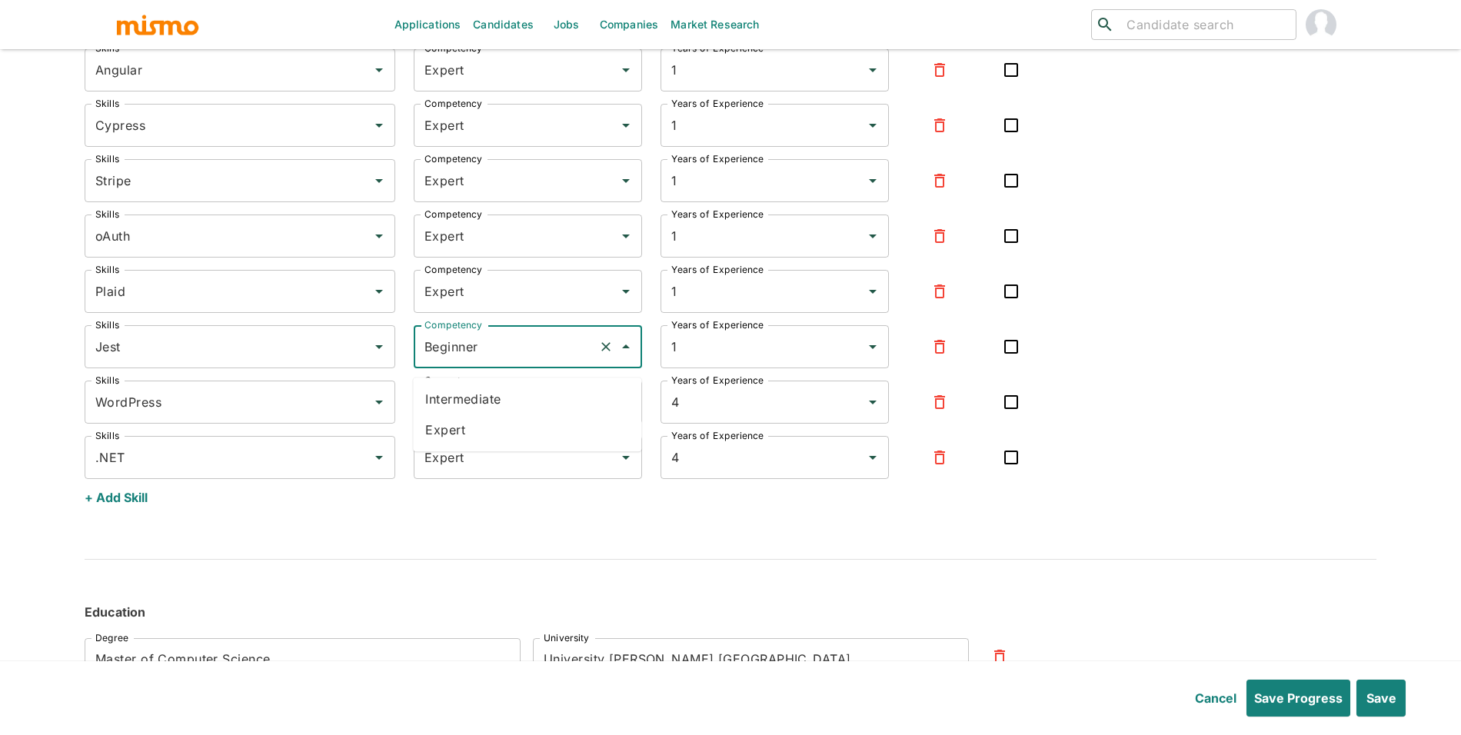
click at [465, 437] on li "Expert" at bounding box center [527, 429] width 228 height 31
type input "Expert"
click at [484, 417] on input "Expert" at bounding box center [505, 401] width 171 height 29
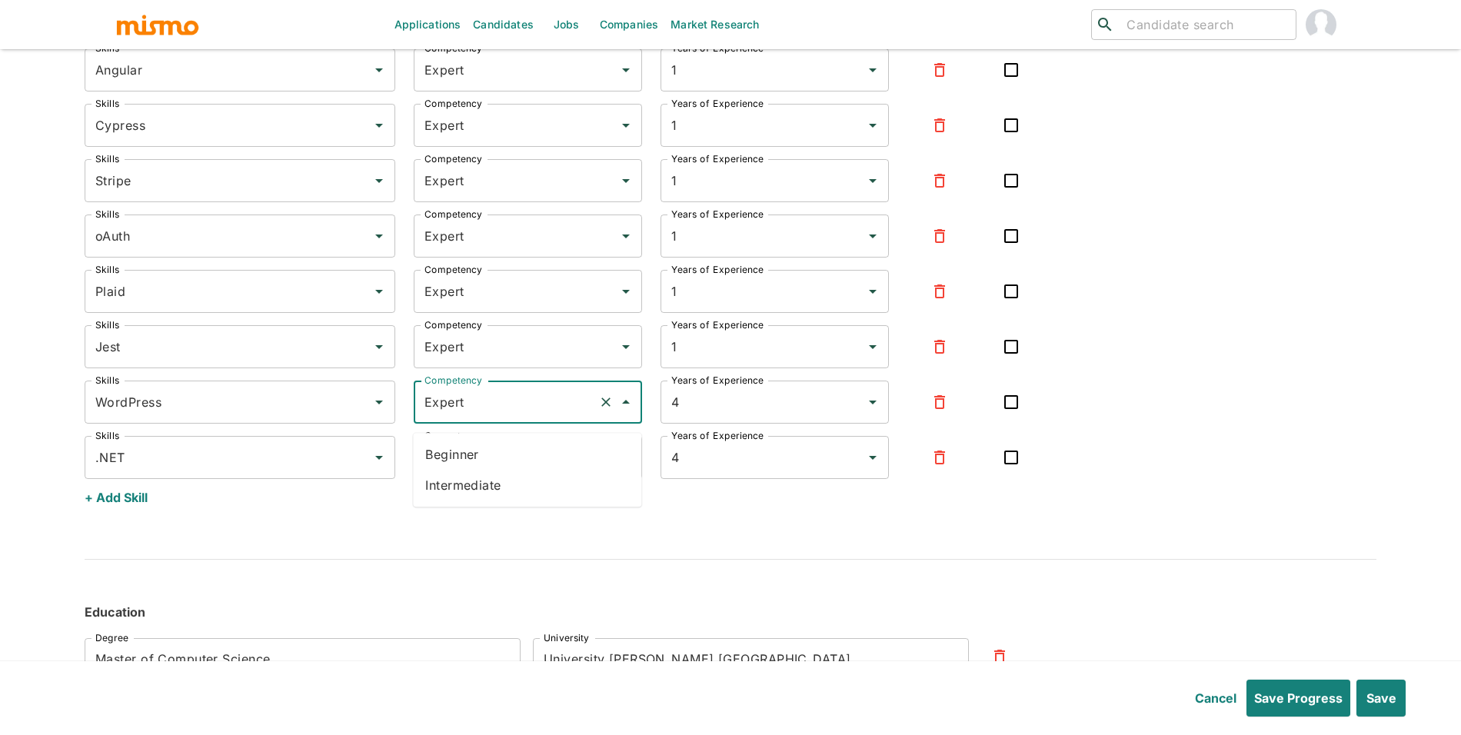
click at [468, 478] on li "Intermediate" at bounding box center [527, 485] width 228 height 31
type input "Intermediate"
click at [488, 472] on input "Expert" at bounding box center [505, 457] width 171 height 29
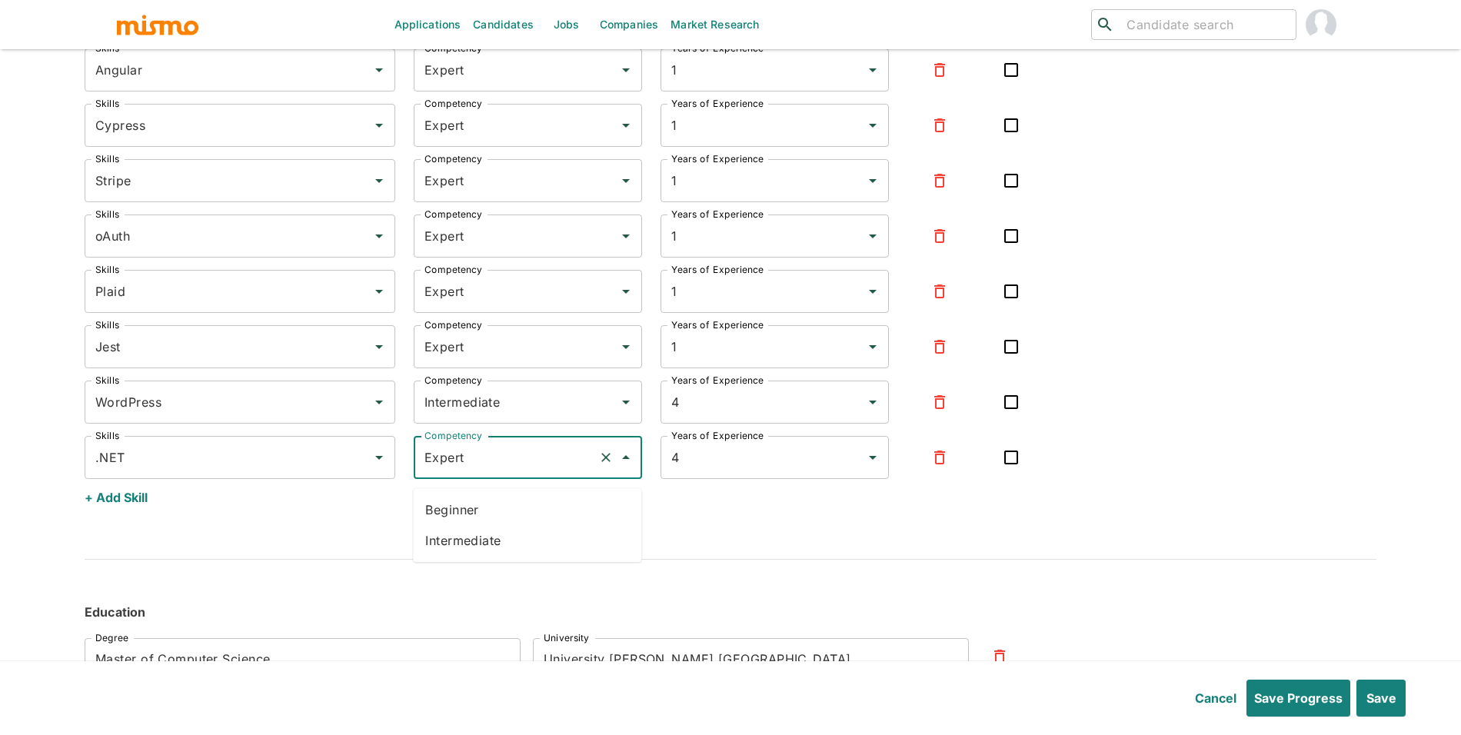
click at [469, 536] on li "Intermediate" at bounding box center [527, 540] width 228 height 31
click at [483, 467] on input "Intermediate" at bounding box center [505, 457] width 171 height 29
click at [486, 545] on li "Expert" at bounding box center [527, 540] width 228 height 31
type input "Expert"
click at [491, 417] on input "Intermediate" at bounding box center [505, 401] width 171 height 29
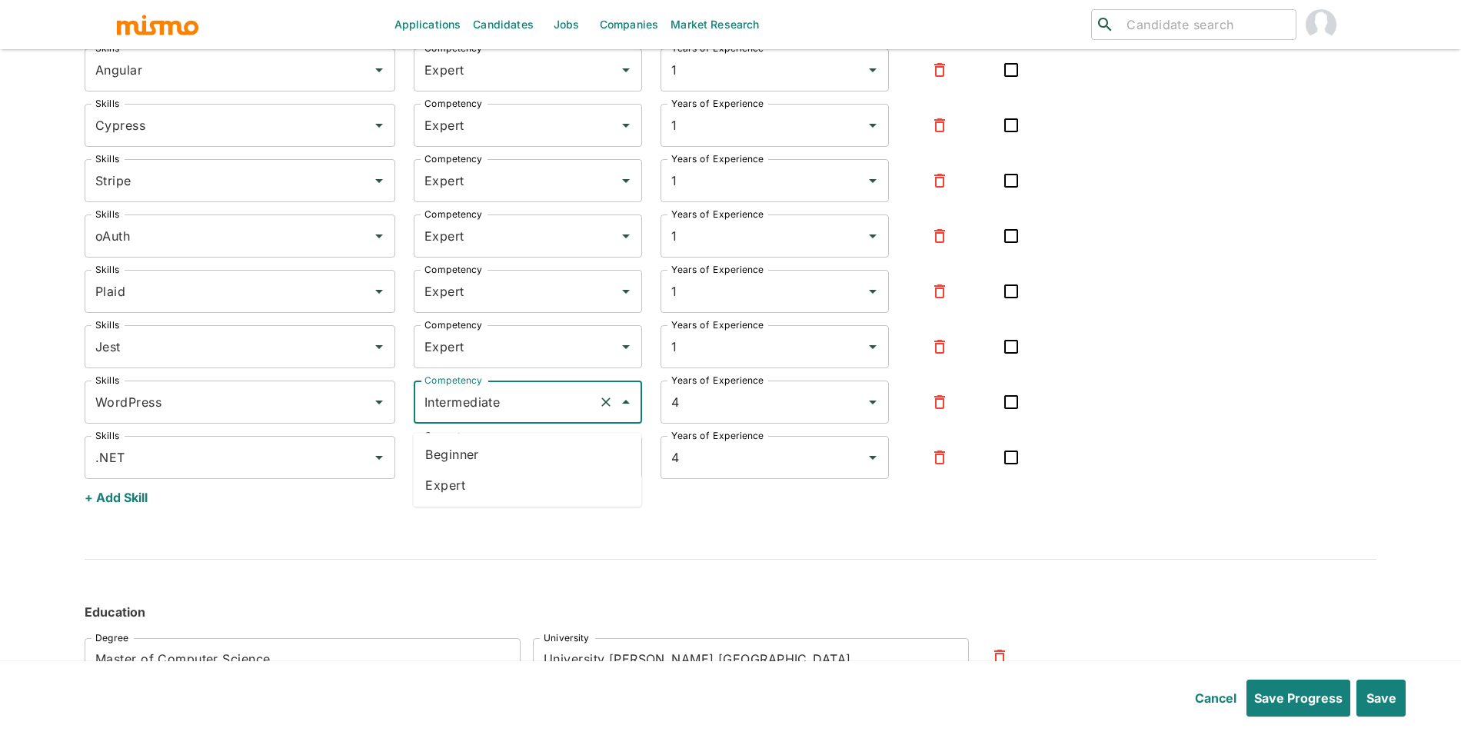
click at [485, 480] on li "Expert" at bounding box center [527, 485] width 228 height 31
type input "Expert"
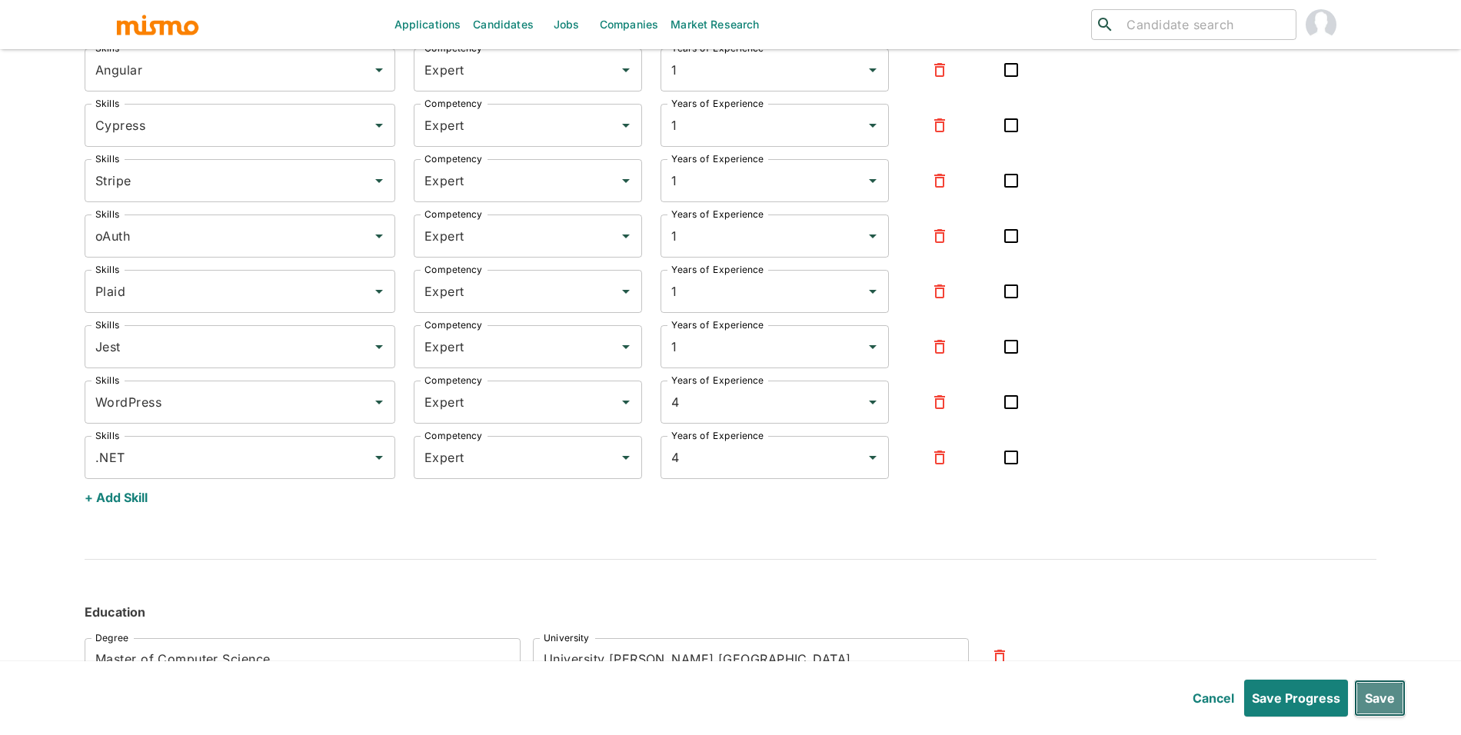
click at [1394, 701] on button "Save" at bounding box center [1380, 698] width 52 height 37
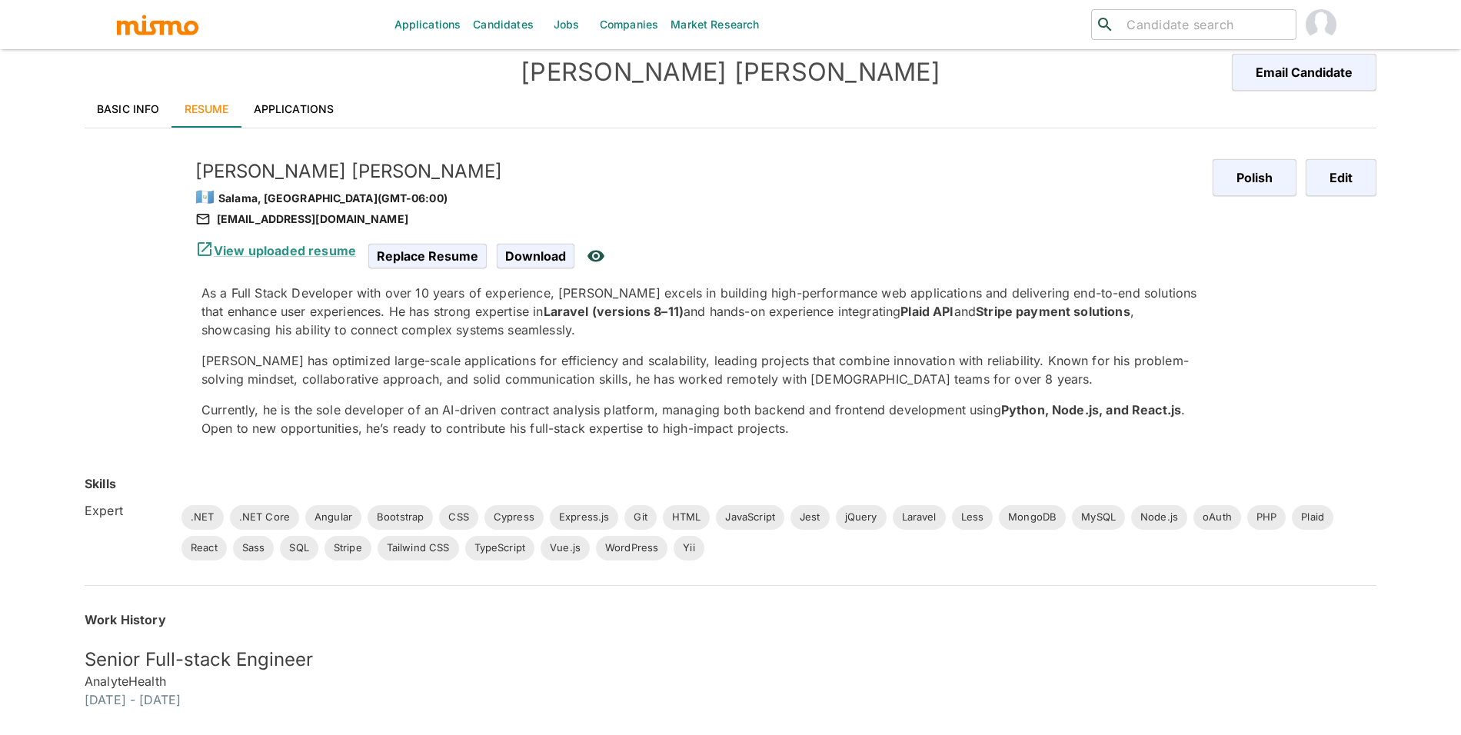
scroll to position [0, 0]
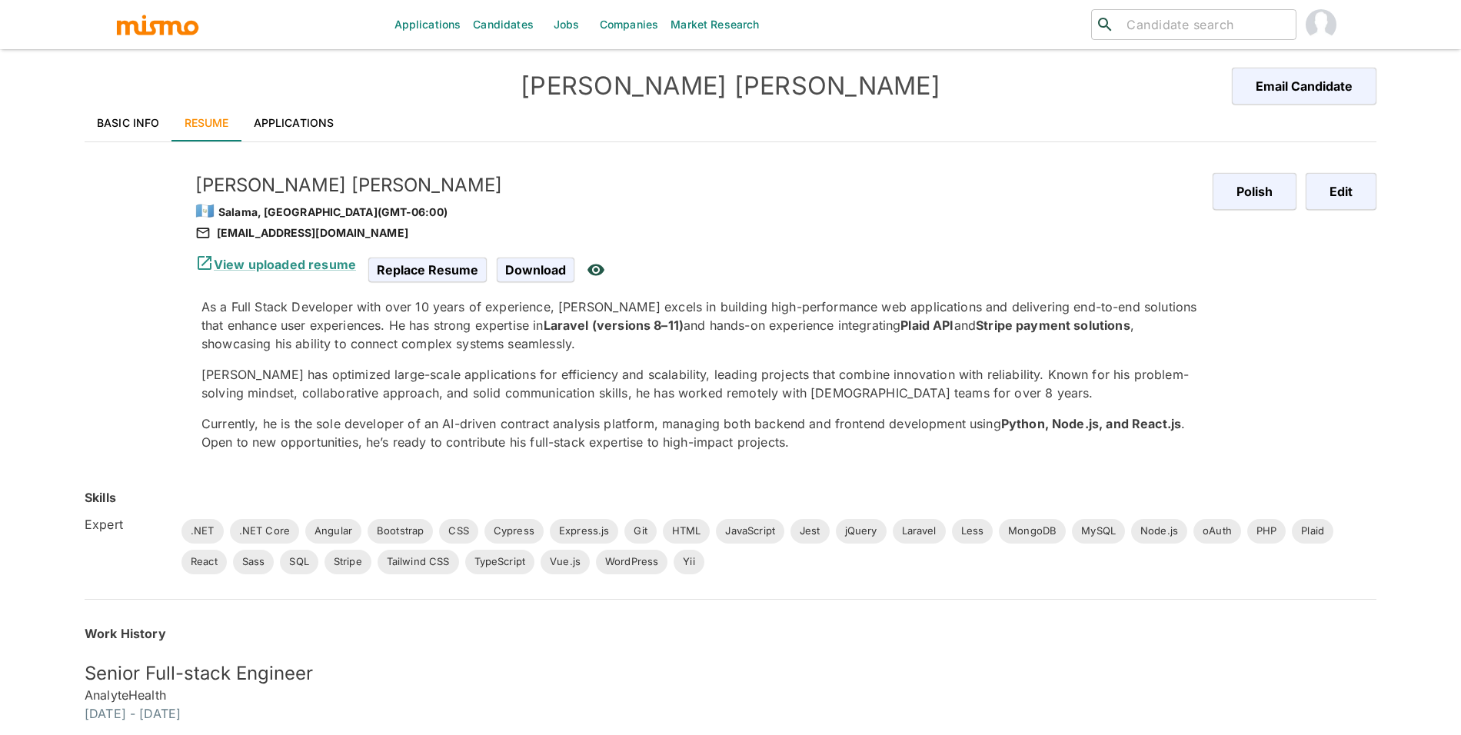
click at [286, 117] on link "Applications" at bounding box center [293, 123] width 105 height 37
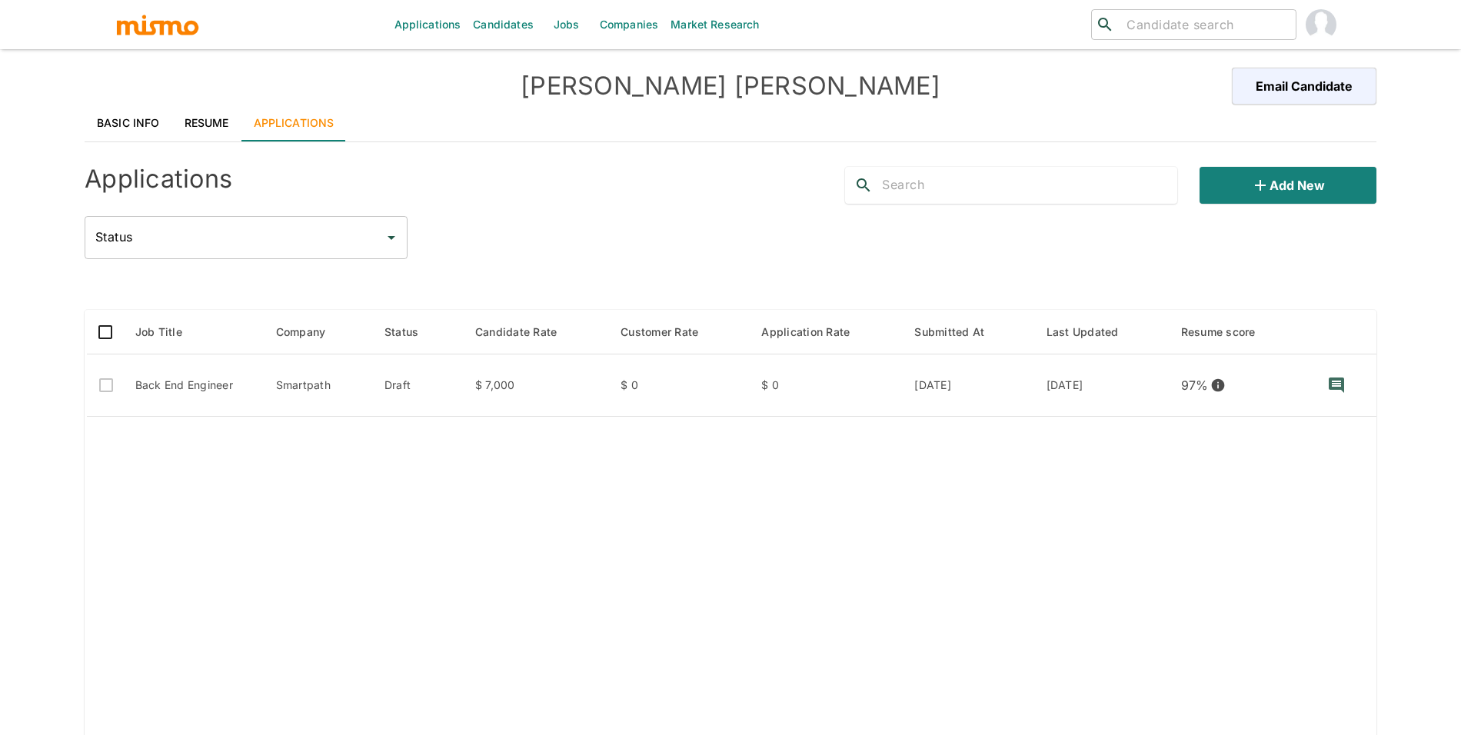
click at [191, 123] on link "Resume" at bounding box center [206, 123] width 69 height 37
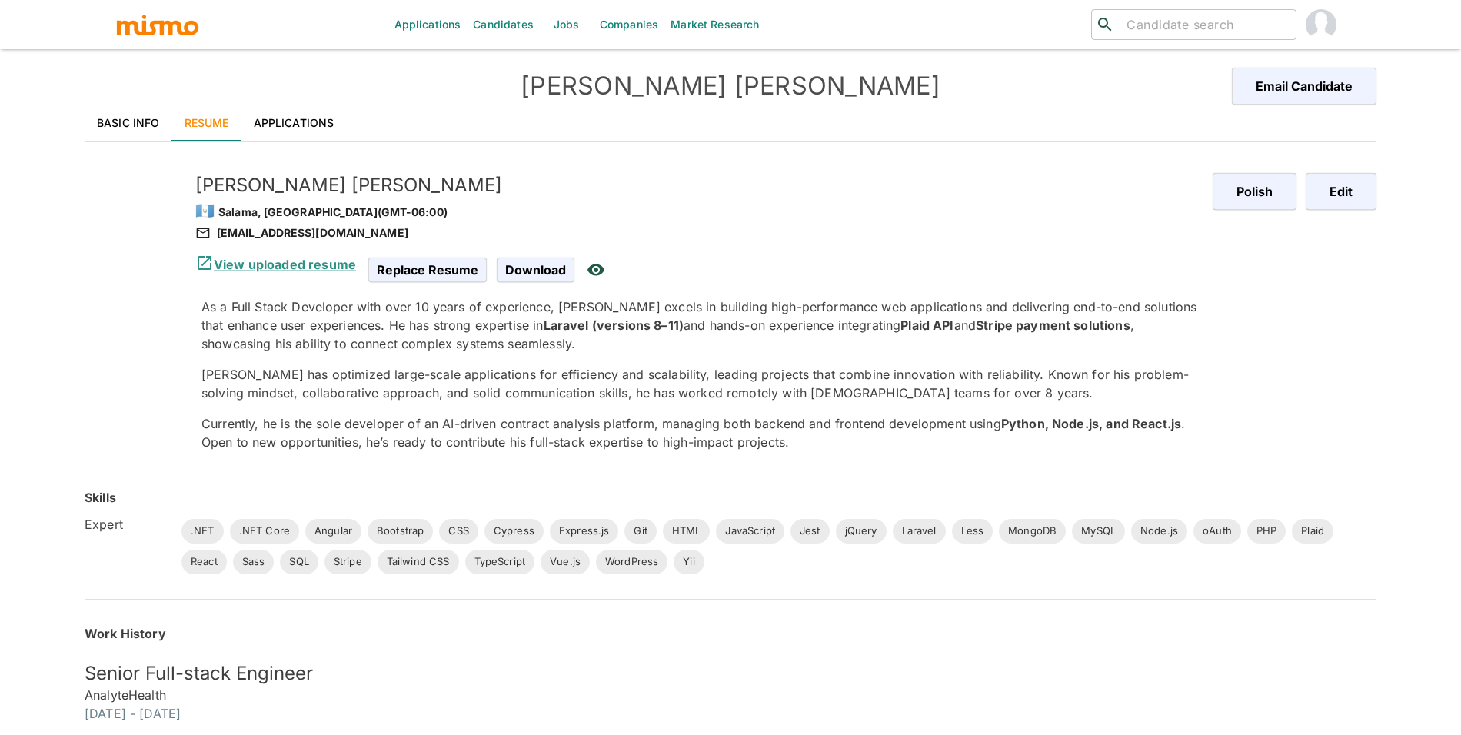
click at [307, 120] on link "Applications" at bounding box center [293, 123] width 105 height 37
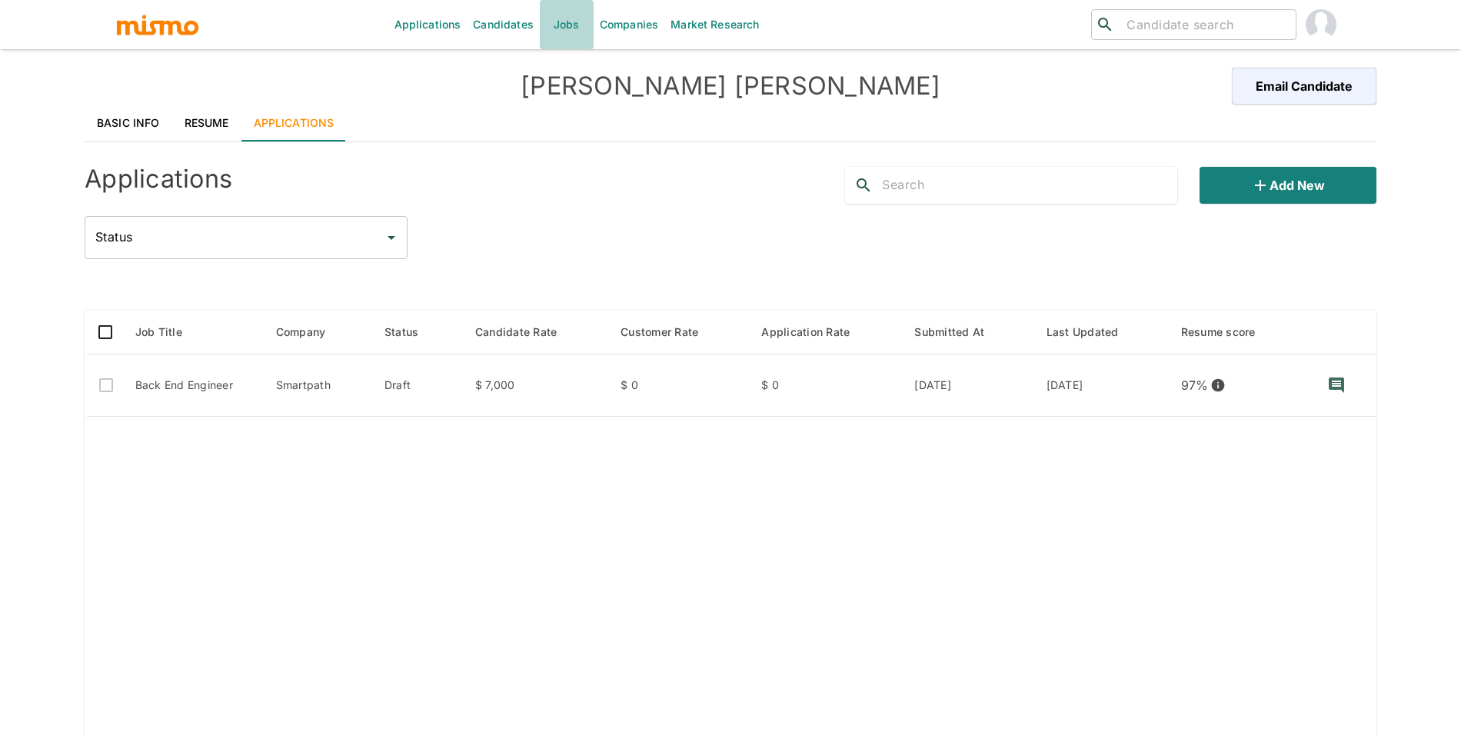
click at [570, 35] on link "Jobs" at bounding box center [567, 24] width 54 height 49
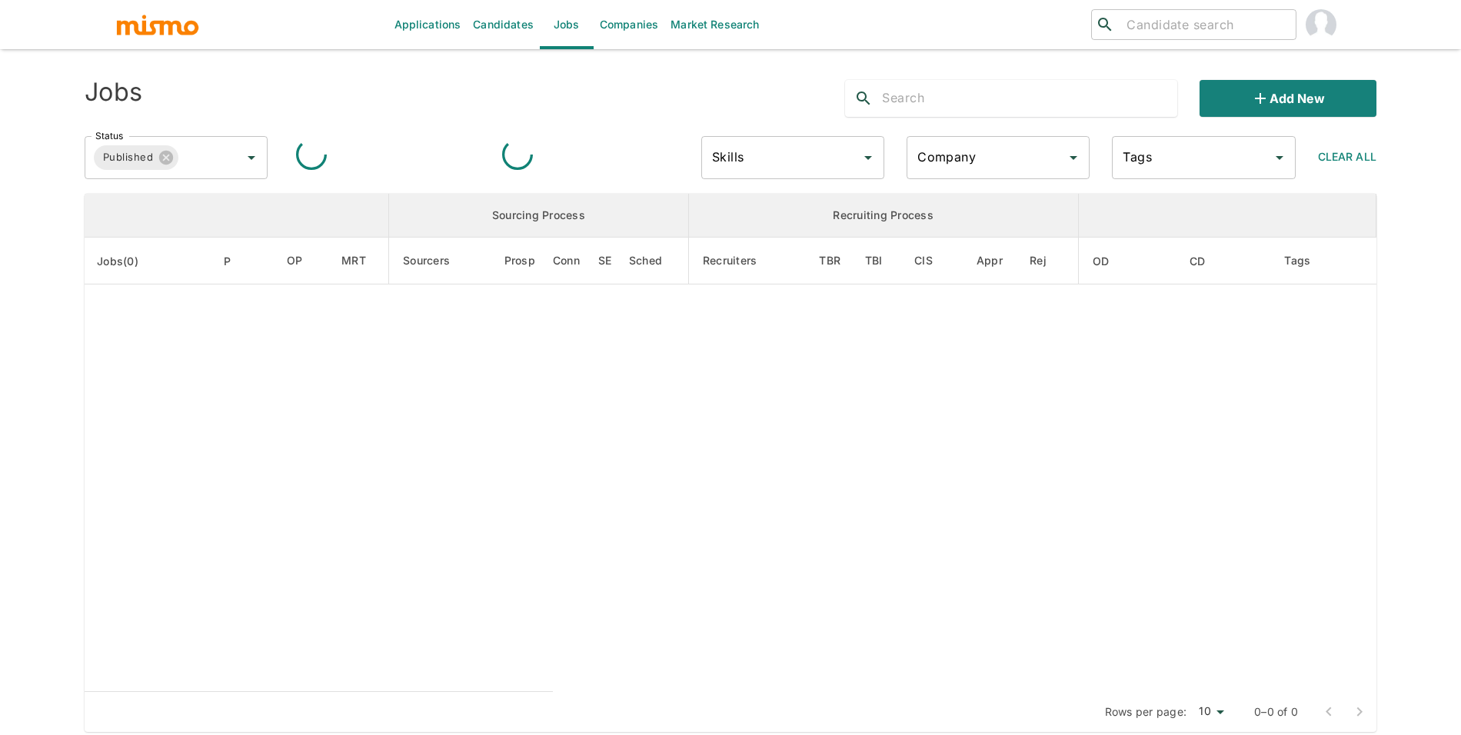
click at [993, 163] on input "Company" at bounding box center [986, 157] width 146 height 29
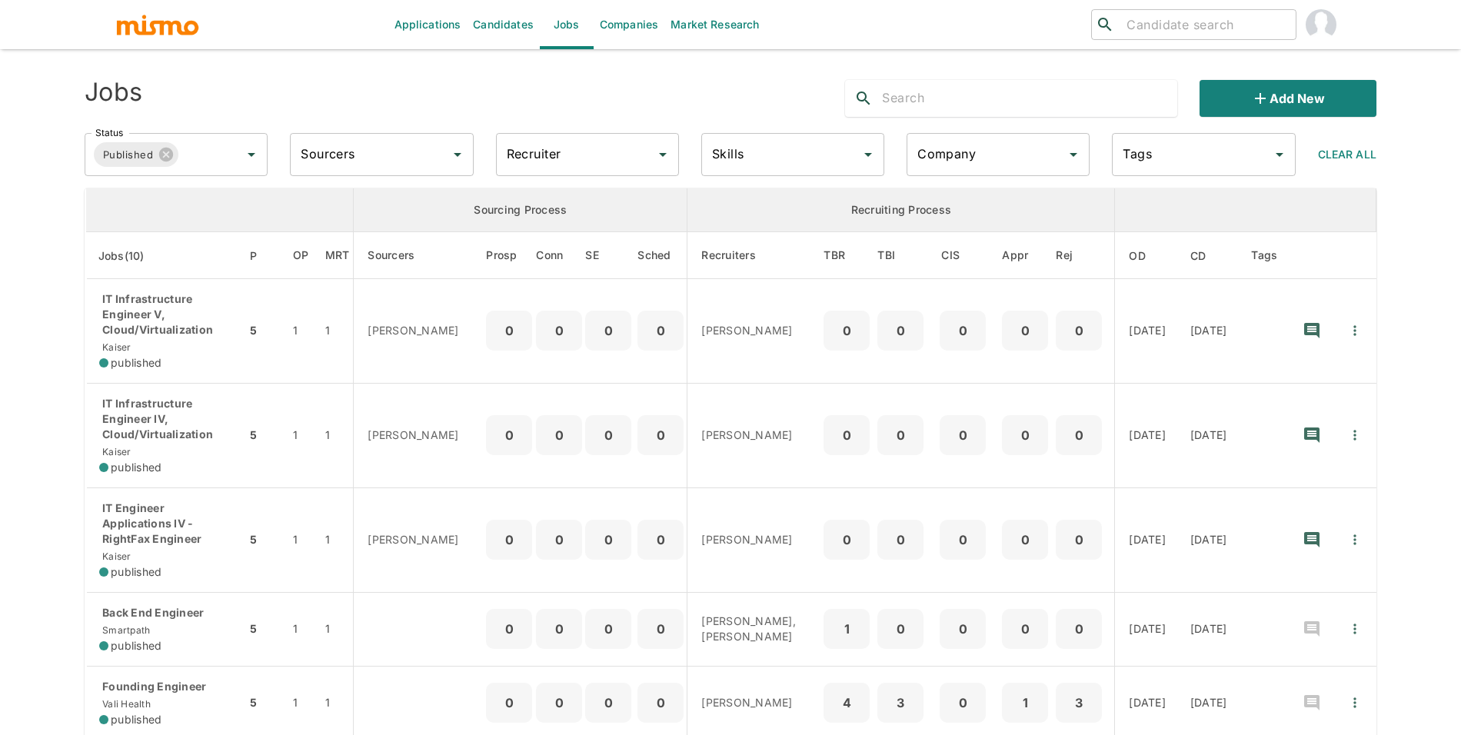
click at [993, 163] on input "Company" at bounding box center [986, 154] width 146 height 29
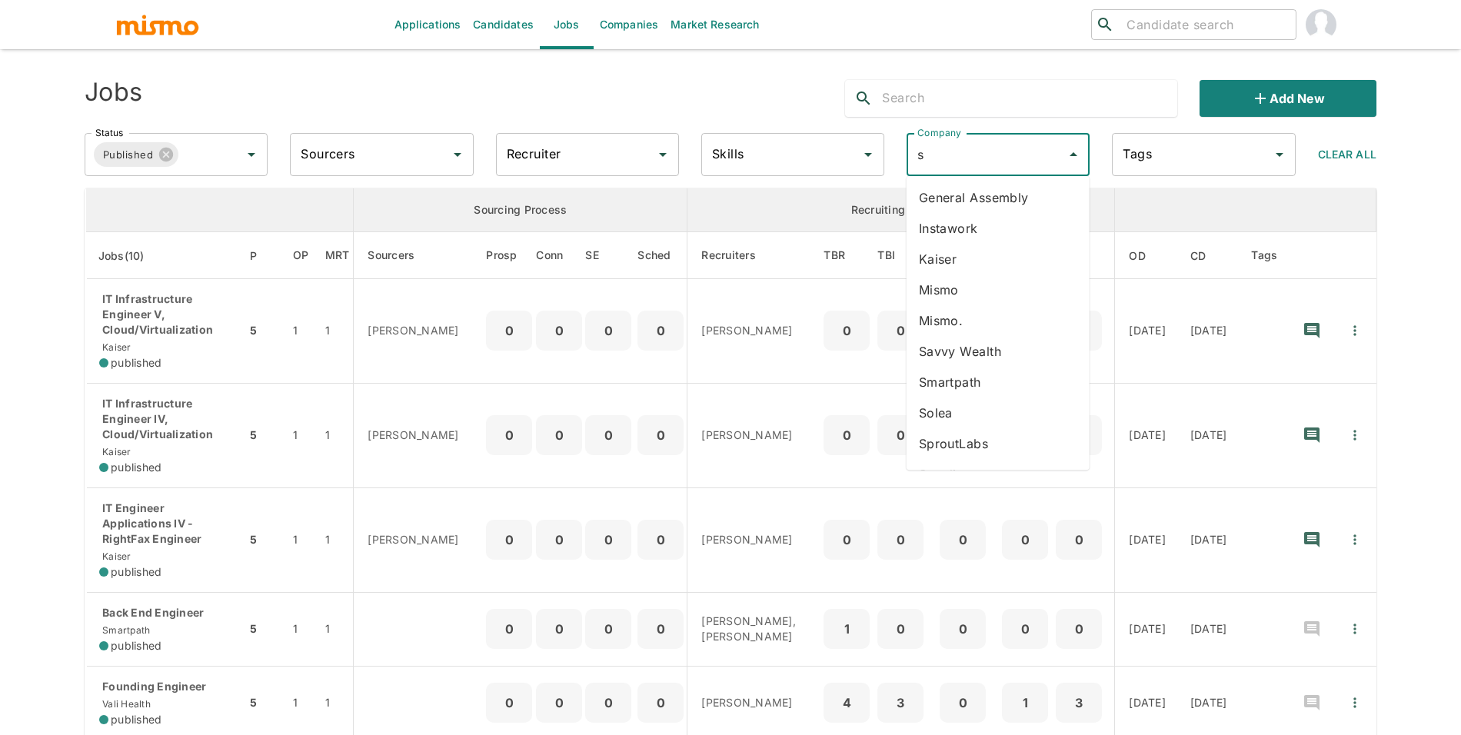
type input "sm"
click at [989, 245] on li "Smartpath" at bounding box center [997, 259] width 183 height 31
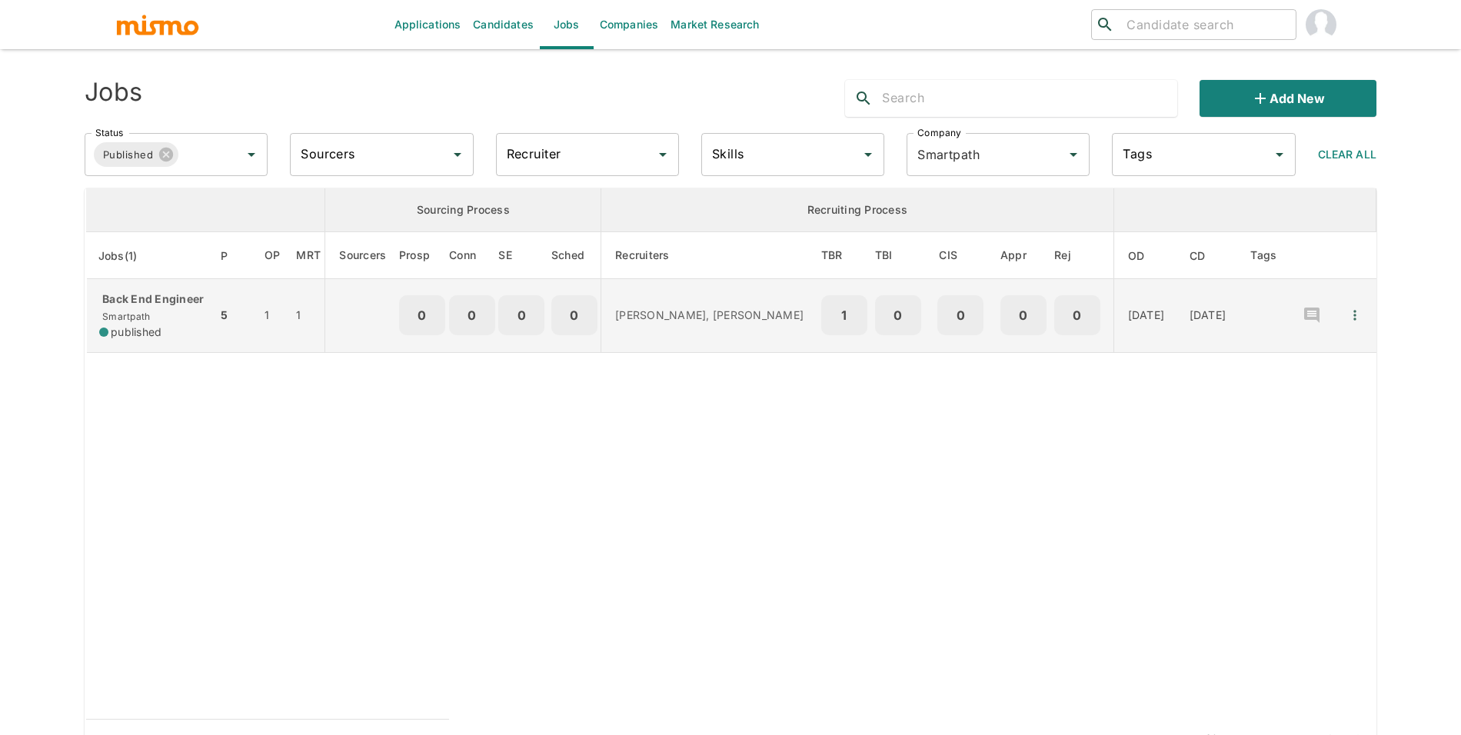
click at [186, 307] on p "Back End Engineer" at bounding box center [151, 298] width 105 height 15
click at [175, 338] on div "Back End Engineer Smartpath published" at bounding box center [151, 315] width 105 height 48
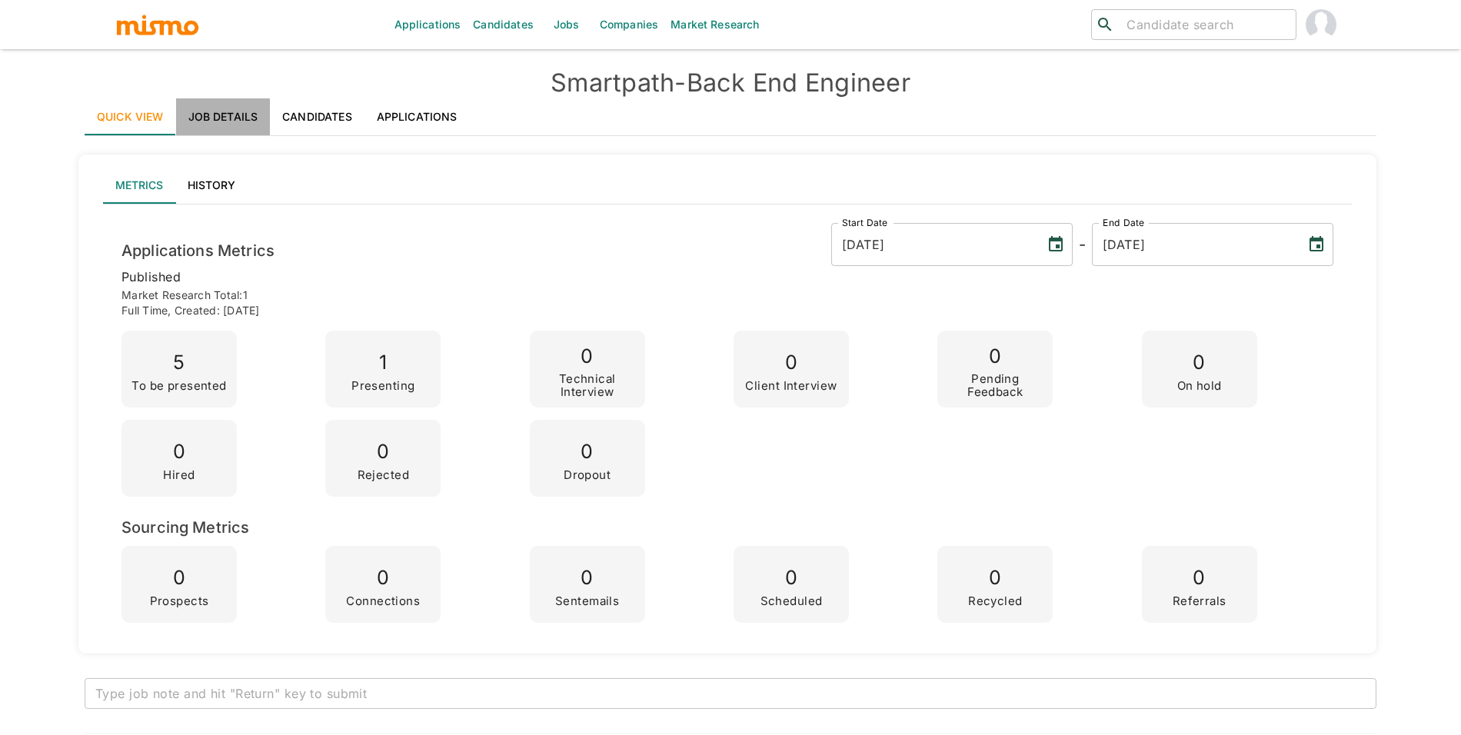
click at [223, 120] on link "Job Details" at bounding box center [223, 116] width 95 height 37
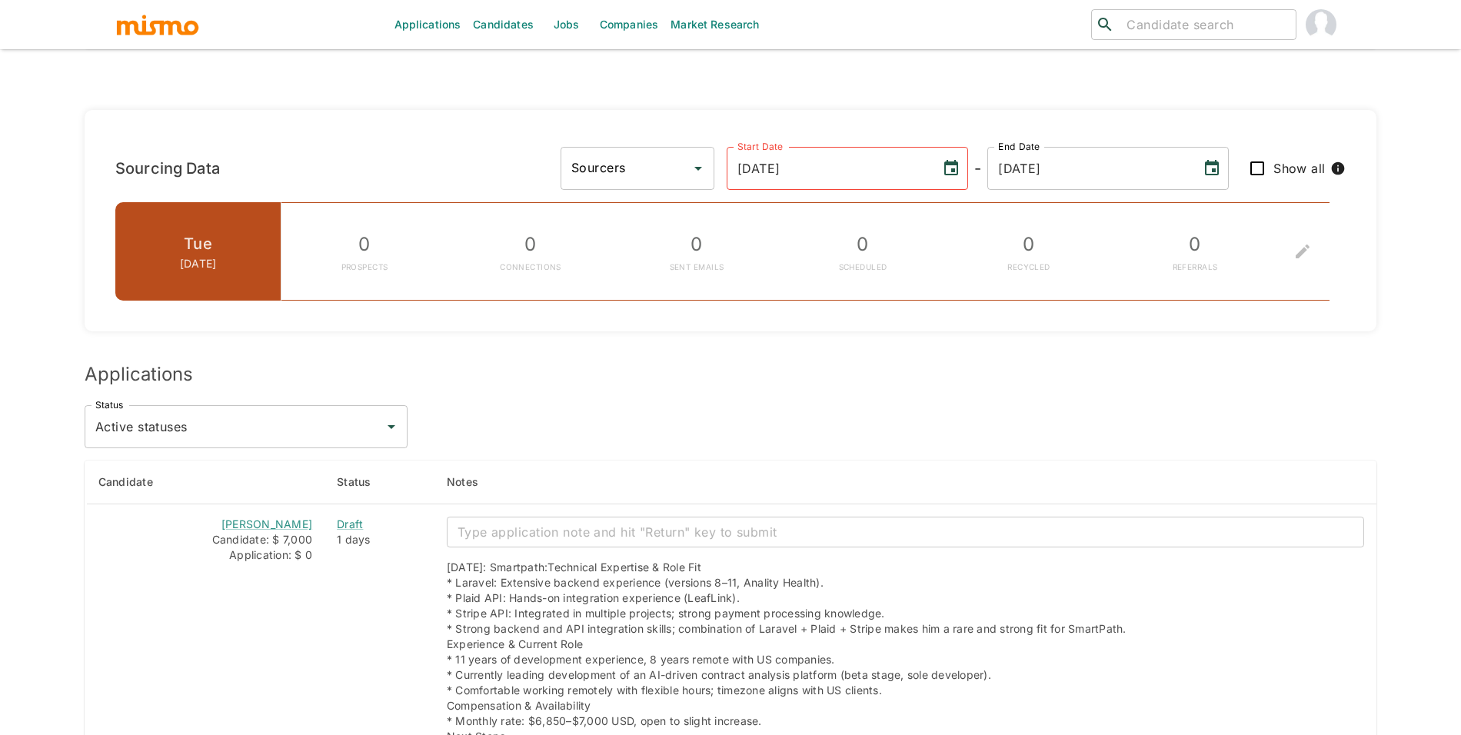
scroll to position [1010, 0]
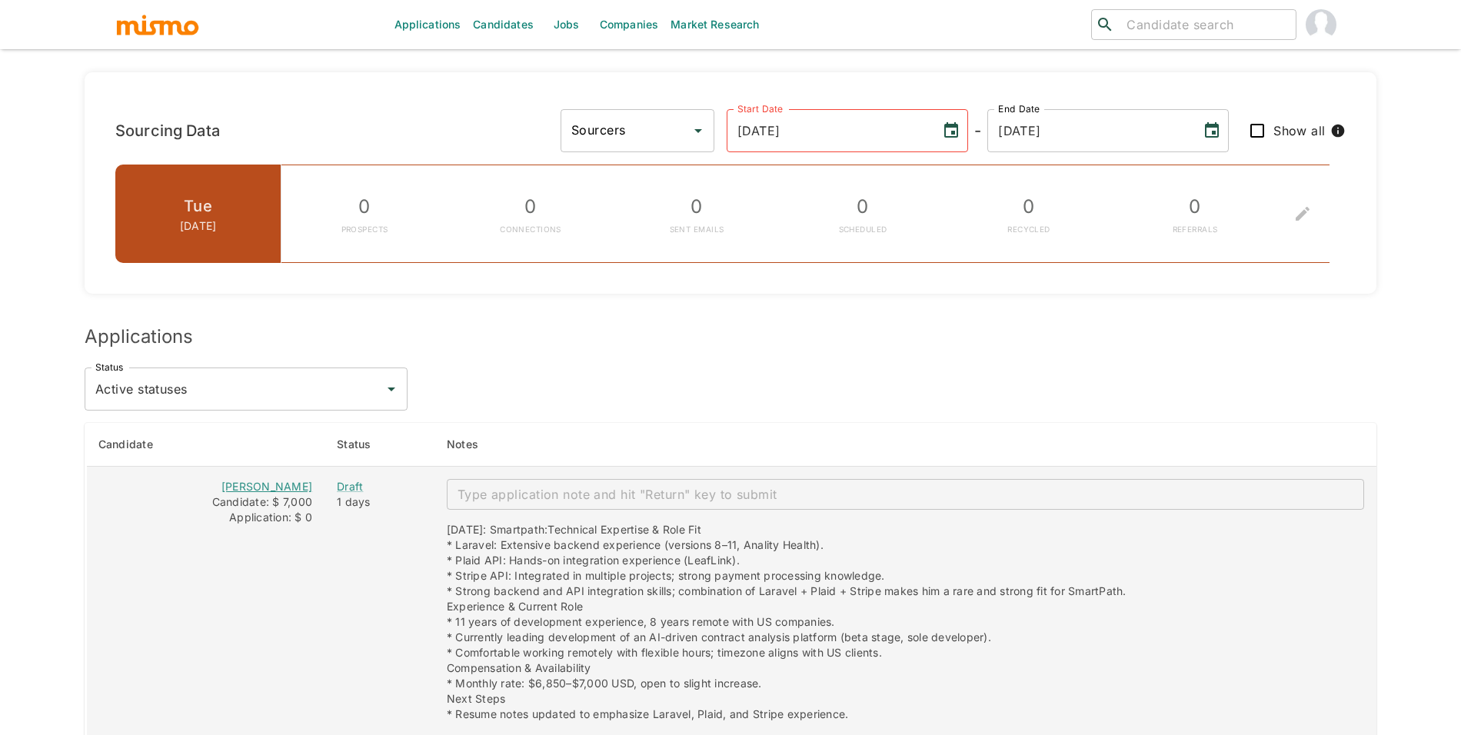
click at [281, 490] on link "[PERSON_NAME]" at bounding box center [266, 486] width 91 height 13
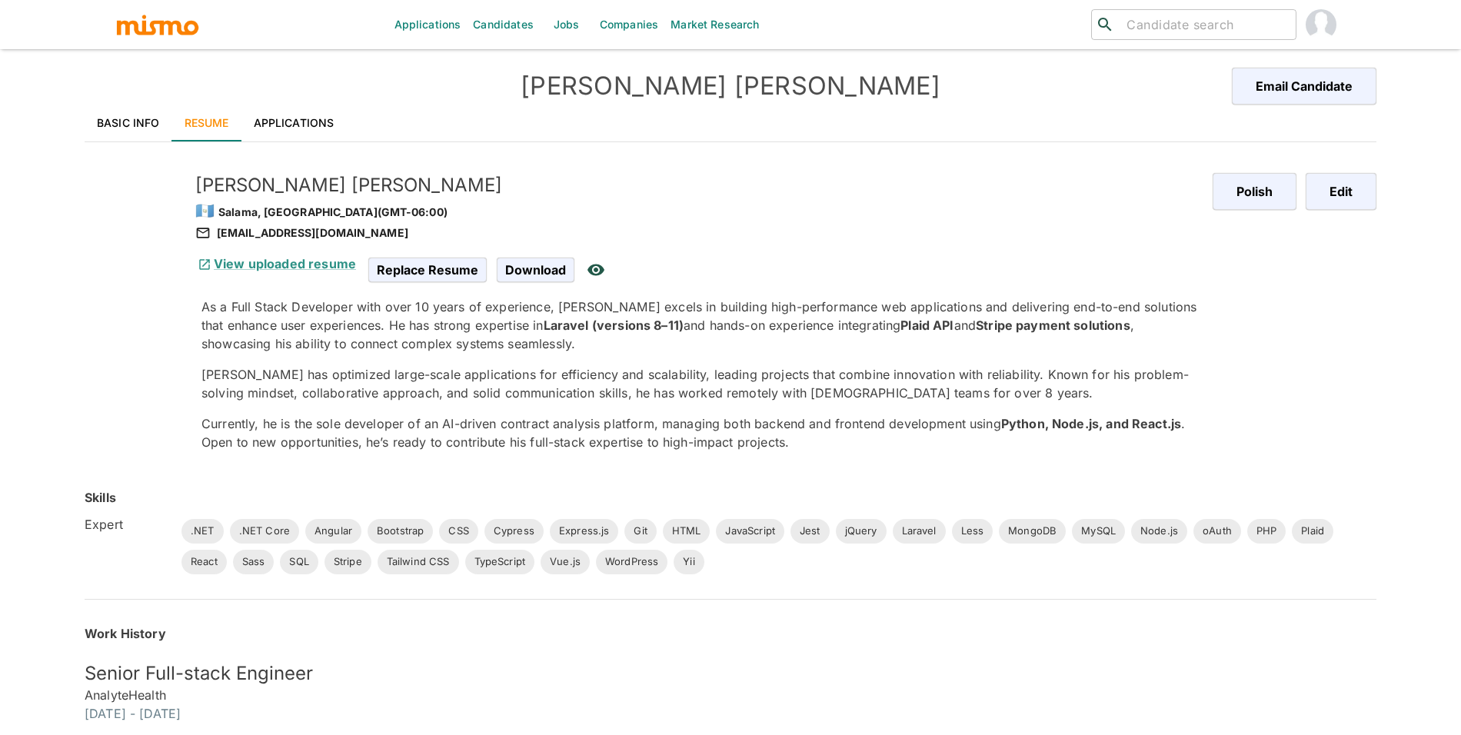
click at [138, 126] on link "Basic Info" at bounding box center [129, 123] width 88 height 37
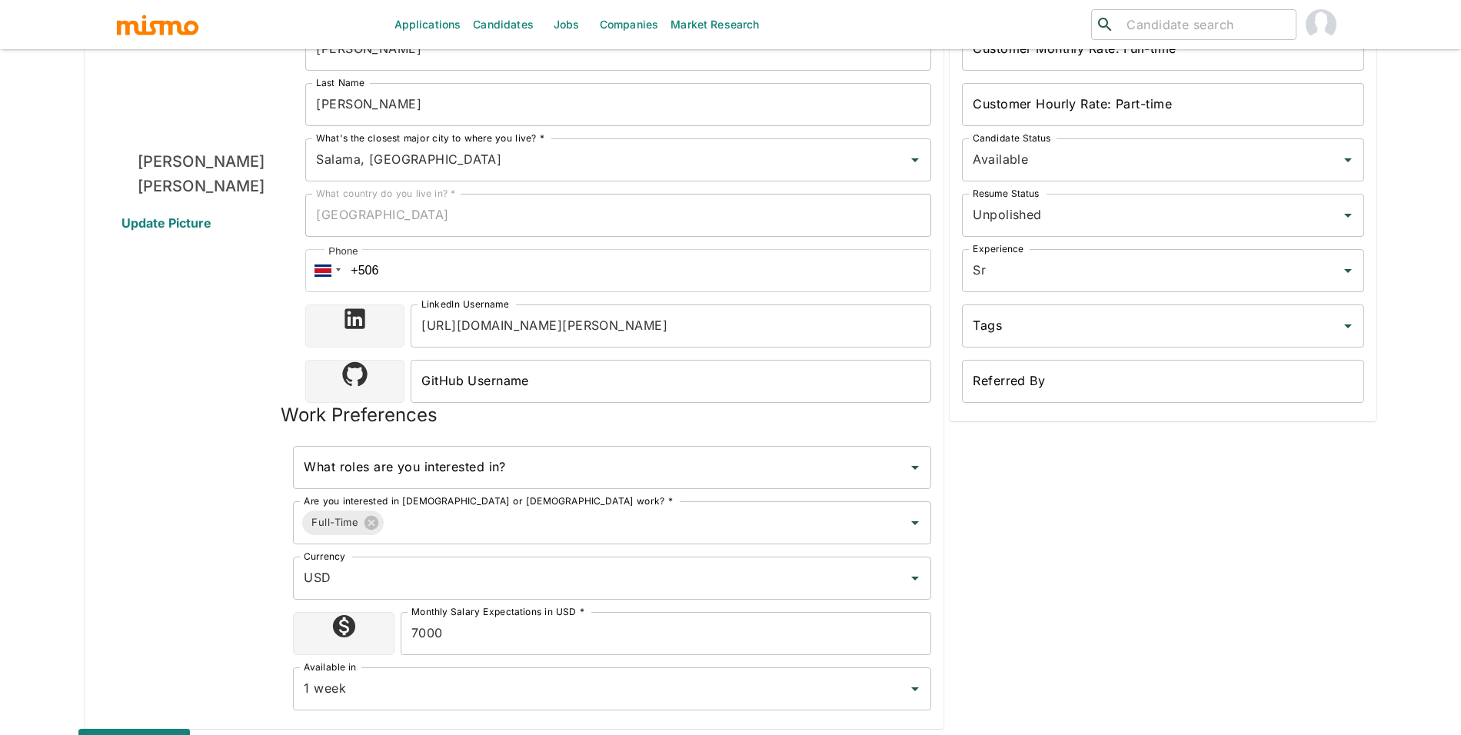
scroll to position [241, 0]
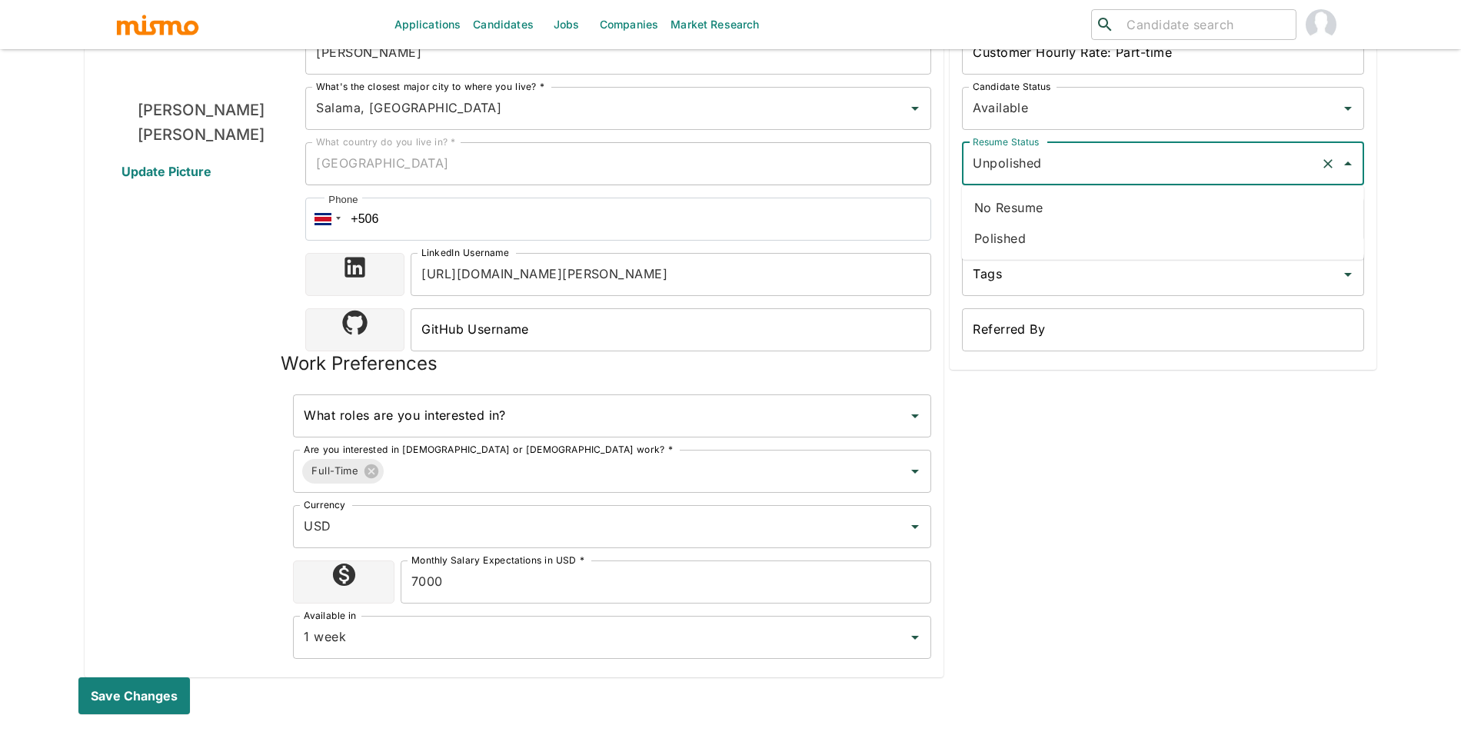
click at [1081, 171] on input "Unpolished" at bounding box center [1141, 163] width 345 height 29
click at [1072, 242] on li "Polished" at bounding box center [1163, 238] width 402 height 31
type input "Polished"
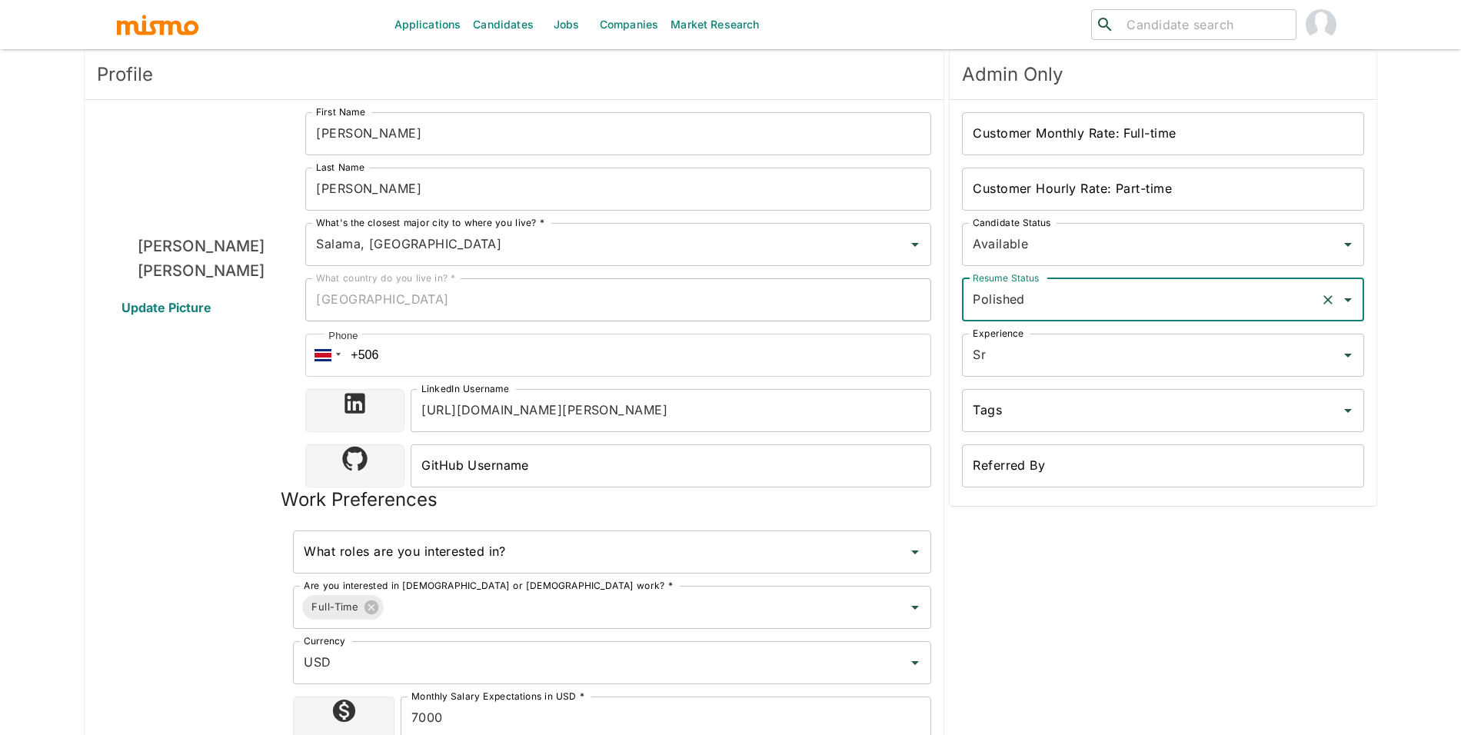
scroll to position [0, 0]
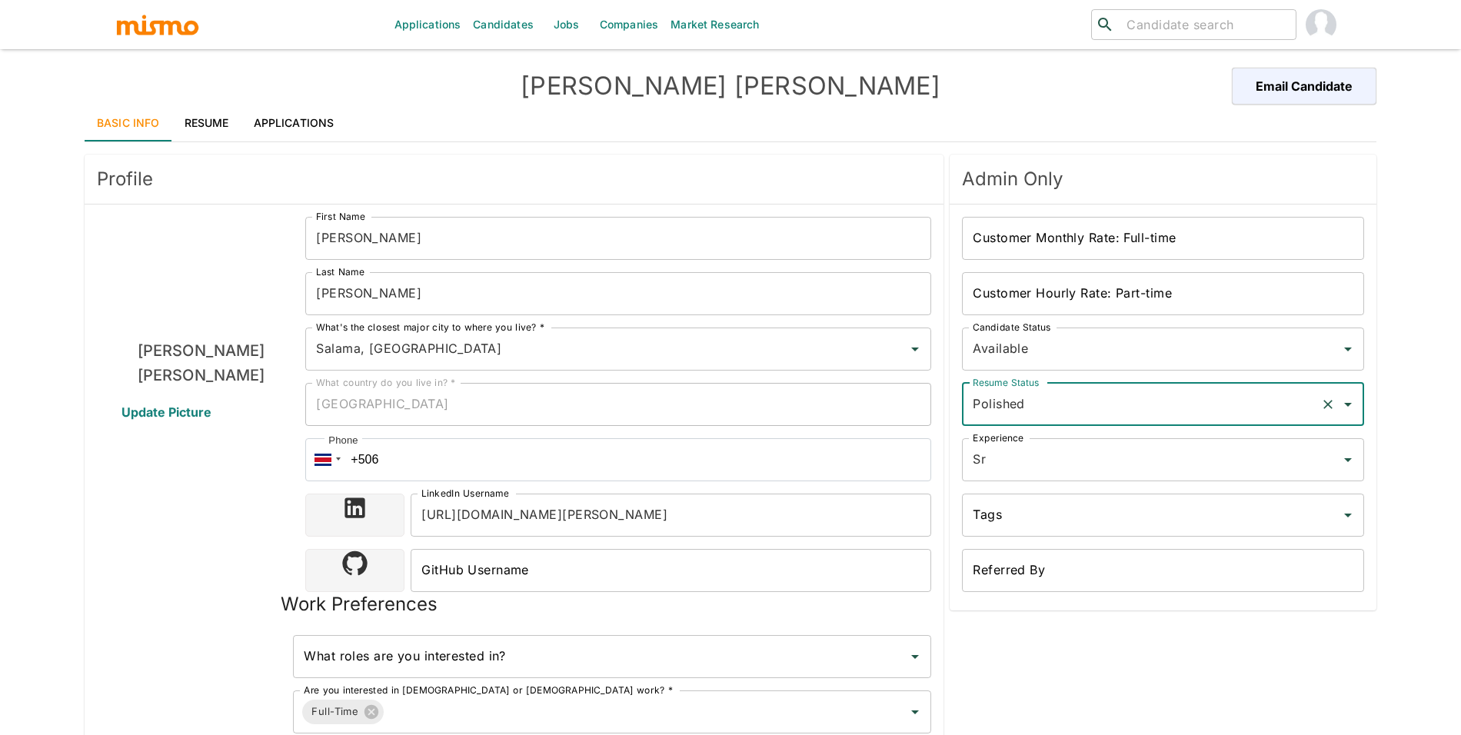
click at [1090, 235] on input "Customer Monthly Rate: Full-time" at bounding box center [1163, 238] width 402 height 43
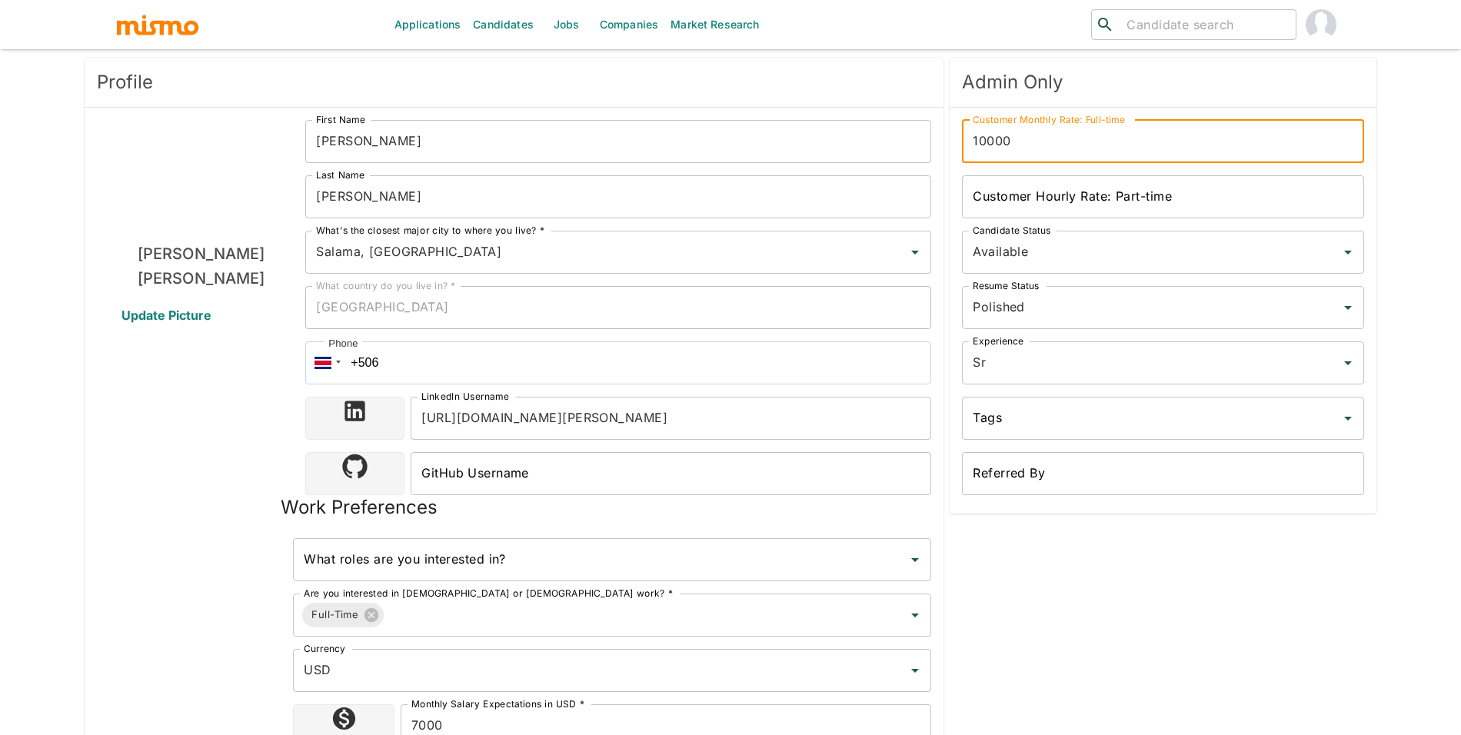
scroll to position [342, 0]
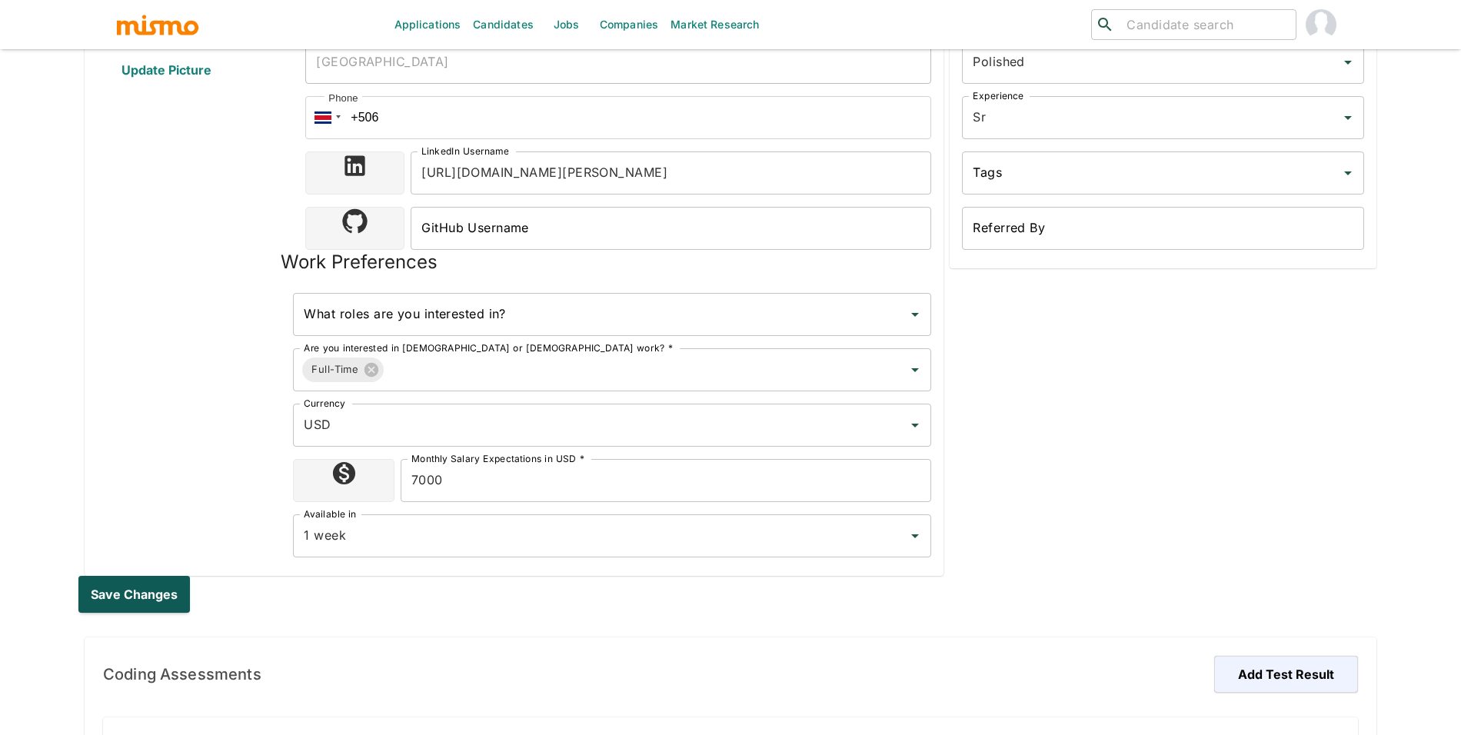
type input "10000"
click at [137, 598] on button "Save changes" at bounding box center [137, 594] width 118 height 37
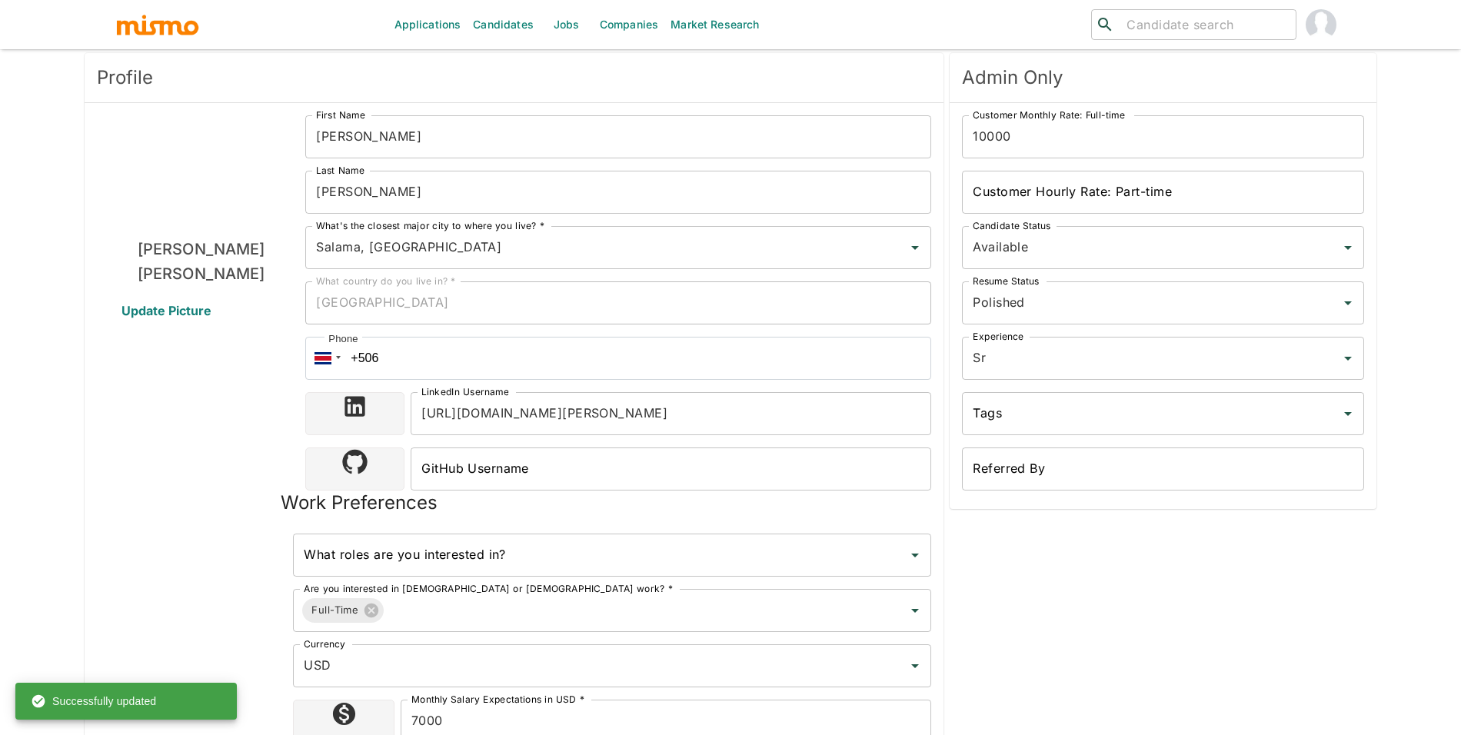
scroll to position [0, 0]
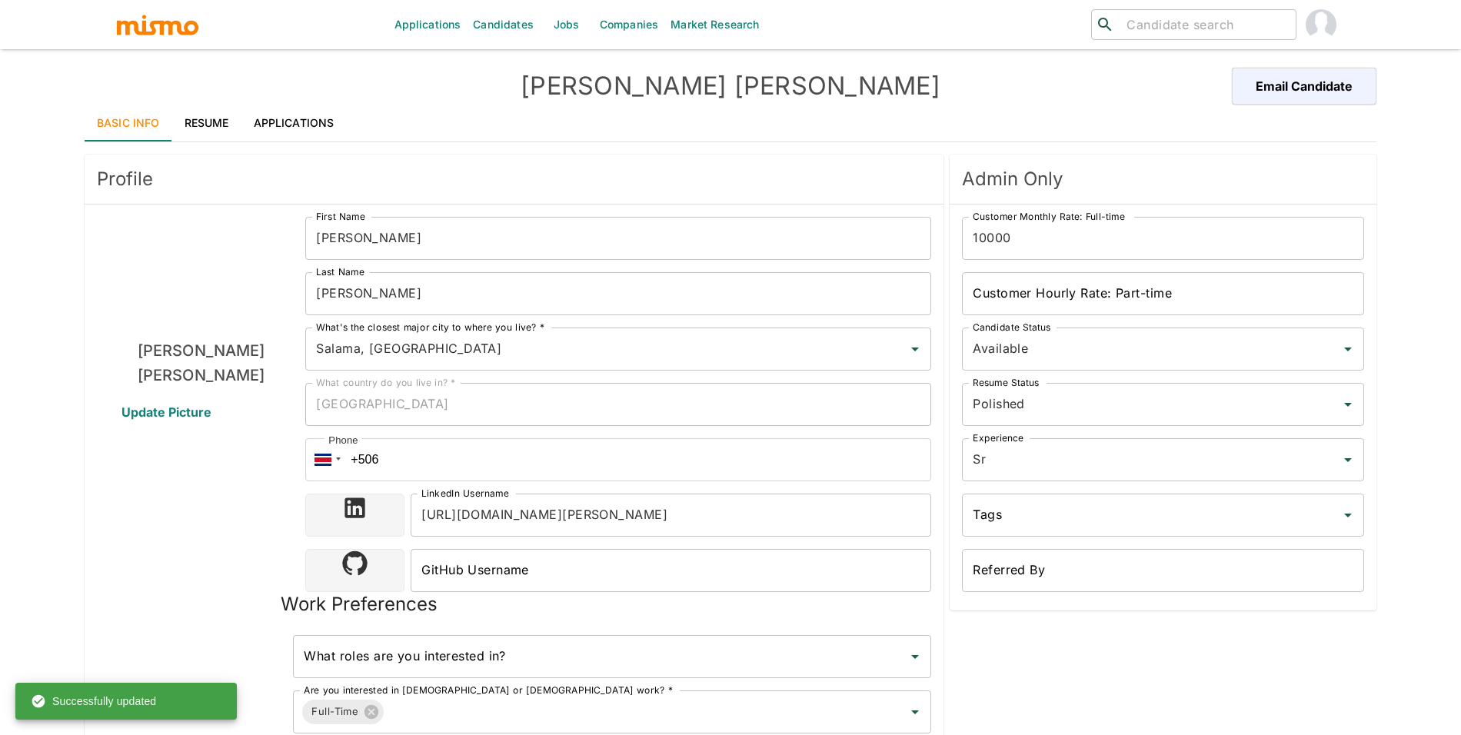
click at [297, 128] on link "Applications" at bounding box center [293, 123] width 105 height 37
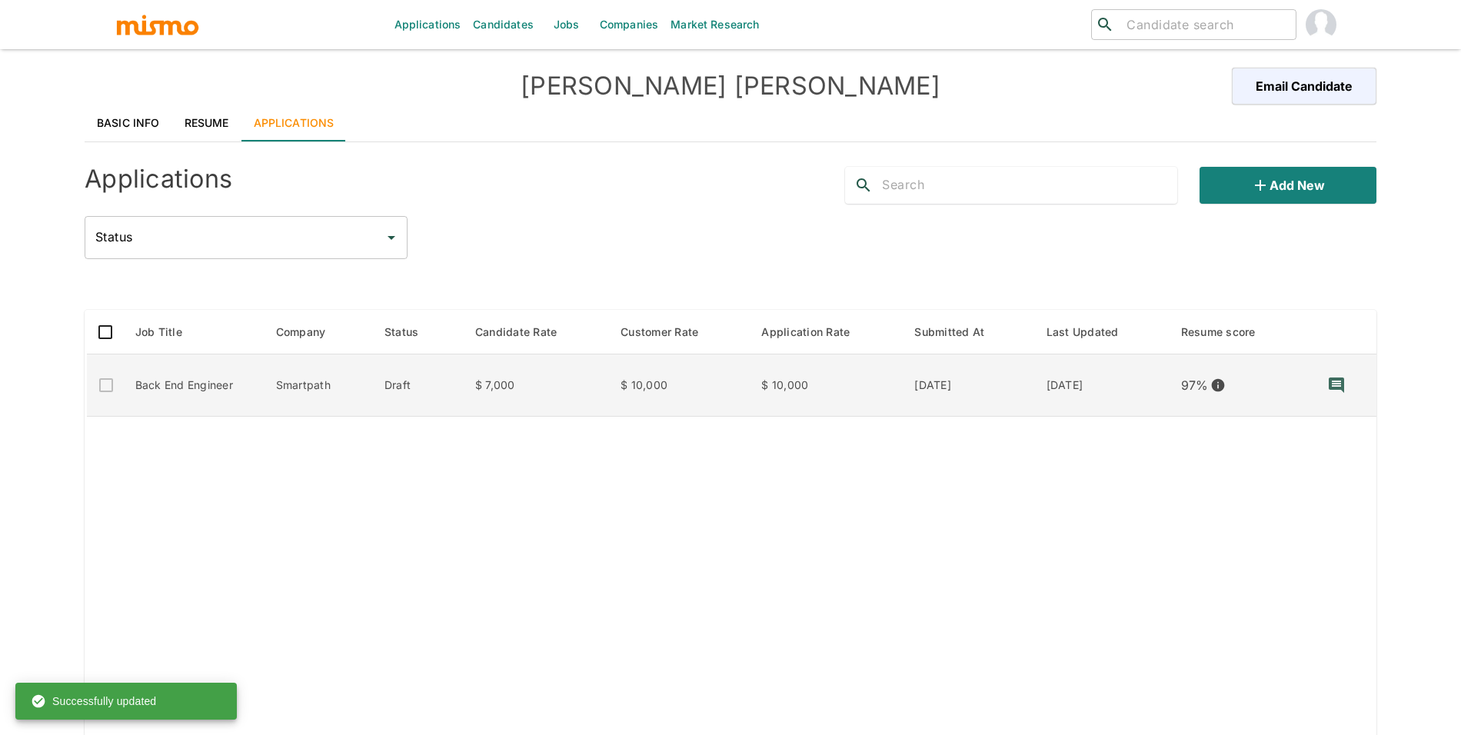
click at [400, 387] on td "Draft" at bounding box center [417, 385] width 91 height 62
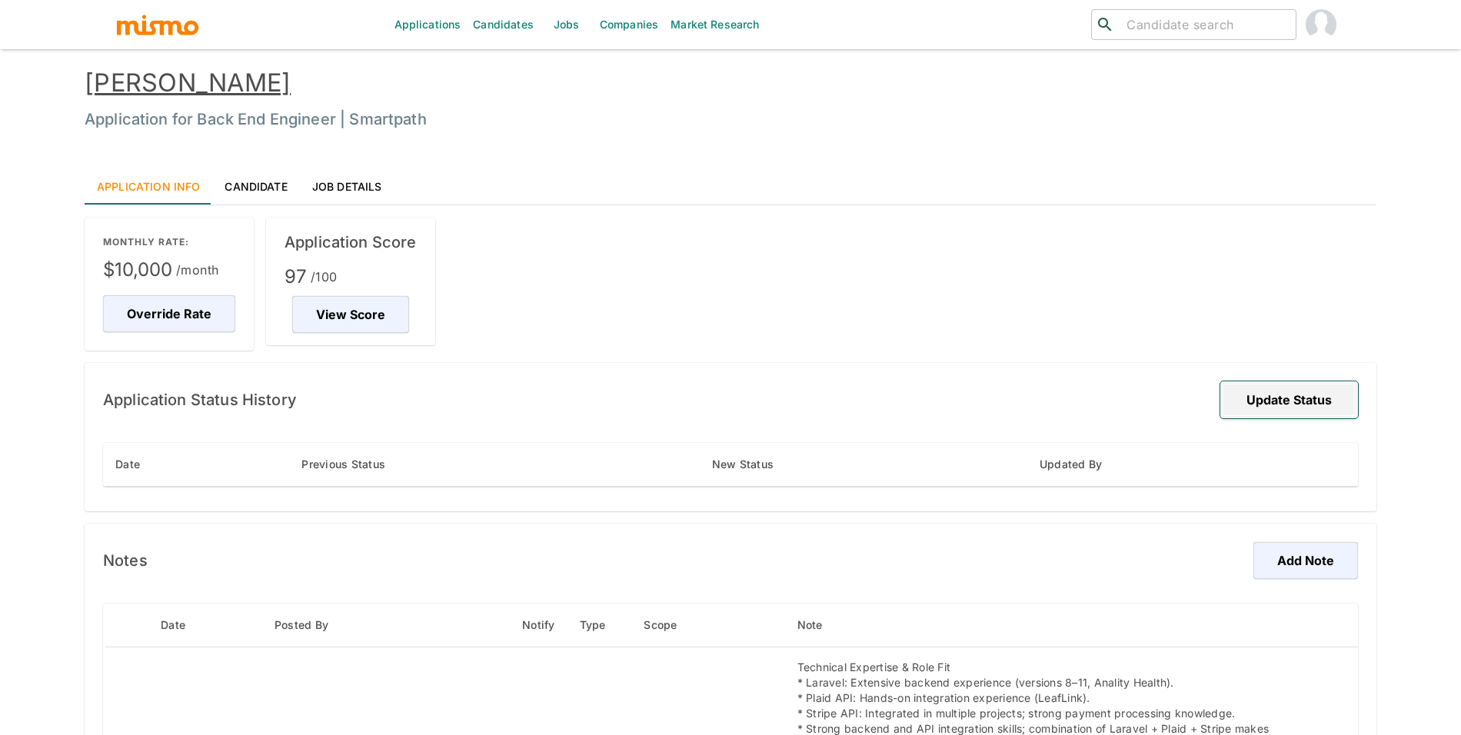
click at [1266, 402] on button "Update Status" at bounding box center [1289, 399] width 138 height 37
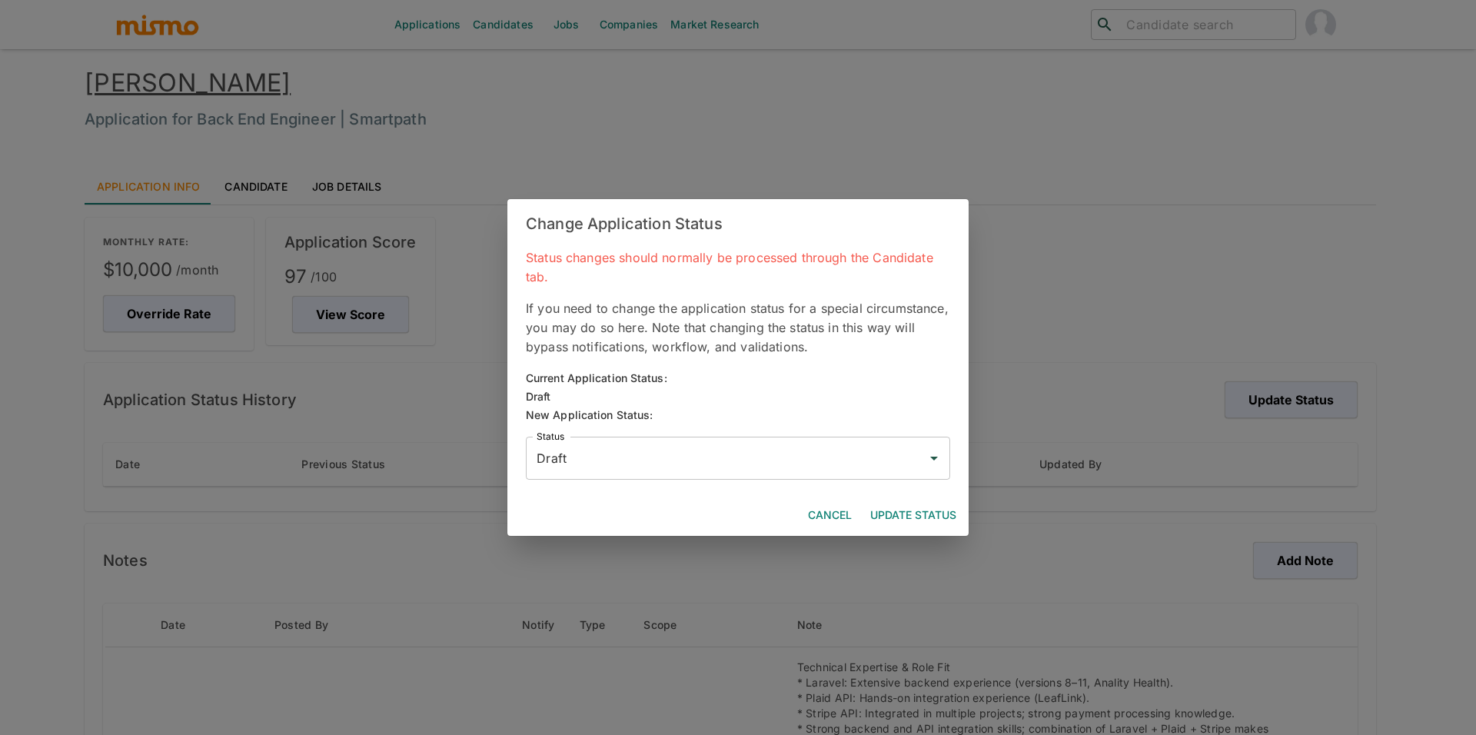
click at [674, 451] on input "Draft" at bounding box center [726, 458] width 387 height 29
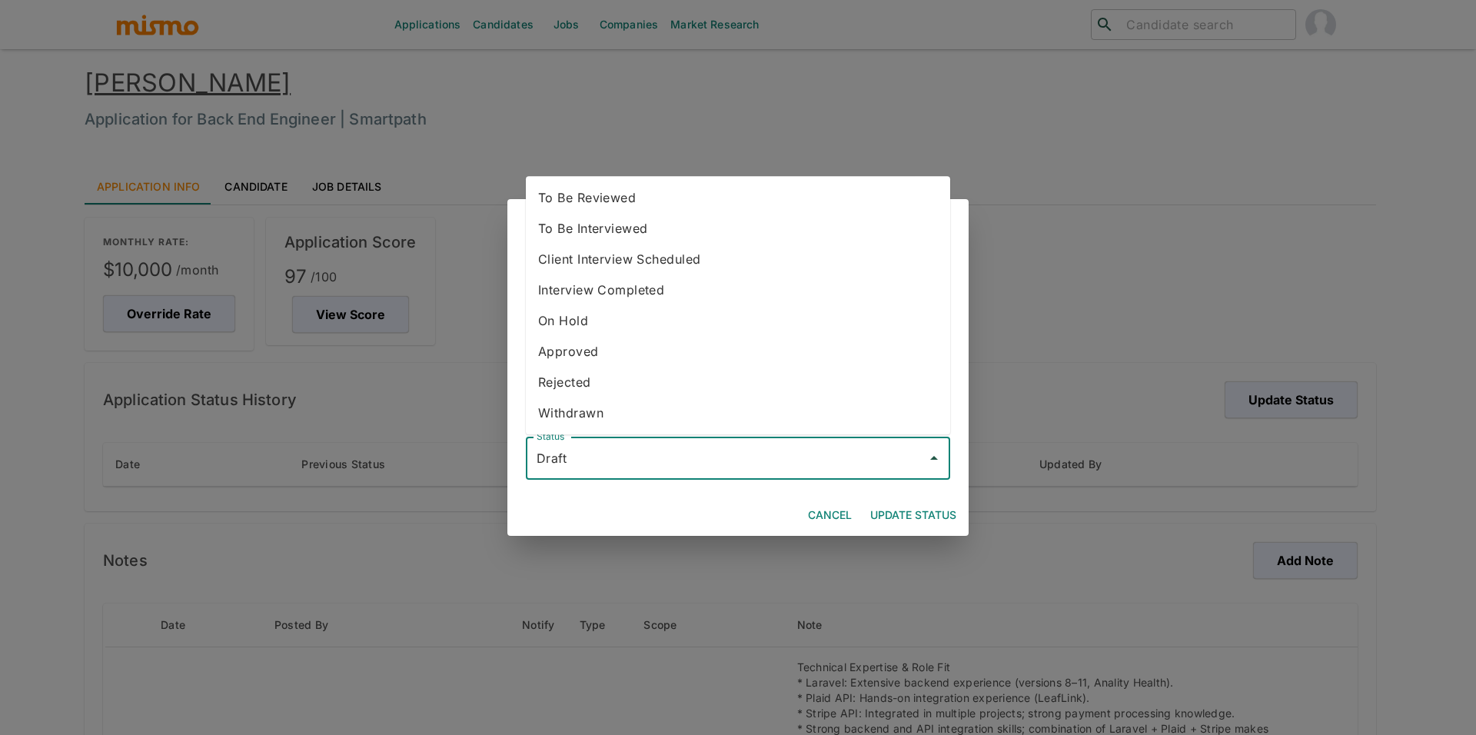
click at [636, 202] on li "To Be Reviewed" at bounding box center [738, 197] width 424 height 31
type input "To Be Reviewed"
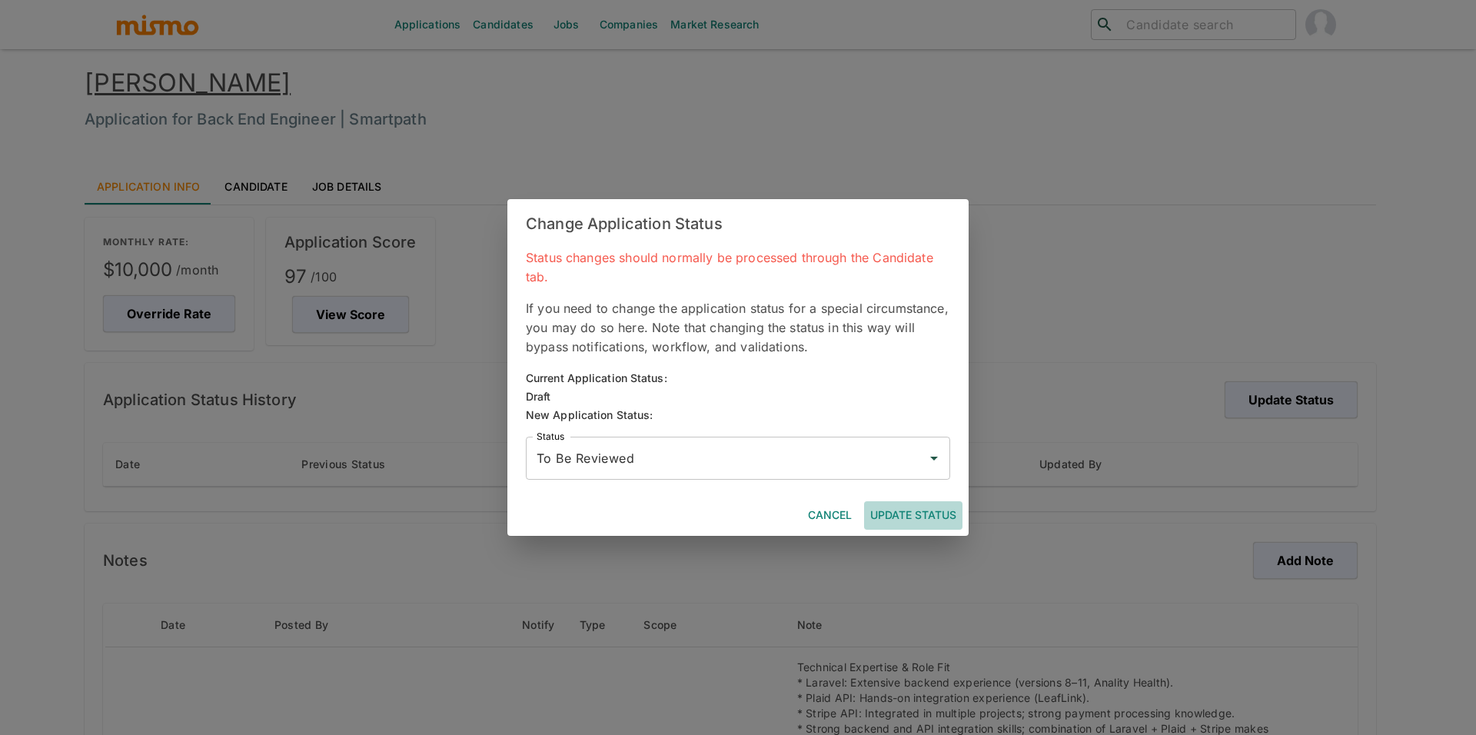
click at [922, 501] on button "Update Status" at bounding box center [913, 515] width 98 height 28
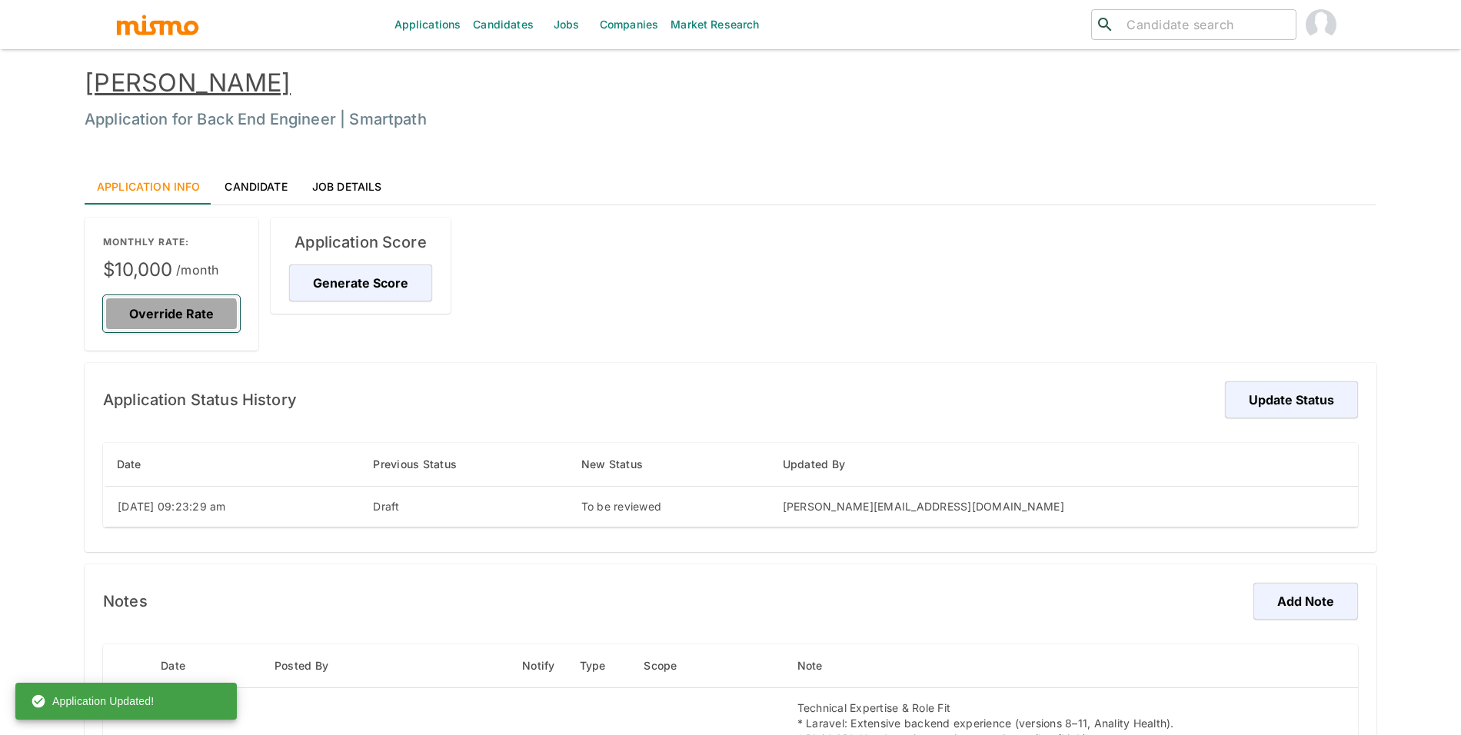
click at [160, 320] on button "Override Rate" at bounding box center [171, 313] width 137 height 37
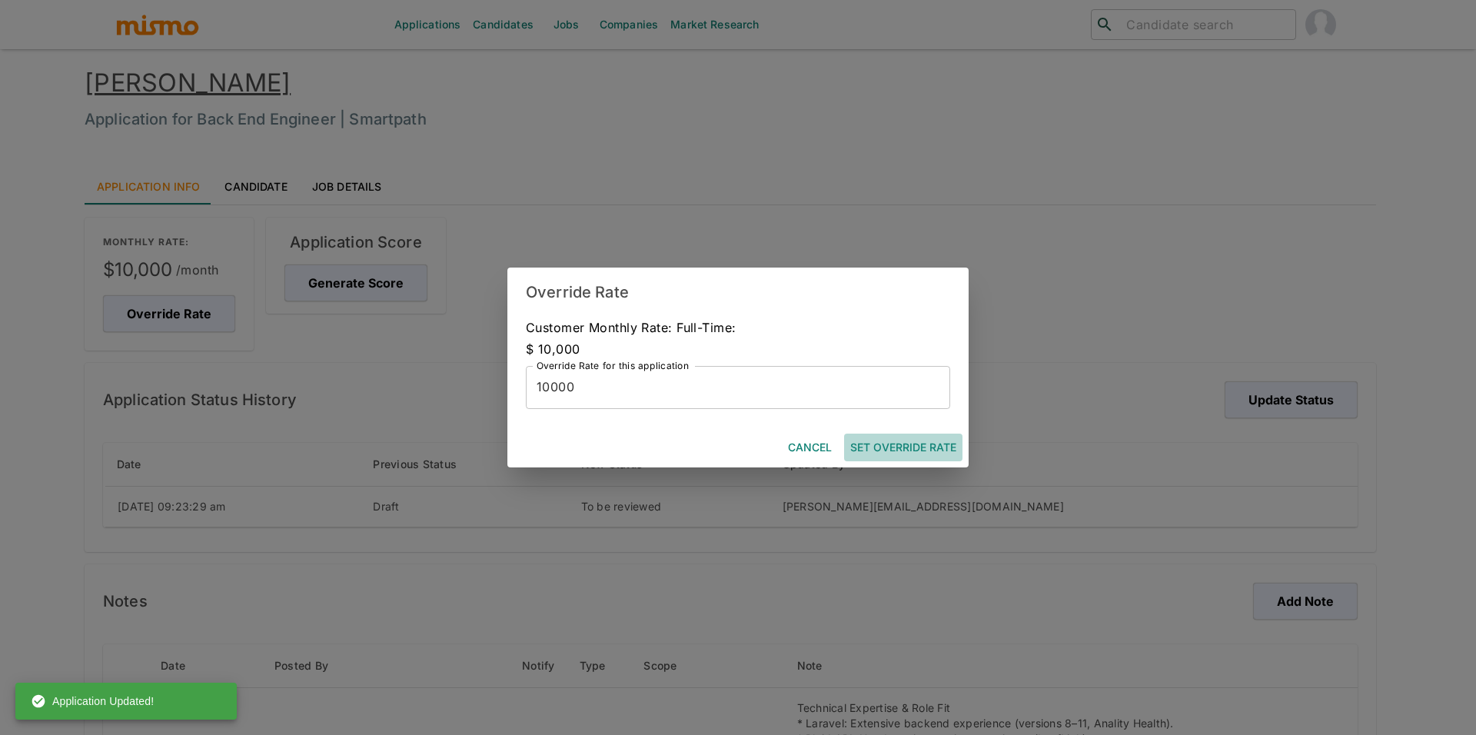
click at [952, 447] on button "Set Override Rate" at bounding box center [903, 448] width 118 height 28
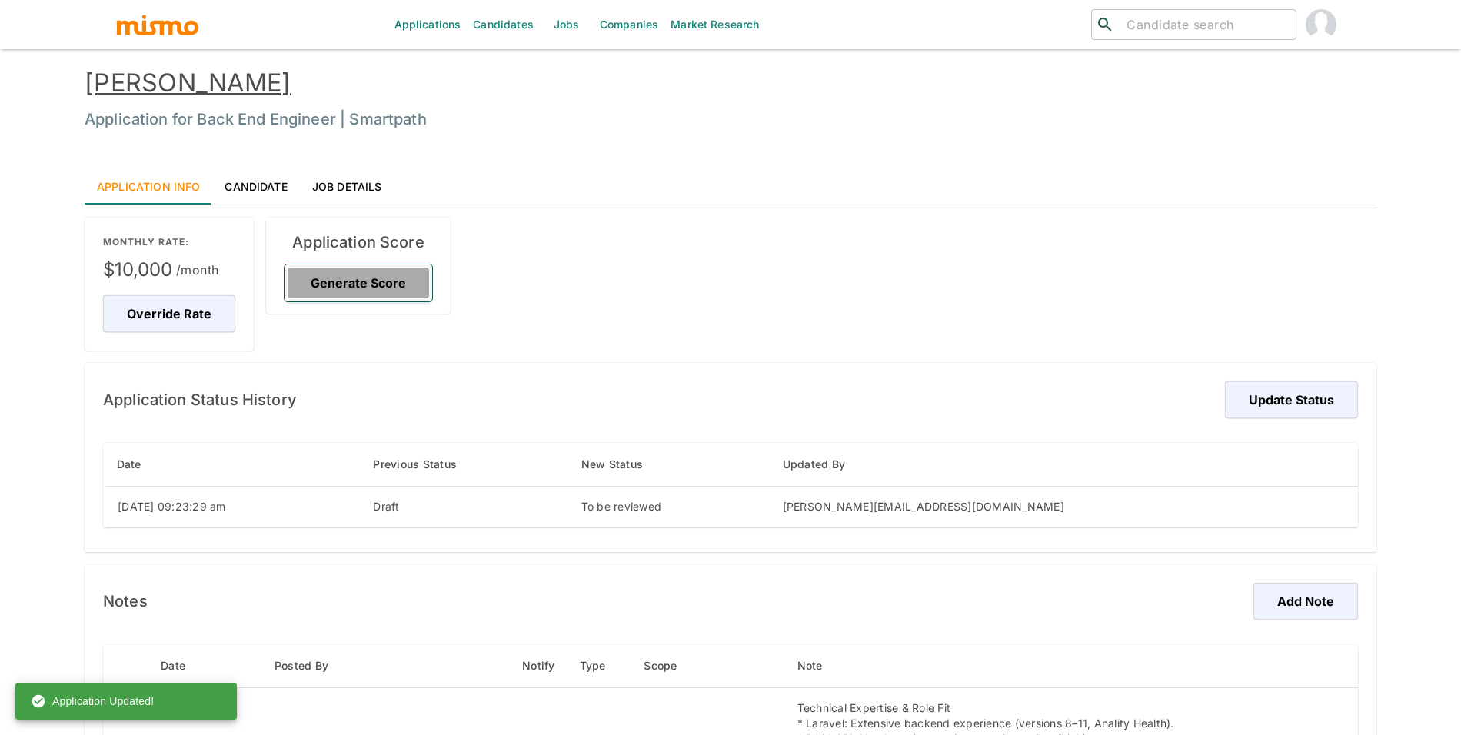
click at [367, 292] on button "Generate Score" at bounding box center [358, 282] width 148 height 37
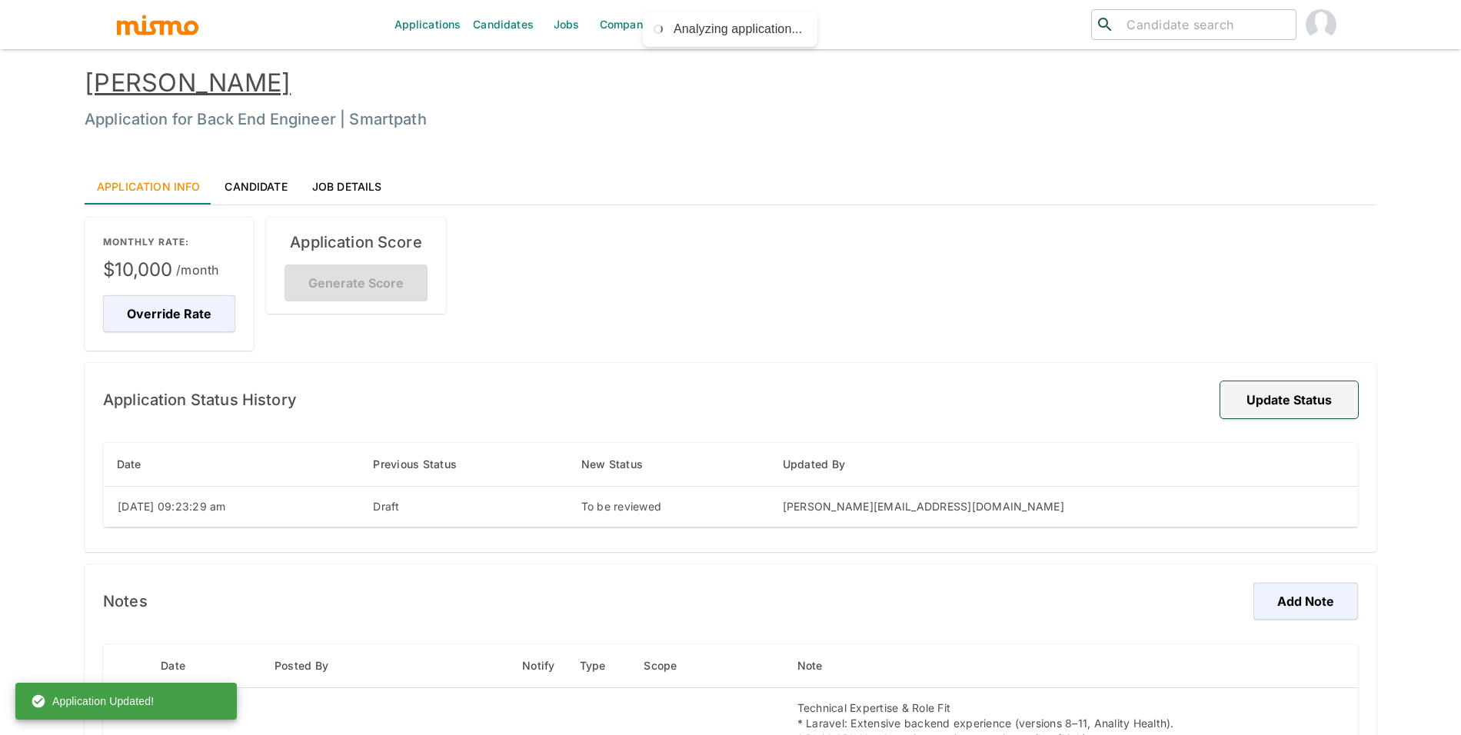
click at [1244, 388] on button "Update Status" at bounding box center [1289, 399] width 138 height 37
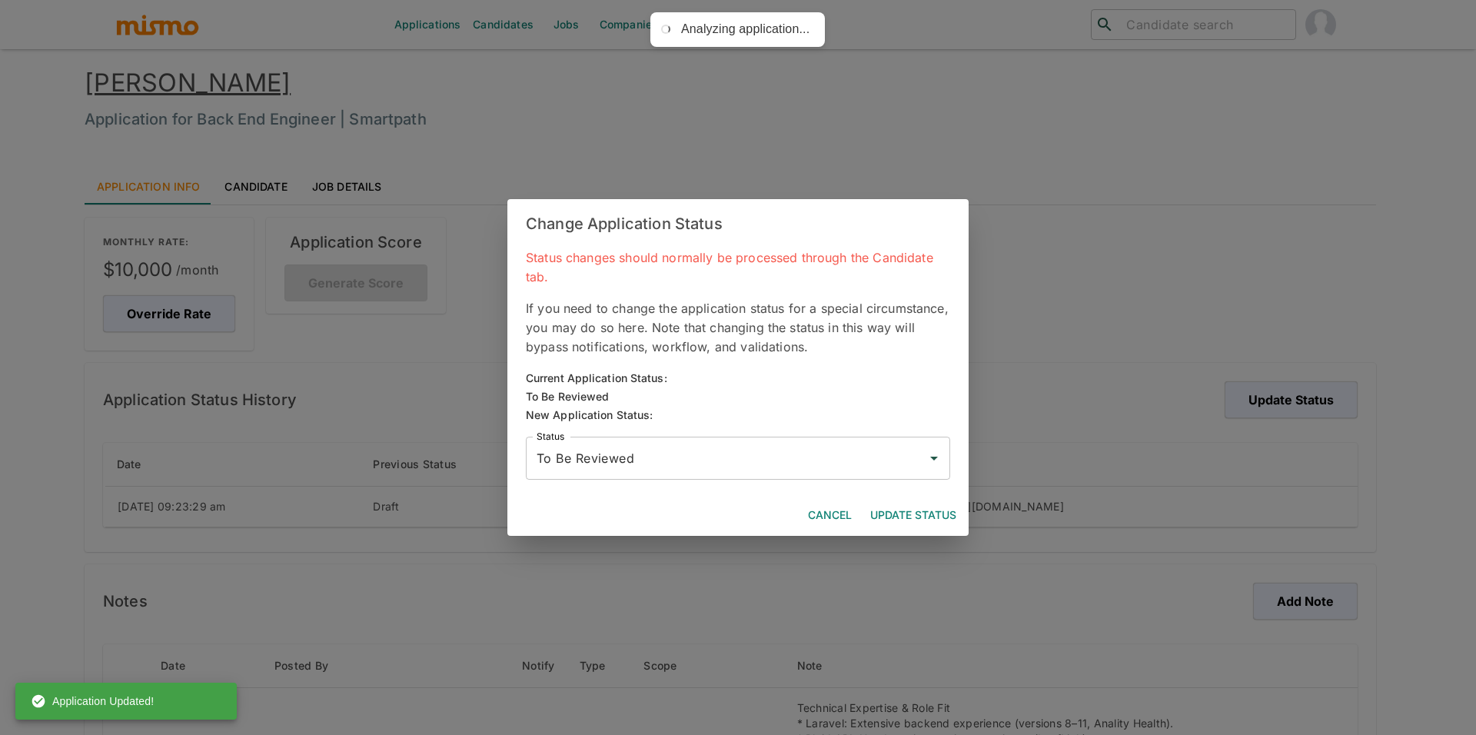
click at [932, 519] on button "Update Status" at bounding box center [913, 515] width 98 height 28
